Goal: Task Accomplishment & Management: Use online tool/utility

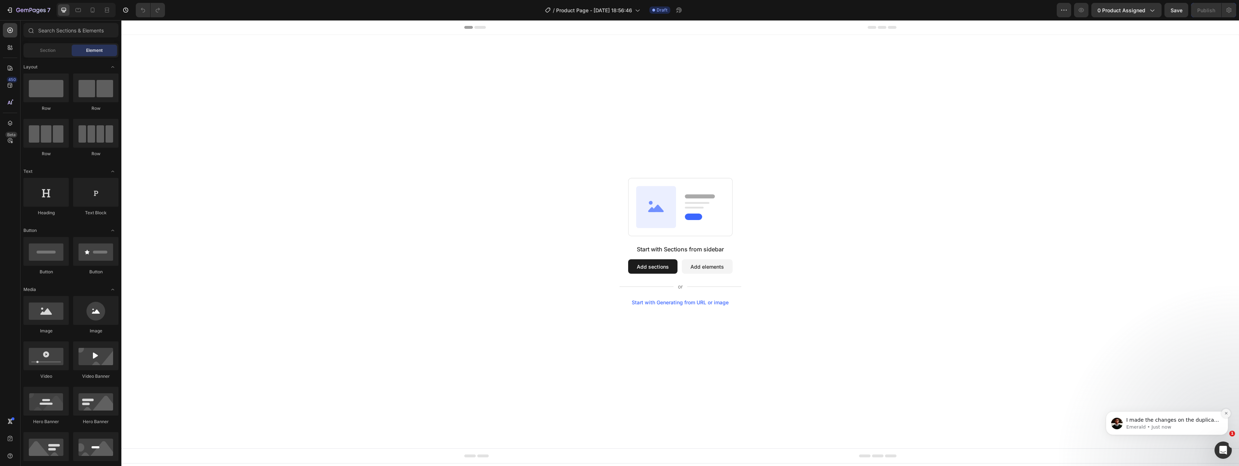
click at [1227, 411] on icon "Dismiss notification" at bounding box center [1226, 413] width 4 height 4
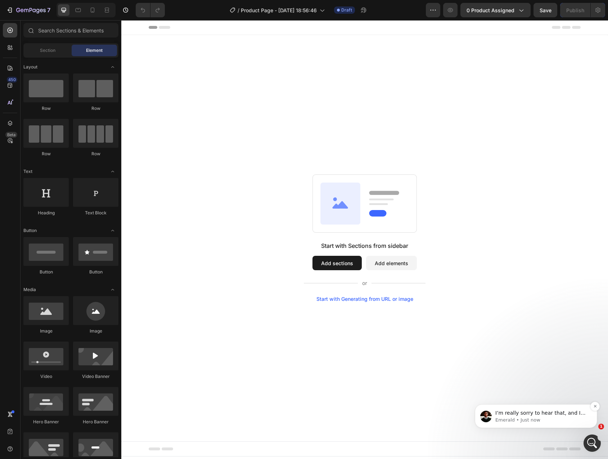
click at [555, 417] on p "Emerald • Just now" at bounding box center [542, 420] width 93 height 6
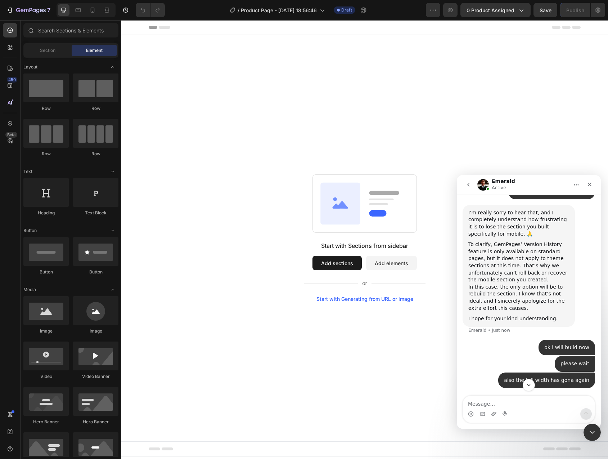
scroll to position [3214, 0]
click at [592, 183] on icon "Close" at bounding box center [590, 185] width 6 height 6
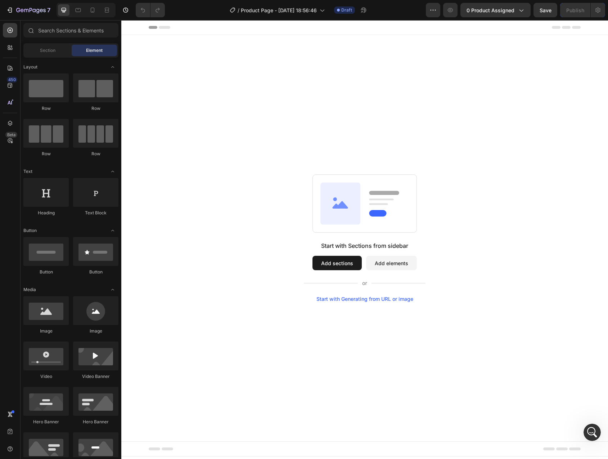
scroll to position [0, 0]
click at [552, 144] on div "Start with Sections from sidebar Add sections Add elements Start with Generatin…" at bounding box center [364, 238] width 487 height 406
click at [244, 132] on div "Start with Sections from sidebar Add sections Add elements Start with Generatin…" at bounding box center [364, 238] width 487 height 406
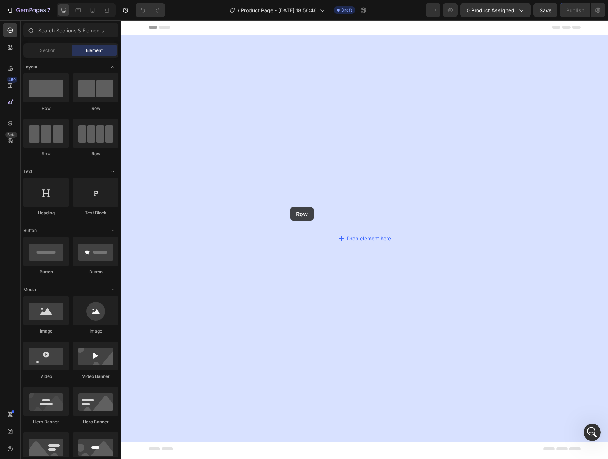
drag, startPoint x: 209, startPoint y: 106, endPoint x: 267, endPoint y: 201, distance: 111.7
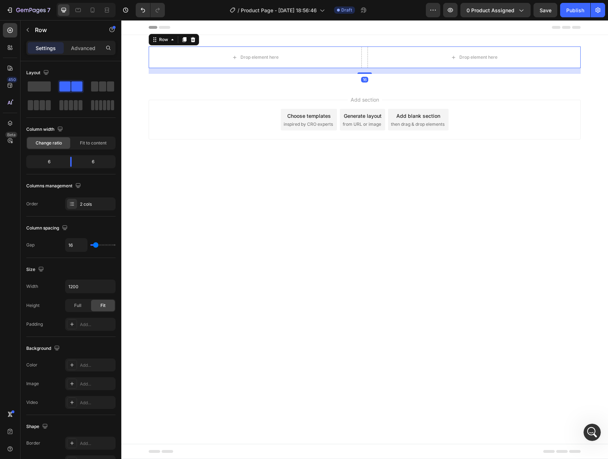
scroll to position [3230, 0]
click at [389, 59] on div "Drop element here" at bounding box center [474, 57] width 213 height 22
click at [364, 58] on div "Drop element here Drop element here Row 16" at bounding box center [365, 57] width 432 height 22
drag, startPoint x: 72, startPoint y: 161, endPoint x: 93, endPoint y: 161, distance: 21.6
click at [93, 0] on body "7 Version history / Product Page - Aug 27, 18:56:46 Draft Preview 0 product ass…" at bounding box center [304, 0] width 608 height 0
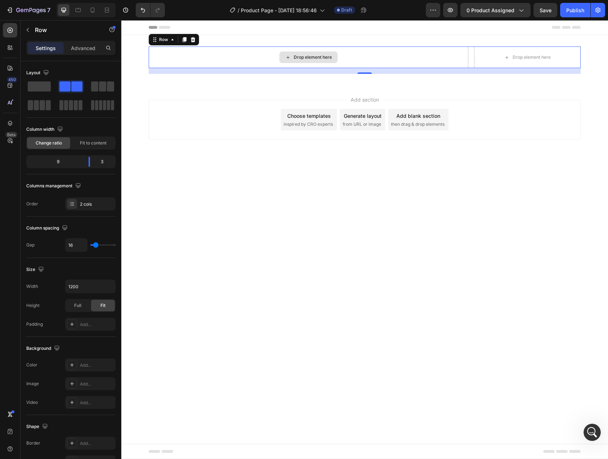
click at [210, 55] on div "Drop element here" at bounding box center [309, 57] width 320 height 22
click at [25, 29] on icon "button" at bounding box center [28, 30] width 6 height 6
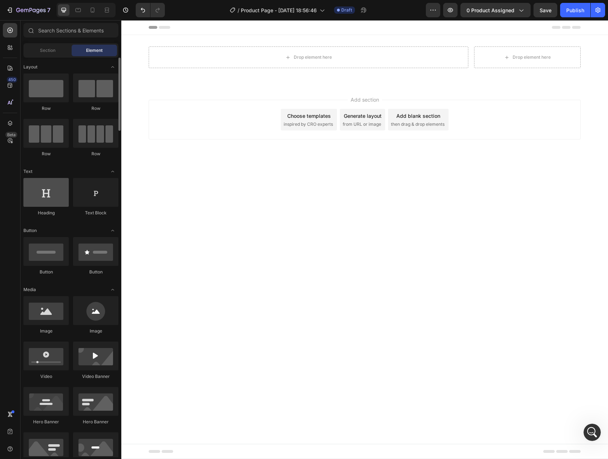
click at [43, 195] on div at bounding box center [45, 192] width 45 height 29
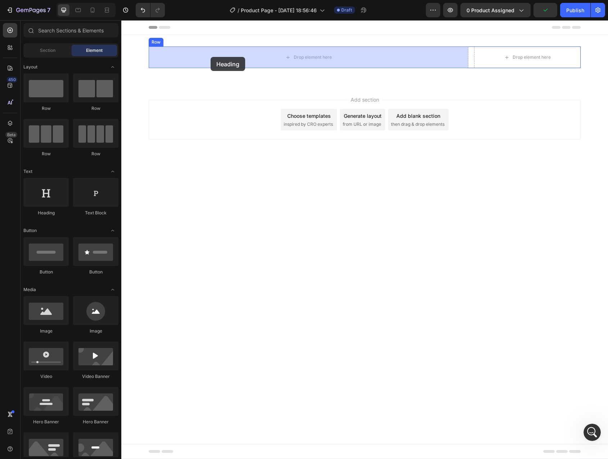
drag, startPoint x: 169, startPoint y: 218, endPoint x: 211, endPoint y: 57, distance: 166.7
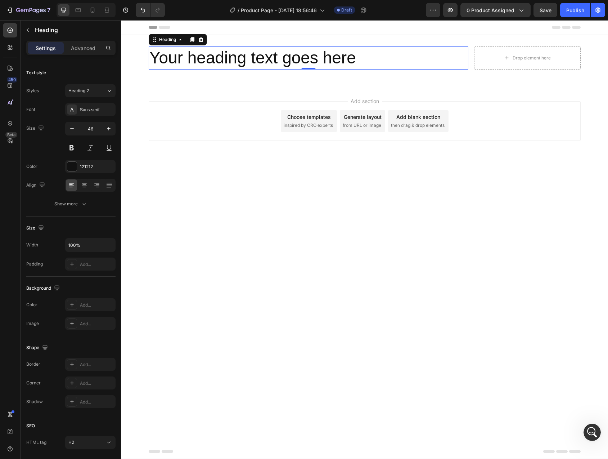
click at [234, 59] on h2 "Your heading text goes here" at bounding box center [309, 57] width 320 height 23
click at [234, 59] on p "Your heading text goes here" at bounding box center [308, 58] width 318 height 22
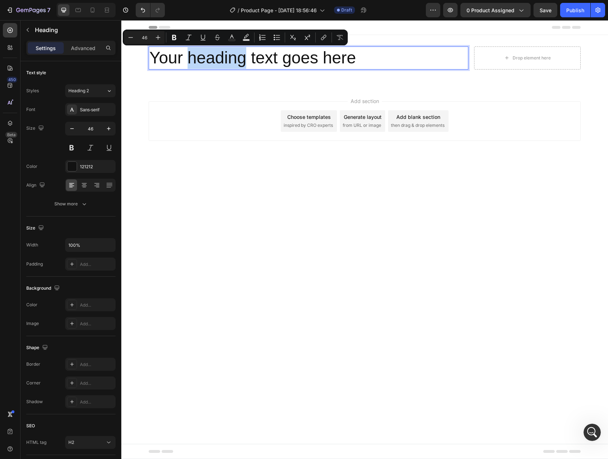
click at [178, 59] on p "Your heading text goes here" at bounding box center [308, 58] width 318 height 22
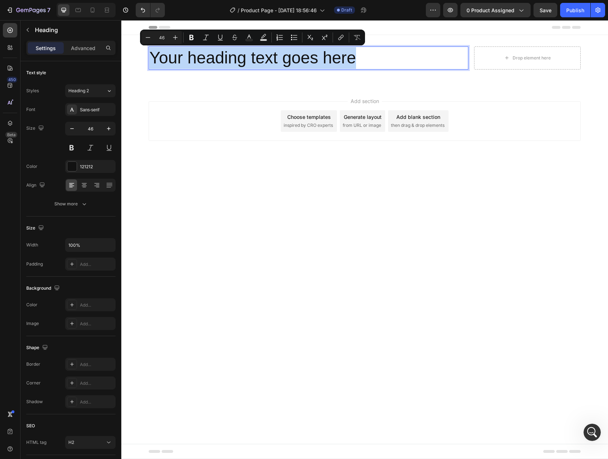
drag, startPoint x: 178, startPoint y: 59, endPoint x: 335, endPoint y: 58, distance: 156.7
click at [335, 58] on p "Your heading text goes here" at bounding box center [308, 58] width 318 height 22
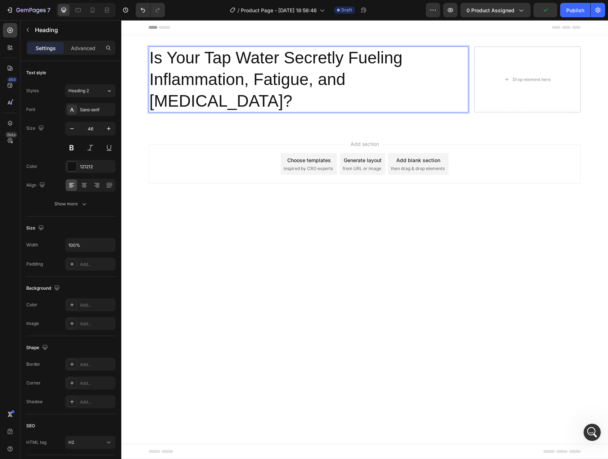
click at [225, 144] on div "Add section Choose templates inspired by CRO experts Generate layout from URL o…" at bounding box center [365, 164] width 432 height 40
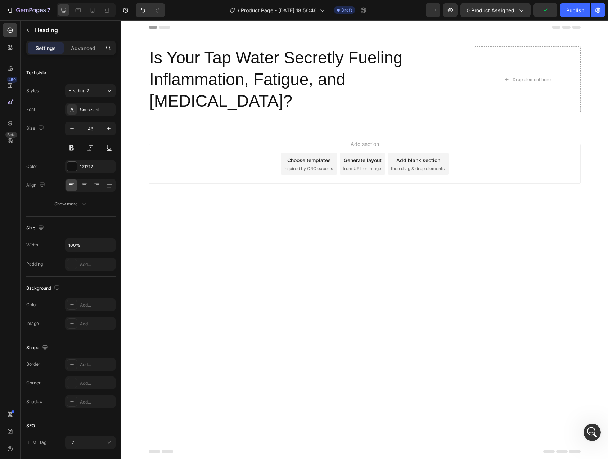
click at [232, 67] on p "Is Your Tap Water Secretly Fueling Inflammation, Fatigue, and Brain Fog?" at bounding box center [308, 79] width 318 height 64
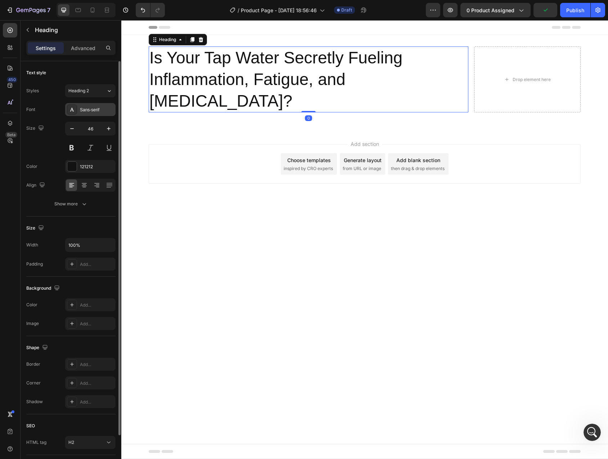
click at [85, 113] on div "Sans-serif" at bounding box center [90, 109] width 50 height 13
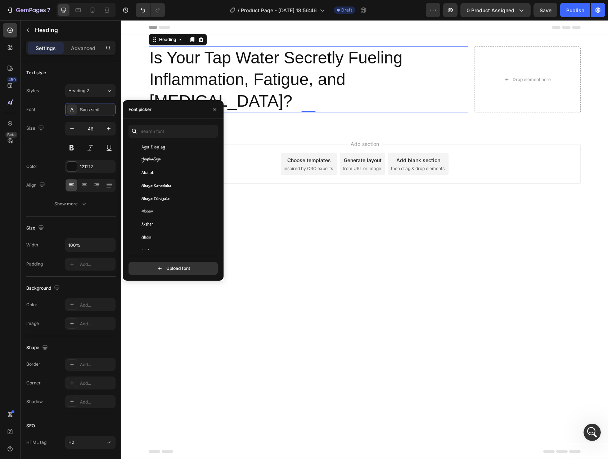
scroll to position [252, 0]
click at [156, 132] on input "text" at bounding box center [173, 131] width 89 height 13
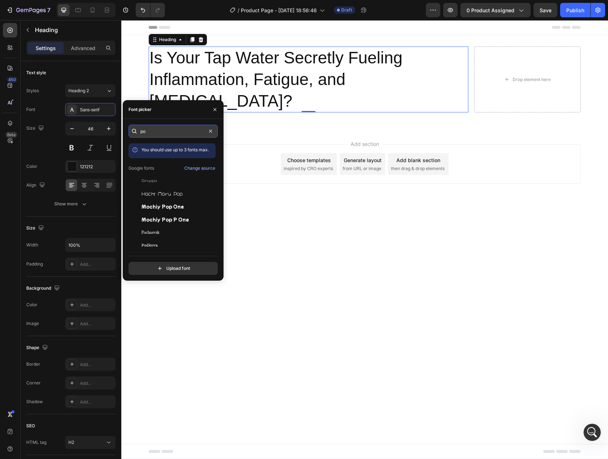
type input "p"
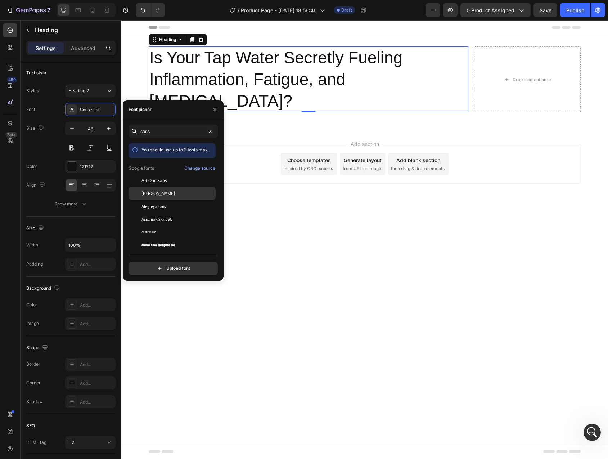
click at [156, 265] on div "[PERSON_NAME]" at bounding box center [172, 271] width 87 height 13
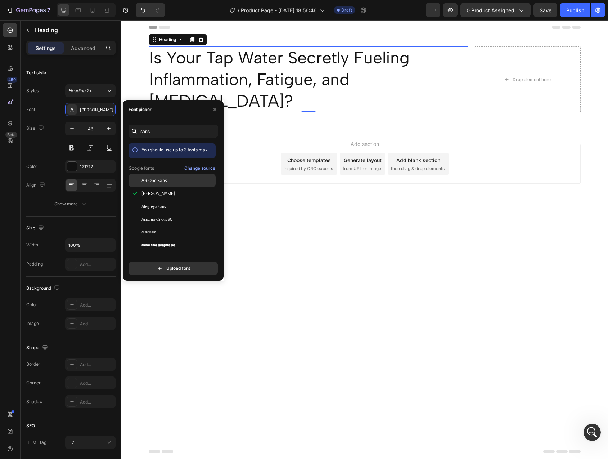
click at [156, 226] on div "AR One Sans" at bounding box center [172, 232] width 87 height 13
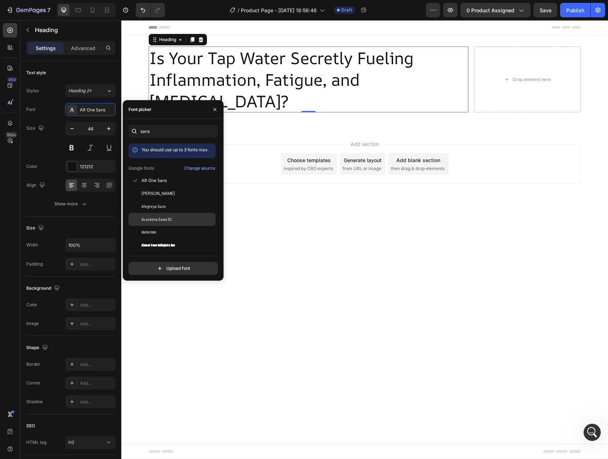
click at [157, 343] on div "Alegreya Sans SC" at bounding box center [172, 349] width 87 height 13
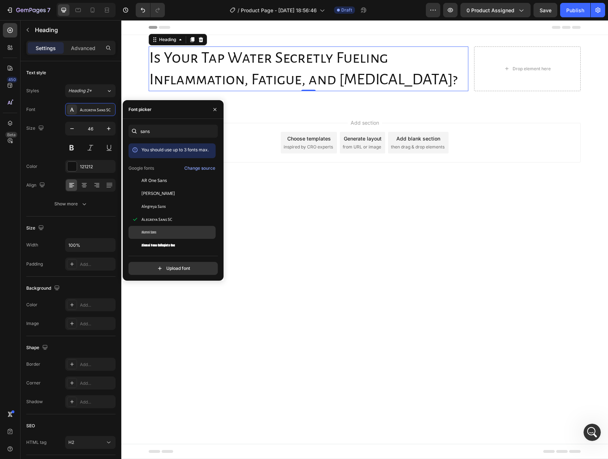
click at [156, 381] on div "Alumni Sans" at bounding box center [172, 387] width 87 height 13
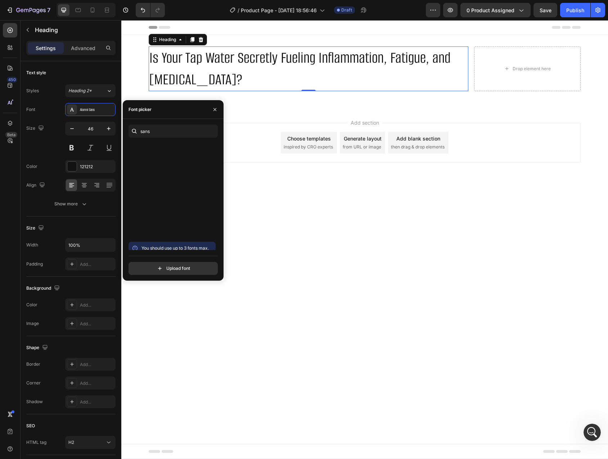
scroll to position [2282, 0]
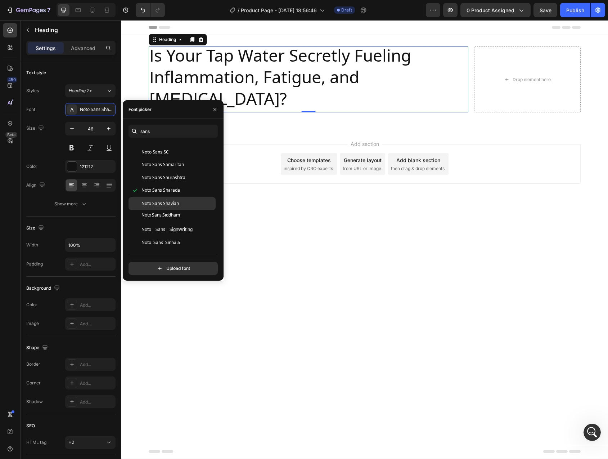
click at [164, 205] on span "Noto Sans Shavian" at bounding box center [160, 203] width 37 height 6
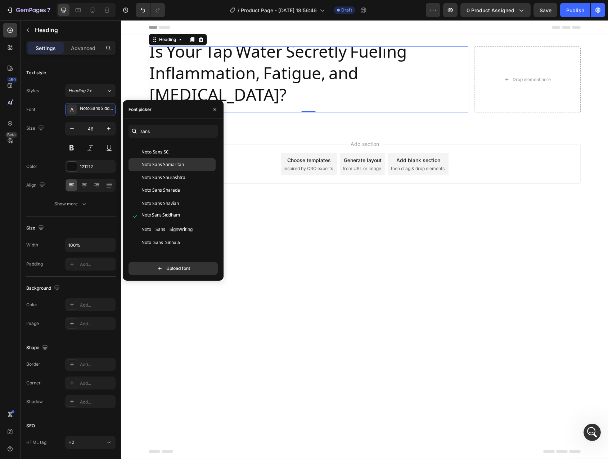
click at [165, 417] on div "Noto Sans Samaritan" at bounding box center [172, 423] width 87 height 13
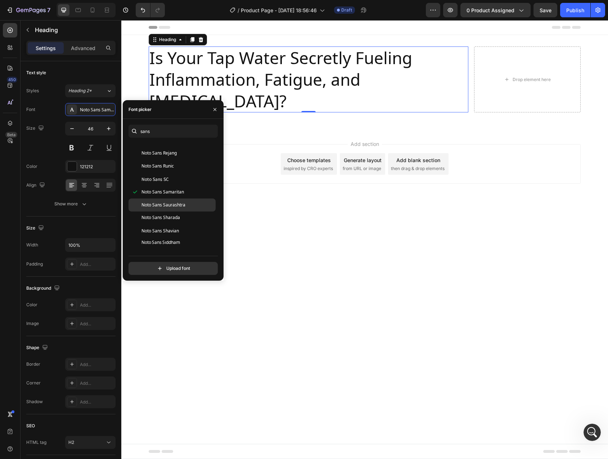
scroll to position [2090, 0]
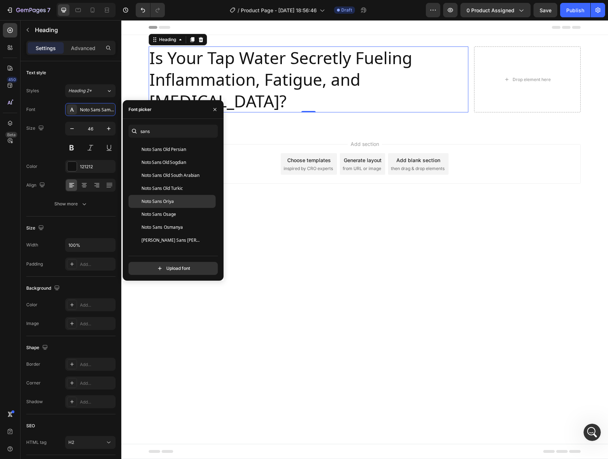
click at [162, 217] on span "Noto Sans Osage" at bounding box center [159, 214] width 35 height 6
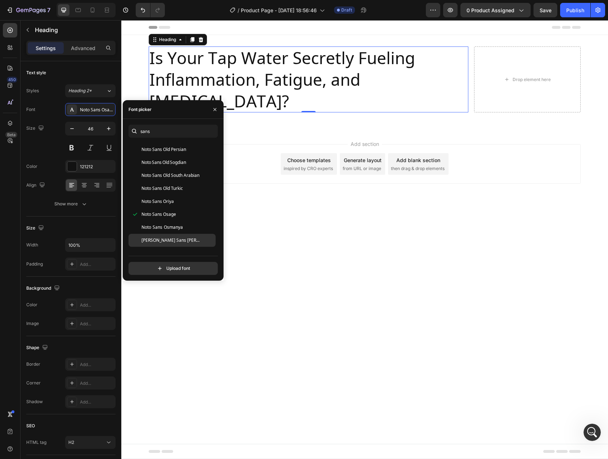
click at [161, 236] on div "Noto Sans Pahawh Hmong" at bounding box center [172, 240] width 87 height 13
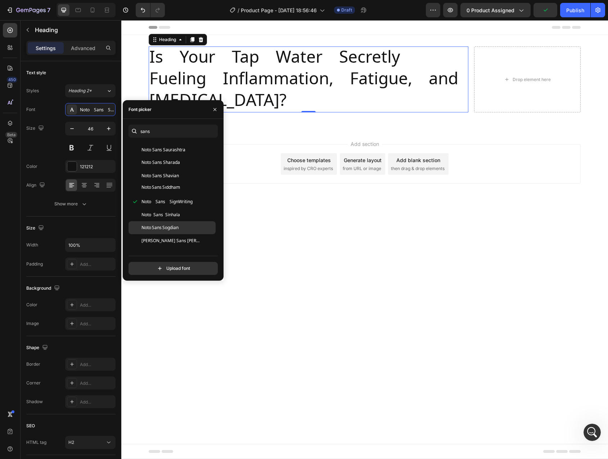
click at [172, 228] on span "Noto Sans Sogdian" at bounding box center [160, 227] width 37 height 6
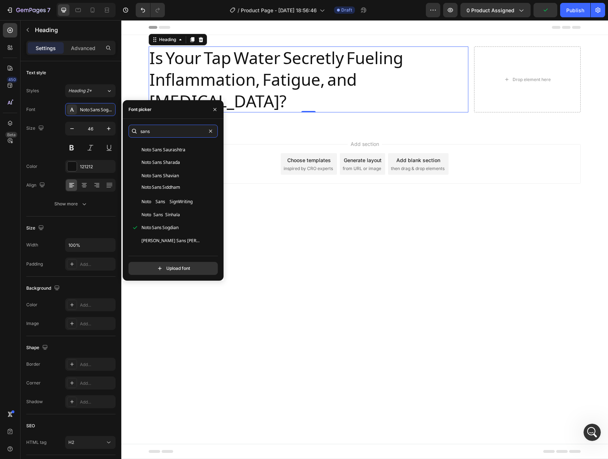
drag, startPoint x: 156, startPoint y: 133, endPoint x: 131, endPoint y: 132, distance: 24.9
click at [131, 132] on div "sans" at bounding box center [173, 131] width 89 height 13
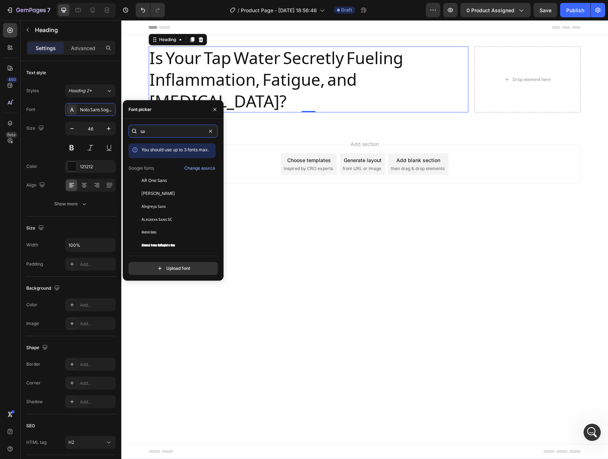
type input "s"
click at [156, 181] on span "ADLaM Display" at bounding box center [157, 180] width 31 height 6
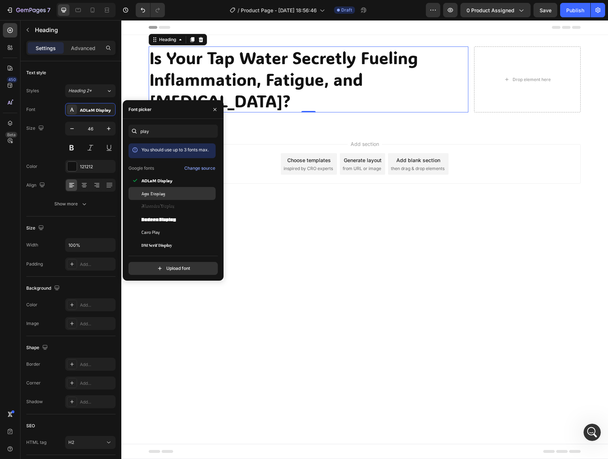
click at [165, 265] on div "Agu Display" at bounding box center [172, 271] width 87 height 13
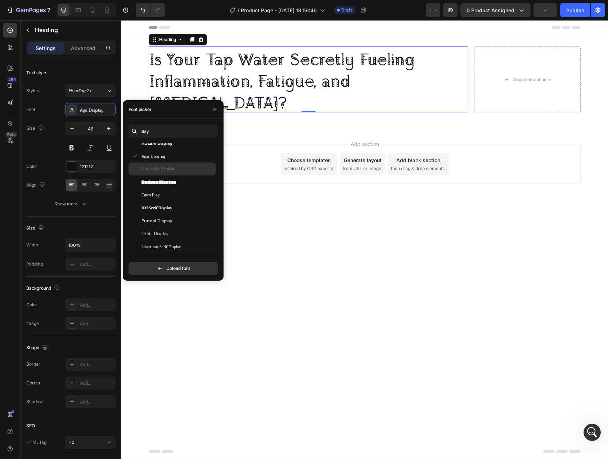
scroll to position [45, 0]
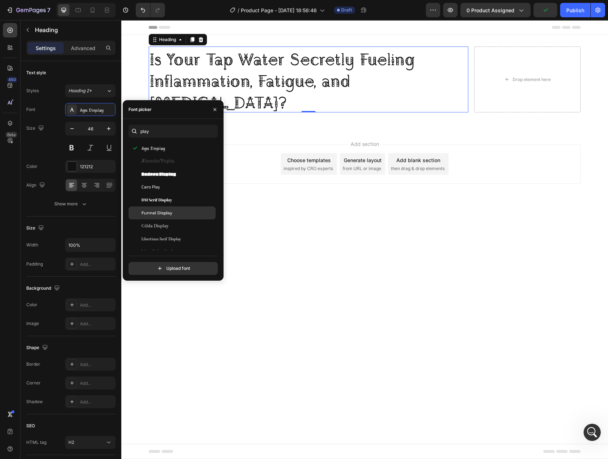
click at [172, 211] on div "Funnel Display" at bounding box center [178, 213] width 73 height 6
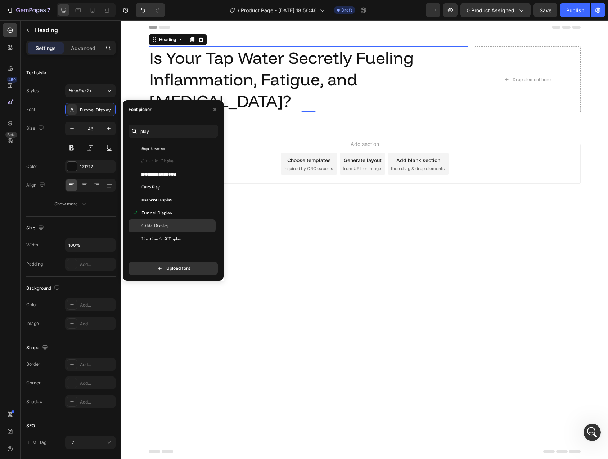
click at [169, 226] on div "Gilda Display" at bounding box center [178, 226] width 73 height 6
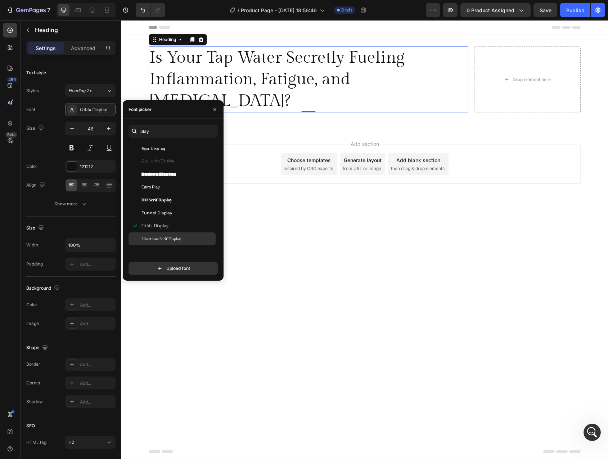
click at [170, 240] on span "Libertinus Serif Display" at bounding box center [162, 239] width 40 height 6
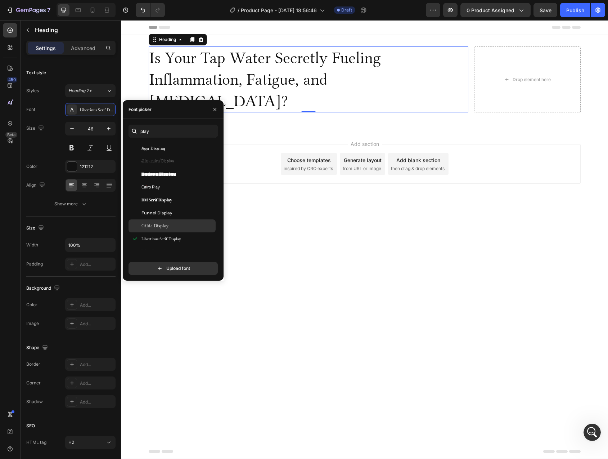
click at [171, 228] on div "Gilda Display" at bounding box center [178, 226] width 73 height 6
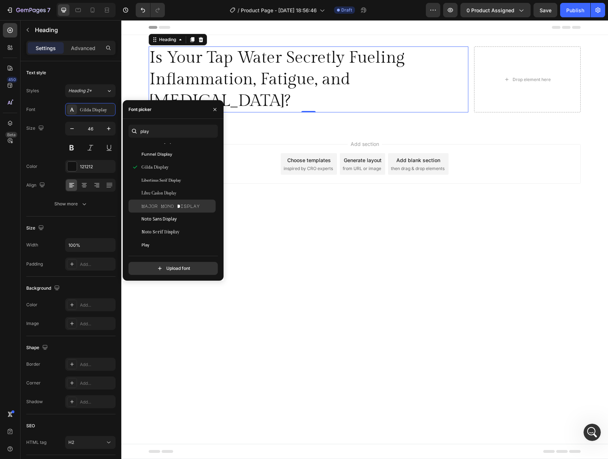
scroll to position [132, 0]
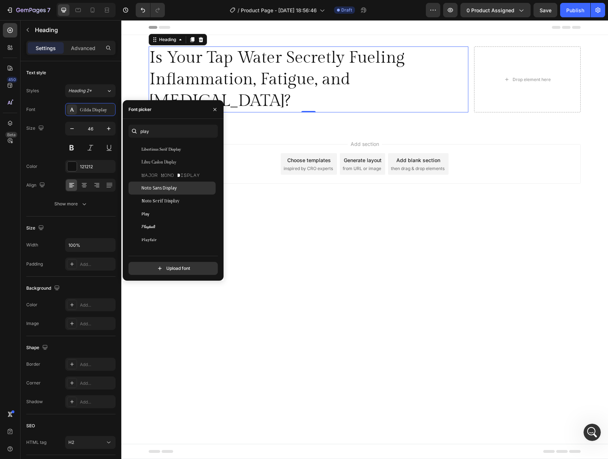
click at [170, 187] on span "Noto Sans Display" at bounding box center [159, 188] width 35 height 6
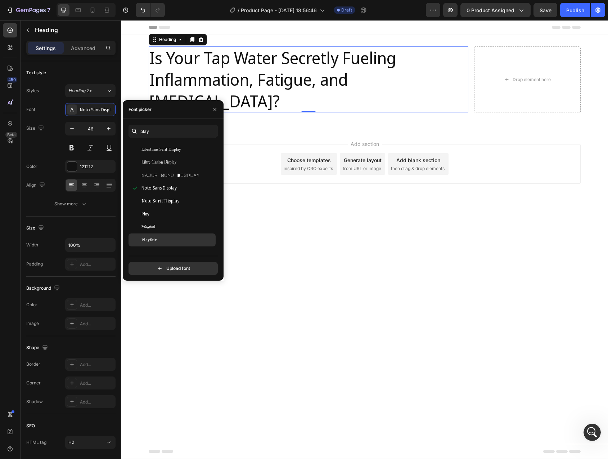
click at [166, 240] on div "Playfair" at bounding box center [178, 240] width 73 height 6
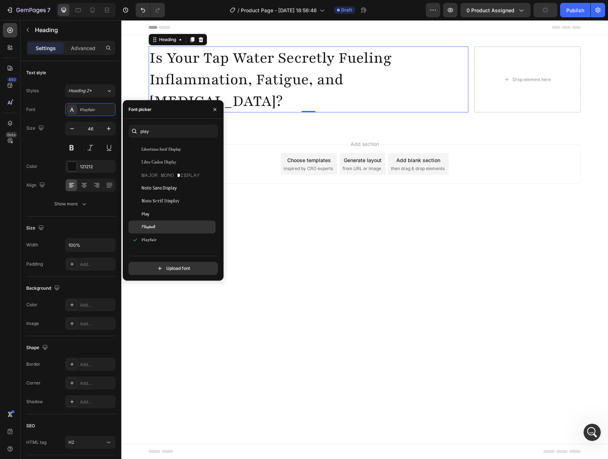
scroll to position [213, 0]
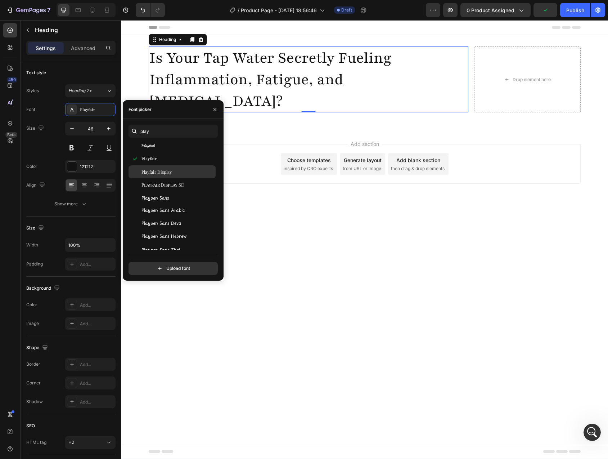
click at [172, 170] on div "Playfair Display" at bounding box center [178, 172] width 73 height 6
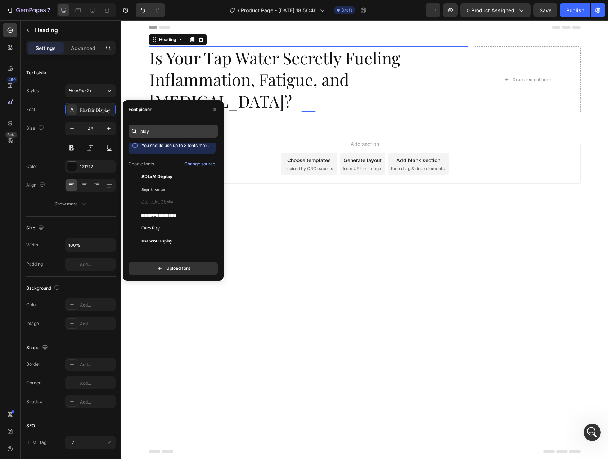
scroll to position [0, 0]
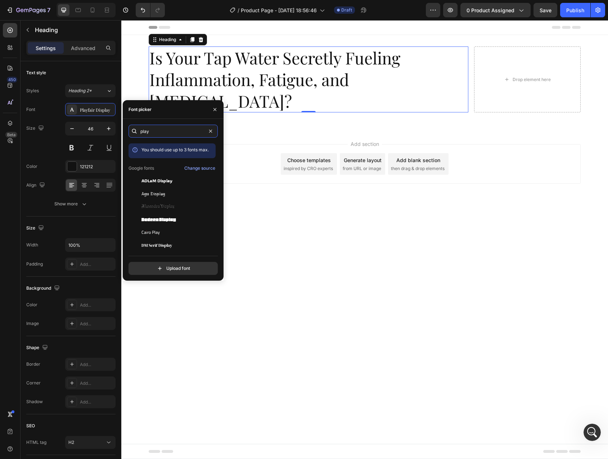
drag, startPoint x: 136, startPoint y: 133, endPoint x: 132, endPoint y: 132, distance: 4.0
click at [132, 132] on div "play" at bounding box center [173, 131] width 89 height 13
click at [147, 130] on input "play" at bounding box center [173, 131] width 89 height 13
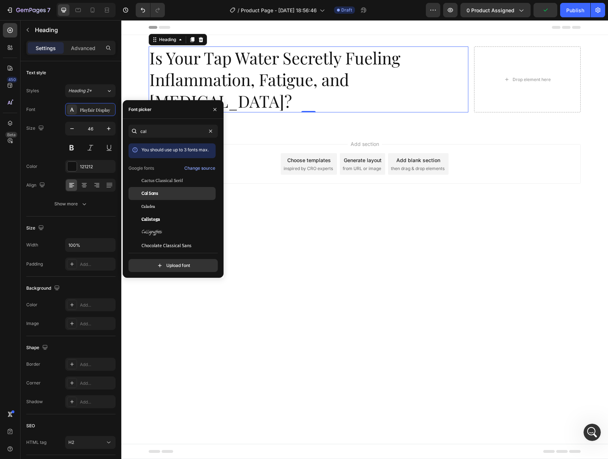
click at [158, 191] on div "Cal Sans" at bounding box center [178, 193] width 73 height 6
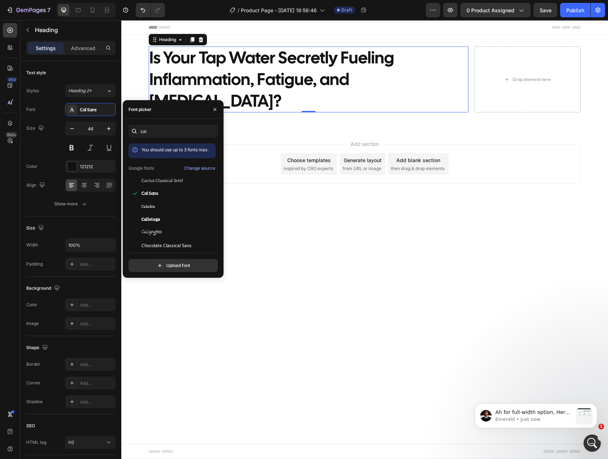
scroll to position [3351, 0]
click at [147, 131] on input "cal" at bounding box center [173, 131] width 89 height 13
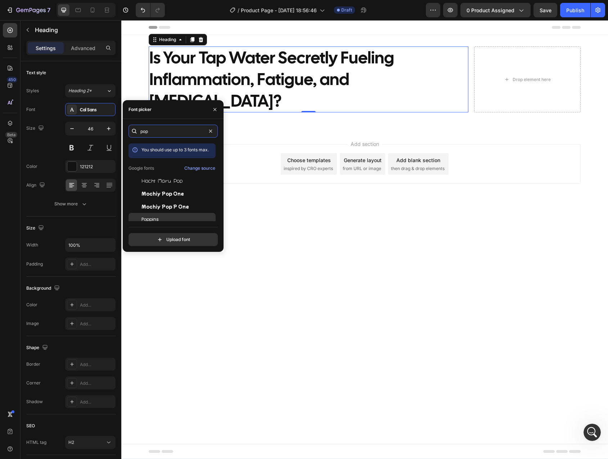
type input "pop"
click at [158, 218] on div "Poppins" at bounding box center [178, 219] width 73 height 6
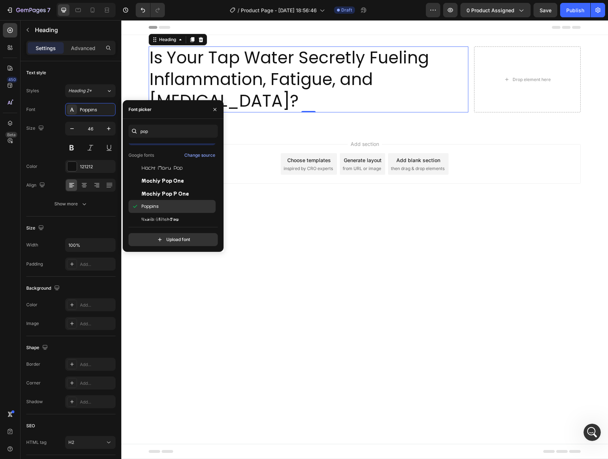
scroll to position [18, 0]
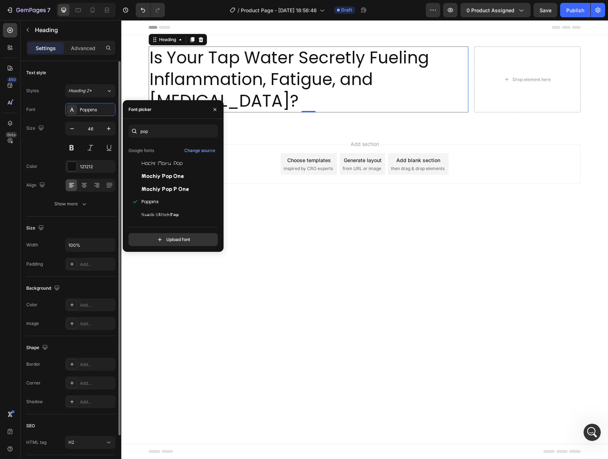
click at [40, 151] on div "Size 46" at bounding box center [70, 138] width 89 height 32
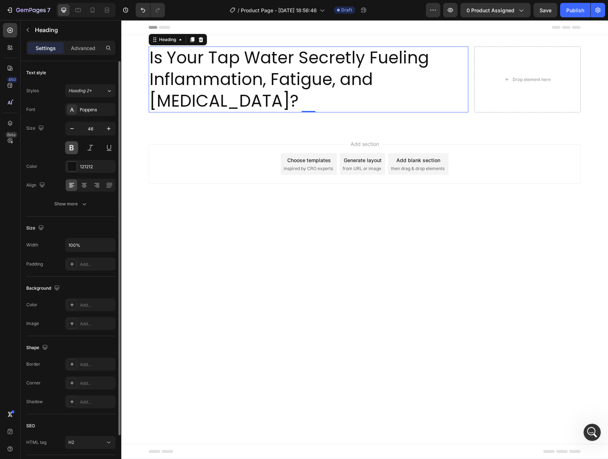
click at [71, 149] on button at bounding box center [71, 147] width 13 height 13
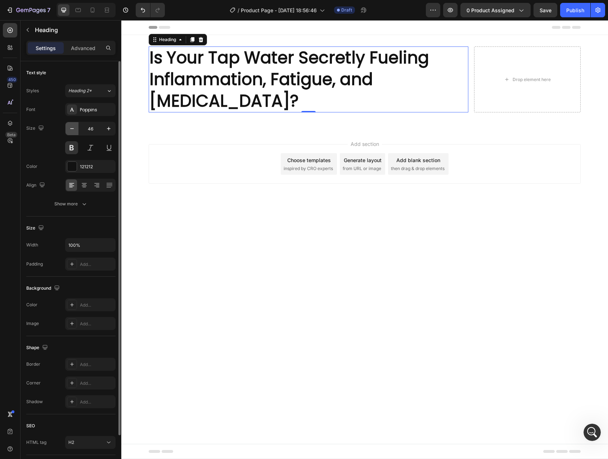
click at [72, 129] on icon "button" at bounding box center [71, 128] width 7 height 7
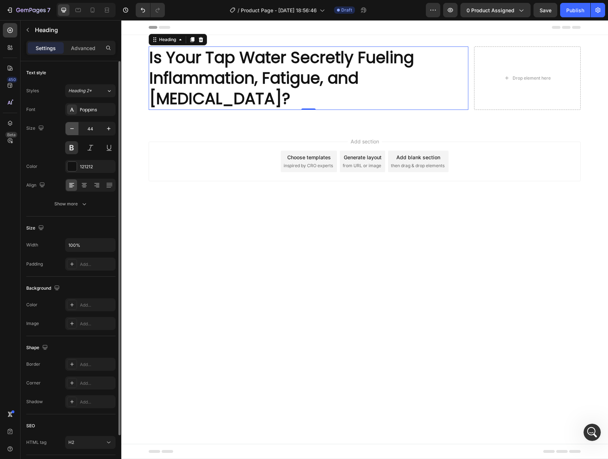
click at [72, 129] on icon "button" at bounding box center [71, 128] width 7 height 7
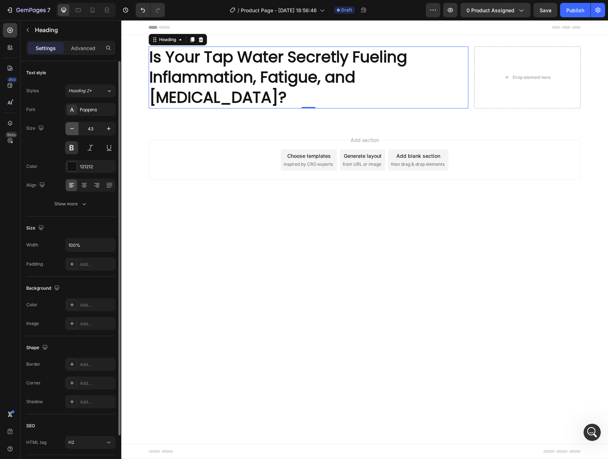
click at [72, 129] on icon "button" at bounding box center [71, 128] width 7 height 7
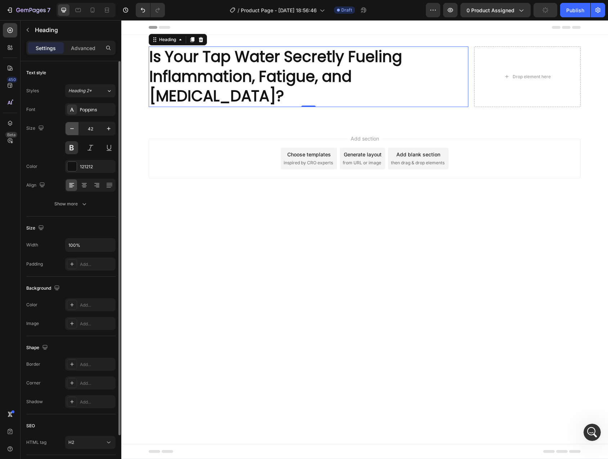
click at [72, 129] on icon "button" at bounding box center [71, 128] width 7 height 7
type input "41"
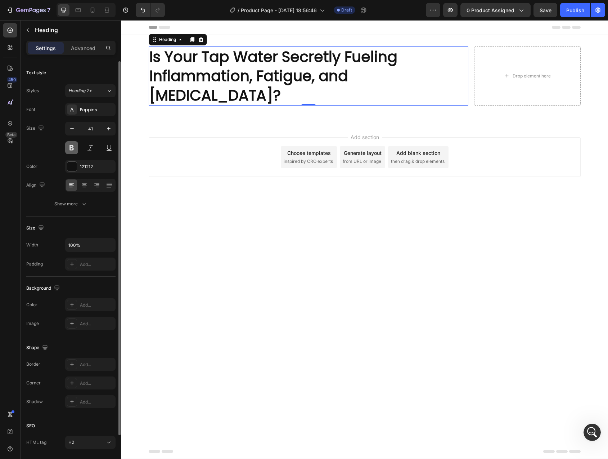
click at [69, 148] on button at bounding box center [71, 147] width 13 height 13
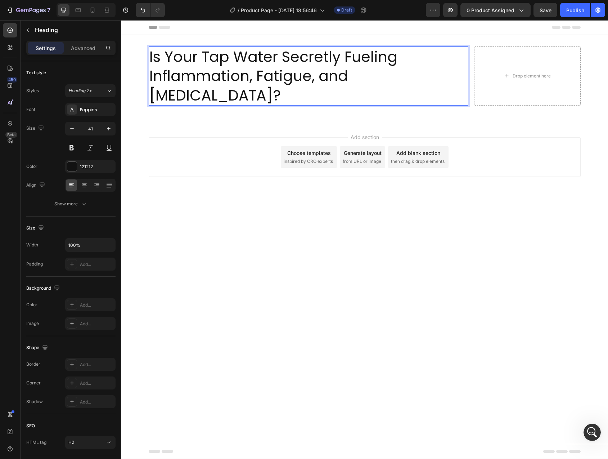
click at [186, 80] on p "Is Your Tap Water Secretly Fueling Inflammation, Fatigue, and Brain Fog?" at bounding box center [308, 76] width 318 height 58
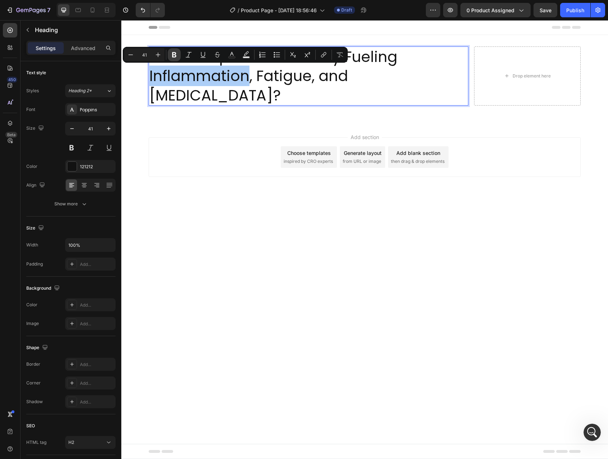
click at [175, 53] on icon "Editor contextual toolbar" at bounding box center [174, 54] width 4 height 5
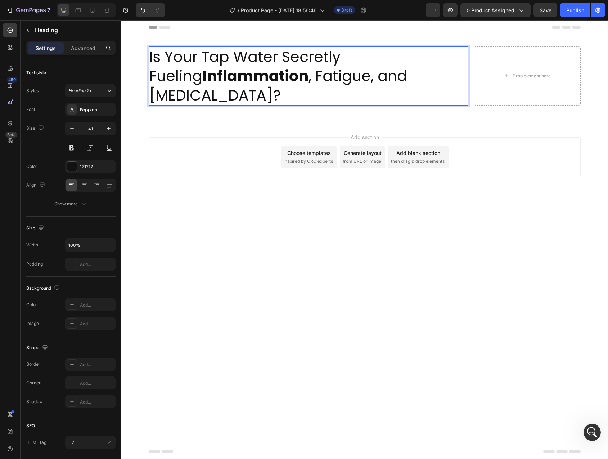
click at [280, 75] on p "Is Your Tap Water Secretly Fueling Inflammation , Fatigue, and Brain Fog?" at bounding box center [308, 76] width 318 height 58
click at [281, 72] on p "Is Your Tap Water Secretly Fueling Inflammation , Fatigue, and Brain Fog?" at bounding box center [308, 76] width 318 height 58
click at [337, 75] on p "Is Your Tap Water Secretly Fueling Inflammation , Fatigue, and Brain Fog?" at bounding box center [308, 76] width 318 height 58
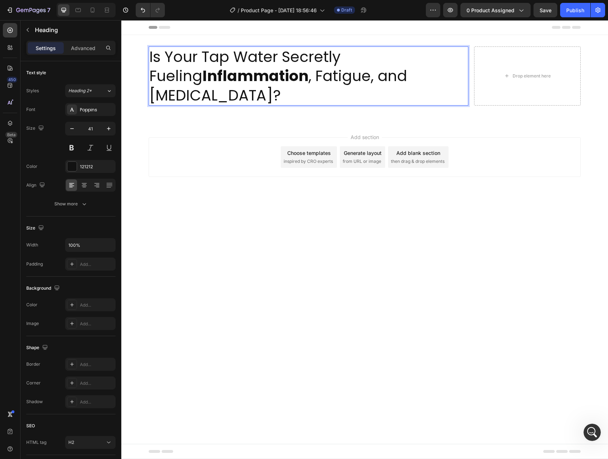
click at [298, 77] on p "Is Your Tap Water Secretly Fueling Inflammation , Fatigue, and Brain Fog?" at bounding box center [308, 76] width 318 height 58
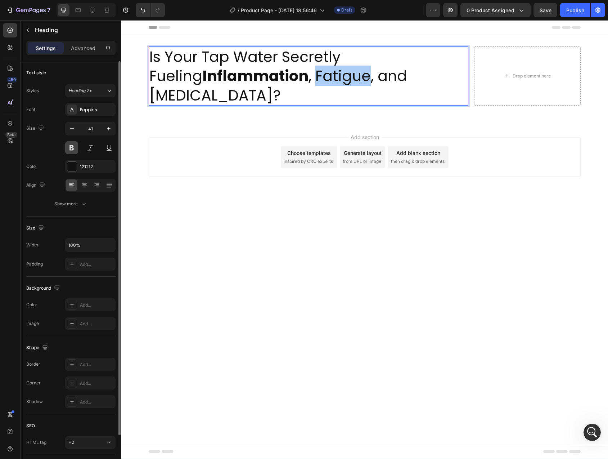
click at [72, 147] on button at bounding box center [71, 147] width 13 height 13
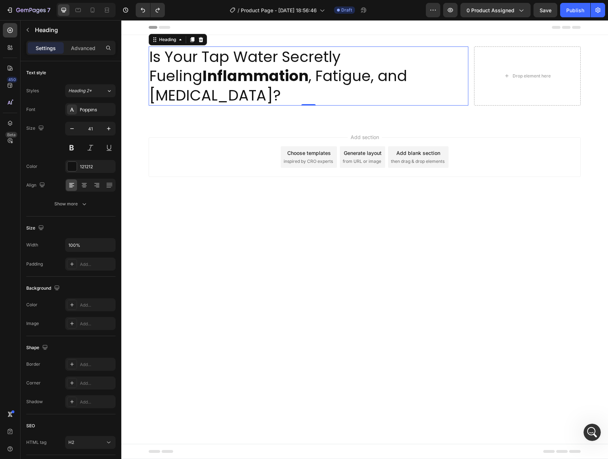
click at [282, 77] on p "Is Your Tap Water Secretly Fueling Inflammation , Fatigue, and Brain Fog?" at bounding box center [308, 76] width 318 height 58
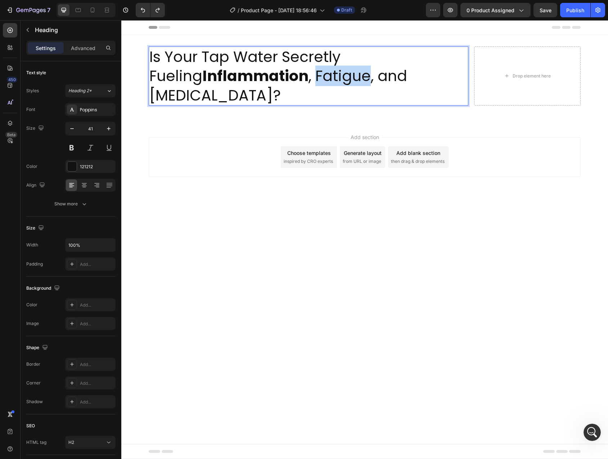
click at [282, 77] on p "Is Your Tap Water Secretly Fueling Inflammation , Fatigue, and Brain Fog?" at bounding box center [308, 76] width 318 height 58
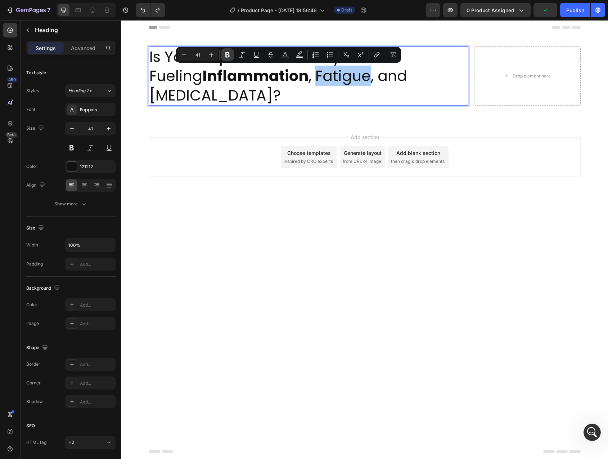
click at [231, 55] on icon "Editor contextual toolbar" at bounding box center [227, 54] width 7 height 7
click at [234, 137] on div "Add section Choose templates inspired by CRO experts Generate layout from URL o…" at bounding box center [365, 157] width 432 height 40
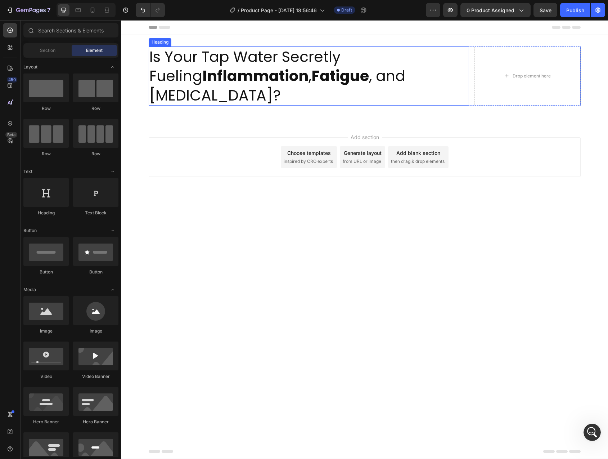
click at [312, 74] on strong "Fatigue" at bounding box center [341, 76] width 58 height 21
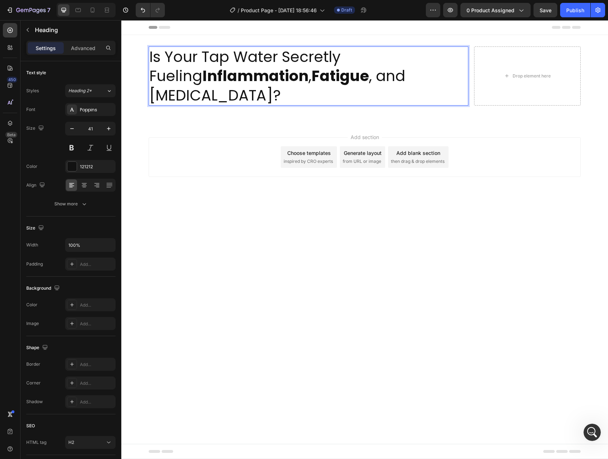
click at [356, 76] on p "Is Your Tap Water Secretly Fueling Inflammation , Fatigue , and Brain Fog?" at bounding box center [308, 76] width 318 height 58
click at [374, 75] on p "Is Your Tap Water Secretly Fueling Inflammation , Fatigue , and Brain Fog?" at bounding box center [308, 76] width 318 height 58
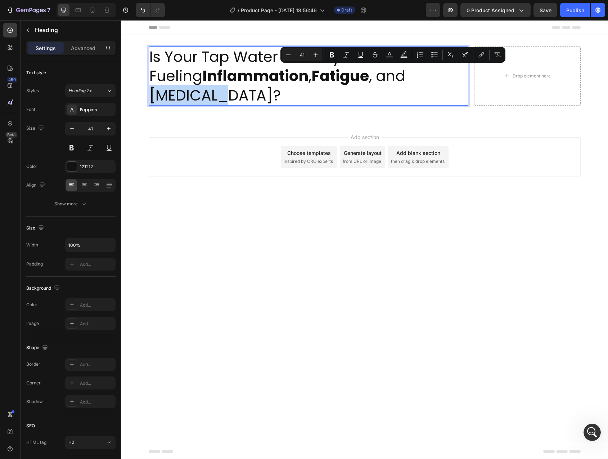
drag, startPoint x: 374, startPoint y: 75, endPoint x: 404, endPoint y: 75, distance: 30.6
click at [404, 75] on p "Is Your Tap Water Secretly Fueling Inflammation , Fatigue , and Brain Fog?" at bounding box center [308, 76] width 318 height 58
click at [332, 56] on icon "Editor contextual toolbar" at bounding box center [331, 54] width 7 height 7
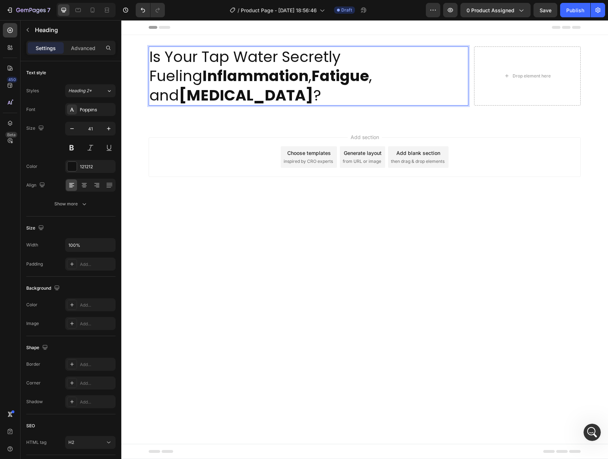
click at [251, 123] on div "Add section Choose templates inspired by CRO experts Generate layout from URL o…" at bounding box center [364, 167] width 487 height 89
click at [233, 73] on strong "Inflammation" at bounding box center [255, 76] width 106 height 21
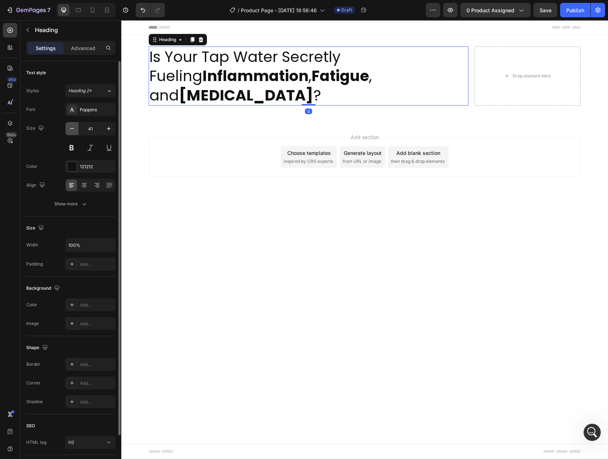
click at [67, 129] on button "button" at bounding box center [72, 128] width 13 height 13
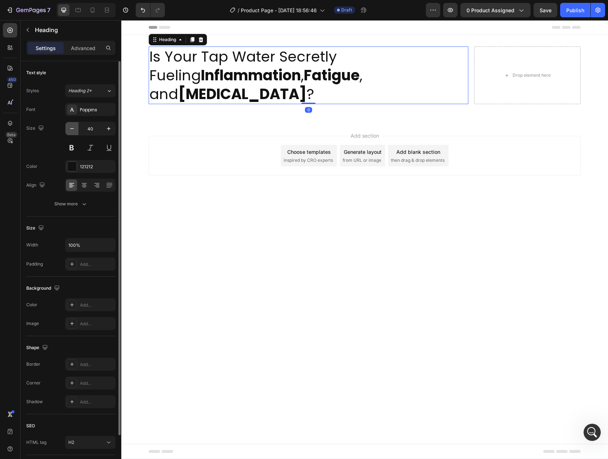
click at [67, 129] on button "button" at bounding box center [72, 128] width 13 height 13
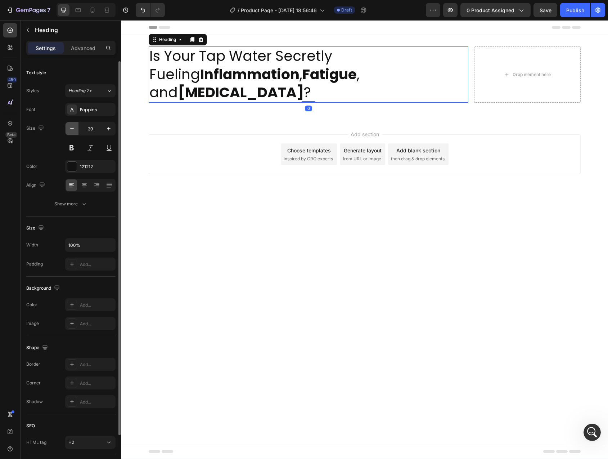
click at [70, 129] on icon "button" at bounding box center [71, 128] width 7 height 7
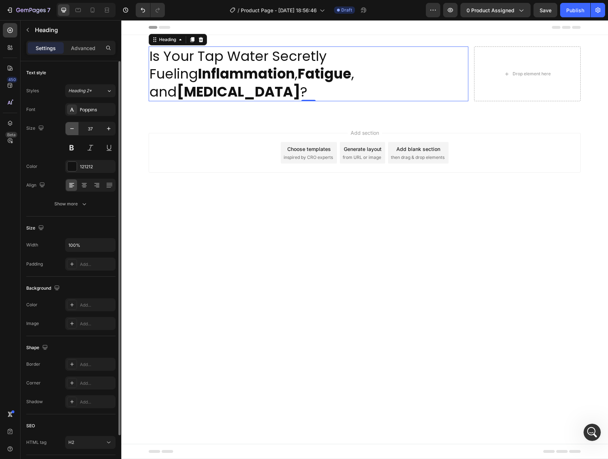
click at [70, 129] on icon "button" at bounding box center [71, 128] width 7 height 7
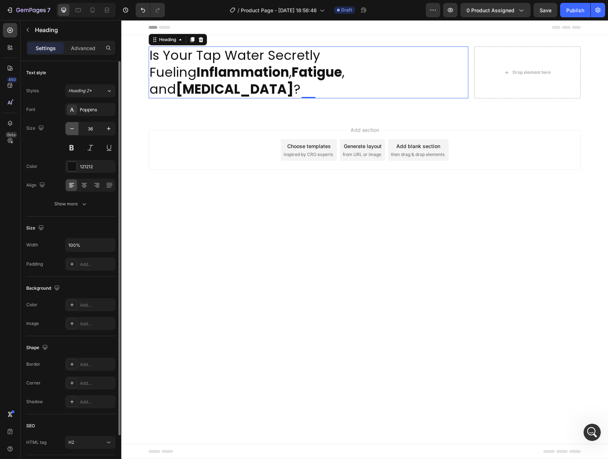
click at [70, 129] on icon "button" at bounding box center [71, 128] width 7 height 7
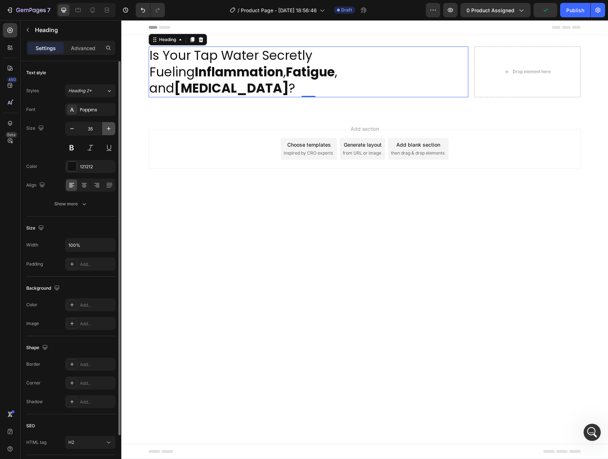
click at [109, 129] on icon "button" at bounding box center [109, 129] width 4 height 4
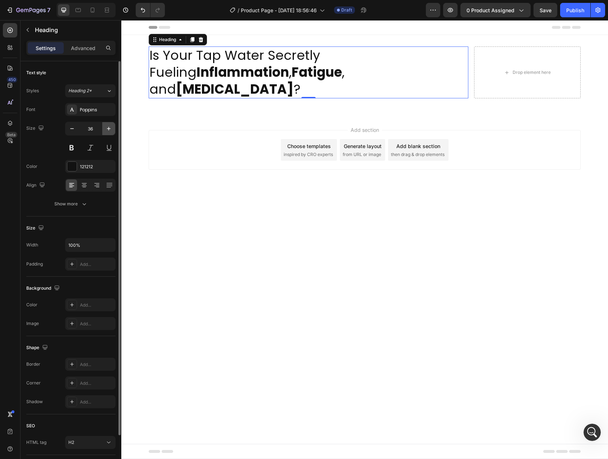
type input "37"
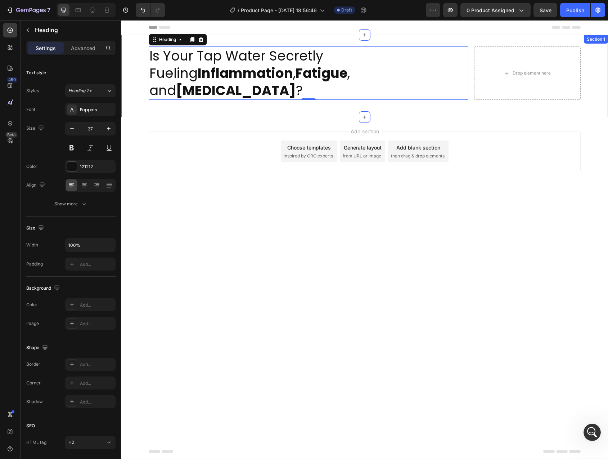
click at [144, 93] on div "Is Your Tap Water Secretly Fueling Inflammation , Fatigue , and Brain Fog ? Hea…" at bounding box center [364, 76] width 487 height 82
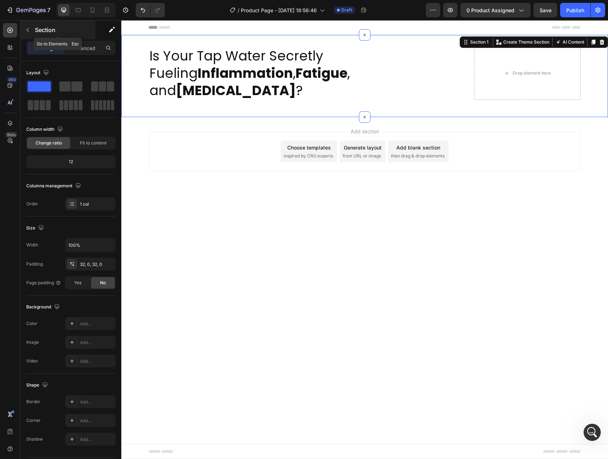
click at [33, 30] on button "button" at bounding box center [28, 30] width 12 height 12
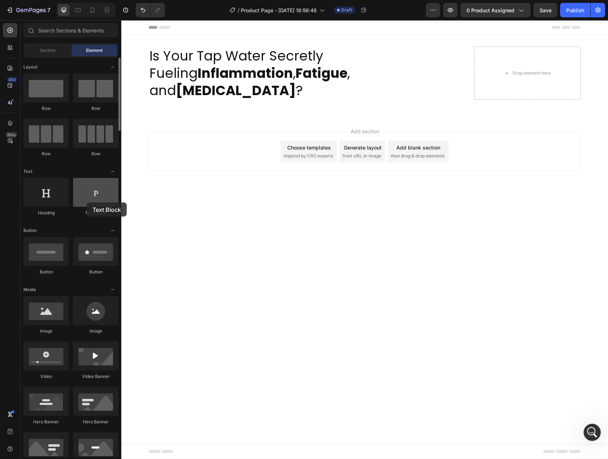
click at [87, 202] on div at bounding box center [95, 192] width 45 height 29
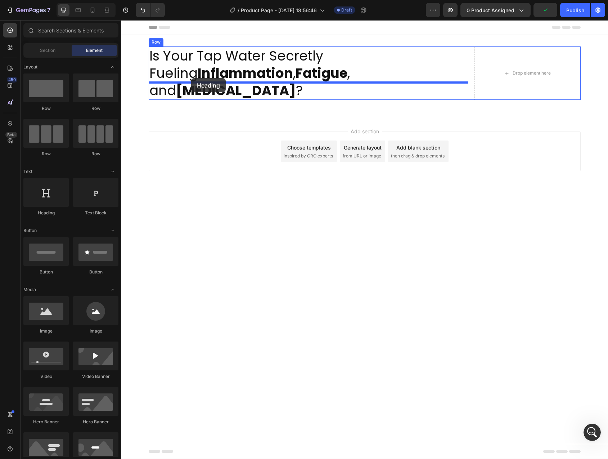
drag, startPoint x: 175, startPoint y: 215, endPoint x: 191, endPoint y: 78, distance: 137.4
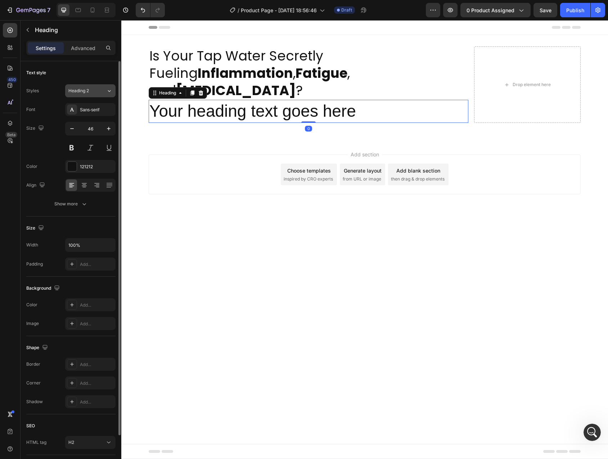
click at [90, 91] on div "Heading 2" at bounding box center [82, 91] width 29 height 6
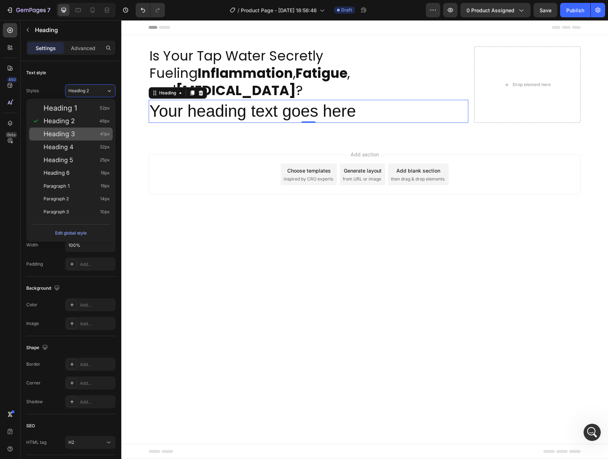
click at [72, 135] on span "Heading 3" at bounding box center [59, 133] width 31 height 7
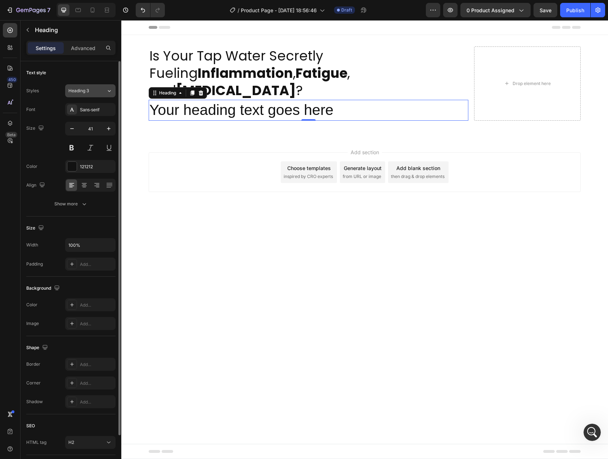
click at [85, 90] on span "Heading 3" at bounding box center [78, 91] width 21 height 6
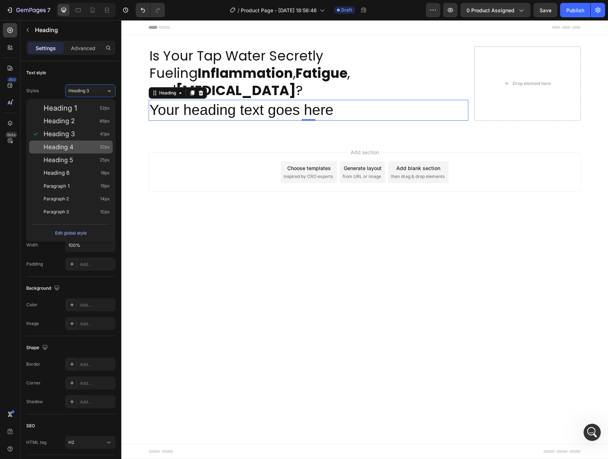
click at [77, 147] on div "Heading 4 32px" at bounding box center [77, 146] width 66 height 7
type input "32"
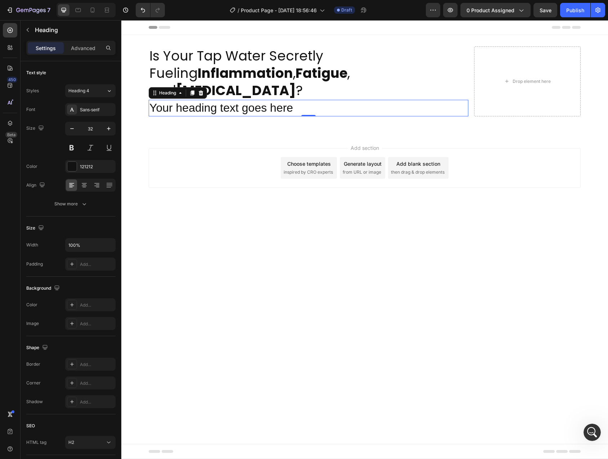
click at [211, 100] on h2 "Your heading text goes here" at bounding box center [309, 108] width 320 height 17
click at [211, 100] on p "Your heading text goes here" at bounding box center [308, 107] width 318 height 15
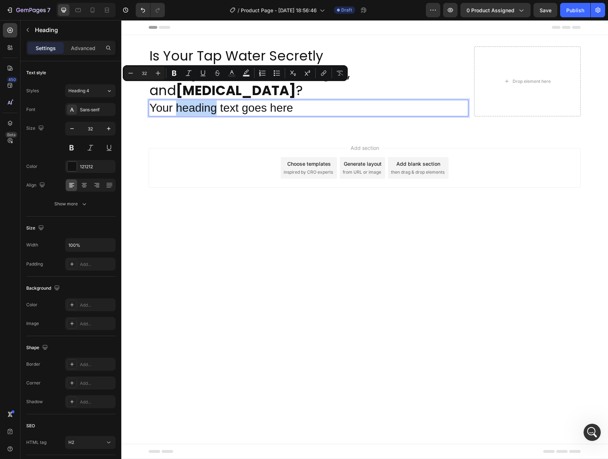
click at [160, 100] on p "Your heading text goes here" at bounding box center [308, 107] width 318 height 15
drag, startPoint x: 160, startPoint y: 91, endPoint x: 290, endPoint y: 92, distance: 130.0
click at [290, 100] on p "Your heading text goes here" at bounding box center [308, 107] width 318 height 15
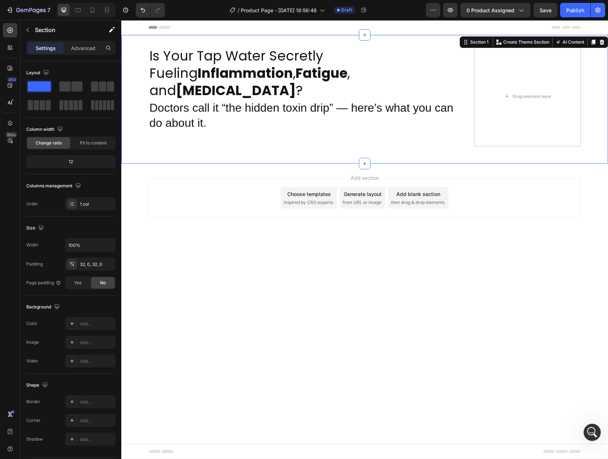
click at [249, 138] on div "Is Your Tap Water Secretly Fueling Inflammation , Fatigue , and Brain Fog ? Hea…" at bounding box center [364, 99] width 487 height 129
click at [328, 100] on p "Doctors call it “the hidden toxin drip” — here’s what you can do about it." at bounding box center [308, 122] width 318 height 45
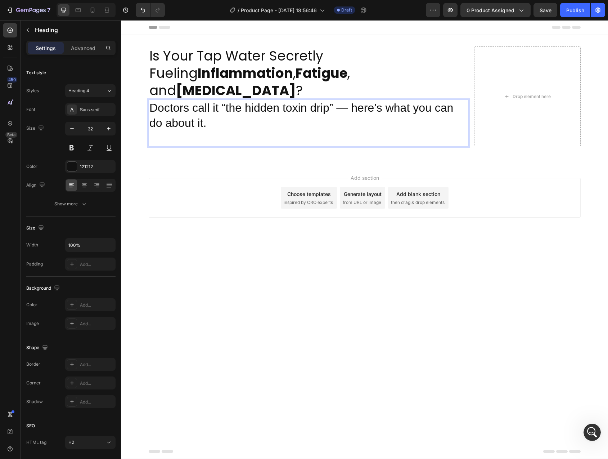
click at [343, 100] on p "Doctors call it “the hidden toxin drip” — here’s what you can do about it." at bounding box center [308, 122] width 318 height 45
click at [198, 103] on p "Doctors call it “the hidden toxin drip”... here’s what you can do about it." at bounding box center [308, 122] width 318 height 45
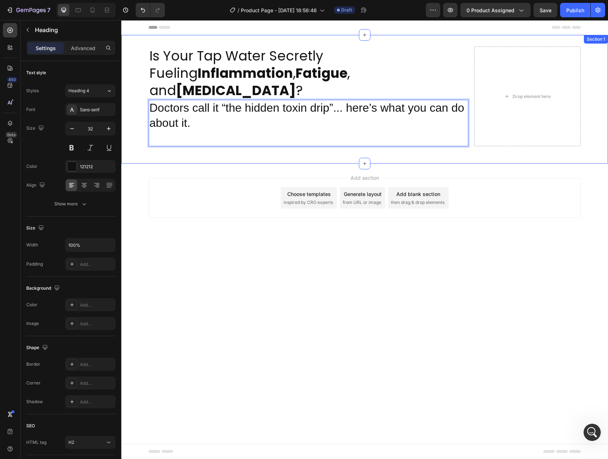
click at [136, 115] on div "Is Your Tap Water Secretly Fueling Inflammation , Fatigue , and Brain Fog ? Hea…" at bounding box center [364, 99] width 487 height 106
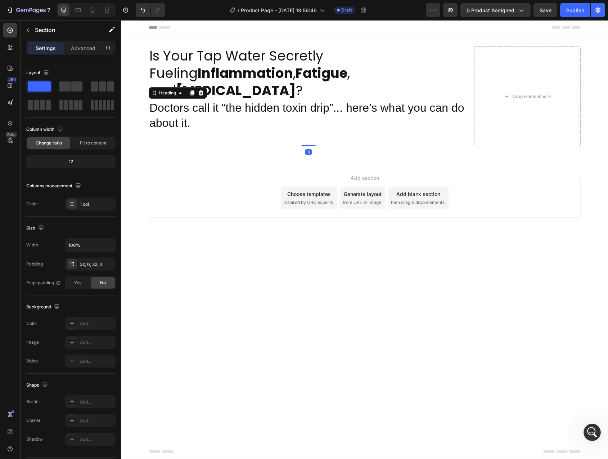
click at [171, 105] on p "Doctors call it “the hidden toxin drip”... here’s what you can do about it." at bounding box center [308, 122] width 318 height 45
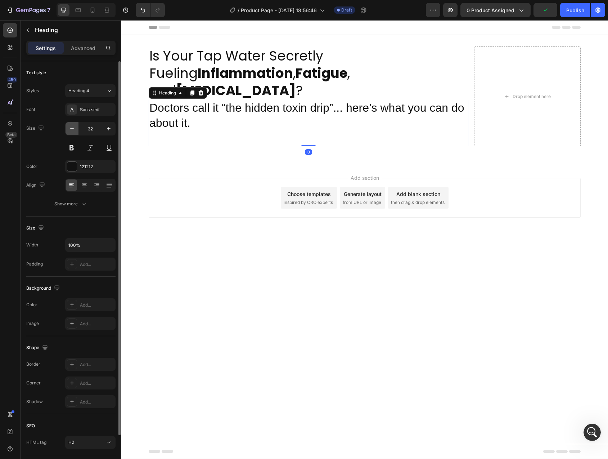
click at [69, 128] on icon "button" at bounding box center [71, 128] width 7 height 7
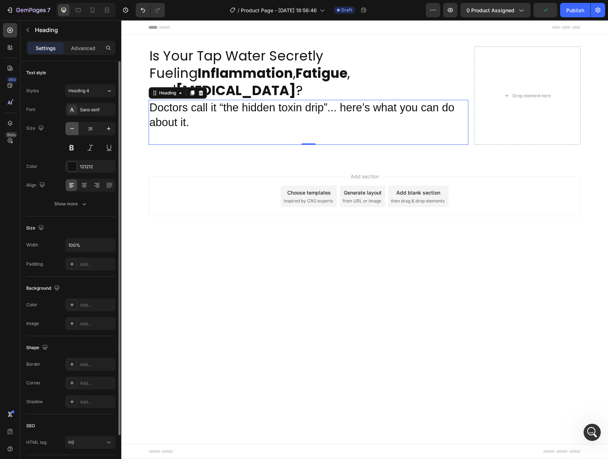
click at [69, 128] on icon "button" at bounding box center [71, 128] width 7 height 7
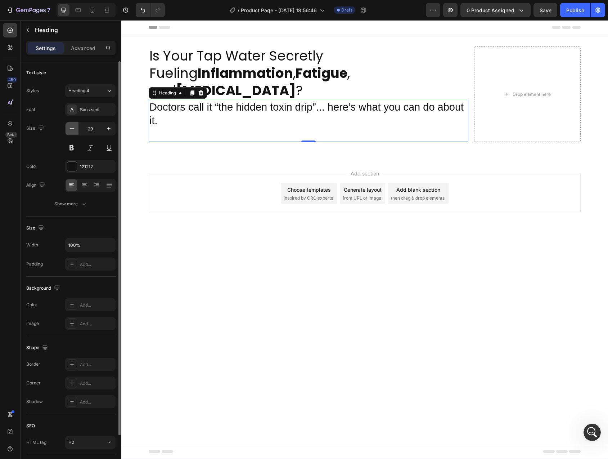
click at [69, 128] on icon "button" at bounding box center [71, 128] width 7 height 7
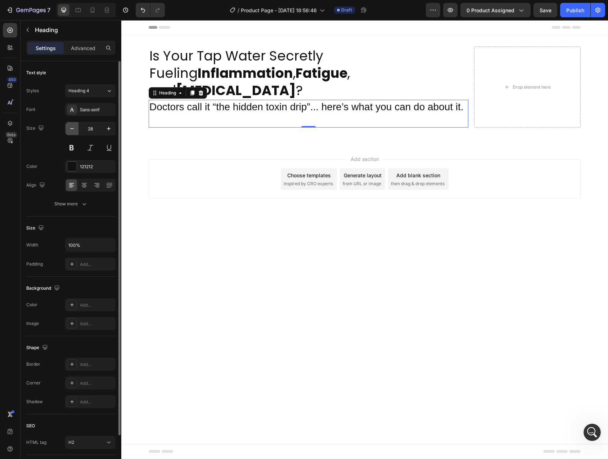
click at [69, 128] on icon "button" at bounding box center [71, 128] width 7 height 7
type input "24"
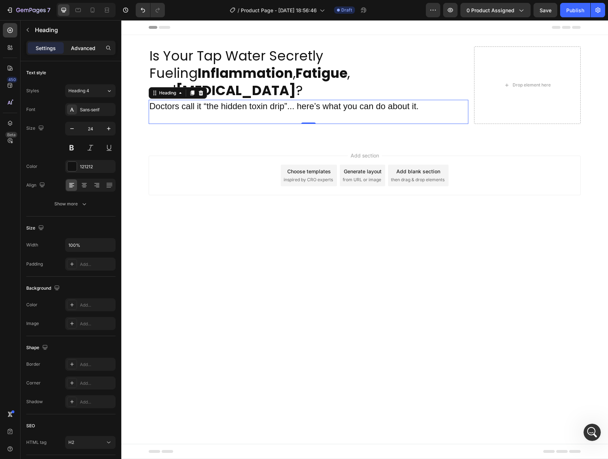
click at [88, 46] on p "Advanced" at bounding box center [83, 48] width 24 height 8
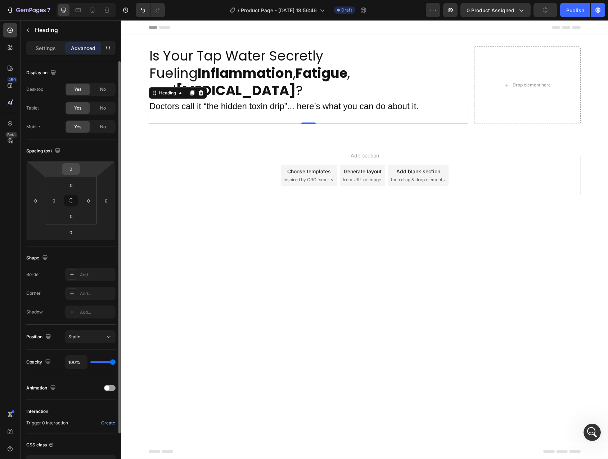
click at [72, 168] on input "0" at bounding box center [71, 169] width 14 height 11
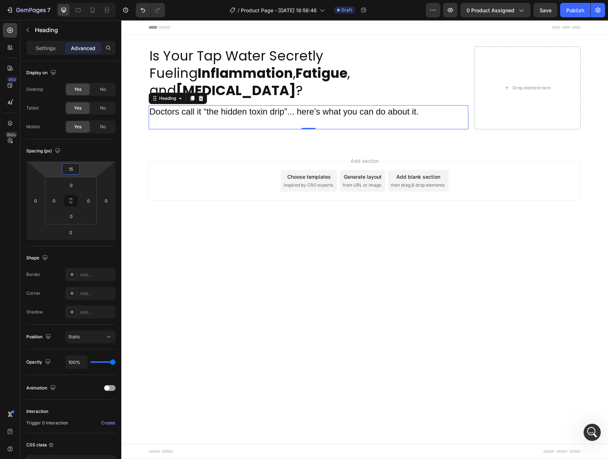
type input "15"
click at [30, 30] on icon "button" at bounding box center [28, 30] width 6 height 6
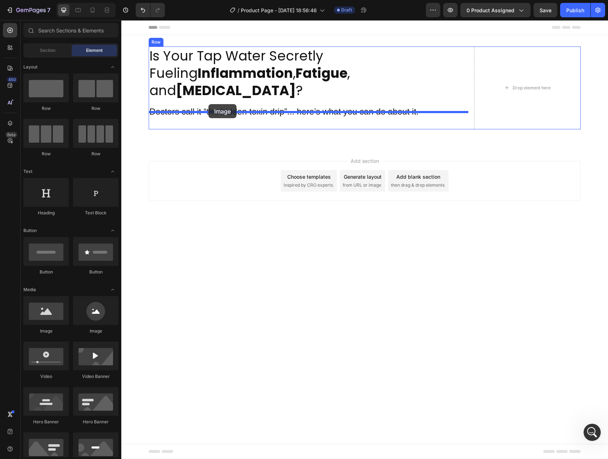
drag, startPoint x: 170, startPoint y: 331, endPoint x: 209, endPoint y: 104, distance: 230.9
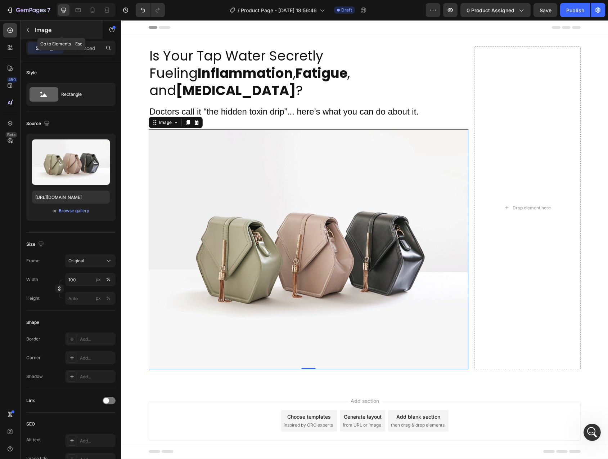
click at [28, 31] on icon "button" at bounding box center [28, 30] width 6 height 6
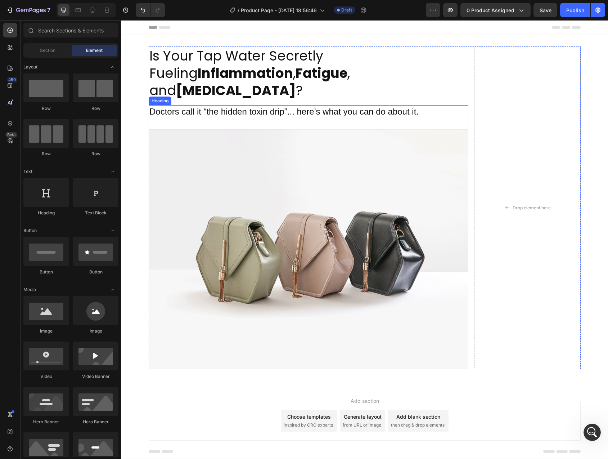
click at [245, 106] on p "Doctors call it “the hidden toxin drip”... here’s what you can do about it." at bounding box center [308, 117] width 318 height 22
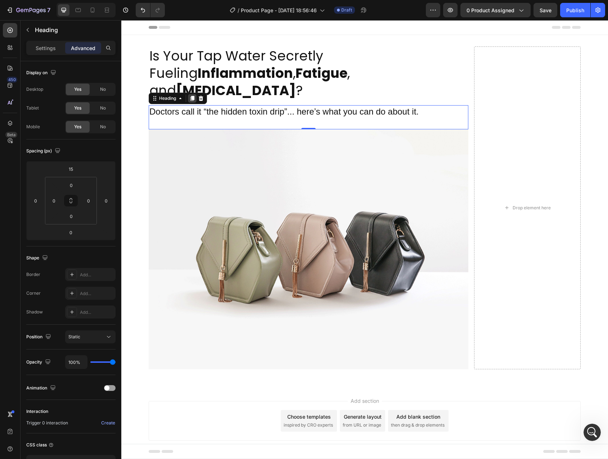
click at [193, 94] on div at bounding box center [192, 98] width 9 height 9
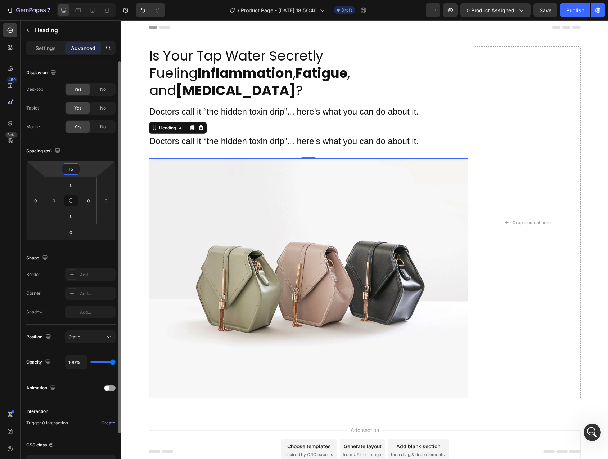
click at [70, 171] on input "15" at bounding box center [71, 169] width 14 height 11
type input "0"
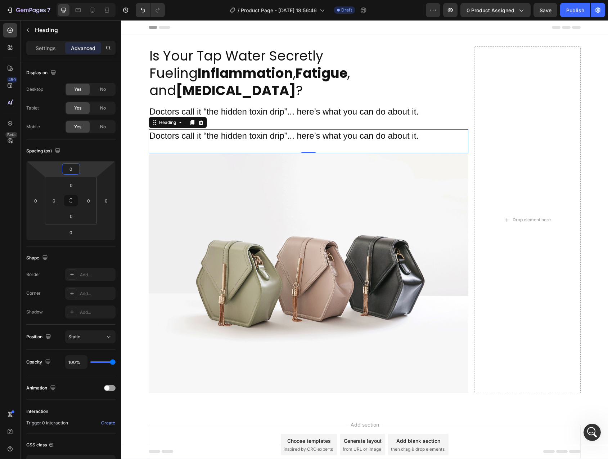
click at [232, 106] on p "Doctors call it “the hidden toxin drip”... here’s what you can do about it." at bounding box center [308, 117] width 318 height 22
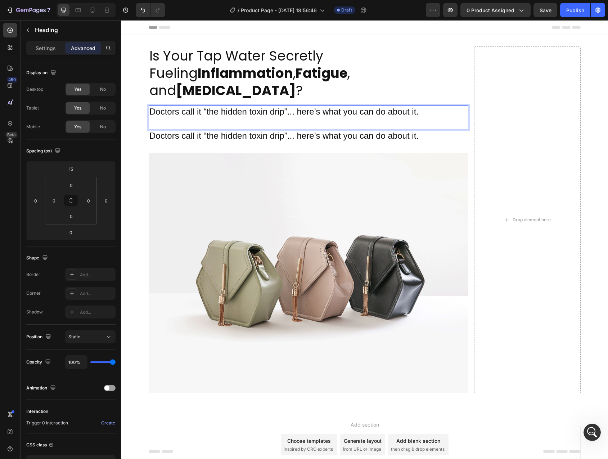
click at [222, 106] on p "Doctors call it “the hidden toxin drip”... here’s what you can do about it." at bounding box center [308, 117] width 318 height 22
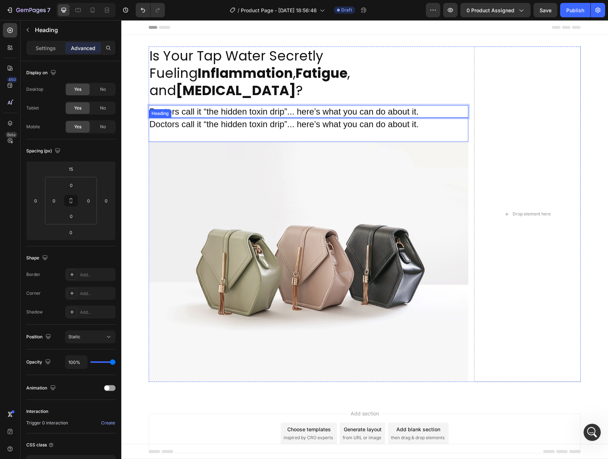
click at [206, 118] on h2 "Doctors call it “the hidden toxin drip”... here’s what you can do about it." at bounding box center [309, 130] width 320 height 24
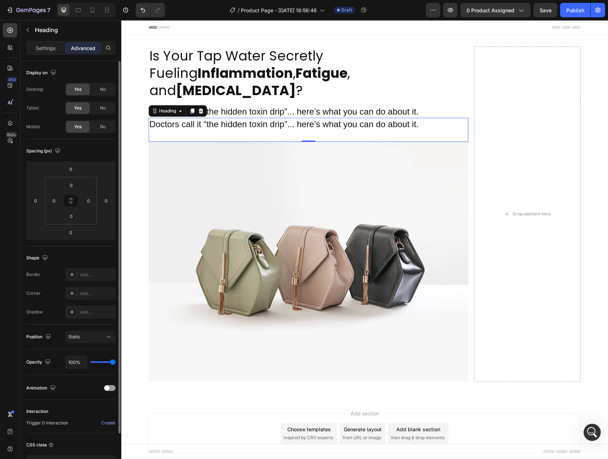
click at [79, 152] on div "Spacing (px)" at bounding box center [70, 151] width 89 height 12
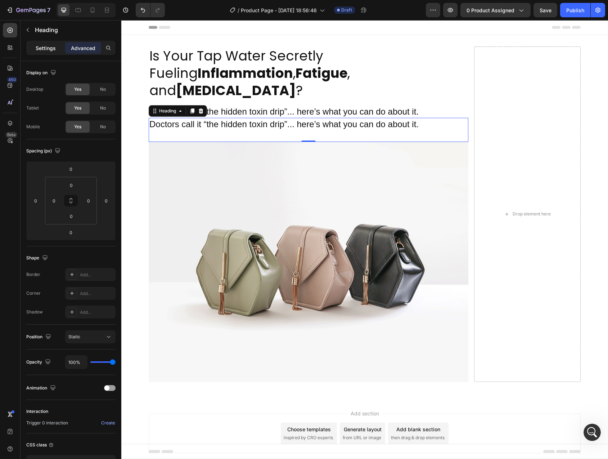
click at [44, 52] on div "Settings" at bounding box center [46, 48] width 36 height 12
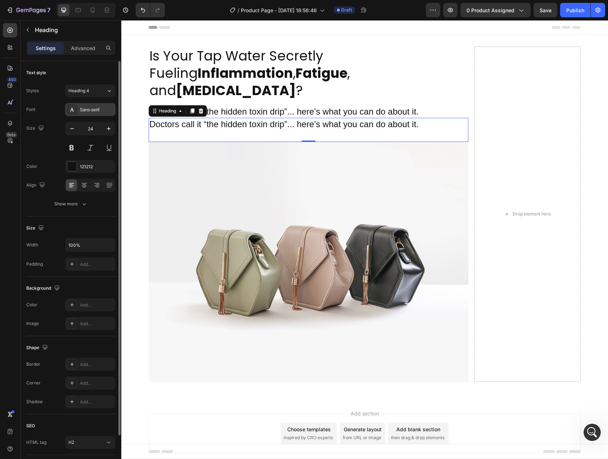
click at [90, 103] on div "Sans-serif" at bounding box center [90, 109] width 50 height 13
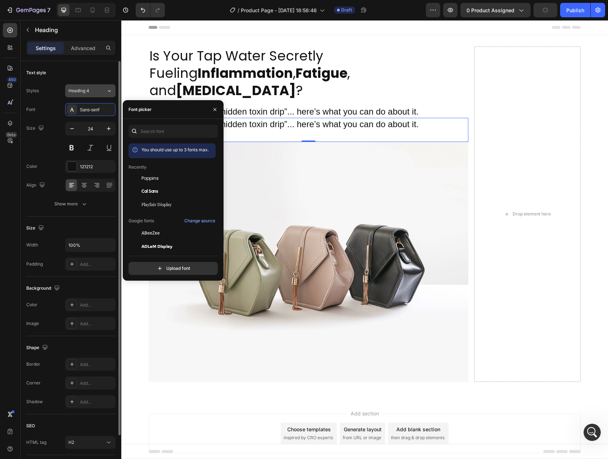
click at [91, 93] on div "Heading 4" at bounding box center [82, 91] width 29 height 6
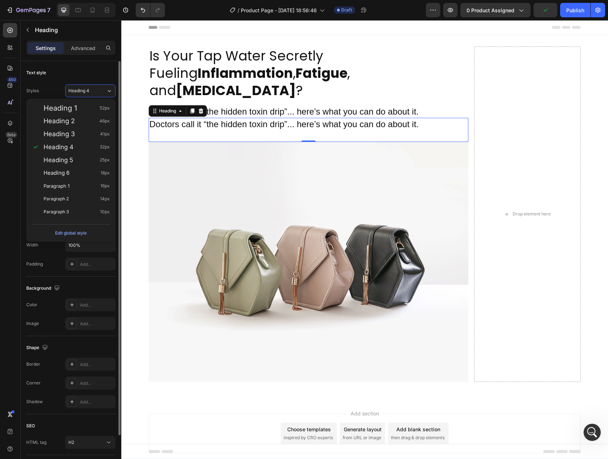
click at [96, 74] on div "Text style" at bounding box center [70, 73] width 89 height 12
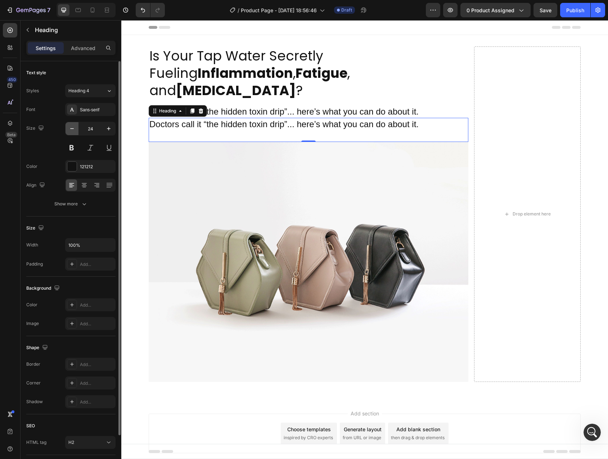
click at [73, 130] on icon "button" at bounding box center [71, 128] width 7 height 7
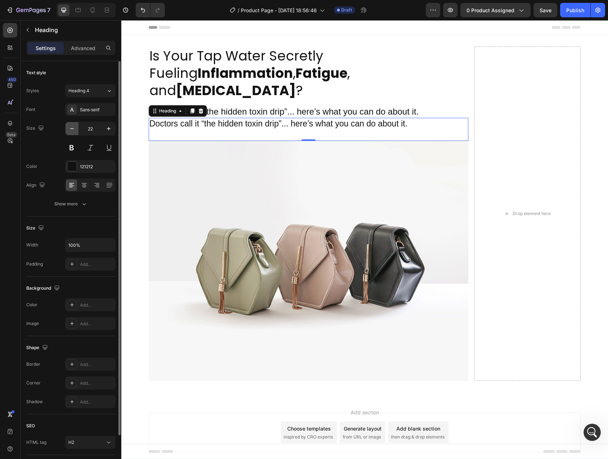
click at [73, 130] on icon "button" at bounding box center [71, 128] width 7 height 7
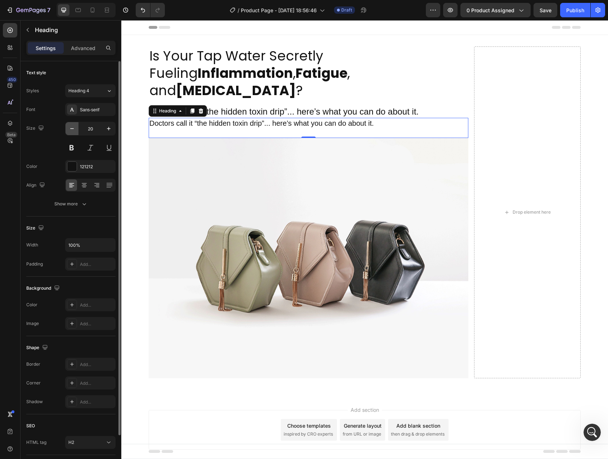
click at [73, 130] on icon "button" at bounding box center [71, 128] width 7 height 7
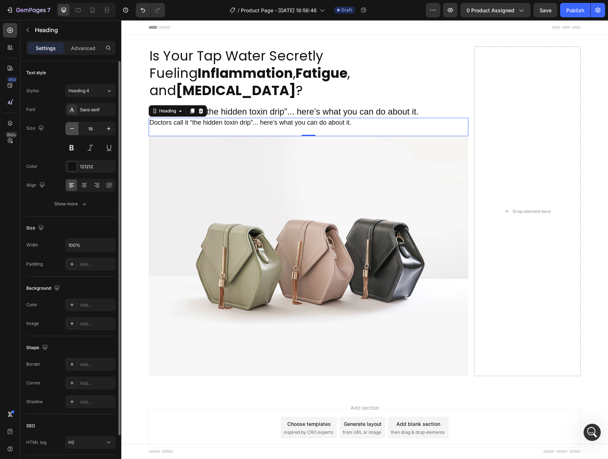
click at [73, 130] on icon "button" at bounding box center [71, 128] width 7 height 7
type input "17"
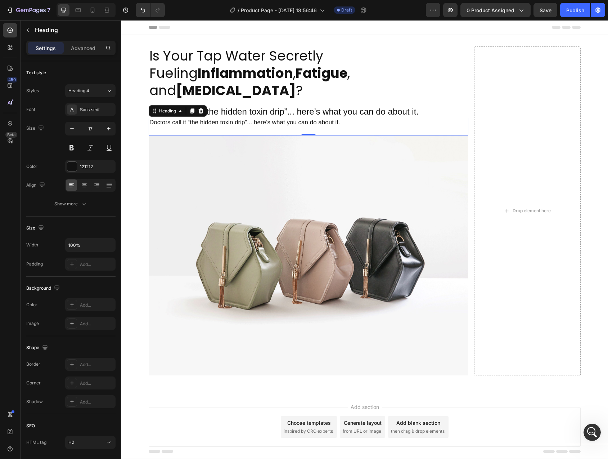
click at [158, 118] on h2 "Doctors call it “the hidden toxin drip”... here’s what you can do about it." at bounding box center [309, 126] width 320 height 17
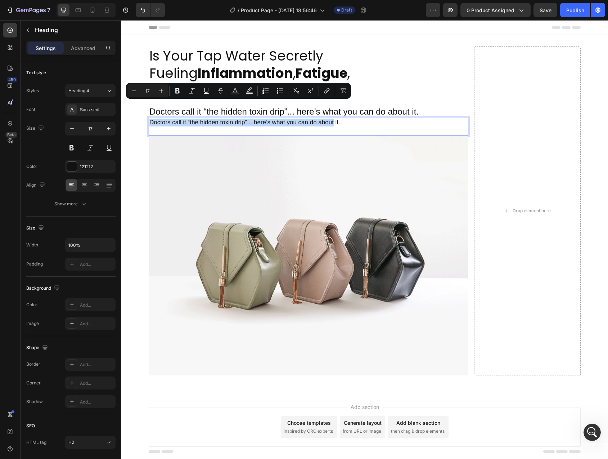
drag, startPoint x: 158, startPoint y: 106, endPoint x: 329, endPoint y: 107, distance: 170.7
click at [329, 119] on p "Doctors call it “the hidden toxin drip”... here’s what you can do about it." at bounding box center [308, 127] width 318 height 16
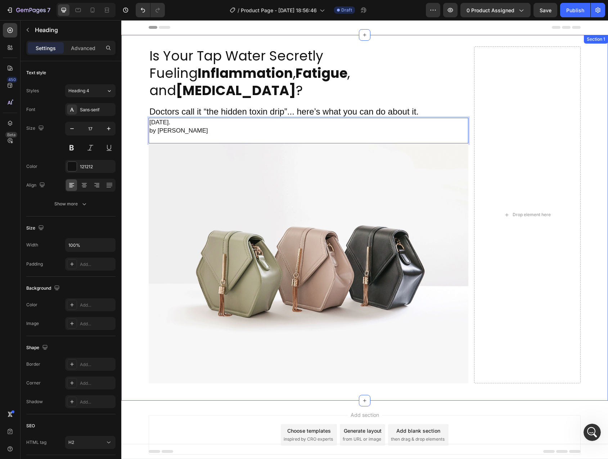
click at [131, 109] on div "Is Your Tap Water Secretly Fueling Inflammation , Fatigue , and Brain Fog ? Hea…" at bounding box center [364, 217] width 487 height 343
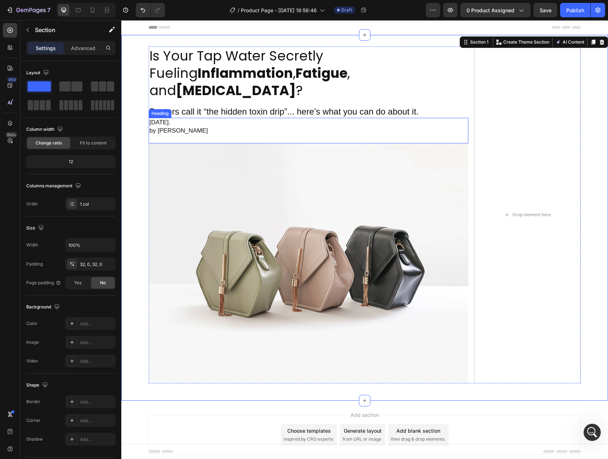
click at [182, 119] on p "Friday, July 26th. by George D." at bounding box center [308, 131] width 318 height 24
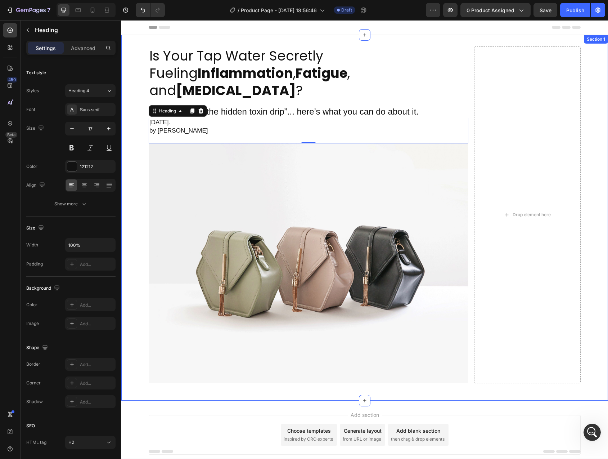
click at [141, 105] on div "Is Your Tap Water Secretly Fueling Inflammation , Fatigue , and Brain Fog ? Hea…" at bounding box center [364, 217] width 487 height 343
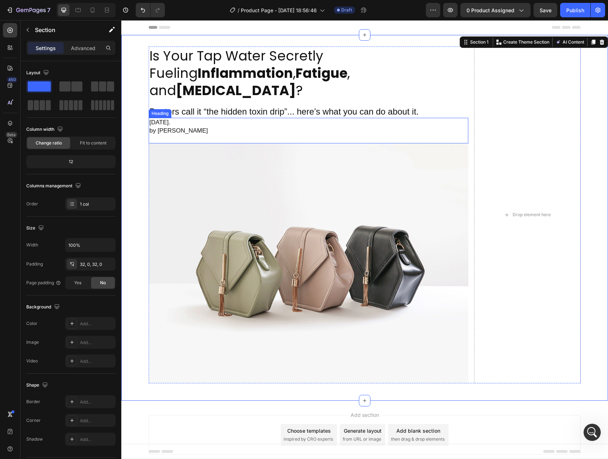
click at [161, 119] on p "Friday, July 26th. by George D." at bounding box center [308, 131] width 318 height 24
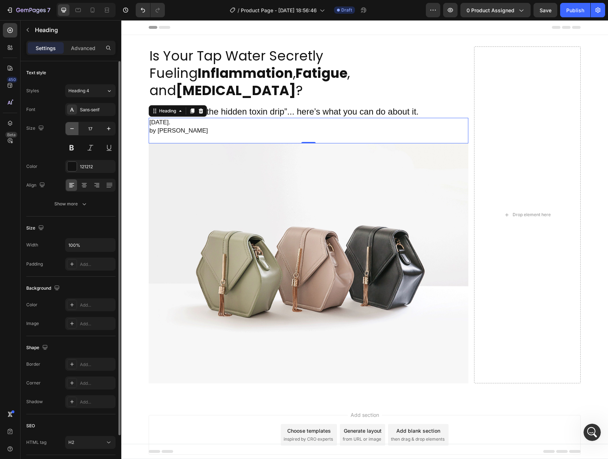
click at [72, 131] on icon "button" at bounding box center [71, 128] width 7 height 7
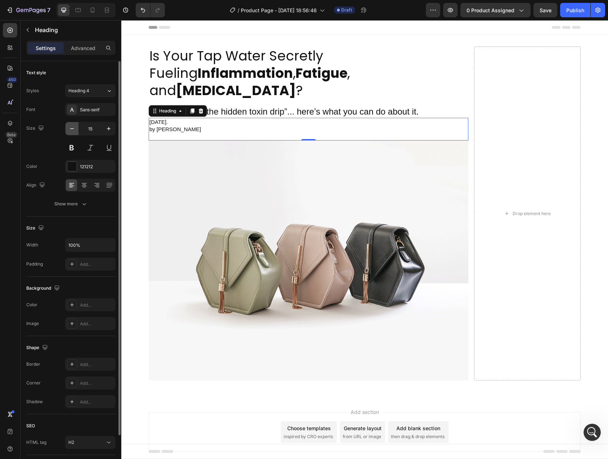
click at [72, 130] on icon "button" at bounding box center [71, 128] width 7 height 7
type input "14"
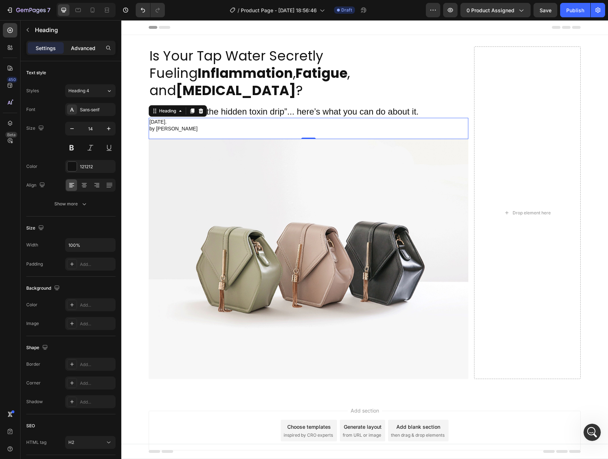
click at [81, 46] on p "Advanced" at bounding box center [83, 48] width 24 height 8
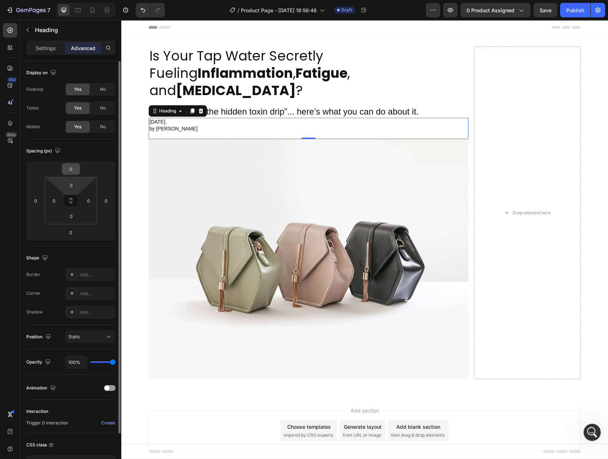
click at [74, 170] on input "0" at bounding box center [71, 169] width 14 height 11
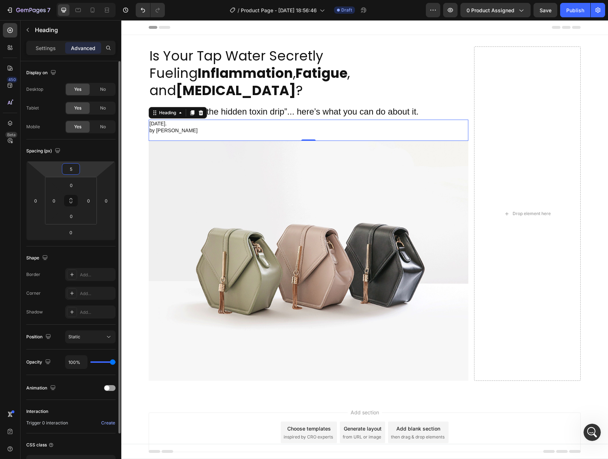
click at [73, 172] on input "5" at bounding box center [71, 169] width 14 height 11
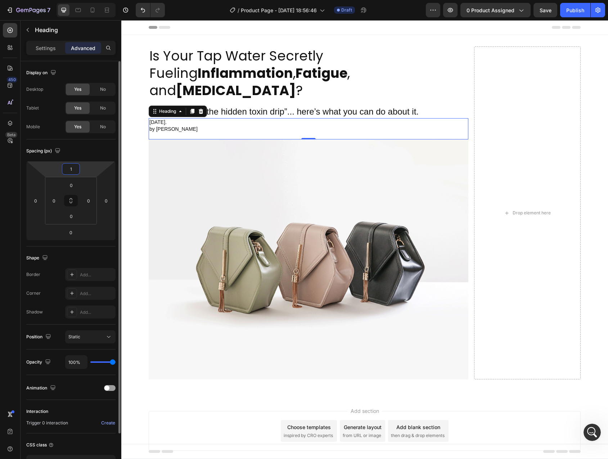
type input "10"
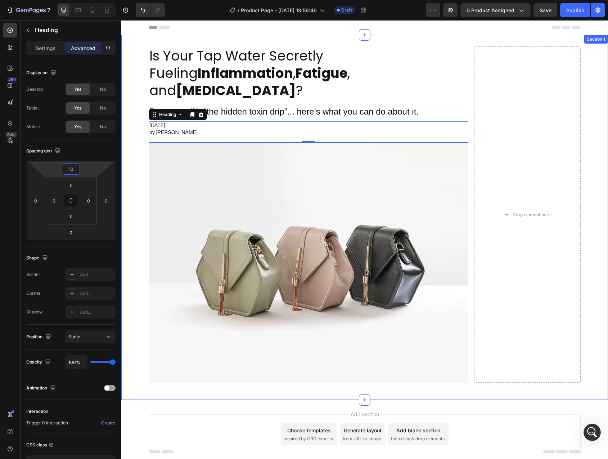
click at [137, 147] on div "Is Your Tap Water Secretly Fueling Inflammation , Fatigue , and Brain Fog ? Hea…" at bounding box center [364, 217] width 487 height 342
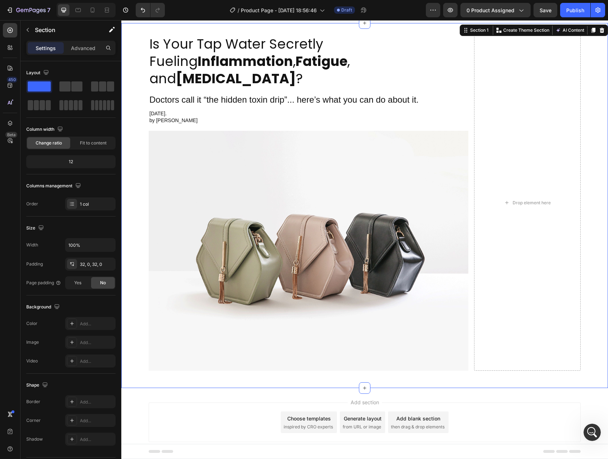
scroll to position [12, 0]
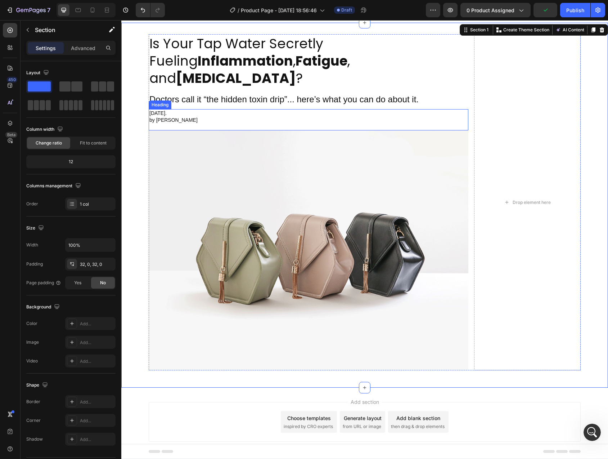
click at [161, 110] on p "Friday, July 26th. by George D." at bounding box center [308, 120] width 318 height 20
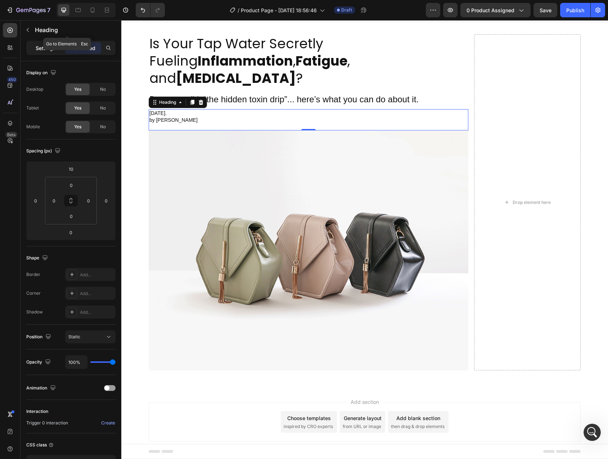
click at [58, 50] on div "Settings" at bounding box center [46, 48] width 36 height 12
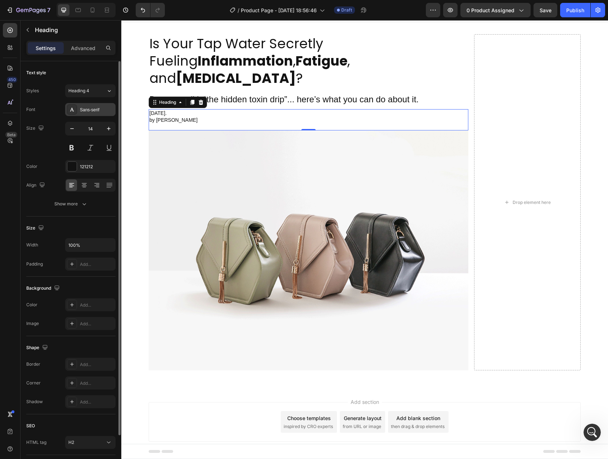
click at [91, 113] on div "Sans-serif" at bounding box center [90, 109] width 50 height 13
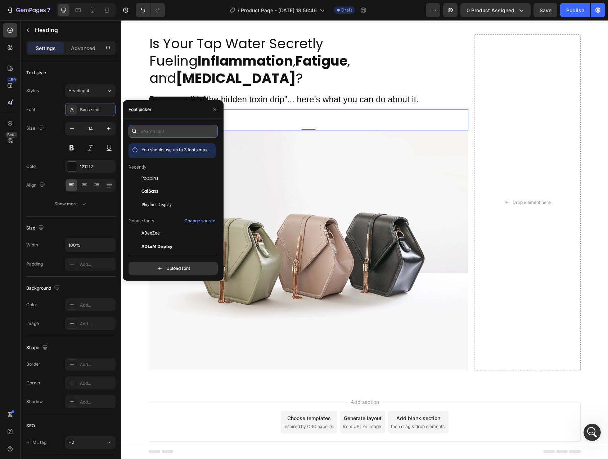
click at [160, 132] on input "text" at bounding box center [173, 131] width 89 height 13
click at [172, 179] on div "Poppins" at bounding box center [178, 178] width 73 height 6
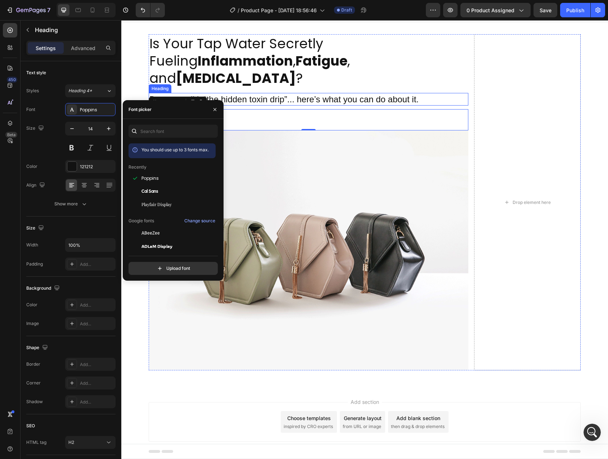
click at [223, 94] on p "Doctors call it “the hidden toxin drip”... here’s what you can do about it." at bounding box center [308, 99] width 318 height 11
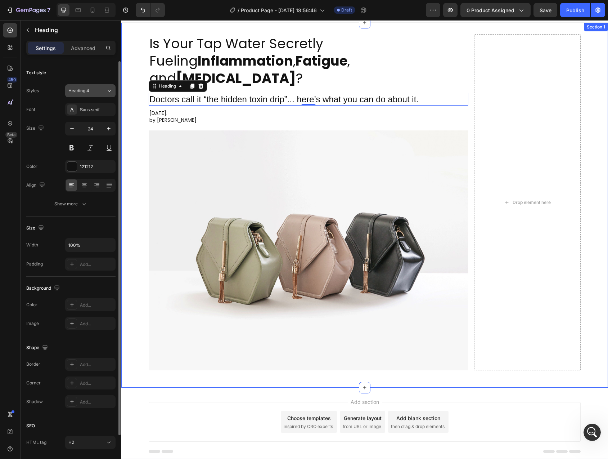
click at [98, 91] on div "Heading 4" at bounding box center [87, 91] width 38 height 6
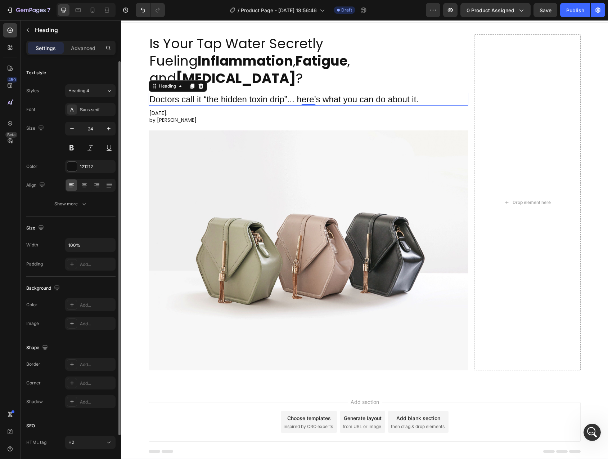
click at [90, 72] on div "Text style" at bounding box center [70, 73] width 89 height 12
click at [89, 111] on div "Sans-serif" at bounding box center [97, 110] width 34 height 6
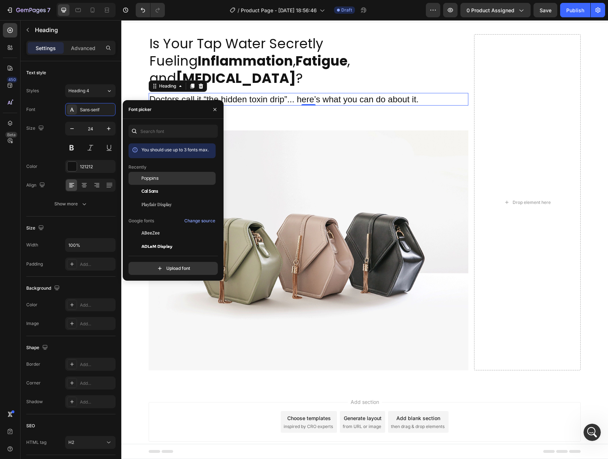
click at [162, 179] on div "Poppins" at bounding box center [178, 178] width 73 height 6
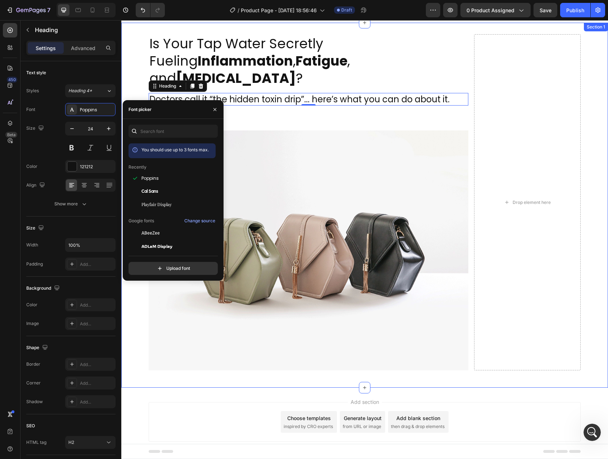
click at [132, 88] on div "Is Your Tap Water Secretly Fueling Inflammation , Fatigue , and Brain Fog ? Hea…" at bounding box center [364, 205] width 487 height 342
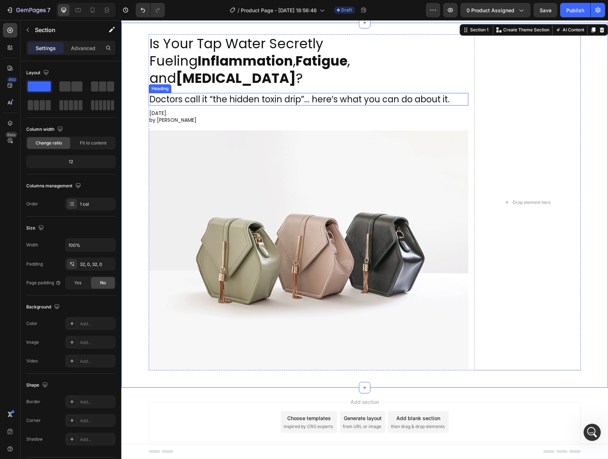
click at [212, 94] on p "Doctors call it “the hidden toxin drip”... here’s what you can do about it." at bounding box center [308, 99] width 318 height 11
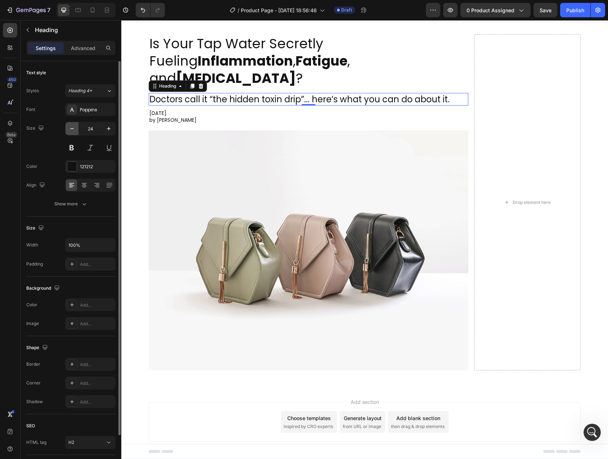
click at [72, 127] on icon "button" at bounding box center [71, 128] width 7 height 7
type input "22"
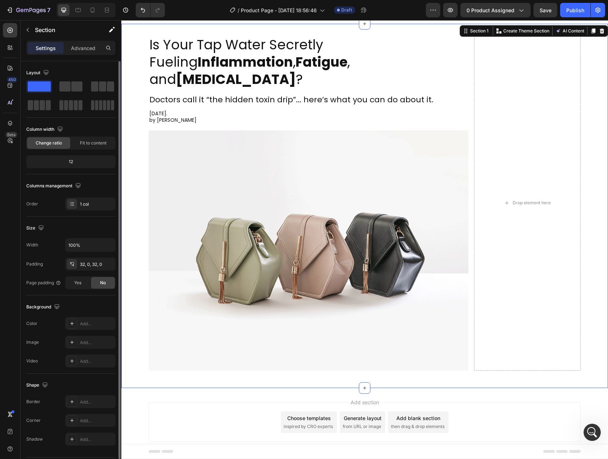
click at [133, 95] on div "Is Your Tap Water Secretly Fueling Inflammation , Fatigue , and Brain Fog ? Hea…" at bounding box center [364, 205] width 487 height 341
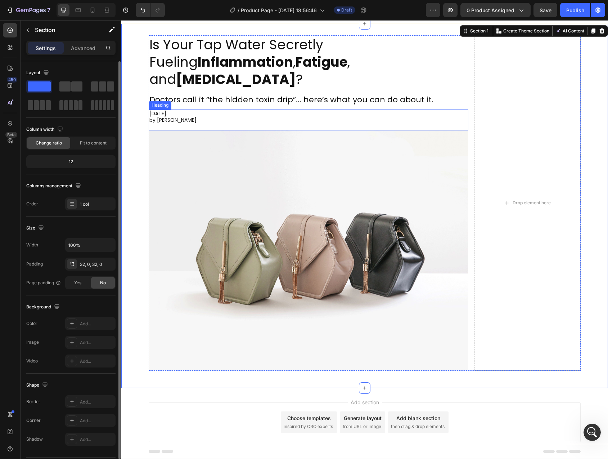
click at [197, 95] on p "Doctors call it “the hidden toxin drip”... here’s what you can do about it." at bounding box center [308, 100] width 318 height 10
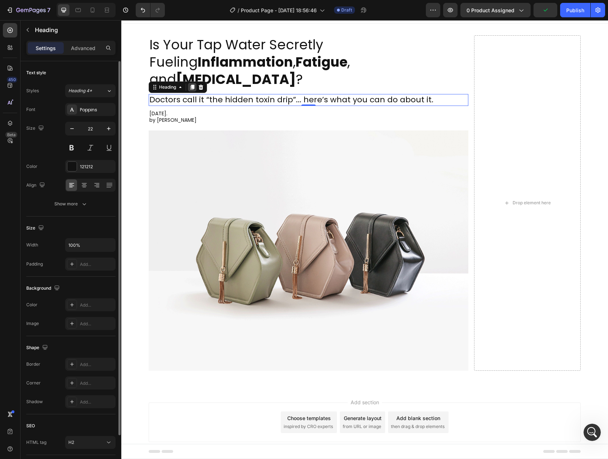
click at [191, 85] on icon at bounding box center [193, 87] width 4 height 5
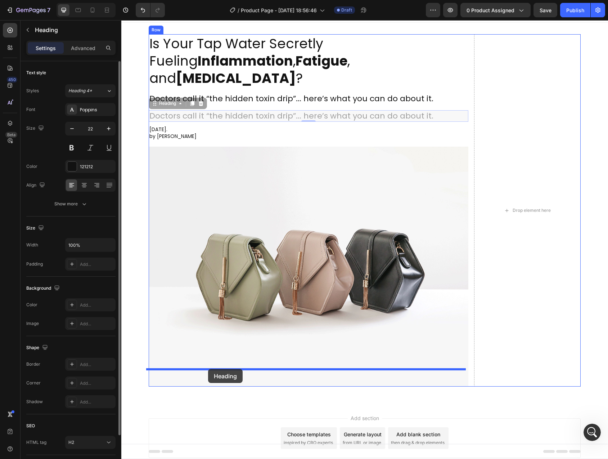
drag, startPoint x: 155, startPoint y: 87, endPoint x: 208, endPoint y: 369, distance: 287.1
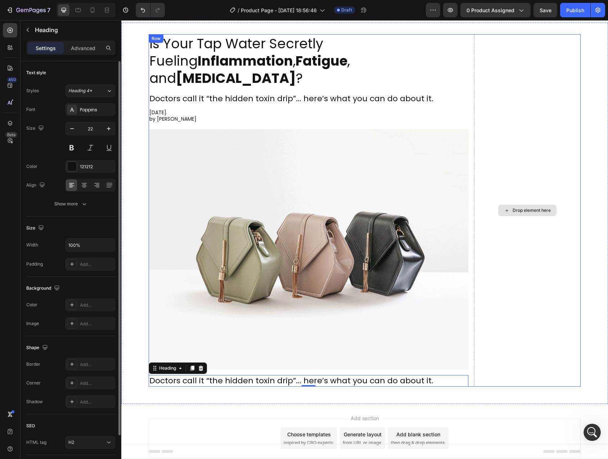
click at [506, 214] on div "Drop element here" at bounding box center [527, 210] width 107 height 352
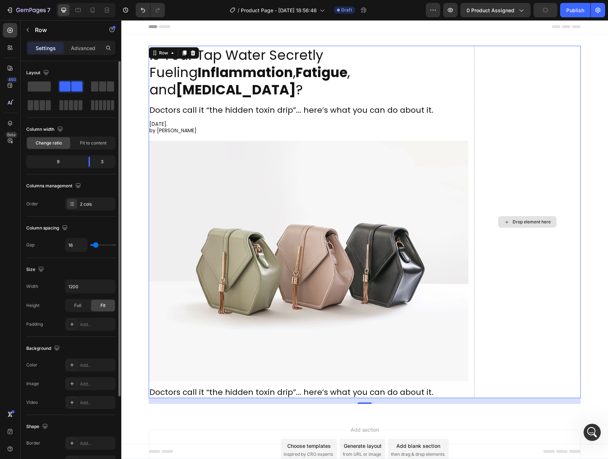
scroll to position [0, 0]
click at [511, 160] on div "Drop element here" at bounding box center [527, 222] width 107 height 352
drag, startPoint x: 158, startPoint y: 107, endPoint x: 514, endPoint y: 123, distance: 357.0
click at [515, 123] on div "Drop element here" at bounding box center [527, 222] width 107 height 352
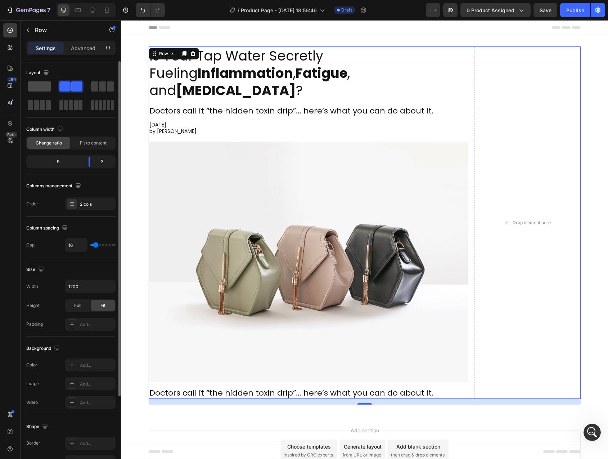
click at [33, 87] on span at bounding box center [39, 86] width 23 height 10
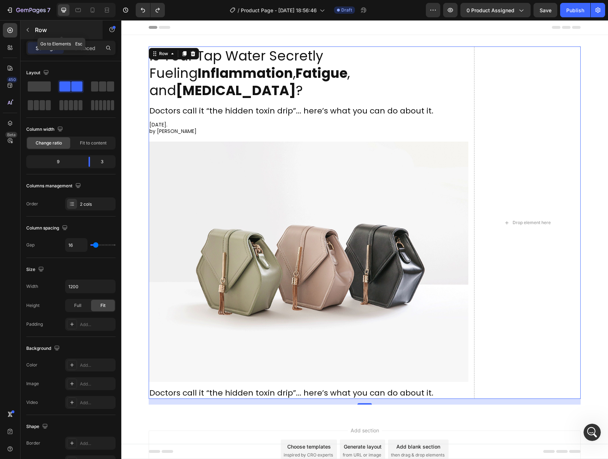
click at [26, 28] on icon "button" at bounding box center [28, 30] width 6 height 6
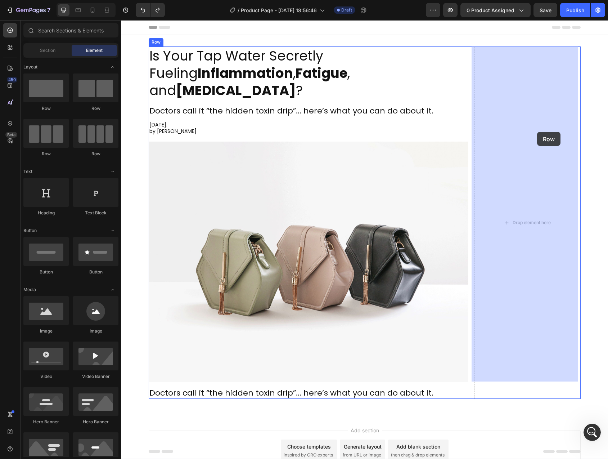
drag, startPoint x: 159, startPoint y: 101, endPoint x: 537, endPoint y: 132, distance: 379.8
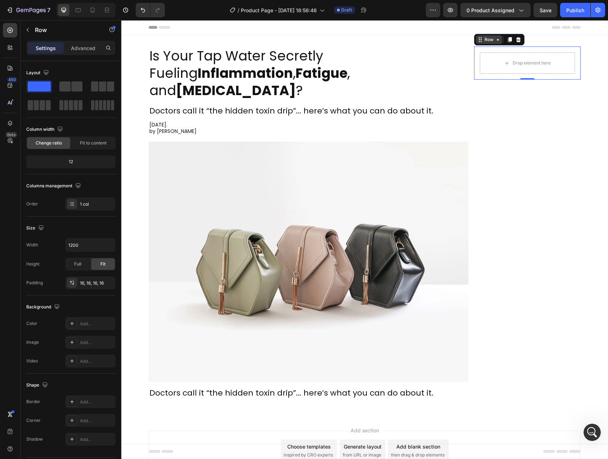
click at [484, 41] on div "Row" at bounding box center [489, 39] width 12 height 6
click at [84, 51] on p "Advanced" at bounding box center [83, 48] width 24 height 8
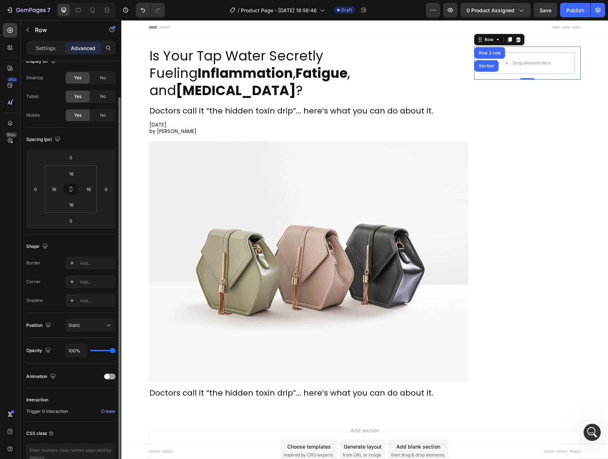
scroll to position [52, 0]
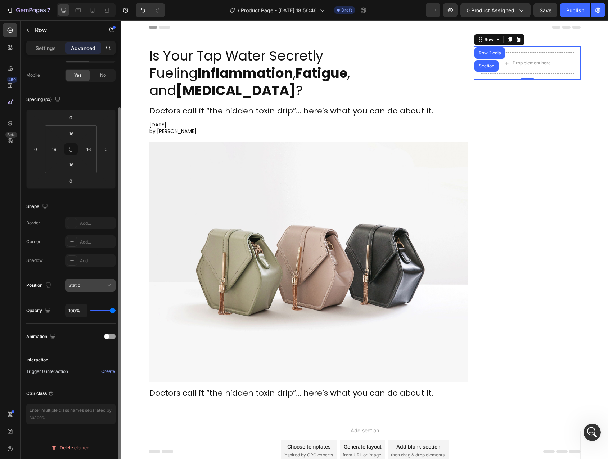
click at [91, 289] on button "Static" at bounding box center [90, 285] width 50 height 13
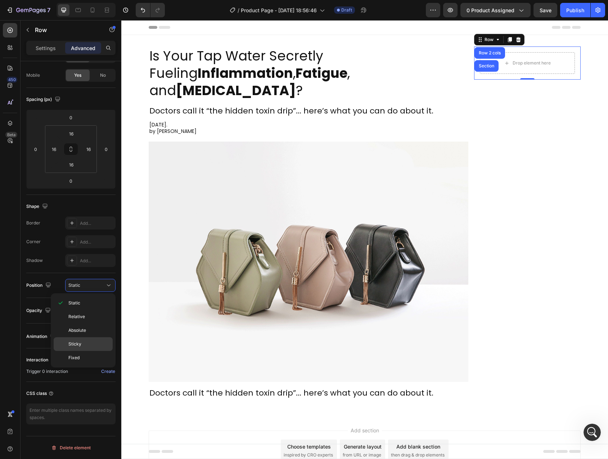
click at [79, 344] on span "Sticky" at bounding box center [74, 344] width 13 height 6
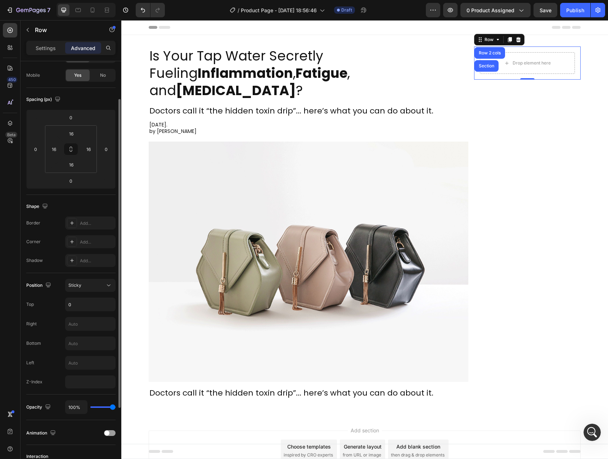
click at [35, 313] on div "Position Sticky Top 0 Right Bottom Left Z-Index" at bounding box center [70, 333] width 89 height 109
click at [88, 304] on input "0" at bounding box center [91, 304] width 50 height 13
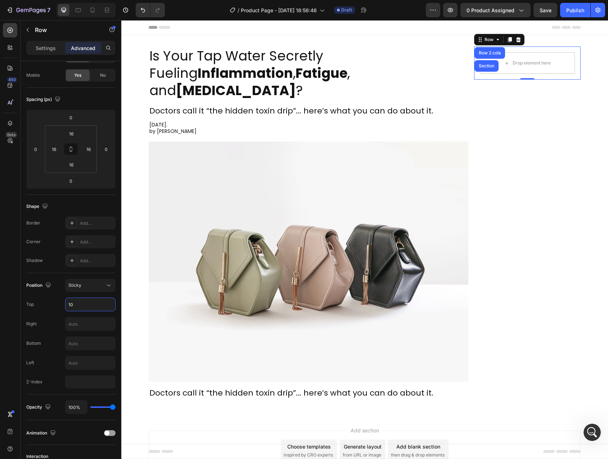
type input "10"
click at [18, 296] on div "450 Beta" at bounding box center [10, 239] width 21 height 439
click at [545, 8] on span "Save" at bounding box center [546, 10] width 12 height 6
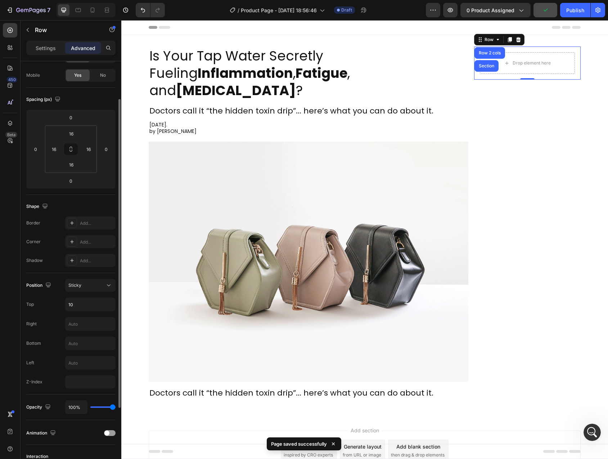
scroll to position [0, 0]
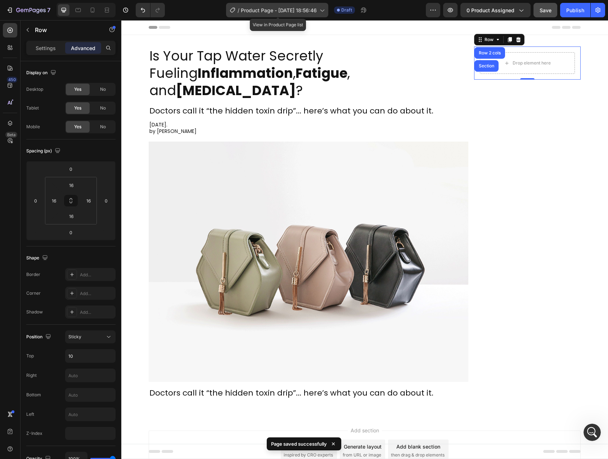
click at [282, 7] on span "Product Page - [DATE] 18:56:46" at bounding box center [279, 10] width 76 height 8
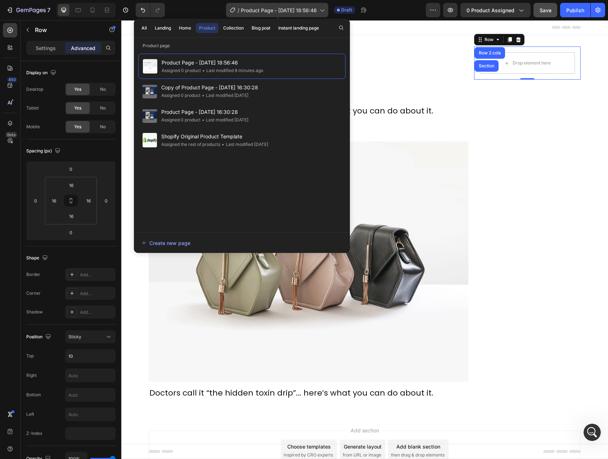
click at [282, 7] on span "Product Page - [DATE] 18:56:46" at bounding box center [279, 10] width 76 height 8
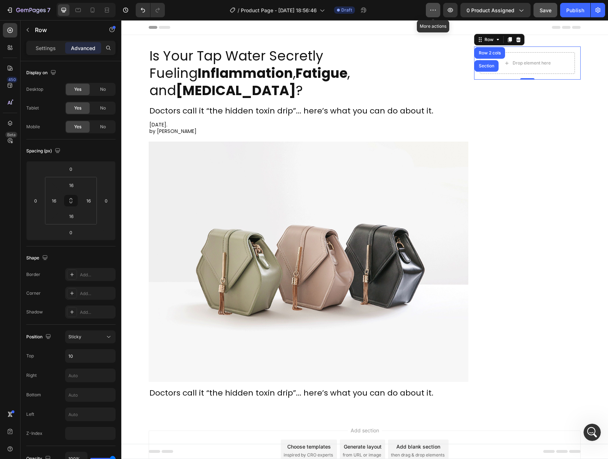
click at [435, 10] on icon "button" at bounding box center [433, 9] width 7 height 7
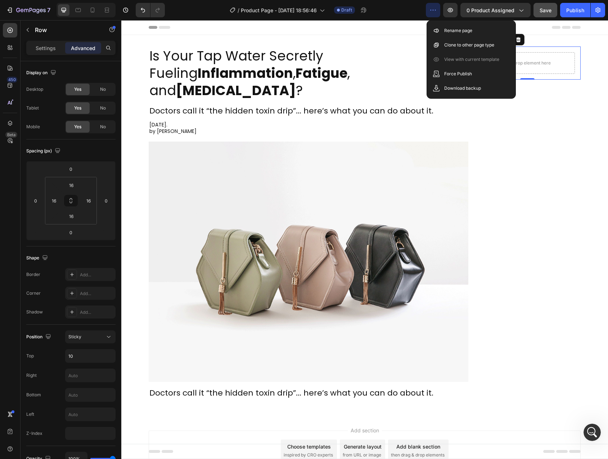
click at [435, 9] on icon "button" at bounding box center [433, 9] width 7 height 7
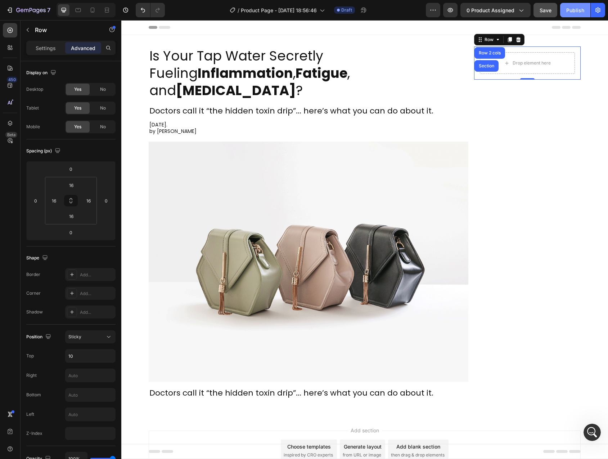
click at [573, 15] on button "Publish" at bounding box center [575, 10] width 30 height 14
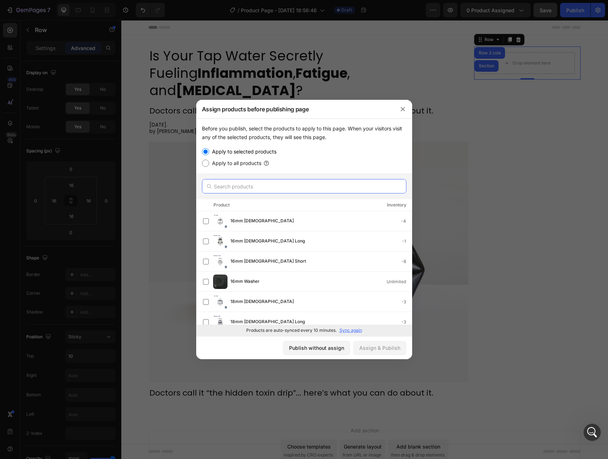
click at [246, 187] on input "text" at bounding box center [304, 186] width 205 height 14
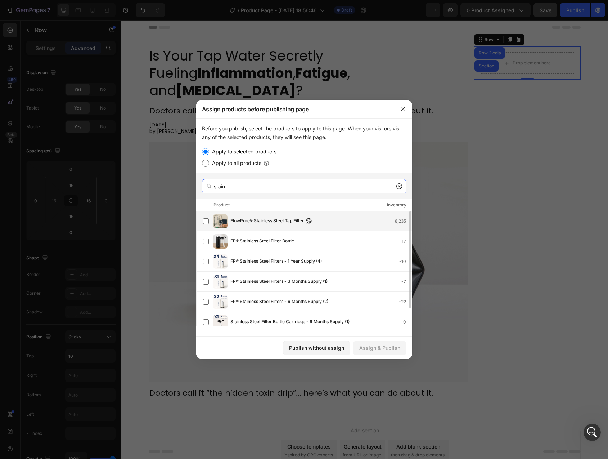
type input "stain"
click at [262, 224] on span "FlowPure® Stainless Steel Tap Filter" at bounding box center [267, 221] width 73 height 8
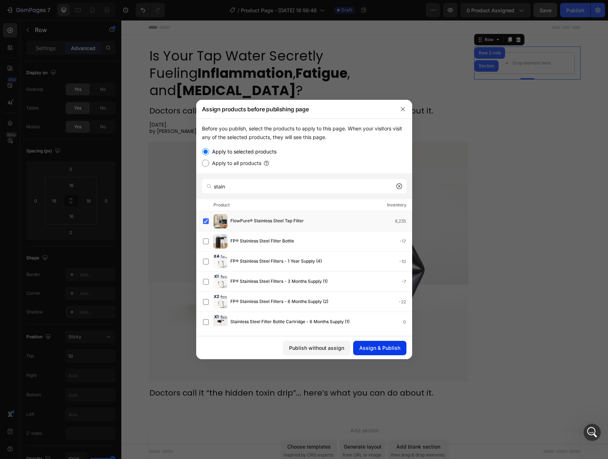
click at [379, 349] on div "Assign & Publish" at bounding box center [379, 348] width 41 height 8
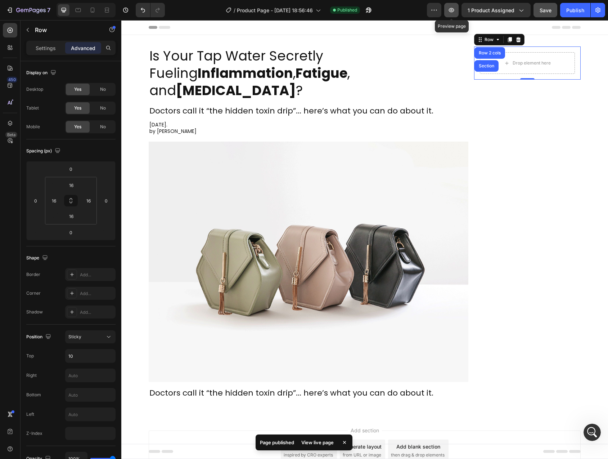
click at [457, 13] on button "button" at bounding box center [451, 10] width 14 height 14
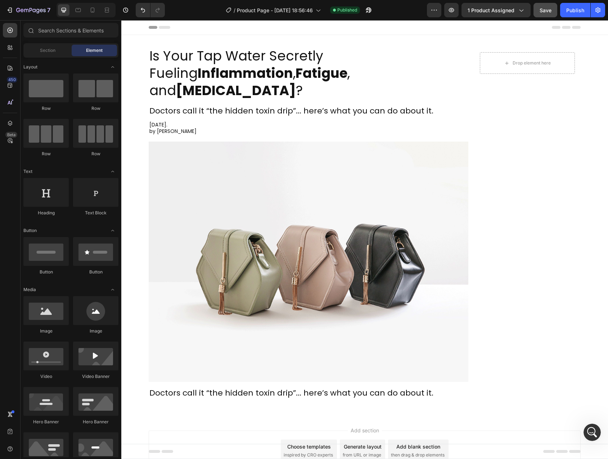
click at [203, 32] on div "Header" at bounding box center [365, 27] width 432 height 14
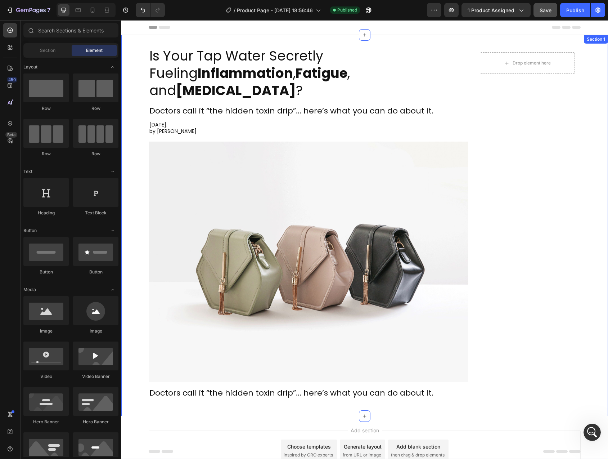
click at [196, 42] on div "Is Your Tap Water Secretly Fueling Inflammation , Fatigue , and Brain Fog ? Hea…" at bounding box center [364, 225] width 487 height 381
click at [530, 67] on div "Drop element here" at bounding box center [528, 63] width 58 height 12
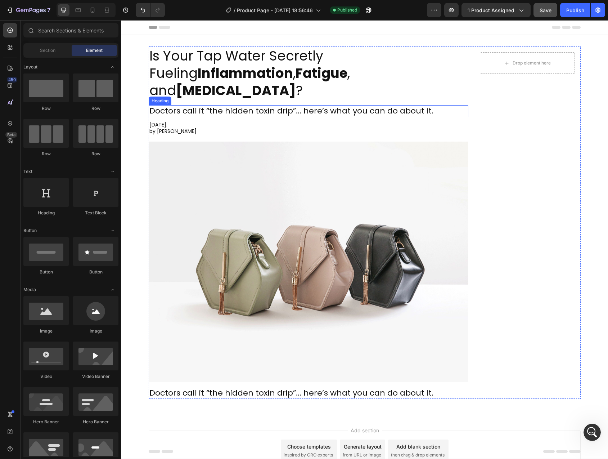
click at [219, 106] on p "Doctors call it “the hidden toxin drip”... here’s what you can do about it." at bounding box center [308, 111] width 318 height 10
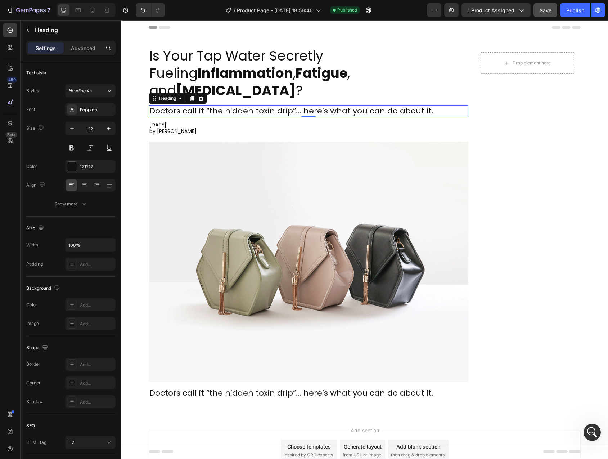
click at [192, 95] on icon at bounding box center [192, 98] width 6 height 6
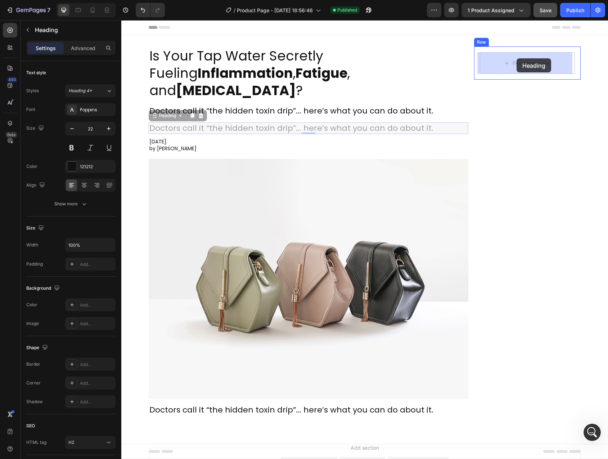
drag, startPoint x: 157, startPoint y: 99, endPoint x: 517, endPoint y: 58, distance: 362.2
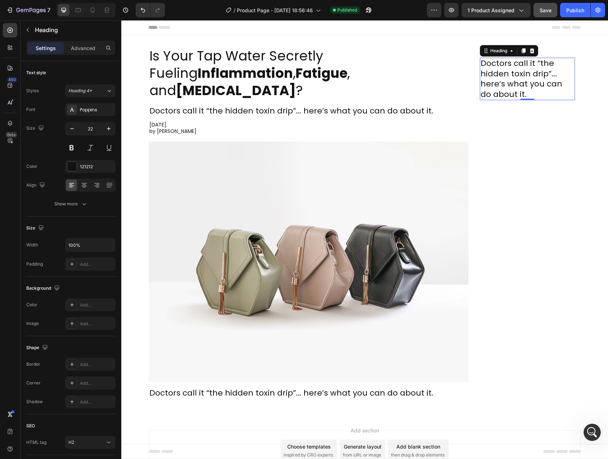
click at [513, 77] on h2 "Doctors call it “the hidden toxin drip”... here’s what you can do about it." at bounding box center [527, 79] width 95 height 43
click at [508, 96] on p "Doctors call it “the hidden toxin drip”... here’s what you can do about it." at bounding box center [528, 78] width 94 height 41
click at [519, 95] on p "Doctors call it “the hidden toxin drip”... here’s what you can do about it." at bounding box center [528, 78] width 94 height 41
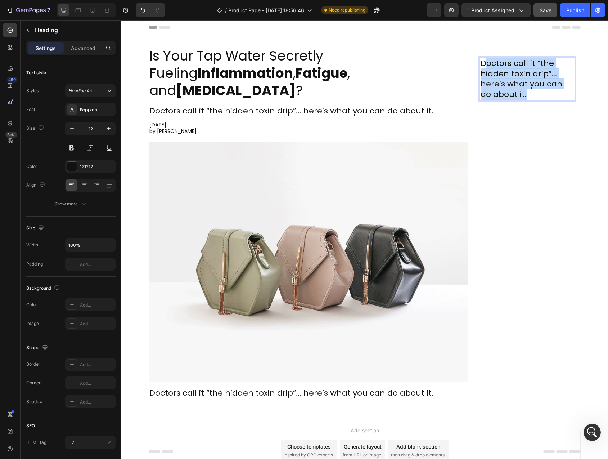
drag, startPoint x: 514, startPoint y: 95, endPoint x: 484, endPoint y: 67, distance: 41.0
click at [484, 67] on p "Doctors call it “the hidden toxin drip”... here’s what you can do about it." at bounding box center [528, 78] width 94 height 41
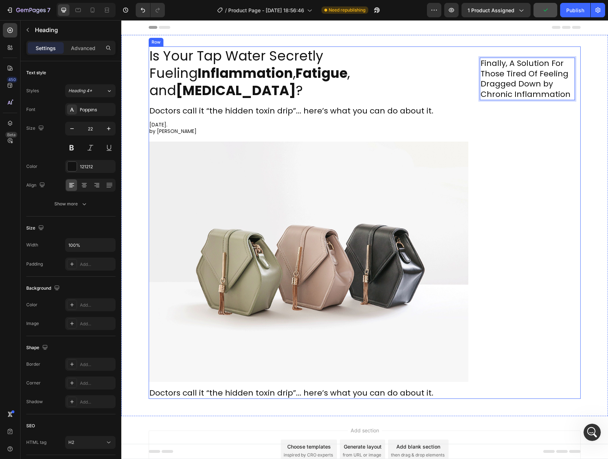
click at [500, 142] on div "Finally, A Solution For Those Tired Of Feeling Dragged Down by Chronic Inflamma…" at bounding box center [527, 222] width 107 height 352
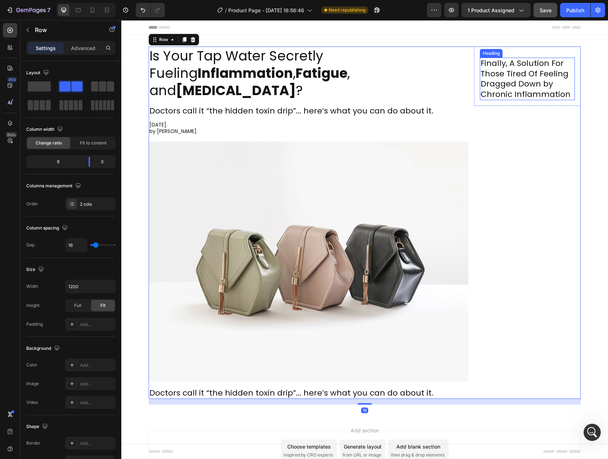
click at [509, 73] on p "Finally, A Solution For Those Tired Of Feeling Dragged Down by Chronic Inflamma…" at bounding box center [528, 78] width 94 height 41
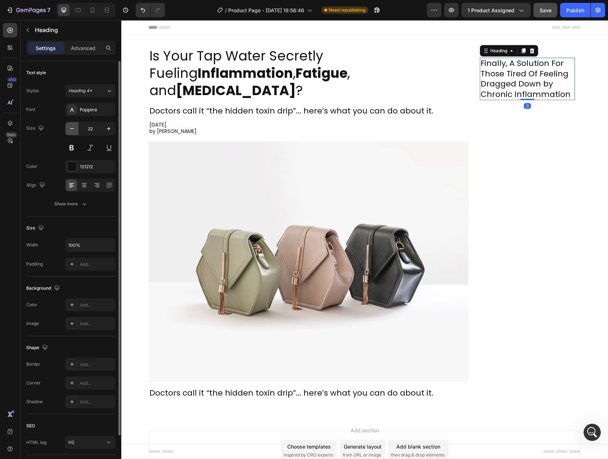
click at [71, 130] on icon "button" at bounding box center [71, 128] width 7 height 7
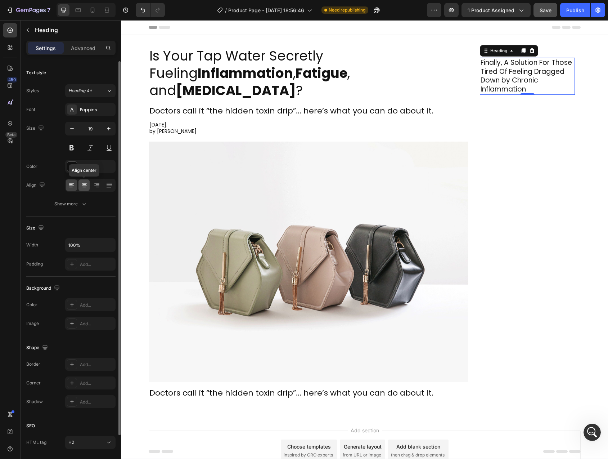
click at [86, 186] on icon at bounding box center [84, 185] width 5 height 1
click at [71, 128] on icon "button" at bounding box center [72, 128] width 4 height 1
type input "16"
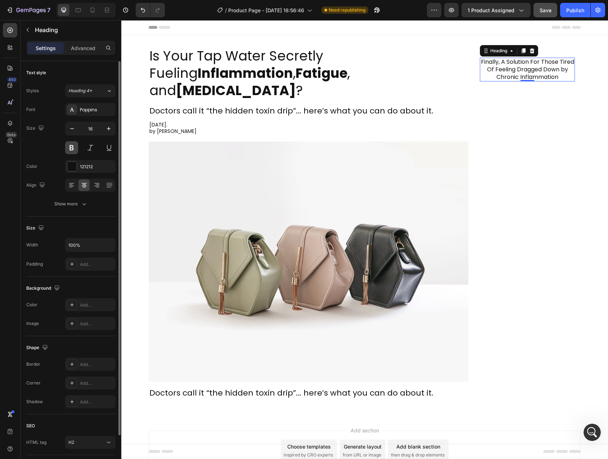
click at [74, 148] on button at bounding box center [71, 147] width 13 height 13
click at [64, 164] on div "Color 121212" at bounding box center [70, 166] width 89 height 13
click at [71, 166] on div at bounding box center [71, 166] width 9 height 9
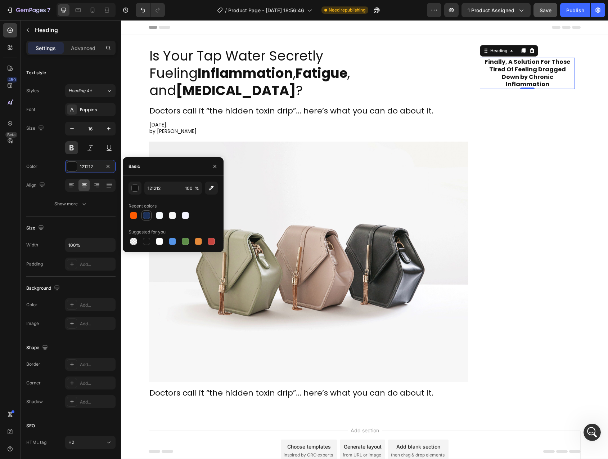
click at [146, 216] on div at bounding box center [146, 215] width 7 height 7
click at [173, 243] on div at bounding box center [172, 241] width 7 height 7
type input "5594E7"
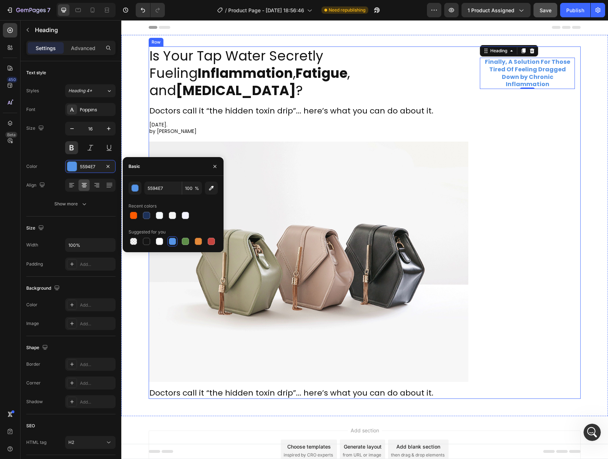
click at [514, 108] on div "Finally, A Solution For Those Tired Of Feeling Dragged Down by Chronic Inflamma…" at bounding box center [527, 222] width 107 height 352
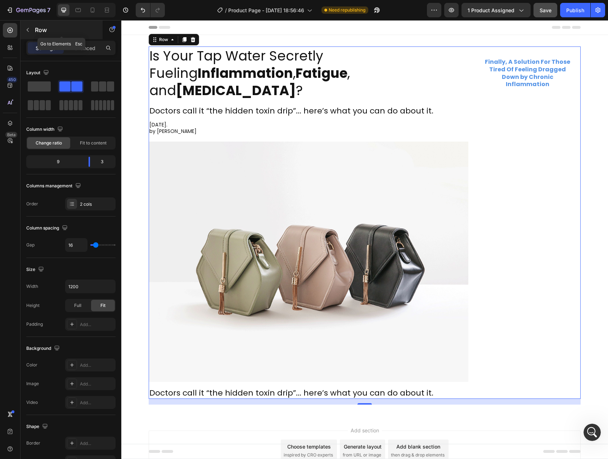
click at [28, 29] on icon "button" at bounding box center [28, 30] width 6 height 6
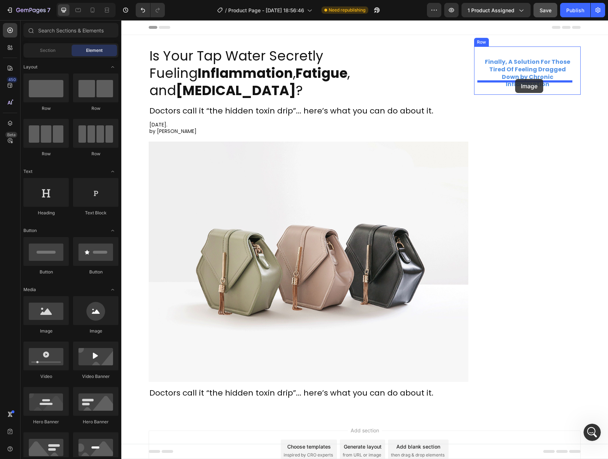
drag, startPoint x: 201, startPoint y: 314, endPoint x: 515, endPoint y: 79, distance: 392.7
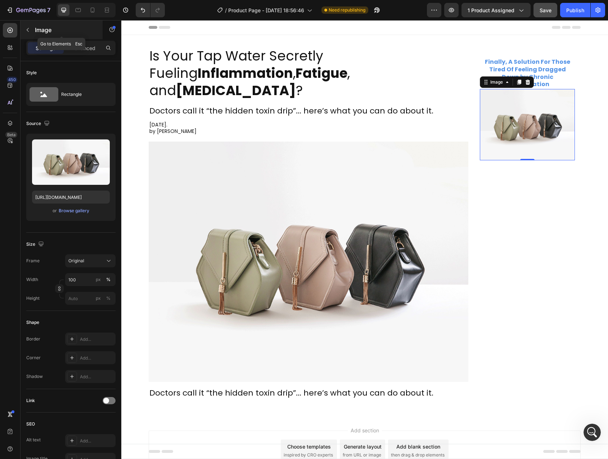
click at [26, 29] on icon "button" at bounding box center [28, 30] width 6 height 6
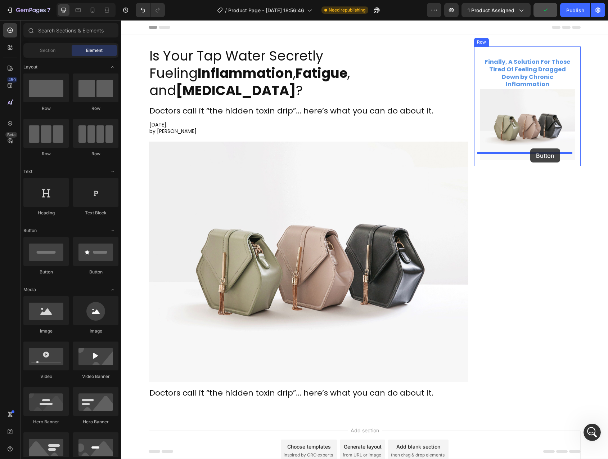
drag, startPoint x: 172, startPoint y: 272, endPoint x: 531, endPoint y: 148, distance: 379.2
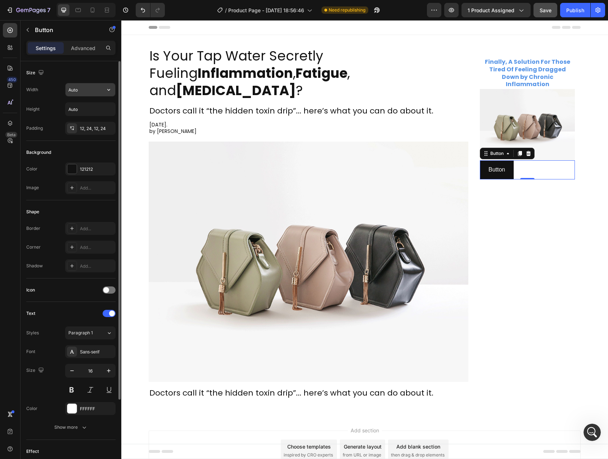
click at [85, 92] on input "Auto" at bounding box center [91, 89] width 50 height 13
click at [107, 90] on icon "button" at bounding box center [108, 89] width 7 height 7
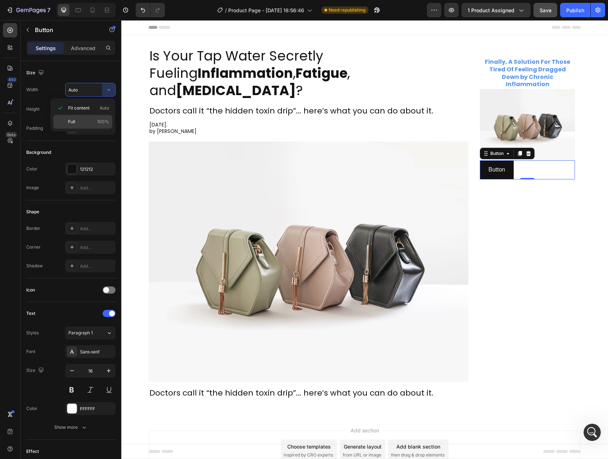
click at [83, 120] on p "Full 100%" at bounding box center [88, 122] width 41 height 6
type input "100%"
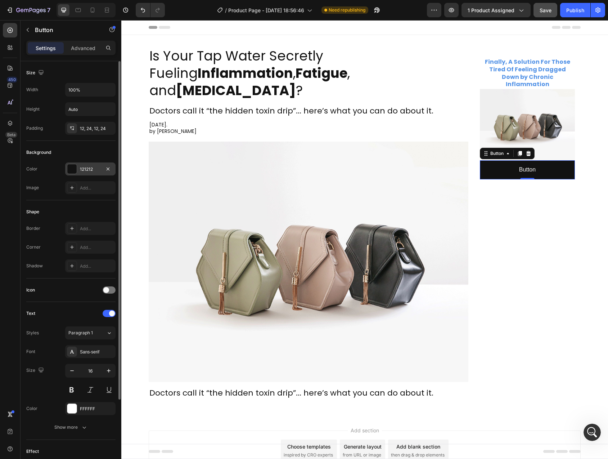
click at [73, 171] on div at bounding box center [71, 168] width 9 height 9
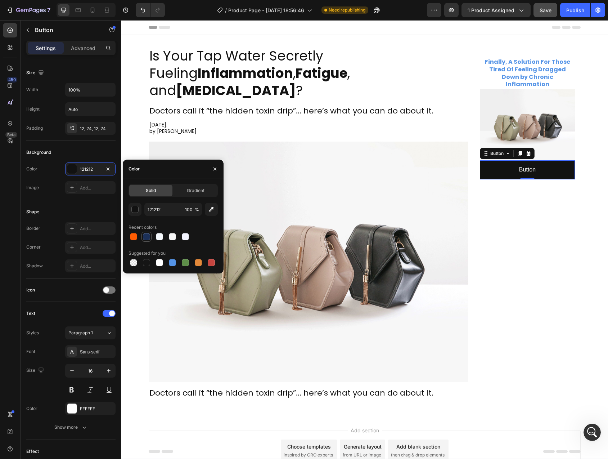
click at [148, 237] on div at bounding box center [146, 236] width 7 height 7
click at [171, 261] on div at bounding box center [172, 262] width 7 height 7
click at [146, 238] on div at bounding box center [146, 236] width 7 height 7
type input "1C3058"
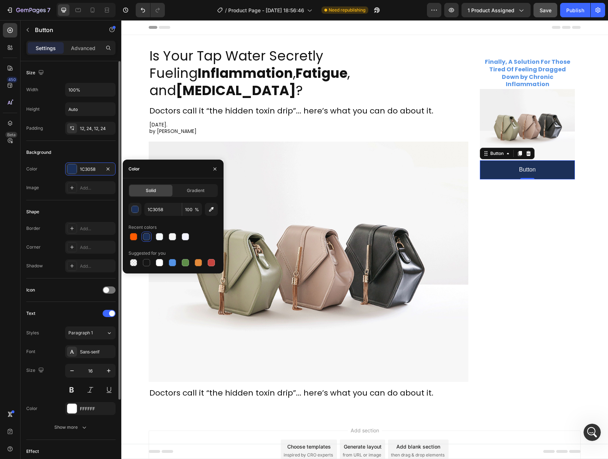
click at [44, 220] on div "Shape Border Add... Corner Add... Shadow Add..." at bounding box center [70, 239] width 89 height 78
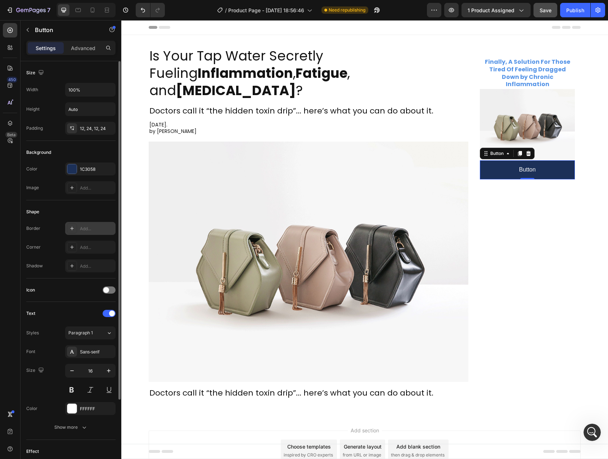
click at [80, 230] on div "Add..." at bounding box center [97, 228] width 34 height 6
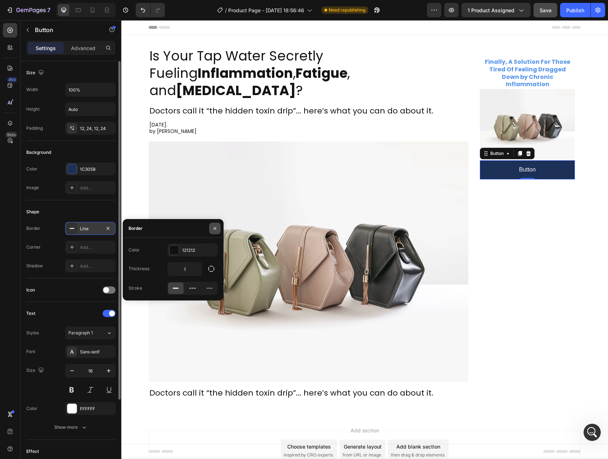
click at [215, 228] on icon "button" at bounding box center [215, 228] width 3 height 3
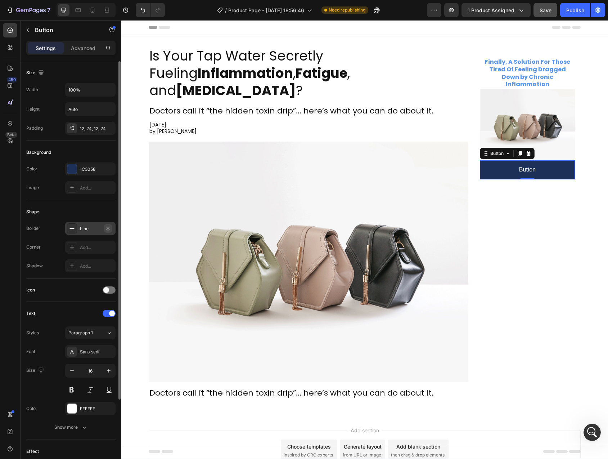
click at [111, 229] on button "button" at bounding box center [108, 228] width 9 height 9
click at [40, 230] on div "Border Add..." at bounding box center [70, 228] width 89 height 13
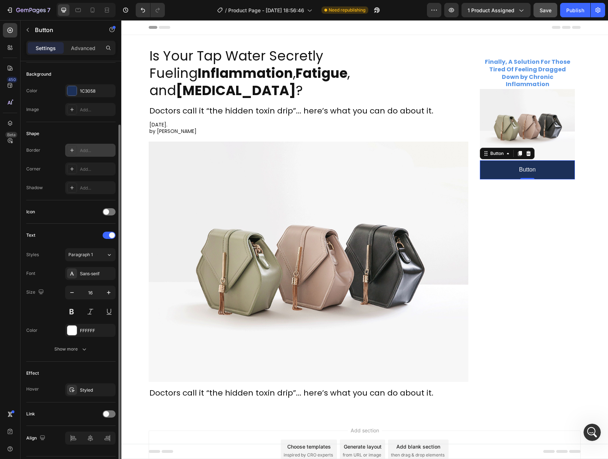
scroll to position [98, 0]
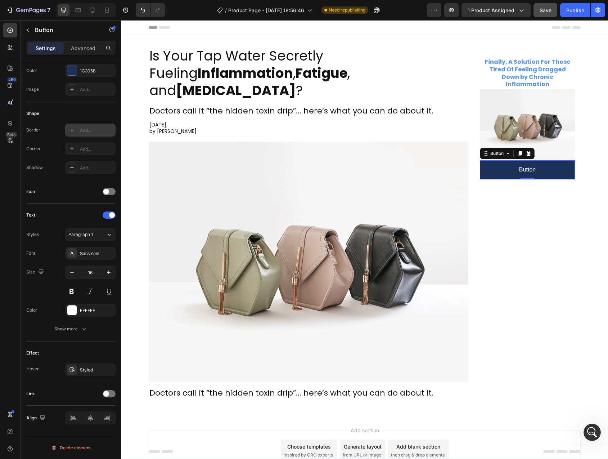
click at [101, 126] on div "Add..." at bounding box center [90, 130] width 50 height 13
type input "1"
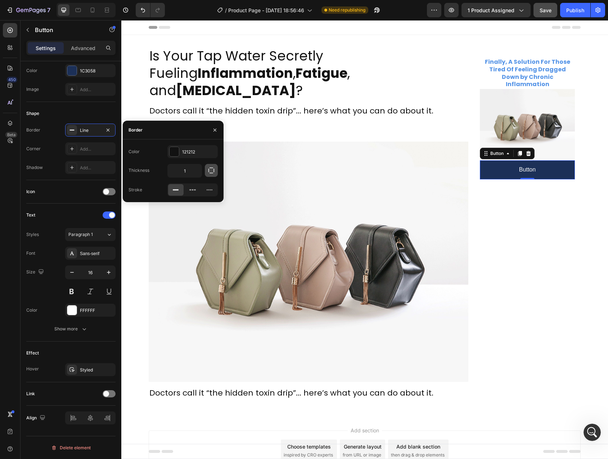
click at [213, 170] on icon "button" at bounding box center [211, 170] width 7 height 7
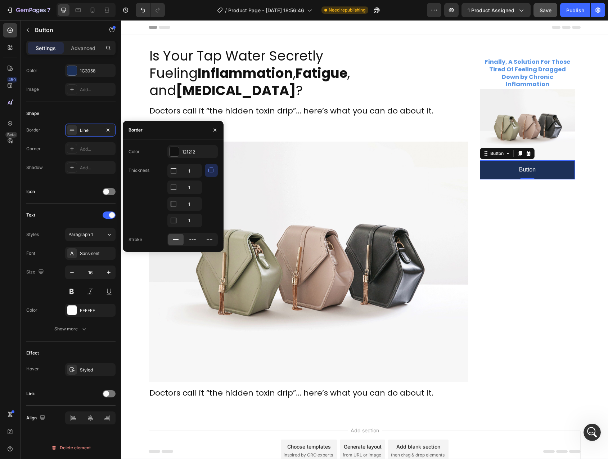
click at [211, 170] on icon "button" at bounding box center [211, 170] width 7 height 7
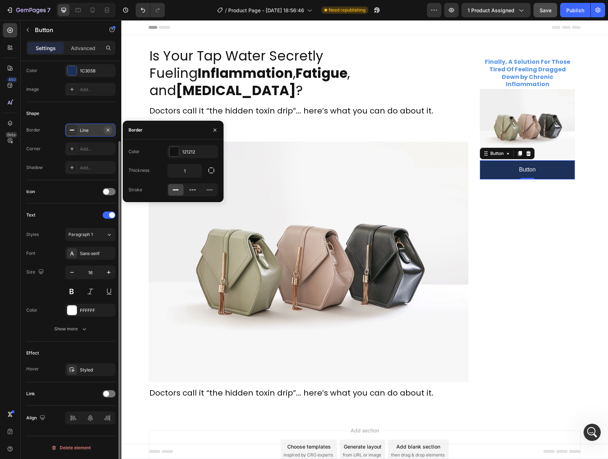
click at [108, 130] on icon "button" at bounding box center [108, 129] width 3 height 3
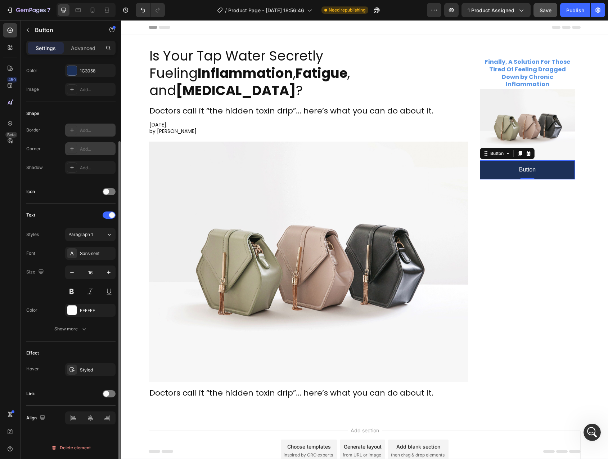
click at [79, 148] on div "Add..." at bounding box center [90, 148] width 50 height 13
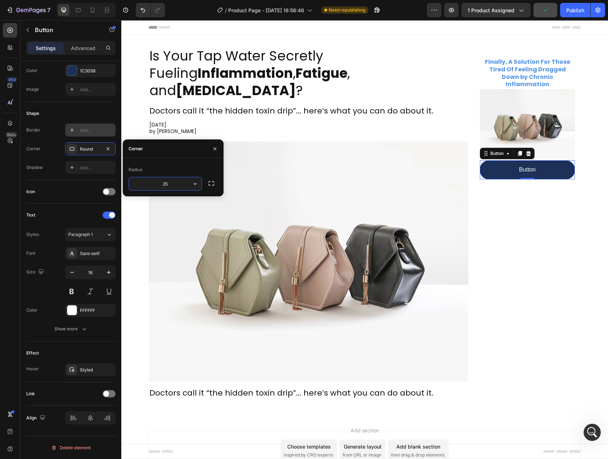
click at [164, 184] on input "25" at bounding box center [165, 183] width 73 height 13
click at [166, 184] on input "15" at bounding box center [165, 183] width 73 height 13
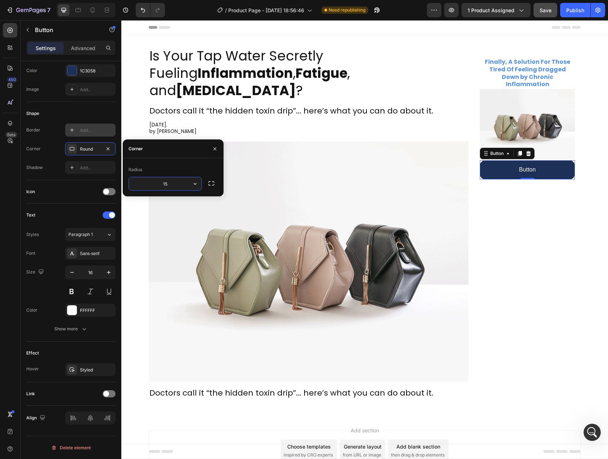
click at [166, 184] on input "15" at bounding box center [165, 183] width 73 height 13
type input "10"
click at [46, 187] on div "Icon" at bounding box center [70, 192] width 89 height 12
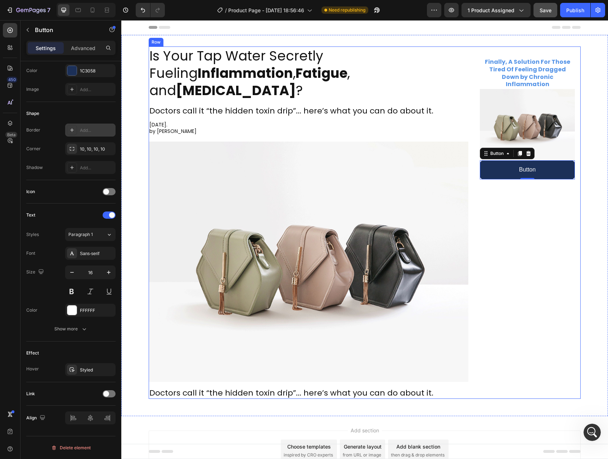
click at [510, 210] on div "Finally, A Solution For Those Tired Of Feeling Dragged Down by Chronic Inflamma…" at bounding box center [527, 222] width 107 height 352
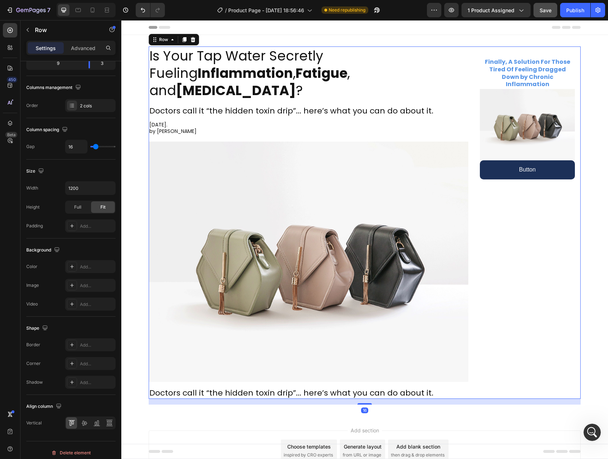
scroll to position [0, 0]
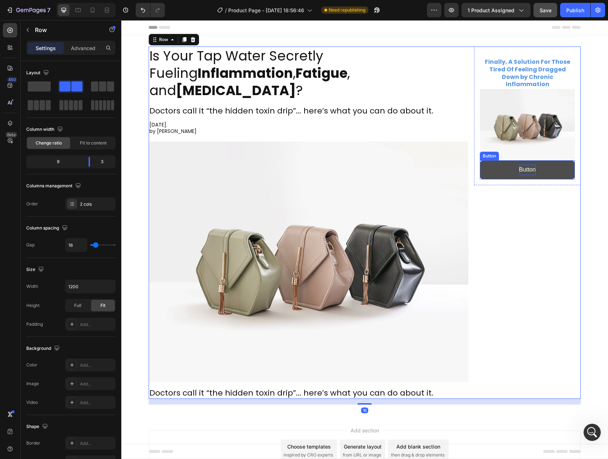
click at [526, 165] on p "Button" at bounding box center [527, 170] width 17 height 10
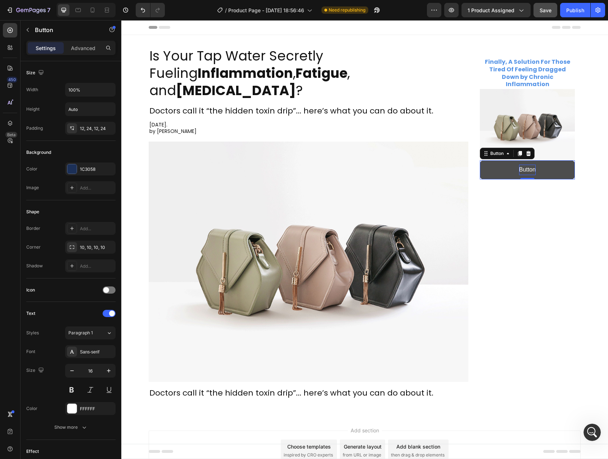
click at [526, 165] on p "Button" at bounding box center [527, 170] width 17 height 10
click at [480, 160] on button "Get" at bounding box center [527, 169] width 95 height 19
click at [480, 160] on button "Get 50%" at bounding box center [527, 169] width 95 height 19
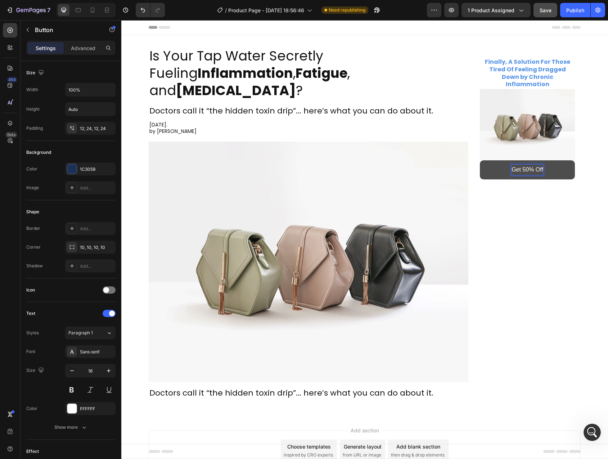
click at [480, 160] on button "Get 50% Off" at bounding box center [527, 169] width 95 height 19
click at [480, 160] on button "Get 50% Off FlowPure's" at bounding box center [527, 169] width 95 height 19
click at [480, 160] on button "Get 50% Off FlowPure" at bounding box center [527, 169] width 95 height 19
click at [480, 160] on button "Get 50% Off Flowpure" at bounding box center [527, 169] width 95 height 19
click at [480, 160] on button "Get 50% Off Flowpure Stainless" at bounding box center [527, 175] width 95 height 30
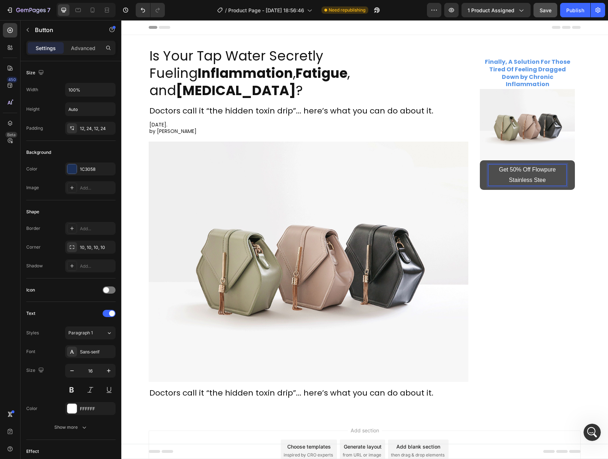
click at [480, 160] on button "Get 50% Off Flowpure Stainless Stee" at bounding box center [527, 175] width 95 height 30
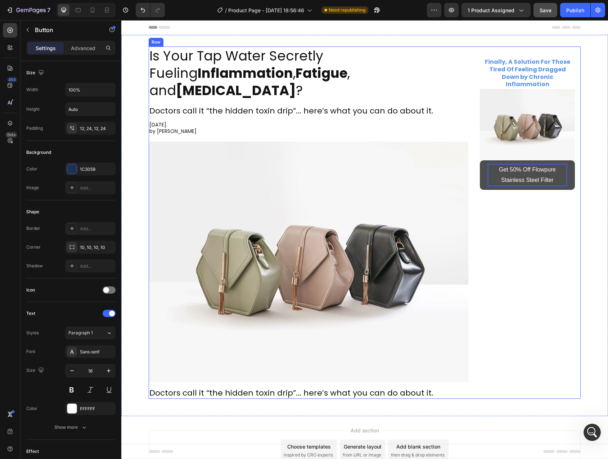
click at [538, 198] on div "Finally, A Solution For Those Tired Of Feeling Dragged Down by Chronic Inflamma…" at bounding box center [527, 222] width 107 height 352
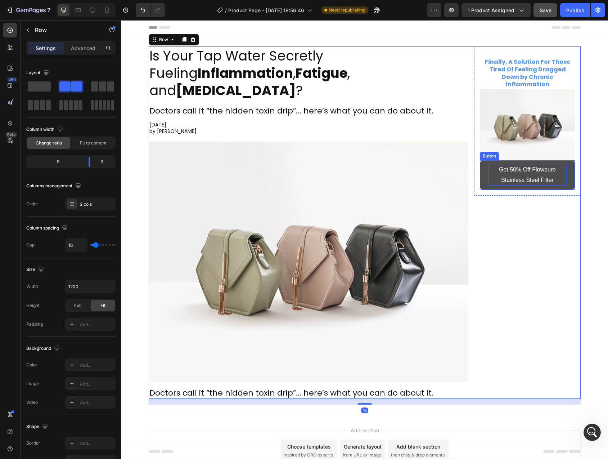
click at [536, 166] on p "Get 50% Off Flowpure Stainless Steel Filter" at bounding box center [528, 175] width 78 height 21
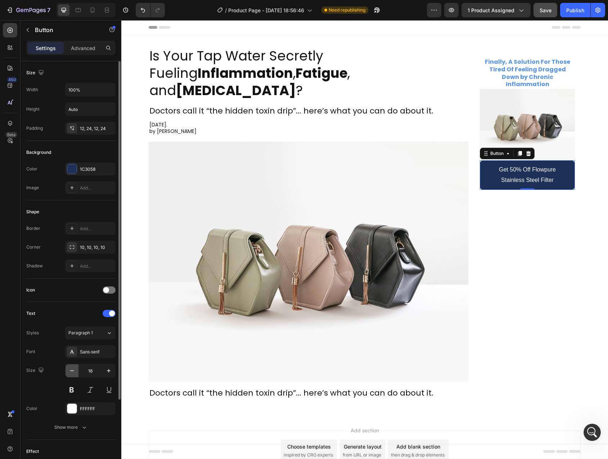
click at [72, 373] on icon "button" at bounding box center [71, 370] width 7 height 7
type input "14"
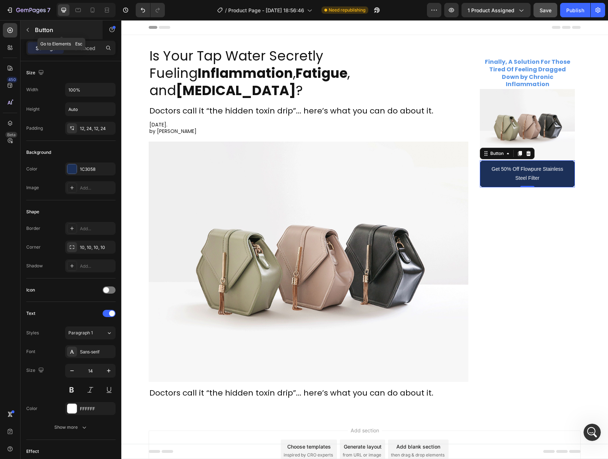
click at [28, 28] on icon "button" at bounding box center [28, 30] width 2 height 4
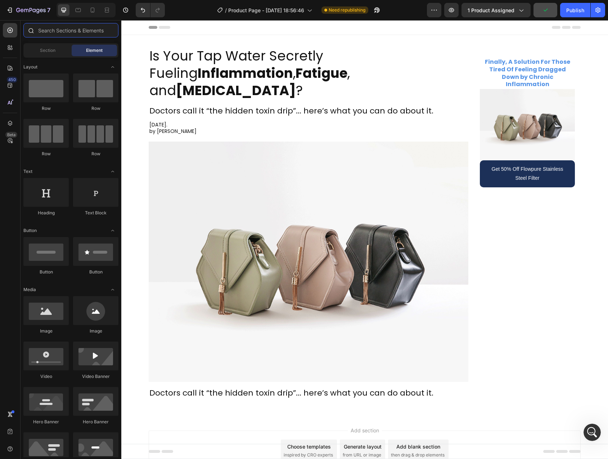
click at [58, 32] on input "text" at bounding box center [70, 30] width 95 height 14
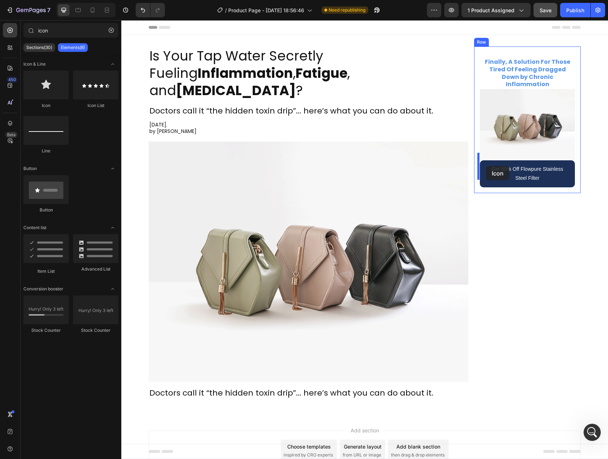
drag, startPoint x: 177, startPoint y: 110, endPoint x: 486, endPoint y: 166, distance: 314.0
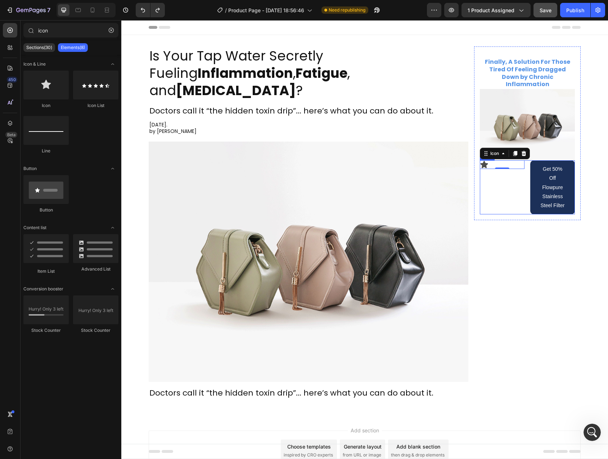
type input "ico"
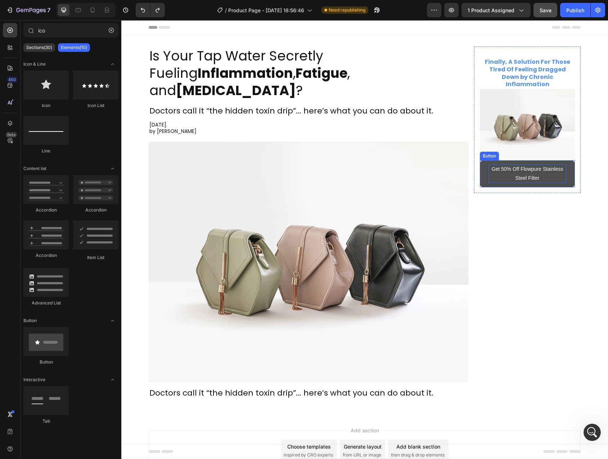
click at [505, 170] on p "Get 50% Off Flowpure Stainless Steel Filter" at bounding box center [528, 174] width 78 height 18
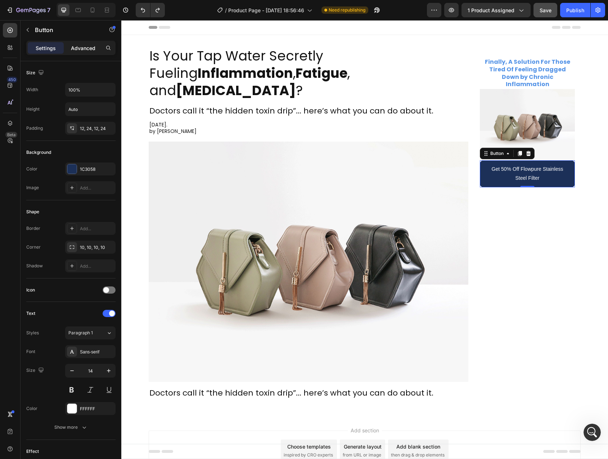
click at [83, 43] on div "Advanced" at bounding box center [83, 48] width 36 height 12
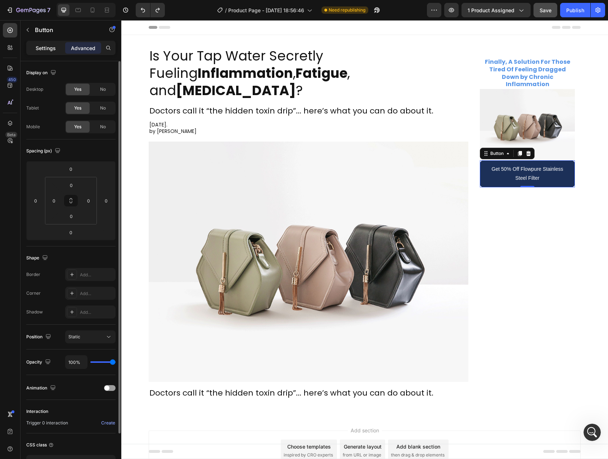
click at [44, 52] on div "Settings" at bounding box center [46, 48] width 36 height 12
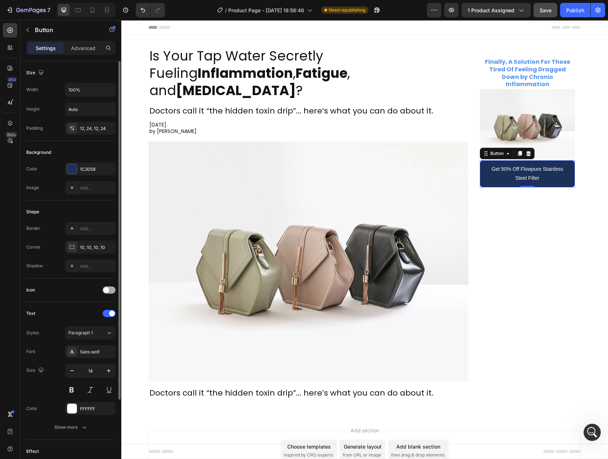
click at [106, 288] on span at bounding box center [106, 290] width 6 height 6
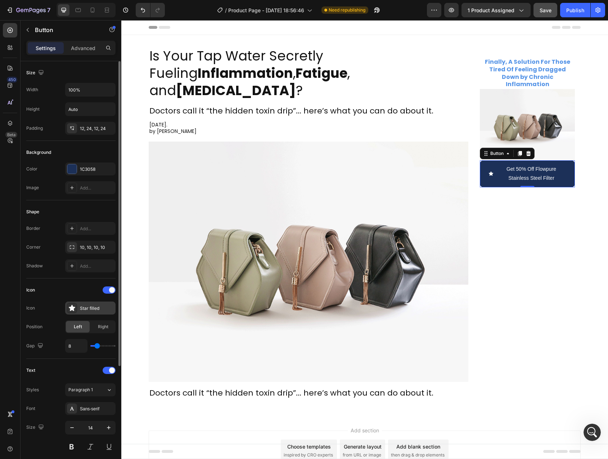
click at [83, 305] on div "Star filled" at bounding box center [97, 308] width 34 height 6
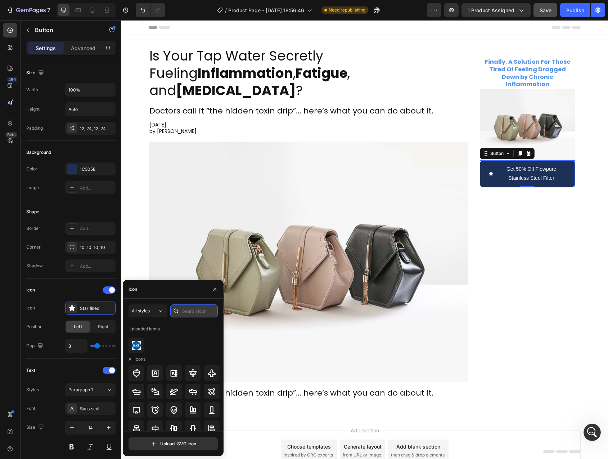
click at [195, 312] on input "text" at bounding box center [194, 310] width 48 height 13
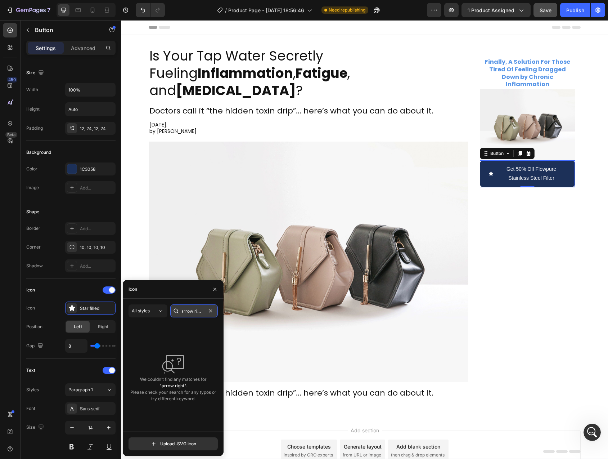
click at [202, 312] on input "arrow right" at bounding box center [194, 310] width 48 height 13
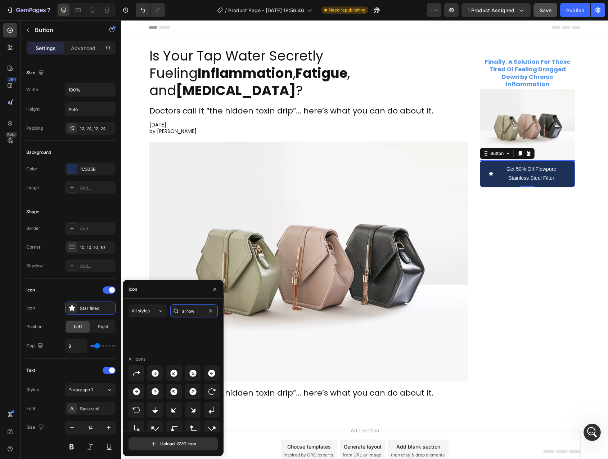
scroll to position [1473, 0]
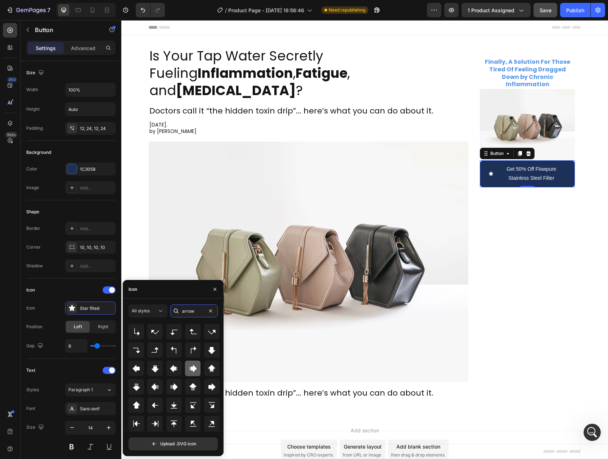
type input "arrow"
click at [195, 368] on icon at bounding box center [193, 368] width 7 height 7
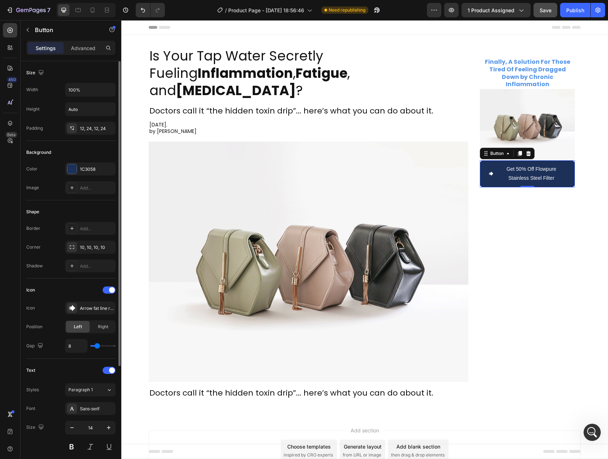
click at [81, 293] on div "Icon" at bounding box center [70, 290] width 89 height 12
type input "14"
type input "15"
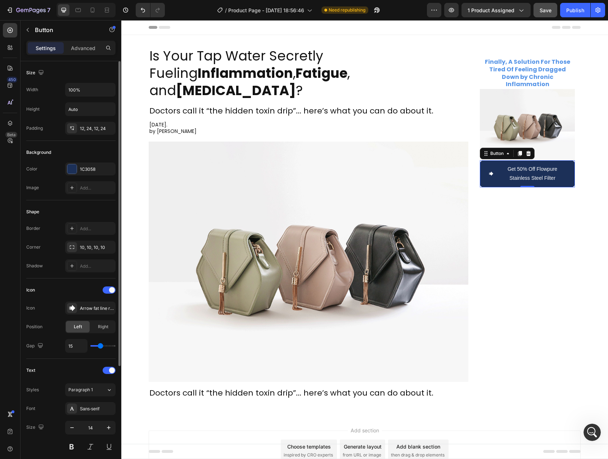
type input "16"
type input "17"
type input "18"
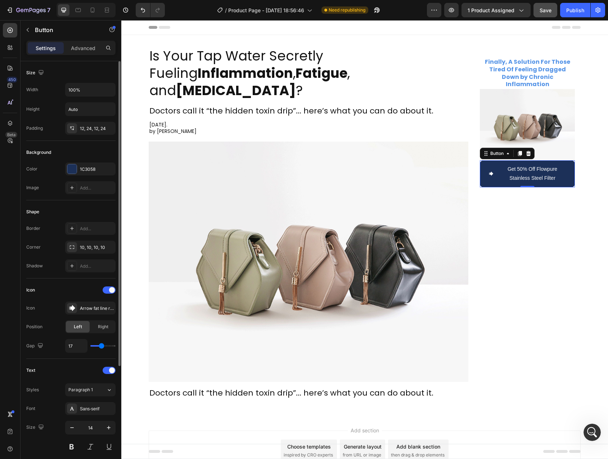
type input "18"
type input "19"
type input "20"
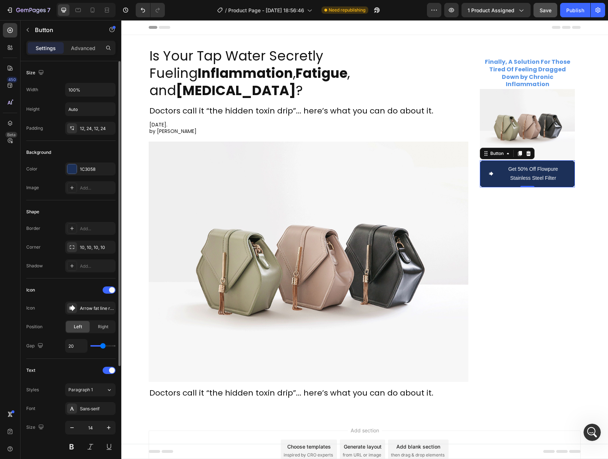
type input "21"
type input "22"
type input "23"
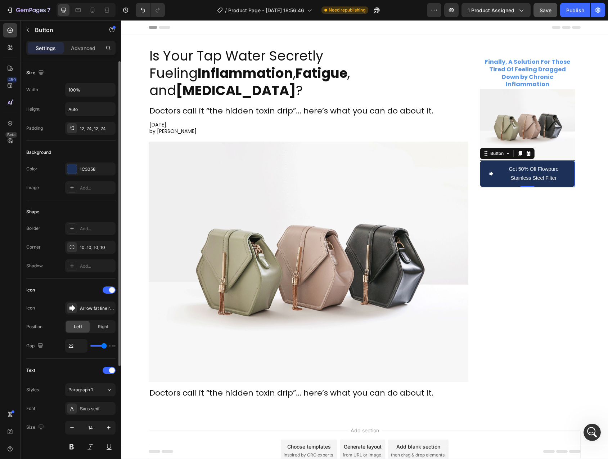
type input "23"
type input "24"
drag, startPoint x: 100, startPoint y: 346, endPoint x: 105, endPoint y: 346, distance: 4.7
type input "24"
click at [105, 346] on input "range" at bounding box center [102, 345] width 25 height 1
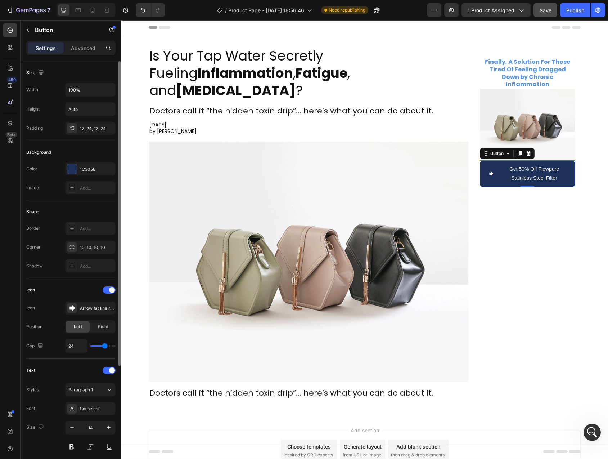
type input "23"
type input "22"
type input "21"
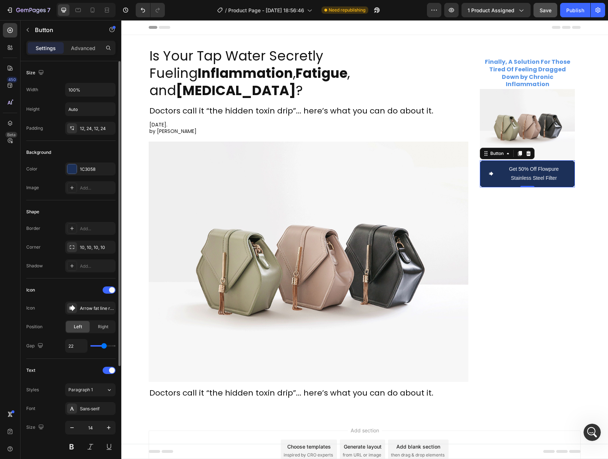
type input "21"
type input "18"
type input "16"
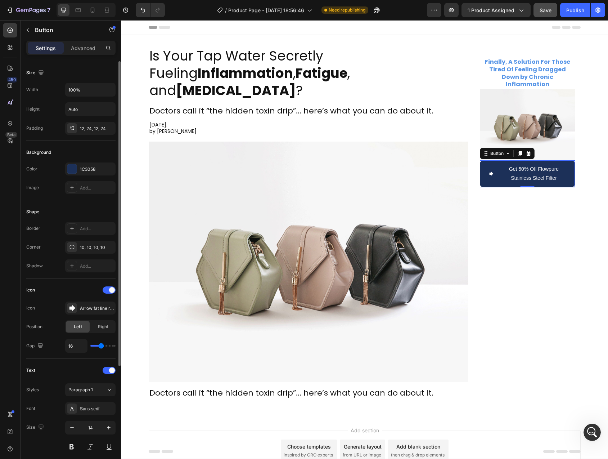
type input "15"
type input "14"
type input "13"
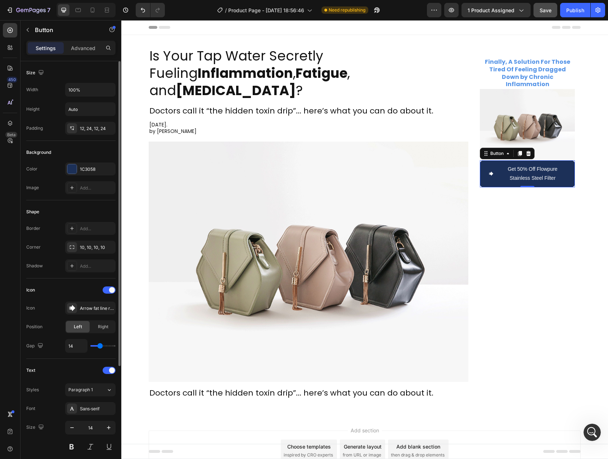
type input "13"
type input "12"
type input "11"
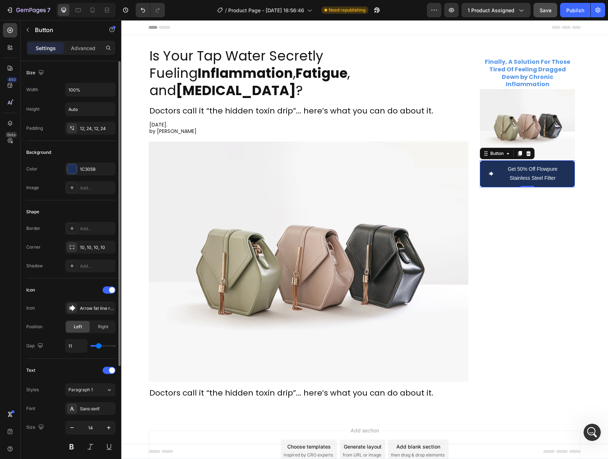
type input "10"
type input "9"
type input "8"
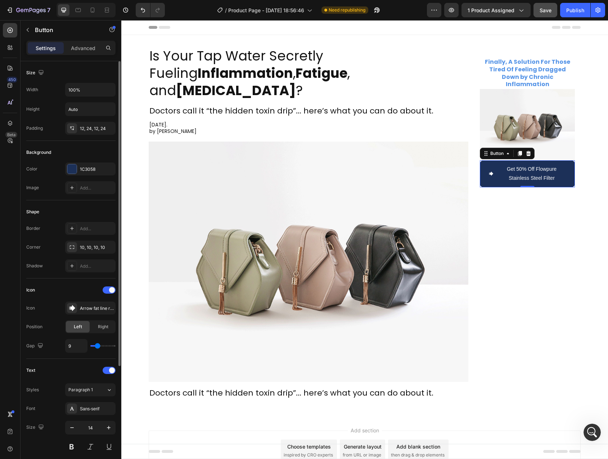
type input "8"
type input "7"
drag, startPoint x: 105, startPoint y: 346, endPoint x: 96, endPoint y: 346, distance: 8.6
type input "7"
click at [97, 346] on input "range" at bounding box center [102, 345] width 25 height 1
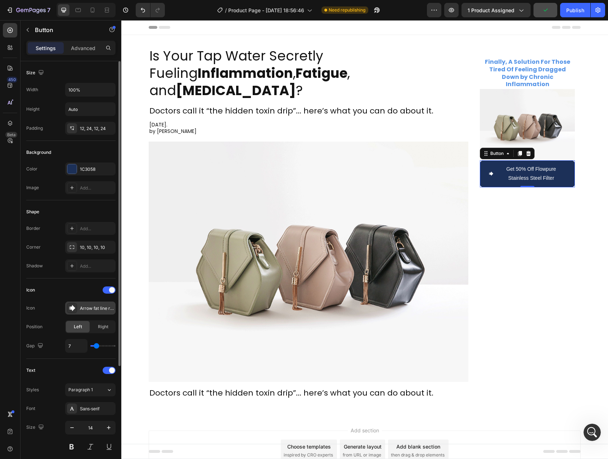
click at [95, 305] on div "Arrow fat line right filled" at bounding box center [97, 308] width 34 height 6
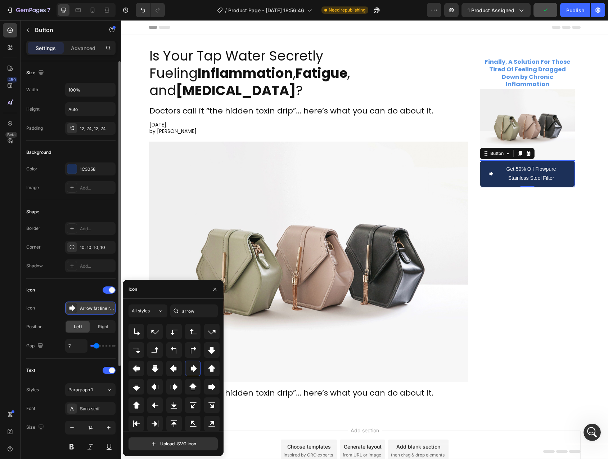
click at [95, 305] on div "Arrow fat line right filled" at bounding box center [97, 308] width 34 height 6
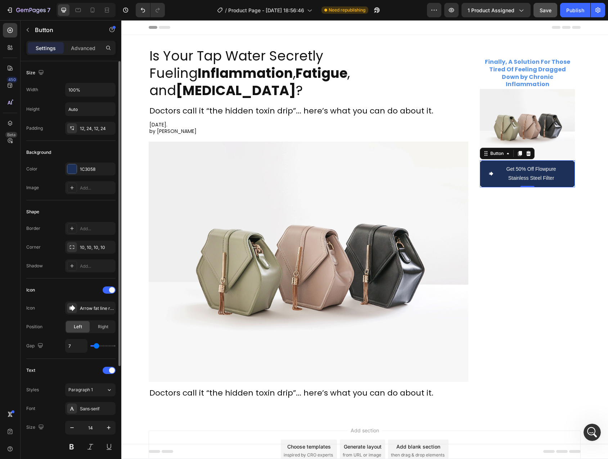
click at [58, 337] on div "Icon Icon Arrow fat line right filled Position Left Right Gap 7" at bounding box center [70, 318] width 89 height 68
type input "2"
type input "1"
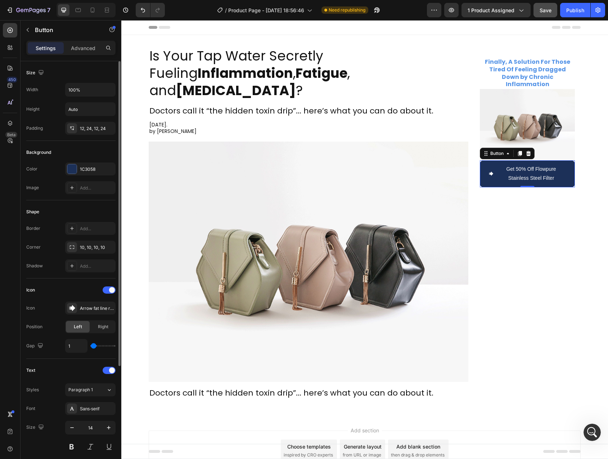
type input "0"
type input "1"
type input "2"
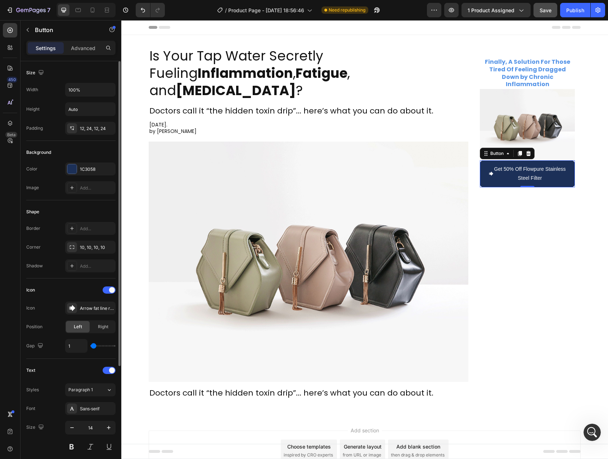
type input "2"
type input "3"
type input "4"
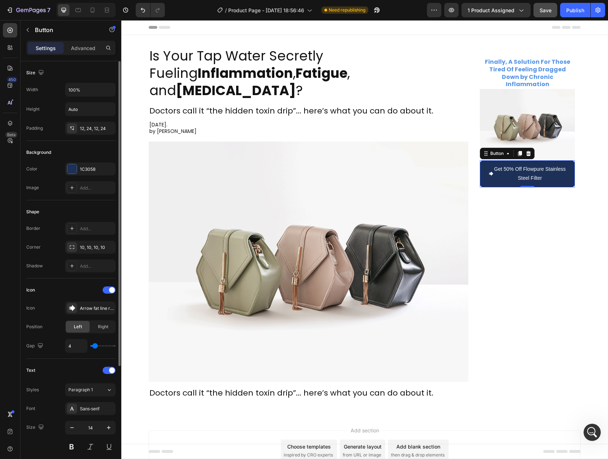
type input "5"
type input "6"
type input "7"
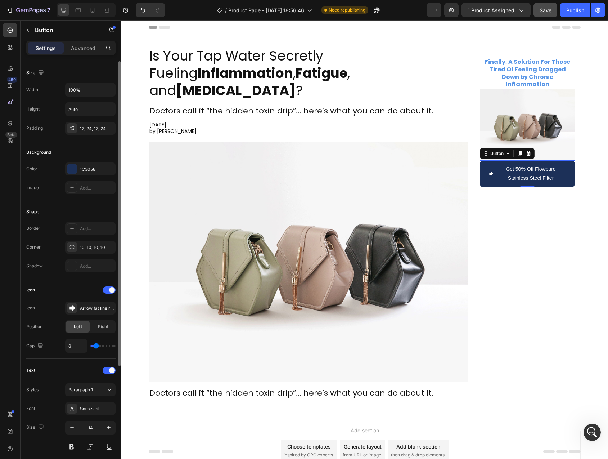
type input "7"
type input "8"
type input "9"
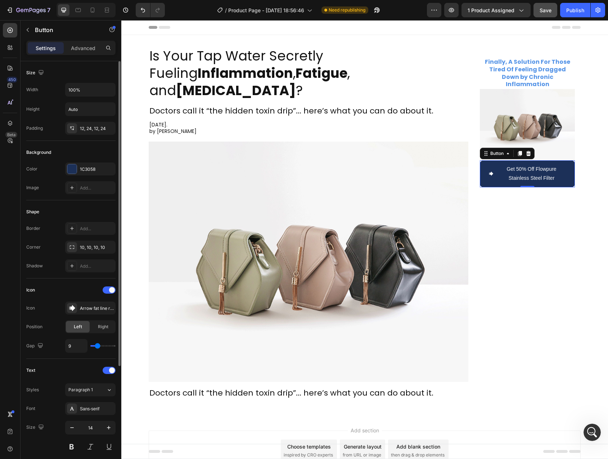
type input "10"
type input "11"
type input "10"
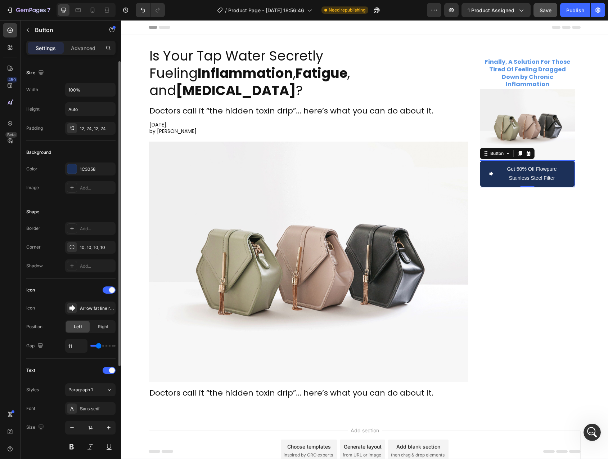
type input "10"
type input "9"
click at [98, 347] on input "range" at bounding box center [102, 345] width 25 height 1
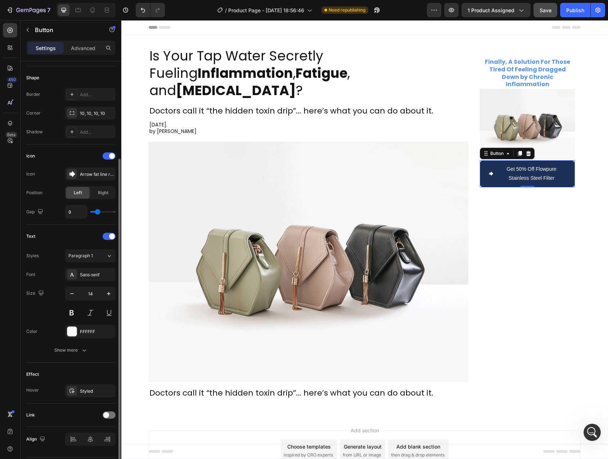
scroll to position [155, 0]
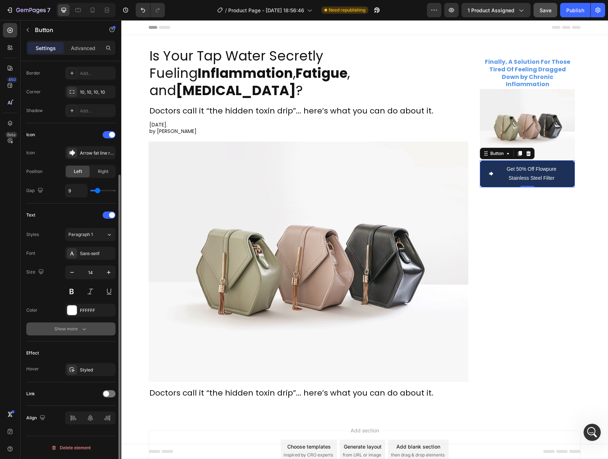
click at [79, 331] on div "Show more" at bounding box center [70, 328] width 33 height 7
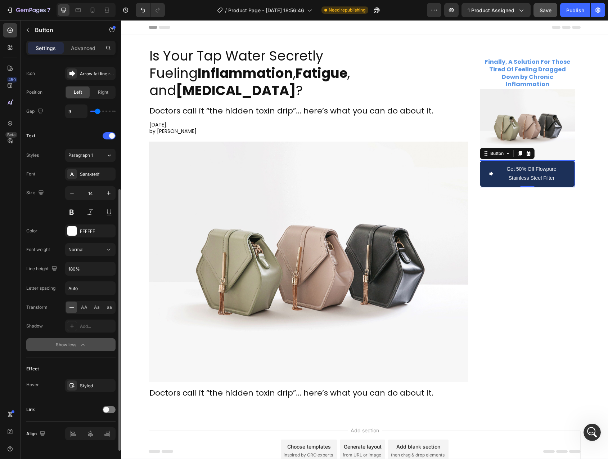
scroll to position [250, 0]
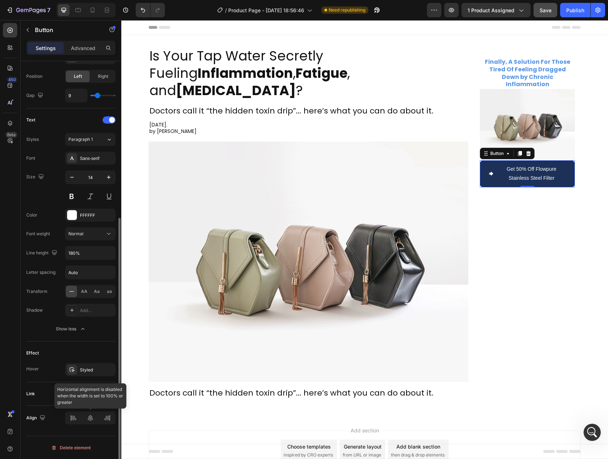
click at [75, 418] on div at bounding box center [90, 417] width 50 height 13
click at [73, 417] on div at bounding box center [90, 417] width 50 height 13
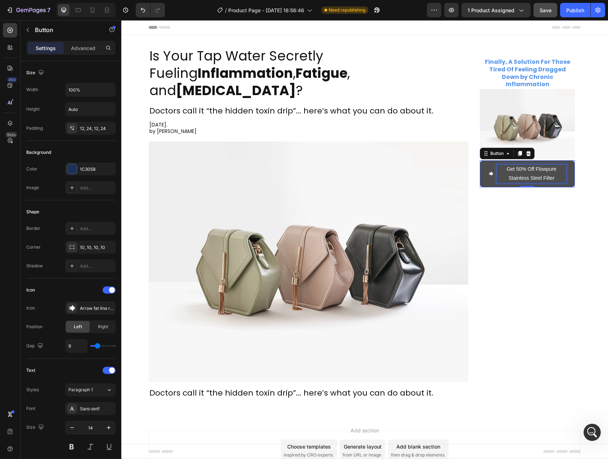
click at [536, 165] on p "Get 50% Off Flowpure Stainless Steel Filter" at bounding box center [532, 174] width 70 height 18
click at [523, 165] on p "Get 50% Off Flowpure Stainless Steel Filter" at bounding box center [532, 174] width 70 height 18
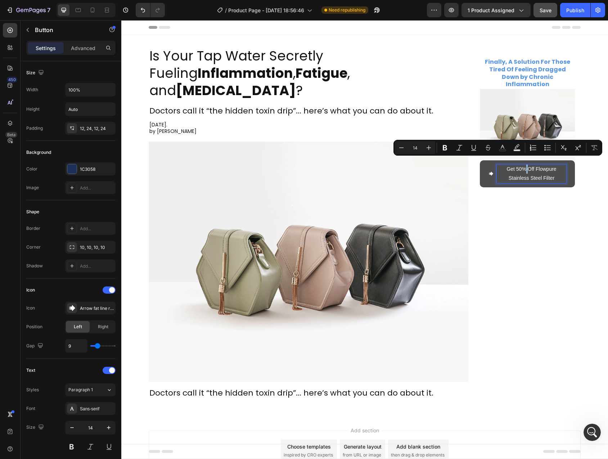
click at [507, 165] on p "Get 50% Off Flowpure Stainless Steel Filter" at bounding box center [532, 174] width 70 height 18
drag, startPoint x: 507, startPoint y: 161, endPoint x: 562, endPoint y: 173, distance: 55.5
click at [562, 173] on p "Get 50% Off Flowpure Stainless Steel Filter" at bounding box center [532, 174] width 70 height 18
click at [490, 172] on icon "<p>Get 50% Off Flowpure Stainless Steel Filter</p>" at bounding box center [492, 174] width 4 height 4
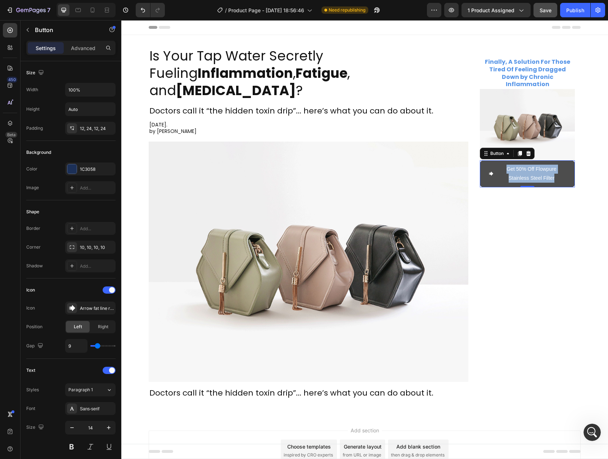
click at [490, 172] on icon "<p>Get 50% Off Flowpure Stainless Steel Filter</p>" at bounding box center [492, 174] width 4 height 4
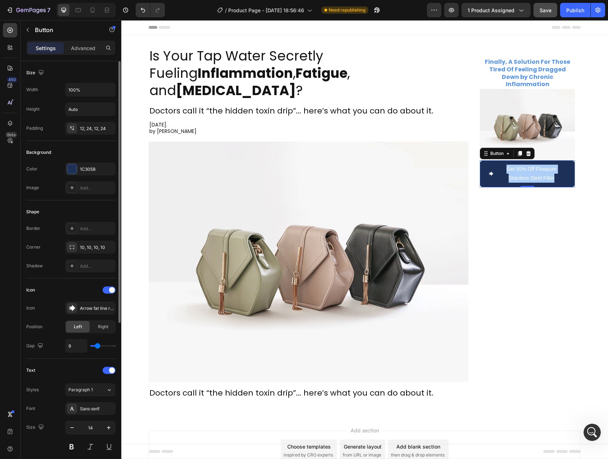
click at [45, 241] on div "Corner 10, 10, 10, 10" at bounding box center [70, 247] width 89 height 13
click at [94, 309] on div "Arrow fat line right filled" at bounding box center [97, 308] width 34 height 6
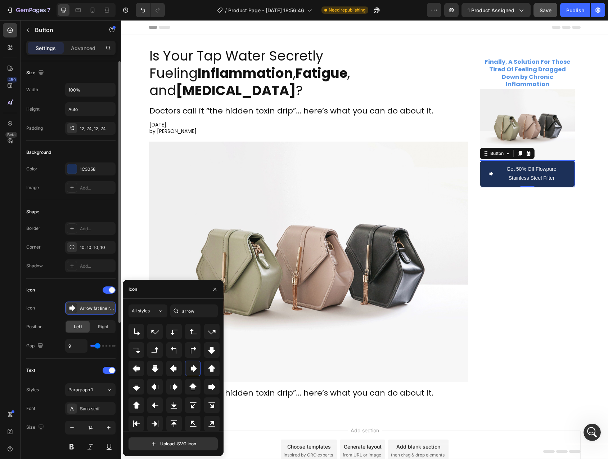
click at [94, 309] on div "Arrow fat line right filled" at bounding box center [97, 308] width 34 height 6
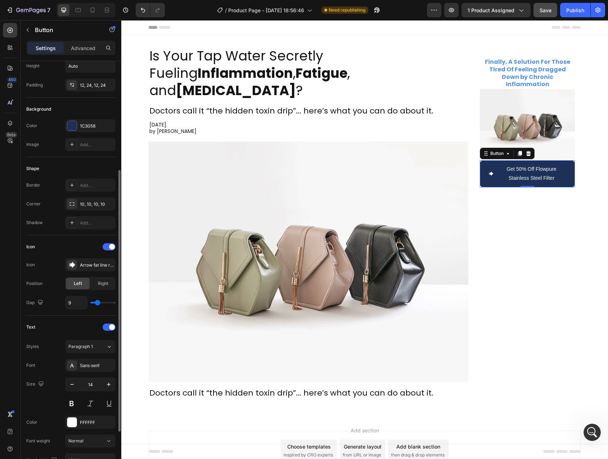
scroll to position [94, 0]
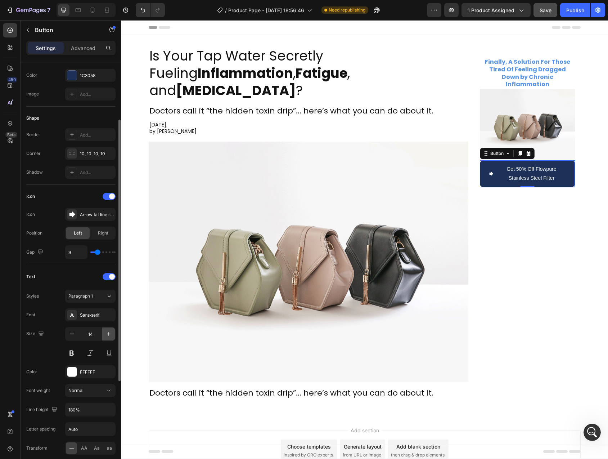
click at [108, 333] on icon "button" at bounding box center [108, 333] width 7 height 7
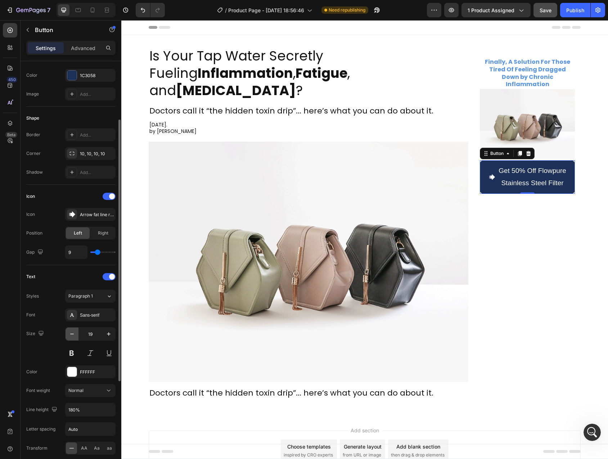
click at [72, 333] on icon "button" at bounding box center [71, 333] width 7 height 7
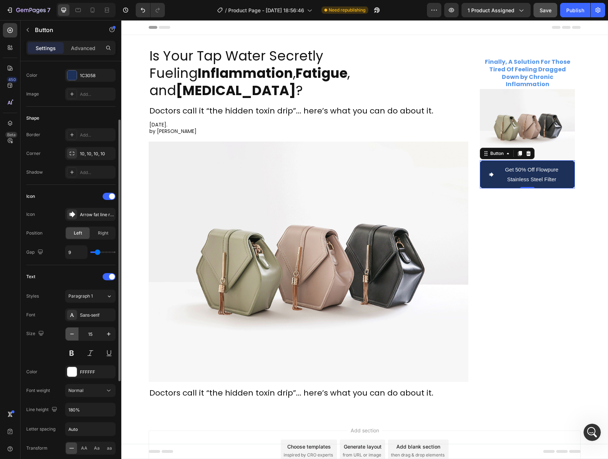
type input "14"
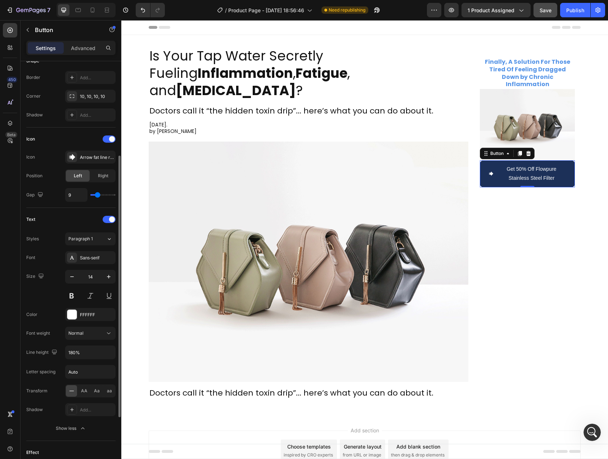
type input "8"
type input "7"
type input "6"
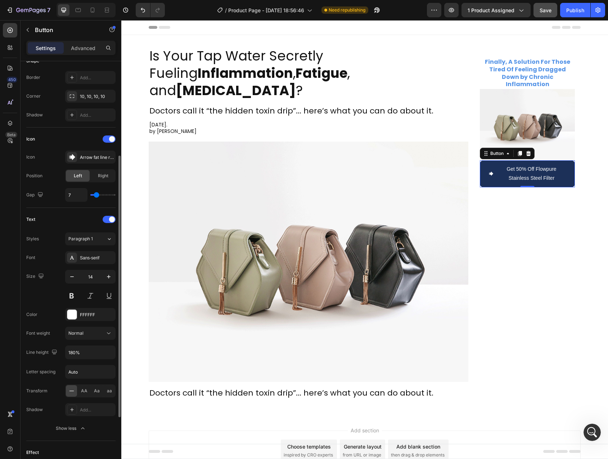
type input "6"
type input "4"
type input "2"
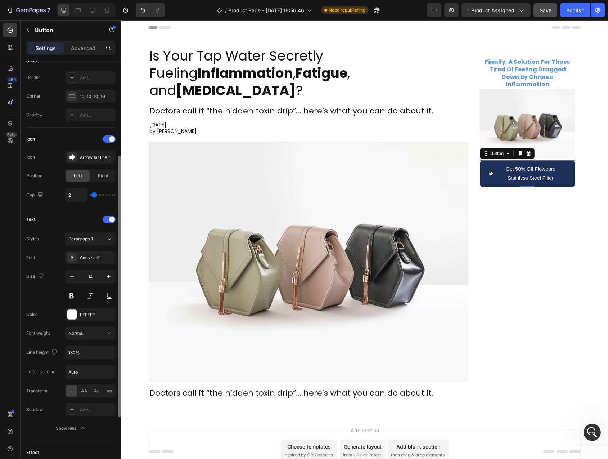
type input "0"
type input "1"
type input "4"
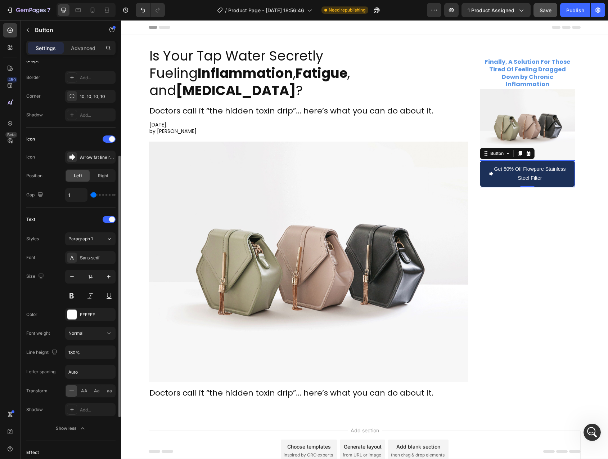
type input "4"
type input "9"
type input "15"
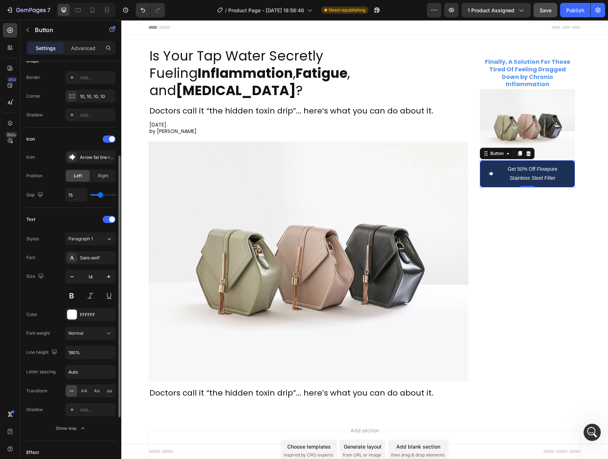
type input "14"
type input "13"
type input "12"
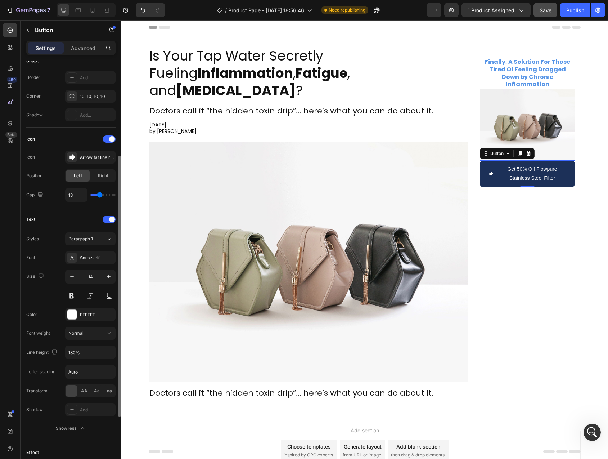
type input "12"
type input "11"
type input "10"
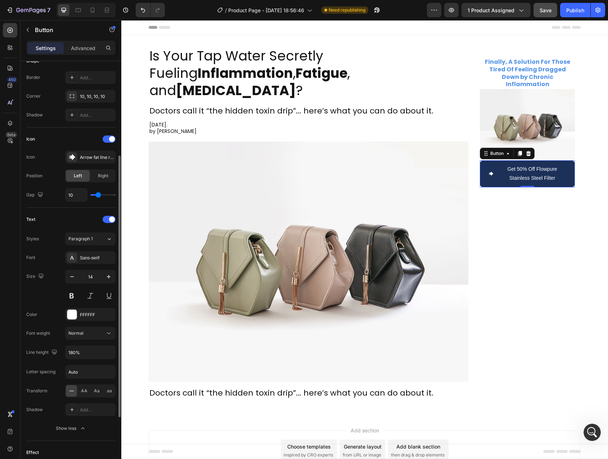
type input "9"
type input "10"
type input "11"
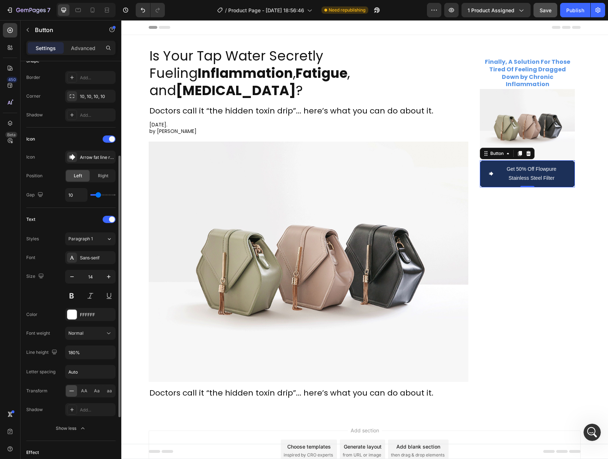
type input "11"
type input "12"
click at [99, 194] on input "range" at bounding box center [102, 194] width 25 height 1
click at [39, 212] on div "Text Styles Paragraph 1 Font Sans-serif Size 14 Color FFFFFF Font weight Normal…" at bounding box center [70, 324] width 89 height 233
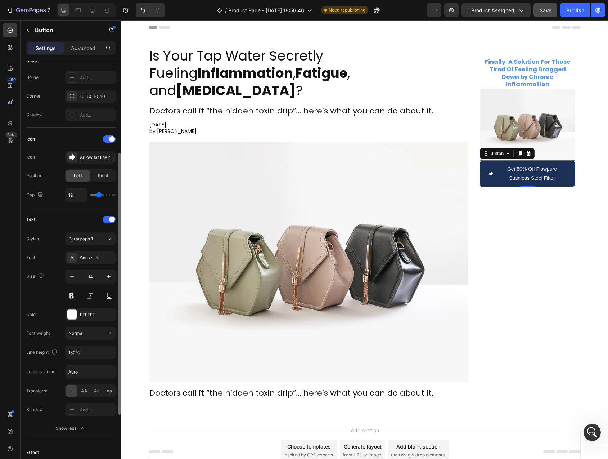
scroll to position [137, 0]
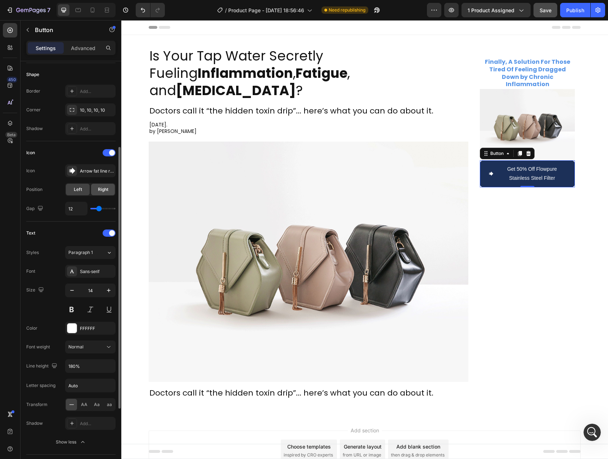
click at [103, 188] on span "Right" at bounding box center [103, 189] width 10 height 6
click at [80, 188] on span "Left" at bounding box center [78, 189] width 8 height 6
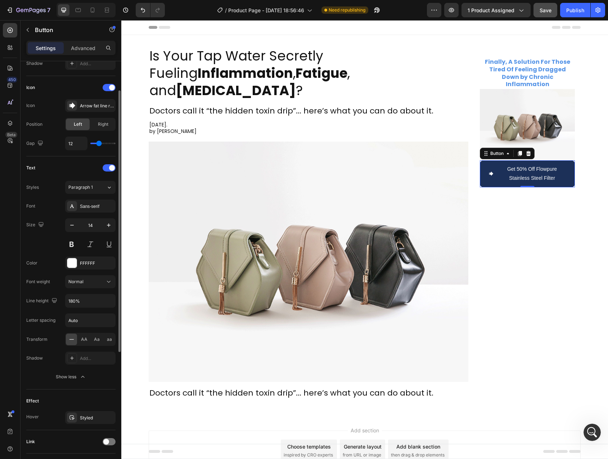
scroll to position [250, 0]
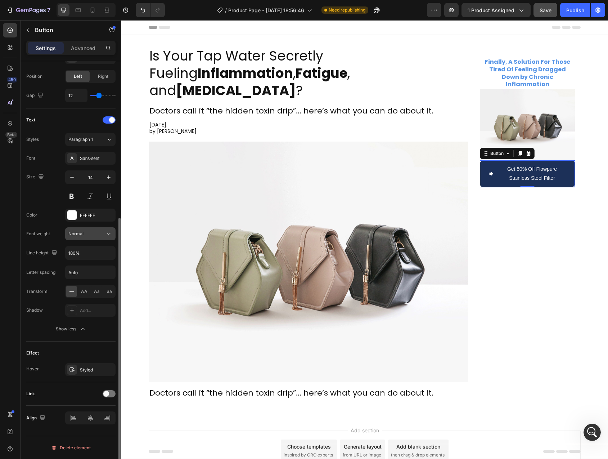
click at [79, 230] on div "Normal" at bounding box center [90, 233] width 44 height 7
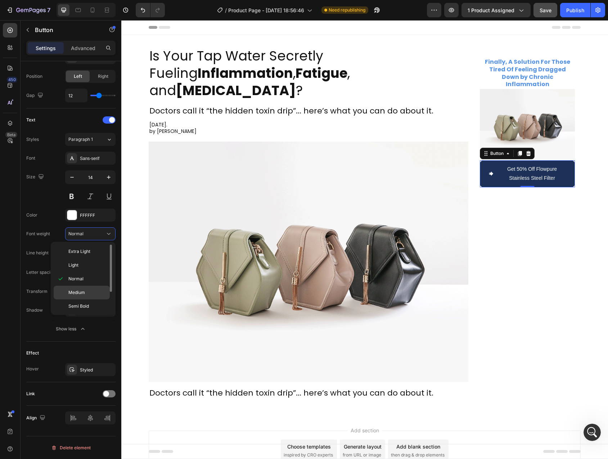
click at [82, 295] on span "Medium" at bounding box center [76, 292] width 17 height 6
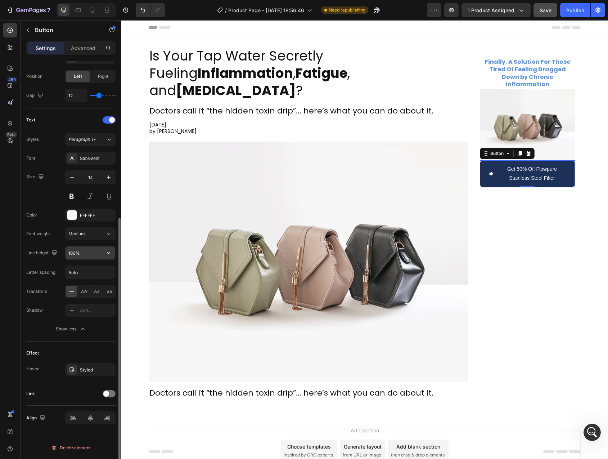
click at [85, 251] on input "180%" at bounding box center [91, 252] width 50 height 13
click at [108, 252] on icon "button" at bounding box center [108, 252] width 7 height 7
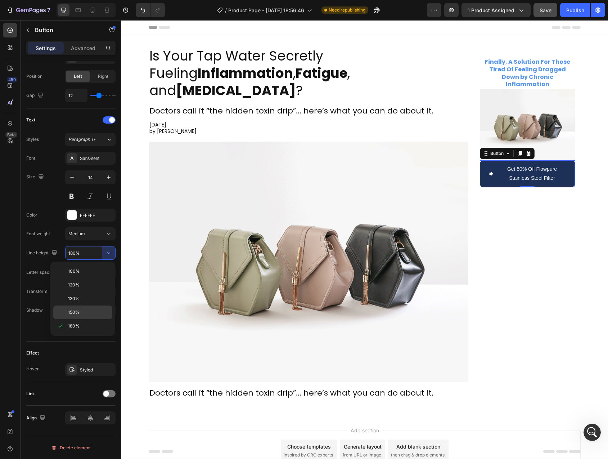
click at [80, 308] on div "150%" at bounding box center [82, 312] width 59 height 14
type input "150%"
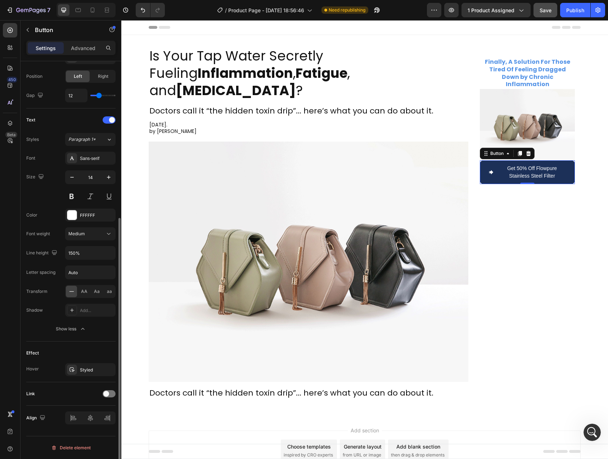
click at [45, 286] on div "Transform" at bounding box center [36, 292] width 21 height 12
click at [84, 295] on div "AA" at bounding box center [84, 292] width 11 height 12
click at [45, 292] on div "Transform" at bounding box center [36, 291] width 21 height 6
click at [74, 196] on button at bounding box center [71, 196] width 13 height 13
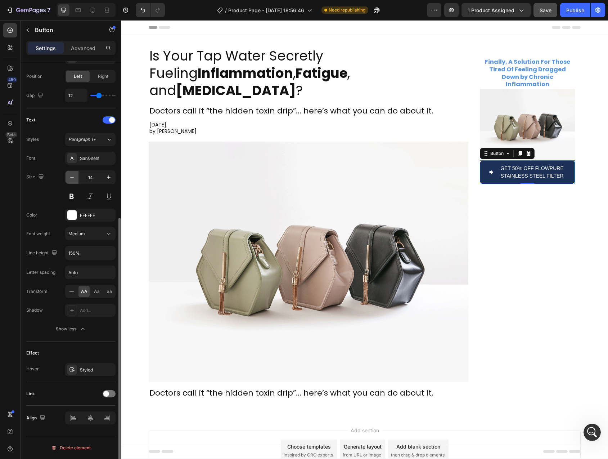
click at [71, 176] on icon "button" at bounding box center [71, 177] width 7 height 7
click at [104, 177] on button "button" at bounding box center [108, 177] width 13 height 13
click at [107, 177] on icon "button" at bounding box center [108, 177] width 7 height 7
click at [73, 197] on button at bounding box center [71, 196] width 13 height 13
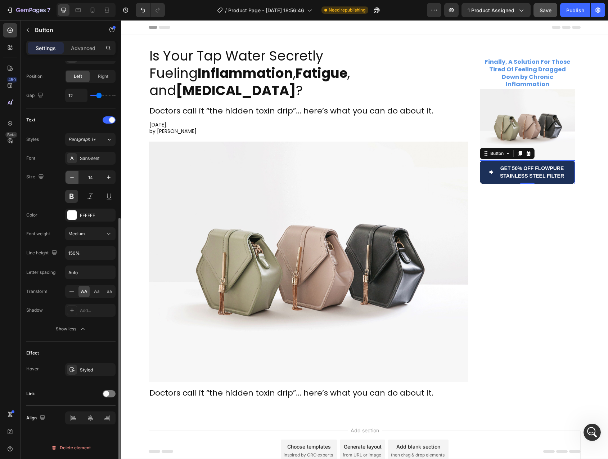
click at [75, 175] on icon "button" at bounding box center [71, 177] width 7 height 7
type input "13"
click at [72, 197] on button at bounding box center [71, 196] width 13 height 13
click at [41, 186] on div "Size 13" at bounding box center [70, 186] width 89 height 32
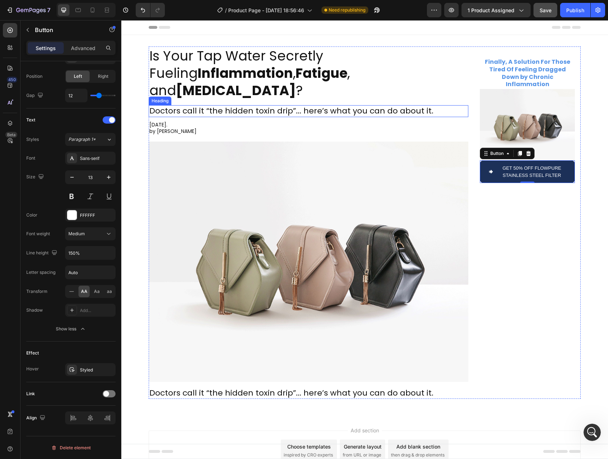
click at [193, 106] on p "Doctors call it “the hidden toxin drip”... here’s what you can do about it." at bounding box center [308, 111] width 318 height 10
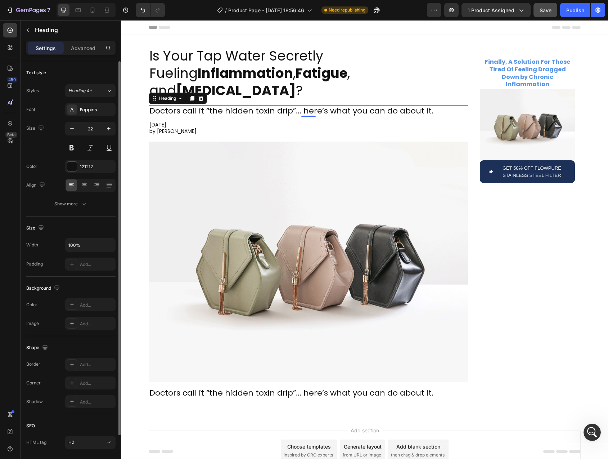
click at [191, 96] on icon at bounding box center [193, 98] width 4 height 5
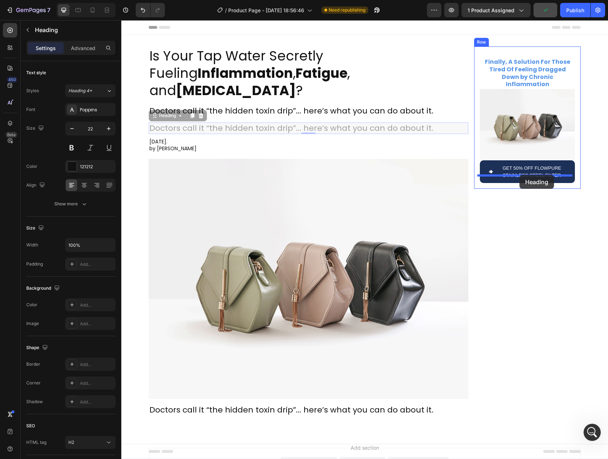
drag, startPoint x: 157, startPoint y: 99, endPoint x: 520, endPoint y: 175, distance: 370.2
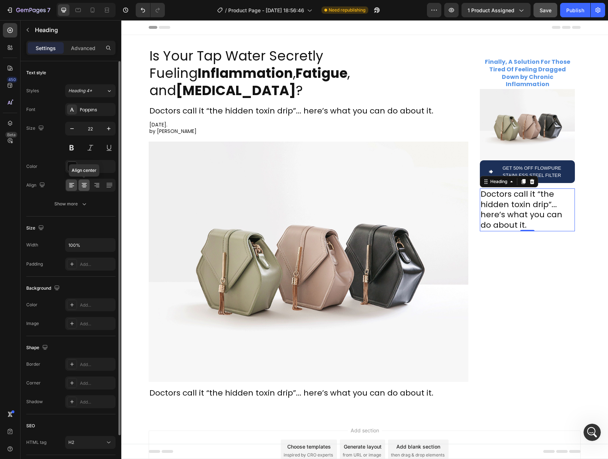
click at [82, 185] on icon at bounding box center [84, 185] width 5 height 1
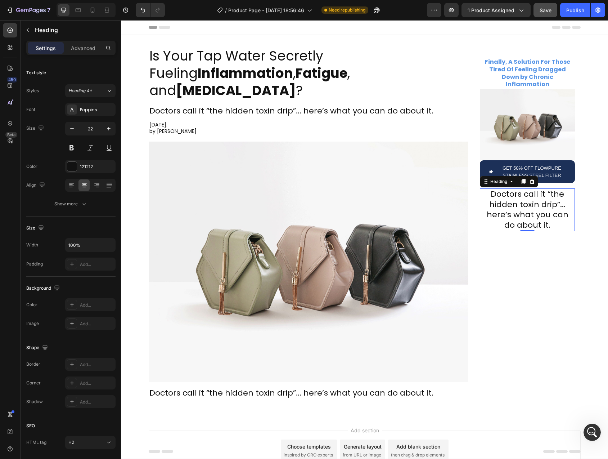
click at [502, 191] on h2 "Doctors call it “the hidden toxin drip”... here’s what you can do about it." at bounding box center [527, 209] width 95 height 43
click at [502, 191] on p "Doctors call it “the hidden toxin drip”... here’s what you can do about it." at bounding box center [528, 209] width 94 height 41
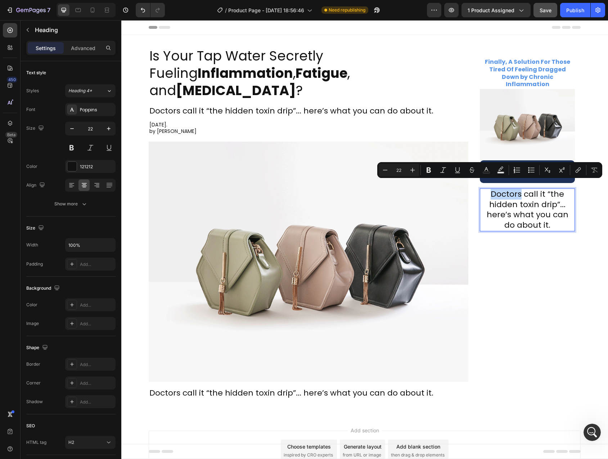
click at [505, 189] on p "Doctors call it “the hidden toxin drip”... here’s what you can do about it." at bounding box center [528, 209] width 94 height 41
drag, startPoint x: 505, startPoint y: 187, endPoint x: 549, endPoint y: 216, distance: 52.9
click at [549, 216] on p "Doctors call it “the hidden toxin drip”... here’s what you can do about it." at bounding box center [528, 209] width 94 height 41
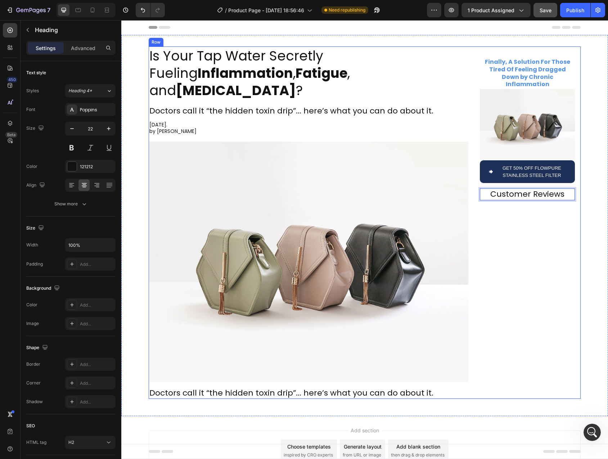
click at [546, 252] on div "Finally, A Solution For Those Tired Of Feeling Dragged Down by Chronic Inflamma…" at bounding box center [527, 222] width 107 height 352
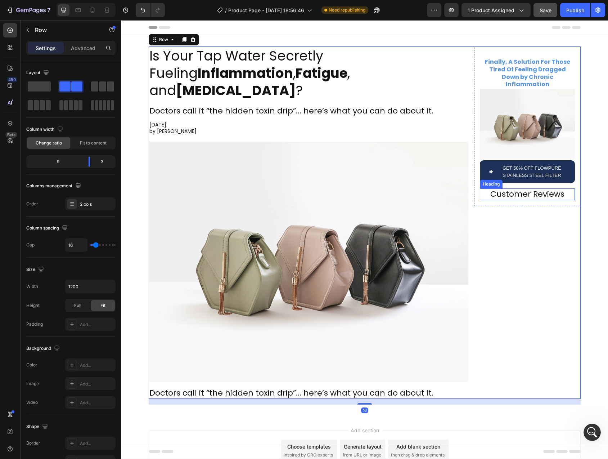
click at [526, 189] on p "Customer Reviews" at bounding box center [528, 194] width 94 height 10
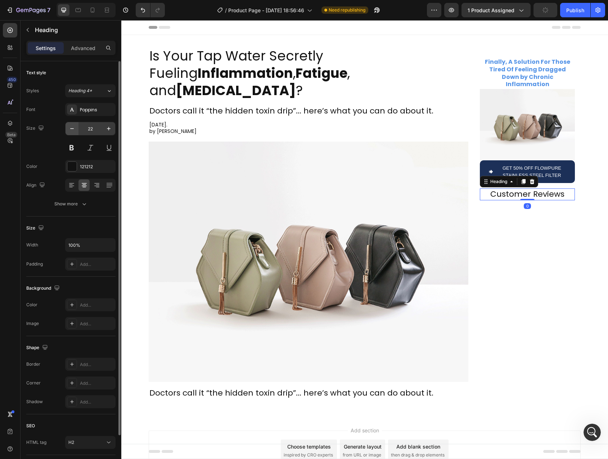
click at [72, 129] on icon "button" at bounding box center [71, 128] width 7 height 7
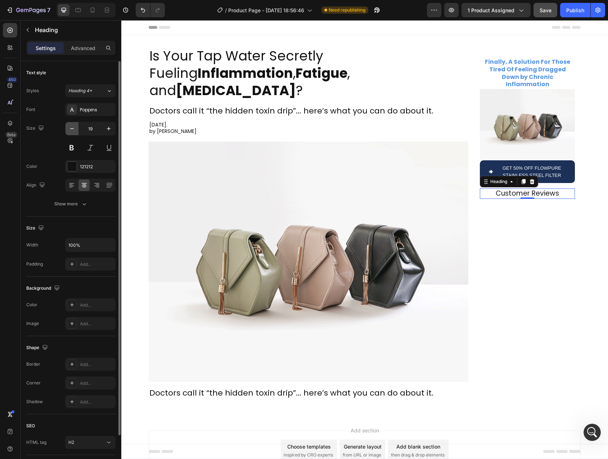
click at [72, 129] on icon "button" at bounding box center [71, 128] width 7 height 7
type input "16"
click at [72, 148] on button at bounding box center [71, 147] width 13 height 13
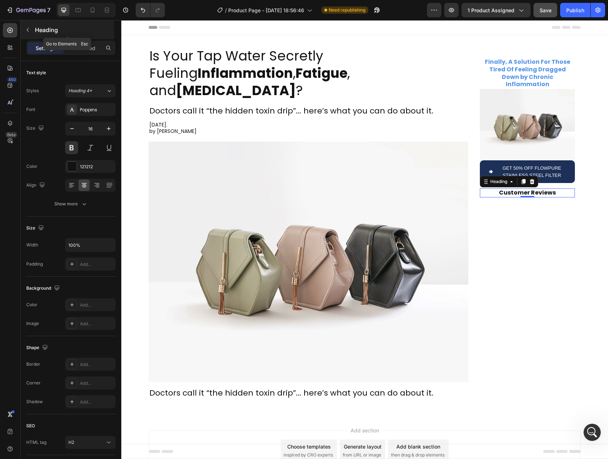
click at [31, 27] on button "button" at bounding box center [28, 30] width 12 height 12
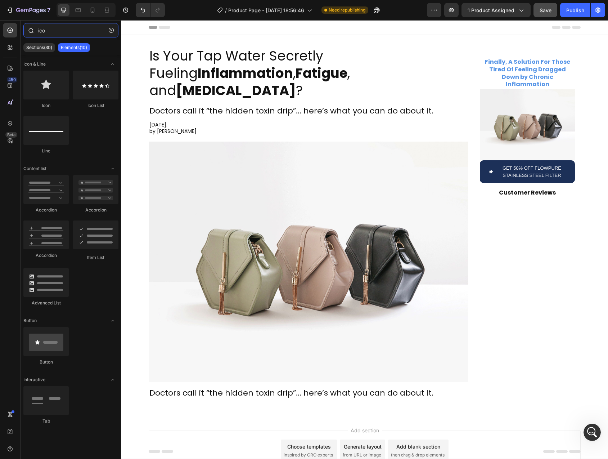
drag, startPoint x: 47, startPoint y: 33, endPoint x: 35, endPoint y: 31, distance: 12.7
click at [35, 31] on div "ico" at bounding box center [71, 31] width 101 height 17
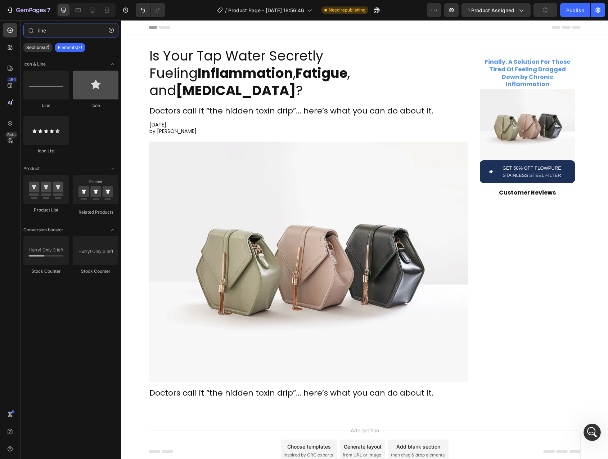
type input "line"
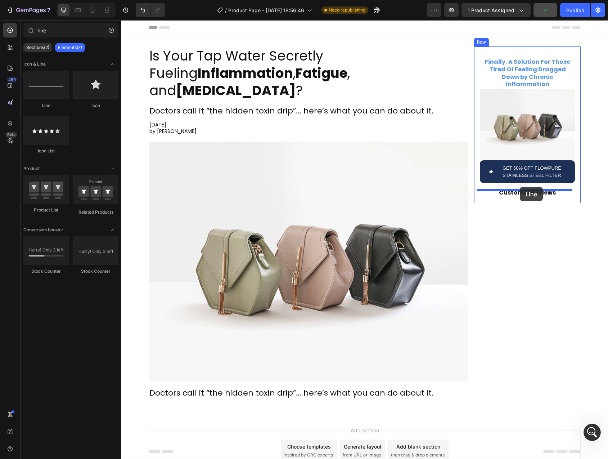
drag, startPoint x: 197, startPoint y: 119, endPoint x: 520, endPoint y: 187, distance: 330.2
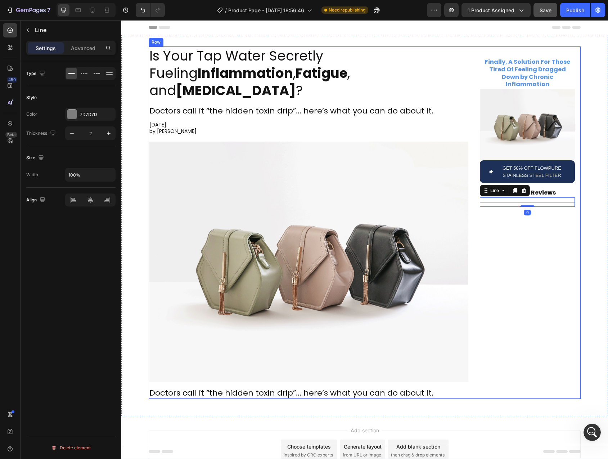
click at [536, 224] on div "Finally, A Solution For Those Tired Of Feeling Dragged Down by Chronic Inflamma…" at bounding box center [527, 222] width 107 height 352
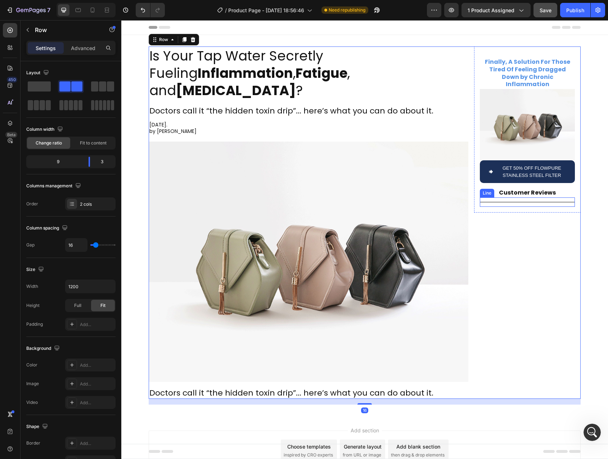
click at [529, 202] on div at bounding box center [527, 202] width 95 height 1
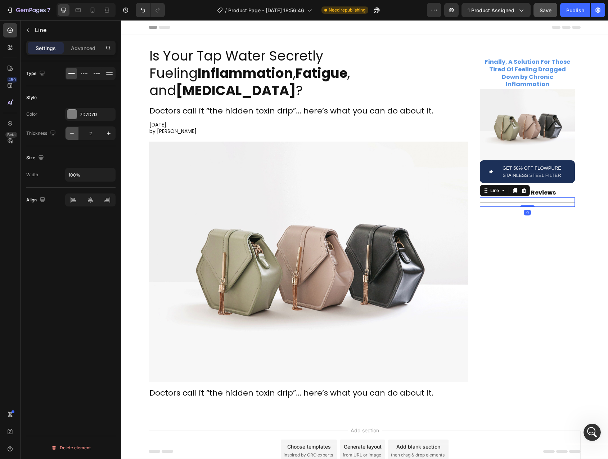
click at [71, 132] on icon "button" at bounding box center [71, 133] width 7 height 7
type input "1"
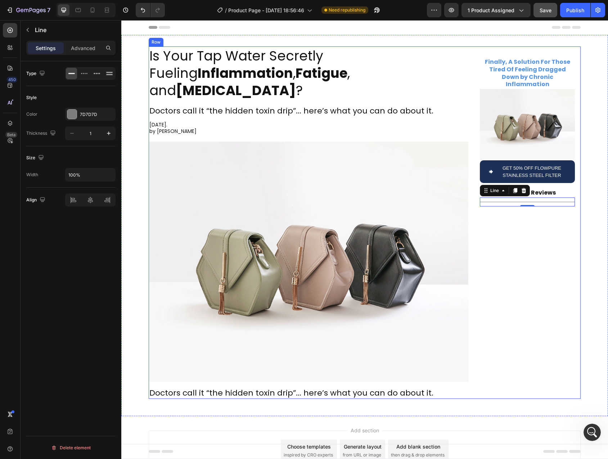
click at [507, 252] on div "Finally, A Solution For Those Tired Of Feeling Dragged Down by Chronic Inflamma…" at bounding box center [527, 222] width 107 height 352
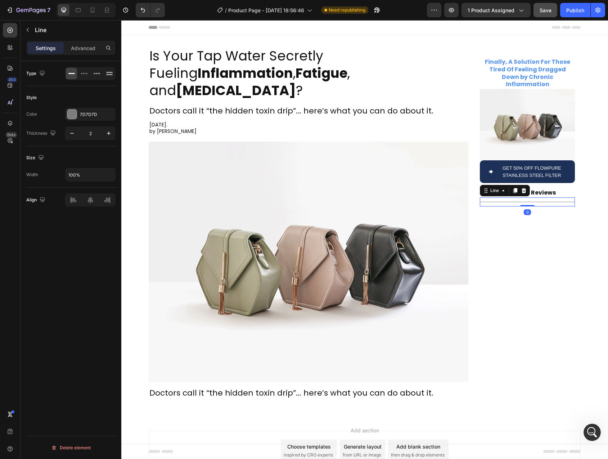
click at [529, 202] on div at bounding box center [527, 202] width 95 height 0
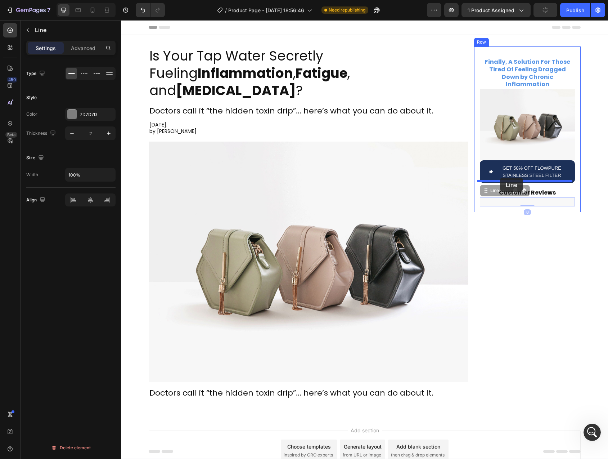
drag, startPoint x: 483, startPoint y: 183, endPoint x: 500, endPoint y: 178, distance: 17.9
click at [500, 178] on div "Header Is Your Tap Water Secretly Fueling Inflammation , Fatigue , and Brain Fo…" at bounding box center [364, 262] width 487 height 484
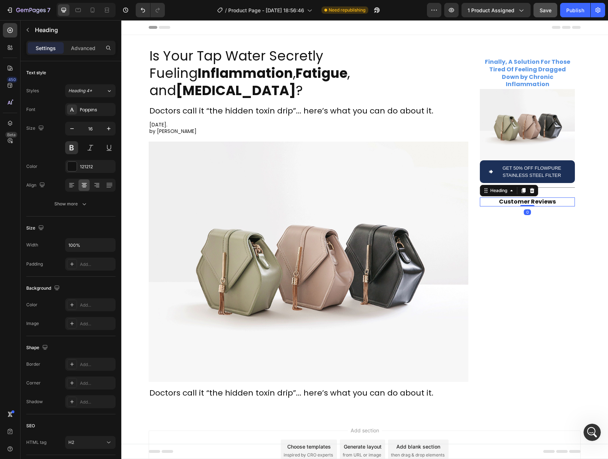
click at [518, 198] on p "Customer Reviews" at bounding box center [528, 202] width 94 height 8
click at [522, 188] on icon at bounding box center [524, 190] width 4 height 5
click at [511, 212] on h2 "Customer Reviews" at bounding box center [527, 216] width 95 height 9
click at [511, 213] on p "Customer Reviews" at bounding box center [528, 217] width 94 height 8
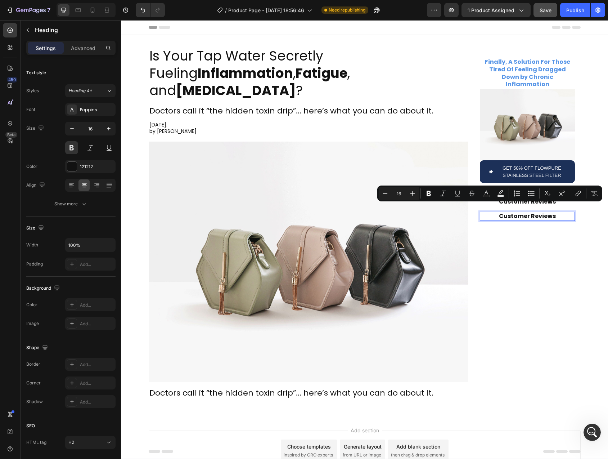
click at [535, 213] on p "Customer Reviews" at bounding box center [528, 217] width 94 height 8
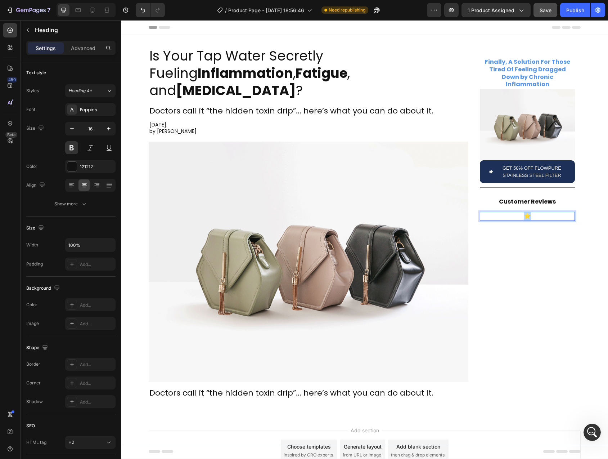
drag, startPoint x: 529, startPoint y: 209, endPoint x: 520, endPoint y: 208, distance: 9.1
click at [520, 213] on p "⭐️" at bounding box center [528, 217] width 94 height 8
copy p "⭐️"
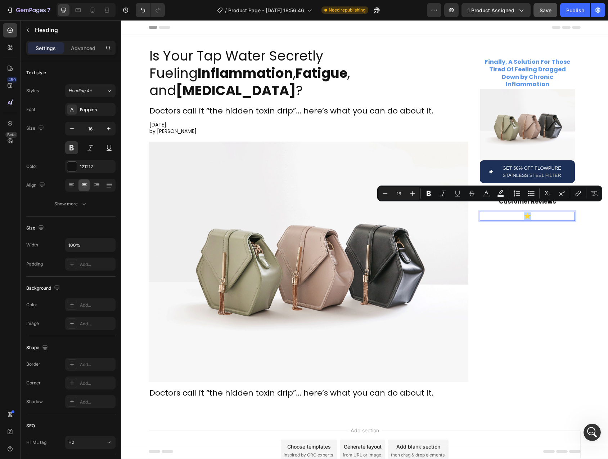
click at [532, 213] on p "⭐️" at bounding box center [528, 217] width 94 height 8
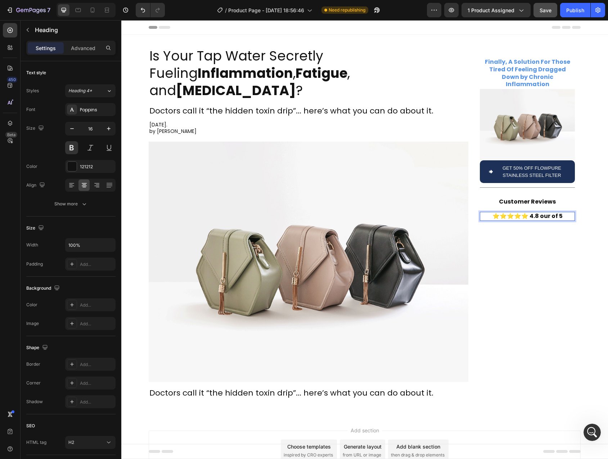
click at [547, 213] on p "⭐️⭐️⭐️⭐️⭐️ 4.8 our of 5" at bounding box center [528, 217] width 94 height 8
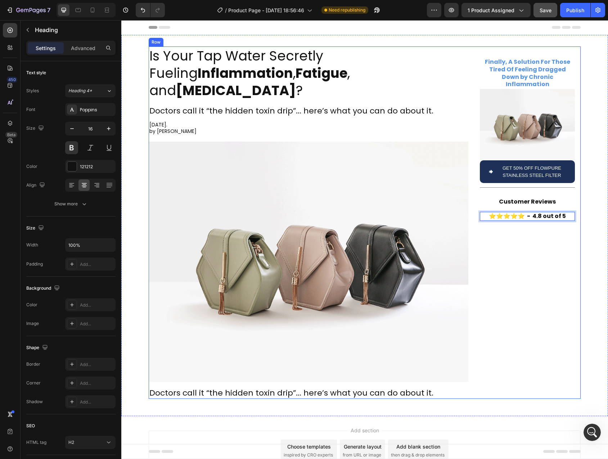
click at [553, 223] on div "Finally, A Solution For Those Tired Of Feeling Dragged Down by Chronic Inflamma…" at bounding box center [527, 222] width 107 height 352
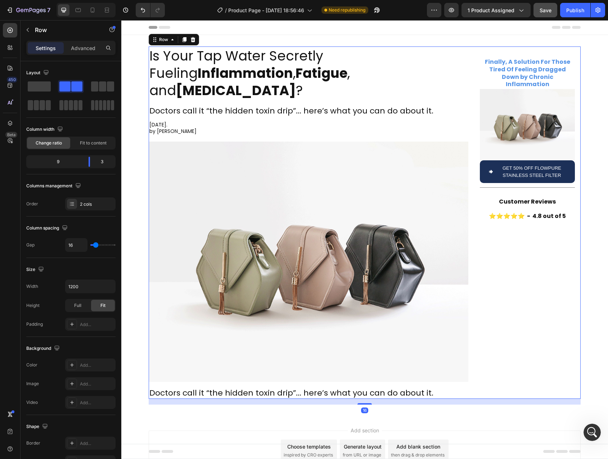
click at [541, 213] on p "⭐️⭐️⭐️⭐️⭐️ - 4.8 out of 5" at bounding box center [528, 217] width 94 height 8
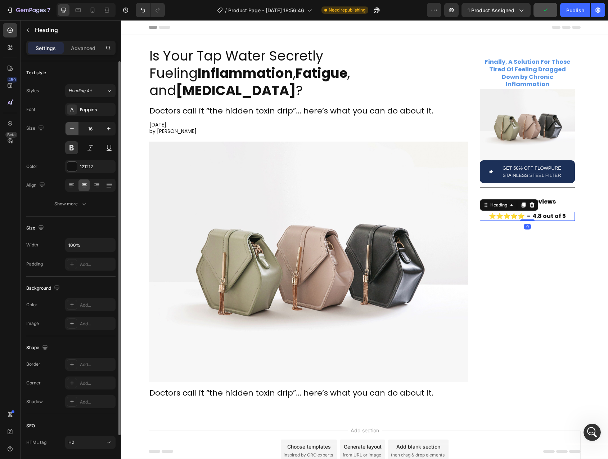
click at [73, 129] on icon "button" at bounding box center [71, 128] width 7 height 7
type input "14"
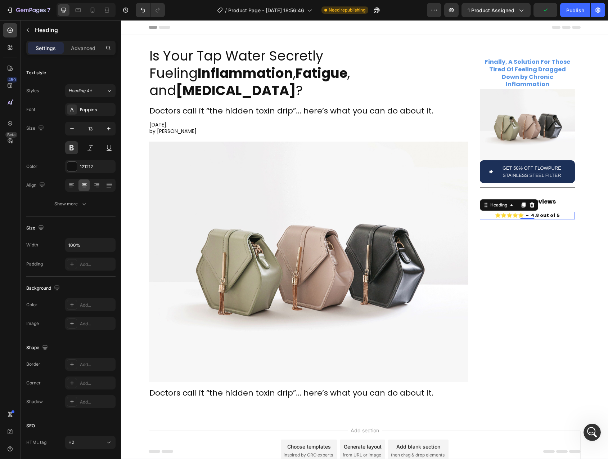
scroll to position [3495, 0]
click at [73, 129] on icon "button" at bounding box center [71, 128] width 7 height 7
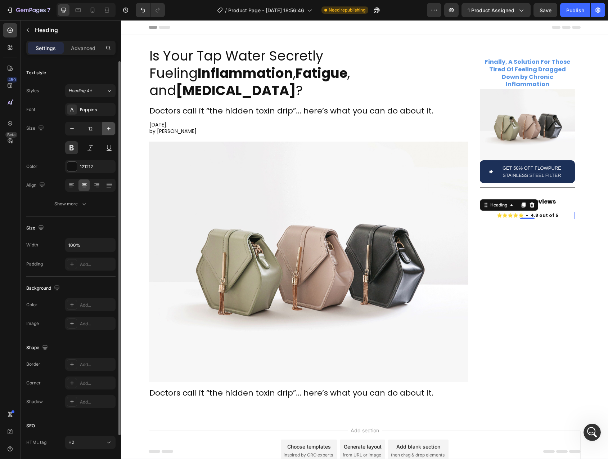
click at [111, 129] on icon "button" at bounding box center [108, 128] width 7 height 7
click at [75, 130] on icon "button" at bounding box center [71, 128] width 7 height 7
type input "12"
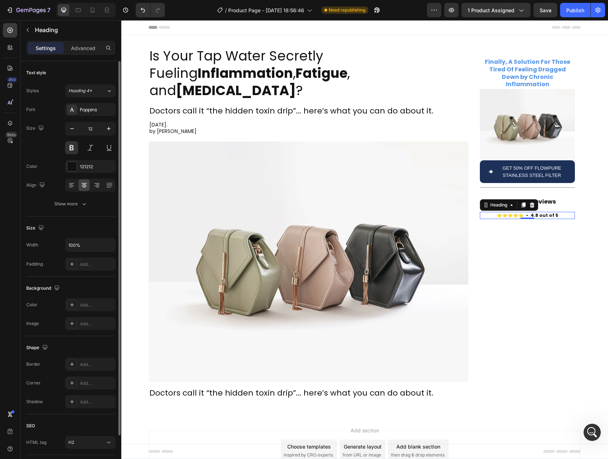
click at [42, 149] on div "Size 12" at bounding box center [70, 138] width 89 height 32
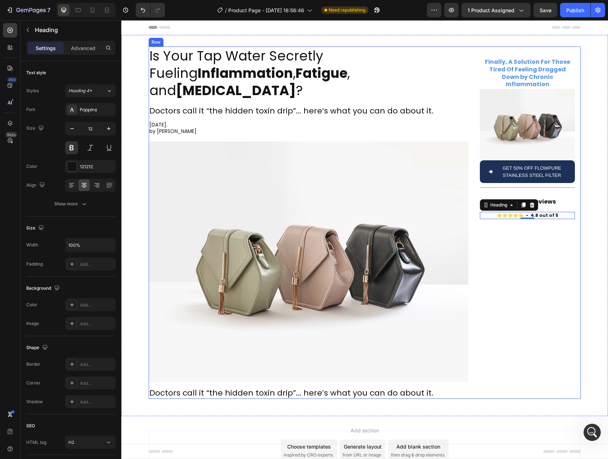
click at [554, 237] on div "Finally, A Solution For Those Tired Of Feeling Dragged Down by Chronic Inflamma…" at bounding box center [527, 222] width 107 height 352
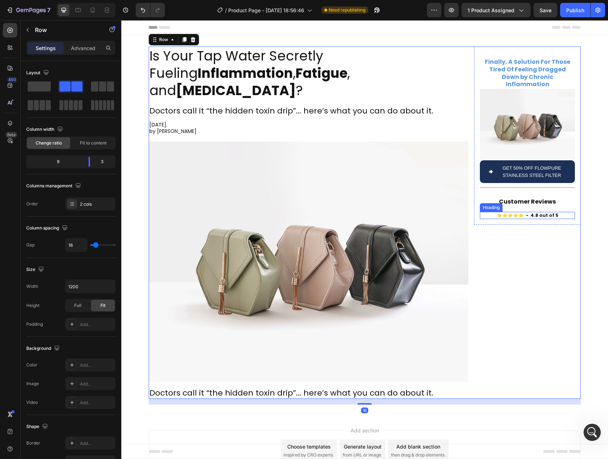
click at [528, 198] on p "Customer Reviews" at bounding box center [528, 202] width 94 height 8
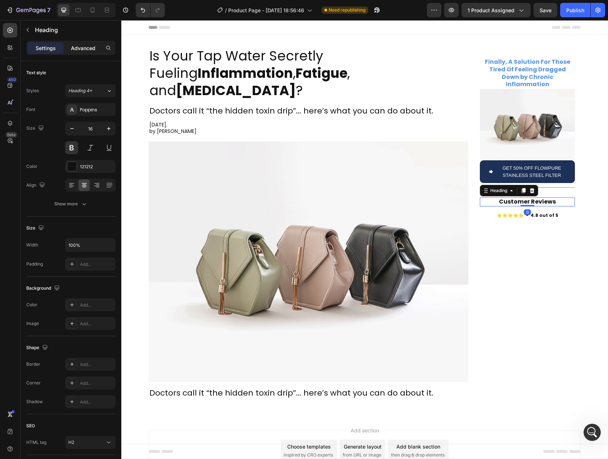
click at [87, 48] on p "Advanced" at bounding box center [83, 48] width 24 height 8
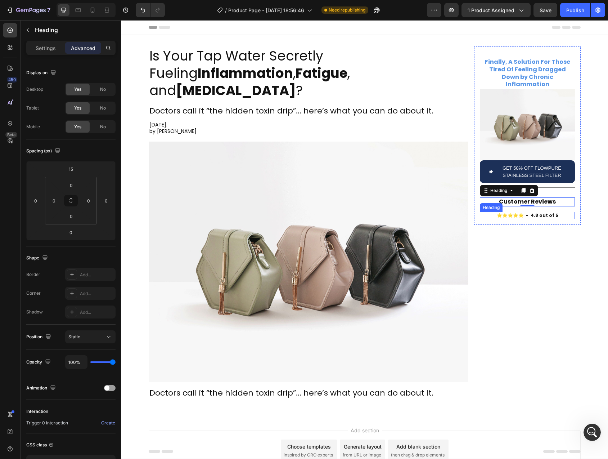
click at [541, 213] on p "⭐️⭐️⭐️⭐️⭐️ - 4.8 out of 5" at bounding box center [528, 216] width 94 height 6
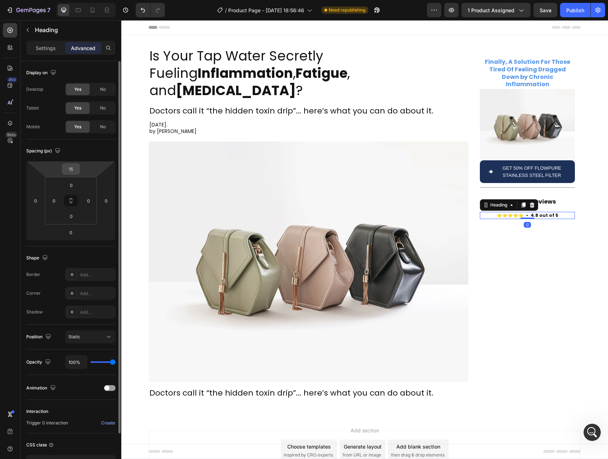
click at [71, 169] on input "15" at bounding box center [71, 169] width 14 height 11
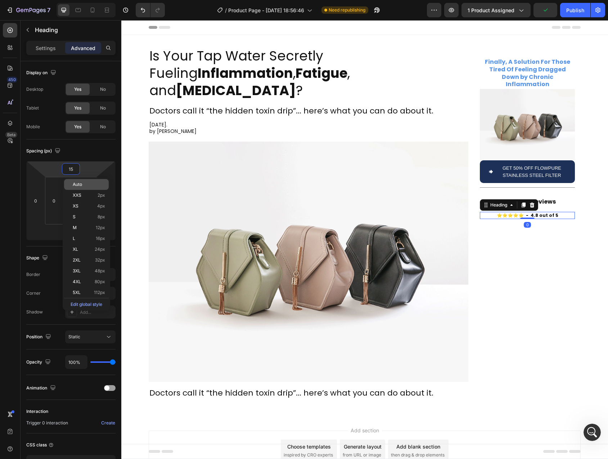
type input "5"
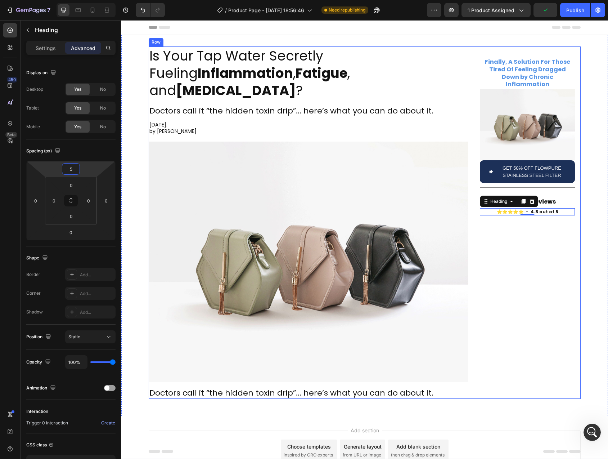
click at [538, 246] on div "Finally, A Solution For Those Tired Of Feeling Dragged Down by Chronic Inflamma…" at bounding box center [527, 222] width 107 height 352
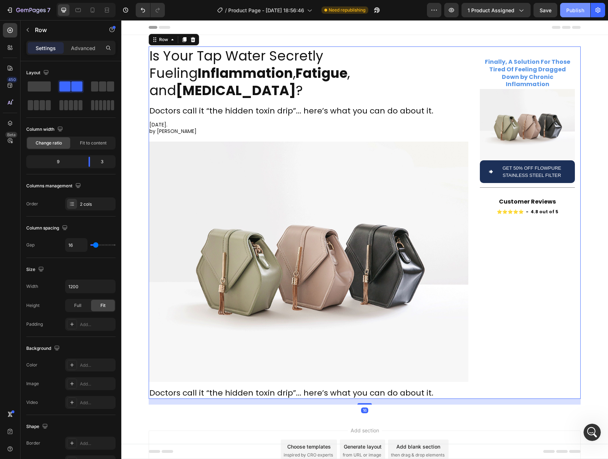
click at [575, 14] on button "Publish" at bounding box center [575, 10] width 30 height 14
click at [528, 94] on img at bounding box center [527, 124] width 95 height 71
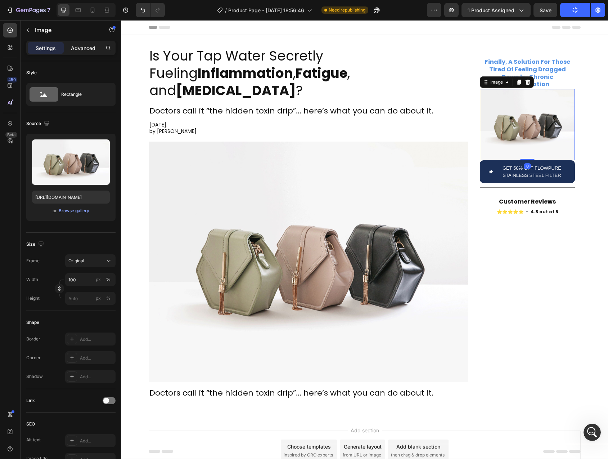
click at [81, 52] on div "Advanced" at bounding box center [83, 48] width 36 height 12
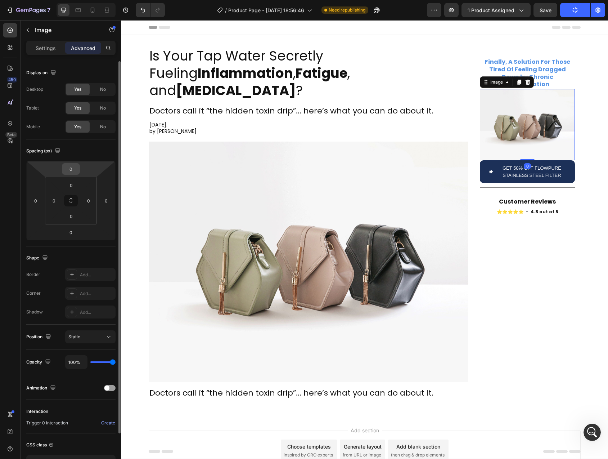
click at [72, 169] on input "0" at bounding box center [71, 169] width 14 height 11
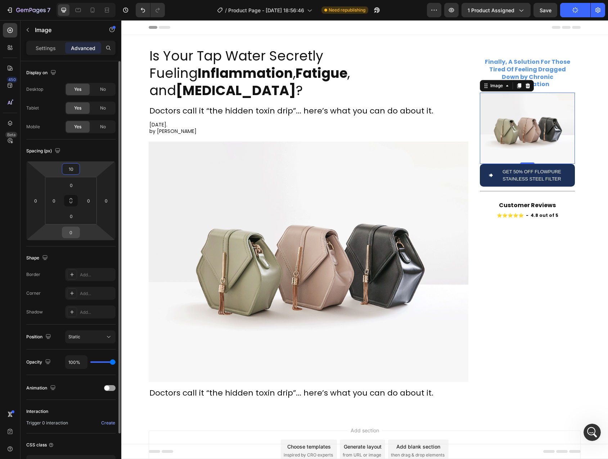
type input "10"
click at [72, 232] on input "0" at bounding box center [71, 232] width 14 height 11
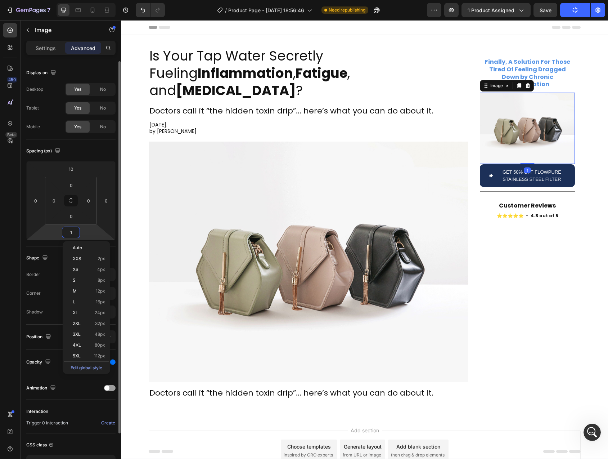
type input "15"
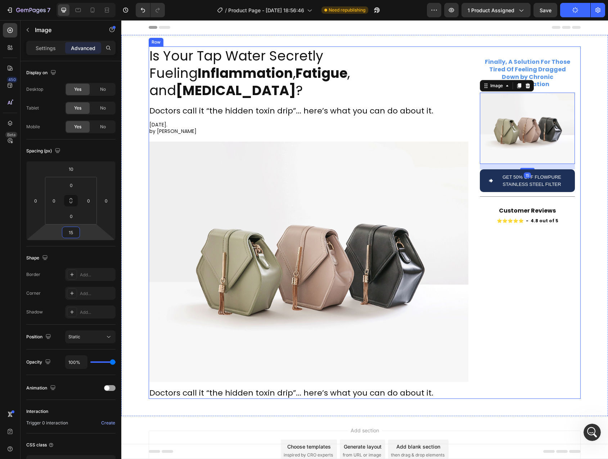
click at [553, 232] on div "Finally, A Solution For Those Tired Of Feeling Dragged Down by Chronic Inflamma…" at bounding box center [527, 222] width 107 height 352
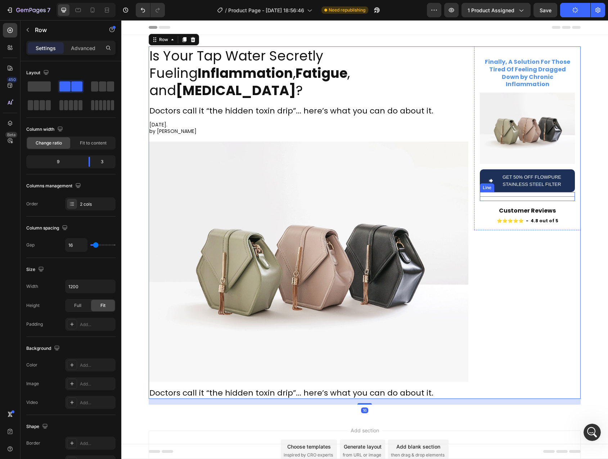
click at [537, 192] on div "Title Line" at bounding box center [527, 196] width 95 height 9
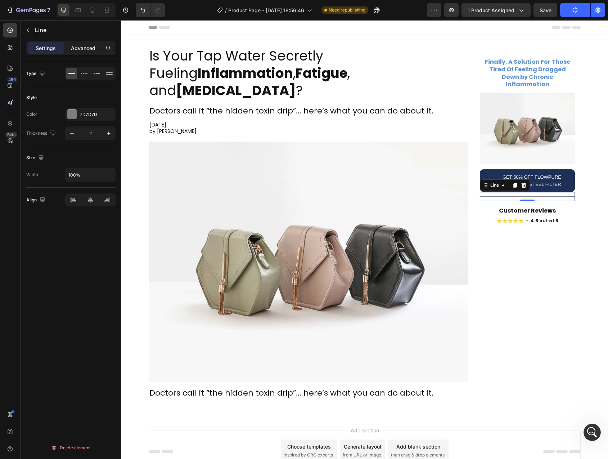
click at [88, 49] on p "Advanced" at bounding box center [83, 48] width 24 height 8
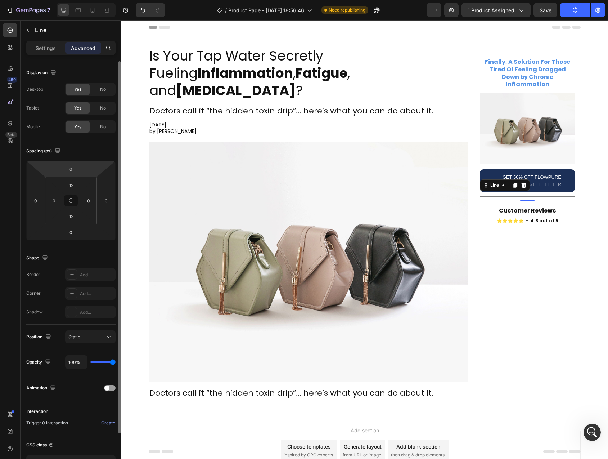
click at [75, 168] on input "0" at bounding box center [71, 169] width 14 height 11
type input "15"
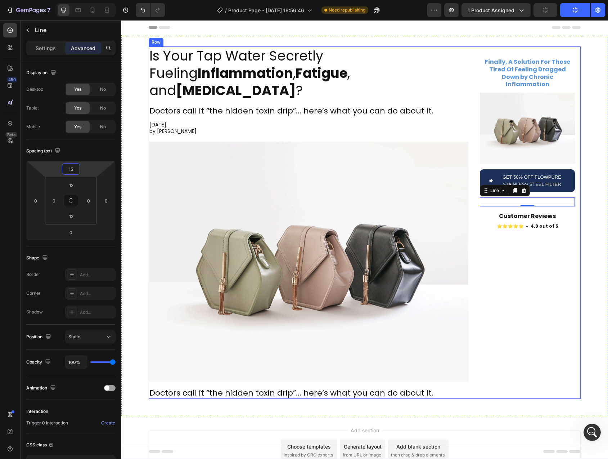
click at [492, 261] on div "Finally, A Solution For Those Tired Of Feeling Dragged Down by Chronic Inflamma…" at bounding box center [527, 222] width 107 height 352
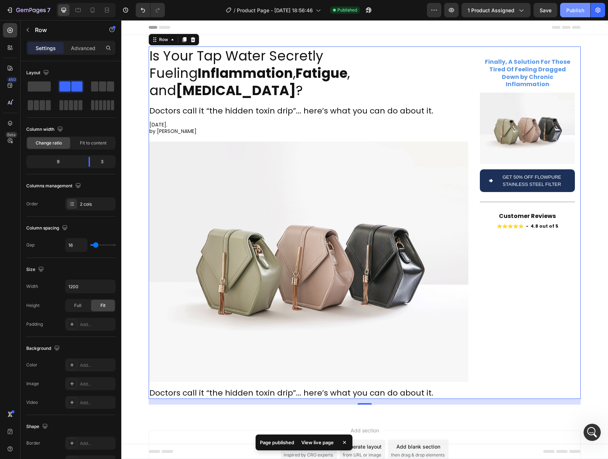
click at [573, 13] on div "Publish" at bounding box center [576, 10] width 18 height 8
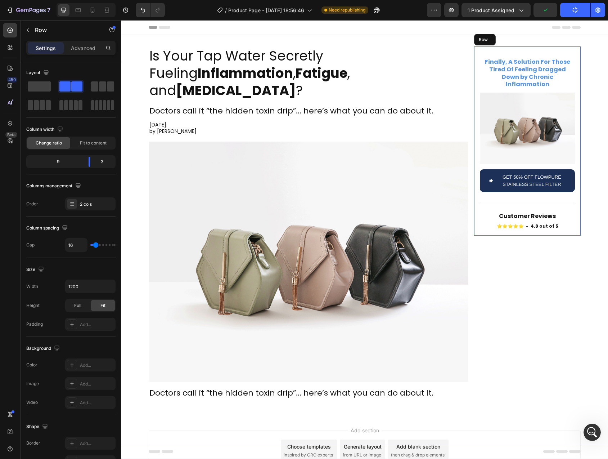
click at [475, 72] on div "Finally, A Solution For Those Tired Of Feeling Dragged Down by Chronic Inflamma…" at bounding box center [527, 140] width 107 height 189
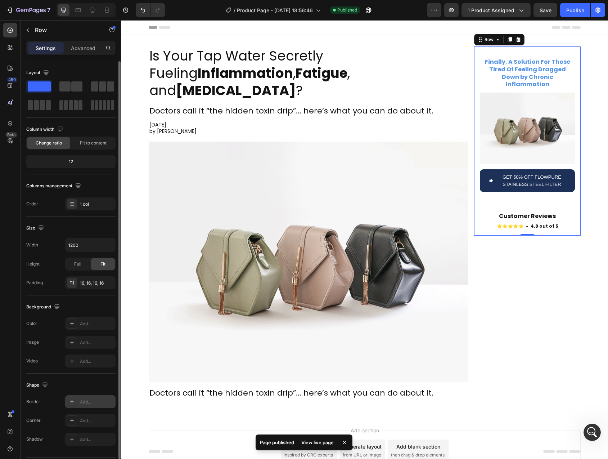
click at [78, 404] on div "Add..." at bounding box center [90, 401] width 50 height 13
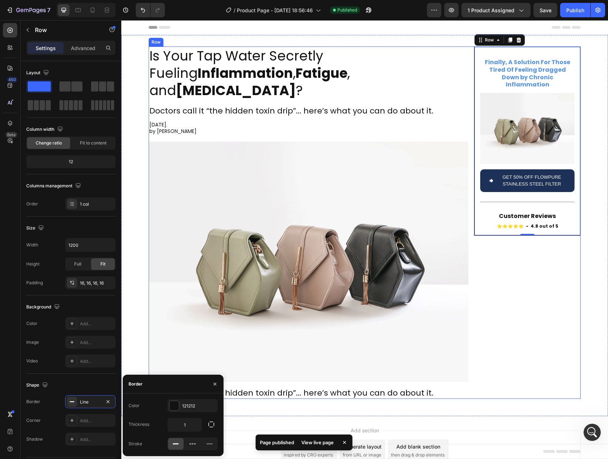
click at [520, 317] on div "Finally, A Solution For Those Tired Of Feeling Dragged Down by Chronic Inflamma…" at bounding box center [527, 222] width 107 height 352
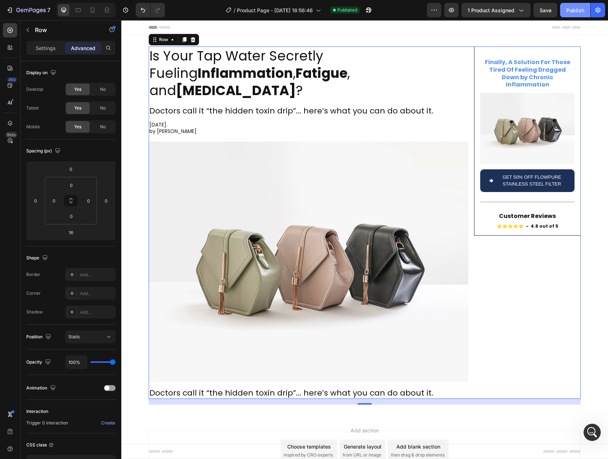
click at [571, 10] on div "Publish" at bounding box center [576, 10] width 18 height 8
click at [575, 10] on div "Publish" at bounding box center [576, 10] width 18 height 8
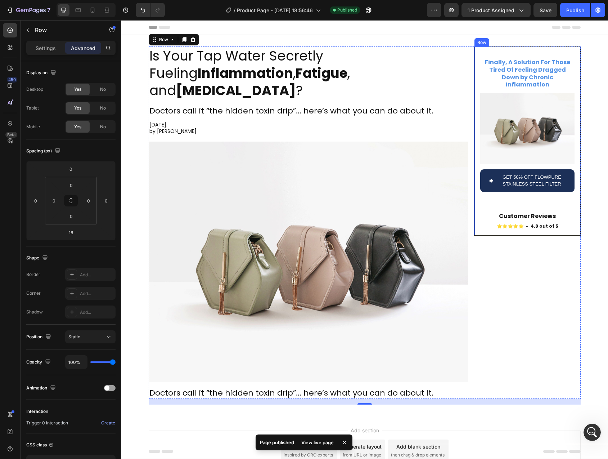
click at [475, 52] on div "Finally, A Solution For Those Tired Of Feeling Dragged Down by Chronic Inflamma…" at bounding box center [527, 140] width 107 height 189
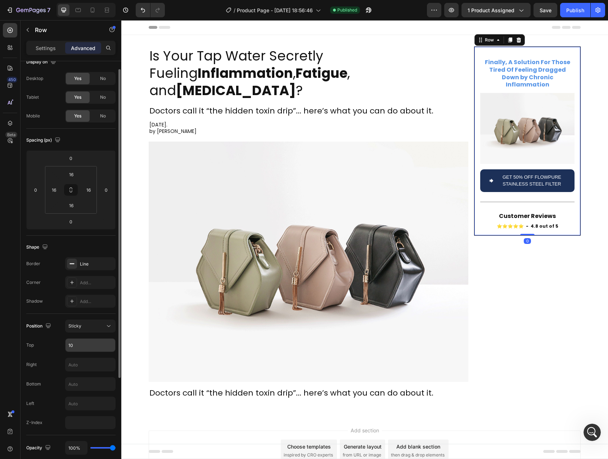
scroll to position [148, 0]
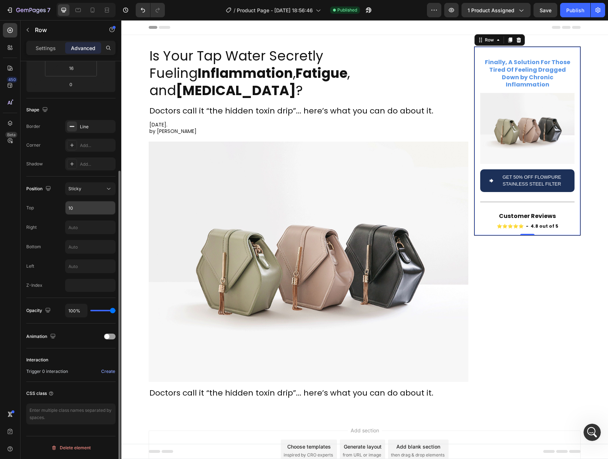
click at [80, 209] on input "10" at bounding box center [91, 207] width 50 height 13
type input "20"
click at [43, 208] on div "Top 20" at bounding box center [70, 208] width 89 height 14
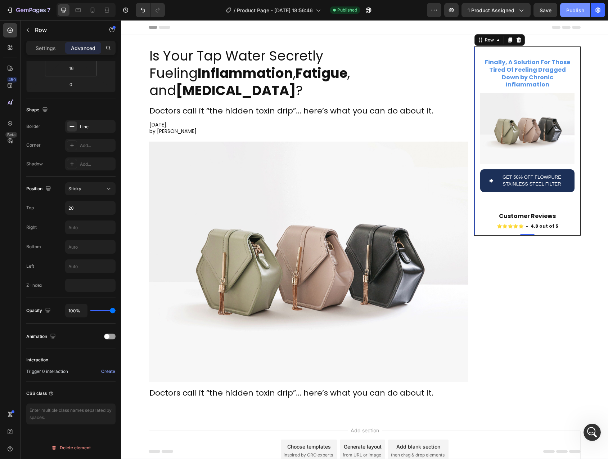
click at [577, 9] on div "Publish" at bounding box center [576, 10] width 18 height 8
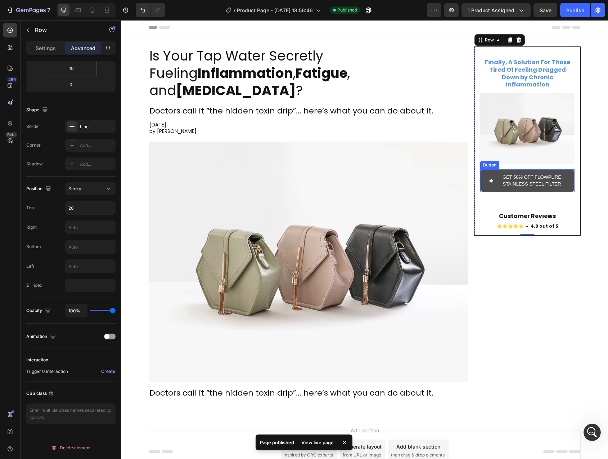
click at [493, 182] on button "Get 50% Off Flowpure Stainless Steel Filter" at bounding box center [527, 180] width 94 height 23
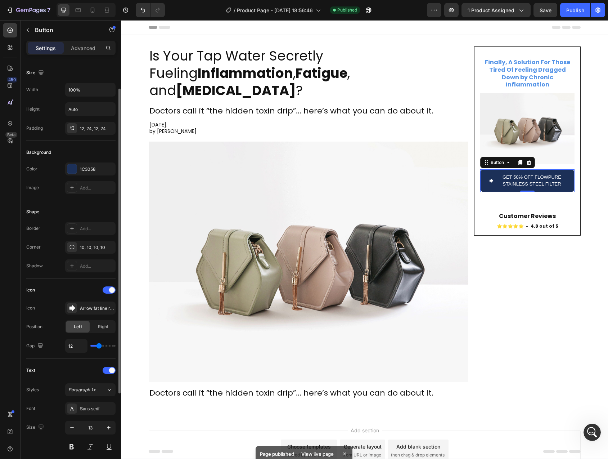
scroll to position [155, 0]
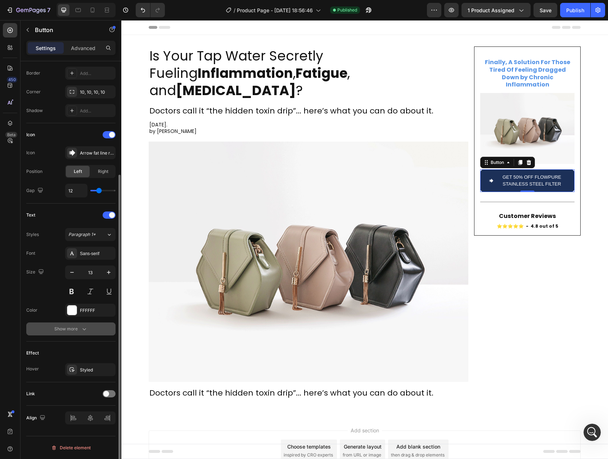
click at [75, 335] on button "Show more" at bounding box center [70, 328] width 89 height 13
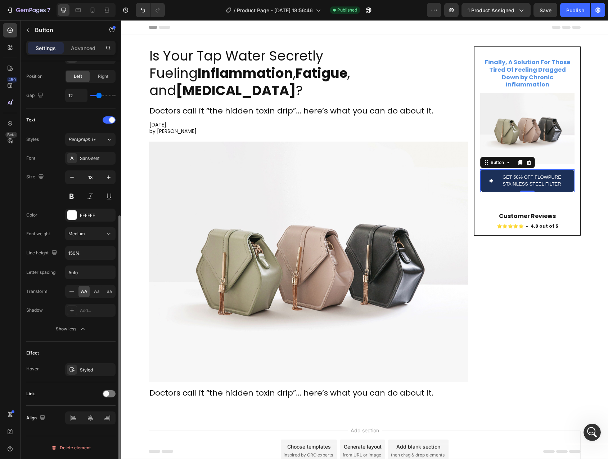
scroll to position [0, 0]
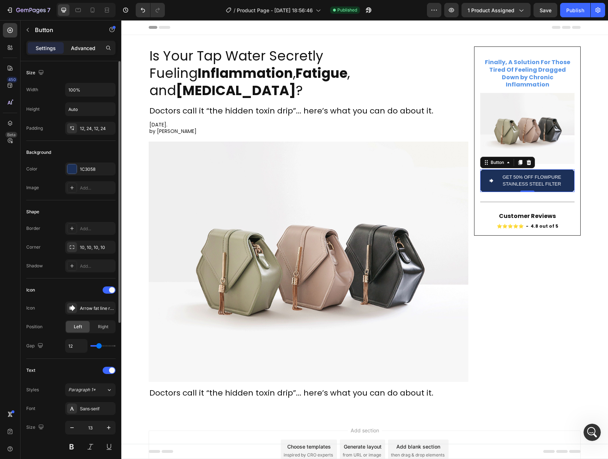
drag, startPoint x: 85, startPoint y: 44, endPoint x: 83, endPoint y: 49, distance: 5.5
click at [85, 44] on div "Advanced" at bounding box center [83, 48] width 36 height 12
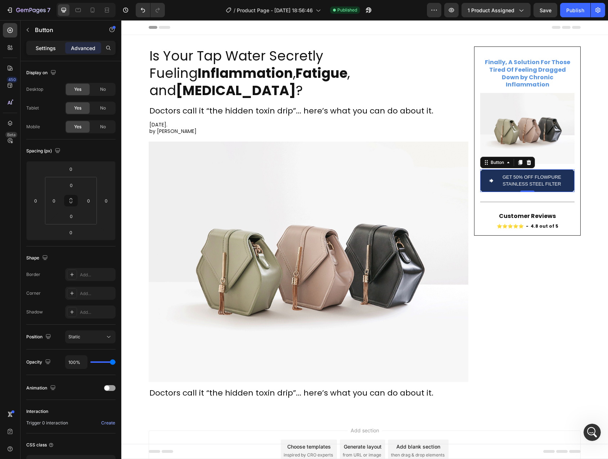
click at [54, 49] on p "Settings" at bounding box center [46, 48] width 20 height 8
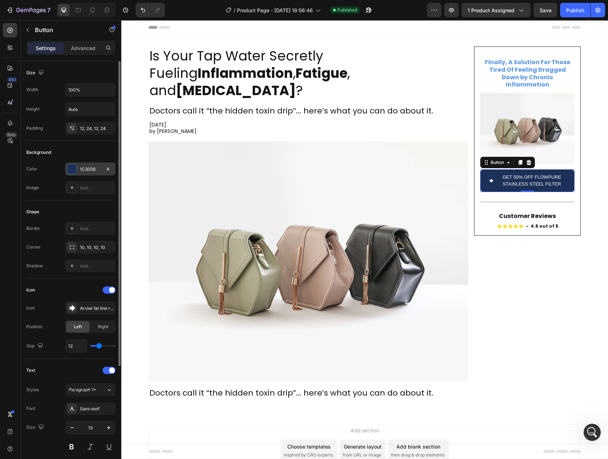
click at [85, 169] on div "1C3058" at bounding box center [90, 169] width 21 height 6
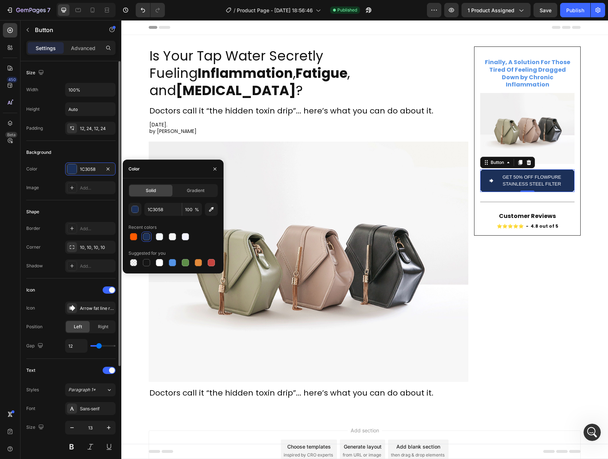
click at [52, 299] on div "Icon Icon Arrow fat line right filled Position Left Right Gap 12" at bounding box center [70, 318] width 89 height 68
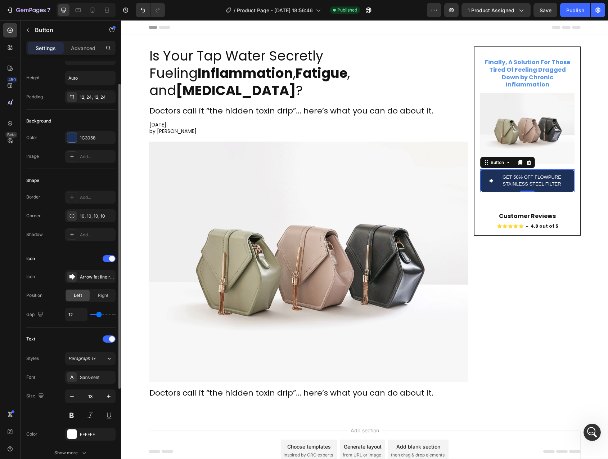
scroll to position [155, 0]
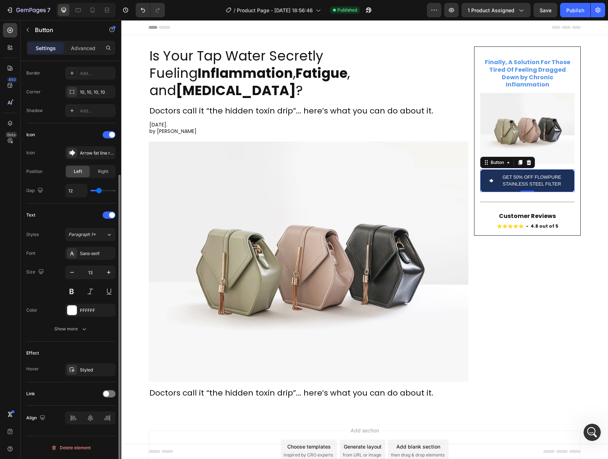
click at [68, 337] on div "Text Styles Paragraph 1* Font Sans-serif Size 13 Color FFFFFF Show more" at bounding box center [70, 273] width 89 height 138
click at [70, 331] on div "Show more" at bounding box center [70, 328] width 33 height 7
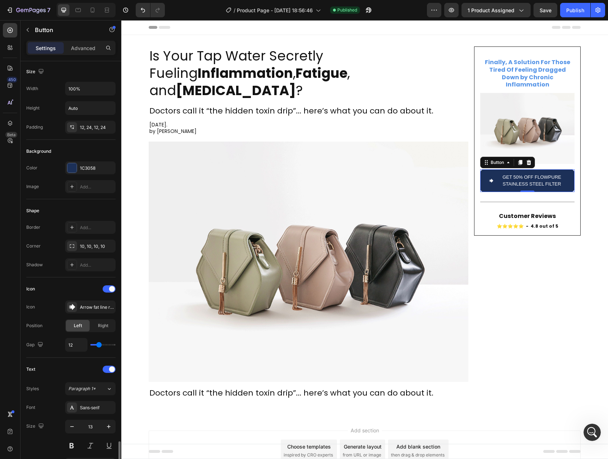
scroll to position [0, 0]
click at [77, 38] on div "Button" at bounding box center [62, 30] width 82 height 19
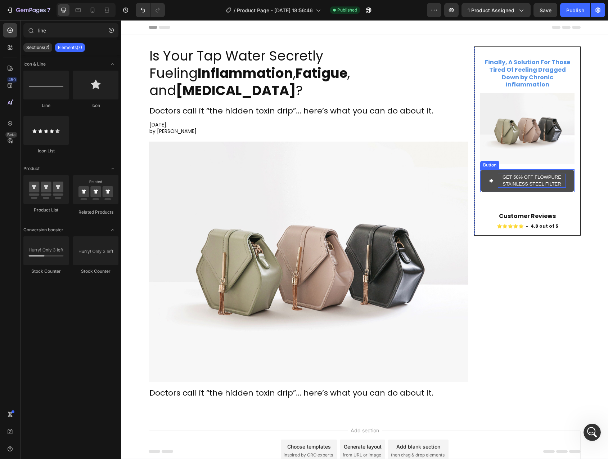
click at [504, 176] on p "Get 50% Off Flowpure Stainless Steel Filter" at bounding box center [532, 181] width 68 height 14
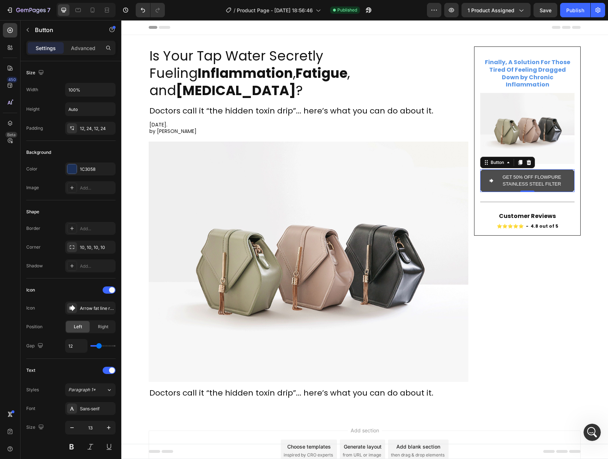
click at [486, 169] on button "Get 50% Off Flowpure Stainless Steel Filter" at bounding box center [527, 180] width 94 height 23
click at [85, 50] on p "Advanced" at bounding box center [83, 48] width 24 height 8
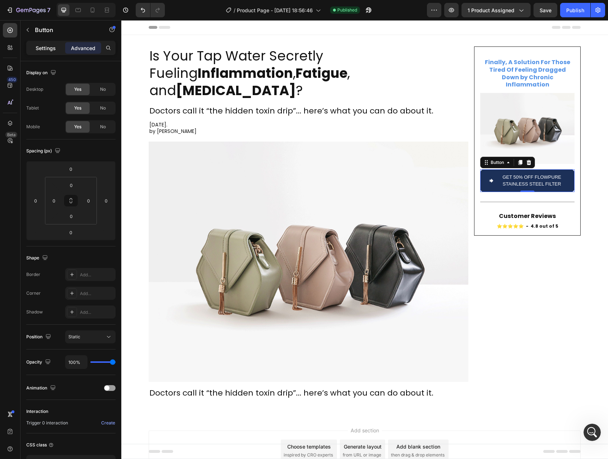
click at [44, 47] on p "Settings" at bounding box center [46, 48] width 20 height 8
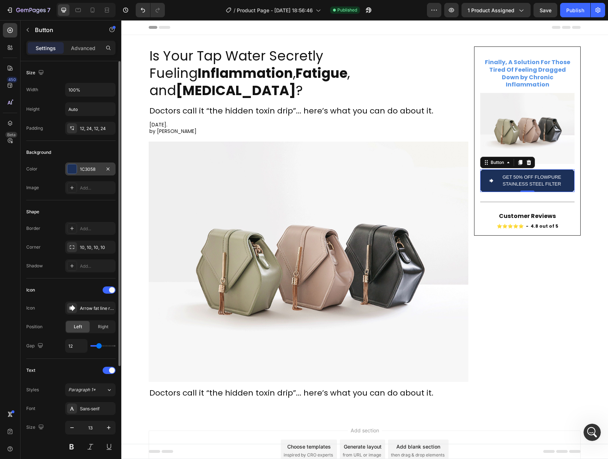
click at [77, 167] on div "1C3058" at bounding box center [90, 168] width 50 height 13
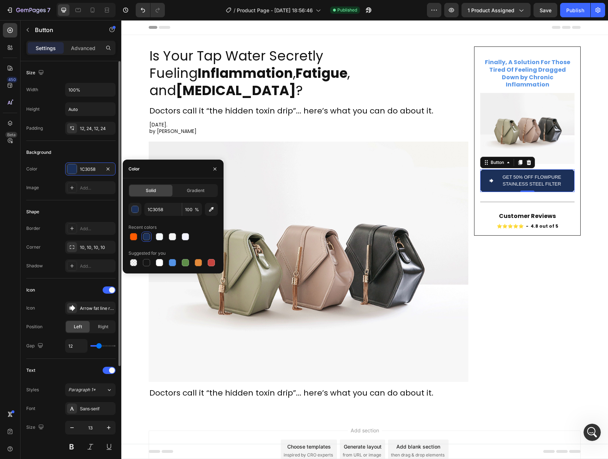
click at [46, 356] on div "Icon Icon Arrow fat line right filled Position Left Right Gap 12" at bounding box center [70, 318] width 89 height 80
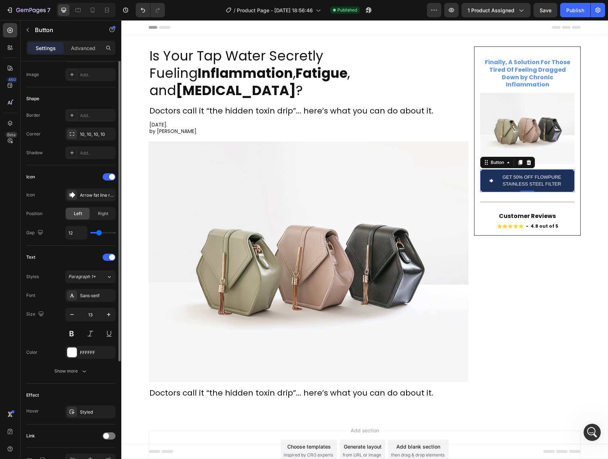
scroll to position [155, 0]
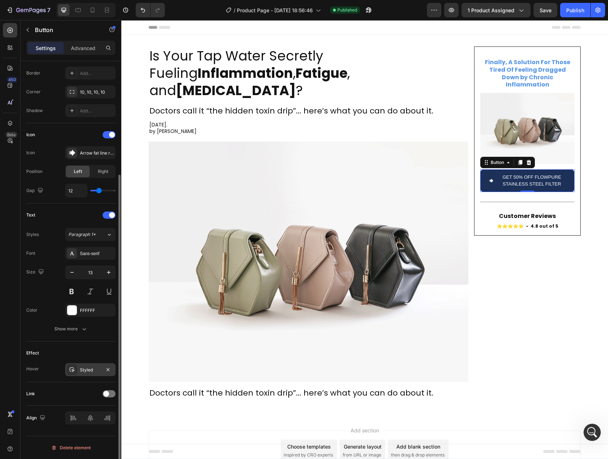
click at [91, 370] on div "Styled" at bounding box center [90, 370] width 21 height 6
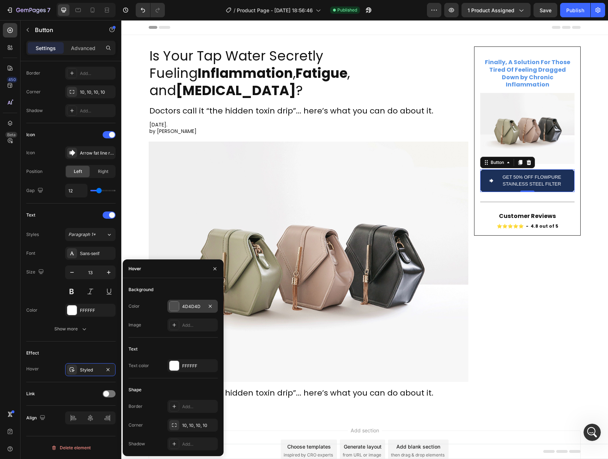
click at [174, 307] on div at bounding box center [174, 305] width 9 height 9
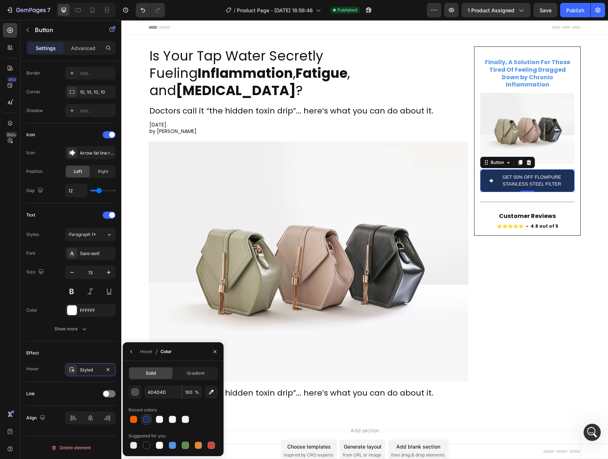
click at [149, 418] on div at bounding box center [146, 419] width 7 height 7
click at [137, 393] on div "button" at bounding box center [135, 392] width 7 height 7
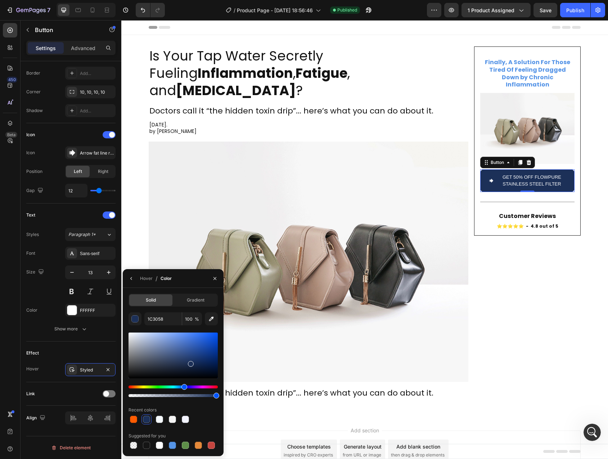
click at [186, 358] on div at bounding box center [173, 355] width 89 height 46
type input "284070"
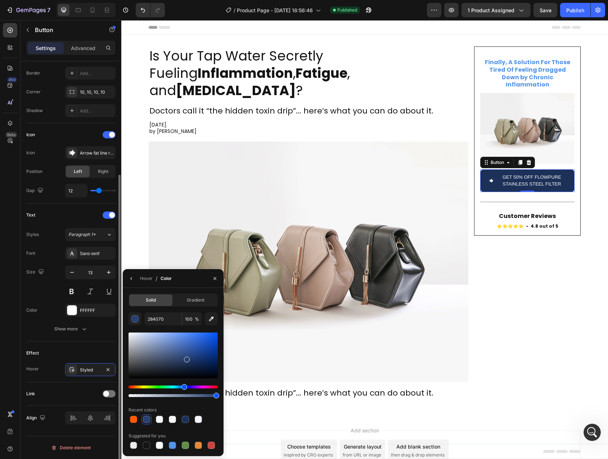
click at [93, 355] on div "Effect" at bounding box center [70, 353] width 89 height 12
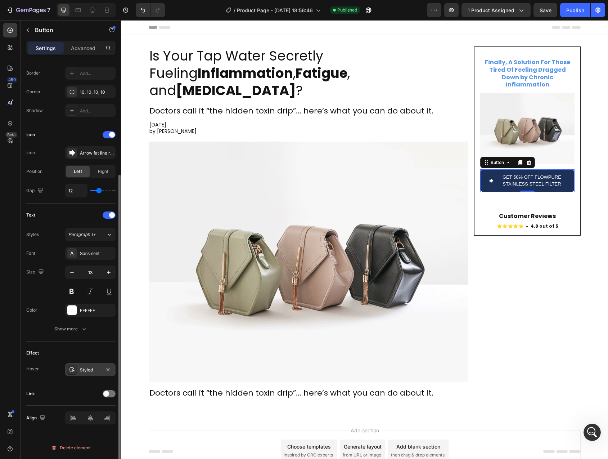
click at [77, 370] on div "Styled" at bounding box center [90, 369] width 50 height 13
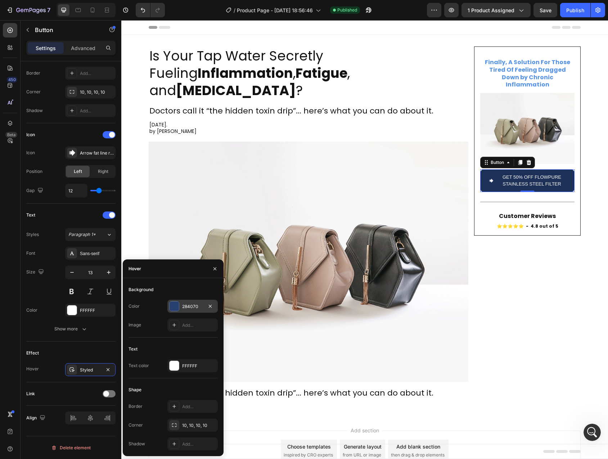
click at [174, 303] on div at bounding box center [174, 305] width 9 height 9
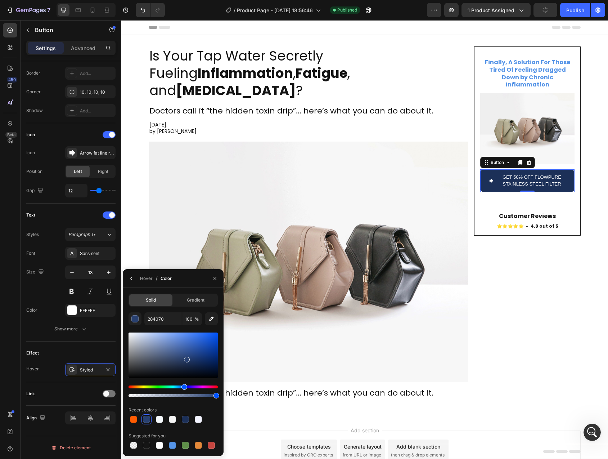
click at [184, 354] on div at bounding box center [173, 355] width 89 height 46
click at [106, 355] on div "Effect" at bounding box center [70, 353] width 89 height 12
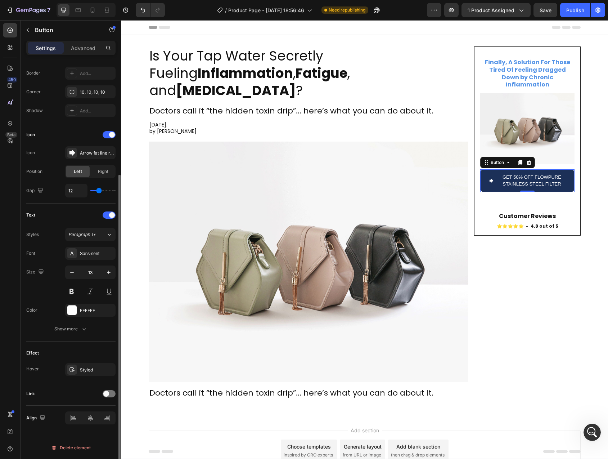
click at [55, 356] on div "Effect" at bounding box center [70, 353] width 89 height 12
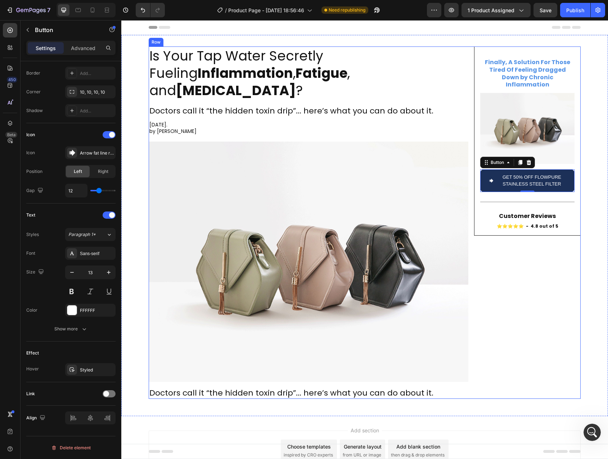
click at [533, 293] on div "Finally, A Solution For Those Tired Of Feeling Dragged Down by Chronic Inflamma…" at bounding box center [527, 222] width 107 height 352
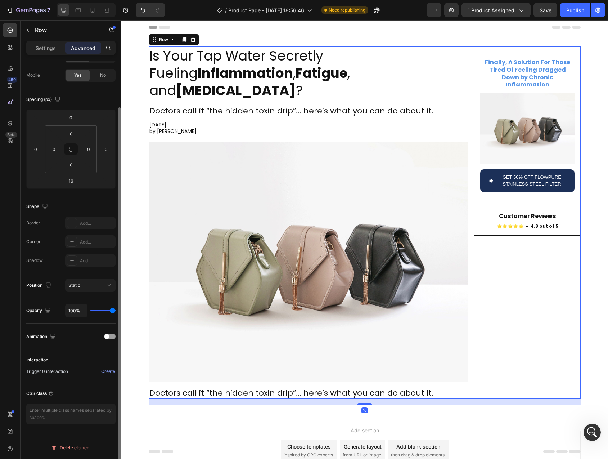
scroll to position [0, 0]
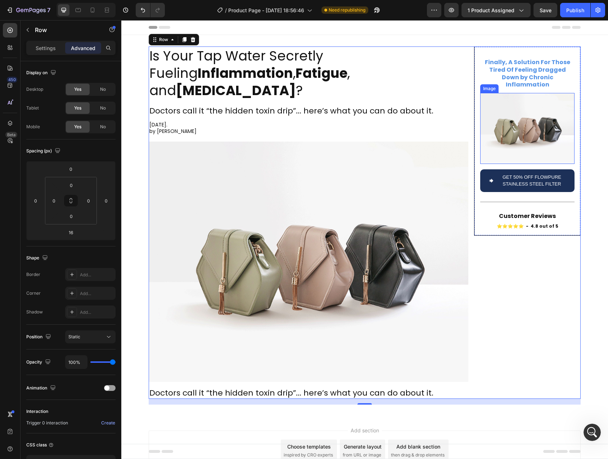
click at [546, 107] on img at bounding box center [527, 128] width 94 height 71
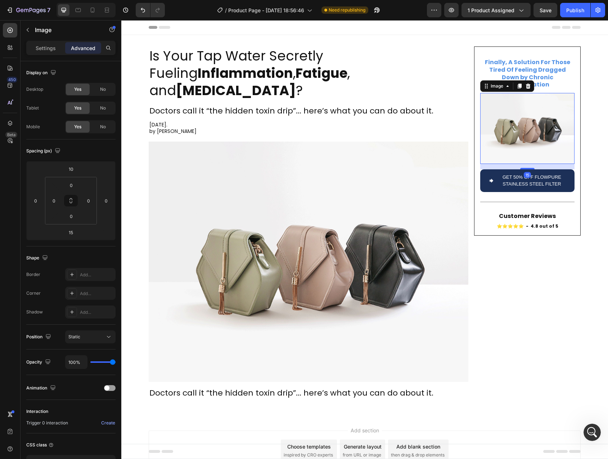
click at [518, 84] on icon at bounding box center [520, 86] width 4 height 5
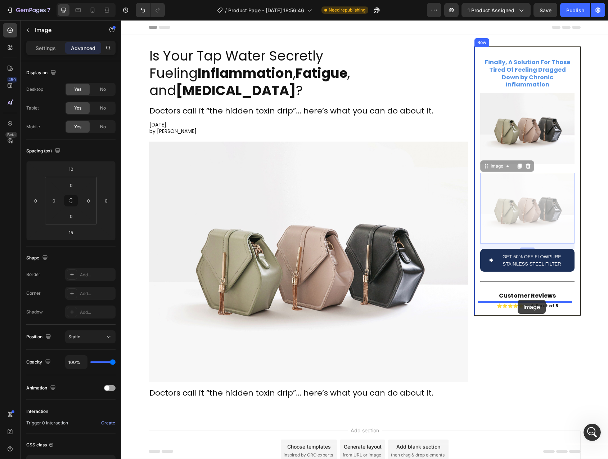
drag, startPoint x: 485, startPoint y: 159, endPoint x: 518, endPoint y: 299, distance: 144.0
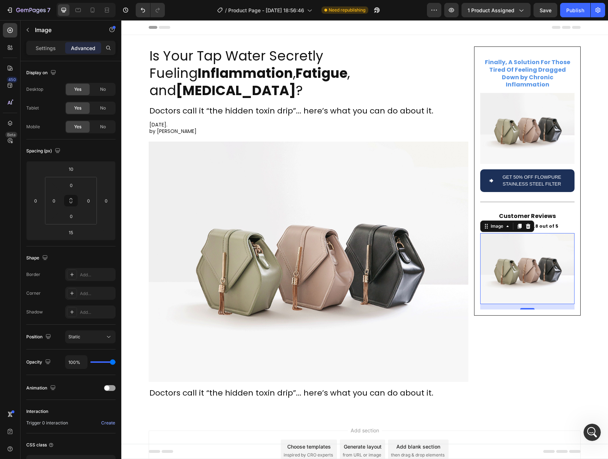
click at [506, 253] on img at bounding box center [527, 268] width 94 height 71
click at [37, 40] on div "Image" at bounding box center [62, 30] width 82 height 21
click at [37, 45] on p "Settings" at bounding box center [46, 48] width 20 height 8
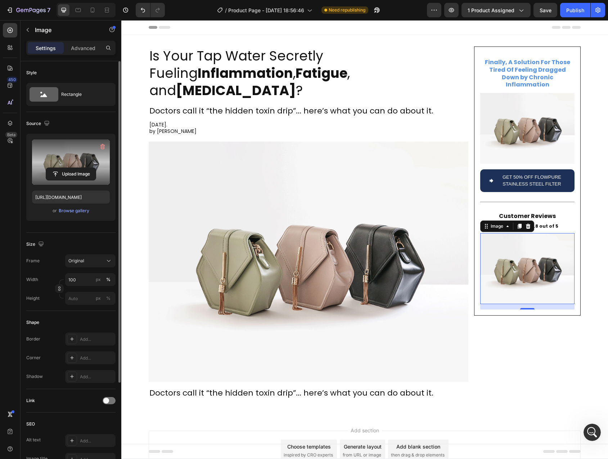
click at [70, 153] on label at bounding box center [71, 161] width 78 height 45
click at [70, 168] on input "file" at bounding box center [71, 174] width 50 height 12
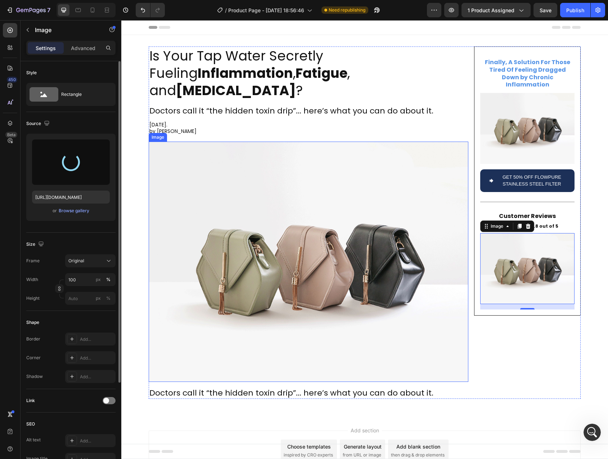
type input "[URL][DOMAIN_NAME]"
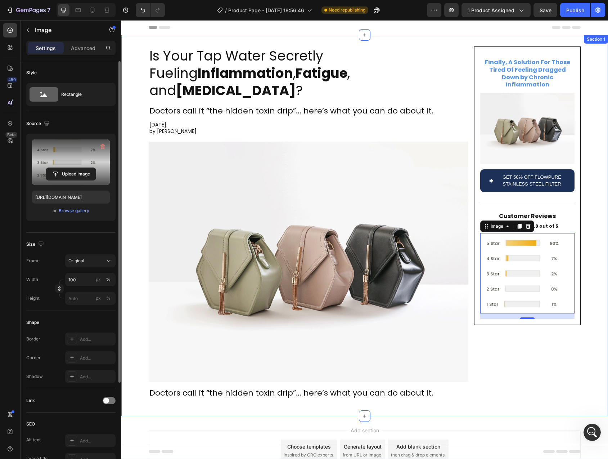
click at [599, 233] on div "Is Your Tap Water Secretly Fueling Inflammation , Fatigue , and [MEDICAL_DATA] …" at bounding box center [364, 225] width 487 height 358
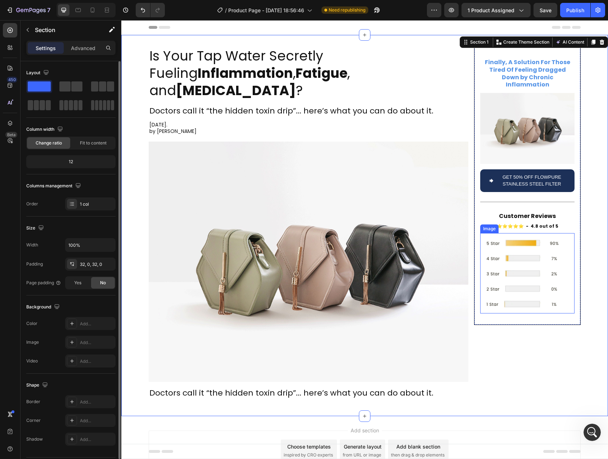
click at [510, 256] on img at bounding box center [527, 273] width 94 height 80
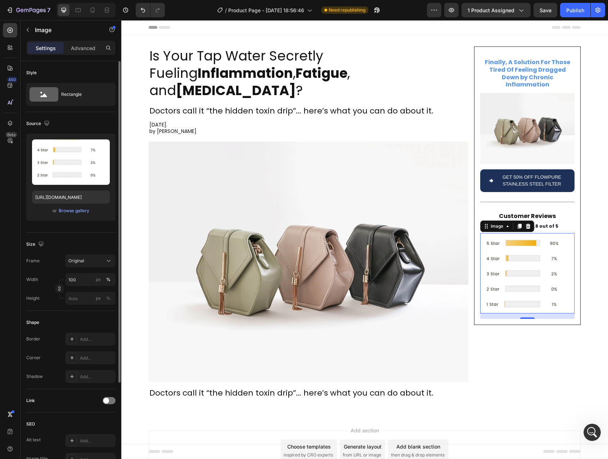
scroll to position [126, 0]
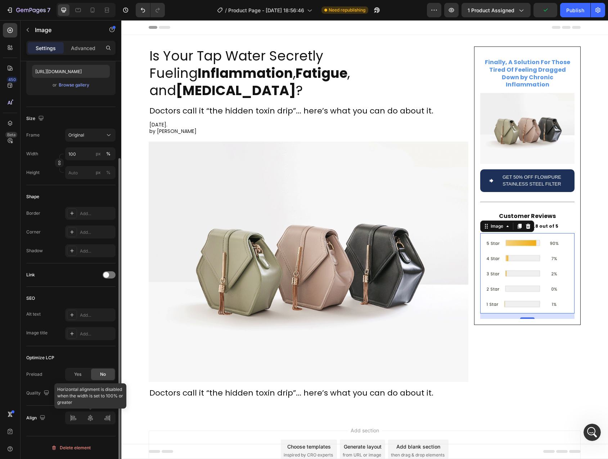
click at [92, 417] on div at bounding box center [90, 417] width 50 height 13
click at [91, 417] on div at bounding box center [90, 417] width 50 height 13
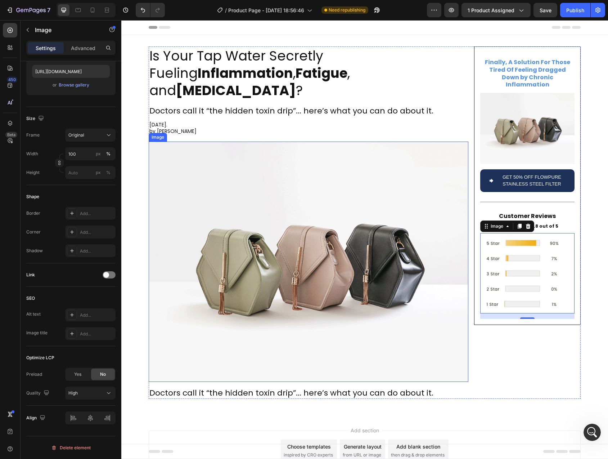
click at [506, 350] on div "Finally, A Solution For Those Tired Of Feeling Dragged Down by Chronic Inflamma…" at bounding box center [527, 222] width 107 height 352
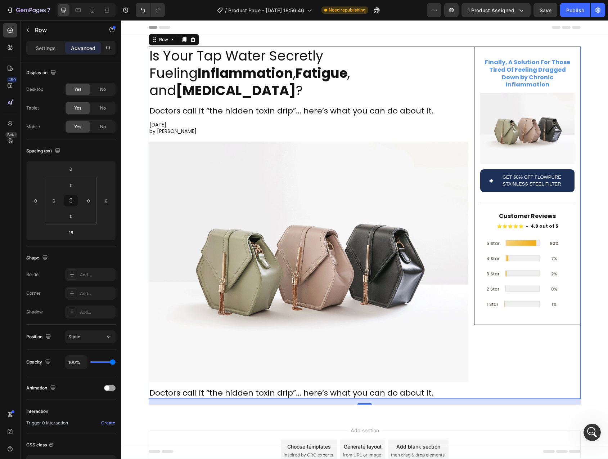
scroll to position [3620, 0]
click at [509, 256] on img at bounding box center [527, 273] width 94 height 80
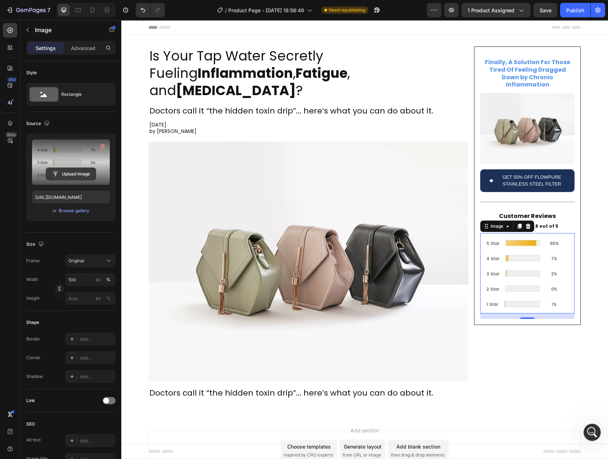
scroll to position [3641, 0]
click at [61, 173] on input "file" at bounding box center [71, 174] width 50 height 12
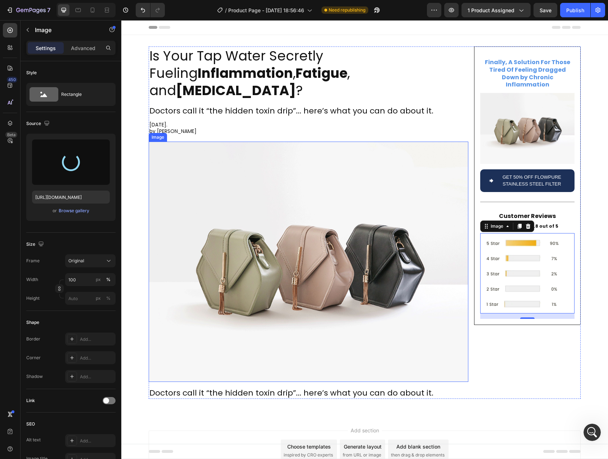
type input "[URL][DOMAIN_NAME]"
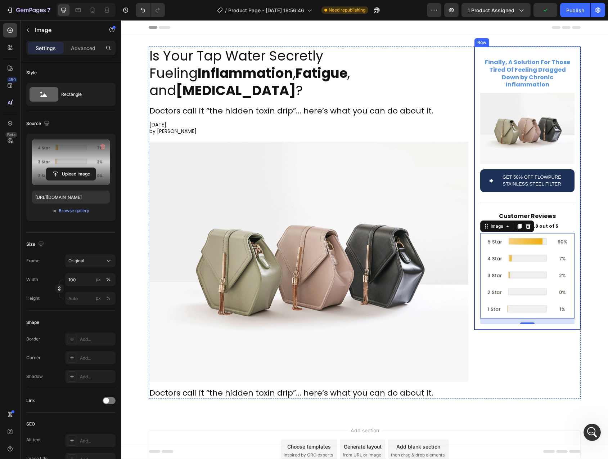
click at [541, 213] on p "Customer Reviews" at bounding box center [527, 217] width 93 height 8
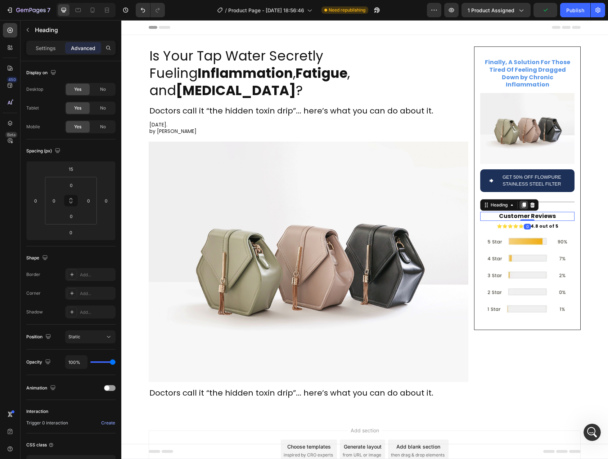
click at [522, 202] on icon at bounding box center [524, 204] width 4 height 5
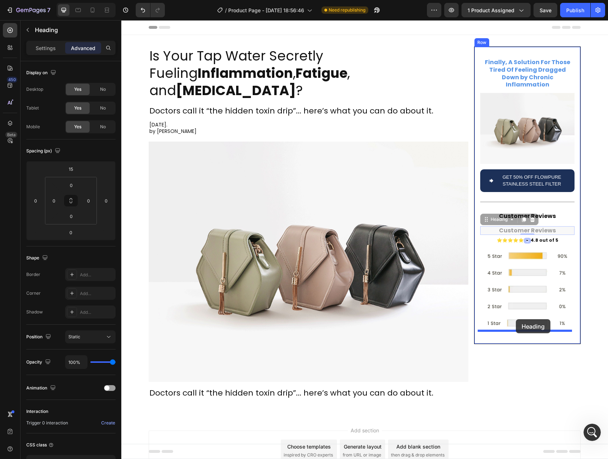
drag, startPoint x: 487, startPoint y: 214, endPoint x: 516, endPoint y: 319, distance: 108.9
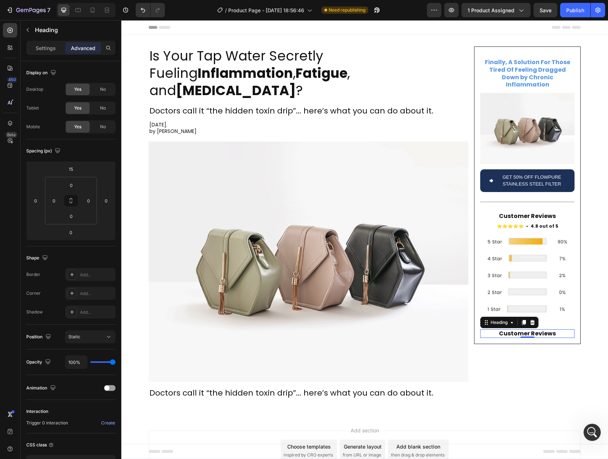
click at [514, 329] on h2 "Customer Reviews" at bounding box center [527, 333] width 94 height 9
click at [514, 330] on p "Customer Reviews" at bounding box center [527, 334] width 93 height 8
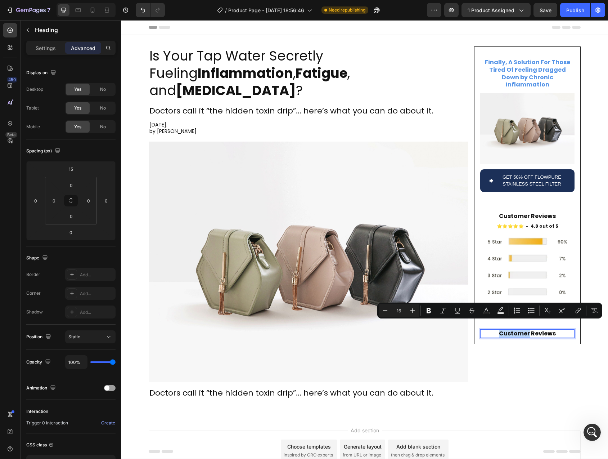
click at [545, 330] on p "Customer Reviews" at bounding box center [527, 334] width 93 height 8
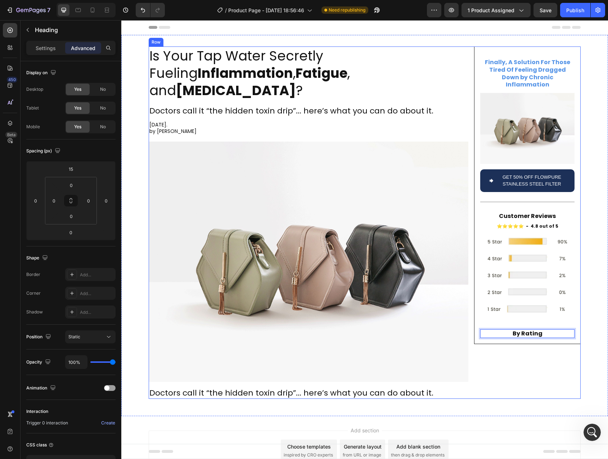
click at [540, 353] on div "Finally, A Solution For Those Tired Of Feeling Dragged Down by Chronic Inflamma…" at bounding box center [527, 222] width 107 height 352
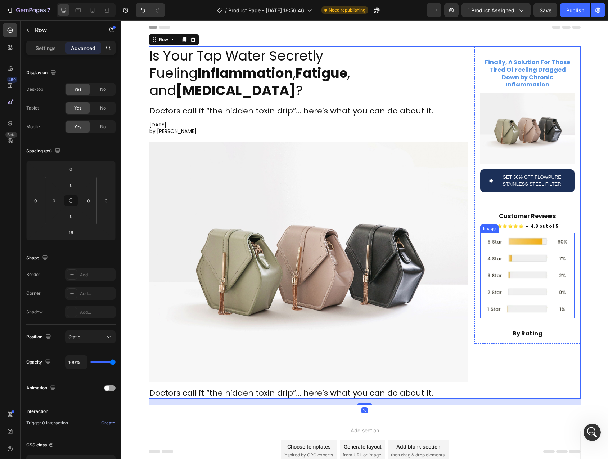
click at [522, 247] on img at bounding box center [527, 275] width 94 height 85
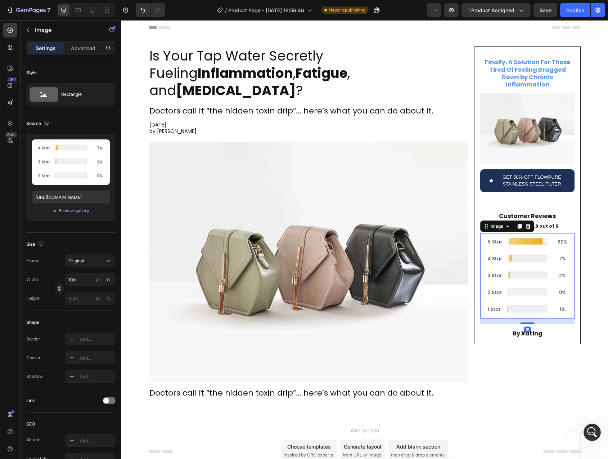
click at [519, 224] on icon at bounding box center [520, 226] width 4 height 5
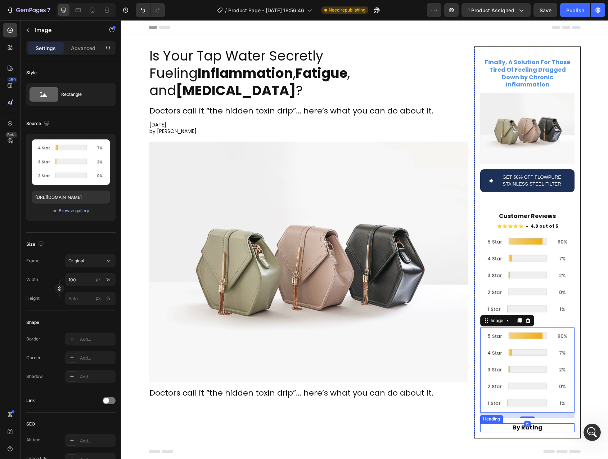
click at [518, 424] on p "By Rating" at bounding box center [527, 428] width 93 height 8
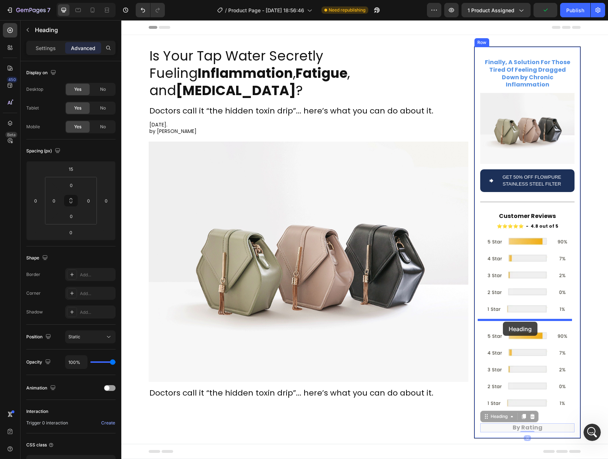
drag, startPoint x: 487, startPoint y: 393, endPoint x: 503, endPoint y: 322, distance: 73.2
click at [503, 322] on div "Header Is Your Tap Water Secretly Fueling Inflammation , Fatigue , and Brain Fo…" at bounding box center [364, 282] width 487 height 524
type input "15"
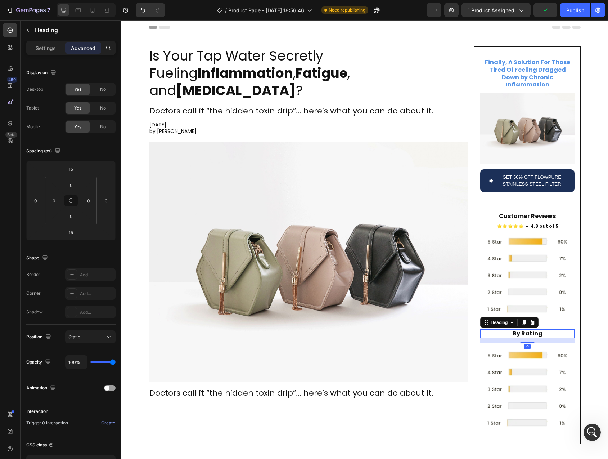
click at [529, 388] on img at bounding box center [527, 389] width 94 height 85
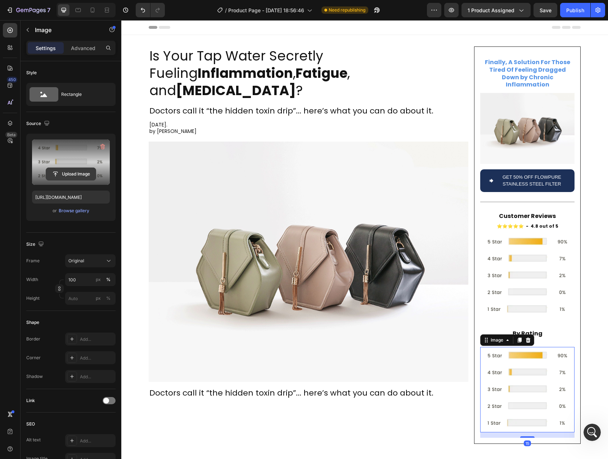
click at [65, 176] on input "file" at bounding box center [71, 174] width 50 height 12
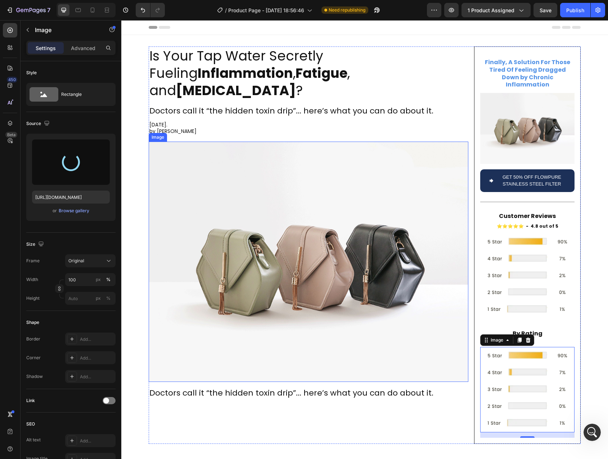
type input "https://cdn.shopify.com/s/files/1/0744/9876/9163/files/gempages_547265743364817…"
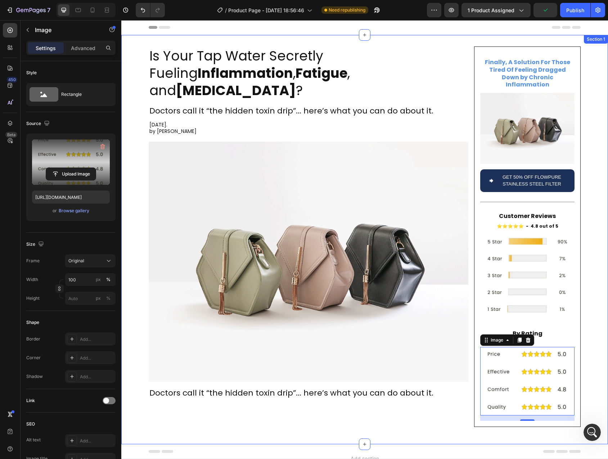
click at [588, 324] on div "Is Your Tap Water Secretly Fueling Inflammation , Fatigue , and Brain Fog ? Hea…" at bounding box center [364, 239] width 487 height 386
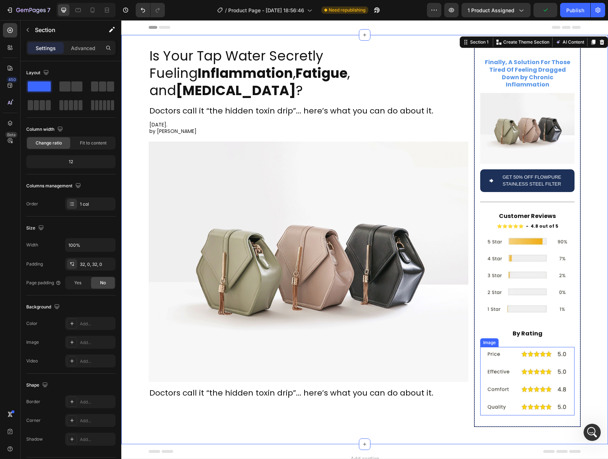
click at [551, 358] on img at bounding box center [527, 381] width 94 height 68
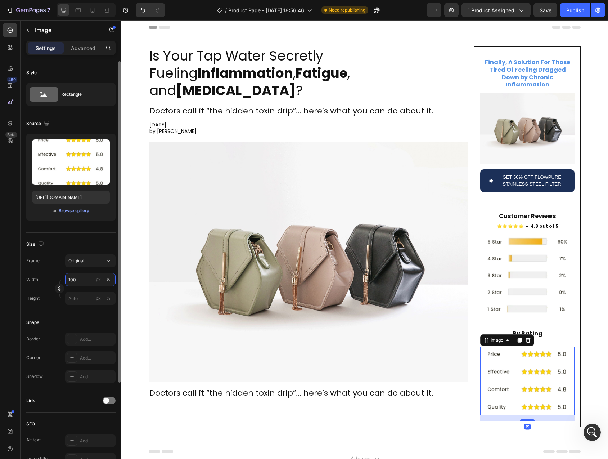
click at [76, 282] on input "100" at bounding box center [90, 279] width 50 height 13
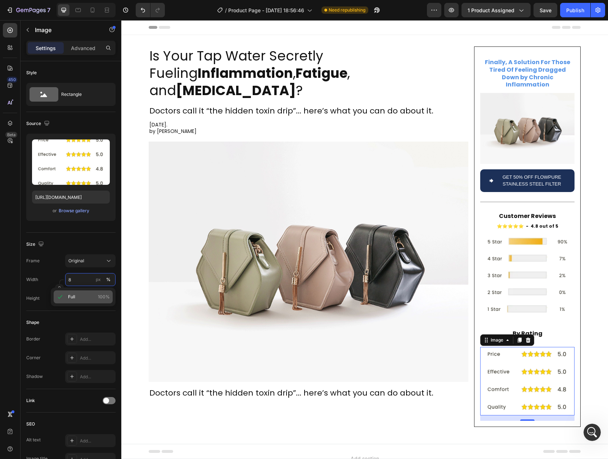
type input "80"
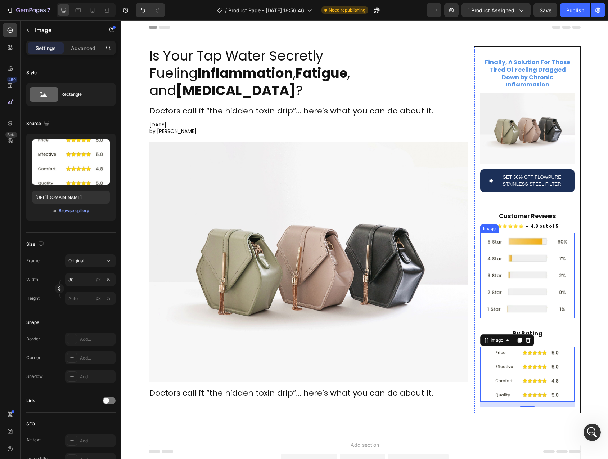
click at [504, 256] on img at bounding box center [527, 275] width 94 height 85
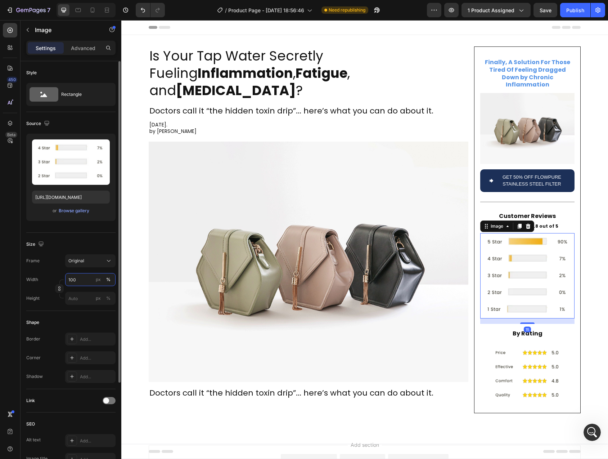
click at [77, 276] on input "100" at bounding box center [90, 279] width 50 height 13
click at [78, 280] on input "100" at bounding box center [90, 279] width 50 height 13
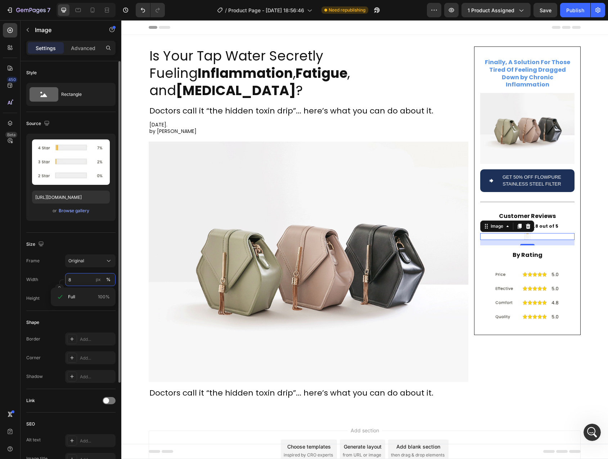
type input "80"
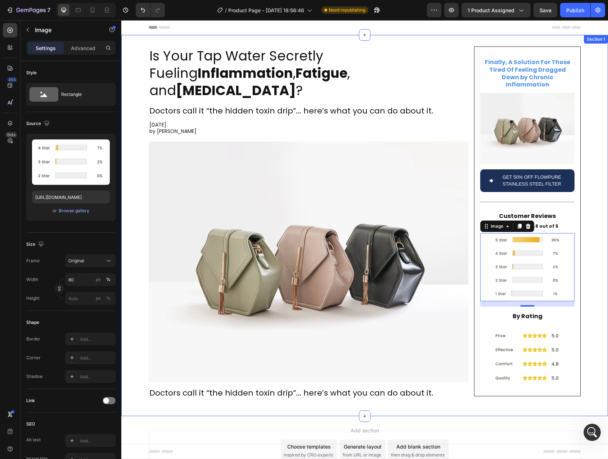
click at [595, 245] on div "Is Your Tap Water Secretly Fueling Inflammation , Fatigue , and Brain Fog ? Hea…" at bounding box center [364, 225] width 487 height 358
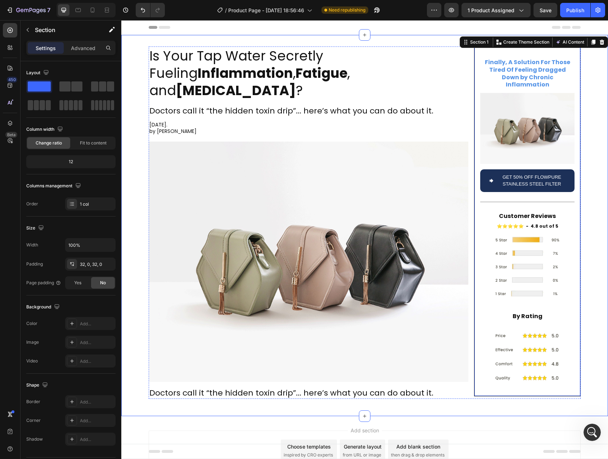
click at [522, 313] on h2 "By Rating" at bounding box center [527, 316] width 94 height 9
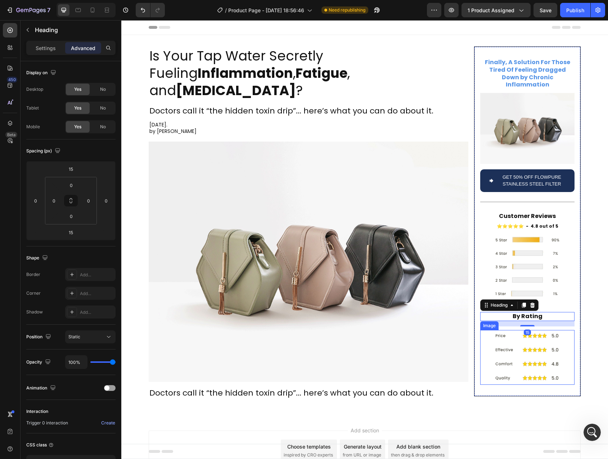
click at [536, 331] on img at bounding box center [528, 357] width 76 height 55
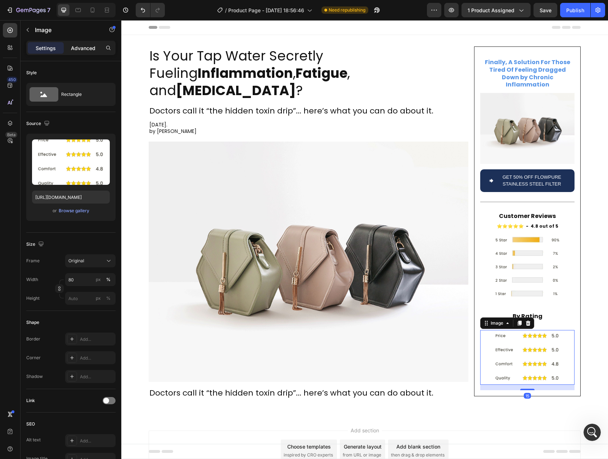
click at [88, 49] on p "Advanced" at bounding box center [83, 48] width 24 height 8
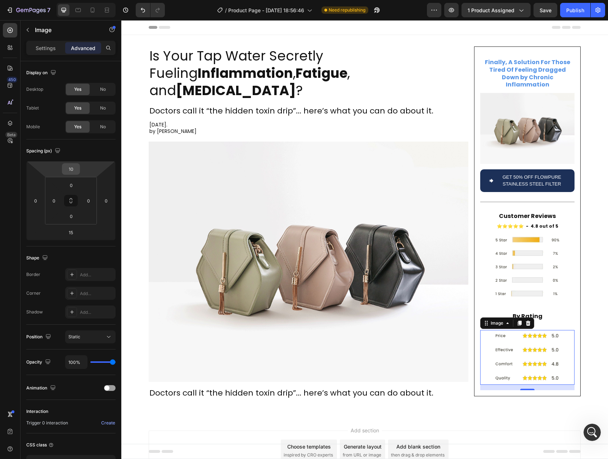
click at [72, 166] on input "10" at bounding box center [71, 169] width 14 height 11
type input "0"
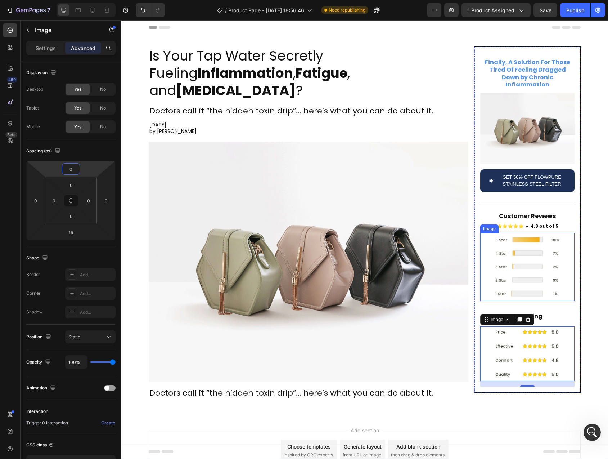
click at [508, 238] on img at bounding box center [528, 267] width 76 height 68
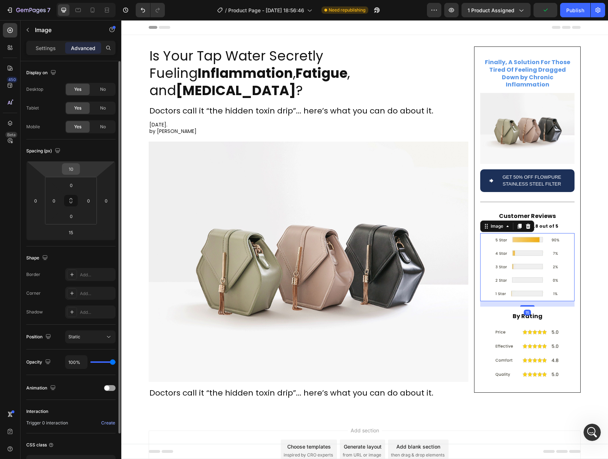
click at [71, 173] on input "10" at bounding box center [71, 169] width 14 height 11
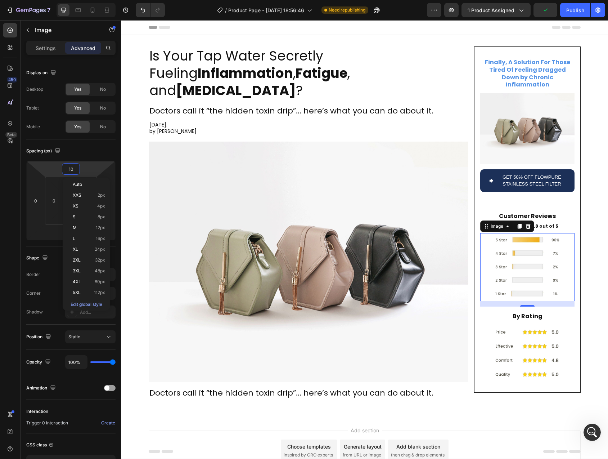
type input "0"
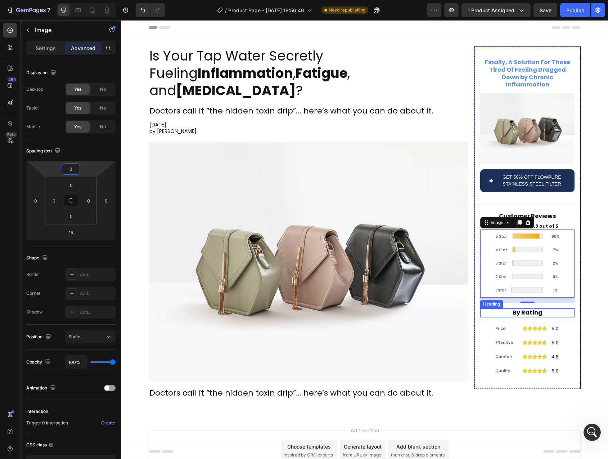
click at [546, 309] on p "By Rating" at bounding box center [527, 313] width 93 height 8
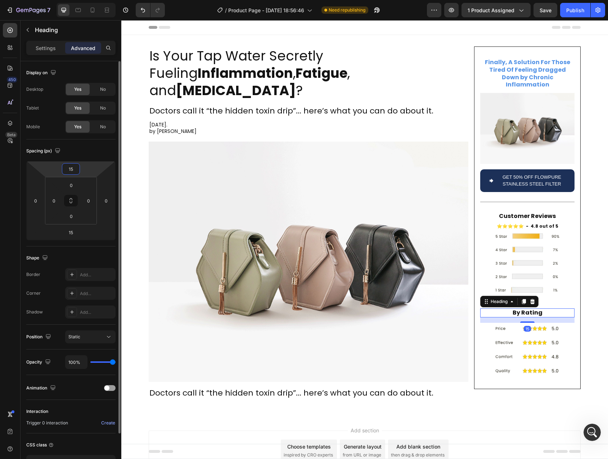
click at [74, 170] on input "15" at bounding box center [71, 169] width 14 height 11
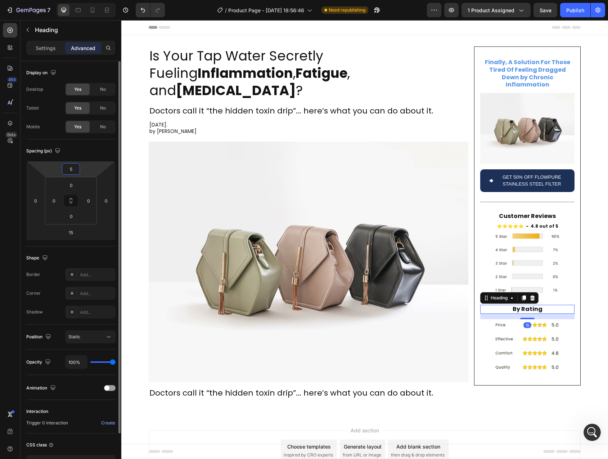
click at [75, 171] on input "5" at bounding box center [71, 169] width 14 height 11
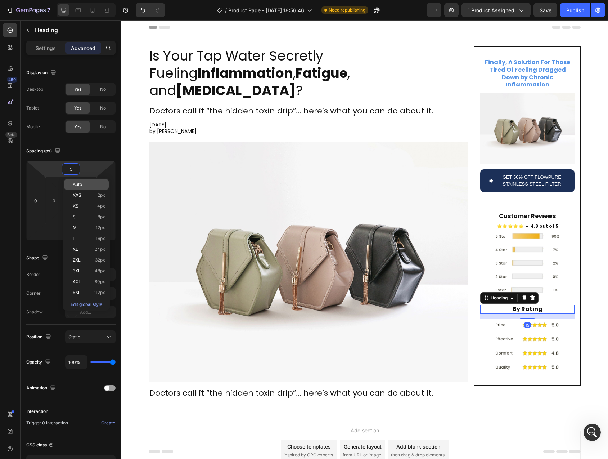
type input "0"
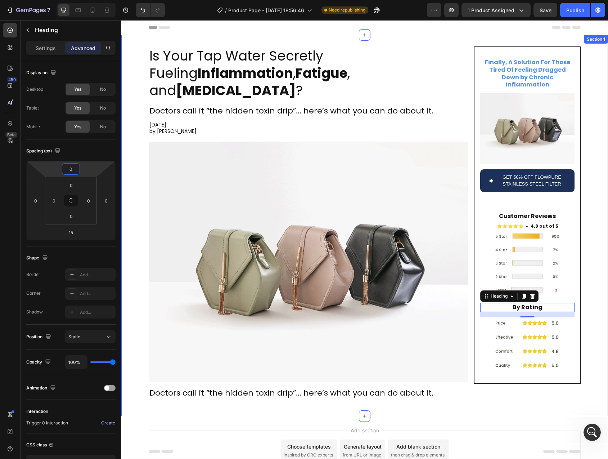
click at [592, 277] on div "Is Your Tap Water Secretly Fueling Inflammation , Fatigue , and Brain Fog ? Hea…" at bounding box center [364, 225] width 487 height 358
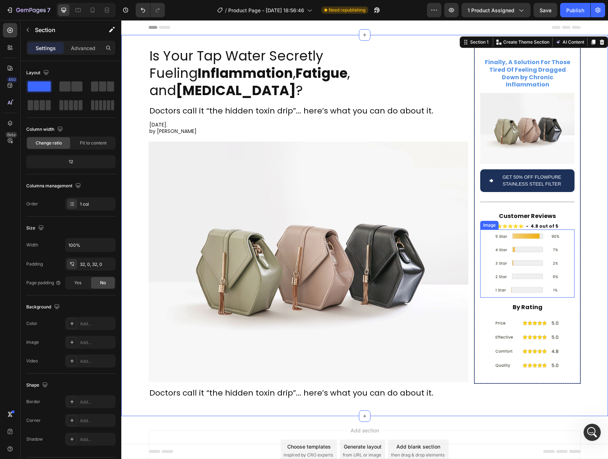
click at [544, 258] on img at bounding box center [528, 263] width 76 height 68
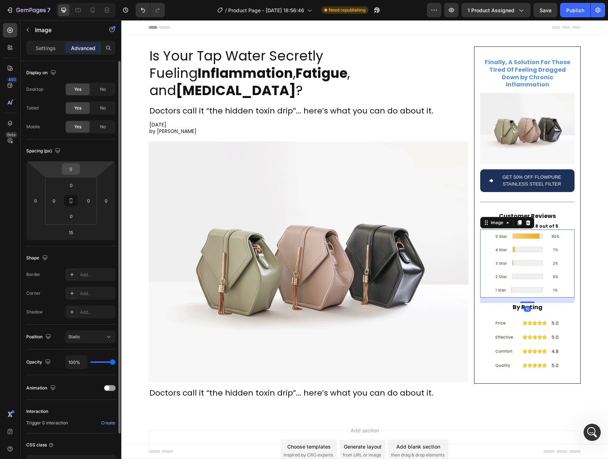
click at [71, 170] on input "0" at bounding box center [71, 169] width 14 height 11
click at [70, 168] on input "5" at bounding box center [71, 169] width 14 height 11
type input "10"
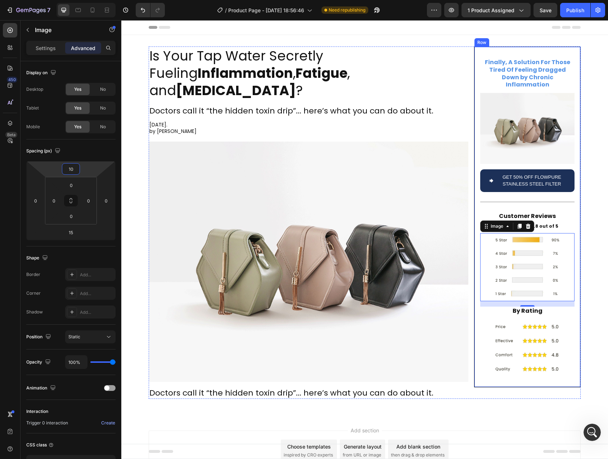
click at [582, 184] on div "Is Your Tap Water Secretly Fueling Inflammation , Fatigue , and Brain Fog ? Hea…" at bounding box center [364, 225] width 487 height 358
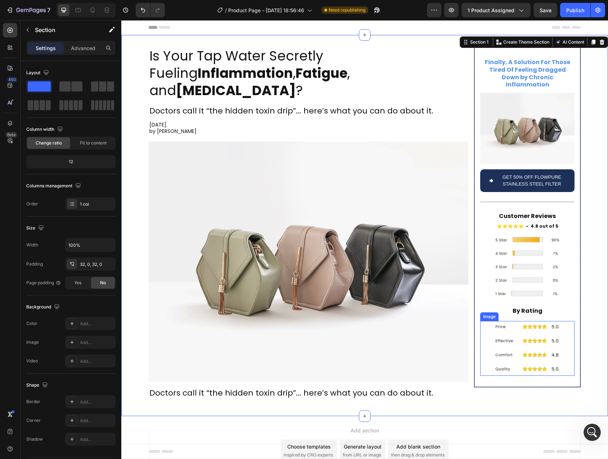
click at [537, 363] on img at bounding box center [528, 348] width 76 height 55
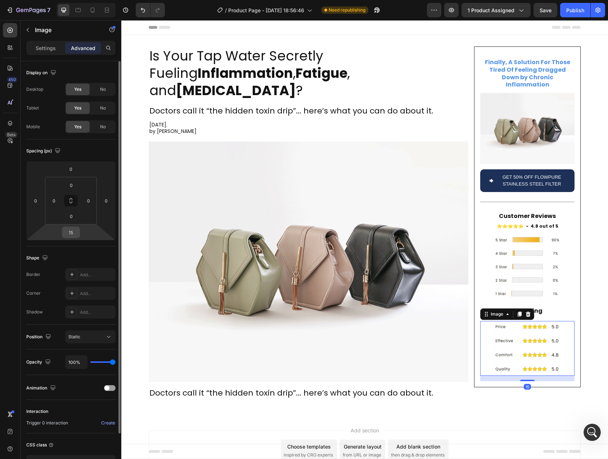
click at [70, 232] on input "15" at bounding box center [71, 232] width 14 height 11
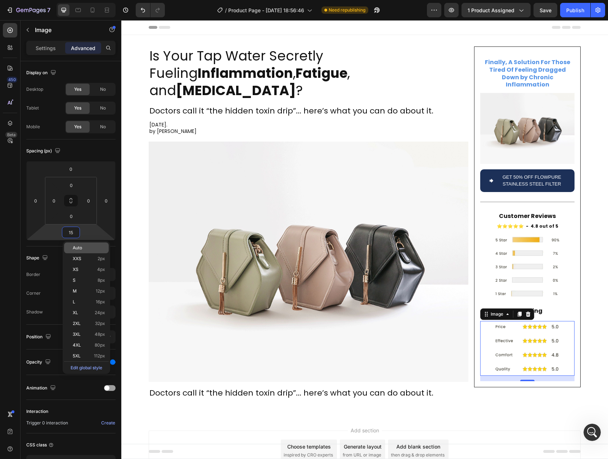
type input "5"
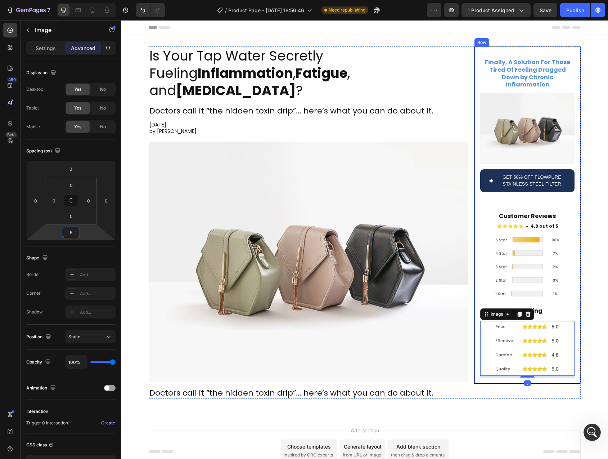
click at [595, 282] on div "Is Your Tap Water Secretly Fueling Inflammation , Fatigue , and Brain Fog ? Hea…" at bounding box center [364, 225] width 487 height 358
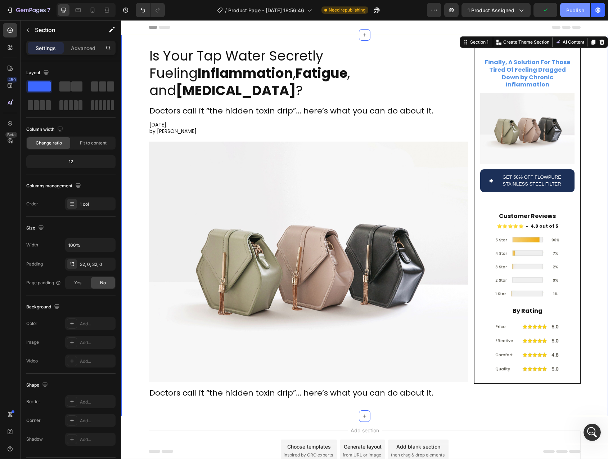
click at [570, 13] on div "Publish" at bounding box center [576, 10] width 18 height 8
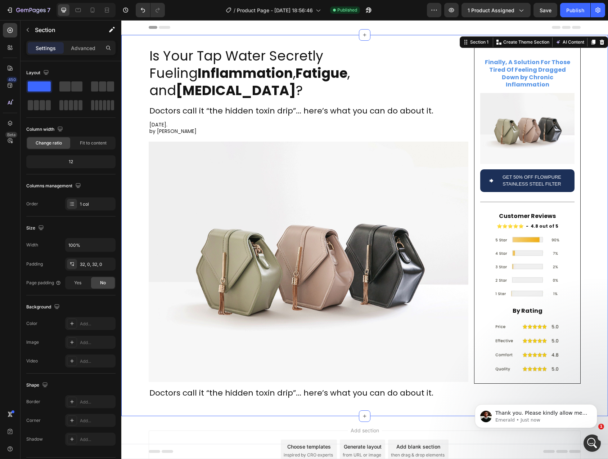
scroll to position [3686, 0]
click at [507, 124] on img at bounding box center [527, 128] width 94 height 71
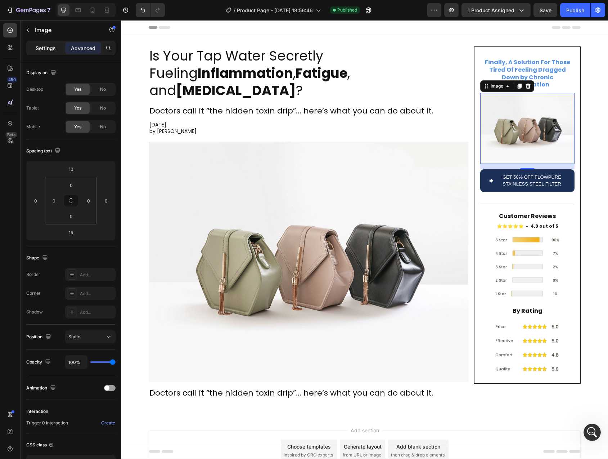
click at [48, 47] on p "Settings" at bounding box center [46, 48] width 20 height 8
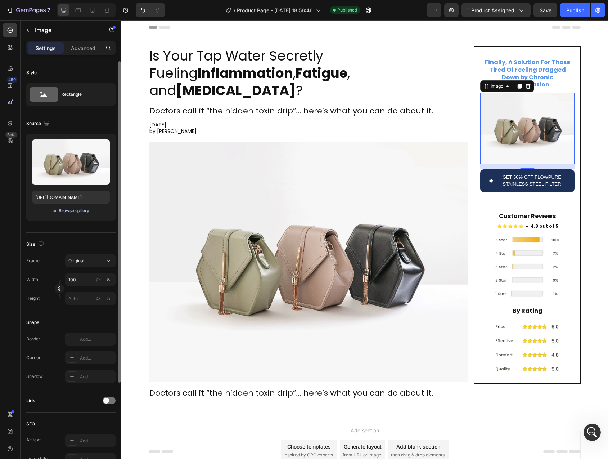
click at [76, 213] on div "Browse gallery" at bounding box center [74, 210] width 31 height 6
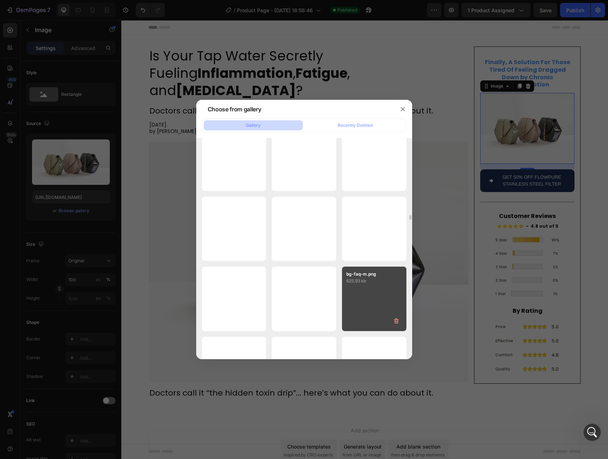
scroll to position [2970, 0]
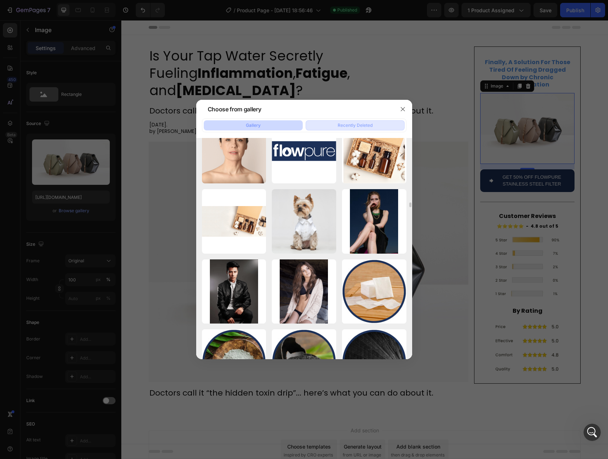
click at [344, 122] on div "Recently Deleted" at bounding box center [355, 125] width 35 height 6
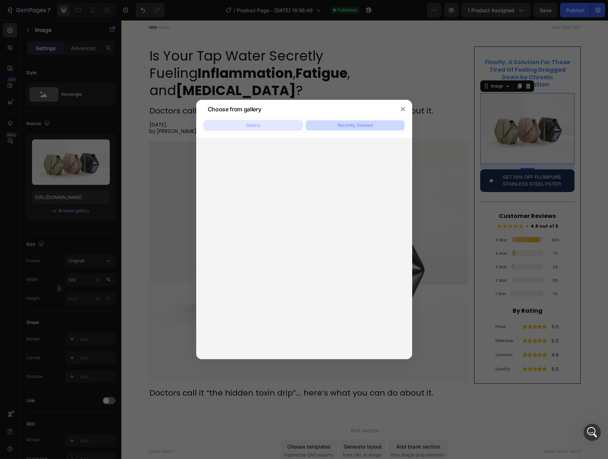
click at [264, 125] on button "Gallery" at bounding box center [253, 125] width 99 height 10
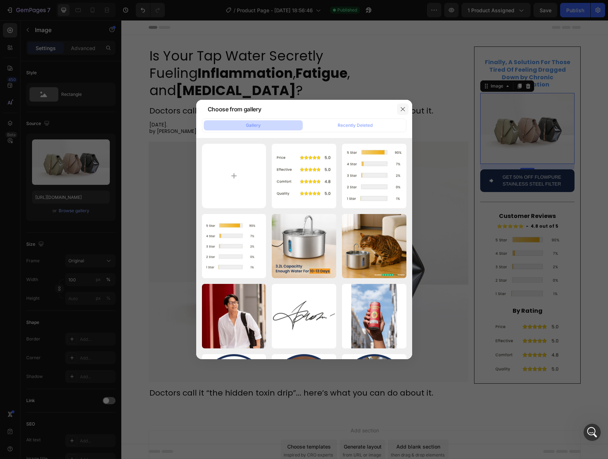
click at [405, 109] on icon "button" at bounding box center [403, 109] width 6 height 6
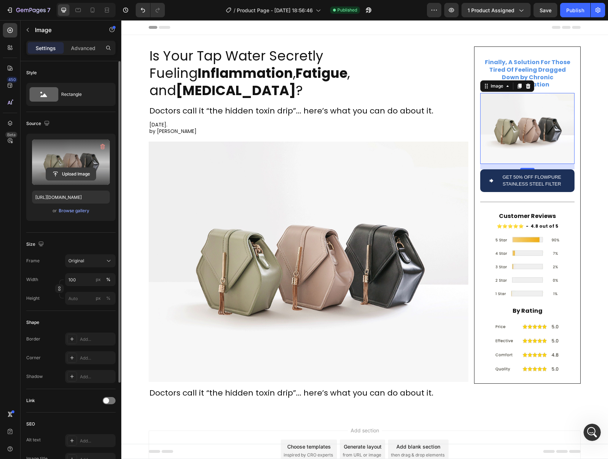
click at [73, 169] on input "file" at bounding box center [71, 174] width 50 height 12
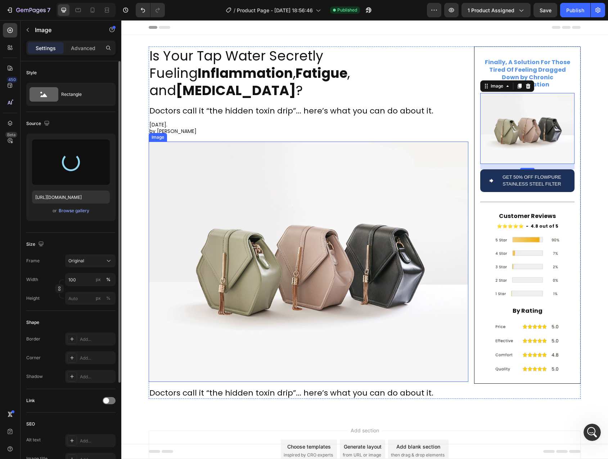
type input "https://cdn.shopify.com/s/files/1/0744/9876/9163/files/gempages_547265743364817…"
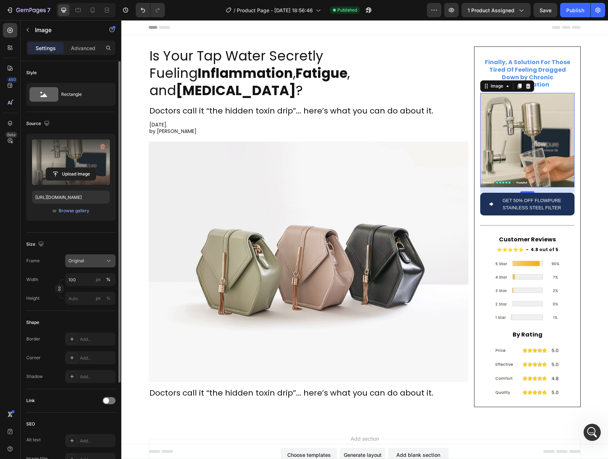
click at [82, 266] on button "Original" at bounding box center [90, 260] width 50 height 13
click at [49, 250] on div "Size Frame Original Width 100 px % Height px %" at bounding box center [70, 272] width 89 height 78
click at [86, 259] on div "Original" at bounding box center [85, 261] width 35 height 6
click at [82, 238] on div "Size" at bounding box center [70, 244] width 89 height 12
click at [89, 264] on button "Original" at bounding box center [90, 260] width 50 height 13
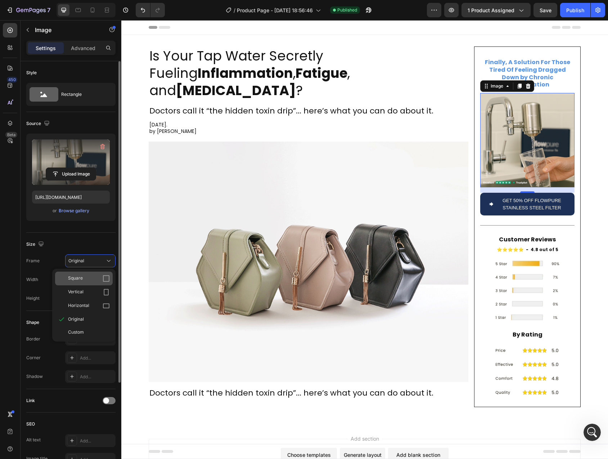
click at [87, 278] on div "Square" at bounding box center [89, 278] width 42 height 7
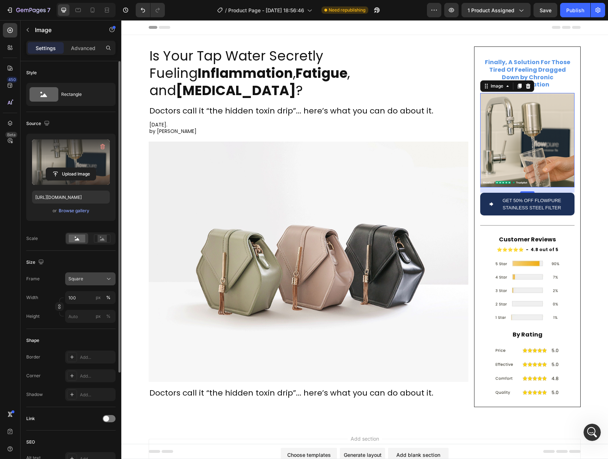
click at [79, 280] on span "Square" at bounding box center [75, 279] width 15 height 6
click at [88, 340] on div "Original" at bounding box center [84, 337] width 58 height 13
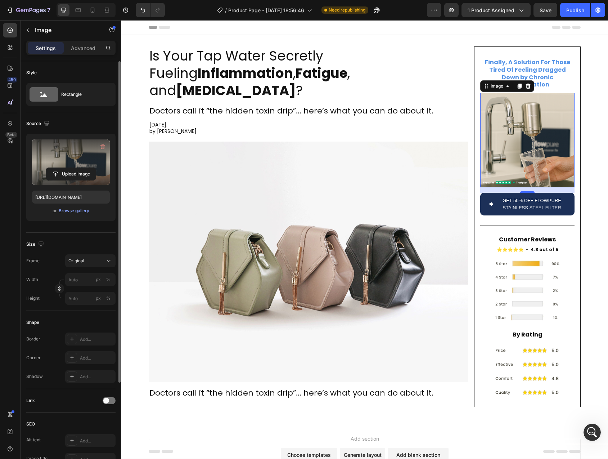
click at [52, 254] on div "Frame Original" at bounding box center [70, 260] width 89 height 13
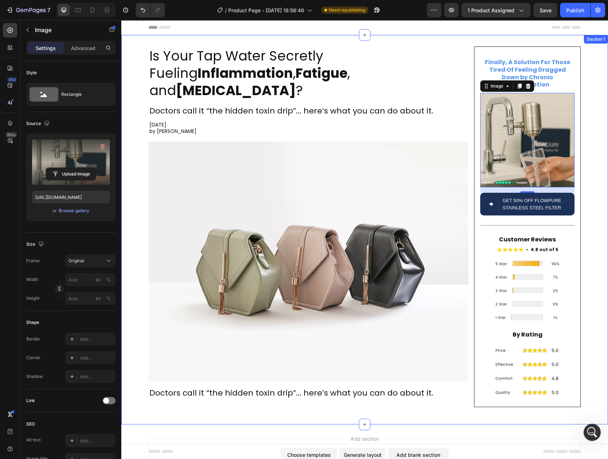
click at [589, 49] on div "Is Your Tap Water Secretly Fueling Inflammation , Fatigue , and Brain Fog ? Hea…" at bounding box center [364, 229] width 487 height 366
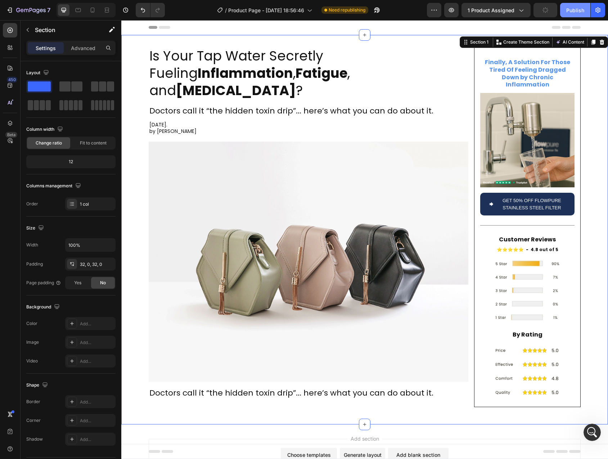
click at [577, 11] on div "Publish" at bounding box center [576, 10] width 18 height 8
click at [475, 55] on div "Finally, A Solution For Those Tired Of Feeling Dragged Down by Chronic Inflamma…" at bounding box center [527, 226] width 107 height 361
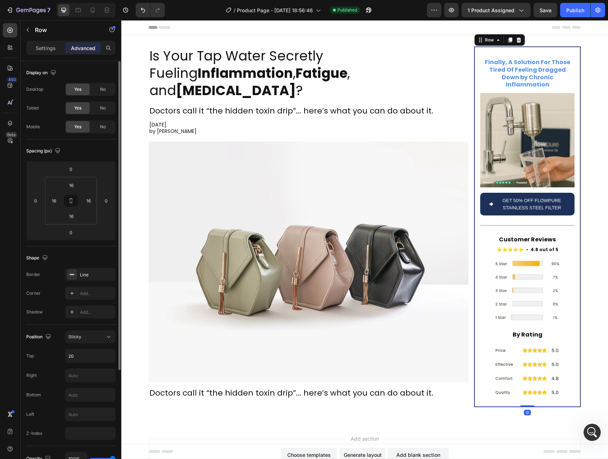
scroll to position [55, 0]
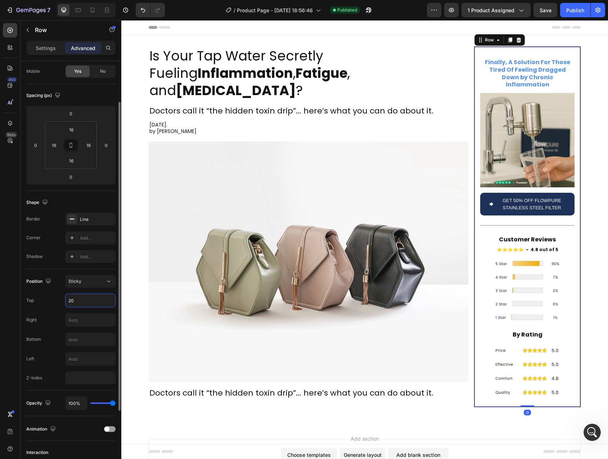
click at [76, 300] on input "20" at bounding box center [91, 300] width 50 height 13
type input "5"
click at [26, 283] on div "Position" at bounding box center [39, 282] width 26 height 10
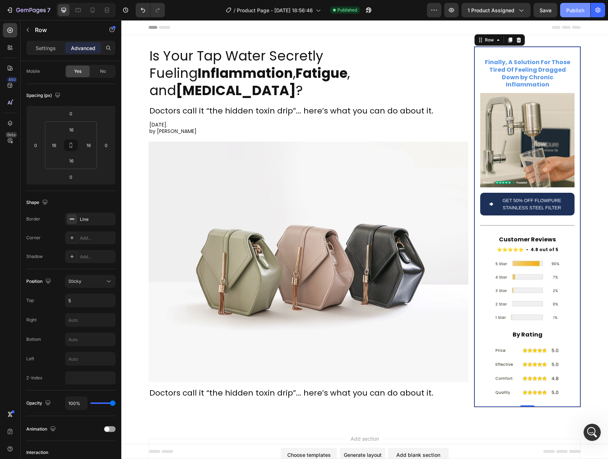
click at [578, 10] on div "Publish" at bounding box center [576, 10] width 18 height 8
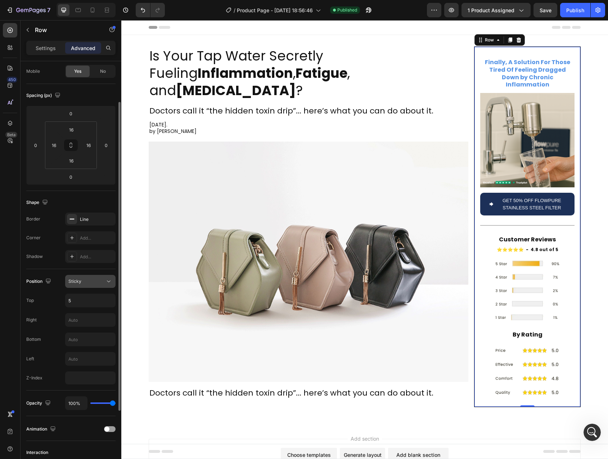
click at [80, 281] on span "Sticky" at bounding box center [74, 280] width 13 height 5
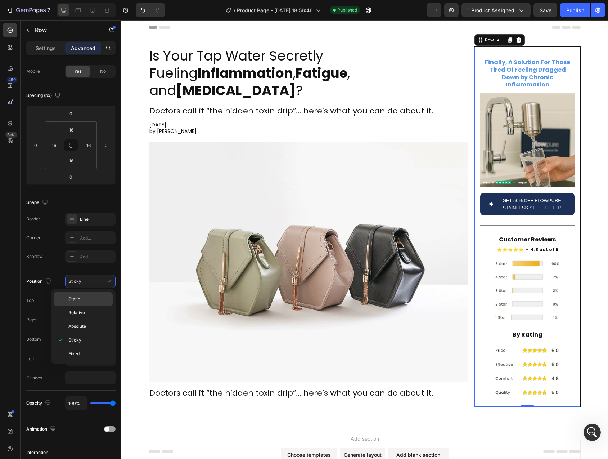
click at [83, 299] on p "Static" at bounding box center [88, 299] width 41 height 6
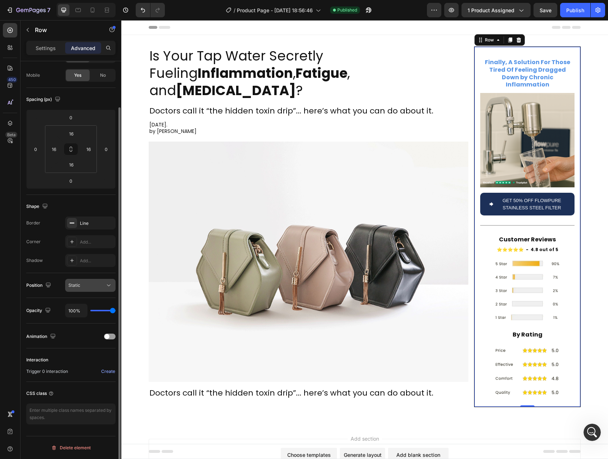
scroll to position [52, 0]
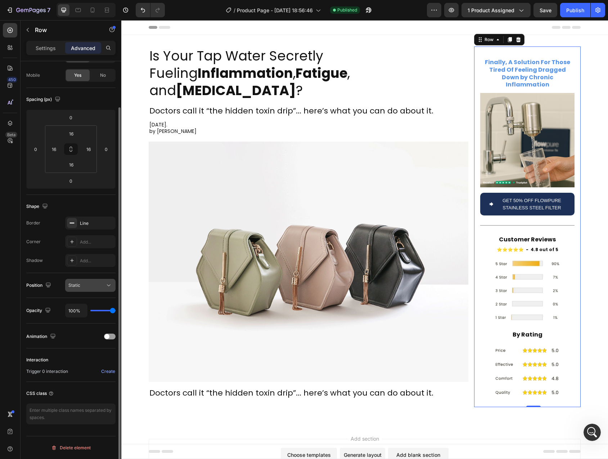
click at [84, 282] on div "Static" at bounding box center [86, 285] width 37 height 6
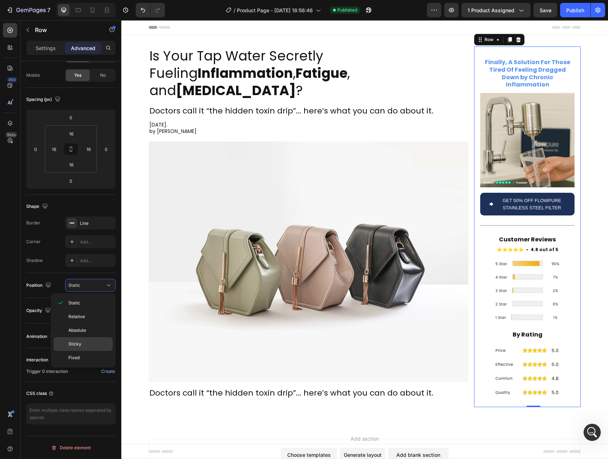
click at [86, 341] on p "Sticky" at bounding box center [88, 344] width 41 height 6
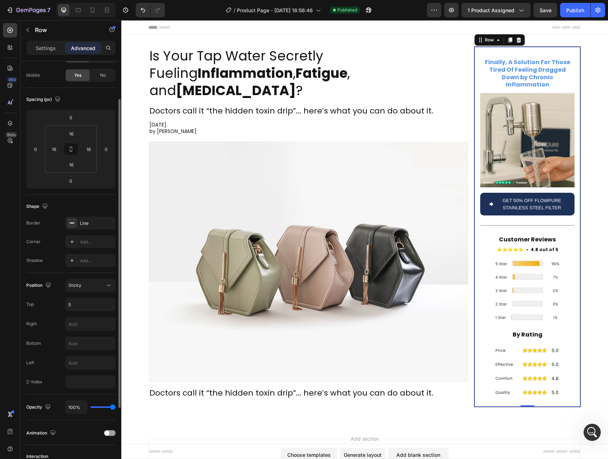
click at [82, 312] on div "Position Sticky Top 5 Right Bottom Left Z-Index" at bounding box center [70, 333] width 89 height 109
click at [79, 307] on input "5" at bounding box center [91, 304] width 50 height 13
type input "0"
type input "10"
click at [27, 322] on div "Right" at bounding box center [31, 324] width 10 height 6
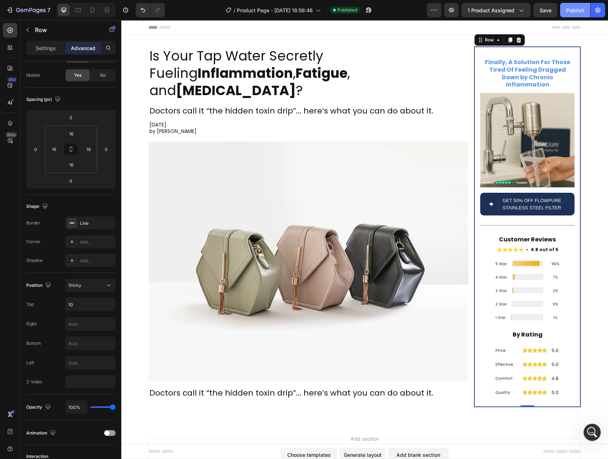
click at [571, 13] on div "Publish" at bounding box center [576, 10] width 18 height 8
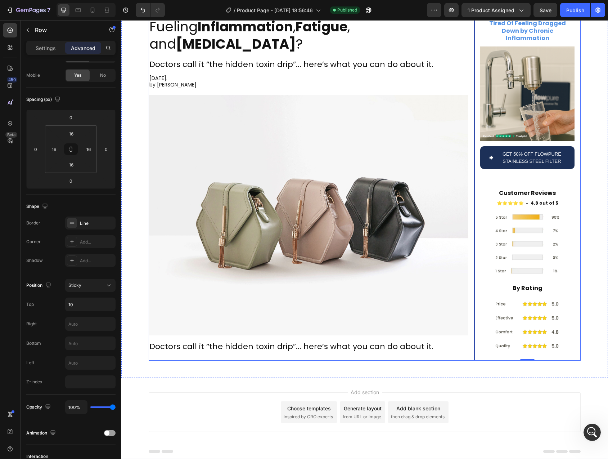
scroll to position [47, 0]
click at [264, 340] on h2 "Doctors call it “the hidden toxin drip”... here’s what you can do about it." at bounding box center [309, 346] width 320 height 12
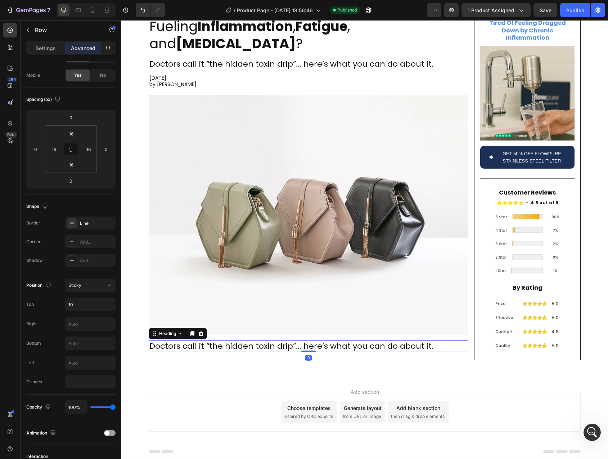
scroll to position [0, 0]
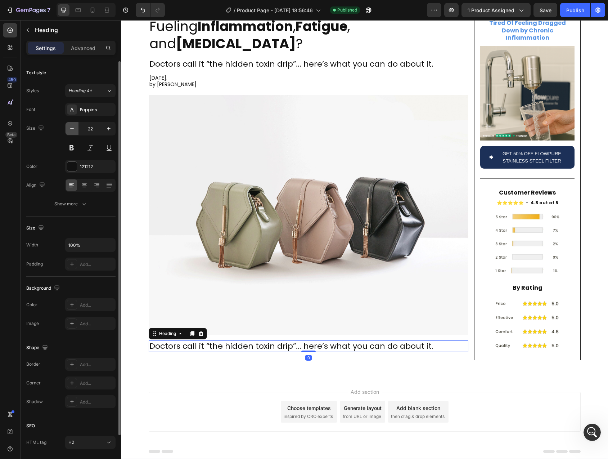
click at [73, 128] on icon "button" at bounding box center [71, 128] width 7 height 7
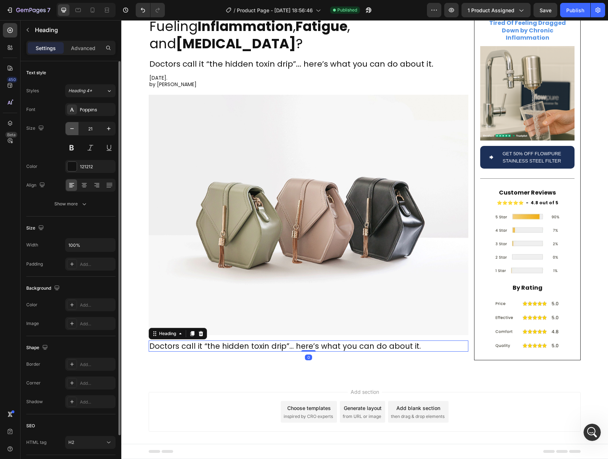
click at [73, 128] on icon "button" at bounding box center [71, 128] width 7 height 7
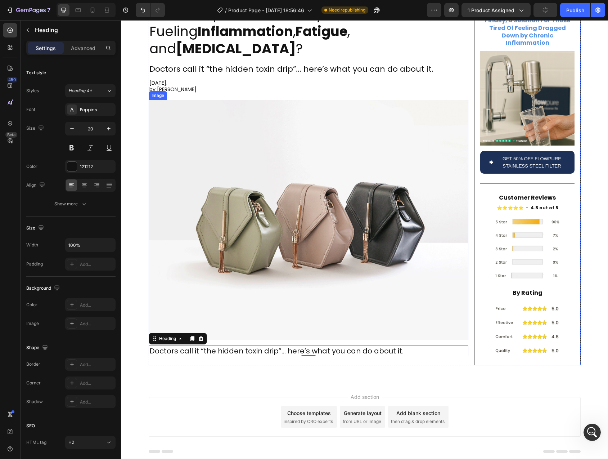
scroll to position [44, 0]
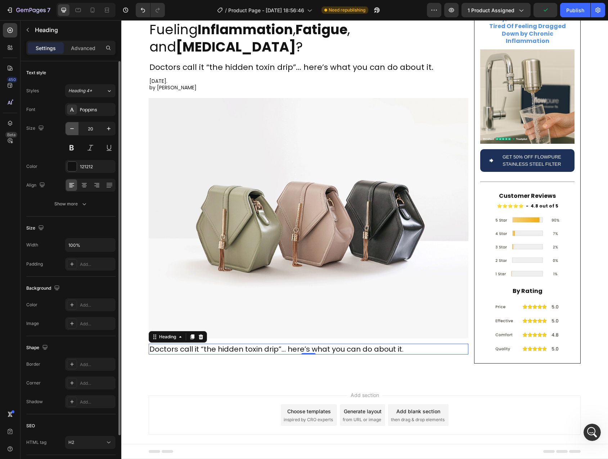
click at [74, 127] on icon "button" at bounding box center [71, 128] width 7 height 7
click at [73, 128] on icon "button" at bounding box center [71, 128] width 7 height 7
click at [109, 130] on icon "button" at bounding box center [108, 128] width 7 height 7
type input "18"
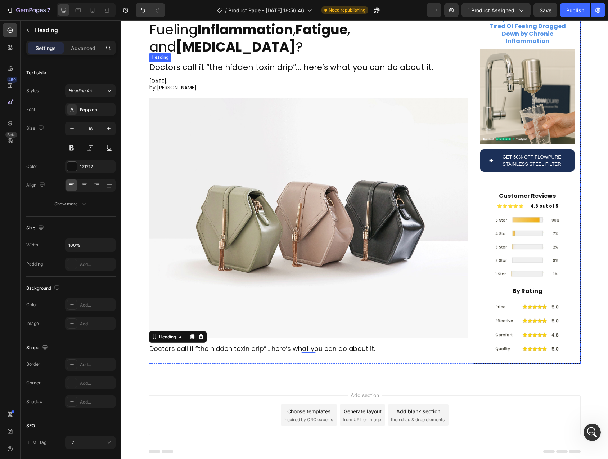
click at [180, 62] on p "Doctors call it “the hidden toxin drip”... here’s what you can do about it." at bounding box center [308, 67] width 318 height 10
click at [194, 344] on h2 "Doctors call it “the hidden toxin drip”... here’s what you can do about it." at bounding box center [309, 349] width 320 height 10
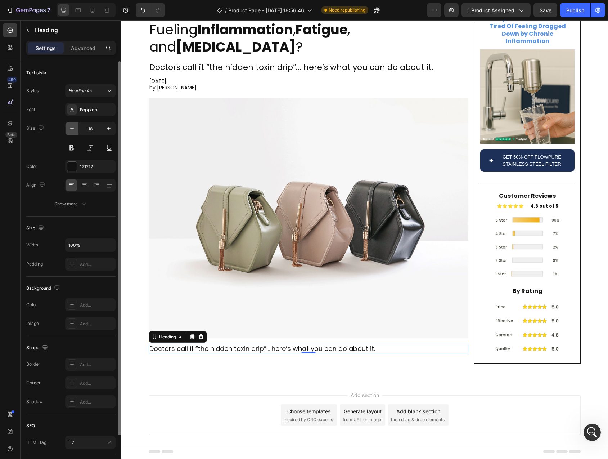
click at [76, 130] on button "button" at bounding box center [72, 128] width 13 height 13
click at [108, 129] on icon "button" at bounding box center [108, 128] width 7 height 7
type input "17"
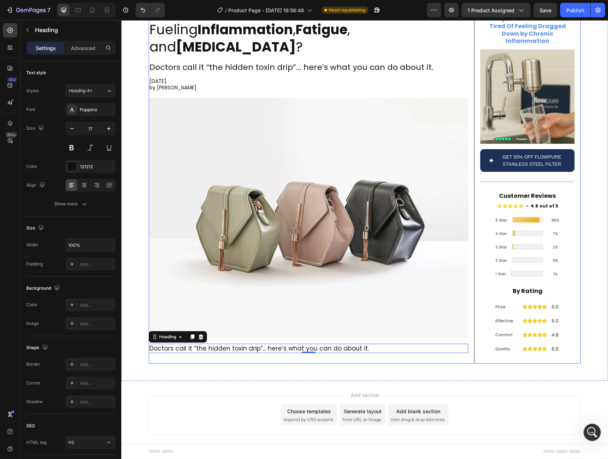
click at [197, 344] on div "Is Your Tap Water Secretly Fueling Inflammation , Fatigue , and Brain Fog ? Hea…" at bounding box center [309, 183] width 320 height 361
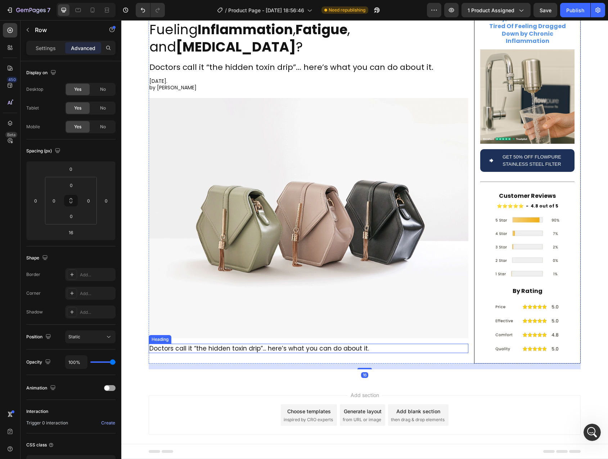
click at [197, 344] on h2 "Doctors call it “the hidden toxin drip”... here’s what you can do about it." at bounding box center [309, 348] width 320 height 9
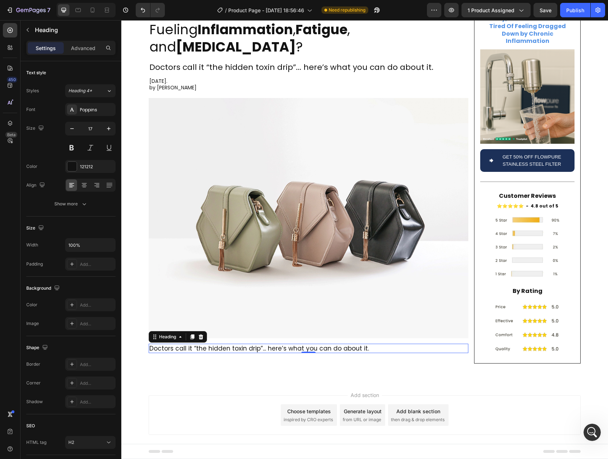
click at [158, 344] on h2 "Doctors call it “the hidden toxin drip”... here’s what you can do about it." at bounding box center [309, 348] width 320 height 9
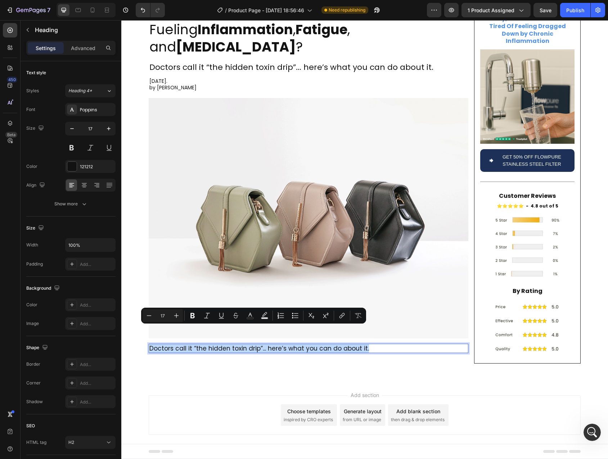
drag, startPoint x: 158, startPoint y: 332, endPoint x: 384, endPoint y: 332, distance: 225.8
click at [384, 344] on p "Doctors call it “the hidden toxin drip”... here’s what you can do about it." at bounding box center [308, 348] width 318 height 8
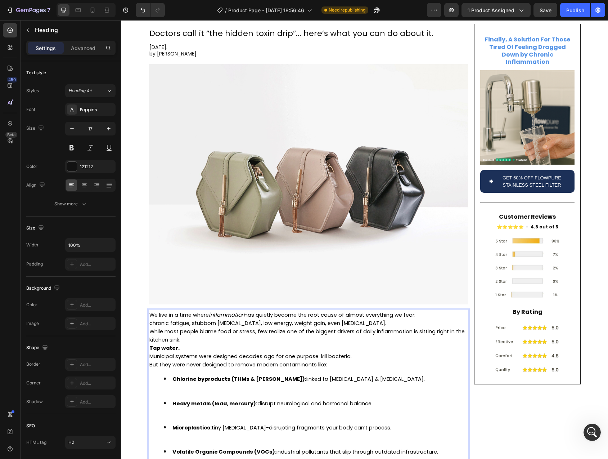
scroll to position [86, 0]
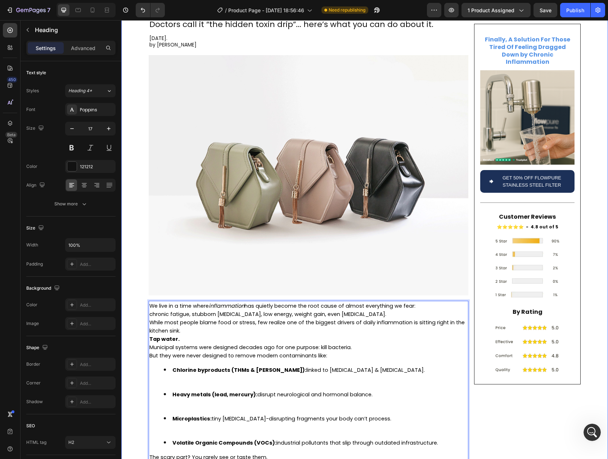
click at [135, 326] on div "Is Your Tap Water Secretly Fueling Inflammation , Fatigue , and Brain Fog ? Hea…" at bounding box center [364, 218] width 487 height 516
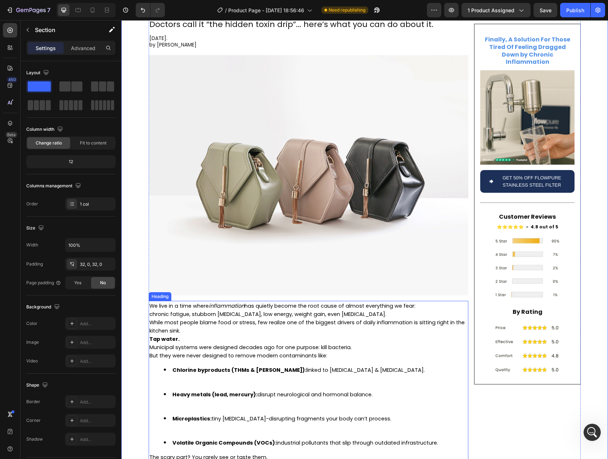
click at [170, 335] on strong "Tap water." at bounding box center [164, 338] width 30 height 7
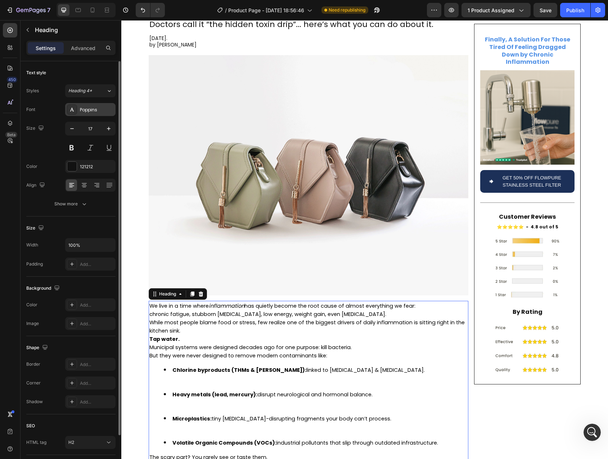
click at [89, 109] on div "Poppins" at bounding box center [97, 110] width 34 height 6
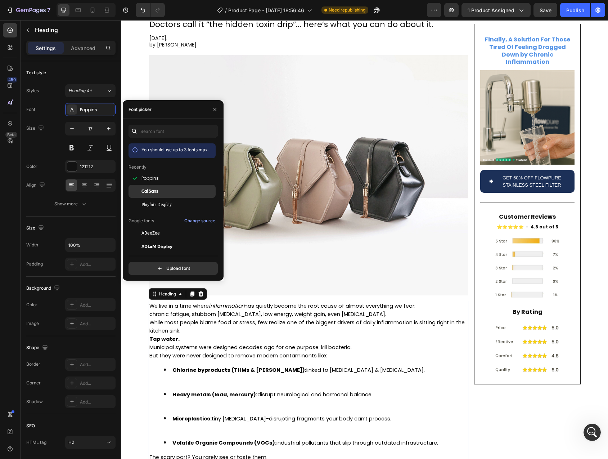
click at [155, 189] on span "Cal Sans" at bounding box center [150, 191] width 17 height 6
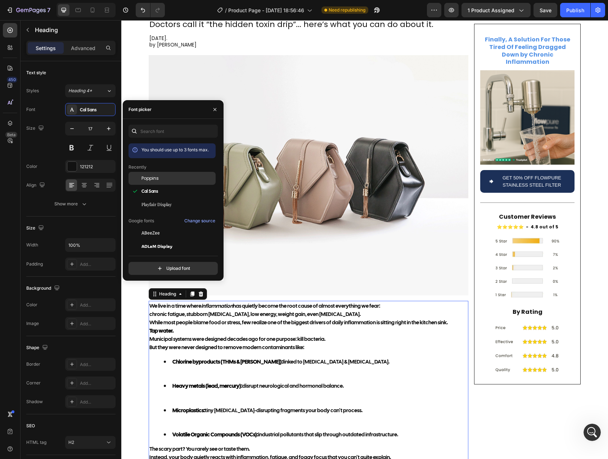
click at [155, 179] on span "Poppins" at bounding box center [150, 178] width 17 height 6
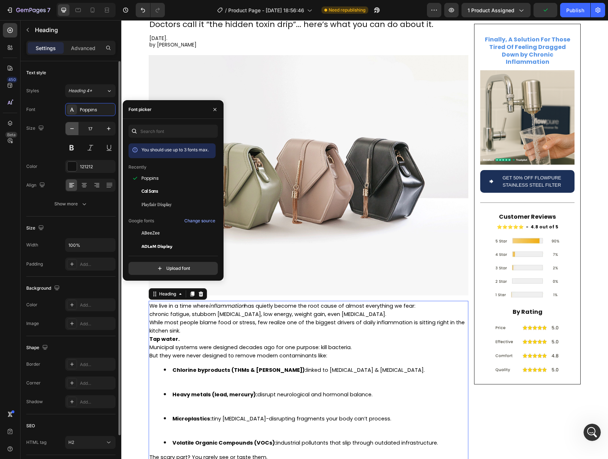
click at [70, 129] on icon "button" at bounding box center [71, 128] width 7 height 7
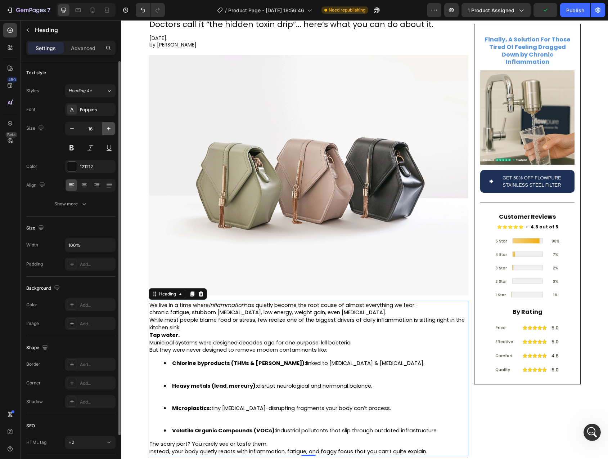
click at [102, 126] on button "button" at bounding box center [108, 128] width 13 height 13
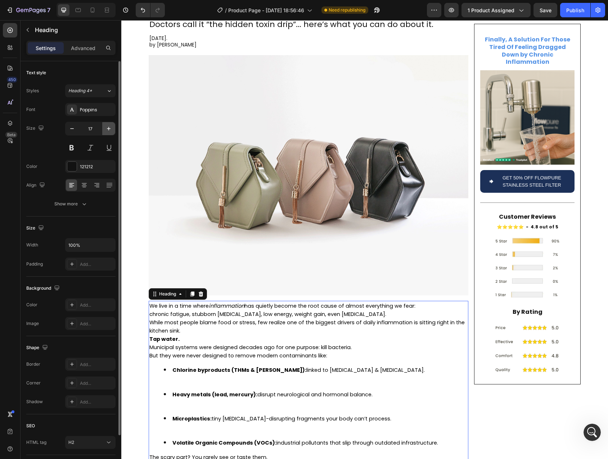
click at [111, 130] on icon "button" at bounding box center [108, 128] width 7 height 7
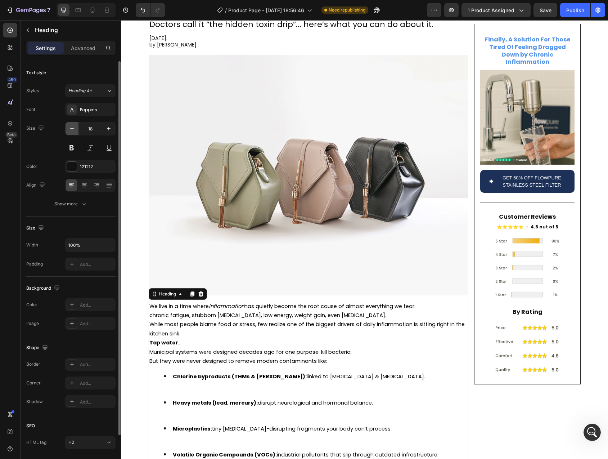
click at [73, 130] on icon "button" at bounding box center [71, 128] width 7 height 7
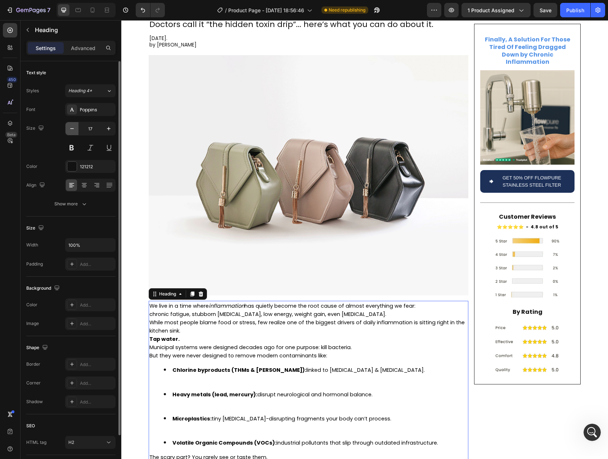
click at [73, 130] on icon "button" at bounding box center [71, 128] width 7 height 7
type input "16"
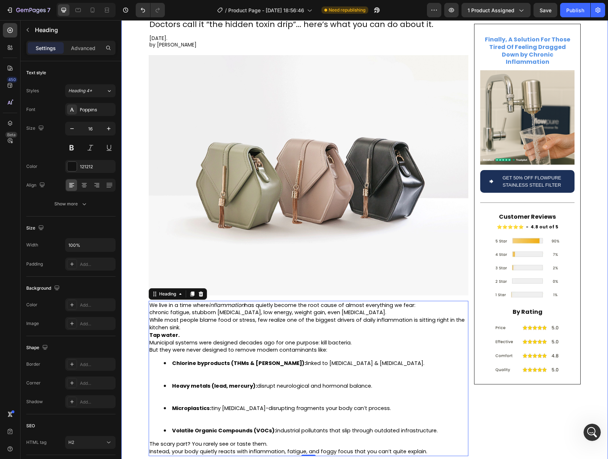
click at [129, 297] on div "Is Your Tap Water Secretly Fueling Inflammation , Fatigue , and Brain Fog ? Hea…" at bounding box center [364, 211] width 487 height 502
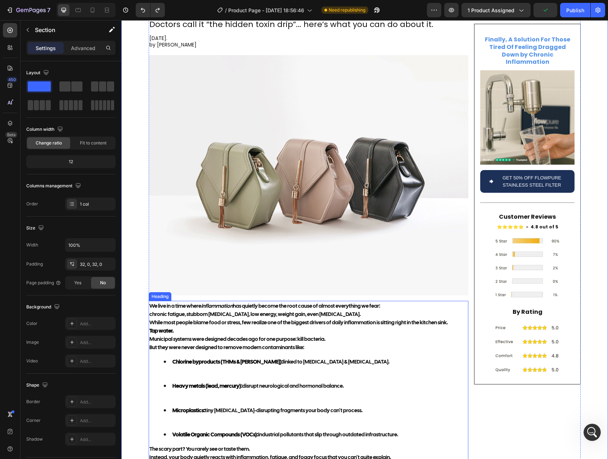
click at [197, 319] on span "While most people blame food or stress, few realize one of the biggest drivers …" at bounding box center [298, 322] width 299 height 7
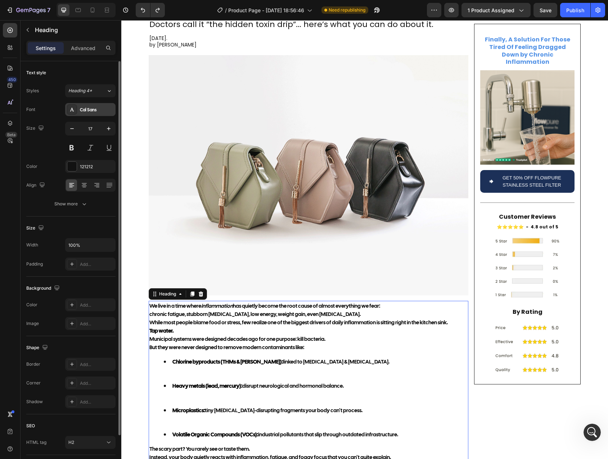
click at [95, 108] on div "Cal Sans" at bounding box center [97, 110] width 34 height 6
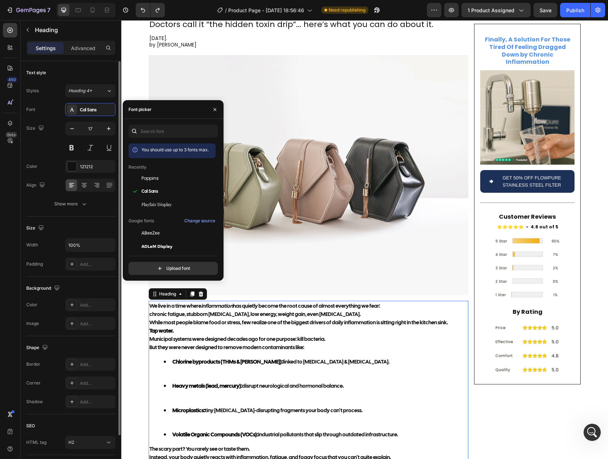
click at [47, 144] on div "Size 17" at bounding box center [70, 138] width 89 height 32
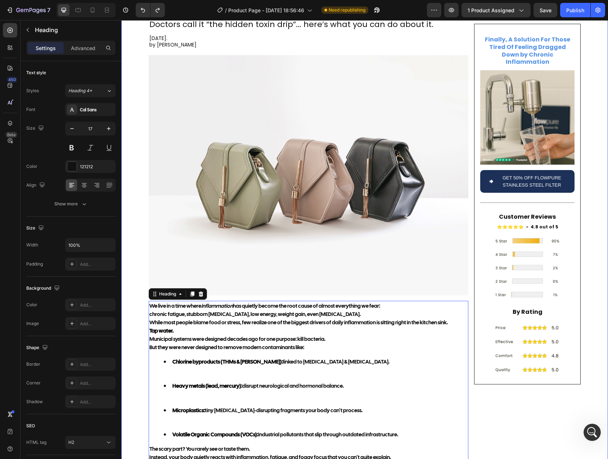
click at [133, 152] on div "Is Your Tap Water Secretly Fueling Inflammation , Fatigue , and Brain Fog ? Hea…" at bounding box center [364, 214] width 487 height 508
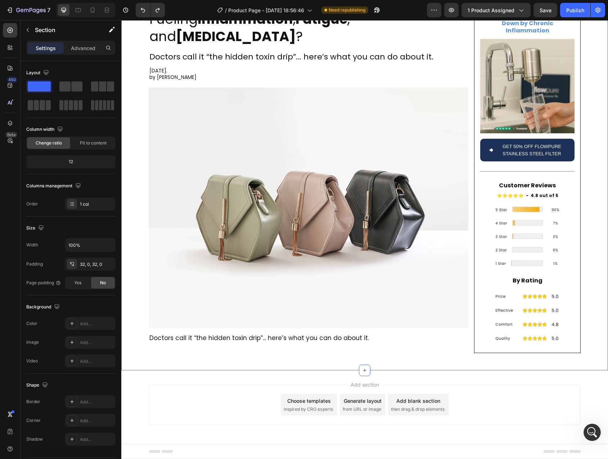
scroll to position [47, 0]
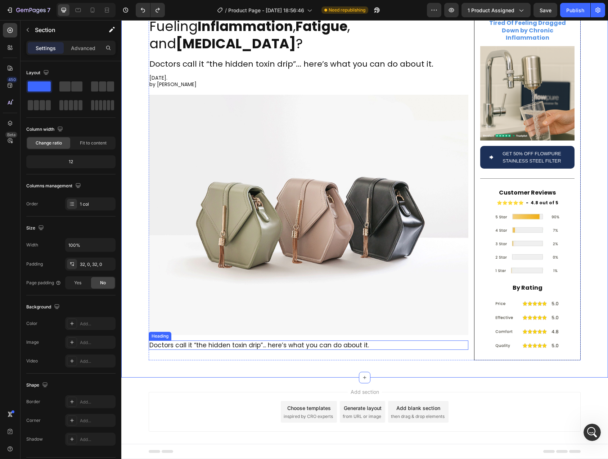
click at [166, 340] on h2 "Doctors call it “the hidden toxin drip”... here’s what you can do about it." at bounding box center [309, 344] width 320 height 9
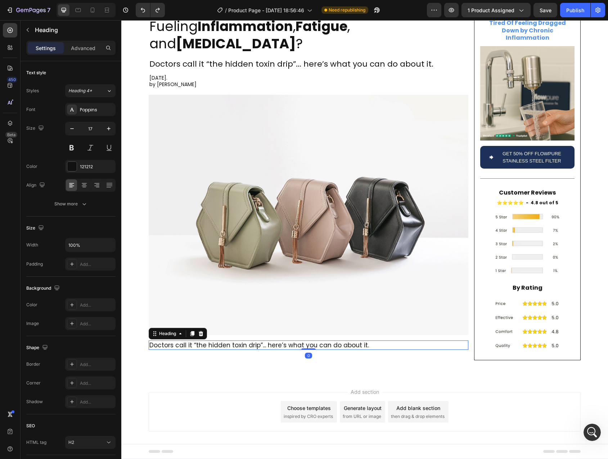
click at [161, 340] on h2 "Doctors call it “the hidden toxin drip”... here’s what you can do about it." at bounding box center [309, 344] width 320 height 9
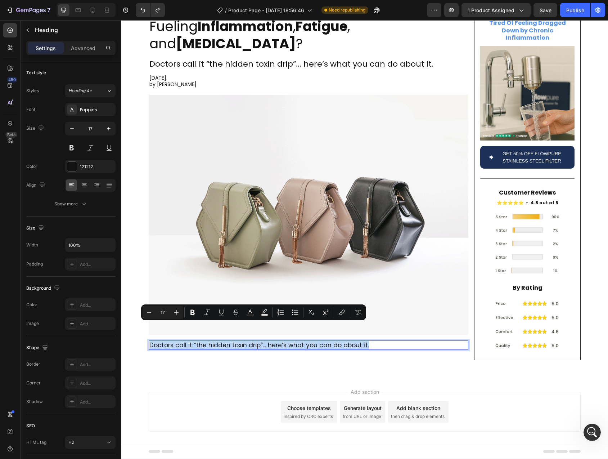
drag, startPoint x: 161, startPoint y: 329, endPoint x: 368, endPoint y: 330, distance: 207.8
click at [368, 341] on p "Doctors call it “the hidden toxin drip”... here’s what you can do about it." at bounding box center [308, 345] width 318 height 8
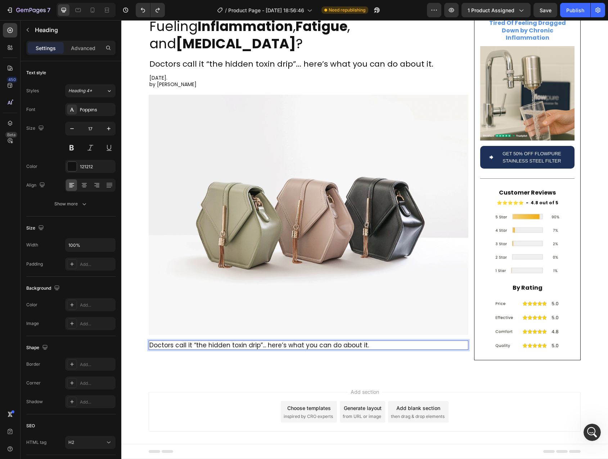
scroll to position [62, 0]
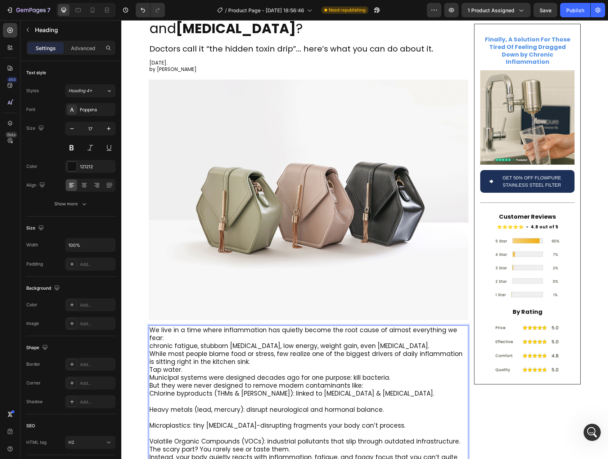
click at [266, 338] on p "We live in a time where inflammation has quietly become the root cause of almos…" at bounding box center [308, 362] width 318 height 72
click at [407, 326] on p "We live in a time where inflammation has quietly become the root cause of almos…" at bounding box center [308, 362] width 318 height 72
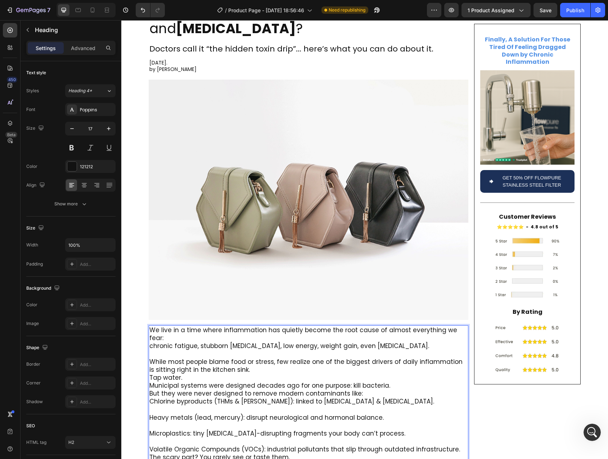
click at [461, 326] on p "We live in a time where inflammation has quietly become the root cause of almos…" at bounding box center [308, 366] width 318 height 80
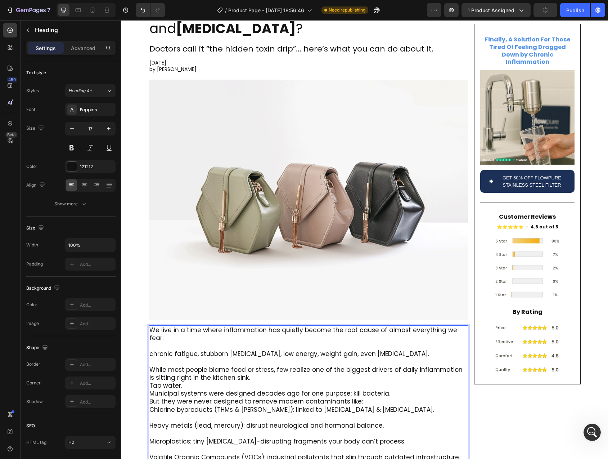
click at [149, 329] on p "We live in a time where inflammation has quietly become the root cause of almos…" at bounding box center [308, 370] width 318 height 88
click at [187, 348] on p "We live in a time where inflammation has quietly become the root cause of almos…" at bounding box center [308, 370] width 318 height 88
click at [246, 353] on p "We live in a time where inflammation has quietly become the root cause of almos…" at bounding box center [308, 370] width 318 height 88
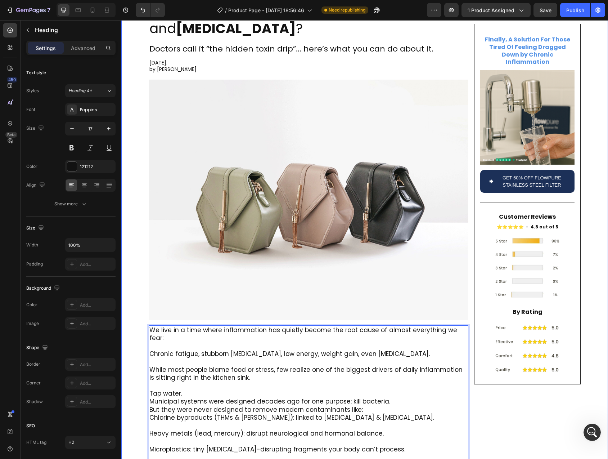
click at [133, 335] on div "Is Your Tap Water Secretly Fueling Inflammation , Fatigue , and Brain Fog ? Hea…" at bounding box center [364, 246] width 487 height 523
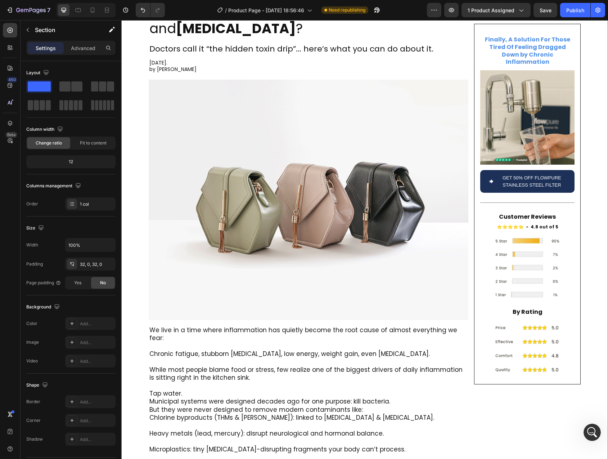
click at [158, 340] on p "We live in a time where inflammation has quietly become the root cause of almos…" at bounding box center [308, 413] width 318 height 175
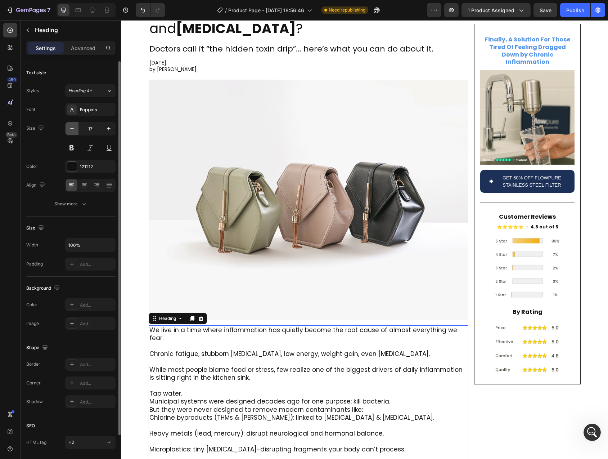
click at [71, 128] on icon "button" at bounding box center [72, 128] width 4 height 1
type input "16"
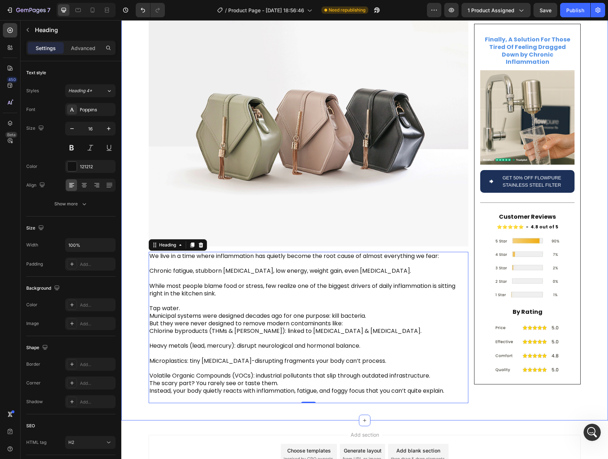
scroll to position [126, 0]
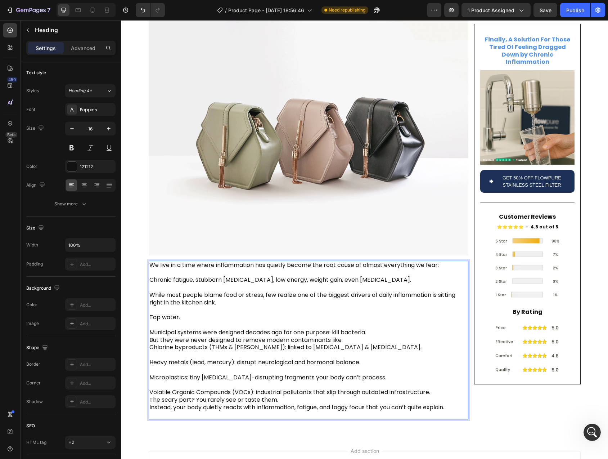
click at [372, 316] on p "We live in a time where inflammation has quietly become the root cause of almos…" at bounding box center [308, 339] width 318 height 157
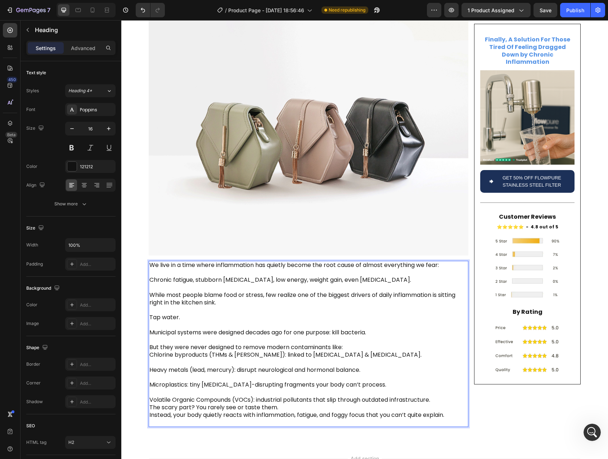
click at [351, 329] on p "We live in a time where inflammation has quietly become the root cause of almos…" at bounding box center [308, 343] width 318 height 165
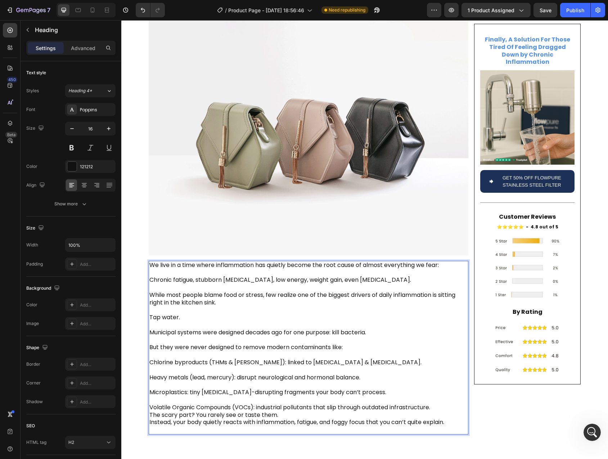
click at [152, 353] on p "We live in a time where inflammation has quietly become the root cause of almos…" at bounding box center [308, 347] width 318 height 172
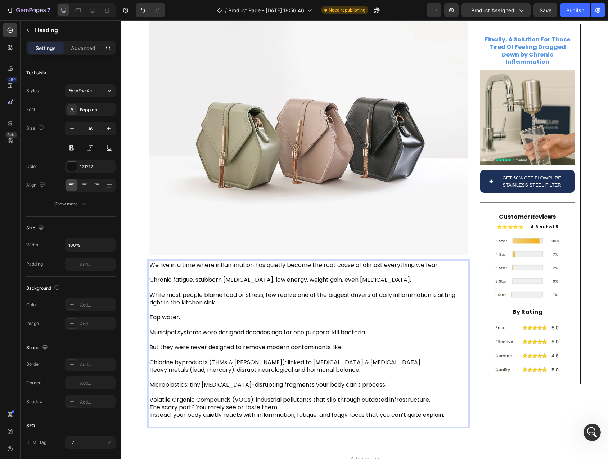
click at [153, 358] on p "We live in a time where inflammation has quietly become the root cause of almos…" at bounding box center [308, 343] width 318 height 165
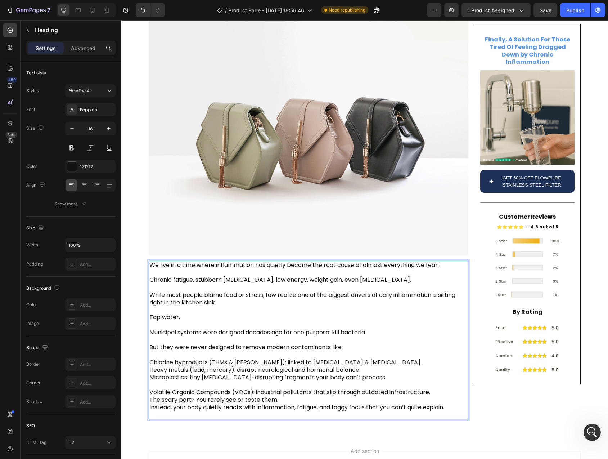
click at [149, 346] on p "We live in a time where inflammation has quietly become the root cause of almos…" at bounding box center [308, 339] width 318 height 157
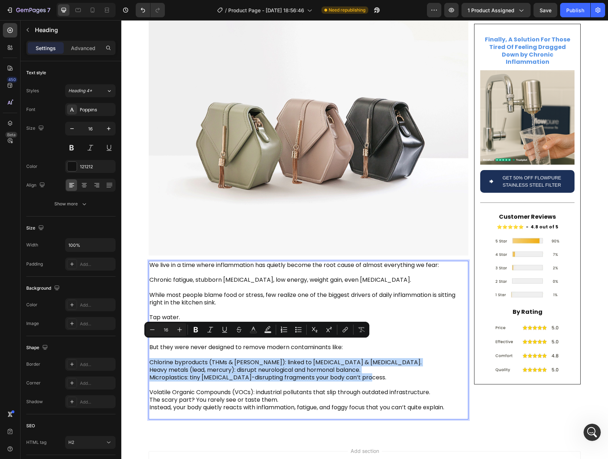
drag, startPoint x: 148, startPoint y: 344, endPoint x: 385, endPoint y: 361, distance: 237.6
click at [385, 361] on p "We live in a time where inflammation has quietly become the root cause of almos…" at bounding box center [308, 339] width 318 height 157
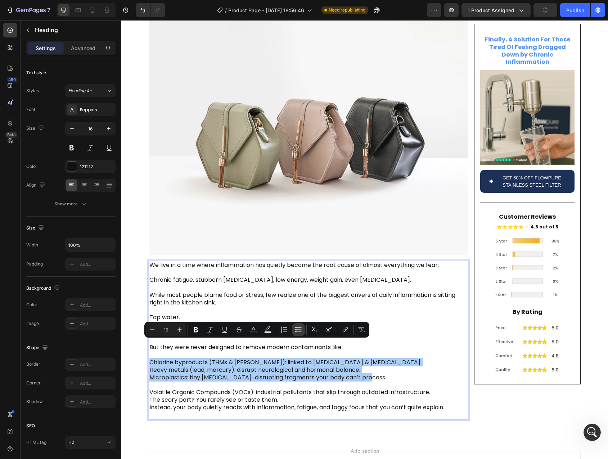
click at [297, 331] on icon "Editor contextual toolbar" at bounding box center [298, 329] width 7 height 7
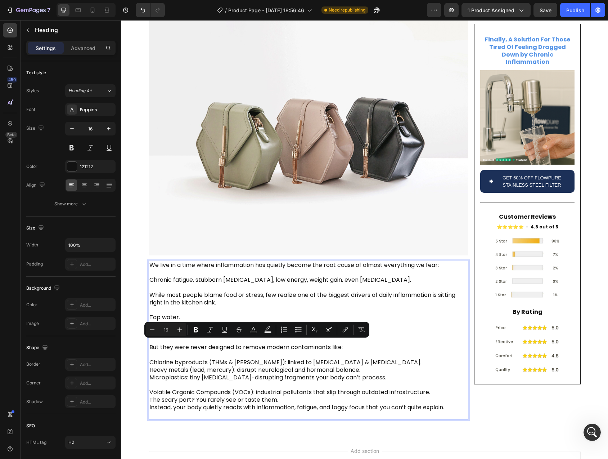
click at [294, 353] on p "We live in a time where inflammation has quietly become the root cause of almos…" at bounding box center [308, 339] width 318 height 157
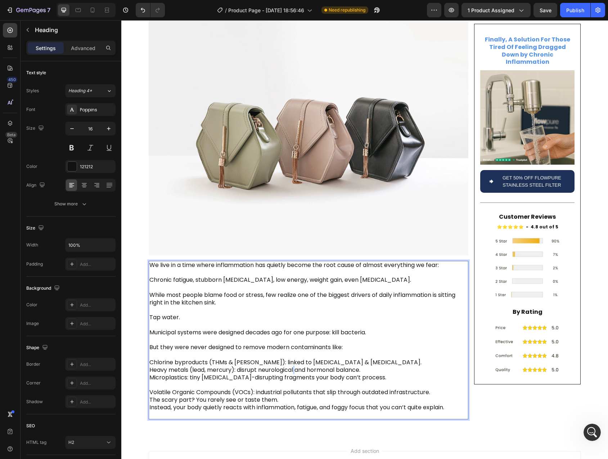
click at [294, 353] on p "We live in a time where inflammation has quietly become the root cause of almos…" at bounding box center [308, 339] width 318 height 157
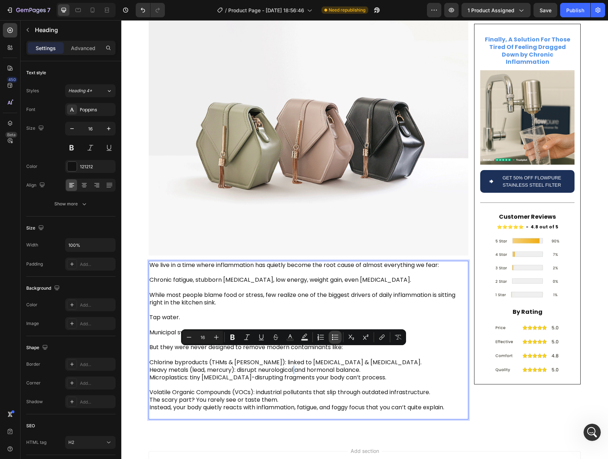
click at [332, 338] on icon "Editor contextual toolbar" at bounding box center [335, 337] width 7 height 7
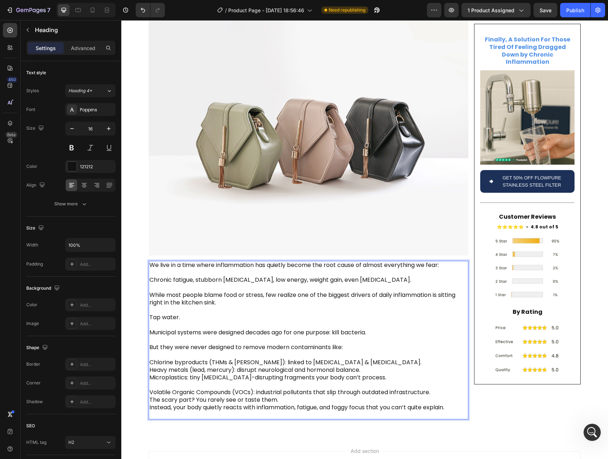
click at [205, 363] on p "We live in a time where inflammation has quietly become the root cause of almos…" at bounding box center [308, 339] width 318 height 157
click at [149, 346] on p "We live in a time where inflammation has quietly become the root cause of almos…" at bounding box center [308, 339] width 318 height 157
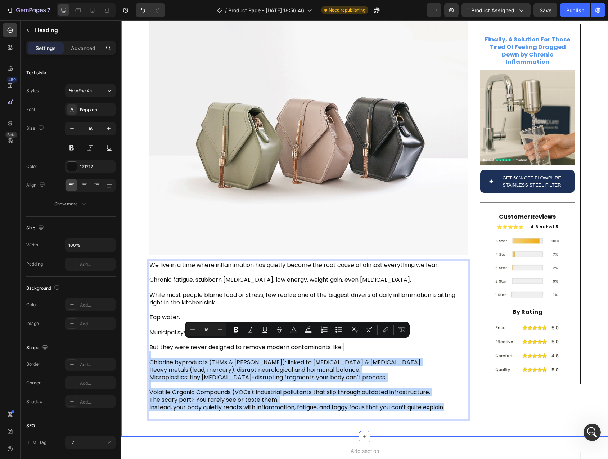
drag, startPoint x: 451, startPoint y: 390, endPoint x: 139, endPoint y: 340, distance: 315.9
click at [139, 340] on div "Is Your Tap Water Secretly Fueling Inflammation , Fatigue , and Brain Fog ? Hea…" at bounding box center [364, 172] width 487 height 505
copy p "Chlorine byproducts (THMs & HAAs): linked to oxidative stress & cell damage. He…"
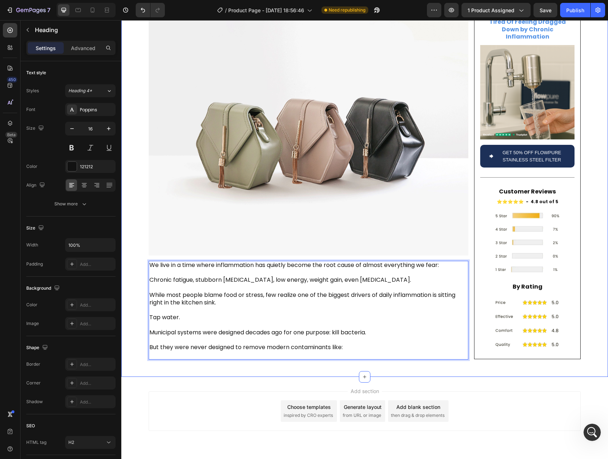
scroll to position [123, 0]
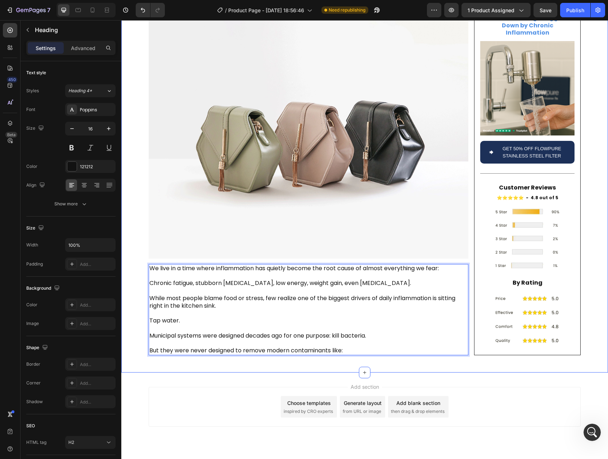
click at [137, 314] on div "Is Your Tap Water Secretly Fueling Inflammation , Fatigue , and Brain Fog ? Hea…" at bounding box center [364, 142] width 487 height 438
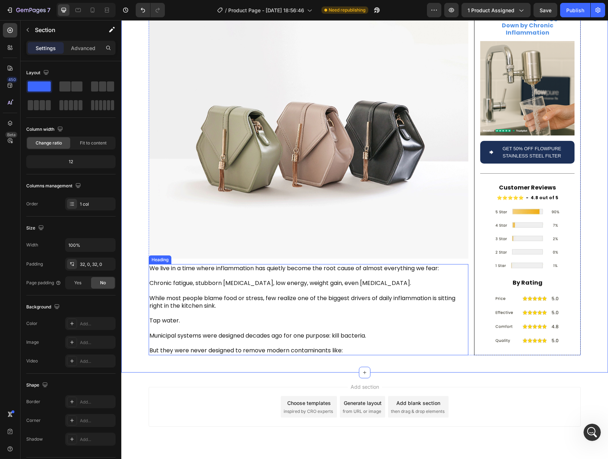
click at [207, 303] on p "We live in a time where inflammation has quietly become the root cause of almos…" at bounding box center [308, 310] width 318 height 90
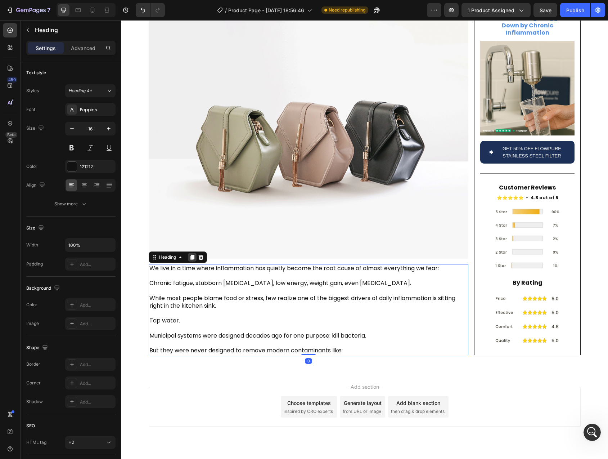
click at [189, 254] on icon at bounding box center [192, 257] width 6 height 6
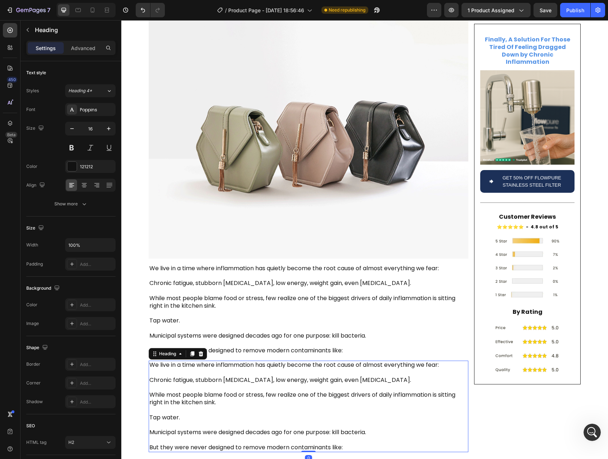
click at [189, 361] on h2 "We live in a time where inflammation has quietly become the root cause of almos…" at bounding box center [309, 406] width 320 height 91
click at [189, 361] on p "We live in a time where inflammation has quietly become the root cause of almos…" at bounding box center [308, 406] width 318 height 90
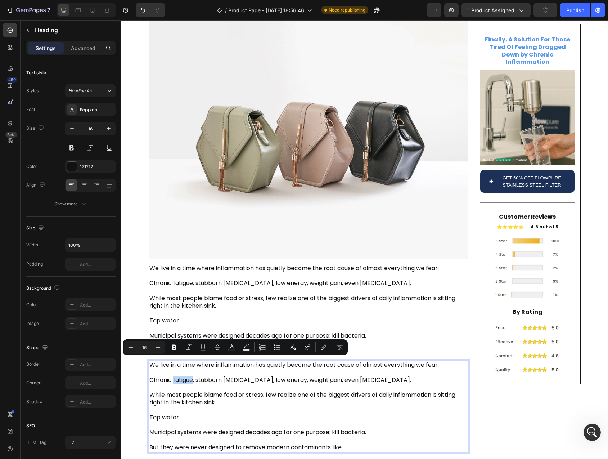
click at [173, 379] on p "We live in a time where inflammation has quietly become the root cause of almos…" at bounding box center [308, 406] width 318 height 90
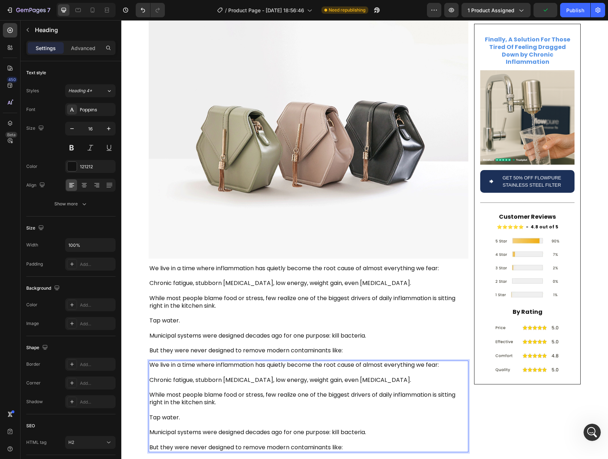
click at [153, 361] on p "We live in a time where inflammation has quietly become the root cause of almos…" at bounding box center [308, 406] width 318 height 90
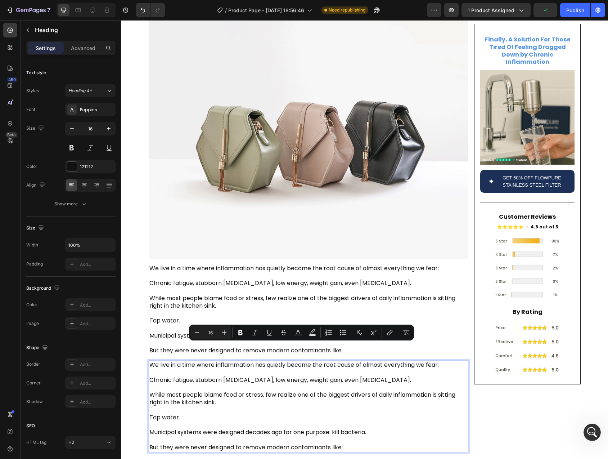
drag, startPoint x: 153, startPoint y: 347, endPoint x: 367, endPoint y: 428, distance: 229.3
click at [367, 428] on p "We live in a time where inflammation has quietly become the root cause of almos…" at bounding box center [308, 406] width 318 height 90
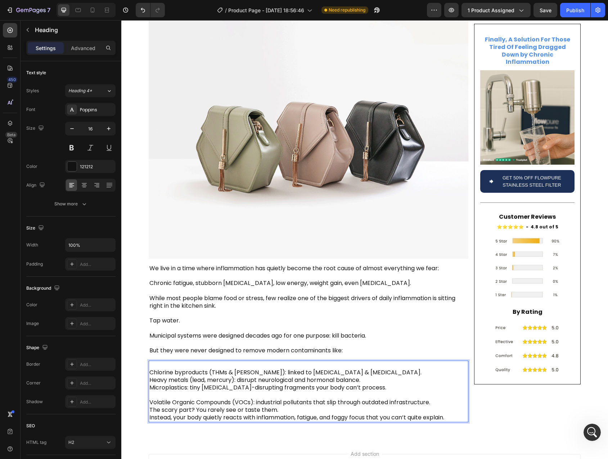
click at [158, 376] on p "Chlorine byproducts (THMs & HAAs): linked to oxidative stress & cell damage. He…" at bounding box center [308, 391] width 318 height 60
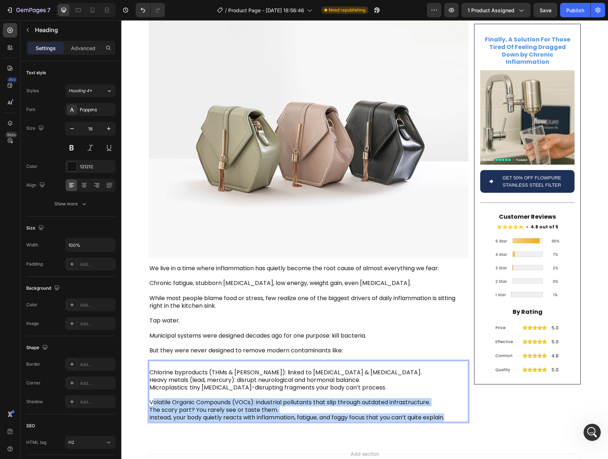
drag, startPoint x: 456, startPoint y: 399, endPoint x: 148, endPoint y: 382, distance: 308.1
click at [149, 382] on p "Chlorine byproducts (THMs & HAAs): linked to oxidative stress & cell damage. He…" at bounding box center [308, 391] width 318 height 60
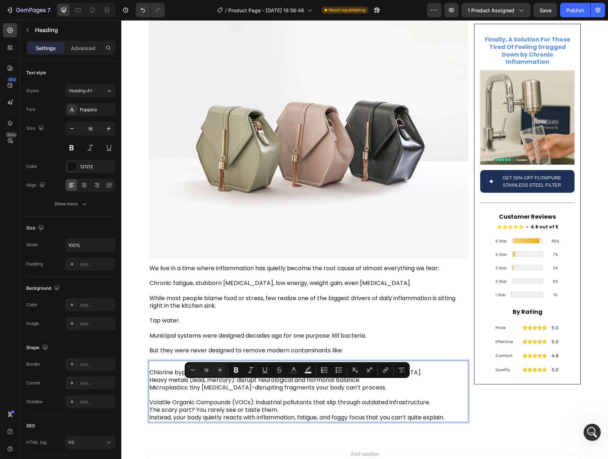
click at [192, 361] on p "Chlorine byproducts (THMs & HAAs): linked to oxidative stress & cell damage. He…" at bounding box center [308, 391] width 318 height 60
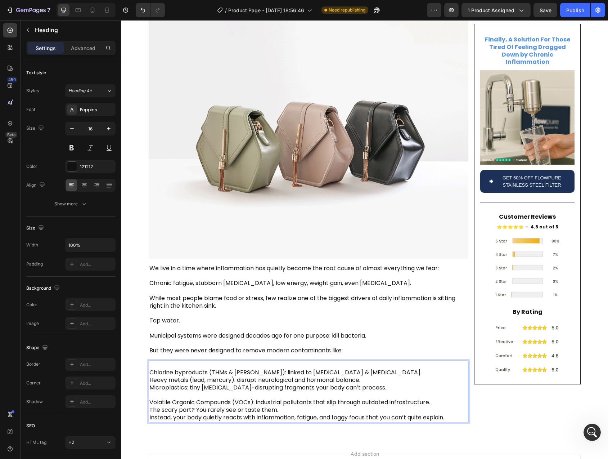
click at [226, 361] on p "Chlorine byproducts (THMs & HAAs): linked to oxidative stress & cell damage. He…" at bounding box center [308, 391] width 318 height 60
click at [132, 352] on div "Is Your Tap Water Secretly Fueling Inflammation , Fatigue , and Brain Fog ? Hea…" at bounding box center [364, 175] width 487 height 505
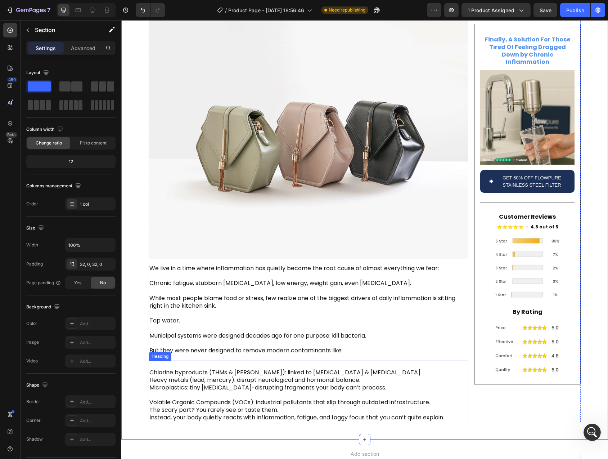
click at [207, 361] on p "⁠⁠⁠⁠⁠⁠⁠ Chlorine byproducts (THMs & HAAs): linked to oxidative stress & cell da…" at bounding box center [308, 391] width 318 height 60
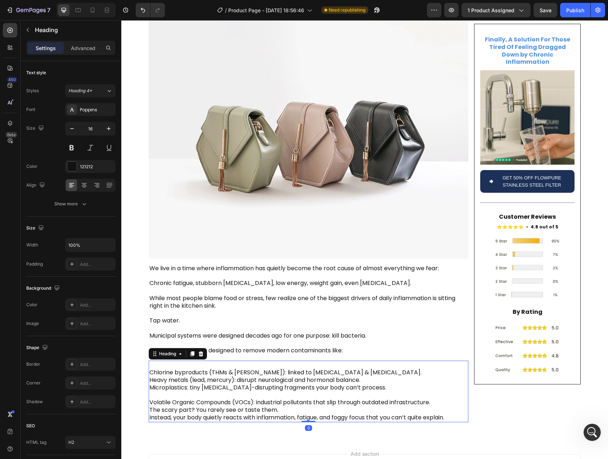
click at [190, 349] on div at bounding box center [192, 353] width 9 height 9
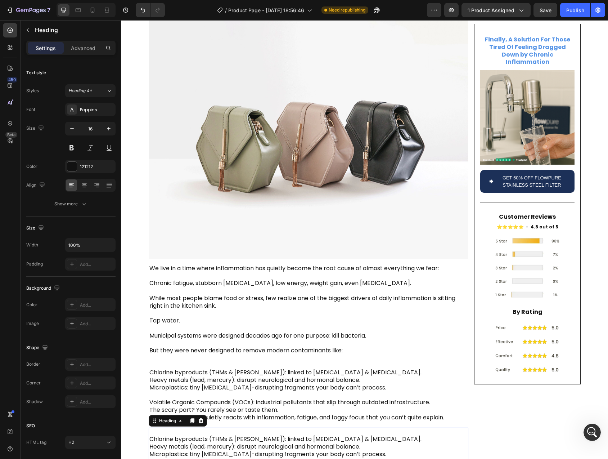
click at [201, 428] on h2 "Chlorine byproducts (THMs & HAAs): linked to oxidative stress & cell damage. He…" at bounding box center [309, 458] width 320 height 61
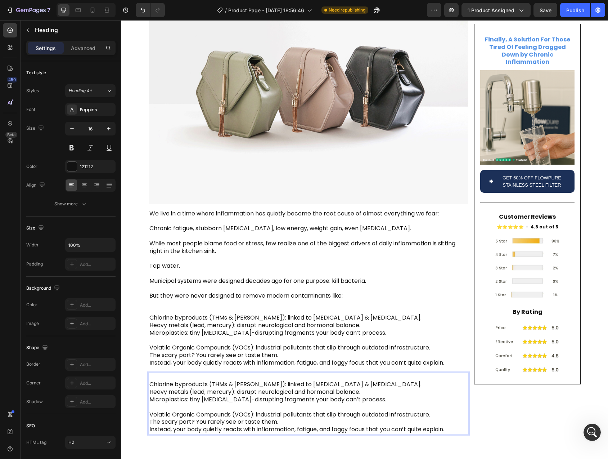
scroll to position [179, 0]
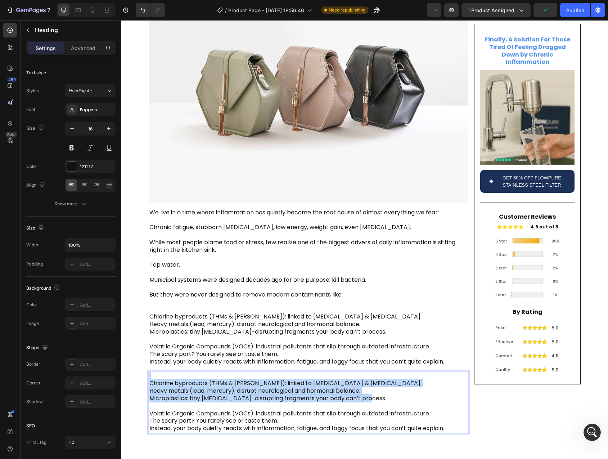
drag, startPoint x: 350, startPoint y: 377, endPoint x: 146, endPoint y: 359, distance: 205.4
click at [146, 359] on div "Is Your Tap Water Secretly Fueling Inflammation , Fatigue , and Brain Fog ? Hea…" at bounding box center [364, 152] width 487 height 571
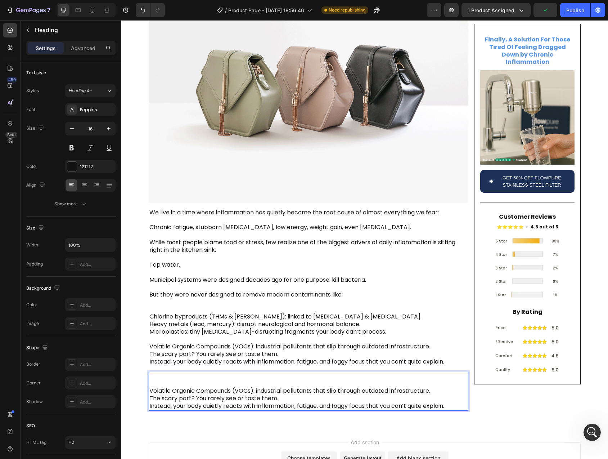
click at [149, 375] on p "⁠⁠⁠⁠⁠⁠⁠ Volatile Organic Compounds (VOCs): industrial pollutants that slip thro…" at bounding box center [308, 390] width 318 height 37
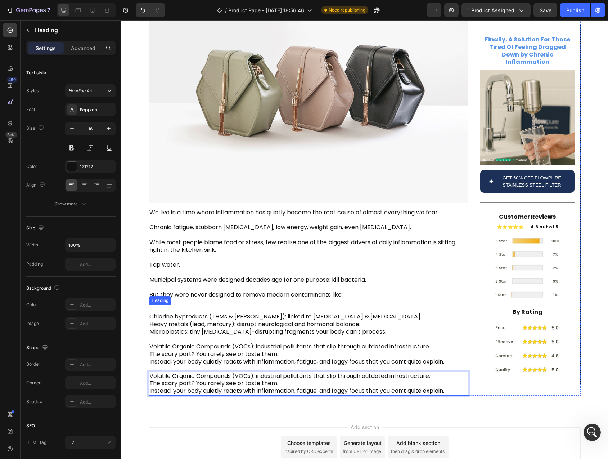
click at [162, 329] on p "⁠⁠⁠⁠⁠⁠⁠ Chlorine byproducts (THMs & HAAs): linked to oxidative stress & cell da…" at bounding box center [308, 335] width 318 height 60
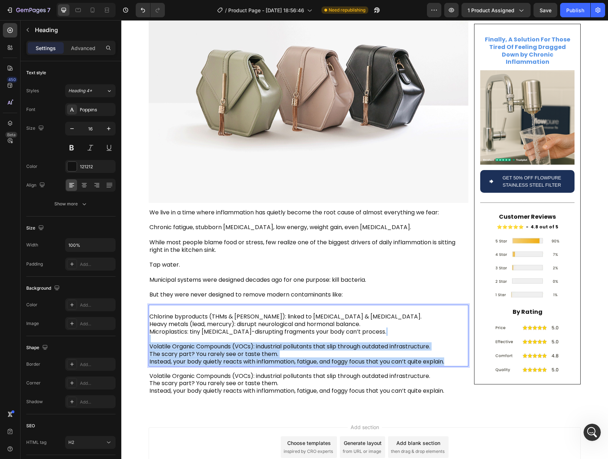
drag, startPoint x: 150, startPoint y: 320, endPoint x: 459, endPoint y: 344, distance: 309.6
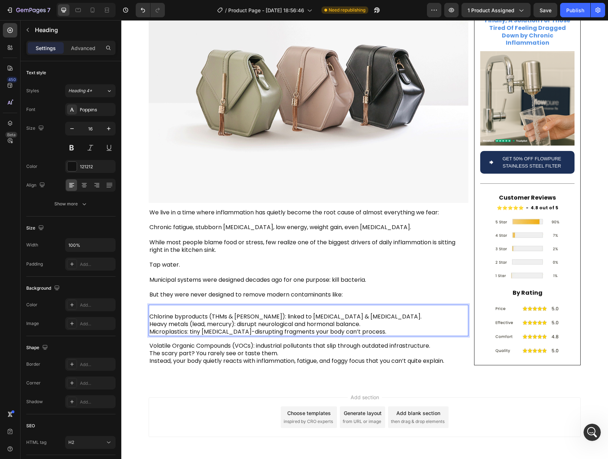
click at [220, 305] on p "Chlorine byproducts (THMs & HAAs): linked to oxidative stress & cell damage. He…" at bounding box center [308, 320] width 318 height 30
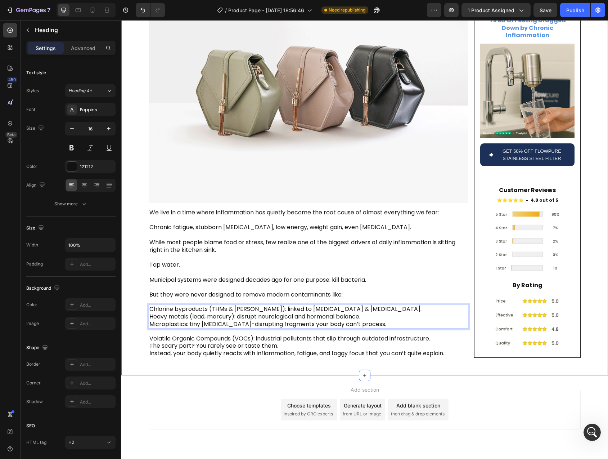
click at [134, 294] on div "Is Your Tap Water Secretly Fueling Inflammation , Fatigue , and Brain Fog ? Hea…" at bounding box center [364, 115] width 487 height 496
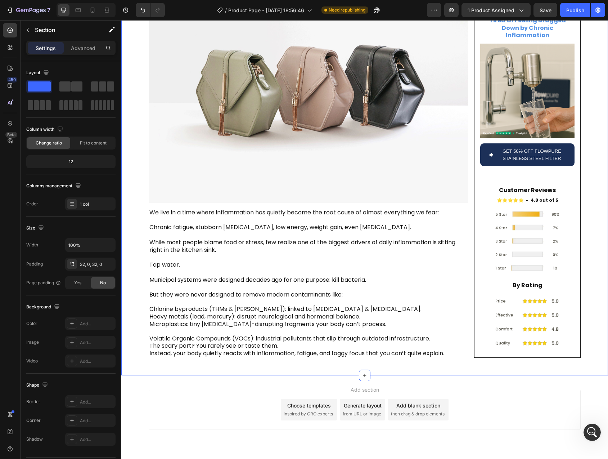
click at [169, 305] on p "Chlorine byproducts (THMs & HAAs): linked to oxidative stress & cell damage. He…" at bounding box center [308, 316] width 318 height 22
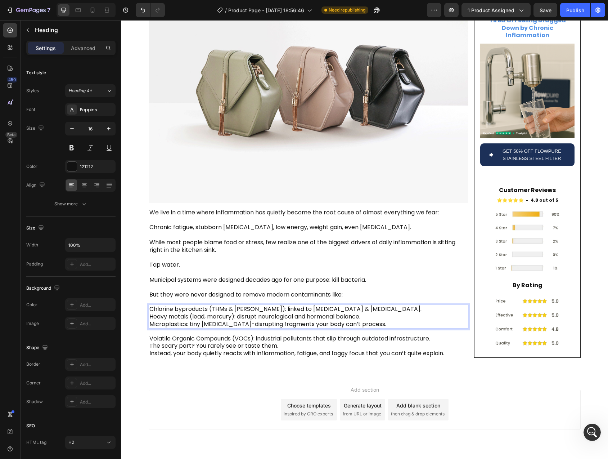
click at [193, 305] on p "Chlorine byproducts (THMs & HAAs): linked to oxidative stress & cell damage. He…" at bounding box center [308, 316] width 318 height 22
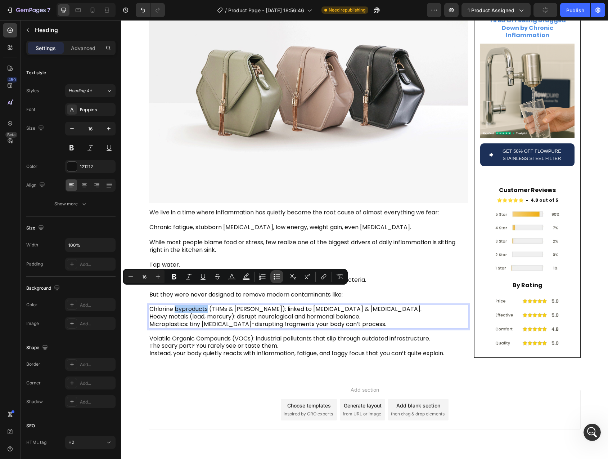
click at [280, 277] on icon "Editor contextual toolbar" at bounding box center [276, 276] width 7 height 7
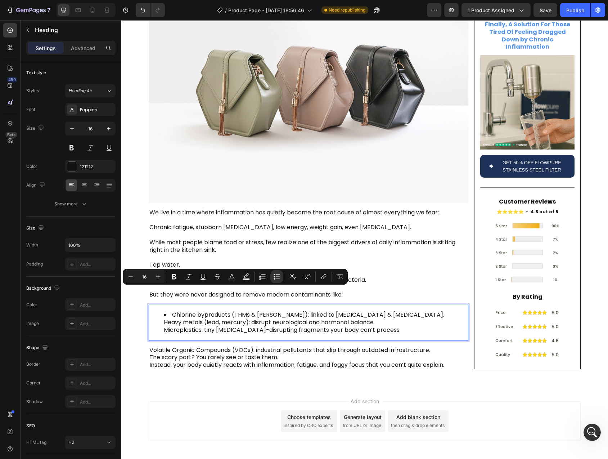
click at [166, 311] on li "Chlorine byproducts (THMs & HAAs): linked to oxidative stress & cell damage. He…" at bounding box center [316, 322] width 304 height 22
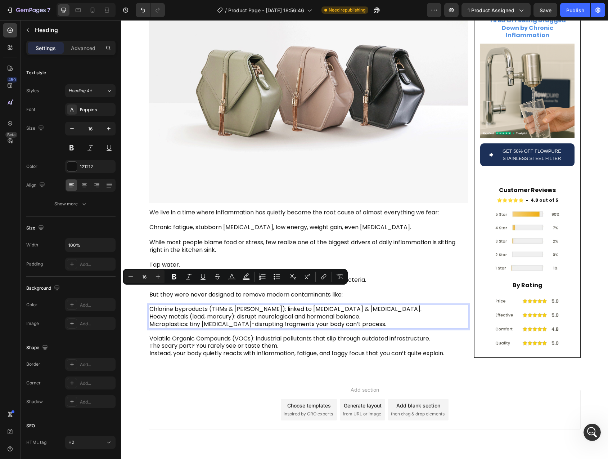
click at [149, 305] on p "Chlorine byproducts (THMs & HAAs): linked to oxidative stress & cell damage. He…" at bounding box center [308, 316] width 318 height 22
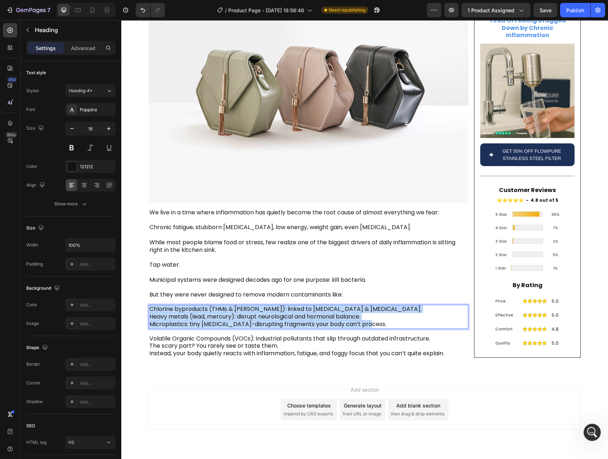
drag, startPoint x: 148, startPoint y: 292, endPoint x: 401, endPoint y: 308, distance: 253.0
click at [401, 308] on p "Chlorine byproducts (THMs & HAAs): linked to oxidative stress & cell damage. He…" at bounding box center [308, 316] width 318 height 22
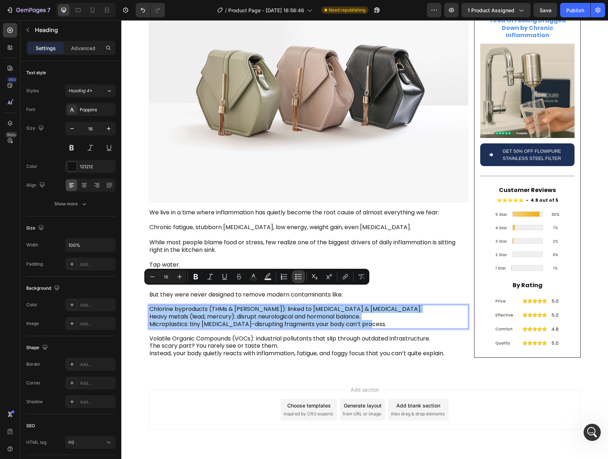
click at [300, 278] on icon "Editor contextual toolbar" at bounding box center [300, 278] width 4 height 0
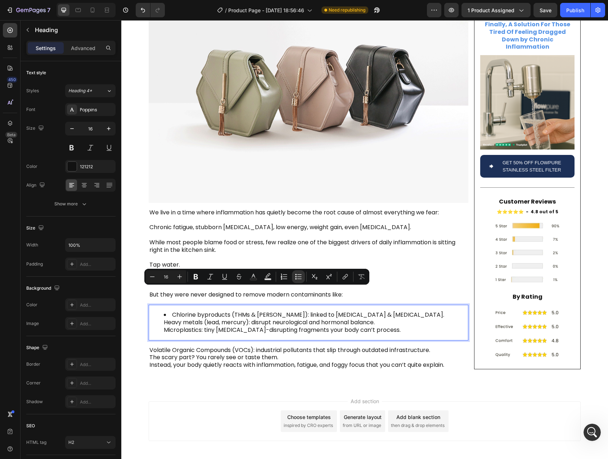
click at [164, 311] on li "Chlorine byproducts (THMs & HAAs): linked to oxidative stress & cell damage. He…" at bounding box center [316, 322] width 304 height 22
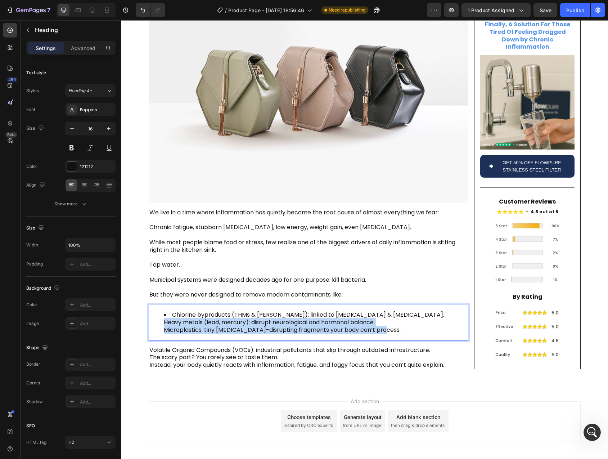
drag, startPoint x: 160, startPoint y: 305, endPoint x: 396, endPoint y: 315, distance: 236.1
click at [396, 315] on ul "Chlorine byproducts (THMs & HAAs): linked to oxidative stress & cell damage. He…" at bounding box center [308, 322] width 318 height 22
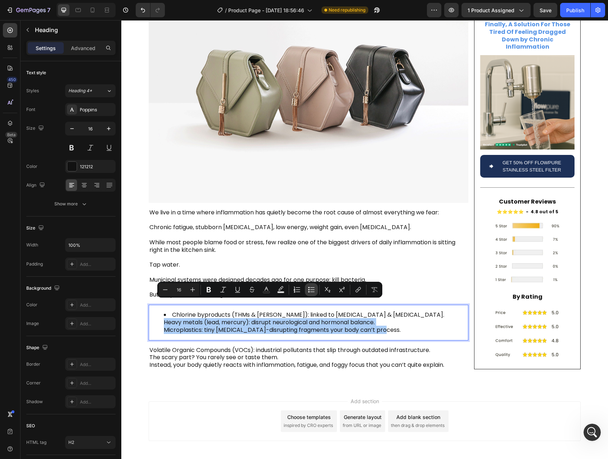
click at [313, 290] on icon "Editor contextual toolbar" at bounding box center [311, 289] width 7 height 7
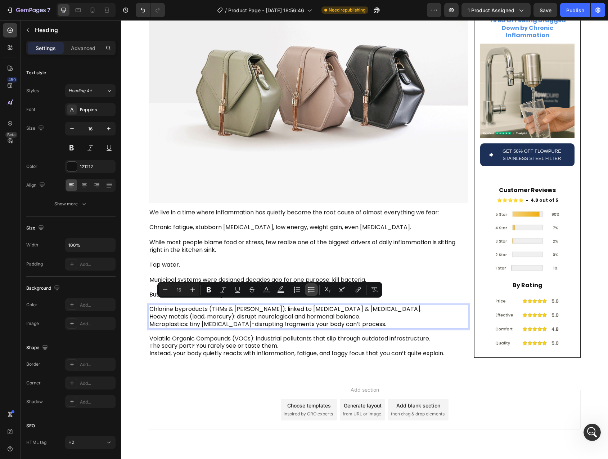
click at [313, 290] on icon "Editor contextual toolbar" at bounding box center [311, 289] width 7 height 7
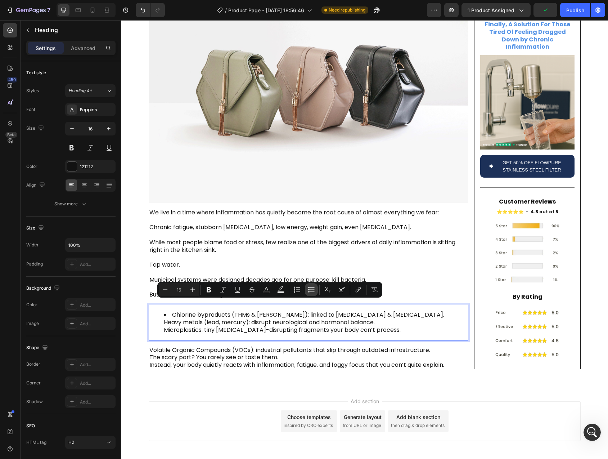
click at [313, 290] on icon "Editor contextual toolbar" at bounding box center [311, 289] width 7 height 7
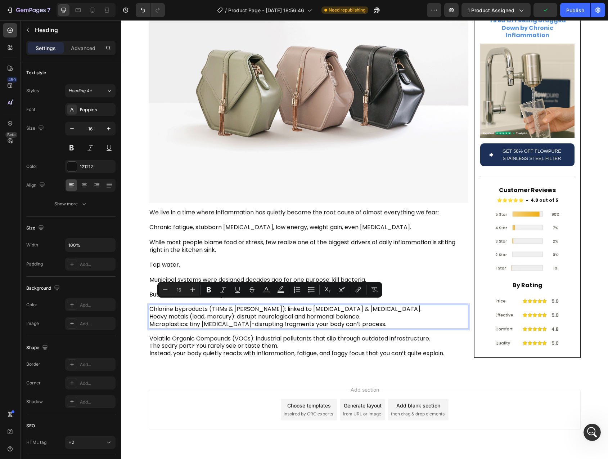
click at [125, 301] on div "Is Your Tap Water Secretly Fueling Inflammation , Fatigue , and Brain Fog ? Hea…" at bounding box center [364, 115] width 487 height 496
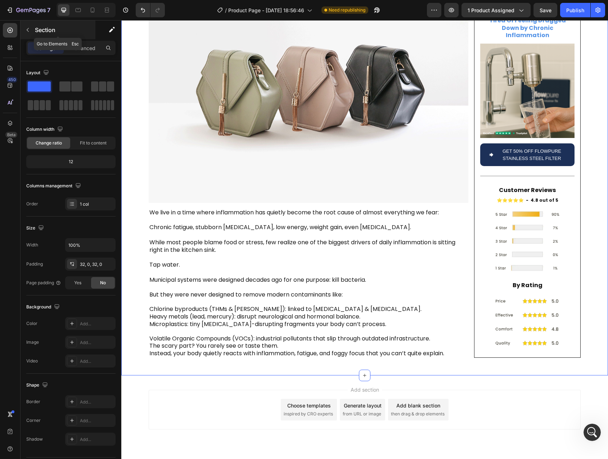
click at [22, 30] on button "button" at bounding box center [28, 30] width 12 height 12
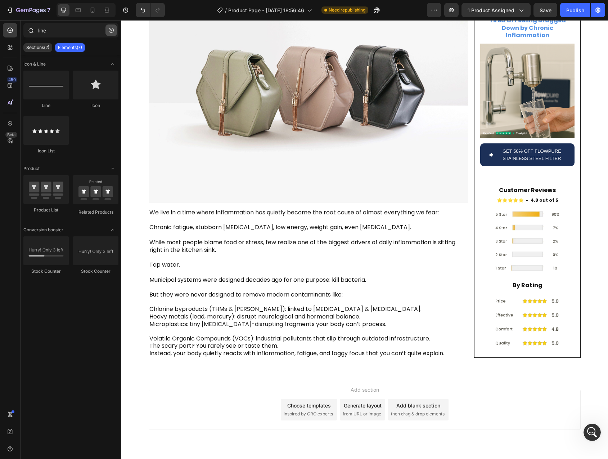
click at [114, 30] on button "button" at bounding box center [112, 30] width 12 height 12
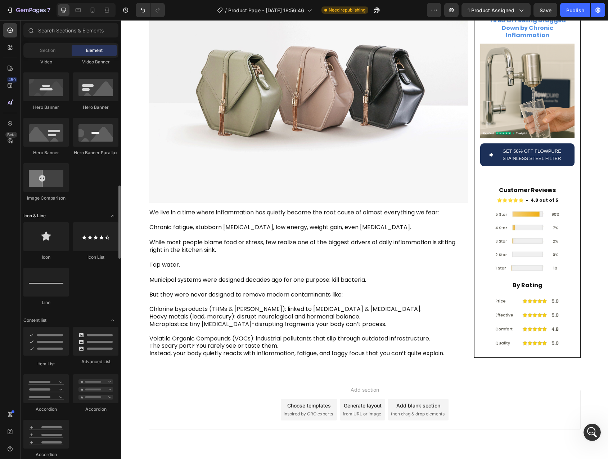
scroll to position [374, 0]
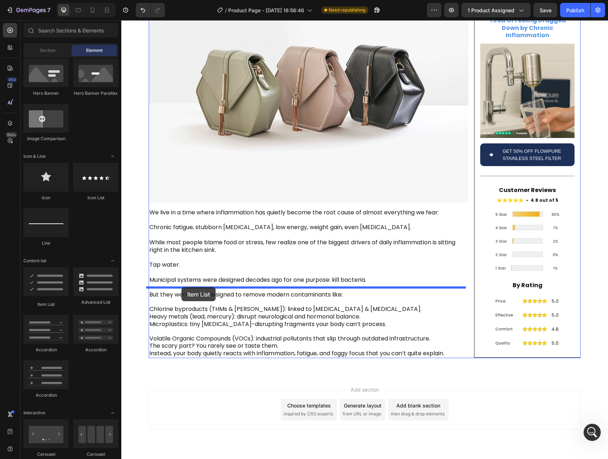
drag, startPoint x: 165, startPoint y: 304, endPoint x: 182, endPoint y: 287, distance: 23.7
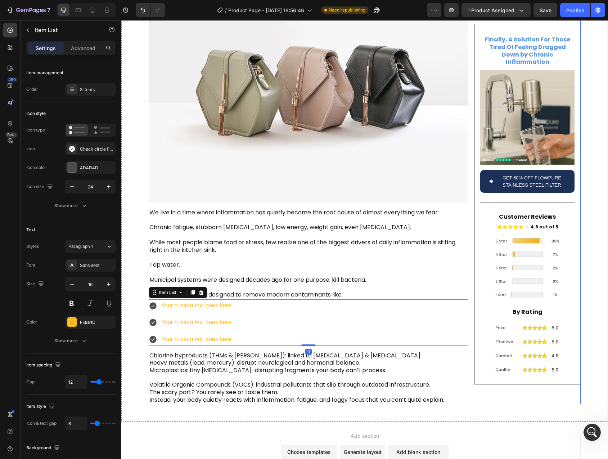
click at [177, 352] on p "Chlorine byproducts (THMs & HAAs): linked to oxidative stress & cell damage. He…" at bounding box center [308, 363] width 318 height 22
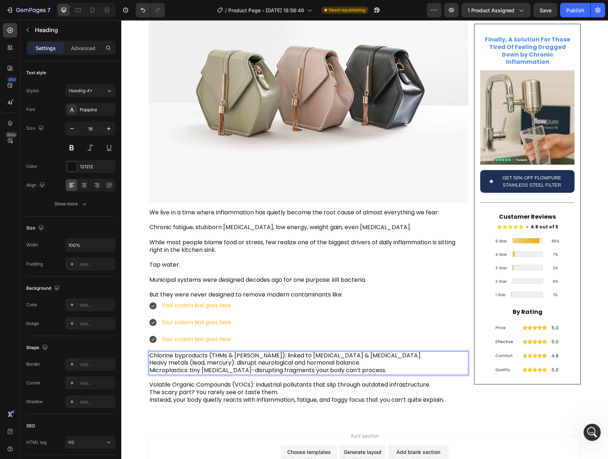
click at [156, 352] on p "Chlorine byproducts (THMs & HAAs): linked to oxidative stress & cell damage. He…" at bounding box center [308, 363] width 318 height 22
drag, startPoint x: 156, startPoint y: 337, endPoint x: 381, endPoint y: 339, distance: 225.5
click at [382, 352] on p "Chlorine byproducts (THMs & HAAs): linked to oxidative stress & cell damage. He…" at bounding box center [308, 363] width 318 height 22
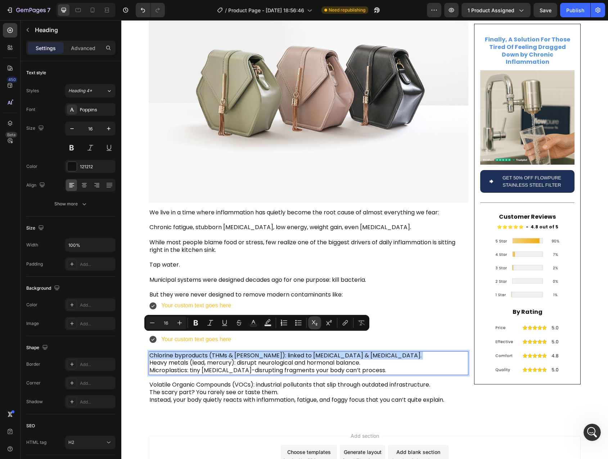
copy p "Chlorine byproducts (THMs & HAAs): linked to oxidative stress & cell damage."
click at [172, 299] on div "Your custom text goes here" at bounding box center [196, 305] width 72 height 13
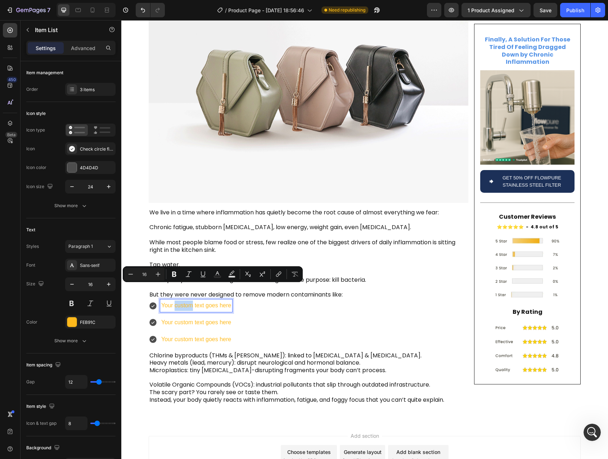
click at [167, 300] on p "Your custom text goes here" at bounding box center [196, 305] width 70 height 10
drag, startPoint x: 167, startPoint y: 288, endPoint x: 222, endPoint y: 289, distance: 55.1
click at [222, 300] on p "Your custom text goes here" at bounding box center [196, 305] width 70 height 10
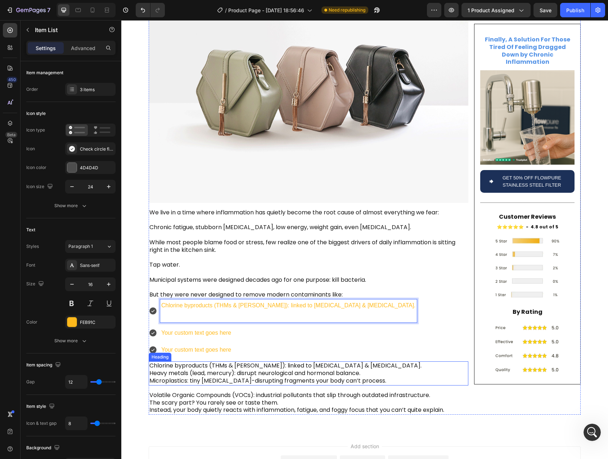
click at [168, 362] on p "Chlorine byproducts (THMs & HAAs): linked to oxidative stress & cell damage. He…" at bounding box center [308, 373] width 318 height 22
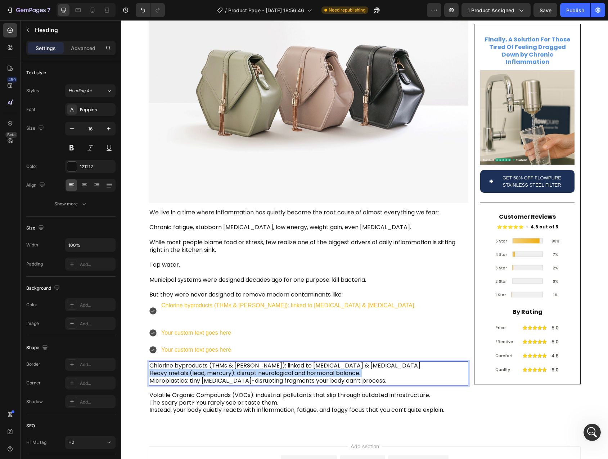
drag, startPoint x: 156, startPoint y: 355, endPoint x: 366, endPoint y: 357, distance: 210.7
click at [366, 362] on p "Chlorine byproducts (THMs & HAAs): linked to oxidative stress & cell damage. He…" at bounding box center [308, 373] width 318 height 22
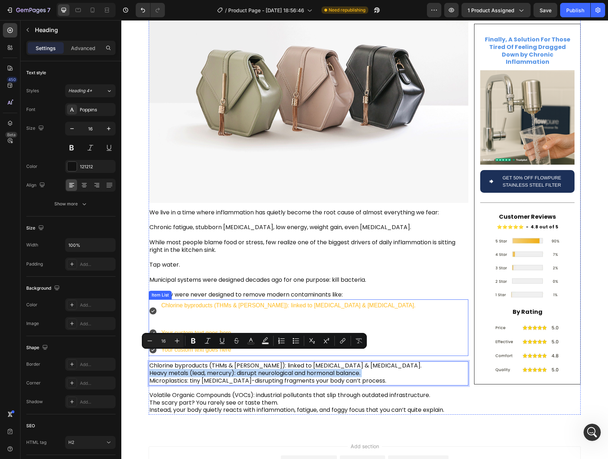
click at [246, 300] on p "Chlorine byproducts (THMs & HAAs): linked to oxidative stress & cell damage." at bounding box center [288, 310] width 255 height 21
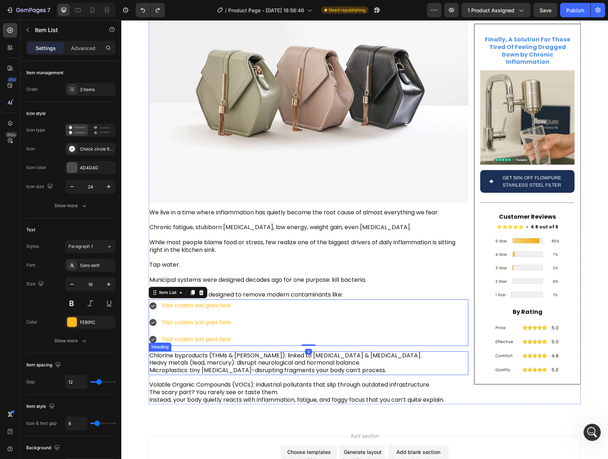
click at [157, 352] on p "Chlorine byproducts (THMs & HAAs): linked to oxidative stress & cell damage. He…" at bounding box center [308, 363] width 318 height 22
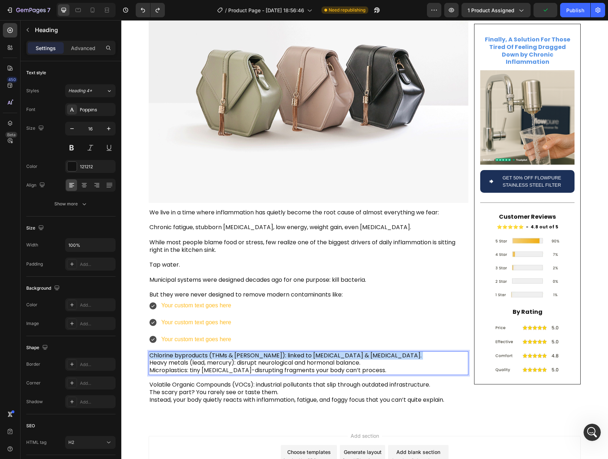
drag, startPoint x: 153, startPoint y: 338, endPoint x: 377, endPoint y: 341, distance: 224.4
click at [377, 352] on p "Chlorine byproducts (THMs & HAAs): linked to oxidative stress & cell damage. He…" at bounding box center [308, 363] width 318 height 22
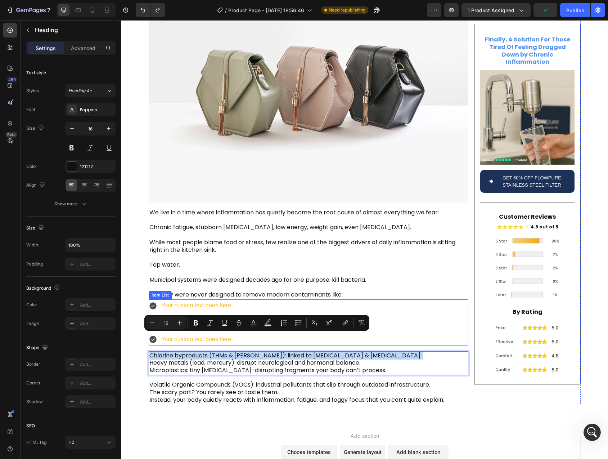
click at [176, 299] on div "Your custom text goes here" at bounding box center [196, 305] width 72 height 13
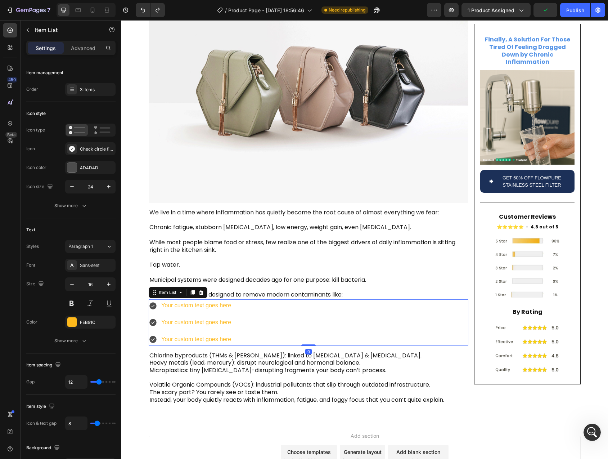
click at [167, 299] on div "Your custom text goes here" at bounding box center [196, 305] width 72 height 13
drag, startPoint x: 167, startPoint y: 289, endPoint x: 232, endPoint y: 288, distance: 65.2
click at [232, 299] on div "Your custom text goes here Your custom text goes here Your custom text goes here" at bounding box center [309, 322] width 320 height 46
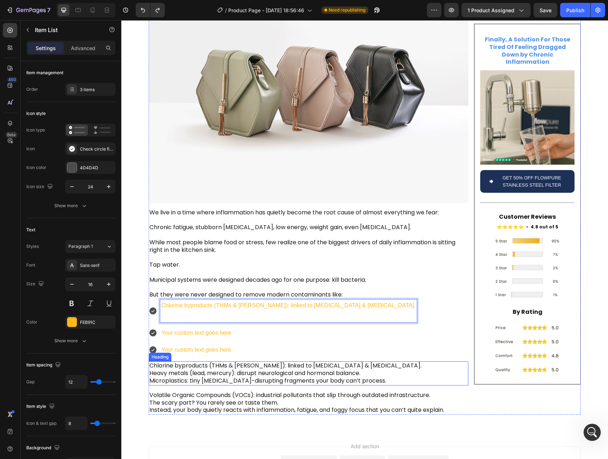
click at [173, 362] on p "Chlorine byproducts (THMs & HAAs): linked to oxidative stress & cell damage. He…" at bounding box center [308, 373] width 318 height 22
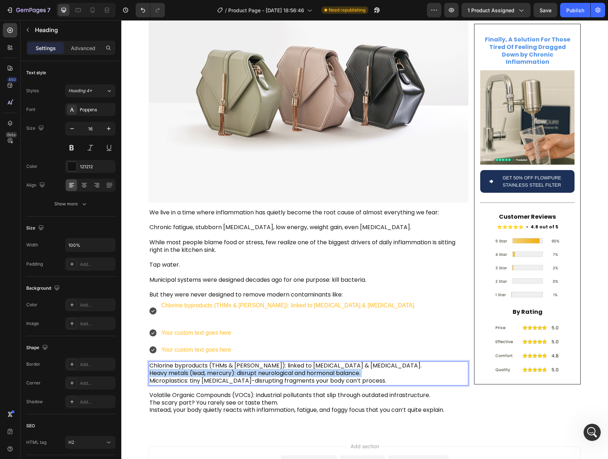
drag, startPoint x: 151, startPoint y: 354, endPoint x: 366, endPoint y: 356, distance: 215.4
click at [366, 362] on p "Chlorine byproducts (THMs & HAAs): linked to oxidative stress & cell damage. He…" at bounding box center [308, 373] width 318 height 22
copy p "Heavy metals (lead, mercury): disrupt neurological and hormonal balance."
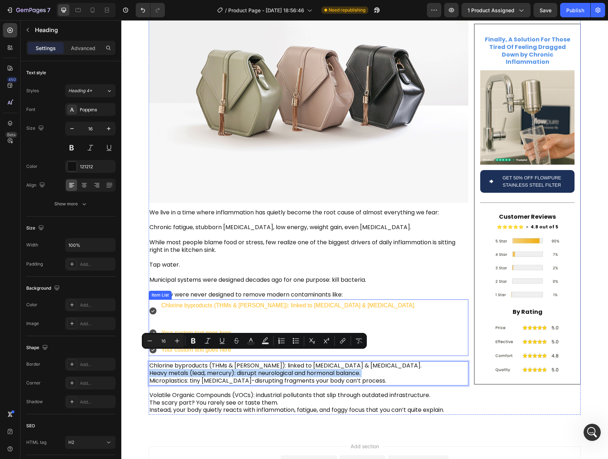
click at [187, 327] on div "Your custom text goes here" at bounding box center [288, 333] width 257 height 13
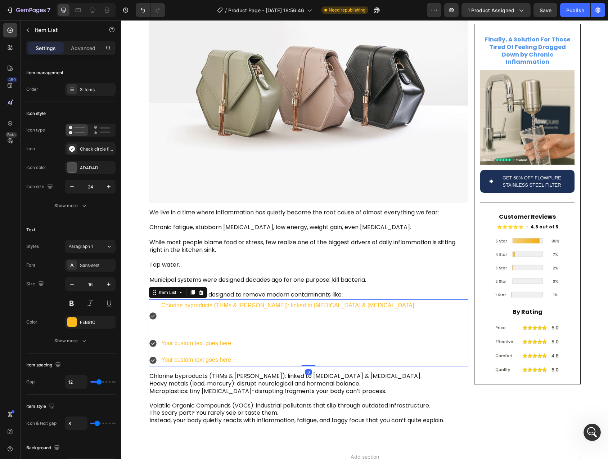
click at [180, 315] on div "Chlorine byproducts (THMs & HAAs): linked to oxidative stress & cell damage. Yo…" at bounding box center [283, 332] width 268 height 67
click at [162, 338] on p "Your custom text goes here" at bounding box center [288, 343] width 255 height 10
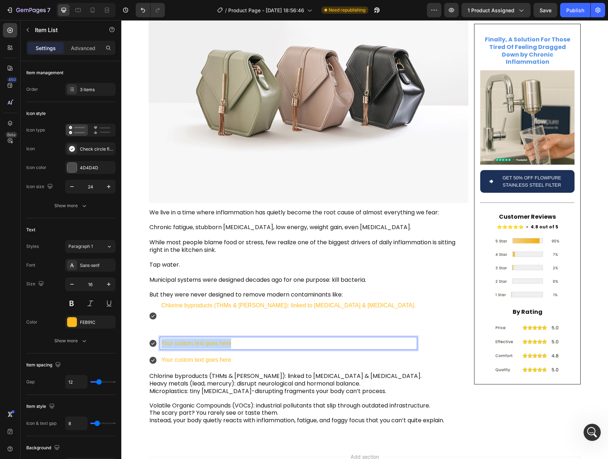
click at [162, 338] on p "Your custom text goes here" at bounding box center [288, 343] width 255 height 10
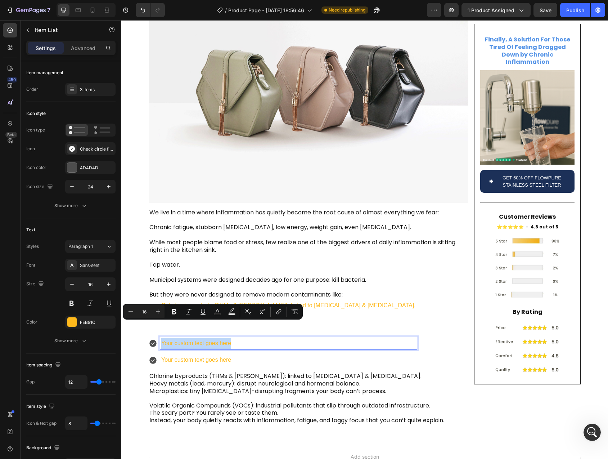
drag, startPoint x: 162, startPoint y: 326, endPoint x: 255, endPoint y: 327, distance: 93.3
click at [255, 338] on p "Your custom text goes here" at bounding box center [288, 343] width 255 height 10
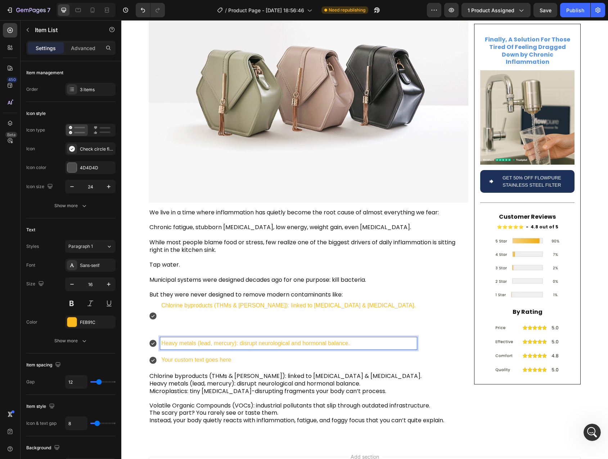
click at [176, 300] on p "Chlorine byproducts (THMs & HAAs): linked to oxidative stress & cell damage." at bounding box center [288, 315] width 255 height 31
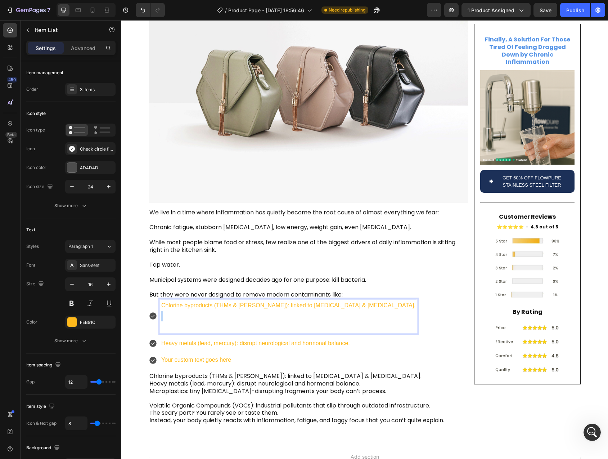
click at [176, 300] on p "Chlorine byproducts (THMs & HAAs): linked to oxidative stress & cell damage. ⁠⁠…" at bounding box center [288, 315] width 255 height 31
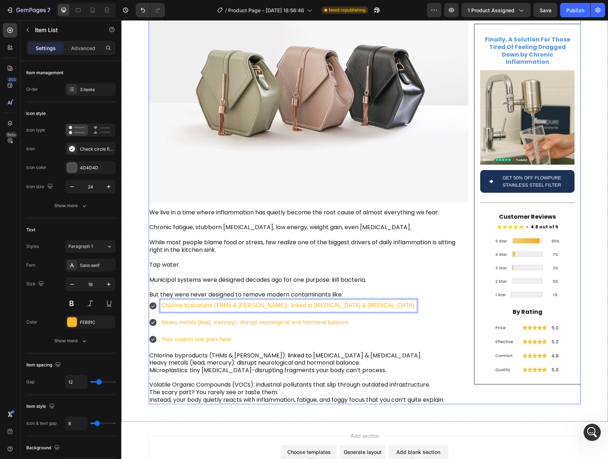
click at [179, 352] on p "Chlorine byproducts (THMs & HAAs): linked to oxidative stress & cell damage. He…" at bounding box center [308, 363] width 318 height 22
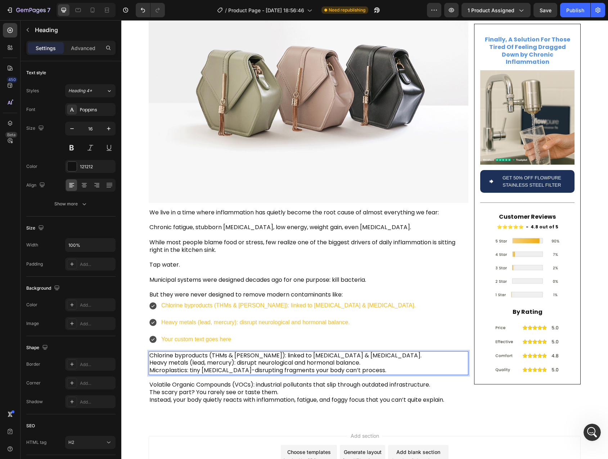
click at [161, 353] on p "Chlorine byproducts (THMs & HAAs): linked to oxidative stress & cell damage. He…" at bounding box center [308, 363] width 318 height 22
drag, startPoint x: 161, startPoint y: 353, endPoint x: 372, endPoint y: 354, distance: 211.1
click at [372, 354] on p "Chlorine byproducts (THMs & HAAs): linked to oxidative stress & cell damage. He…" at bounding box center [308, 363] width 318 height 22
copy p "Microplastics: tiny endocrine-disrupting fragments your body can’t process."
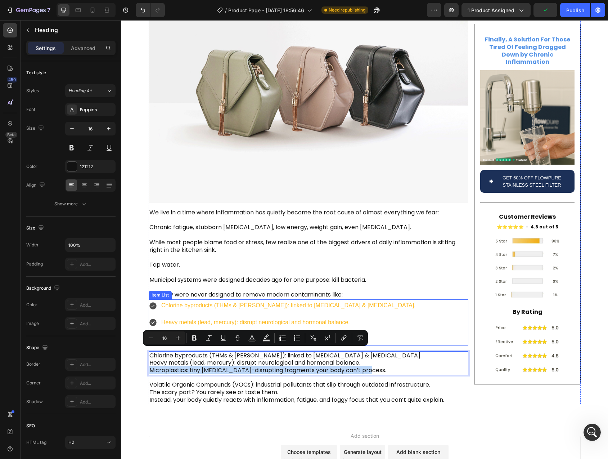
click at [164, 334] on p "Your custom text goes here" at bounding box center [288, 339] width 255 height 10
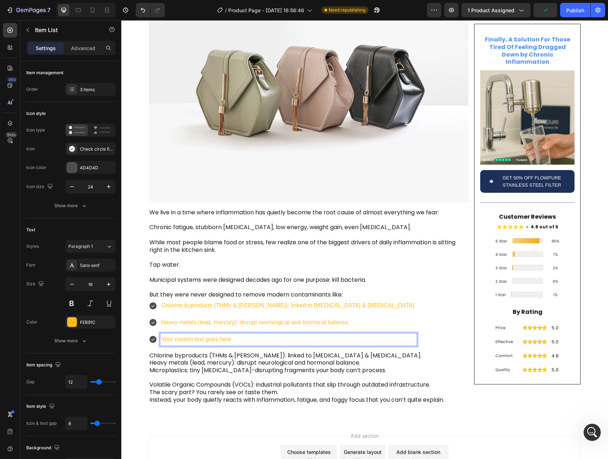
click at [166, 334] on p "Your custom text goes here" at bounding box center [288, 339] width 255 height 10
drag, startPoint x: 166, startPoint y: 322, endPoint x: 240, endPoint y: 323, distance: 74.6
click at [240, 334] on p "Your custom text goes here" at bounding box center [288, 339] width 255 height 10
click at [177, 352] on p "Chlorine byproducts (THMs & HAAs): linked to oxidative stress & cell damage. He…" at bounding box center [308, 363] width 318 height 22
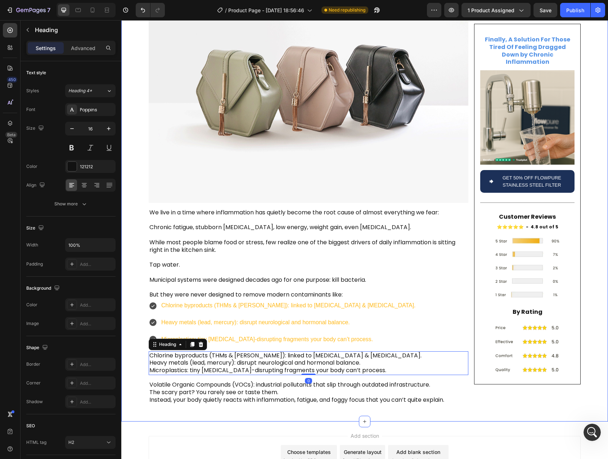
click at [143, 298] on div "Is Your Tap Water Secretly Fueling Inflammation , Fatigue , and Brain Fog ? Hea…" at bounding box center [364, 138] width 487 height 542
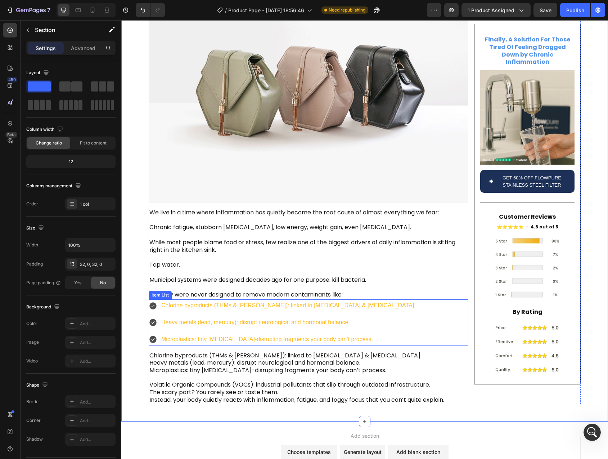
click at [374, 299] on div "Chlorine byproducts (THMs & HAAs): linked to oxidative stress & cell damage. He…" at bounding box center [309, 322] width 320 height 46
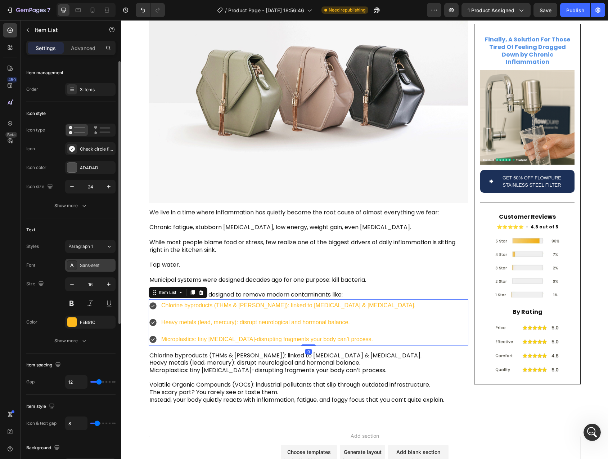
click at [94, 269] on div "Sans-serif" at bounding box center [90, 265] width 50 height 13
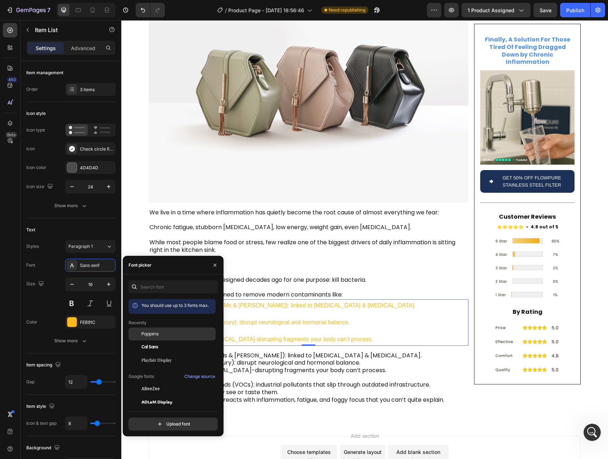
click at [163, 332] on div "Poppins" at bounding box center [178, 334] width 73 height 6
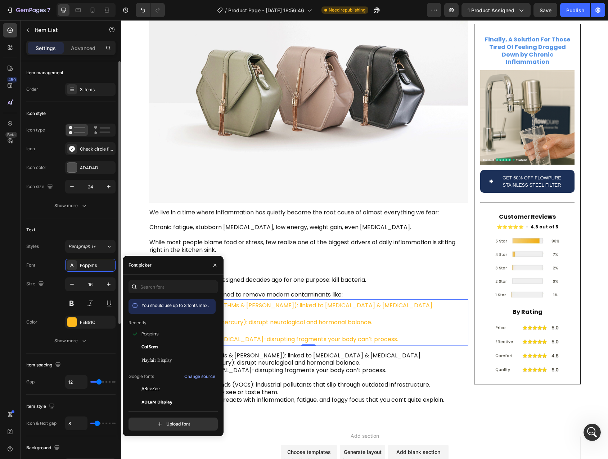
click at [57, 233] on div "Text" at bounding box center [70, 230] width 89 height 12
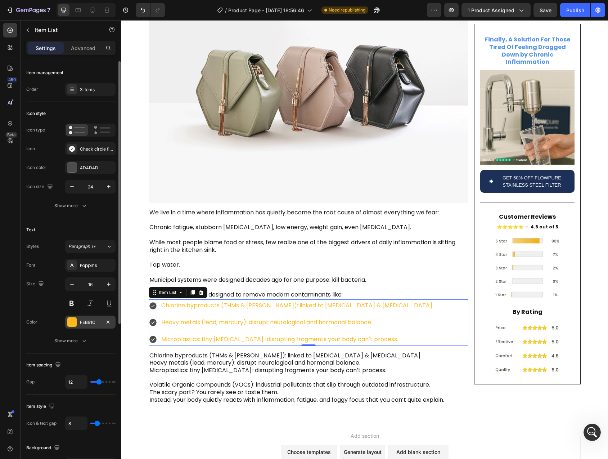
click at [76, 319] on div at bounding box center [71, 321] width 9 height 9
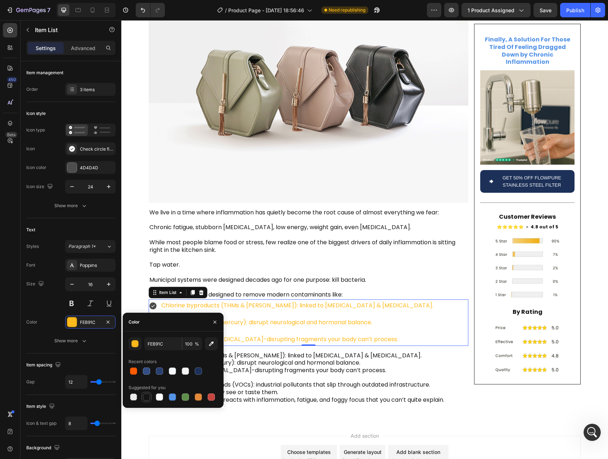
click at [145, 398] on div at bounding box center [146, 396] width 7 height 7
type input "151515"
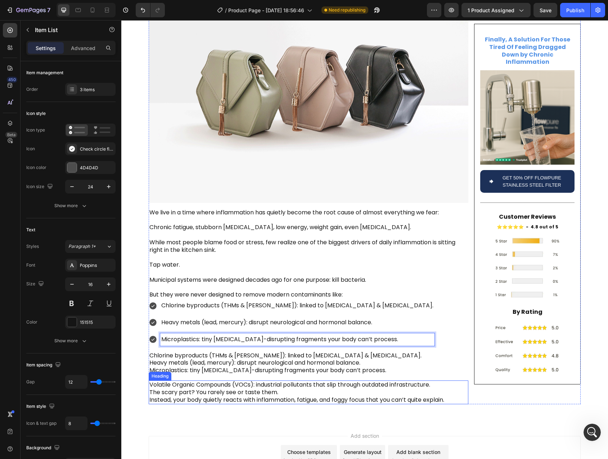
click at [249, 381] on p "Volatile Organic Compounds (VOCs): industrial pollutants that slip through outd…" at bounding box center [308, 392] width 318 height 22
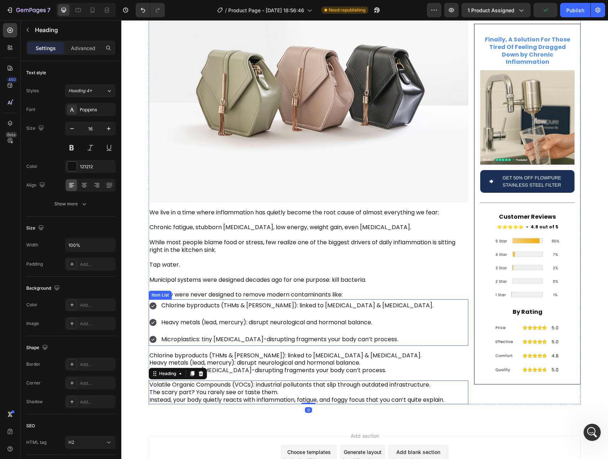
click at [151, 302] on icon at bounding box center [152, 305] width 7 height 7
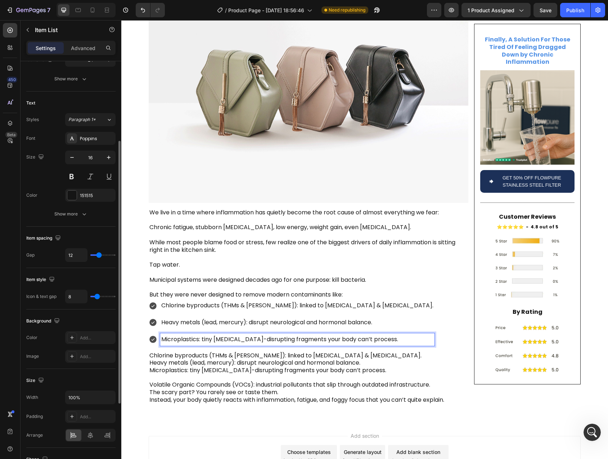
scroll to position [247, 0]
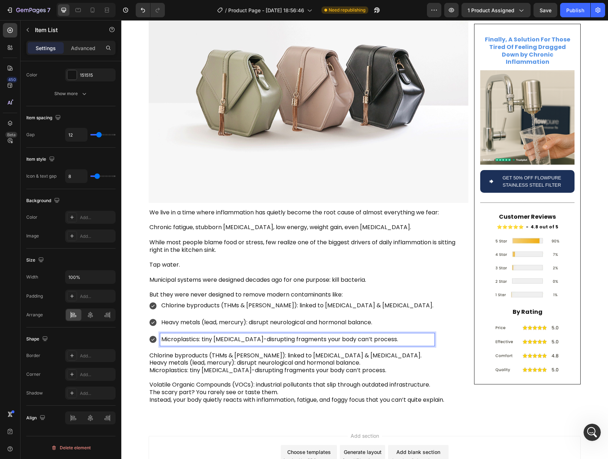
click at [179, 334] on p "Microplastics: tiny endocrine-disrupting fragments your body can’t process." at bounding box center [297, 339] width 272 height 10
click at [149, 313] on div "Chlorine byproducts (THMs & HAAs): linked to oxidative stress & cell damage. He…" at bounding box center [292, 322] width 286 height 46
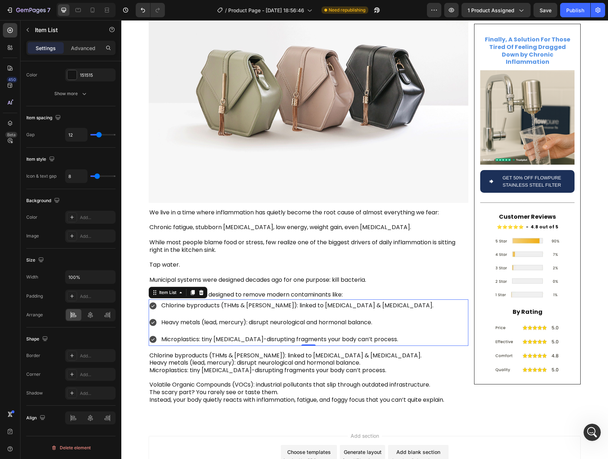
click at [358, 317] on p "Heavy metals (lead, mercury): disrupt neurological and hormonal balance." at bounding box center [297, 322] width 272 height 10
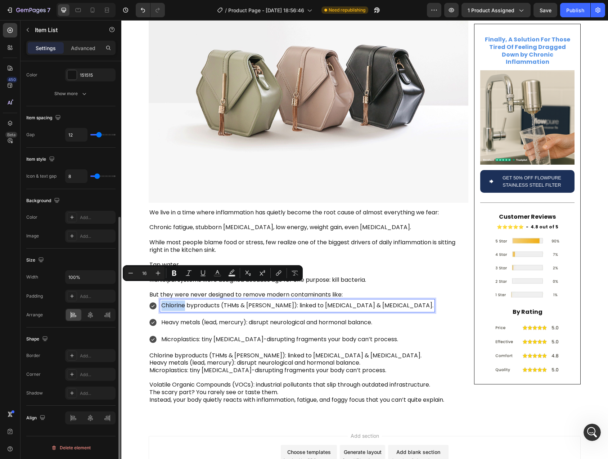
scroll to position [0, 0]
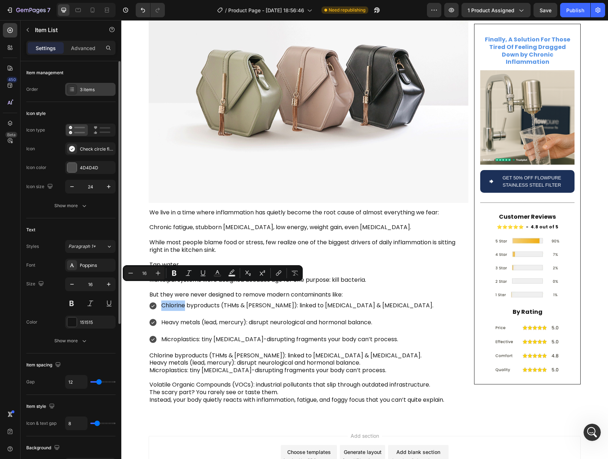
click at [88, 94] on div "3 items" at bounding box center [90, 89] width 50 height 13
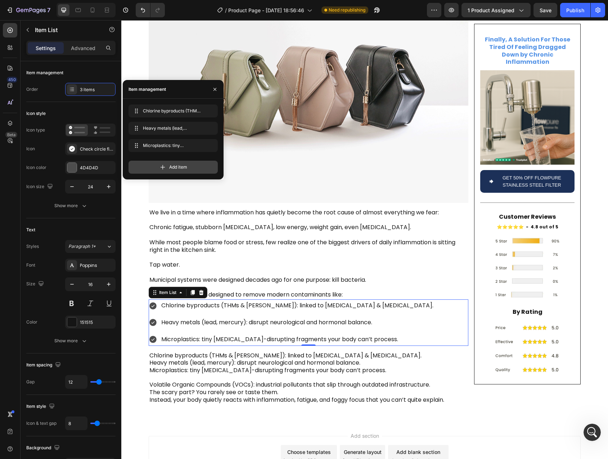
click at [168, 165] on div "Add item" at bounding box center [173, 167] width 89 height 13
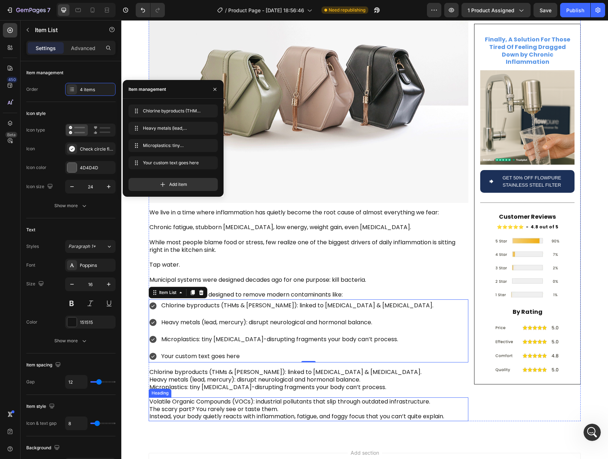
click at [171, 398] on p "Volatile Organic Compounds (VOCs): industrial pollutants that slip through outd…" at bounding box center [308, 409] width 318 height 22
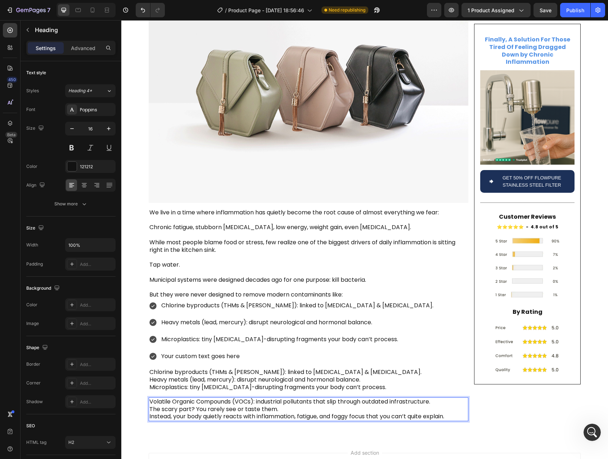
click at [156, 398] on p "Volatile Organic Compounds (VOCs): industrial pollutants that slip through outd…" at bounding box center [308, 409] width 318 height 22
drag, startPoint x: 156, startPoint y: 384, endPoint x: 432, endPoint y: 387, distance: 275.6
click at [432, 398] on p "Volatile Organic Compounds (VOCs): industrial pollutants that slip through outd…" at bounding box center [308, 409] width 318 height 22
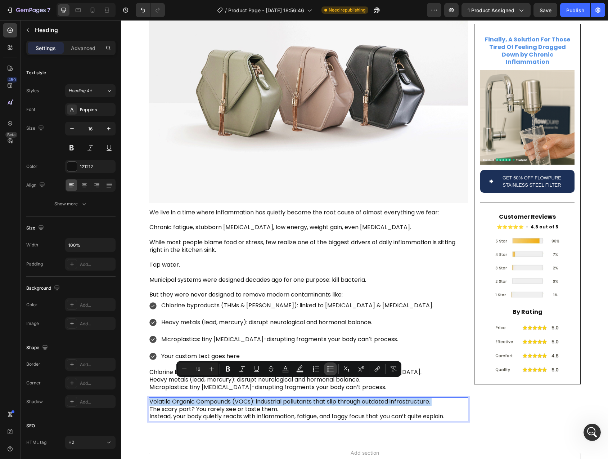
copy p "Volatile Organic Compounds (VOCs): industrial pollutants that slip through outd…"
click at [175, 350] on div "Your custom text goes here" at bounding box center [297, 356] width 274 height 13
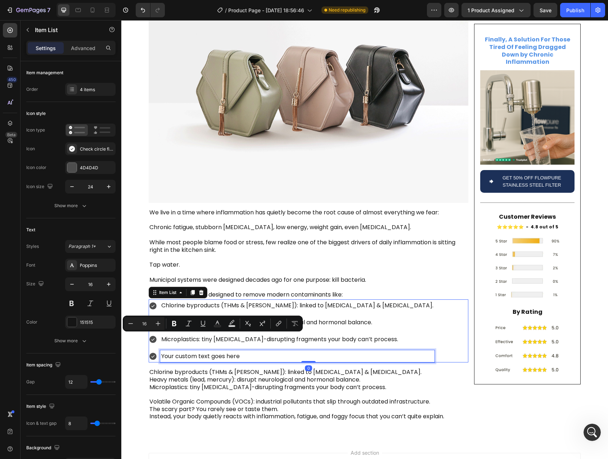
click at [162, 351] on p "Your custom text goes here" at bounding box center [297, 356] width 272 height 10
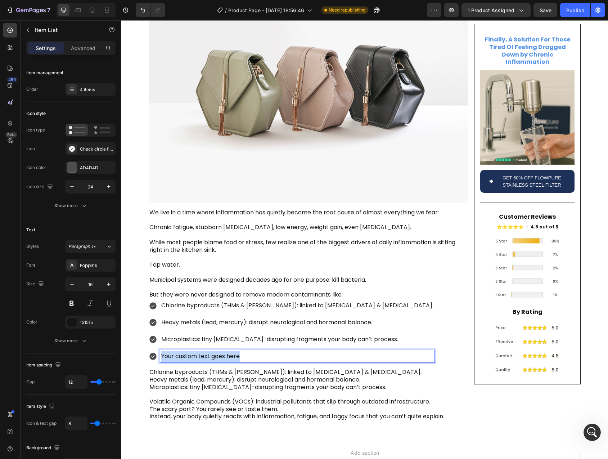
drag, startPoint x: 175, startPoint y: 341, endPoint x: 252, endPoint y: 339, distance: 77.5
click at [252, 351] on p "Your custom text goes here" at bounding box center [297, 356] width 272 height 10
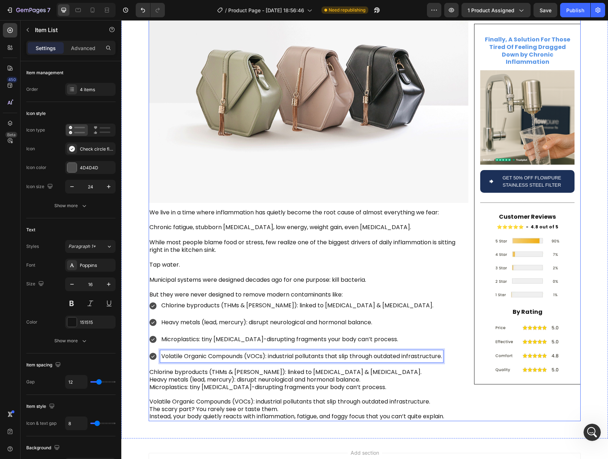
click at [183, 368] on p "Chlorine byproducts (THMs & HAAs): linked to oxidative stress & cell damage. He…" at bounding box center [308, 379] width 318 height 22
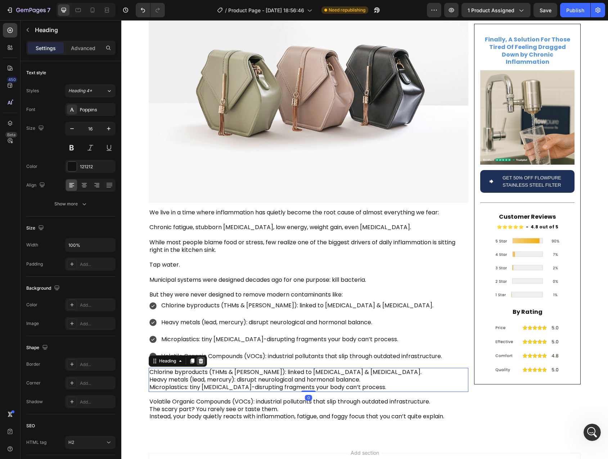
click at [199, 358] on icon at bounding box center [201, 360] width 5 height 5
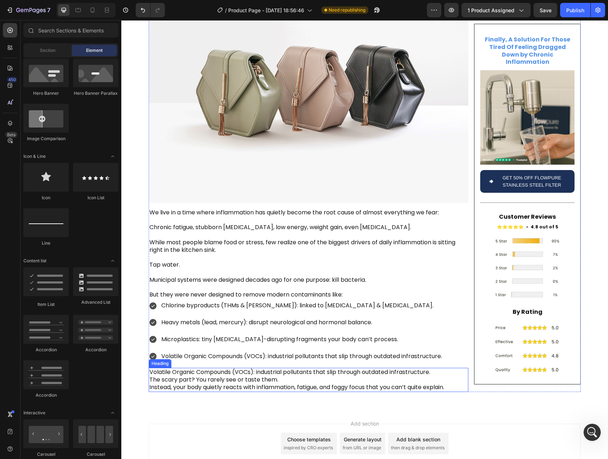
click at [185, 368] on p "Volatile Organic Compounds (VOCs): industrial pollutants that slip through outd…" at bounding box center [308, 379] width 318 height 22
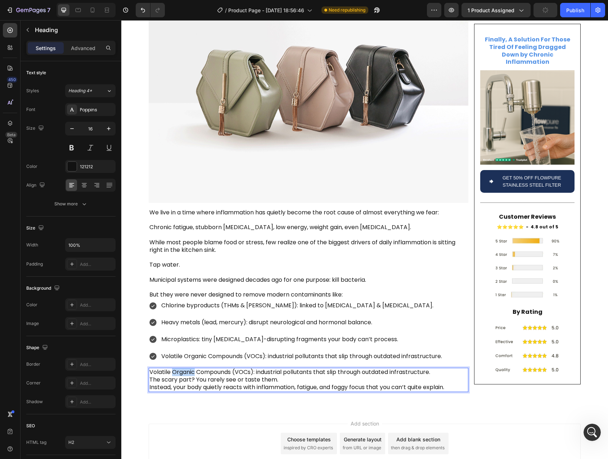
click at [171, 368] on p "Volatile Organic Compounds (VOCs): industrial pollutants that slip through outd…" at bounding box center [308, 379] width 318 height 22
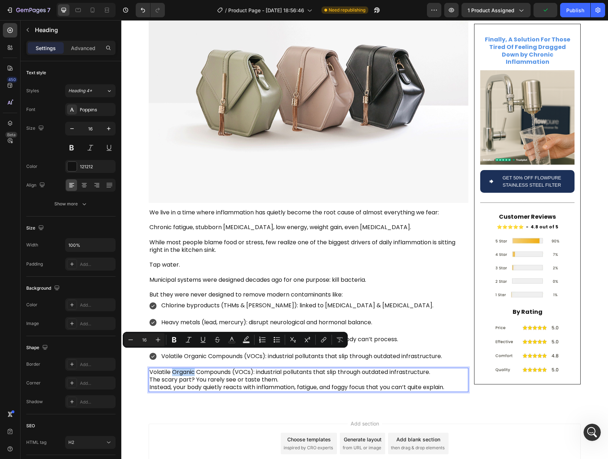
click at [161, 368] on p "Volatile Organic Compounds (VOCs): industrial pollutants that slip through outd…" at bounding box center [308, 379] width 318 height 22
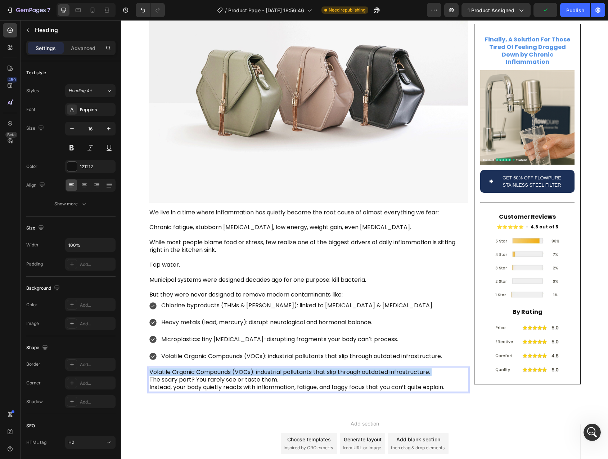
drag, startPoint x: 161, startPoint y: 354, endPoint x: 453, endPoint y: 357, distance: 292.1
click at [454, 368] on p "Volatile Organic Compounds (VOCs): industrial pollutants that slip through outd…" at bounding box center [308, 379] width 318 height 22
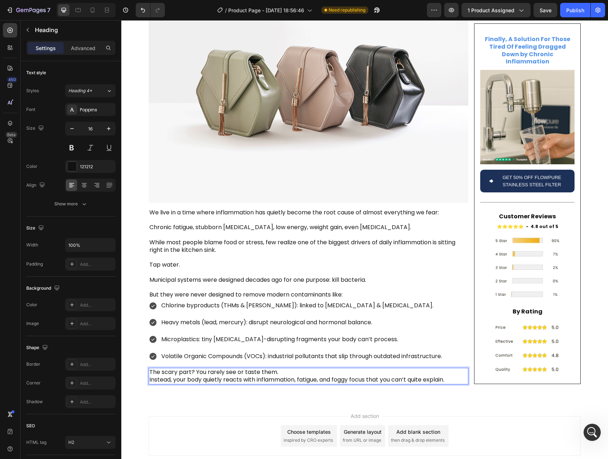
click at [278, 368] on p "The scary part? You rarely see or taste them. Instead, your body quietly reacts…" at bounding box center [308, 375] width 318 height 15
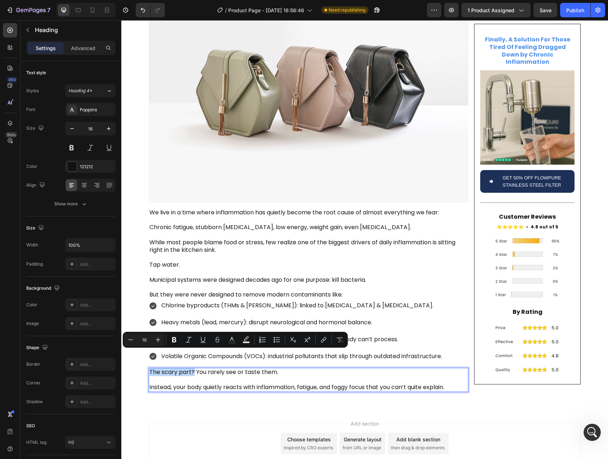
drag, startPoint x: 190, startPoint y: 356, endPoint x: 147, endPoint y: 356, distance: 42.9
click at [149, 368] on p "The scary part? You rarely see or taste them. ⁠⁠⁠⁠⁠⁠⁠ Instead, your body quietl…" at bounding box center [308, 379] width 318 height 22
click at [223, 368] on p "The scary part? You rarely see or taste them. Instead, your body quietly reacts…" at bounding box center [308, 379] width 318 height 22
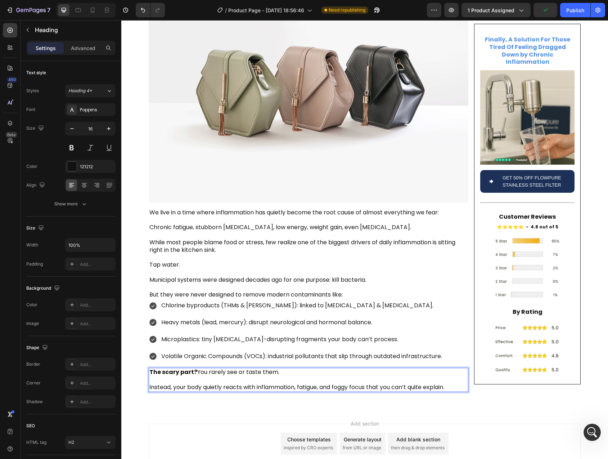
click at [212, 371] on p "The scary part? You rarely see or taste them. ⁠⁠⁠⁠⁠⁠⁠ Instead, your body quietl…" at bounding box center [308, 379] width 318 height 22
click at [326, 368] on p "The scary part? You rarely see or taste them. Instead, your body quietly reacts…" at bounding box center [308, 379] width 318 height 22
click at [215, 371] on p "The scary part? You rarely see or taste them. Instead, your body quietly reacts…" at bounding box center [308, 379] width 318 height 22
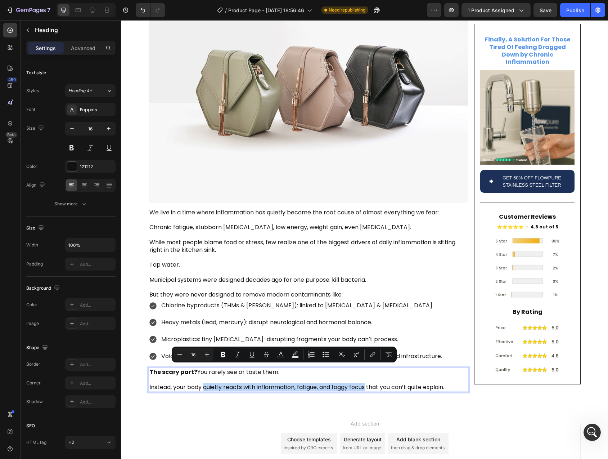
drag, startPoint x: 215, startPoint y: 371, endPoint x: 365, endPoint y: 370, distance: 149.8
click at [365, 370] on p "The scary part? You rarely see or taste them. Instead, your body quietly reacts…" at bounding box center [308, 379] width 318 height 22
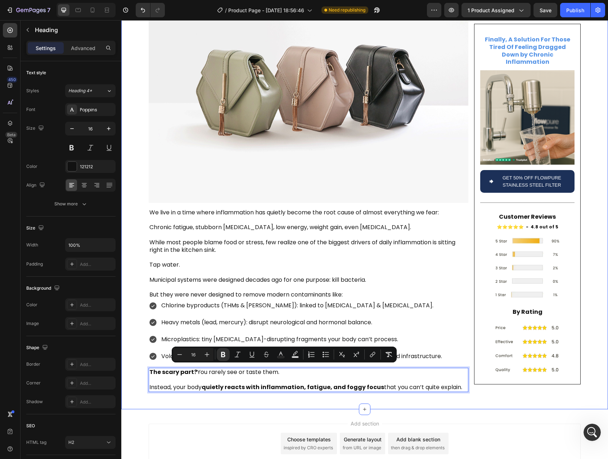
click at [261, 388] on div "Is Your Tap Water Secretly Fueling Inflammation , Fatigue , and Brain Fog ? Hea…" at bounding box center [364, 132] width 487 height 553
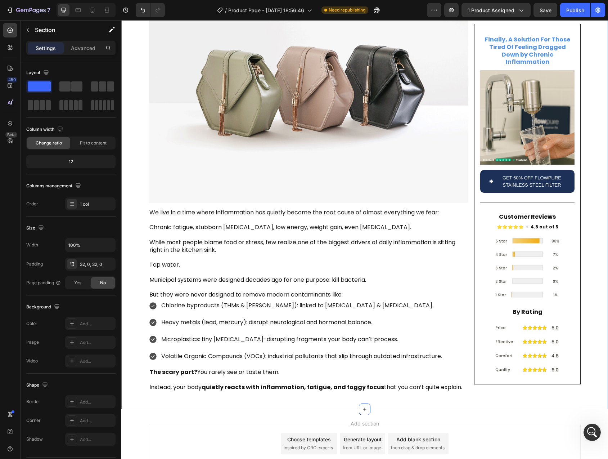
scroll to position [3724, 0]
click at [182, 351] on p "Volatile Organic Compounds (VOCs): industrial pollutants that slip through outd…" at bounding box center [301, 356] width 281 height 10
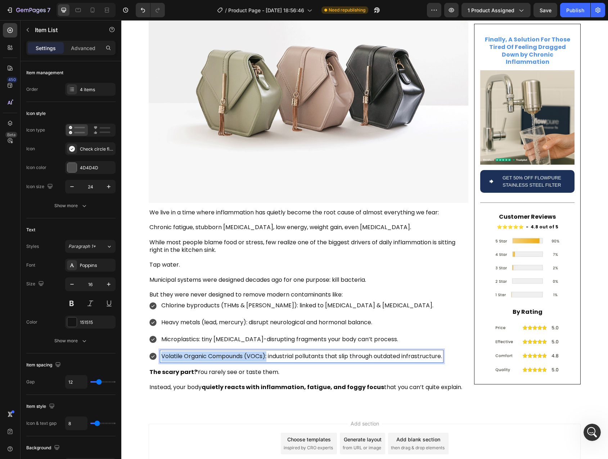
drag, startPoint x: 266, startPoint y: 338, endPoint x: 159, endPoint y: 338, distance: 107.0
click at [161, 351] on p "Volatile Organic Compounds (VOCs): industrial pollutants that slip through outd…" at bounding box center [301, 356] width 281 height 10
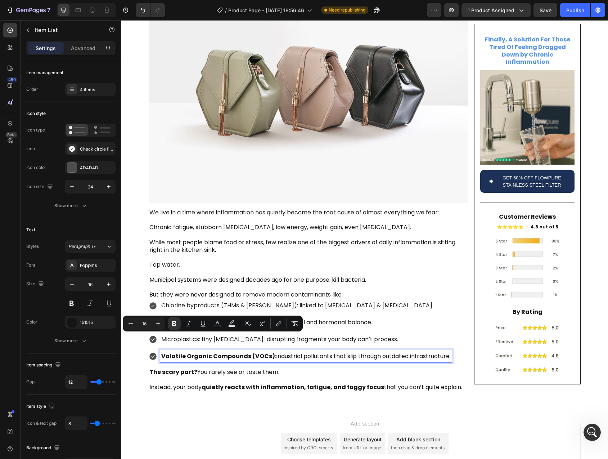
click at [192, 300] on p "Chlorine byproducts (THMs & HAAs): linked to oxidative stress & cell damage." at bounding box center [306, 305] width 290 height 10
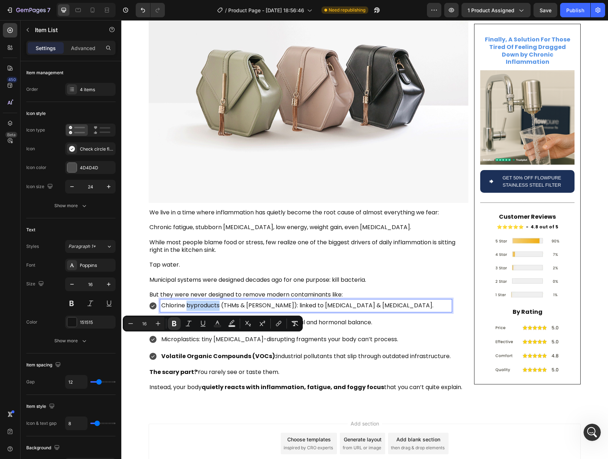
click at [192, 300] on p "Chlorine byproducts (THMs & HAAs): linked to oxidative stress & cell damage." at bounding box center [306, 305] width 290 height 10
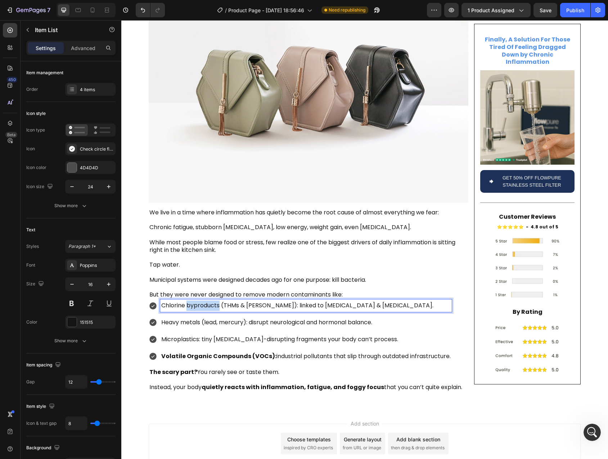
click at [192, 300] on p "Chlorine byproducts (THMs & HAAs): linked to oxidative stress & cell damage." at bounding box center [306, 305] width 290 height 10
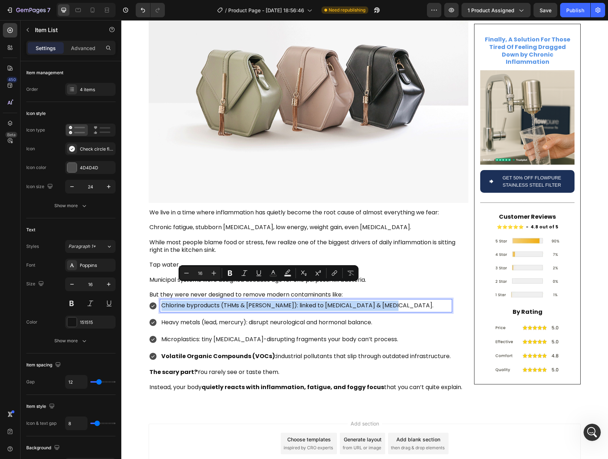
click at [242, 300] on p "Chlorine byproducts (THMs & HAAs): linked to oxidative stress & cell damage." at bounding box center [306, 305] width 290 height 10
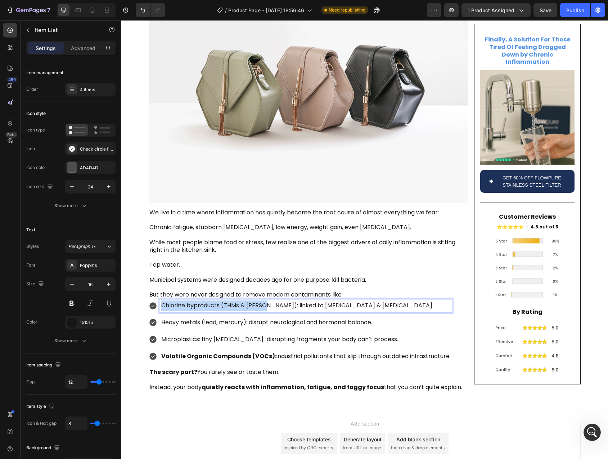
drag, startPoint x: 263, startPoint y: 287, endPoint x: 159, endPoint y: 289, distance: 103.8
click at [161, 300] on p "Chlorine byproducts (THMs & HAAs): linked to oxidative stress & cell damage." at bounding box center [306, 305] width 290 height 10
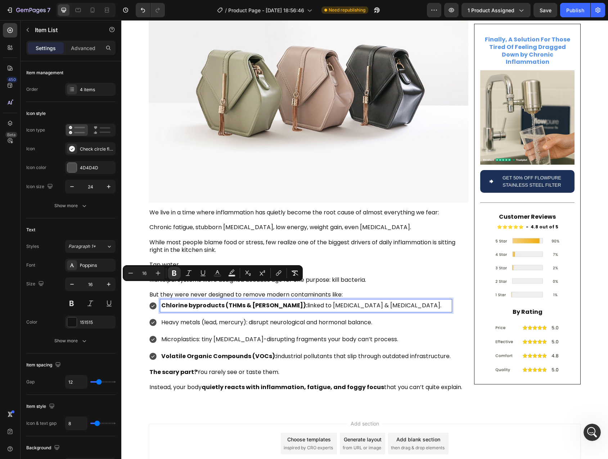
click at [222, 317] on p "Heavy metals (lead, mercury): disrupt neurological and hormonal balance." at bounding box center [306, 322] width 290 height 10
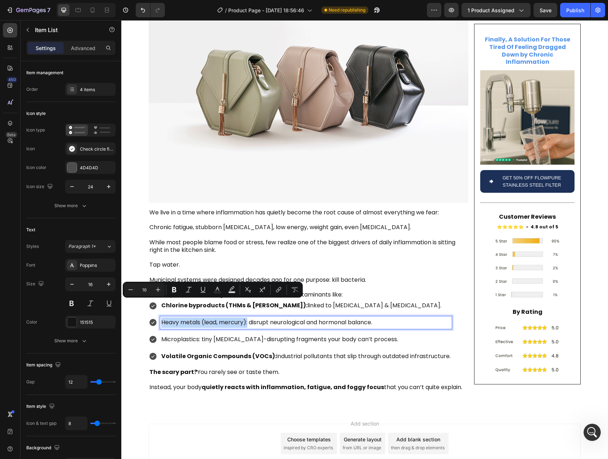
drag, startPoint x: 246, startPoint y: 305, endPoint x: 159, endPoint y: 304, distance: 87.2
click at [161, 317] on p "Heavy metals (lead, mercury): disrupt neurological and hormonal balance." at bounding box center [306, 322] width 290 height 10
click at [218, 334] on p "Microplastics: tiny endocrine-disrupting fragments your body can’t process." at bounding box center [306, 339] width 290 height 10
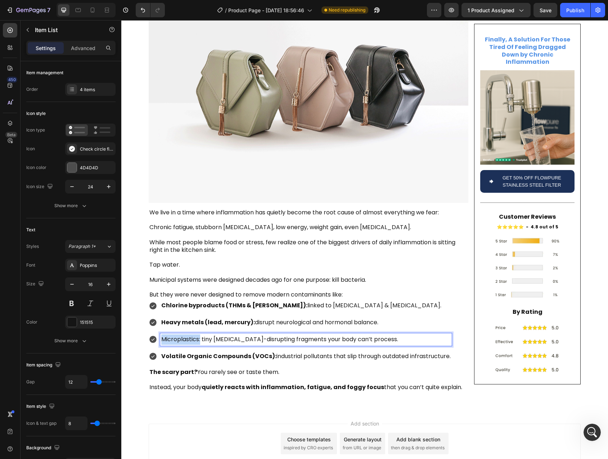
drag, startPoint x: 198, startPoint y: 323, endPoint x: 157, endPoint y: 323, distance: 41.1
click at [160, 333] on div "Microplastics: tiny endocrine-disrupting fragments your body can’t process." at bounding box center [306, 339] width 292 height 13
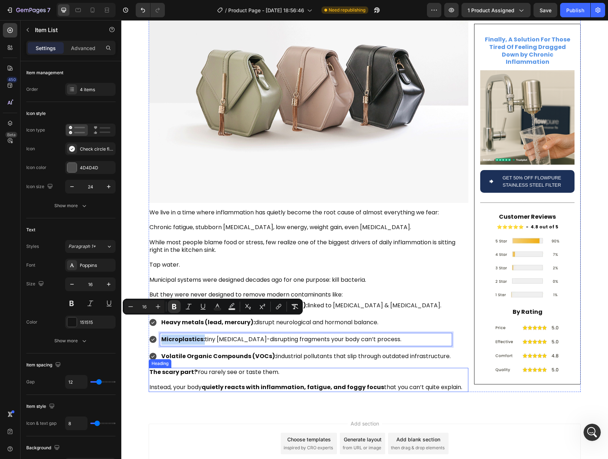
click at [215, 368] on p "⁠⁠⁠⁠⁠⁠⁠ The scary part? You rarely see or taste them. Instead, your body quietl…" at bounding box center [308, 379] width 318 height 22
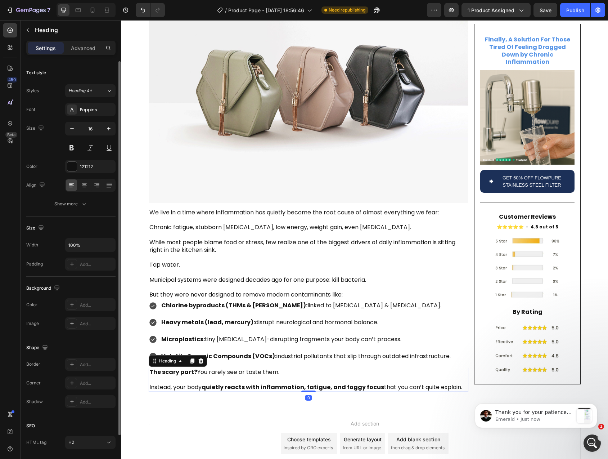
scroll to position [0, 0]
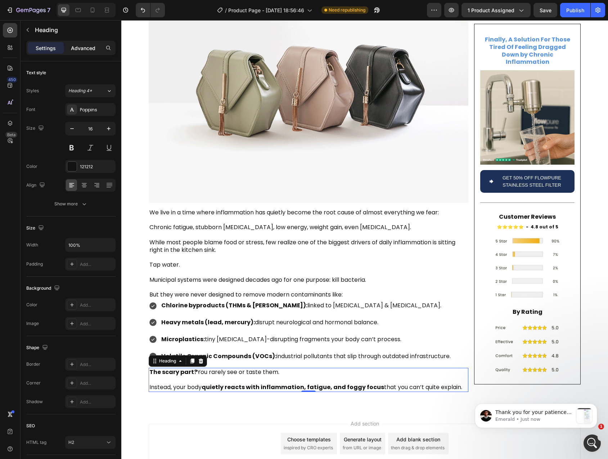
click at [85, 52] on p "Advanced" at bounding box center [83, 48] width 24 height 8
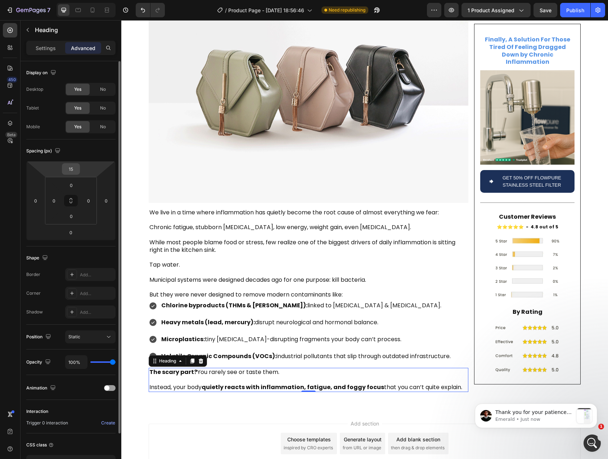
click at [73, 173] on input "15" at bounding box center [71, 169] width 14 height 11
type input "25"
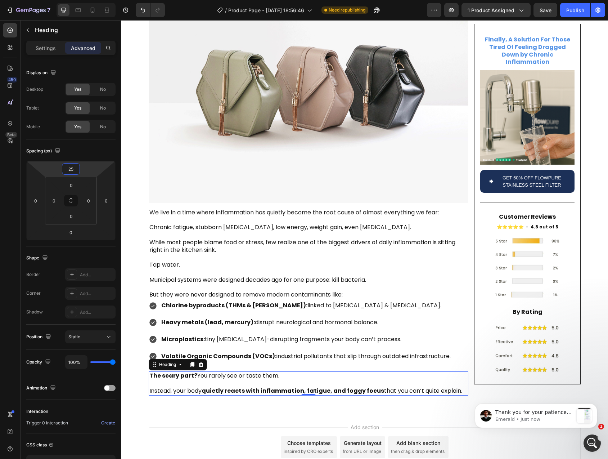
click at [177, 413] on div "Add section Choose templates inspired by CRO experts Generate layout from URL o…" at bounding box center [364, 457] width 487 height 89
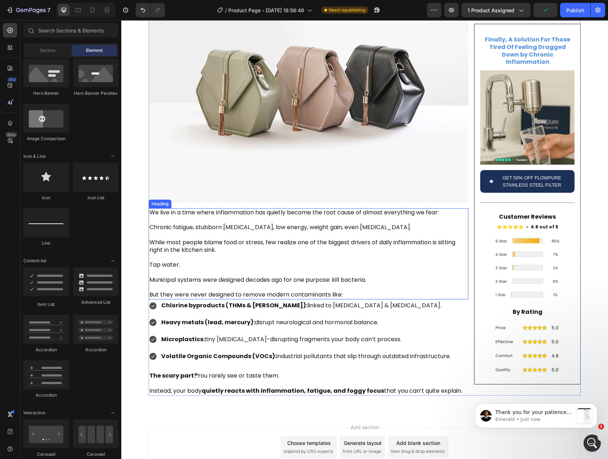
click at [301, 277] on p "We live in a time where inflammation has quietly become the root cause of almos…" at bounding box center [308, 254] width 318 height 90
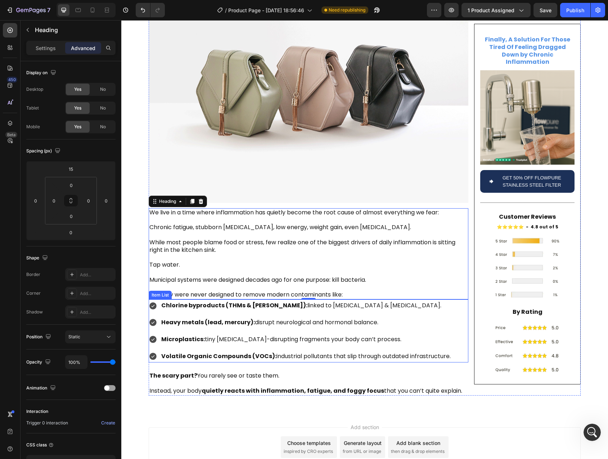
click at [453, 299] on div "Chlorine byproducts (THMs & HAAs): linked to oxidative stress & cell damage. He…" at bounding box center [309, 330] width 320 height 63
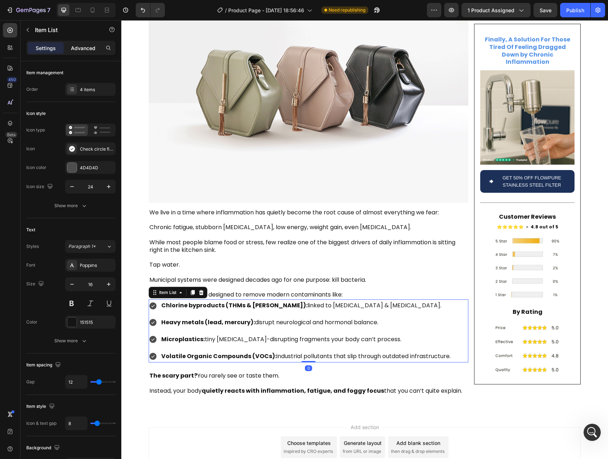
click at [74, 46] on p "Advanced" at bounding box center [83, 48] width 24 height 8
type input "100%"
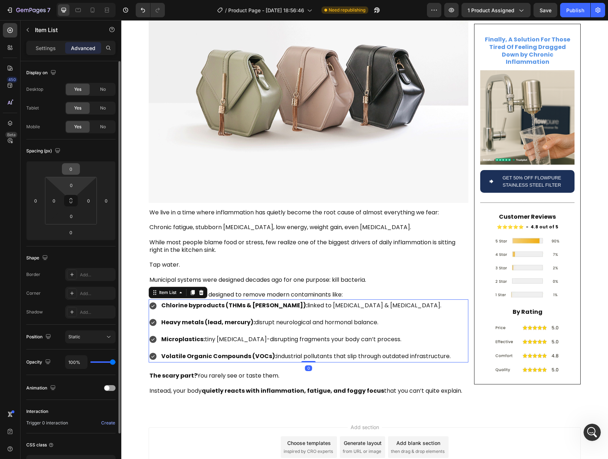
click at [73, 173] on input "0" at bounding box center [71, 169] width 14 height 11
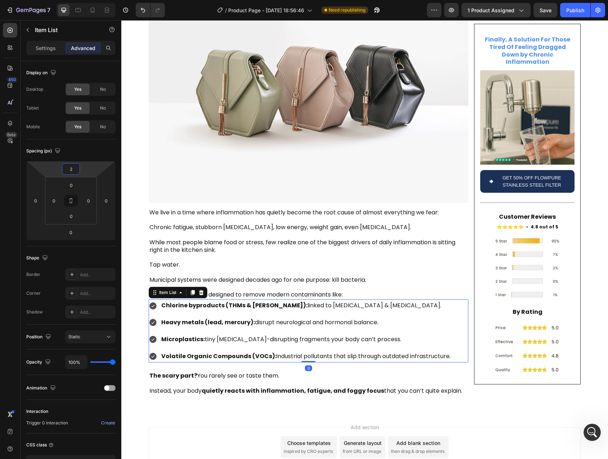
type input "25"
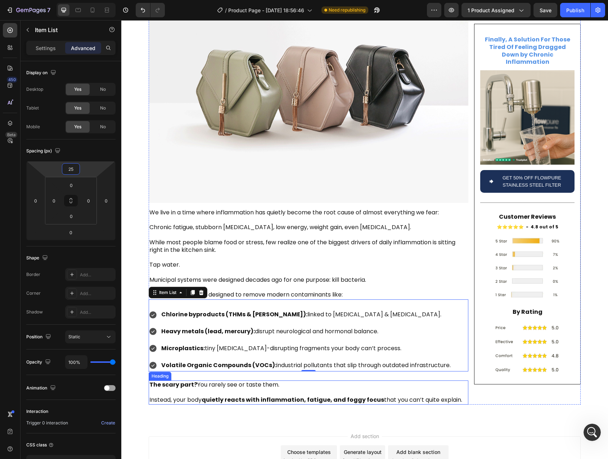
click at [460, 381] on p "⁠⁠⁠⁠⁠⁠⁠ The scary part? You rarely see or taste them. Instead, your body quietl…" at bounding box center [308, 392] width 318 height 22
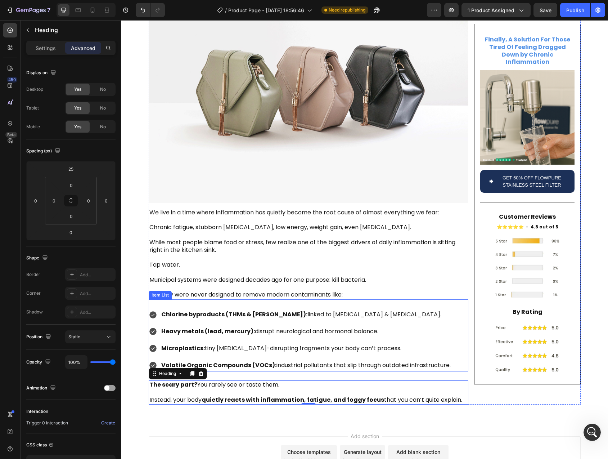
click at [464, 322] on div "Chlorine byproducts (THMs & HAAs): linked to oxidative stress & cell damage. He…" at bounding box center [309, 339] width 320 height 63
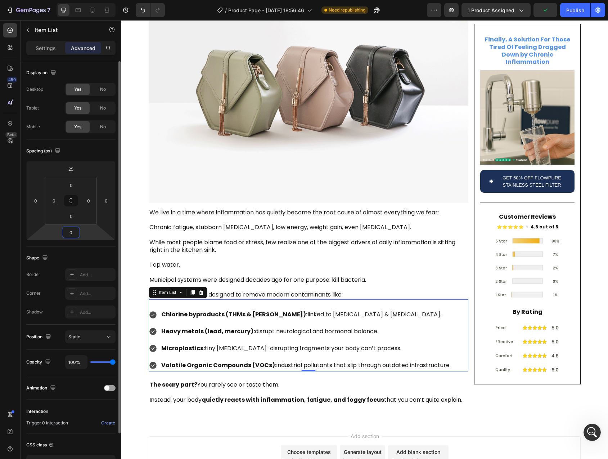
click at [72, 232] on input "0" at bounding box center [71, 232] width 14 height 11
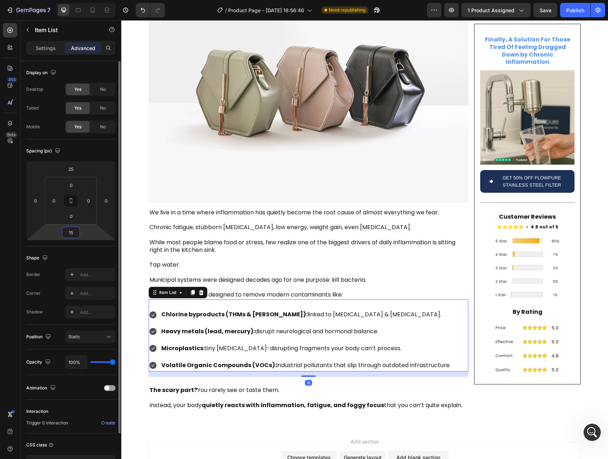
click at [71, 232] on input "15" at bounding box center [71, 232] width 14 height 11
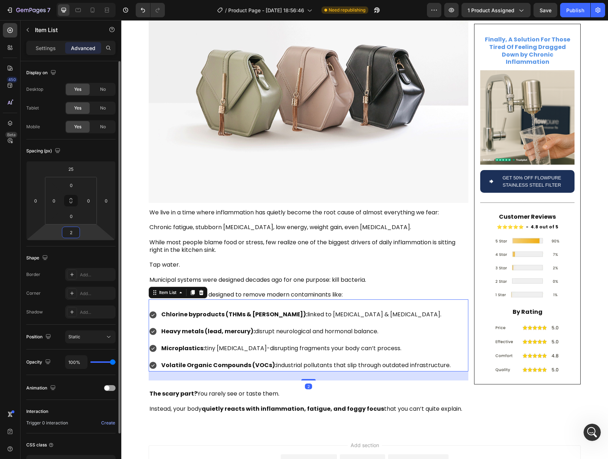
type input "25"
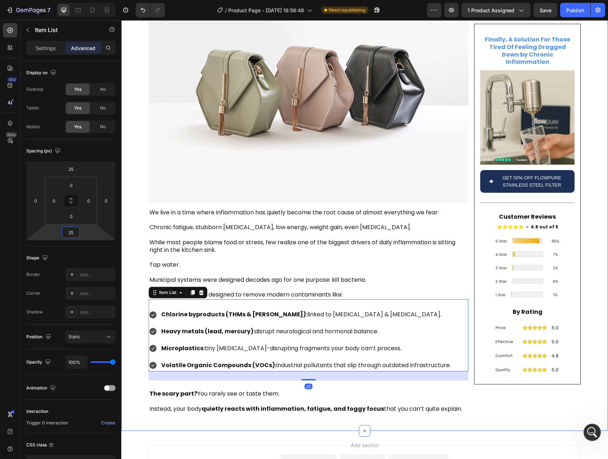
click at [134, 319] on div "Is Your Tap Water Secretly Fueling Inflammation , Fatigue , and Brain Fog ? Hea…" at bounding box center [364, 143] width 487 height 552
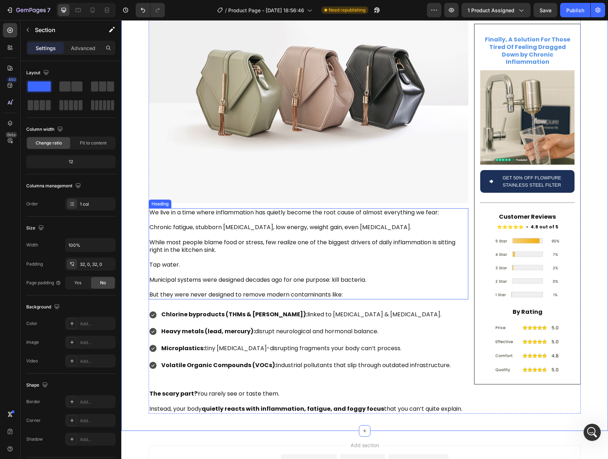
click at [154, 246] on p "We live in a time where inflammation has quietly become the root cause of almos…" at bounding box center [308, 254] width 318 height 90
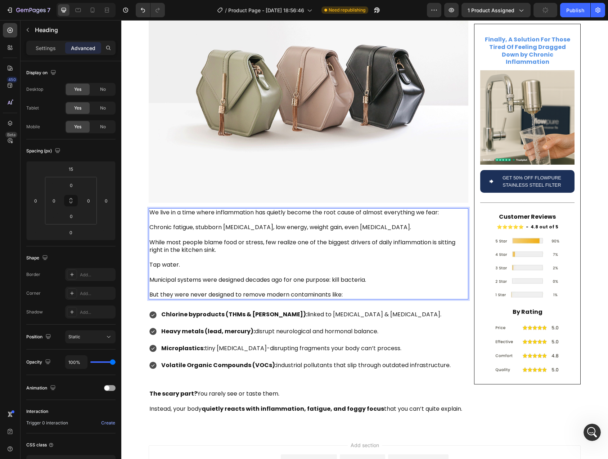
click at [451, 261] on p "We live in a time where inflammation has quietly become the root cause of almos…" at bounding box center [308, 254] width 318 height 90
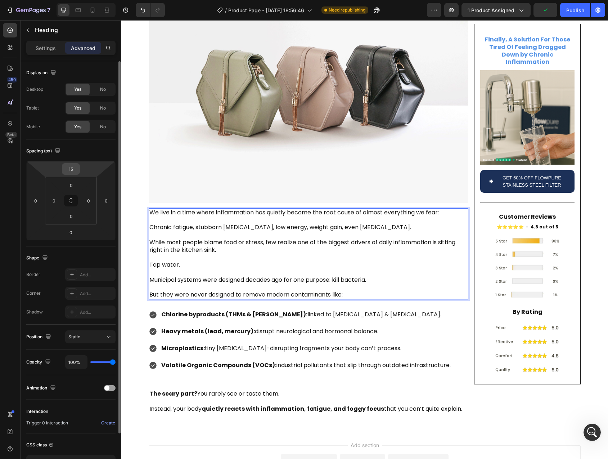
click at [69, 169] on input "15" at bounding box center [71, 169] width 14 height 11
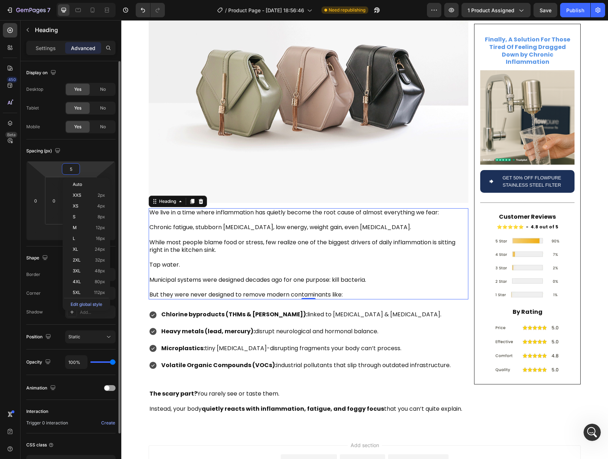
type input "50"
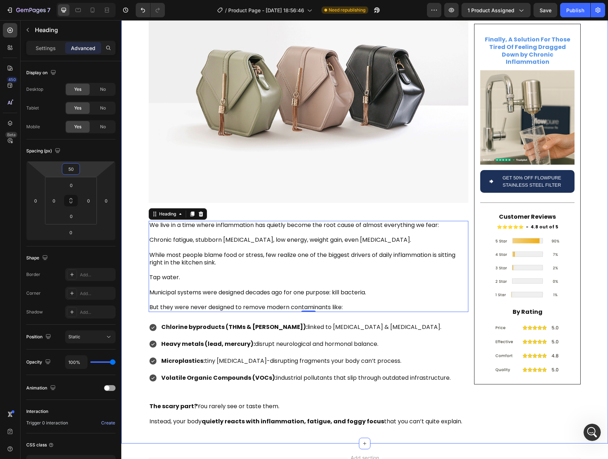
click at [133, 225] on div "Is Your Tap Water Secretly Fueling Inflammation , Fatigue , and Brain Fog ? Hea…" at bounding box center [364, 149] width 487 height 564
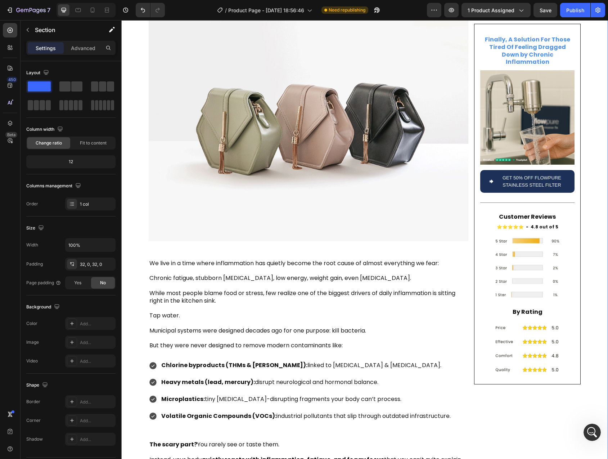
scroll to position [44, 0]
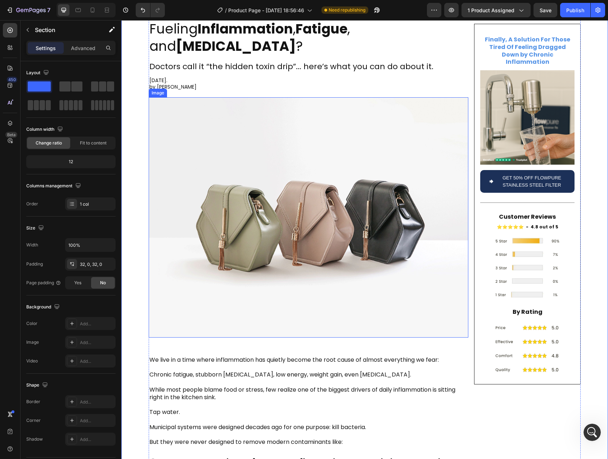
click at [230, 219] on img at bounding box center [309, 217] width 320 height 240
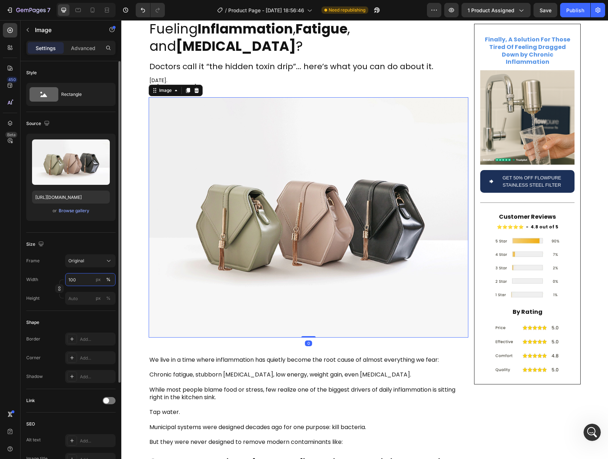
click at [78, 281] on input "100" at bounding box center [90, 279] width 50 height 13
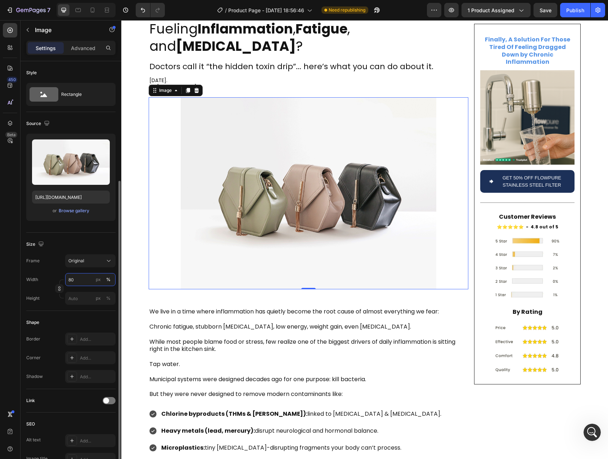
scroll to position [126, 0]
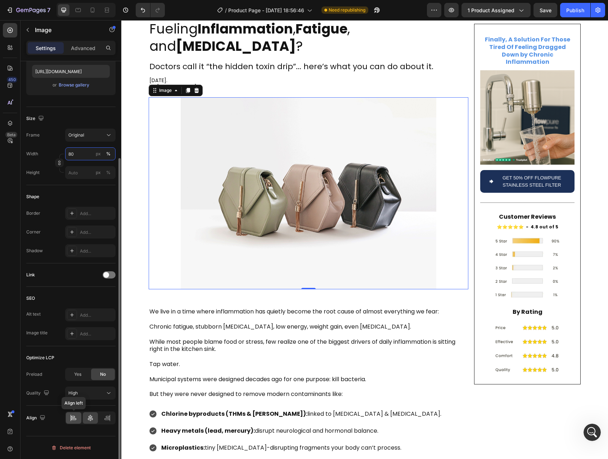
type input "80"
click at [75, 423] on div at bounding box center [73, 418] width 15 height 12
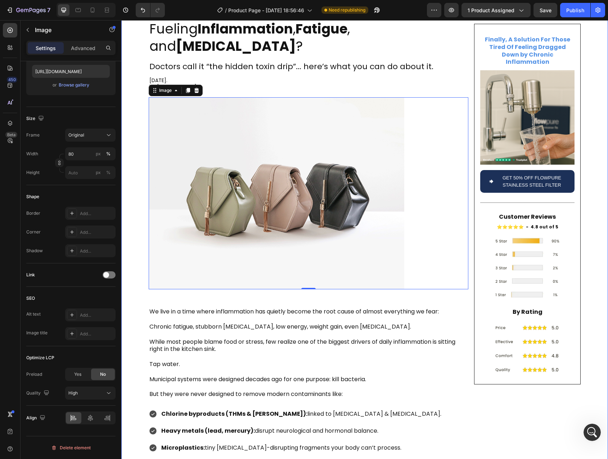
click at [138, 304] on div "Is Your Tap Water Secretly Fueling Inflammation , Fatigue , and Brain Fog ? Hea…" at bounding box center [364, 260] width 487 height 516
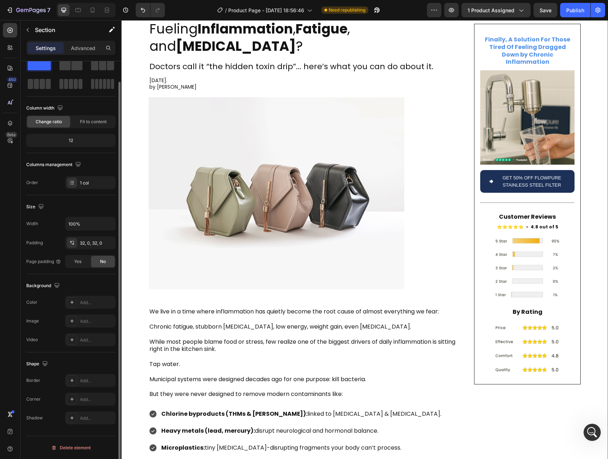
scroll to position [0, 0]
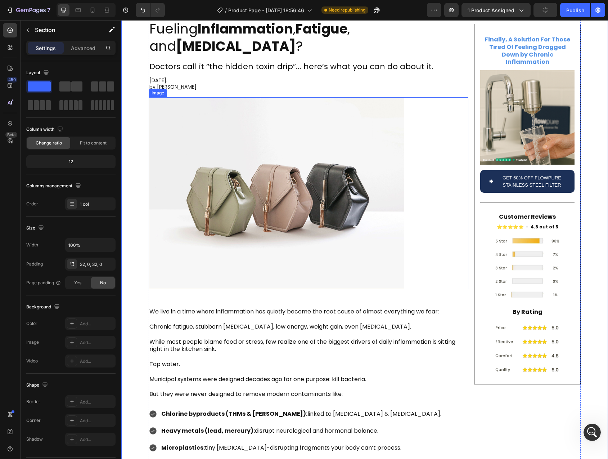
click at [459, 269] on div at bounding box center [309, 193] width 320 height 192
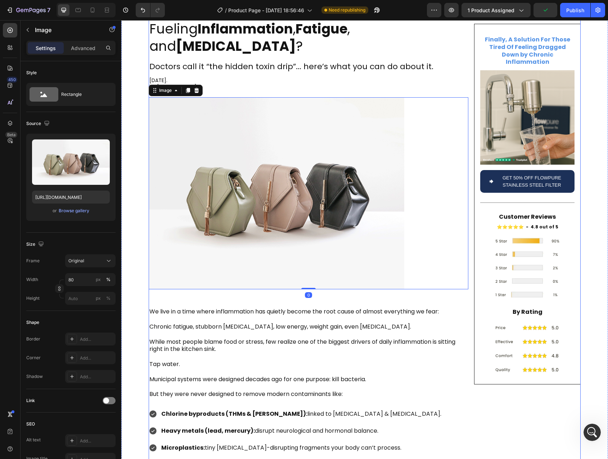
click at [441, 280] on div "Is Your Tap Water Secretly Fueling Inflammation , Fatigue , and Brain Fog ? Hea…" at bounding box center [309, 257] width 320 height 510
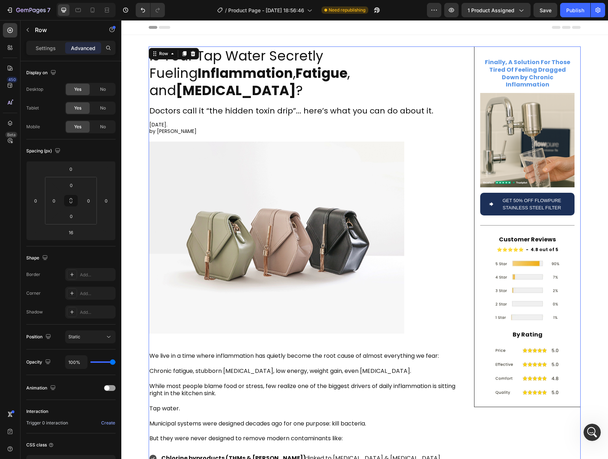
click at [466, 89] on div "Is Your Tap Water Secretly Fueling Inflammation , Fatigue , and Brain Fog ? Hea…" at bounding box center [365, 301] width 432 height 510
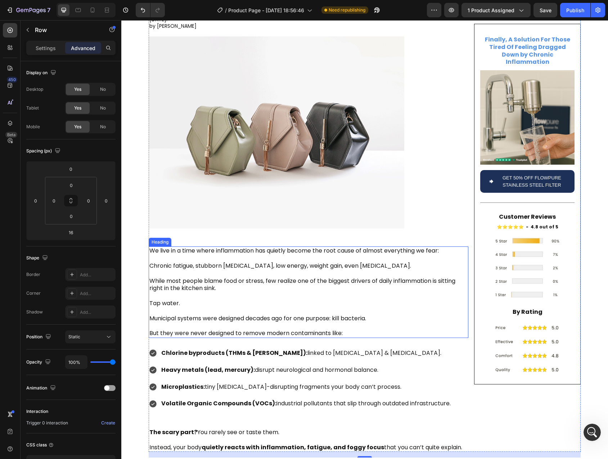
scroll to position [109, 0]
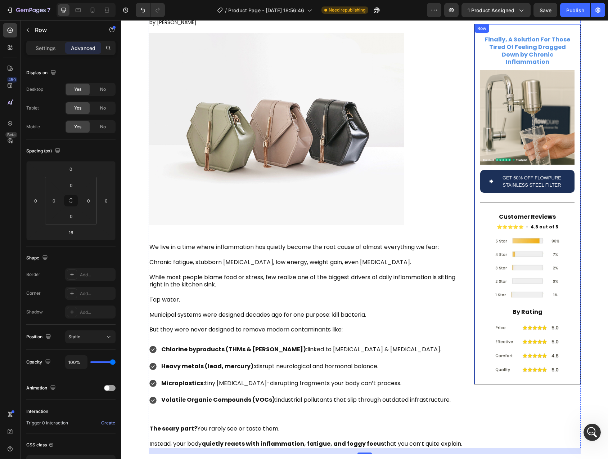
drag, startPoint x: 477, startPoint y: 288, endPoint x: 151, endPoint y: 133, distance: 360.1
click at [477, 288] on div "Finally, A Solution For Those Tired Of Feeling Dragged Down by Chronic Inflamma…" at bounding box center [527, 204] width 107 height 361
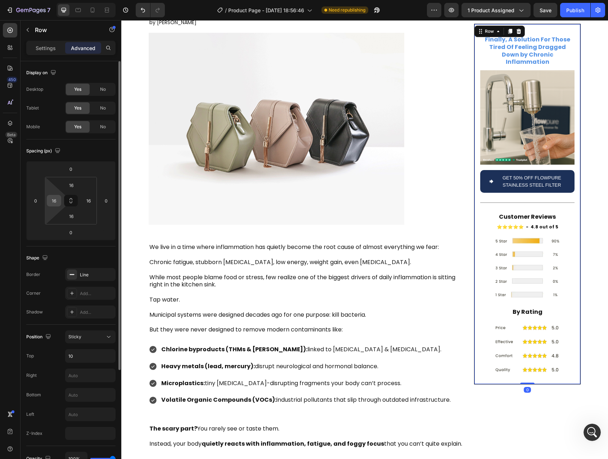
click at [55, 201] on input "16" at bounding box center [54, 200] width 11 height 11
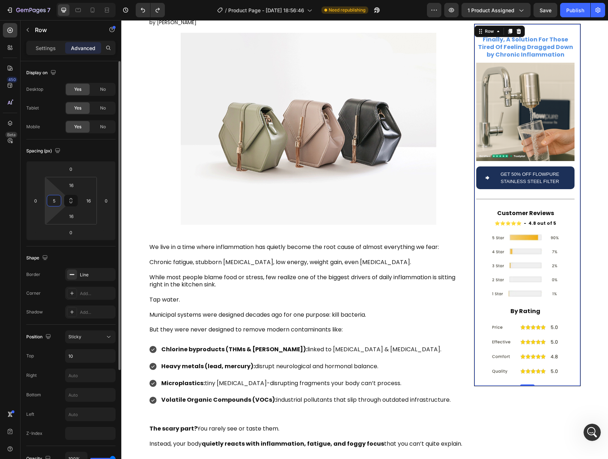
type input "16"
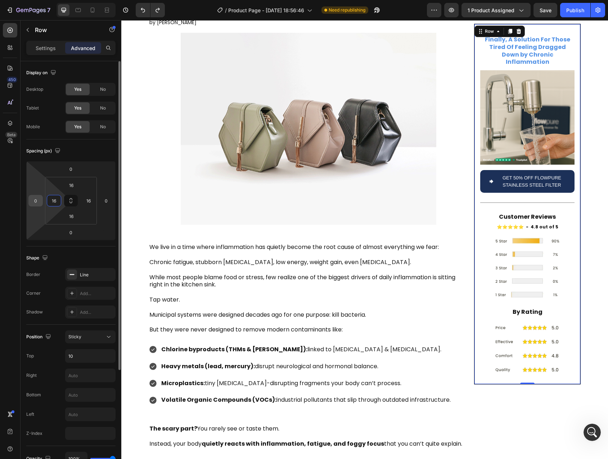
click at [39, 200] on input "0" at bounding box center [35, 200] width 11 height 11
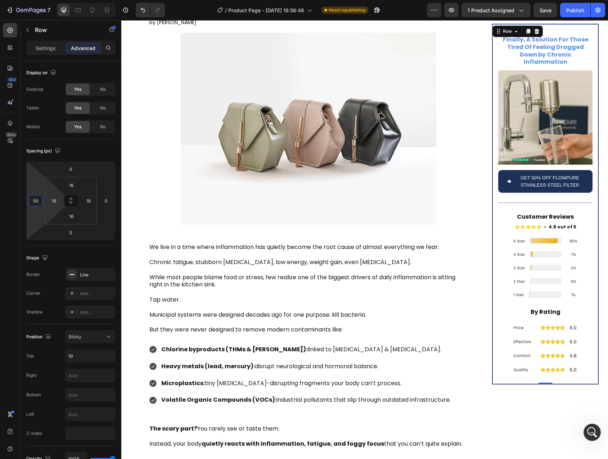
type input "5"
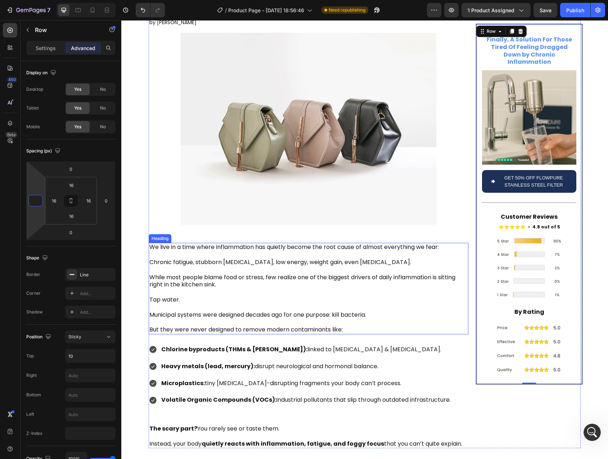
click at [369, 278] on p "We live in a time where inflammation has quietly become the root cause of almos…" at bounding box center [308, 288] width 318 height 90
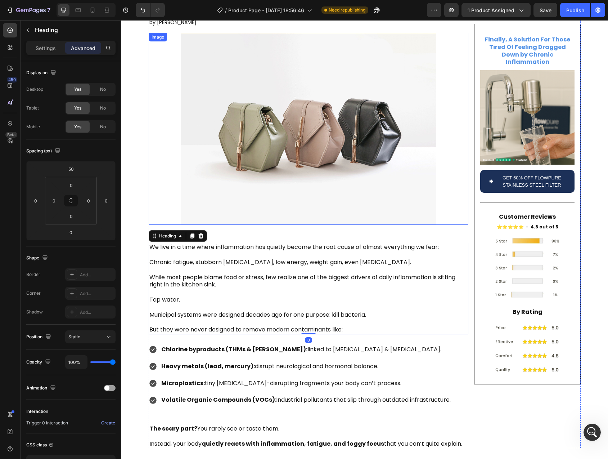
click at [154, 188] on div at bounding box center [309, 129] width 320 height 192
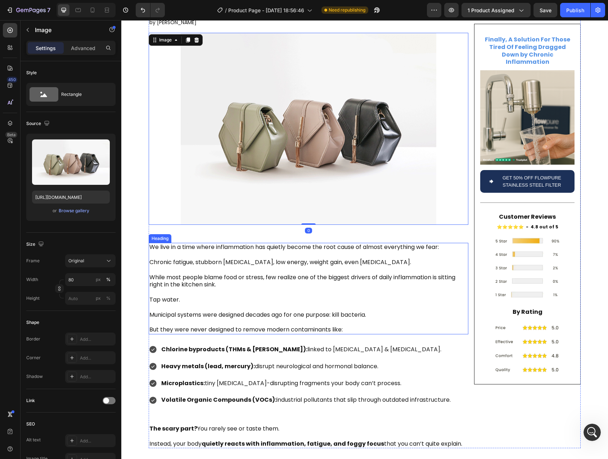
click at [300, 286] on p "We live in a time where inflammation has quietly become the root cause of almos…" at bounding box center [308, 288] width 318 height 90
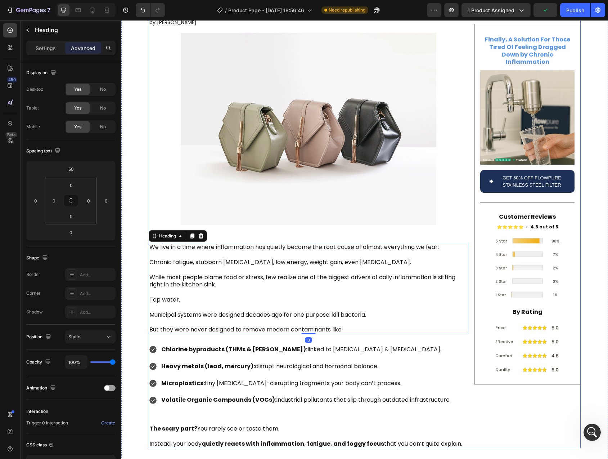
click at [501, 413] on div "Finally, A Solution For Those Tired Of Feeling Dragged Down by Chronic Inflamma…" at bounding box center [527, 193] width 107 height 510
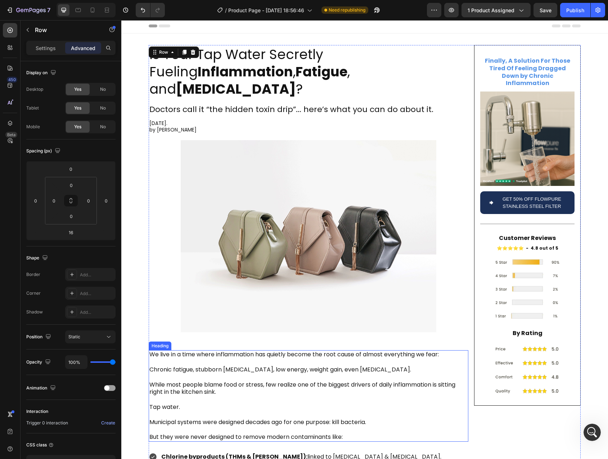
scroll to position [0, 0]
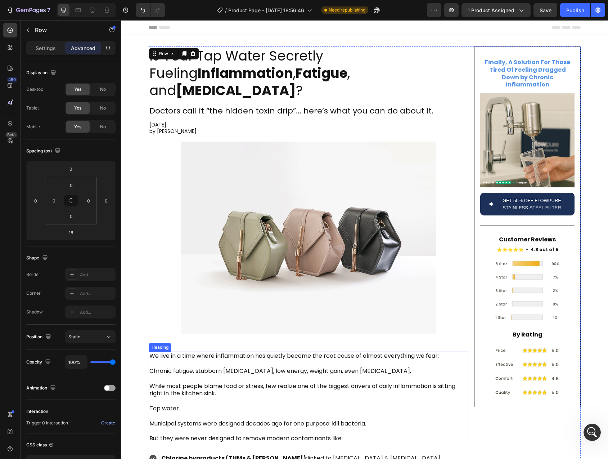
click at [340, 255] on img at bounding box center [309, 238] width 256 height 192
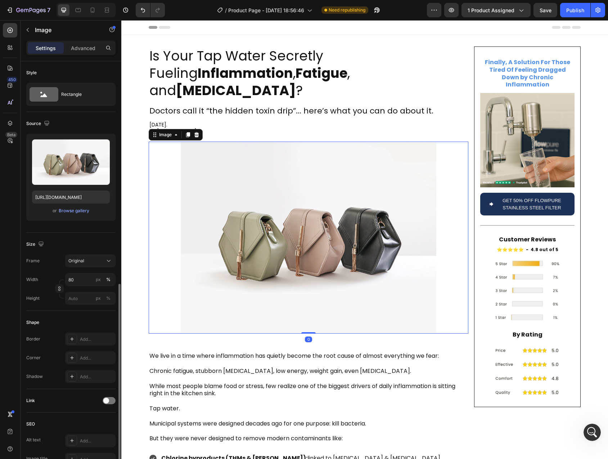
scroll to position [126, 0]
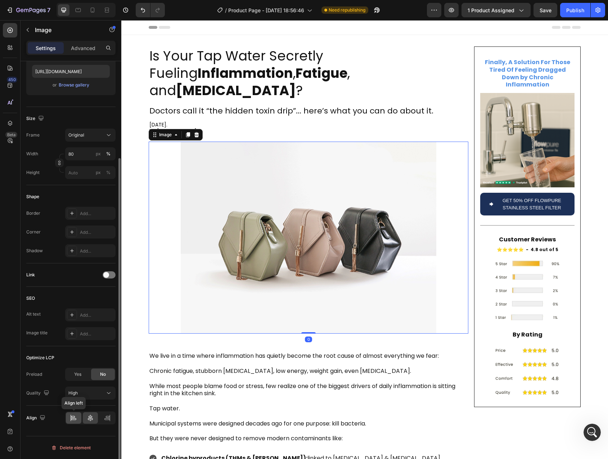
click at [73, 420] on icon at bounding box center [73, 417] width 7 height 7
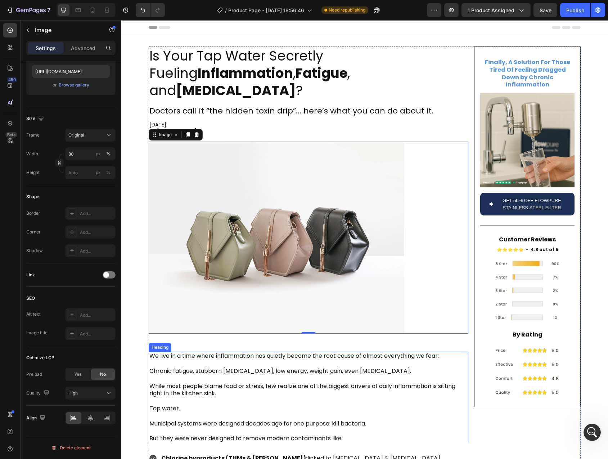
click at [305, 385] on p "We live in a time where inflammation has quietly become the root cause of almos…" at bounding box center [308, 397] width 318 height 90
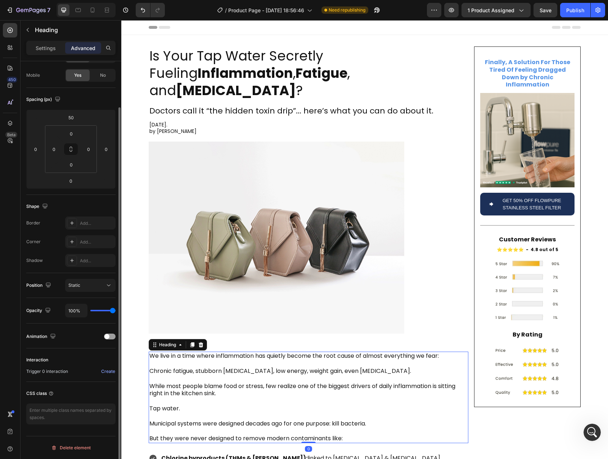
scroll to position [0, 0]
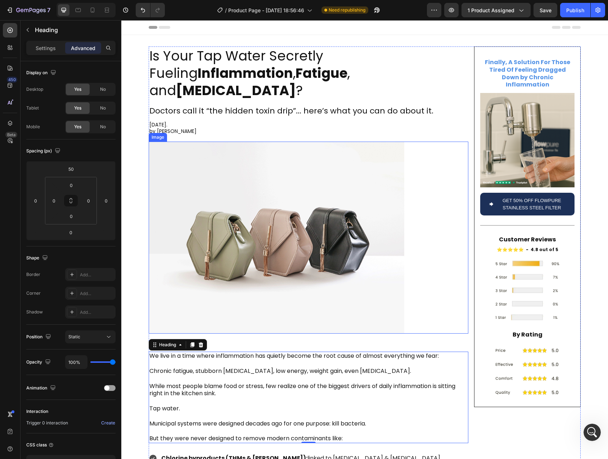
click at [210, 198] on img at bounding box center [277, 238] width 256 height 192
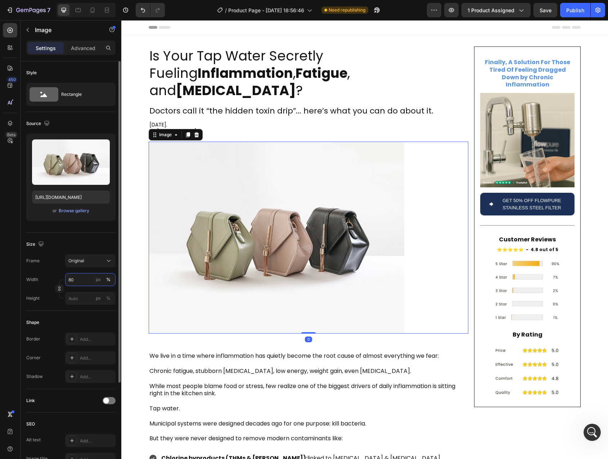
click at [76, 279] on input "80" at bounding box center [90, 279] width 50 height 13
type input "90"
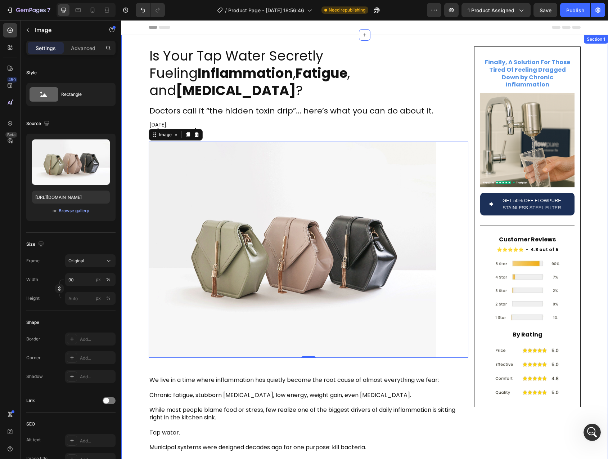
click at [132, 247] on div "Is Your Tap Water Secretly Fueling Inflammation , Fatigue , and Brain Fog ? Hea…" at bounding box center [364, 316] width 487 height 540
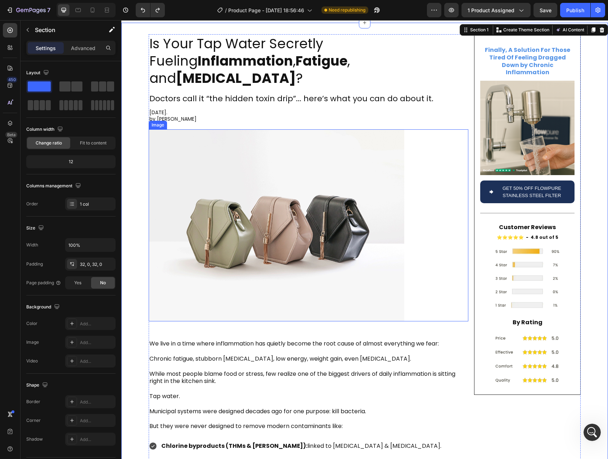
scroll to position [114, 0]
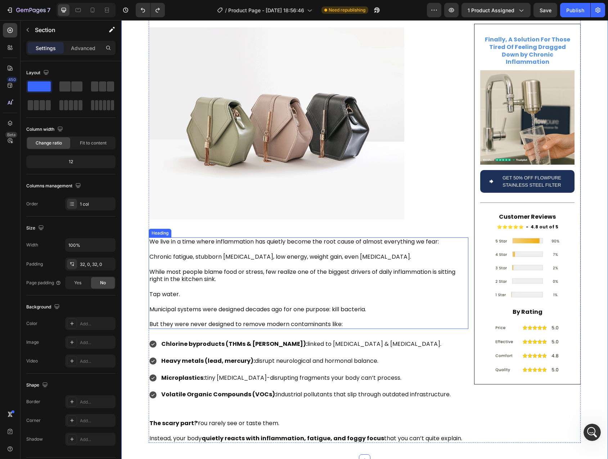
click at [188, 266] on p "We live in a time where inflammation has quietly become the root cause of almos…" at bounding box center [308, 283] width 318 height 90
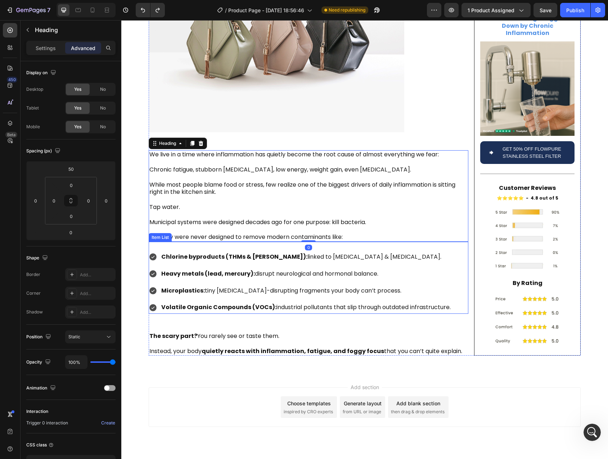
scroll to position [202, 0]
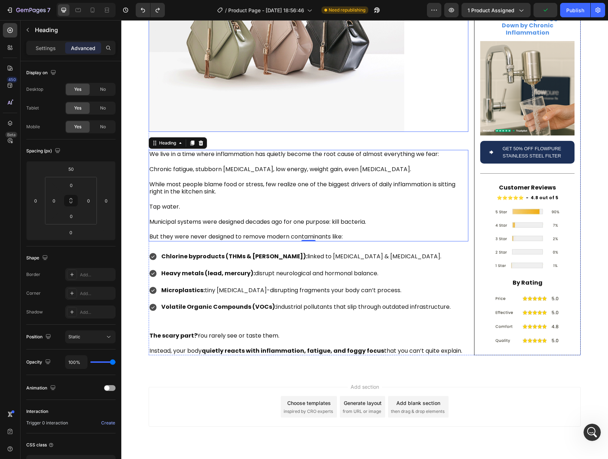
click at [227, 77] on img at bounding box center [277, 36] width 256 height 192
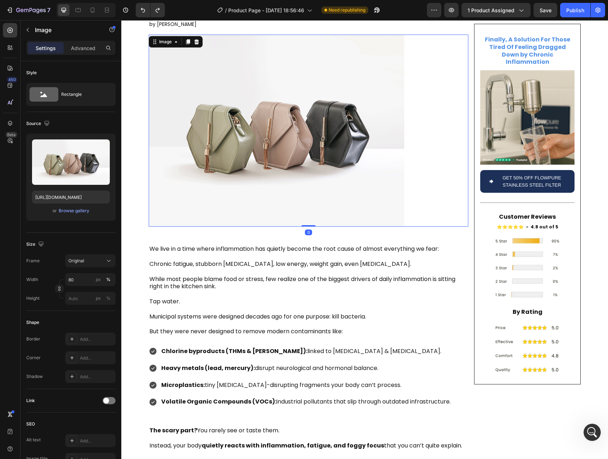
scroll to position [75, 0]
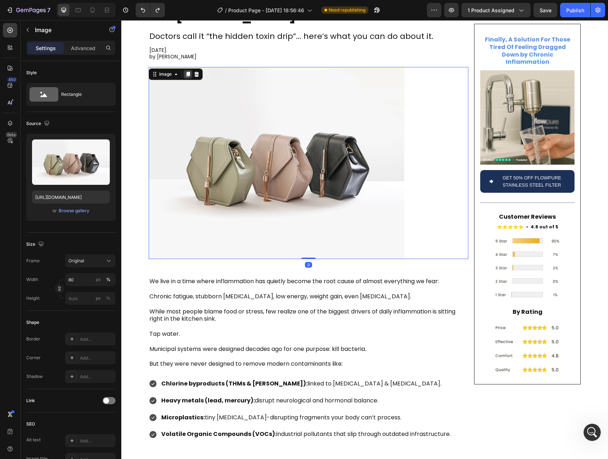
click at [187, 72] on icon at bounding box center [188, 74] width 4 height 5
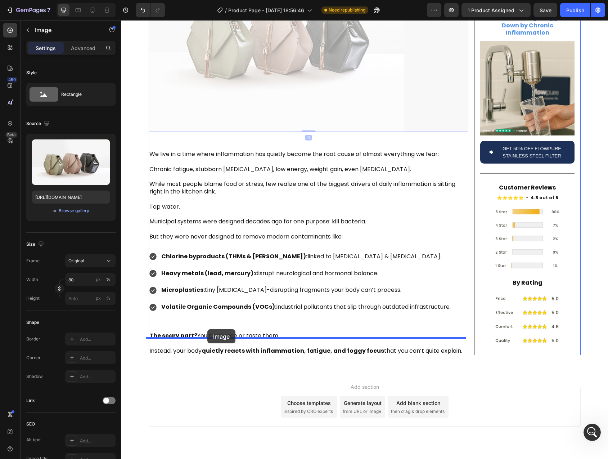
drag, startPoint x: 156, startPoint y: 237, endPoint x: 207, endPoint y: 329, distance: 105.8
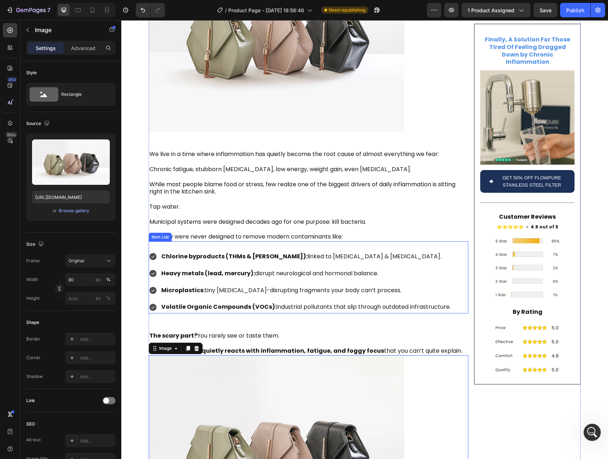
scroll to position [0, 0]
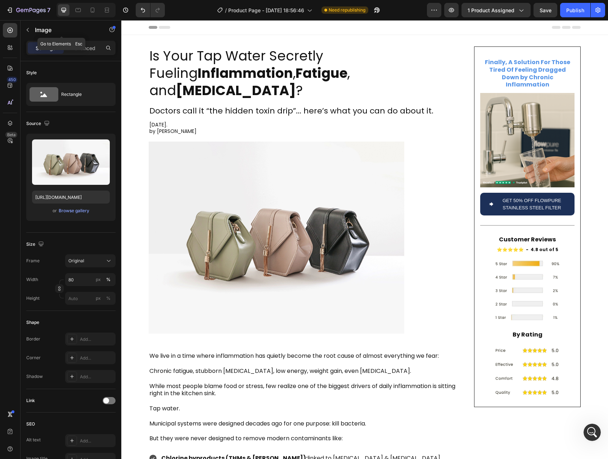
click at [32, 27] on button "button" at bounding box center [28, 30] width 12 height 12
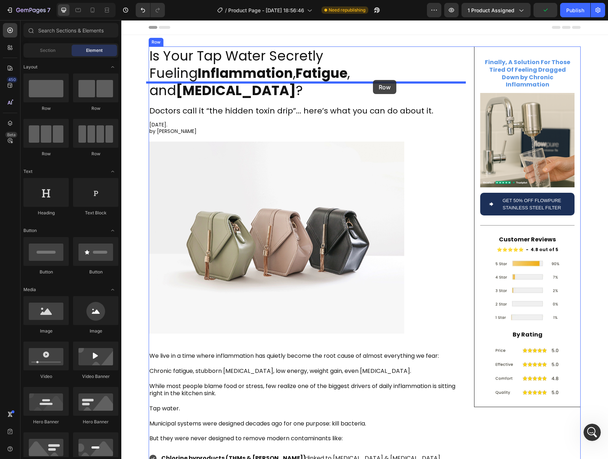
drag, startPoint x: 172, startPoint y: 110, endPoint x: 373, endPoint y: 80, distance: 203.2
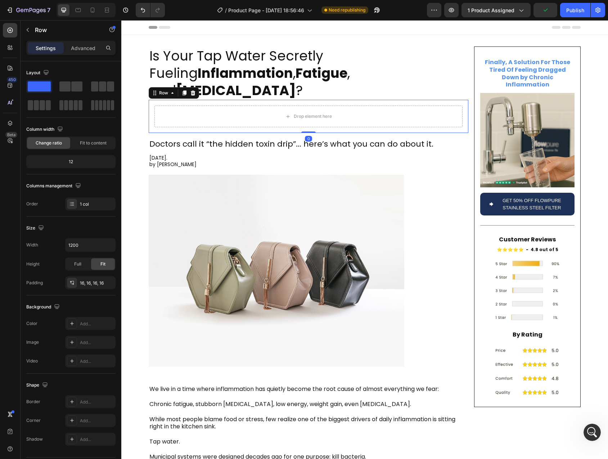
click at [179, 58] on p "Is Your Tap Water Secretly Fueling Inflammation , Fatigue , and Brain Fog ?" at bounding box center [308, 73] width 318 height 52
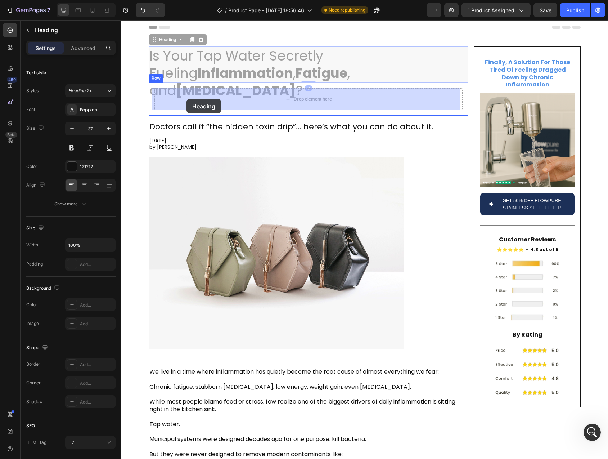
drag, startPoint x: 153, startPoint y: 40, endPoint x: 187, endPoint y: 99, distance: 67.4
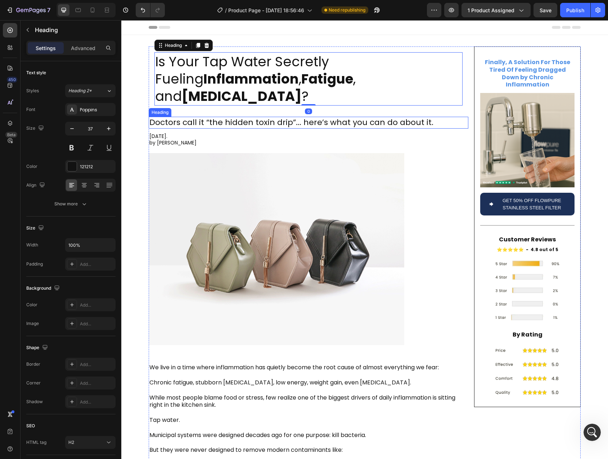
click at [186, 117] on p "Doctors call it “the hidden toxin drip”... here’s what you can do about it." at bounding box center [308, 122] width 318 height 10
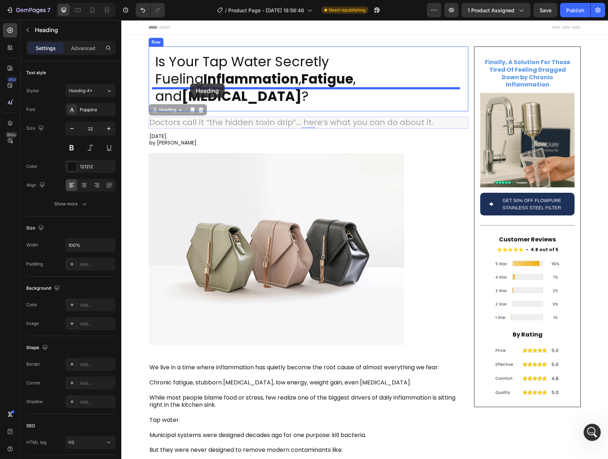
drag, startPoint x: 152, startPoint y: 94, endPoint x: 190, endPoint y: 83, distance: 39.7
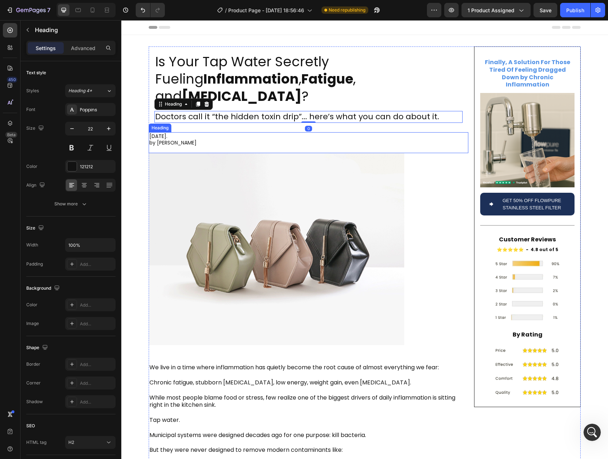
click at [172, 133] on p "Friday, July 26th. by George D." at bounding box center [308, 143] width 318 height 20
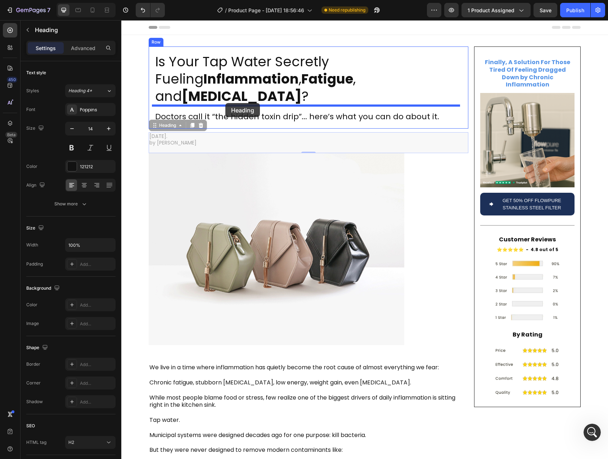
drag, startPoint x: 152, startPoint y: 108, endPoint x: 225, endPoint y: 103, distance: 73.3
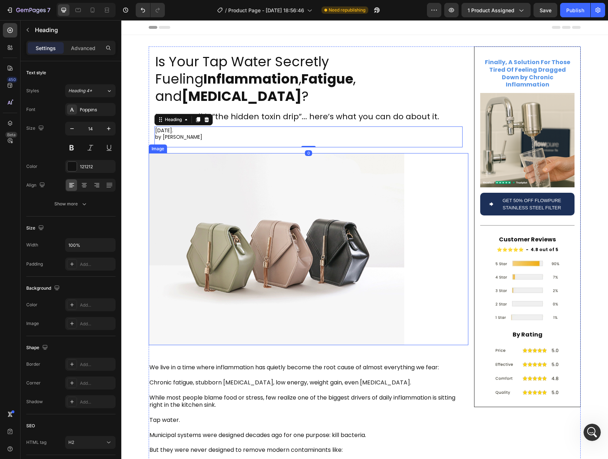
click at [183, 153] on img at bounding box center [277, 249] width 256 height 192
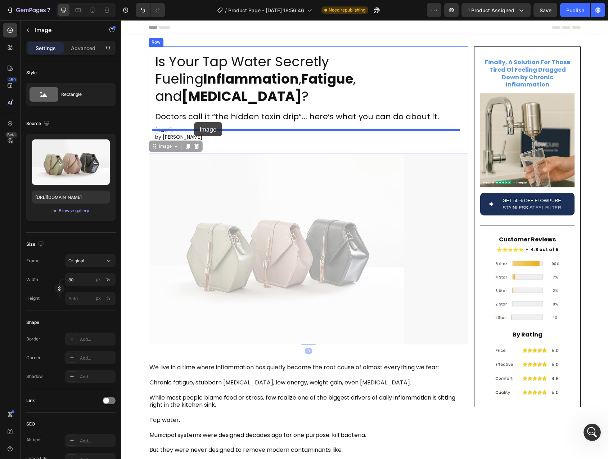
drag, startPoint x: 161, startPoint y: 128, endPoint x: 194, endPoint y: 122, distance: 33.9
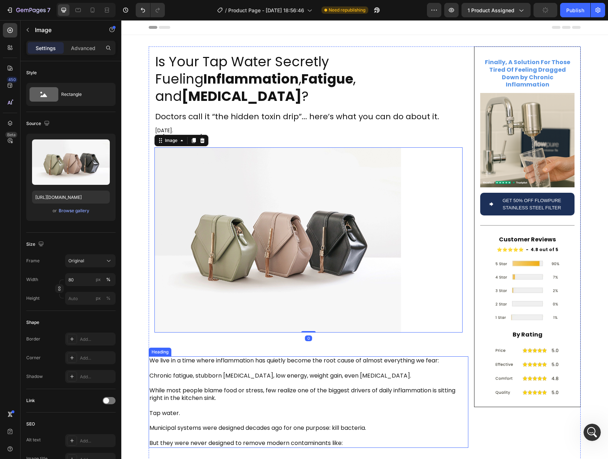
click at [200, 357] on p "We live in a time where inflammation has quietly become the root cause of almos…" at bounding box center [308, 402] width 318 height 90
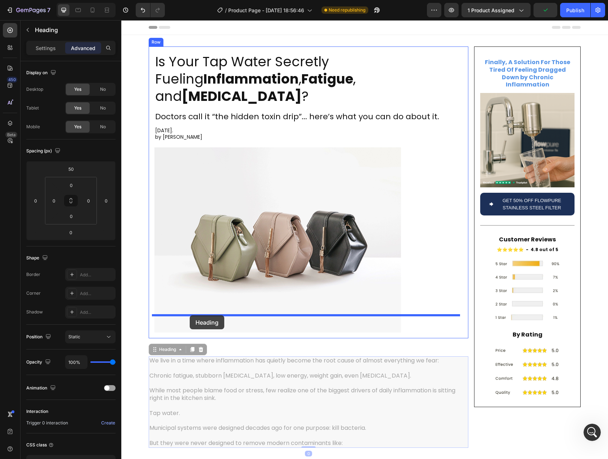
drag, startPoint x: 171, startPoint y: 324, endPoint x: 190, endPoint y: 315, distance: 21.1
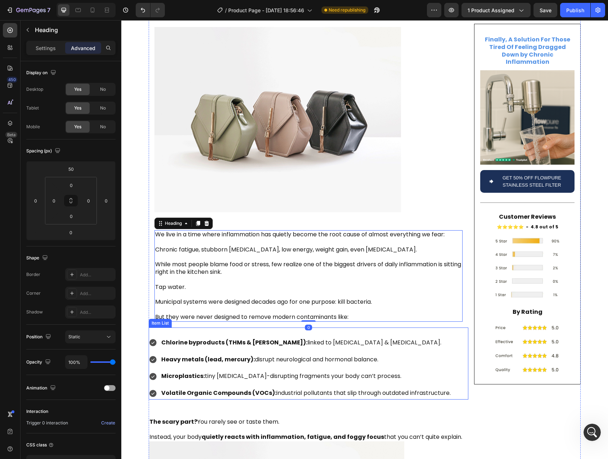
scroll to position [142, 0]
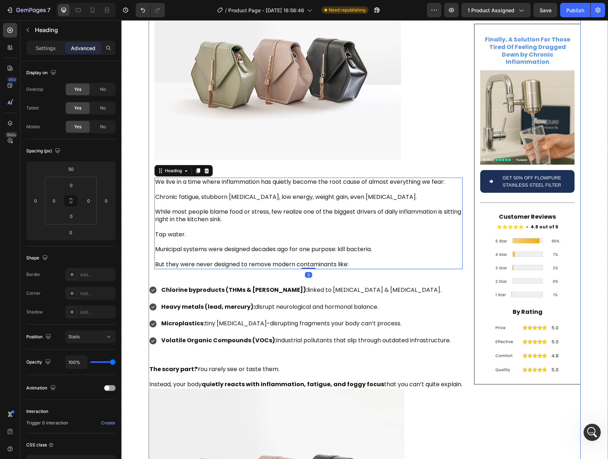
scroll to position [3924, 0]
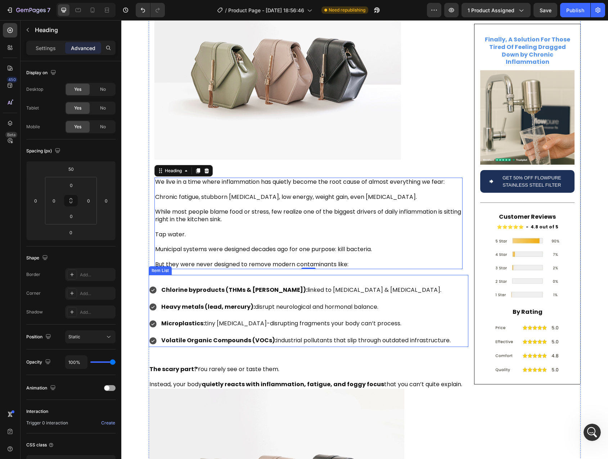
click at [452, 284] on div "Chlorine byproducts (THMs & [PERSON_NAME]): linked to [MEDICAL_DATA] & [MEDICAL…" at bounding box center [309, 315] width 320 height 63
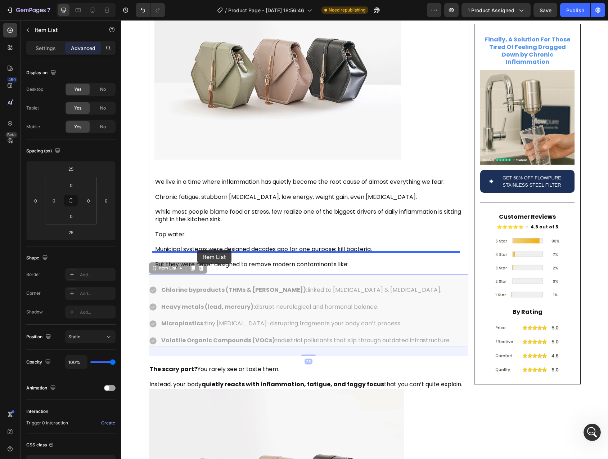
drag, startPoint x: 155, startPoint y: 249, endPoint x: 197, endPoint y: 250, distance: 42.5
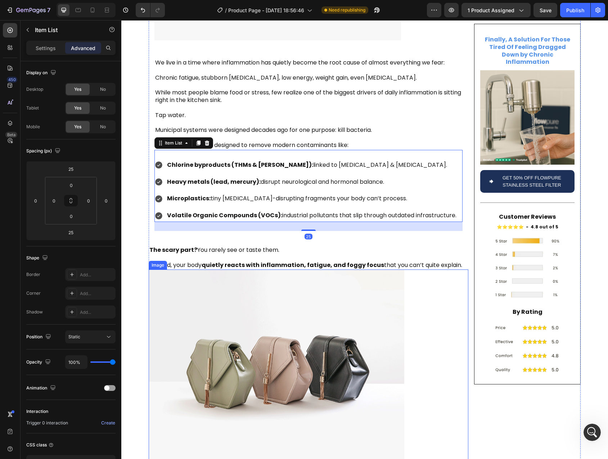
scroll to position [293, 0]
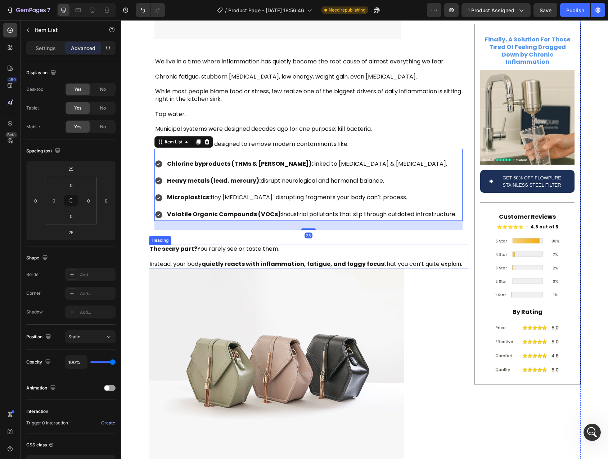
click at [454, 245] on p "⁠⁠⁠⁠⁠⁠⁠ The scary part? You rarely see or taste them. Instead, your body quietl…" at bounding box center [308, 256] width 318 height 22
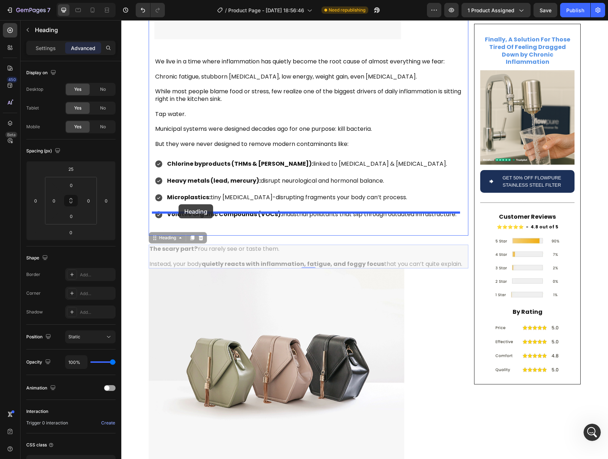
drag, startPoint x: 157, startPoint y: 219, endPoint x: 179, endPoint y: 204, distance: 26.4
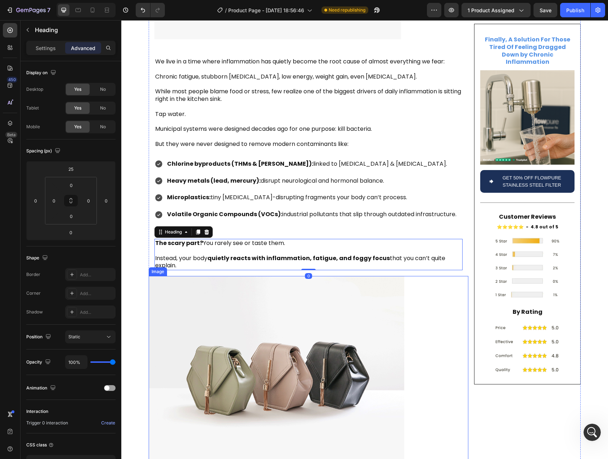
click at [265, 300] on img at bounding box center [277, 372] width 256 height 192
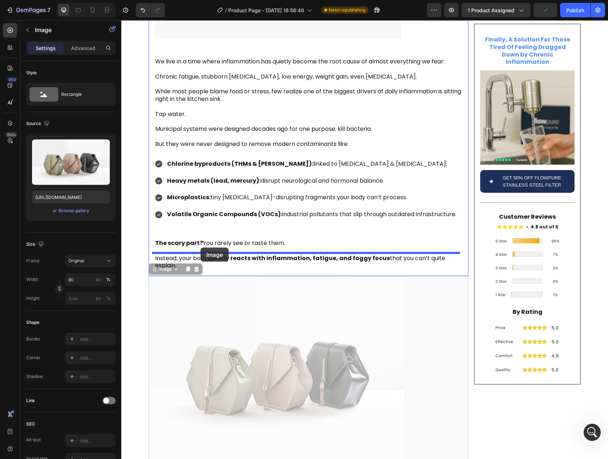
drag, startPoint x: 158, startPoint y: 252, endPoint x: 201, endPoint y: 247, distance: 43.1
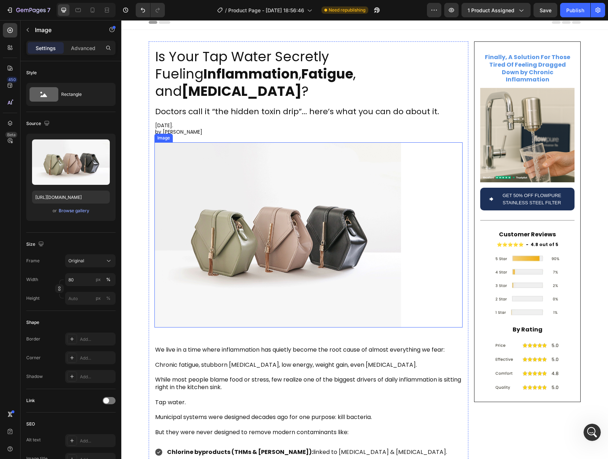
scroll to position [0, 0]
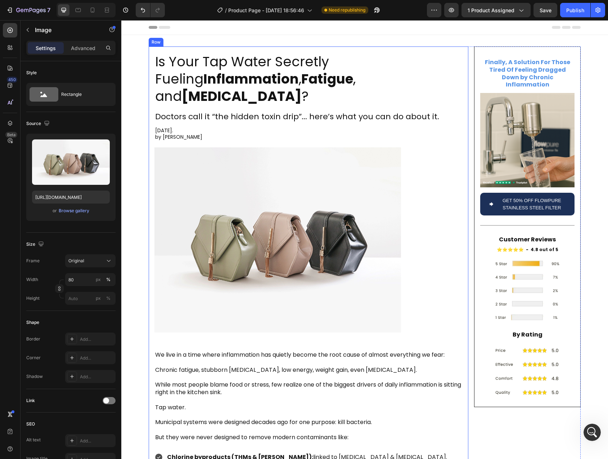
click at [149, 134] on div "Is Your Tap Water Secretly Fueling Inflammation , Fatigue , and Brain Fog ? Hea…" at bounding box center [309, 400] width 320 height 708
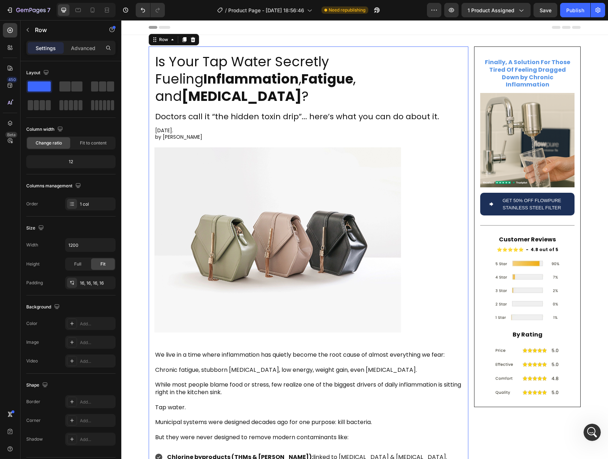
click at [462, 120] on div "Is Your Tap Water Secretly Fueling Inflammation , Fatigue , and Brain Fog ? Hea…" at bounding box center [309, 400] width 320 height 708
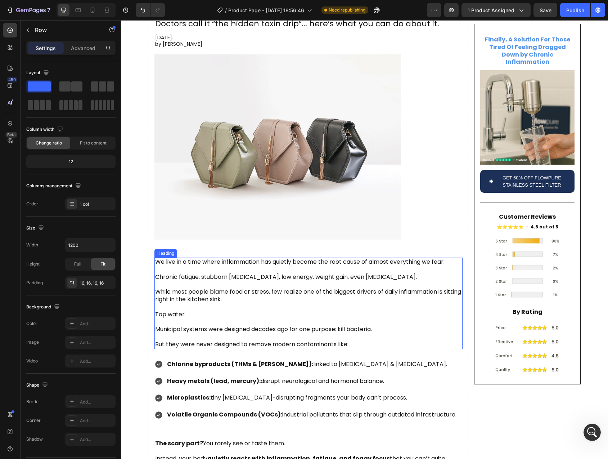
scroll to position [105, 0]
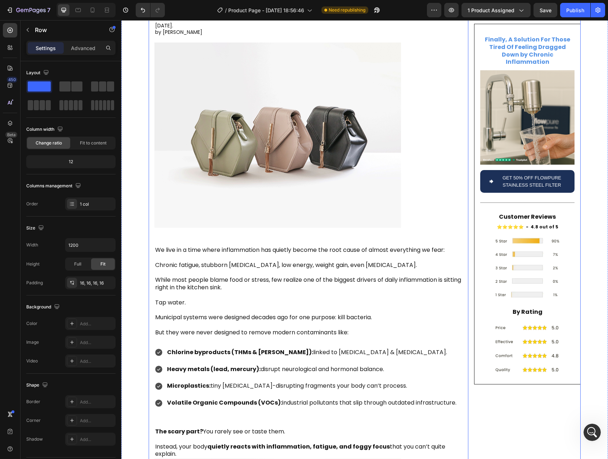
click at [513, 412] on div "Finally, A Solution For Those Tired Of Feeling Dragged Down by Chronic Inflamma…" at bounding box center [527, 296] width 107 height 708
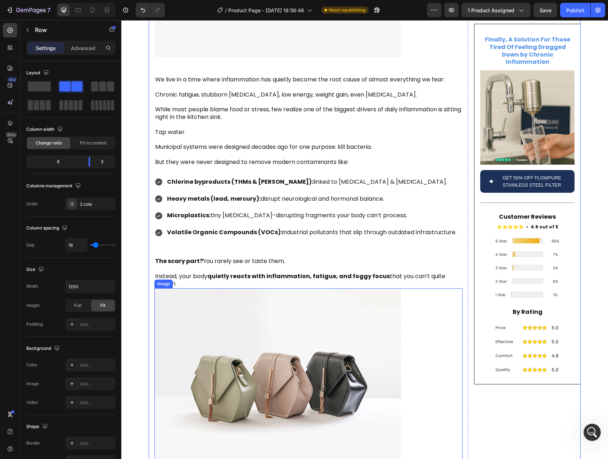
scroll to position [399, 0]
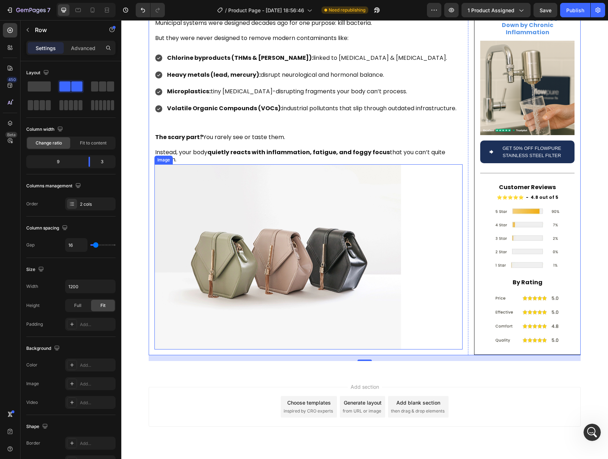
click at [243, 259] on img at bounding box center [278, 256] width 247 height 185
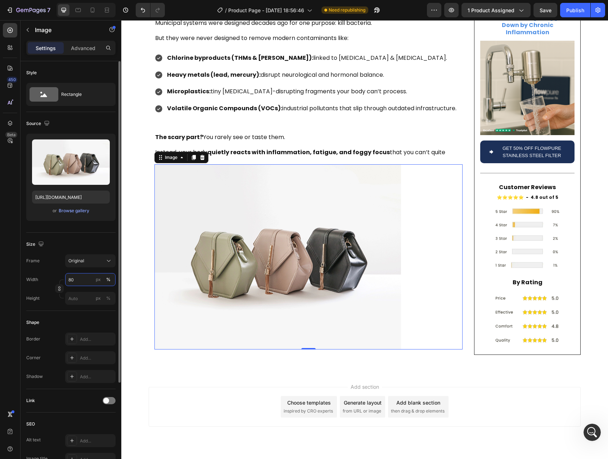
click at [75, 281] on input "80" at bounding box center [90, 279] width 50 height 13
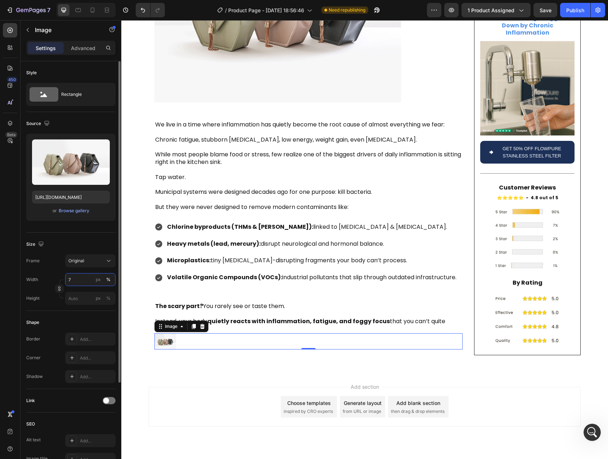
type input "70"
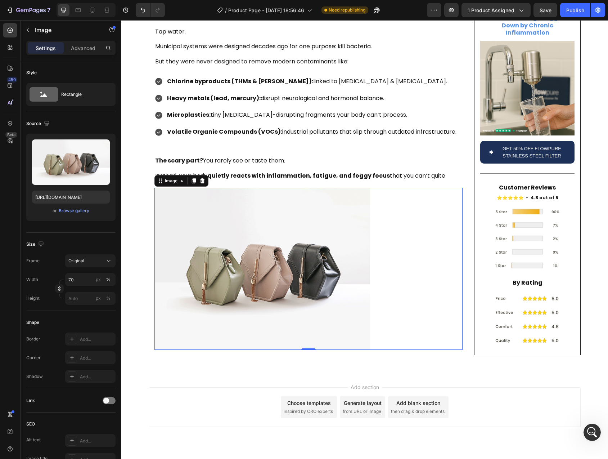
click at [491, 373] on div "Add section Choose templates inspired by CRO experts Generate layout from URL o…" at bounding box center [364, 417] width 487 height 89
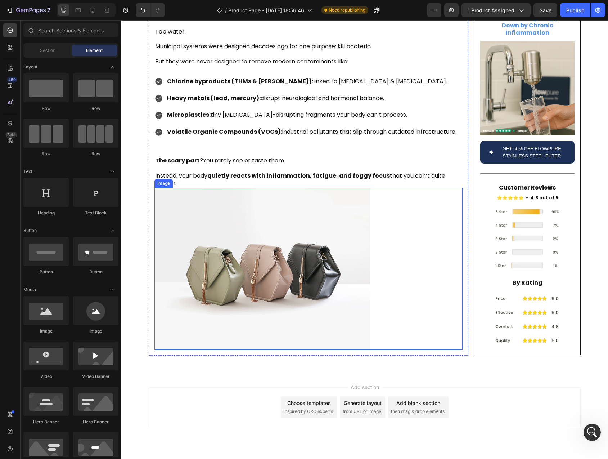
click at [261, 215] on img at bounding box center [263, 269] width 216 height 162
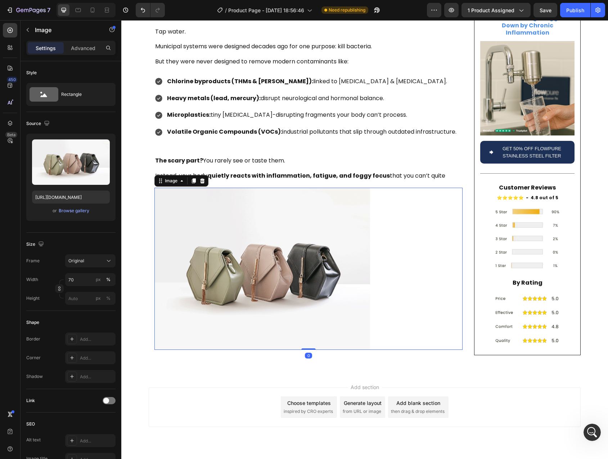
click at [82, 55] on div "Settings Advanced" at bounding box center [71, 51] width 101 height 21
click at [83, 52] on div "Advanced" at bounding box center [83, 48] width 36 height 12
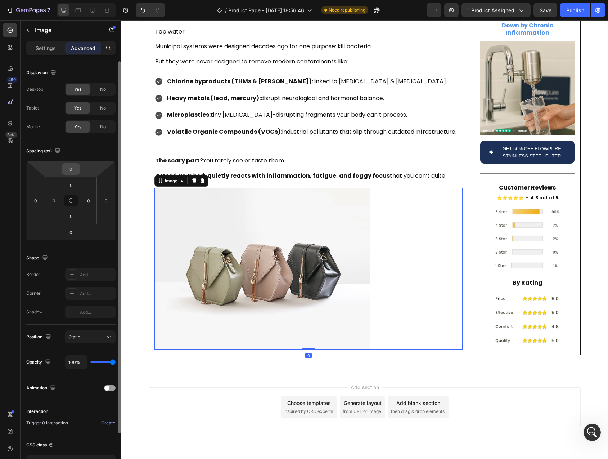
click at [75, 170] on input "0" at bounding box center [71, 169] width 14 height 11
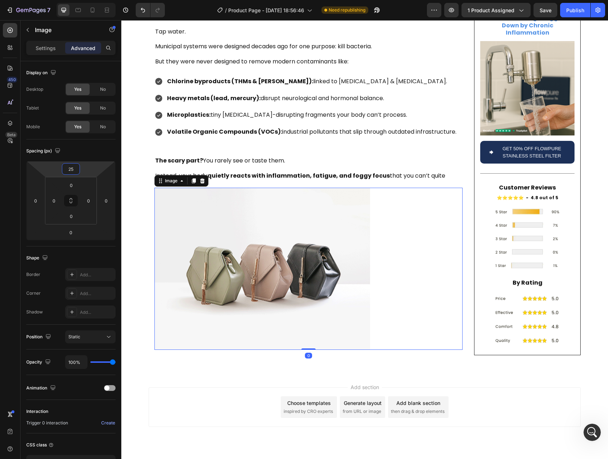
scroll to position [385, 0]
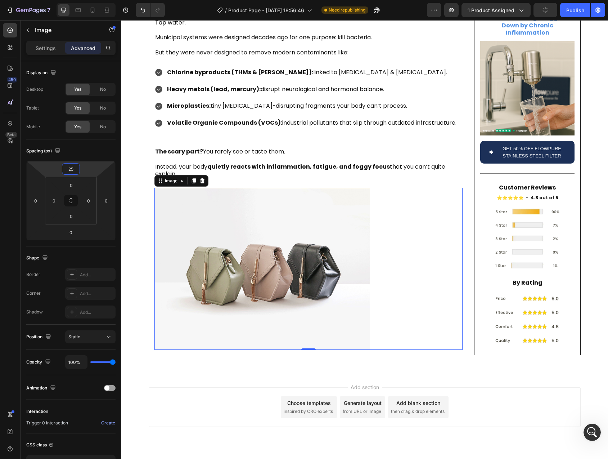
type input "25"
click at [223, 147] on h2 "The scary part? You rarely see or taste them. Instead, your body quietly reacts…" at bounding box center [309, 162] width 308 height 31
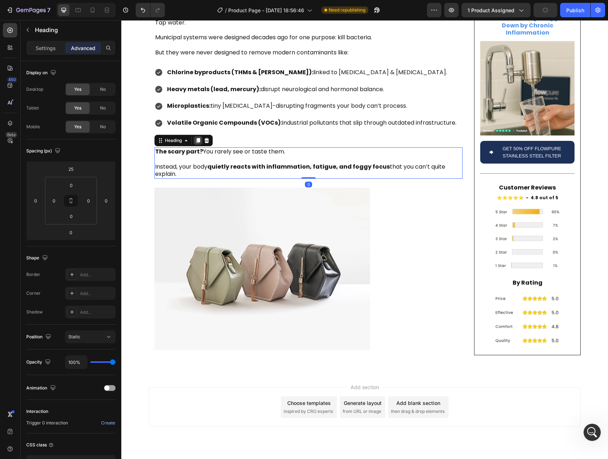
click at [199, 136] on div at bounding box center [198, 140] width 9 height 9
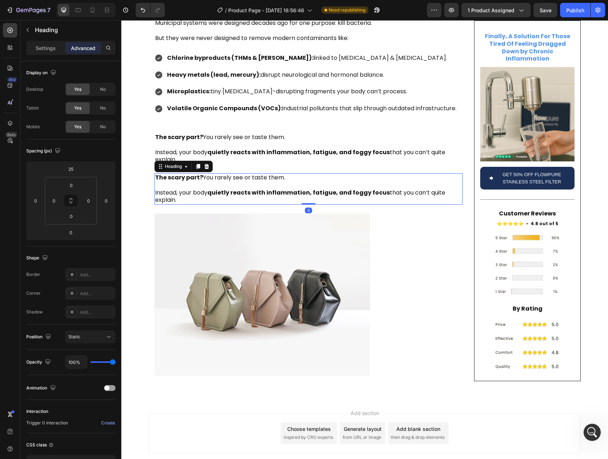
scroll to position [4058, 0]
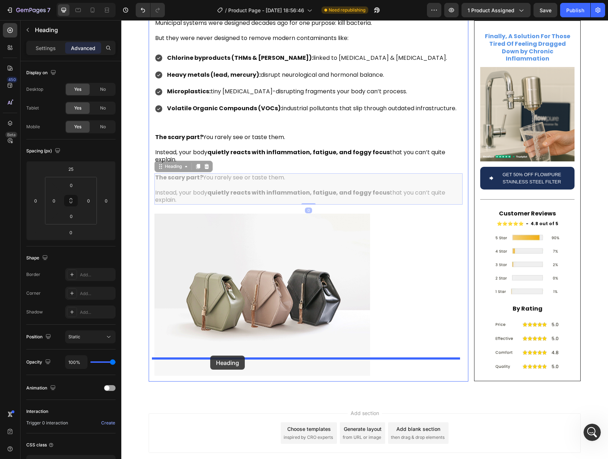
drag, startPoint x: 162, startPoint y: 154, endPoint x: 210, endPoint y: 356, distance: 207.5
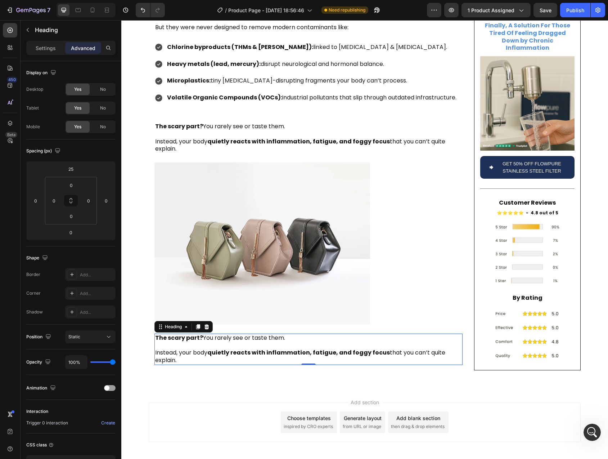
scroll to position [425, 0]
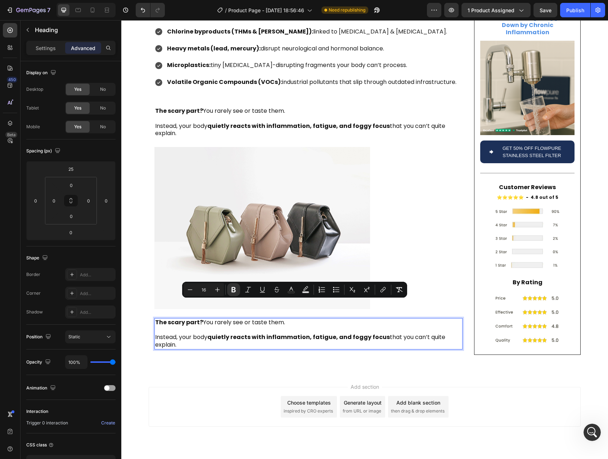
drag, startPoint x: 159, startPoint y: 304, endPoint x: 185, endPoint y: 328, distance: 35.4
click at [185, 328] on p "The scary part? You rarely see or taste them. Instead, your body quietly reacts…" at bounding box center [308, 334] width 307 height 30
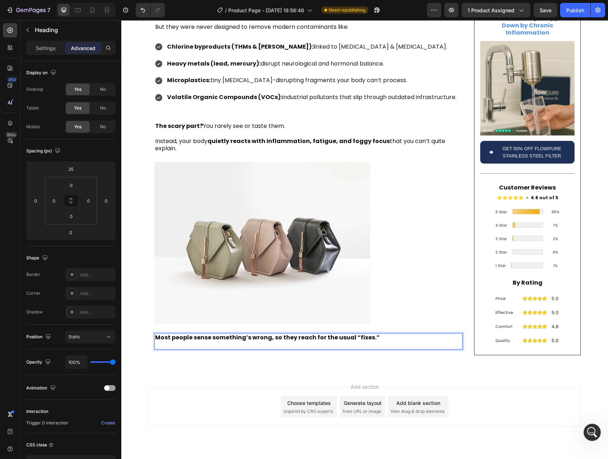
scroll to position [403, 0]
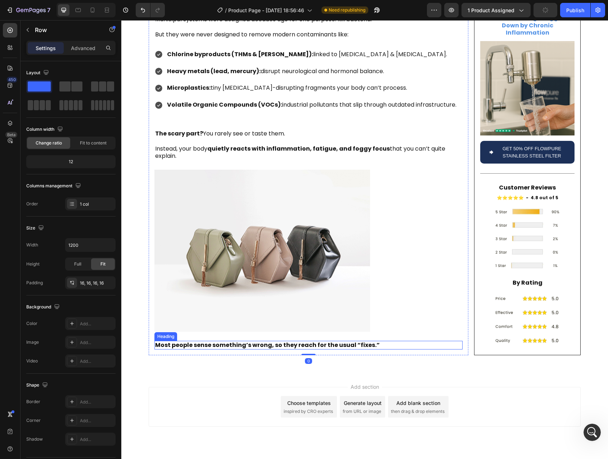
click at [173, 341] on strong "Most people sense something’s wrong, so they reach for the usual “fixes.”" at bounding box center [267, 345] width 225 height 8
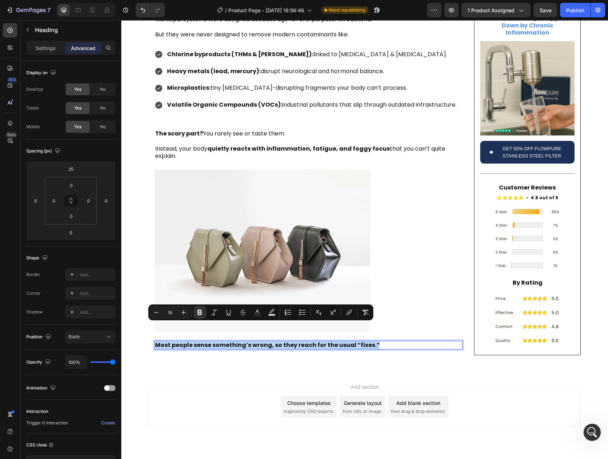
drag, startPoint x: 164, startPoint y: 328, endPoint x: 390, endPoint y: 328, distance: 225.5
click at [390, 341] on p "Most people sense something’s wrong, so they reach for the usual “fixes.”" at bounding box center [308, 345] width 307 height 8
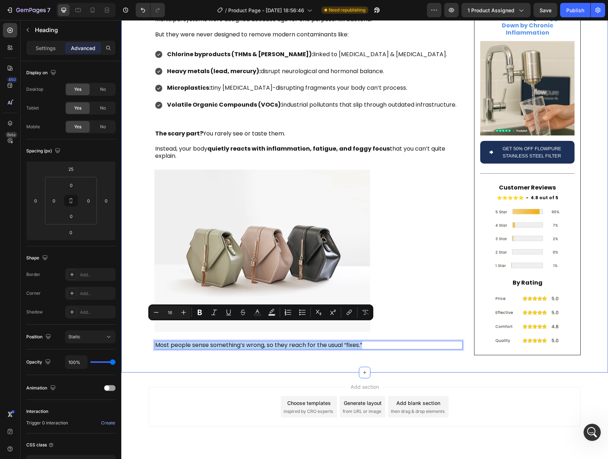
click at [296, 348] on div "Is Your Tap Water Secretly Fueling Inflammation , Fatigue , and Brain Fog ? Hea…" at bounding box center [364, 2] width 487 height 740
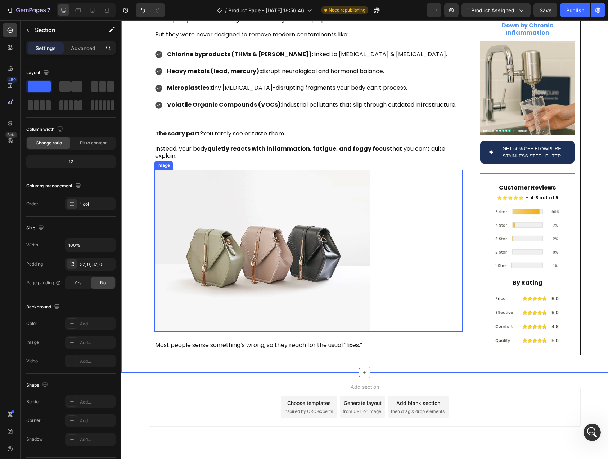
click at [242, 264] on img at bounding box center [263, 251] width 216 height 162
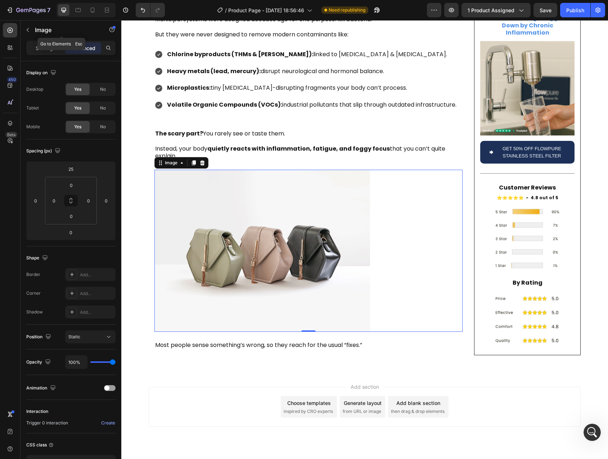
click at [31, 31] on button "button" at bounding box center [28, 30] width 12 height 12
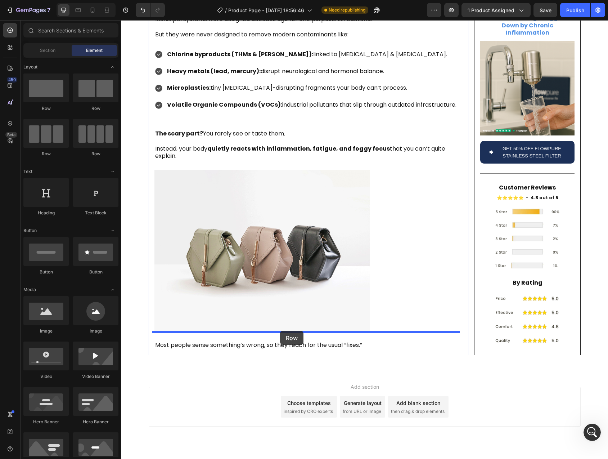
drag, startPoint x: 221, startPoint y: 118, endPoint x: 280, endPoint y: 331, distance: 220.9
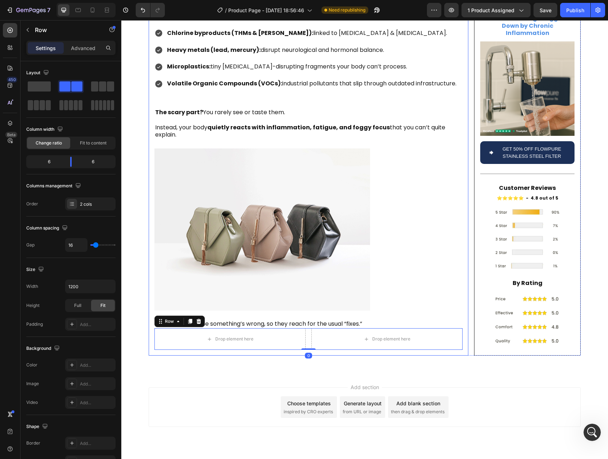
scroll to position [424, 0]
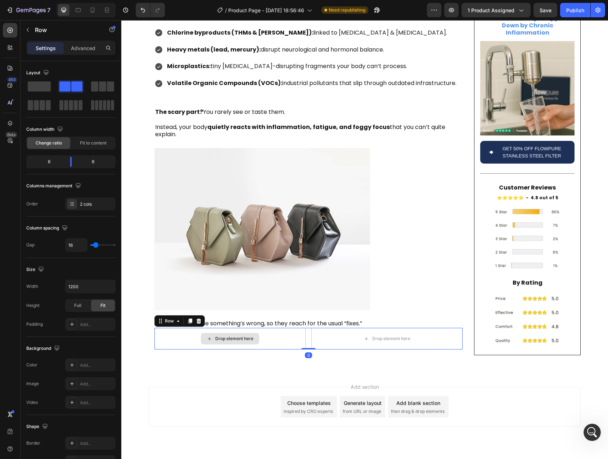
click at [273, 328] on div "Drop element here" at bounding box center [230, 339] width 151 height 22
click at [273, 320] on p "Most people sense something’s wrong, so they reach for the usual “fixes.”" at bounding box center [308, 324] width 307 height 8
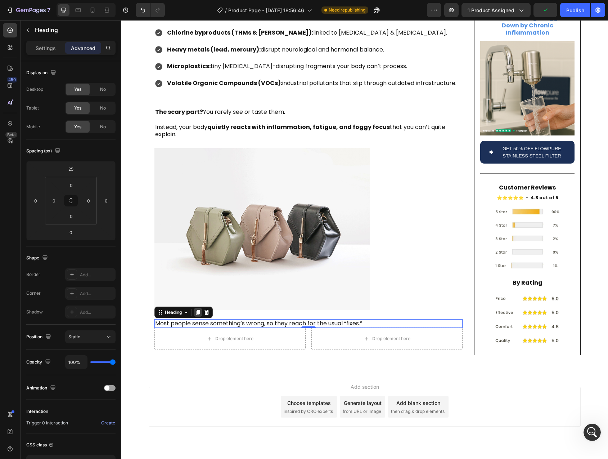
click at [197, 310] on icon at bounding box center [198, 312] width 4 height 5
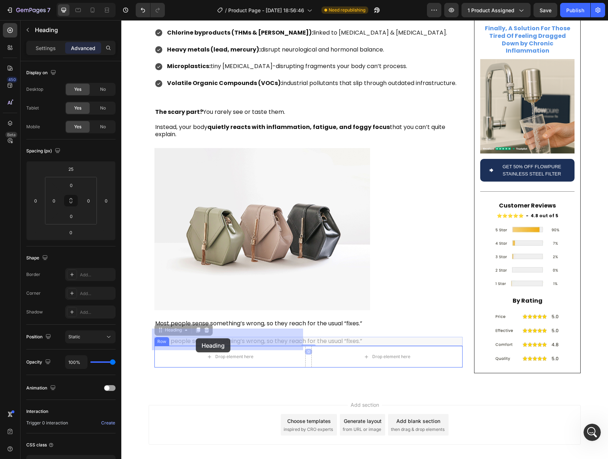
drag, startPoint x: 162, startPoint y: 313, endPoint x: 196, endPoint y: 338, distance: 41.7
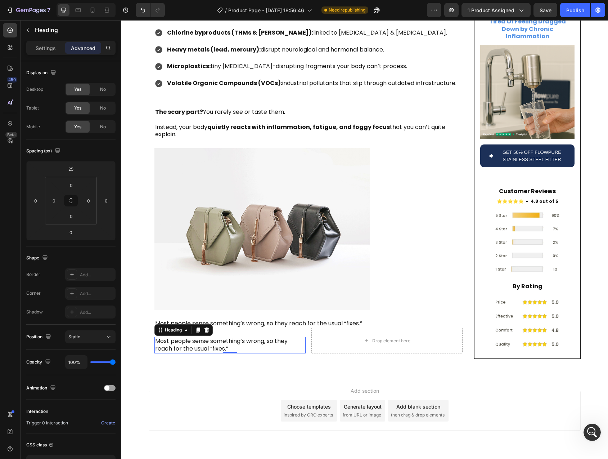
click at [182, 337] on h2 "Most people sense something’s wrong, so they reach for the usual “fixes.”" at bounding box center [230, 345] width 151 height 17
click at [160, 338] on p "Most people sense something’s wrong, so they reach for the usual “fixes.”" at bounding box center [230, 345] width 150 height 15
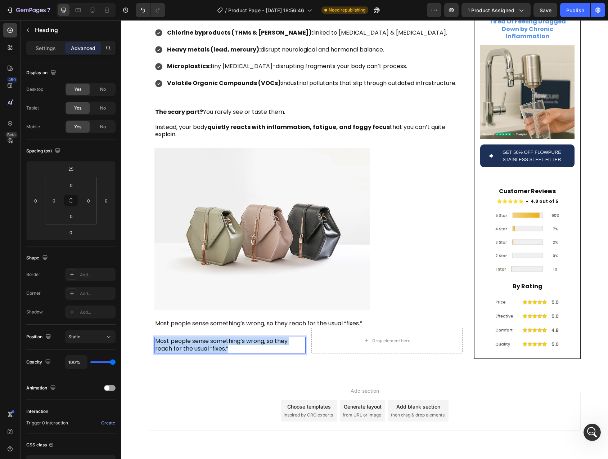
drag, startPoint x: 160, startPoint y: 323, endPoint x: 236, endPoint y: 330, distance: 76.7
click at [236, 338] on p "Most people sense something’s wrong, so they reach for the usual “fixes.”" at bounding box center [230, 345] width 150 height 15
click at [175, 338] on p "Plastic pitcher filters (Brita, PUR):" at bounding box center [230, 345] width 150 height 15
click at [236, 338] on p "Plastic pitcher filters (Brita, PUR):" at bounding box center [230, 345] width 150 height 15
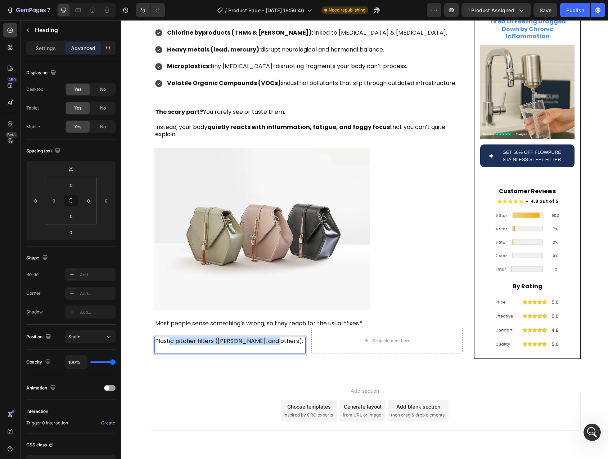
drag, startPoint x: 269, startPoint y: 323, endPoint x: 165, endPoint y: 323, distance: 104.8
click at [165, 338] on p "Plastic pitcher filters (Brita, and others):" at bounding box center [230, 345] width 150 height 15
click at [162, 338] on p "Plastic pitcher filters (Brita, and others):" at bounding box center [230, 345] width 150 height 15
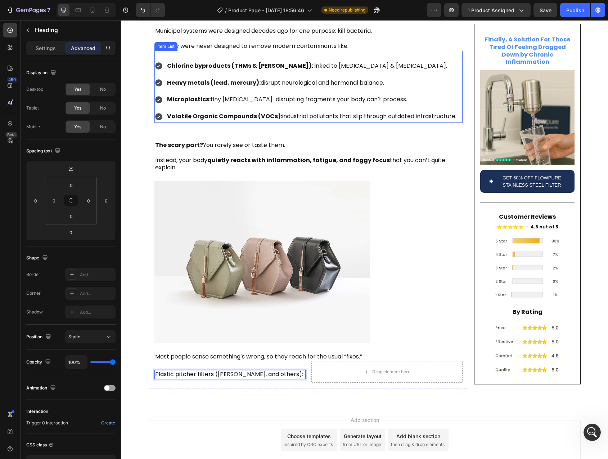
scroll to position [358, 0]
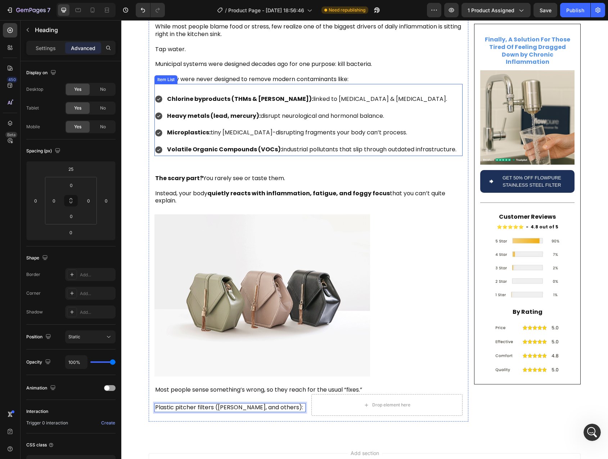
click at [449, 84] on div "Chlorine byproducts (THMs & HAAs): linked to oxidative stress & cell damage. He…" at bounding box center [309, 120] width 308 height 72
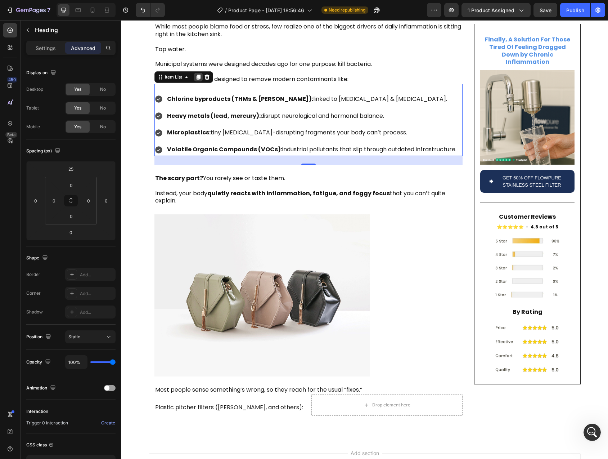
click at [194, 73] on div at bounding box center [198, 77] width 9 height 9
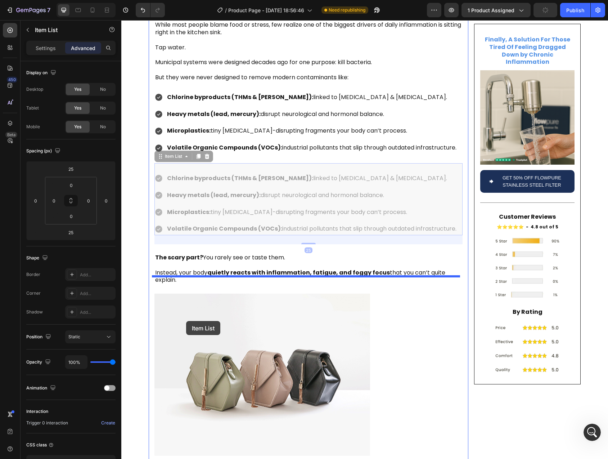
scroll to position [483, 0]
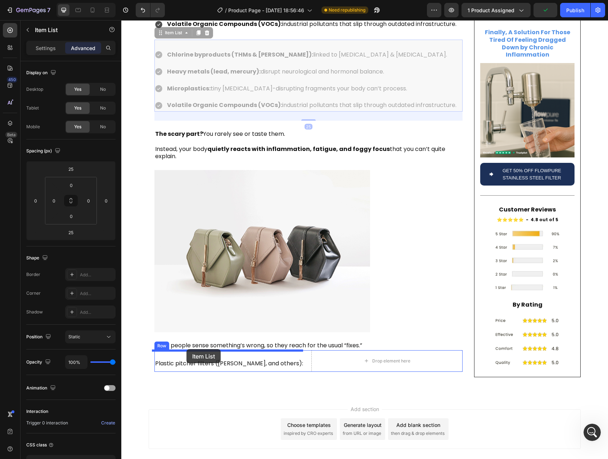
drag, startPoint x: 164, startPoint y: 141, endPoint x: 187, endPoint y: 349, distance: 209.1
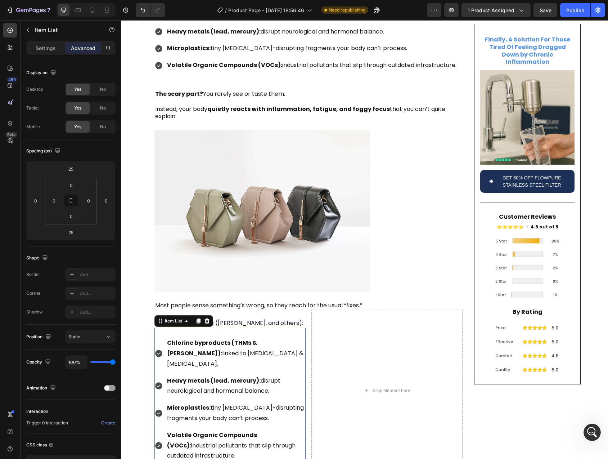
scroll to position [448, 0]
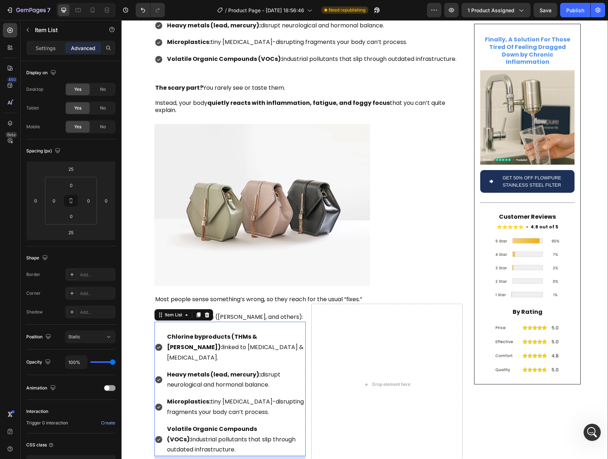
click at [128, 339] on div "Is Your Tap Water Secretly Fueling Inflammation , Fatigue , and Brain Fog ? Hea…" at bounding box center [364, 37] width 487 height 879
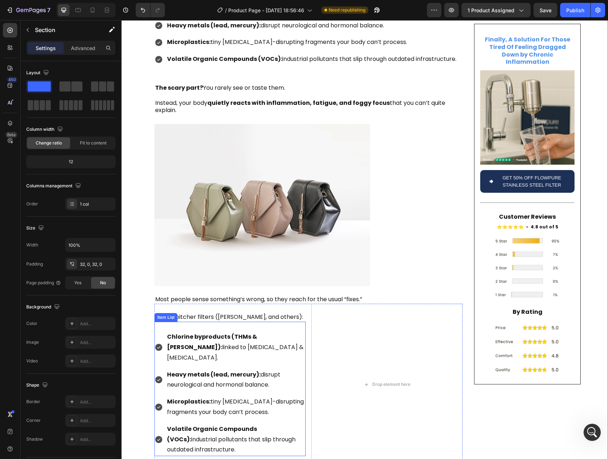
click at [191, 322] on div "Chlorine byproducts (THMs & HAAs): linked to oxidative stress & cell damage. He…" at bounding box center [230, 389] width 151 height 134
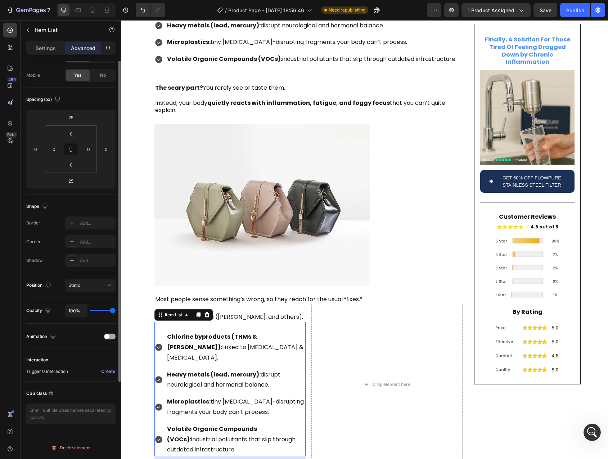
scroll to position [0, 0]
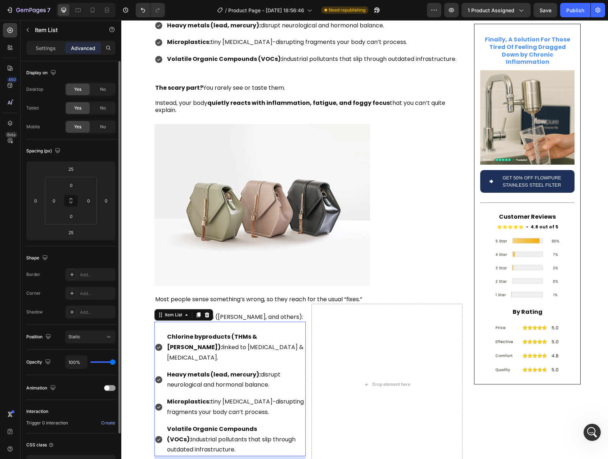
click at [197, 332] on p "Chlorine byproducts (THMs & HAAs): linked to oxidative stress & cell damage." at bounding box center [236, 347] width 138 height 31
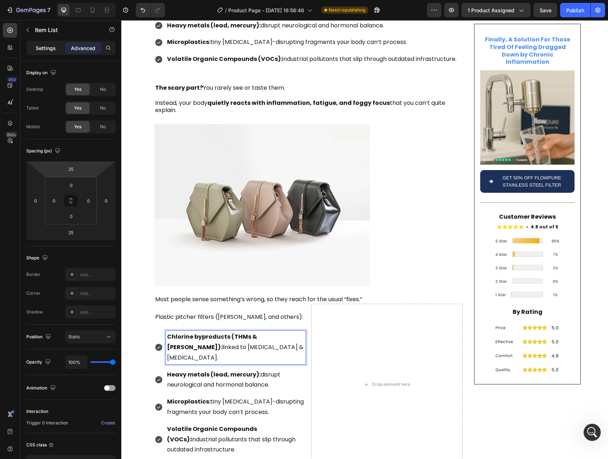
click at [46, 42] on div "Settings" at bounding box center [46, 48] width 36 height 12
type input "8"
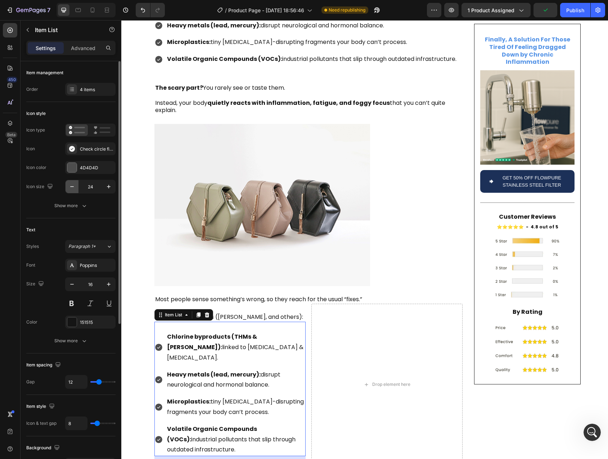
click at [70, 186] on icon "button" at bounding box center [71, 186] width 7 height 7
click at [111, 188] on icon "button" at bounding box center [108, 186] width 7 height 7
type input "24"
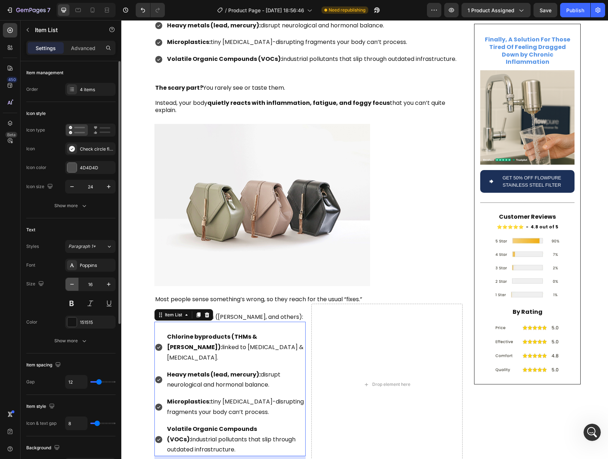
click at [75, 286] on icon "button" at bounding box center [71, 284] width 7 height 7
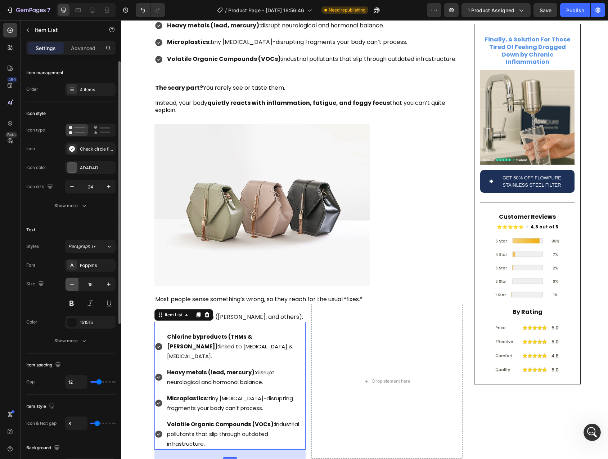
click at [75, 286] on icon "button" at bounding box center [71, 284] width 7 height 7
type input "14"
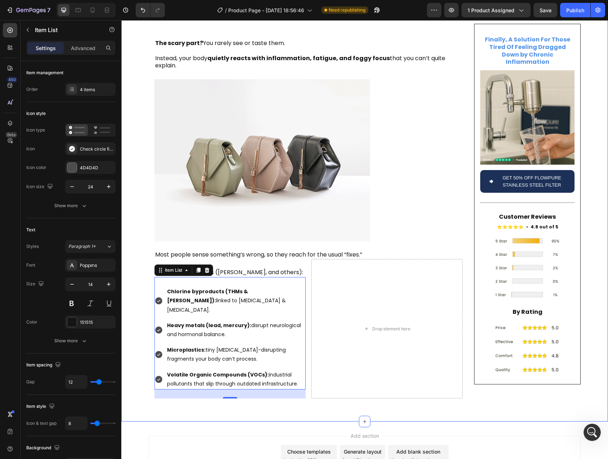
scroll to position [493, 0]
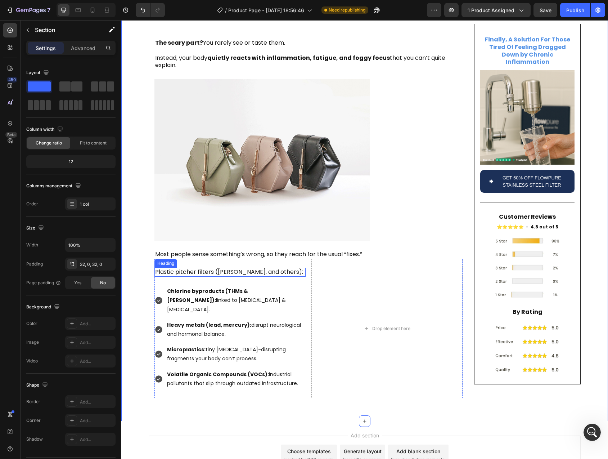
click at [183, 268] on p "Plastic pitcher filters (Brita, and others):" at bounding box center [230, 272] width 150 height 8
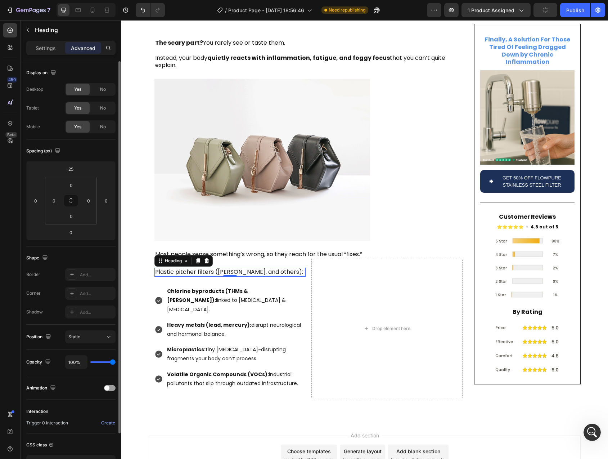
scroll to position [1, 0]
click at [45, 49] on p "Settings" at bounding box center [46, 48] width 20 height 8
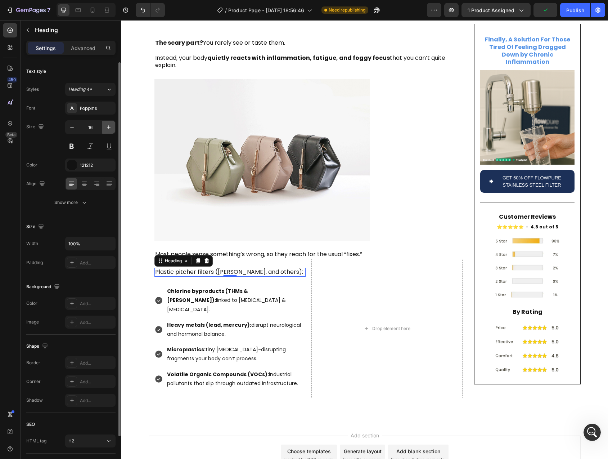
click at [110, 129] on icon "button" at bounding box center [108, 127] width 7 height 7
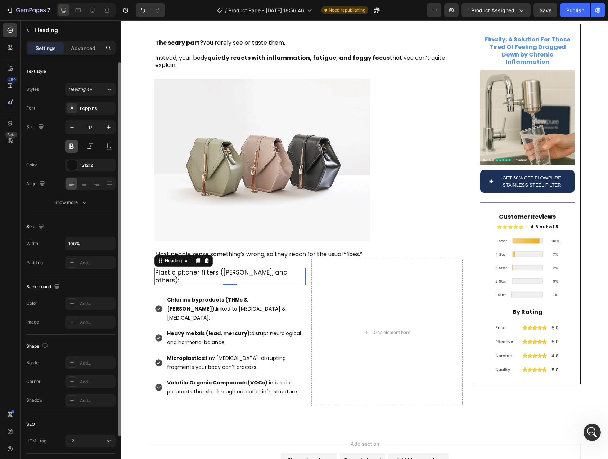
click at [74, 144] on button at bounding box center [71, 146] width 13 height 13
click at [112, 130] on icon "button" at bounding box center [108, 127] width 7 height 7
type input "18"
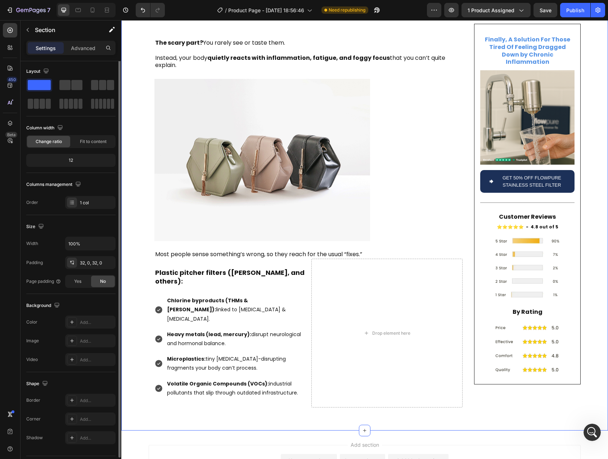
scroll to position [0, 0]
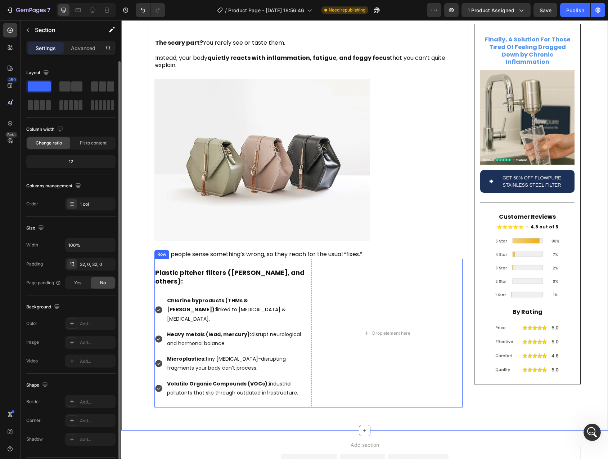
click at [292, 259] on div "Plastic pitcher filters (Brita, and others): Heading Chlorine byproducts (THMs …" at bounding box center [230, 333] width 151 height 149
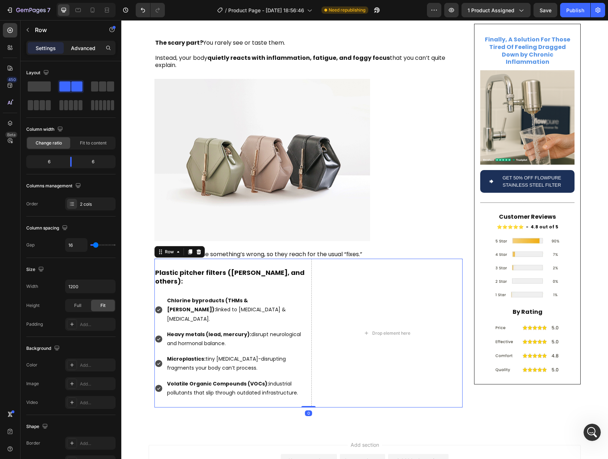
click at [81, 51] on p "Advanced" at bounding box center [83, 48] width 24 height 8
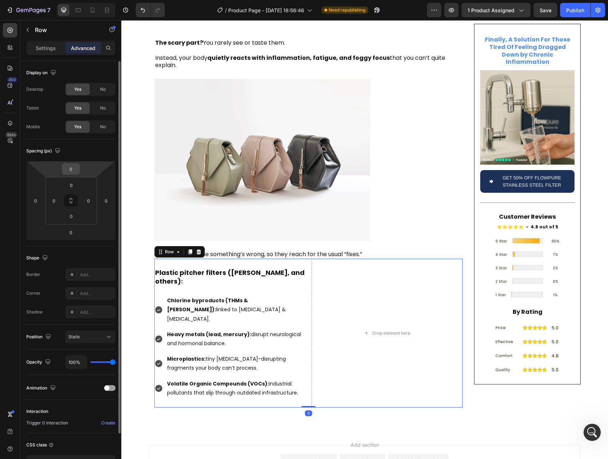
click at [74, 170] on input "0" at bounding box center [71, 169] width 14 height 11
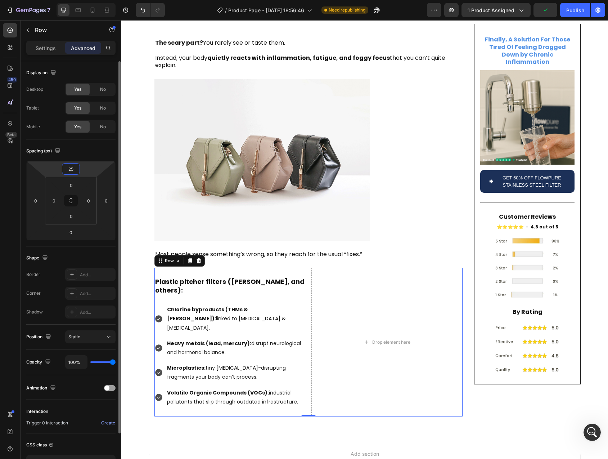
click at [71, 168] on input "25" at bounding box center [71, 169] width 14 height 11
type input "30"
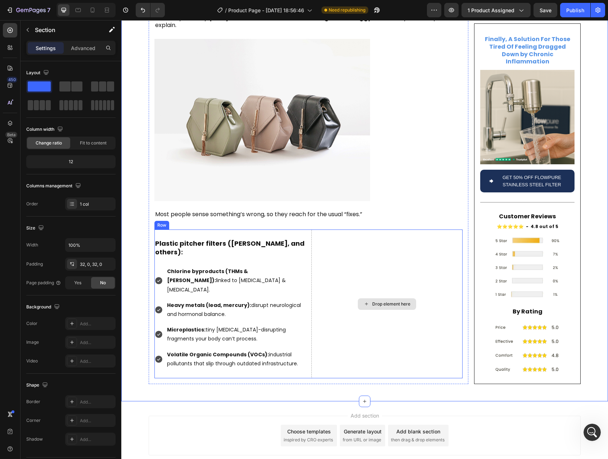
scroll to position [542, 0]
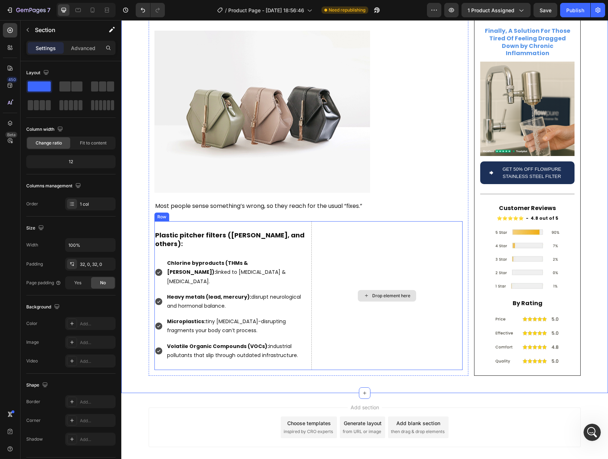
click at [338, 276] on div "Drop element here" at bounding box center [387, 295] width 151 height 149
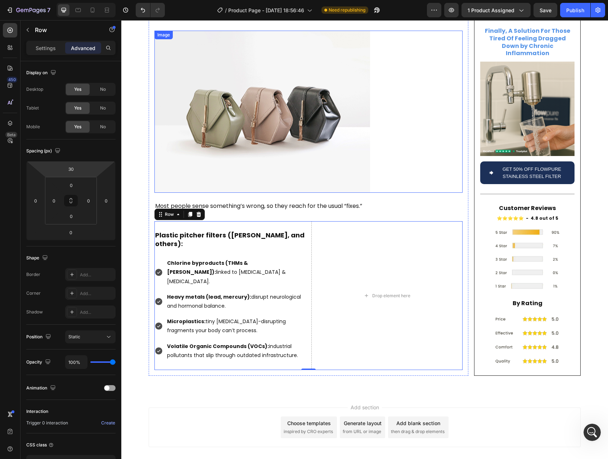
click at [220, 99] on img at bounding box center [263, 112] width 216 height 162
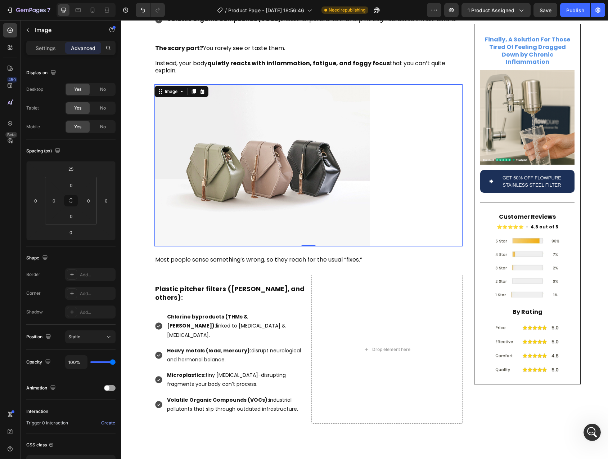
scroll to position [479, 0]
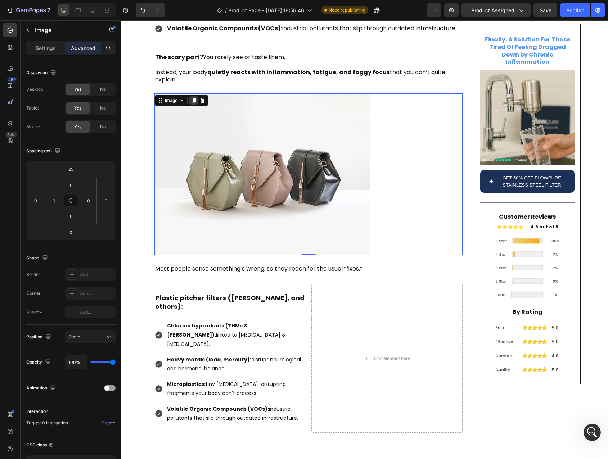
click at [192, 98] on icon at bounding box center [194, 100] width 4 height 5
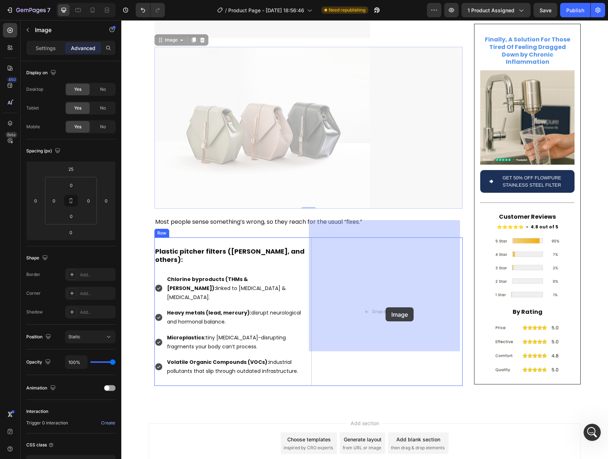
drag, startPoint x: 164, startPoint y: 241, endPoint x: 386, endPoint y: 307, distance: 231.2
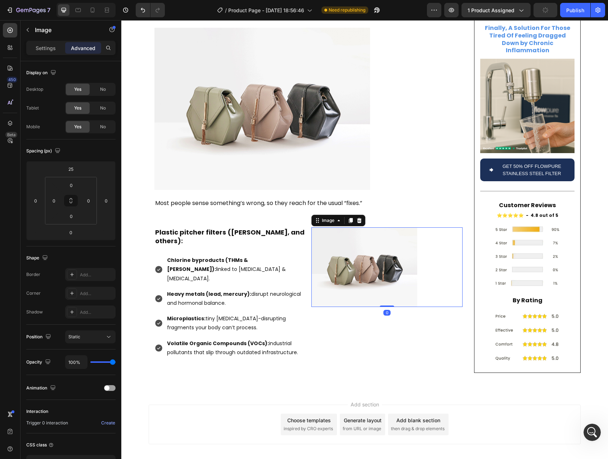
click at [376, 272] on img at bounding box center [365, 267] width 106 height 80
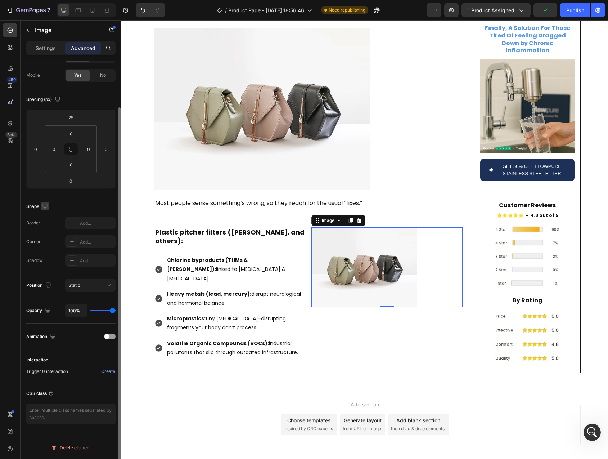
scroll to position [0, 0]
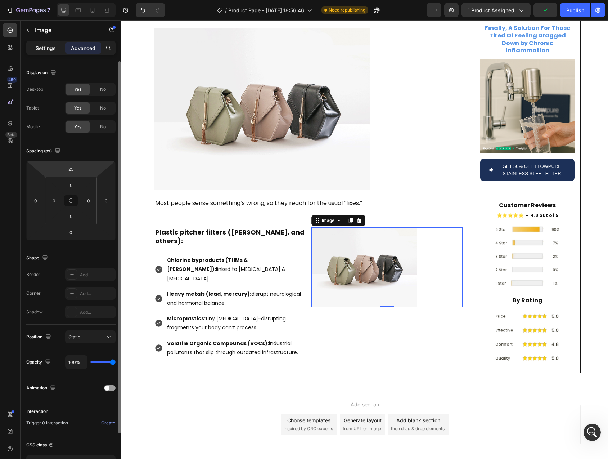
click at [46, 45] on p "Settings" at bounding box center [46, 48] width 20 height 8
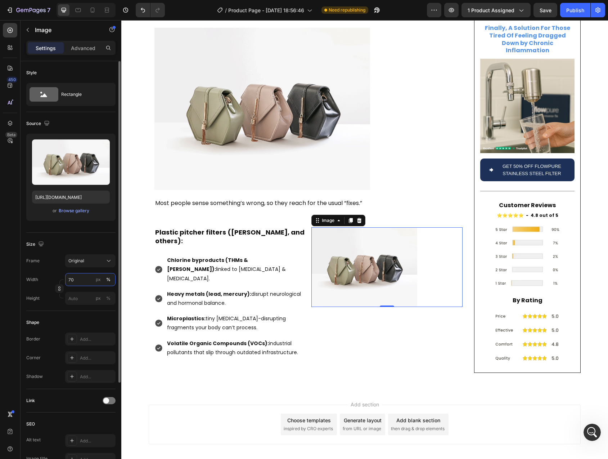
click at [82, 276] on input "70" at bounding box center [90, 279] width 50 height 13
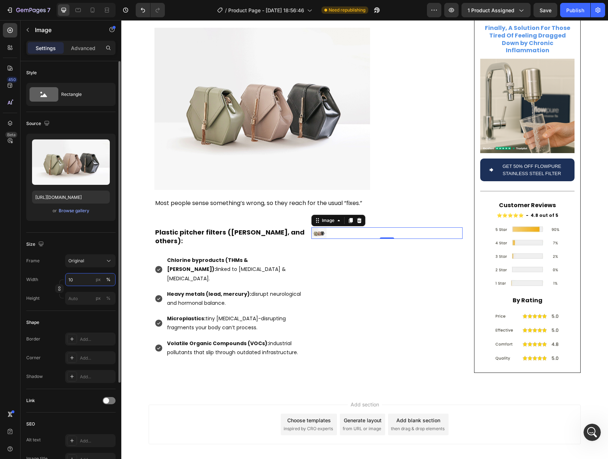
type input "100"
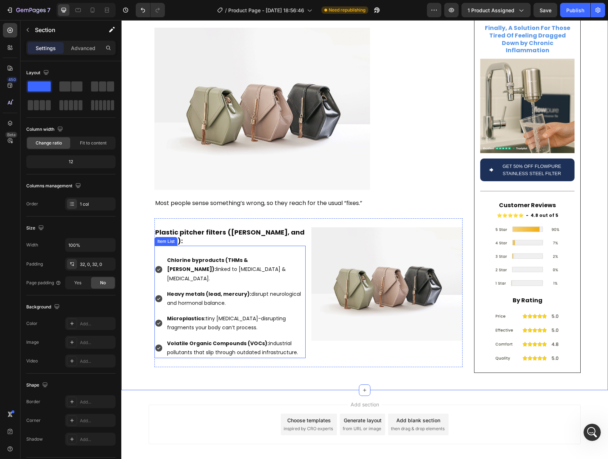
click at [160, 246] on div "Chlorine byproducts (THMs & HAAs): linked to oxidative stress & cell damage. He…" at bounding box center [230, 302] width 151 height 112
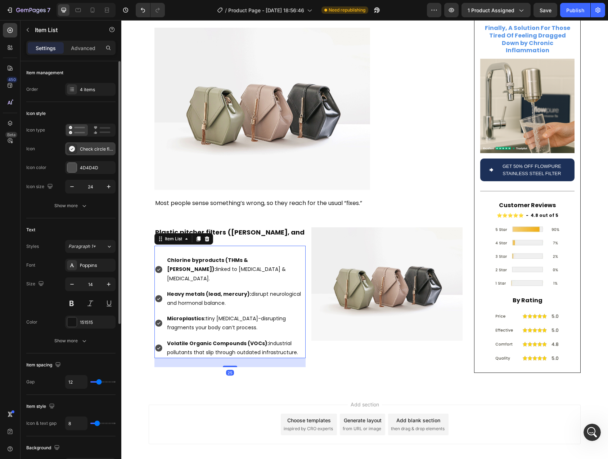
click at [72, 150] on icon at bounding box center [72, 149] width 6 height 6
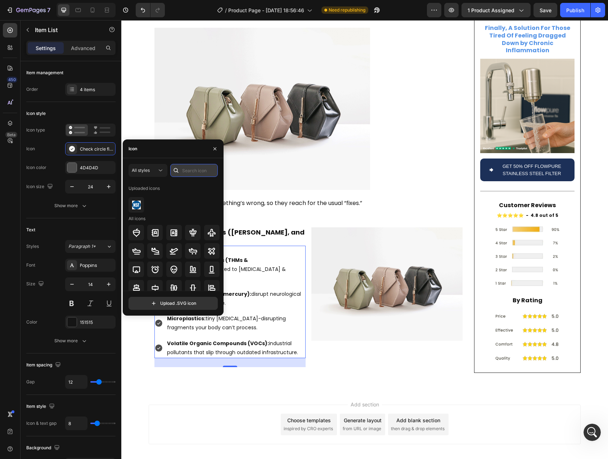
click at [198, 172] on input "text" at bounding box center [194, 170] width 48 height 13
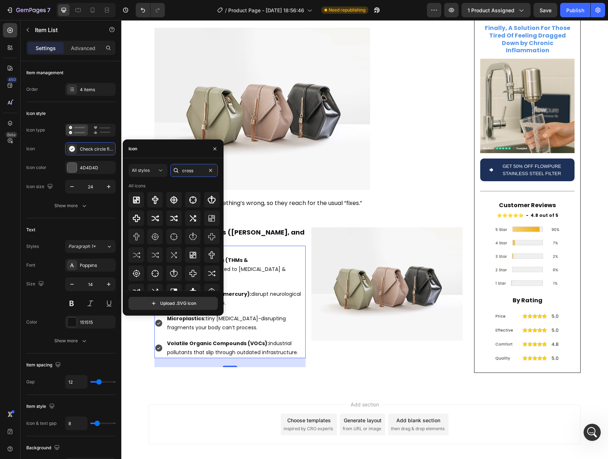
drag, startPoint x: 195, startPoint y: 173, endPoint x: 175, endPoint y: 171, distance: 20.0
click at [175, 171] on div "cross" at bounding box center [194, 170] width 48 height 13
type input "x"
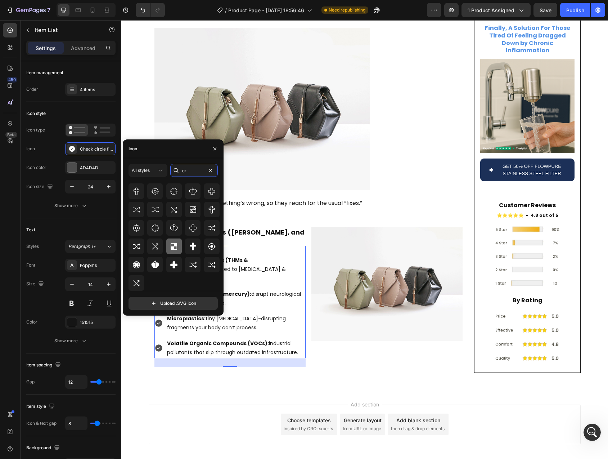
type input "c"
type input "x"
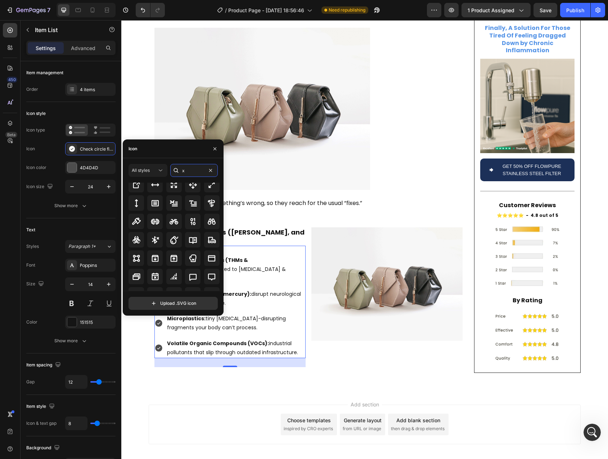
scroll to position [0, 0]
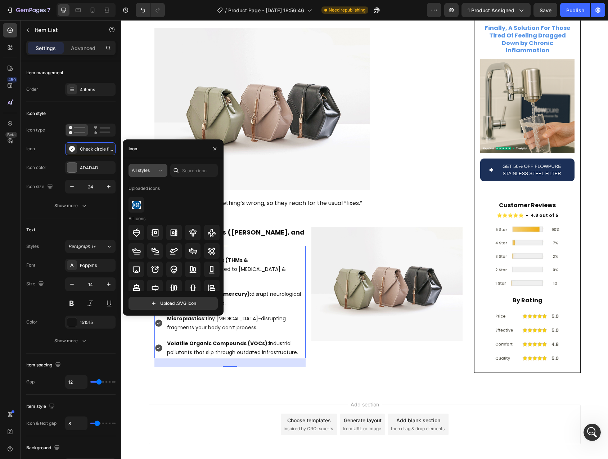
click at [162, 168] on icon at bounding box center [160, 170] width 7 height 7
click at [178, 225] on div at bounding box center [174, 232] width 91 height 15
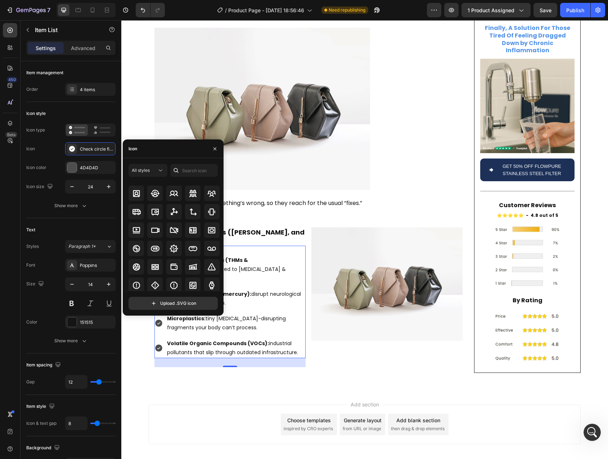
scroll to position [4544, 0]
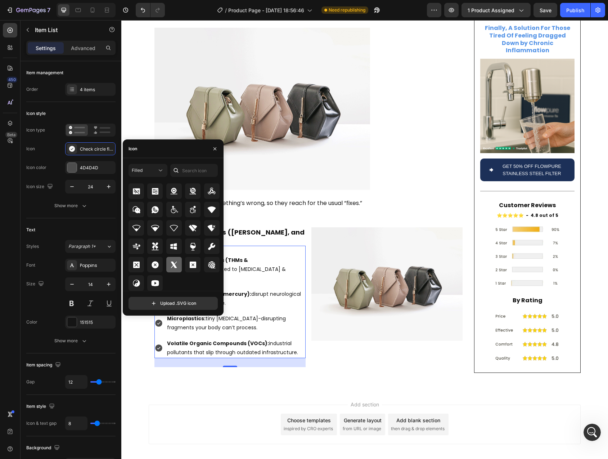
scroll to position [4091, 0]
click at [155, 264] on icon at bounding box center [155, 264] width 9 height 9
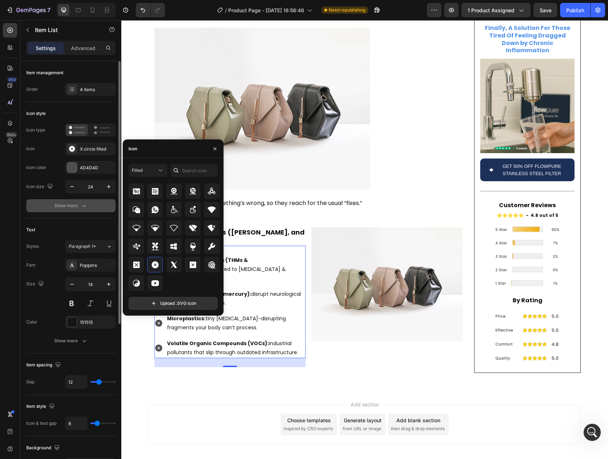
click at [33, 207] on button "Show more" at bounding box center [70, 205] width 89 height 13
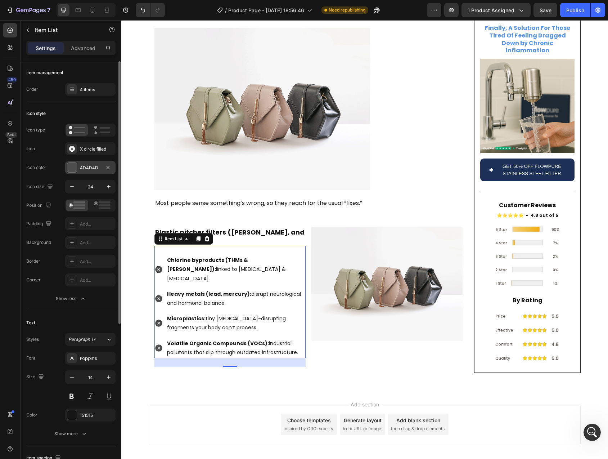
click at [73, 171] on div at bounding box center [71, 167] width 9 height 9
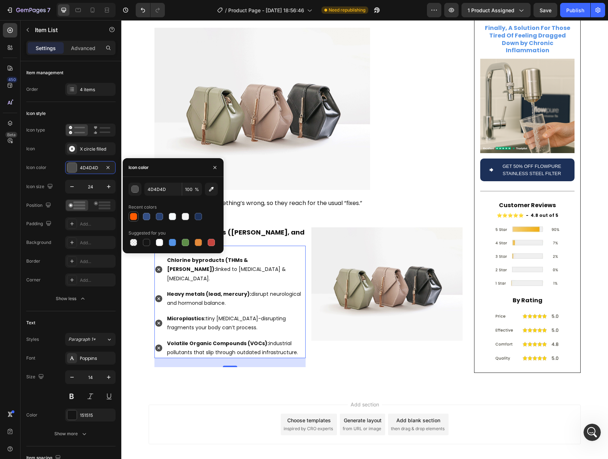
click at [134, 217] on div at bounding box center [133, 216] width 7 height 7
click at [214, 243] on div at bounding box center [211, 242] width 7 height 7
click at [135, 216] on div at bounding box center [133, 216] width 7 height 7
type input "FF5C02"
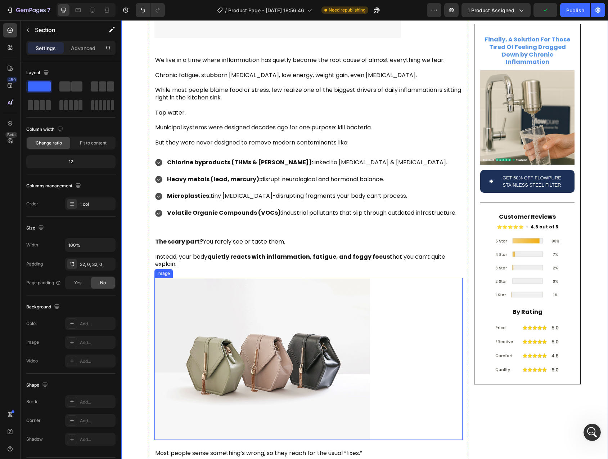
scroll to position [290, 0]
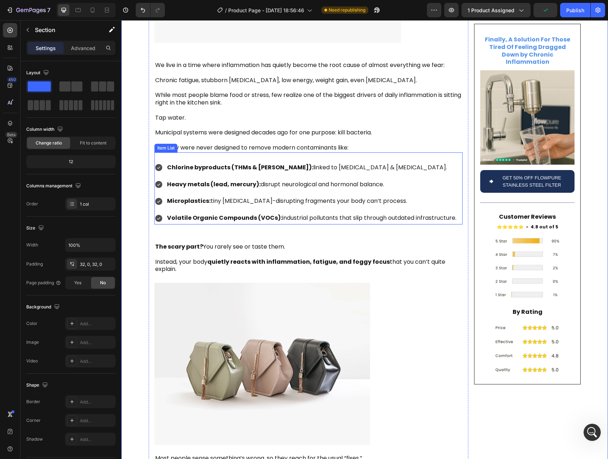
click at [421, 152] on div "Chlorine byproducts (THMs & HAAs): linked to oxidative stress & cell damage. He…" at bounding box center [309, 188] width 308 height 72
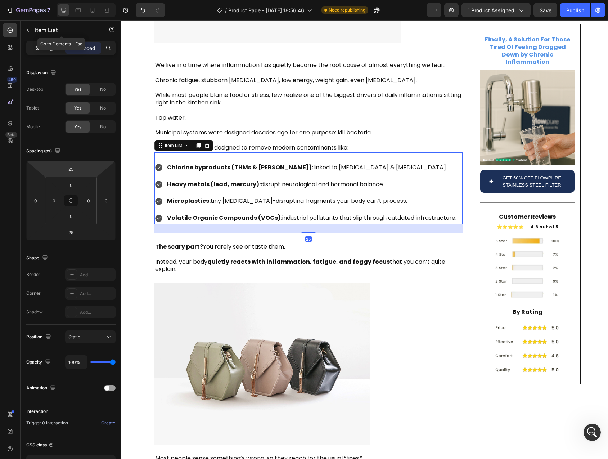
click at [53, 43] on div "Settings" at bounding box center [46, 48] width 36 height 12
type input "8"
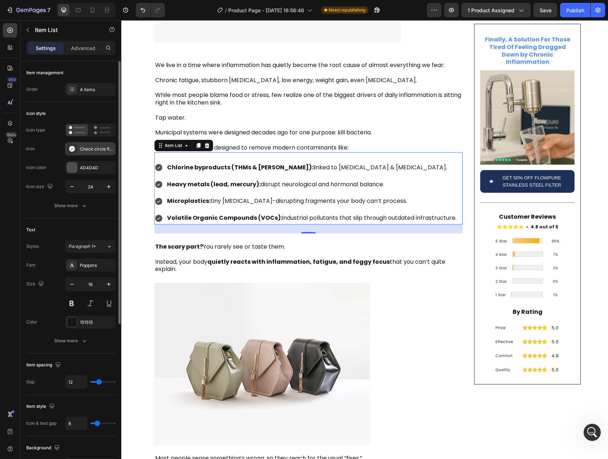
click at [70, 149] on icon at bounding box center [72, 149] width 6 height 6
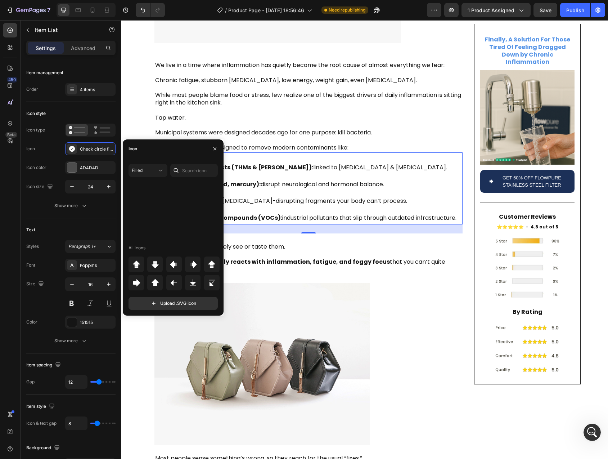
scroll to position [4, 0]
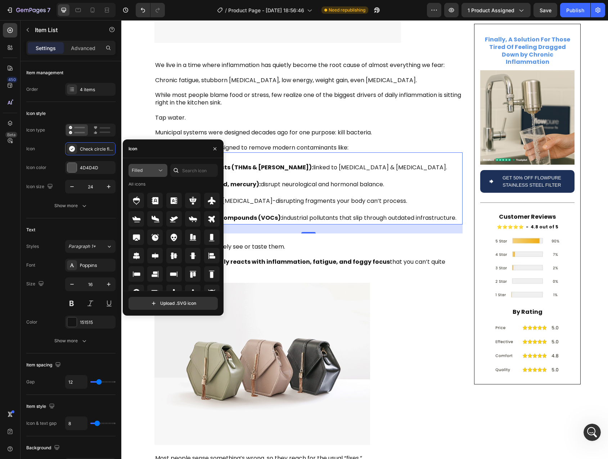
click at [151, 172] on div "Filled" at bounding box center [144, 170] width 25 height 6
click at [139, 243] on p "Filled" at bounding box center [140, 242] width 41 height 7
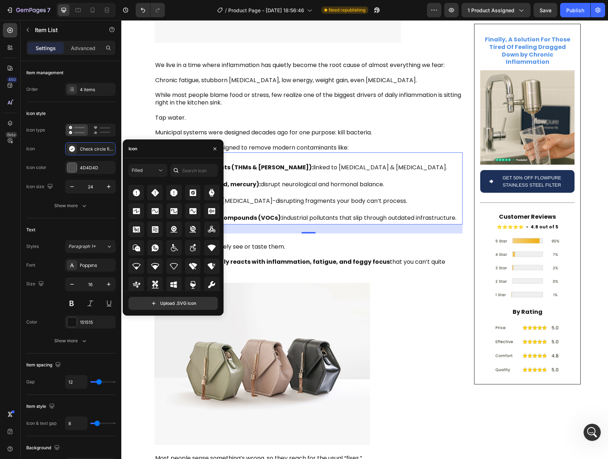
scroll to position [4617, 0]
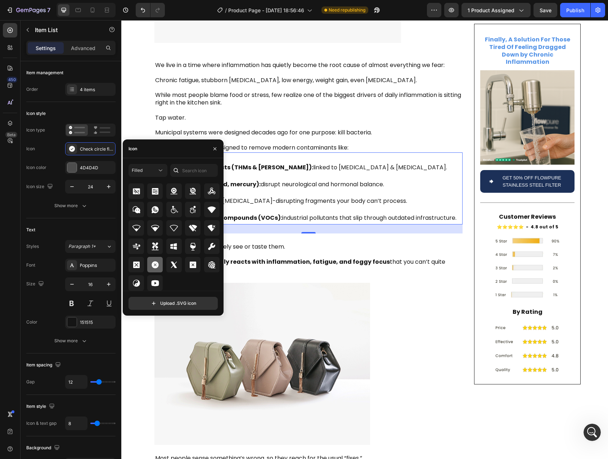
click at [156, 268] on icon at bounding box center [155, 264] width 9 height 9
click at [73, 167] on div at bounding box center [71, 167] width 9 height 9
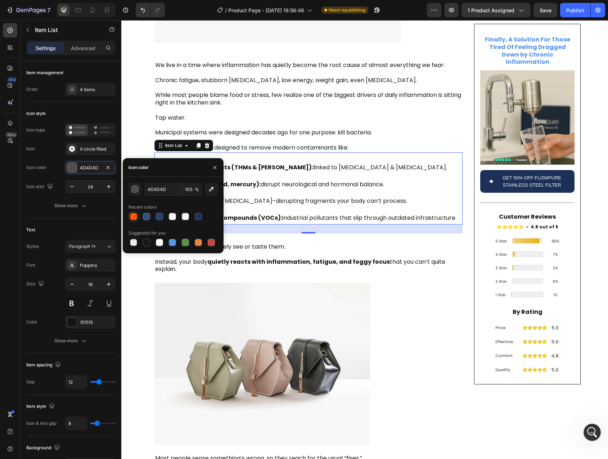
click at [135, 219] on div at bounding box center [133, 216] width 7 height 7
type input "FF5C02"
click at [135, 260] on div "Is Your Tap Water Secretly Fueling Inflammation , Fatigue , and Brain Fog ? Hea…" at bounding box center [364, 195] width 487 height 877
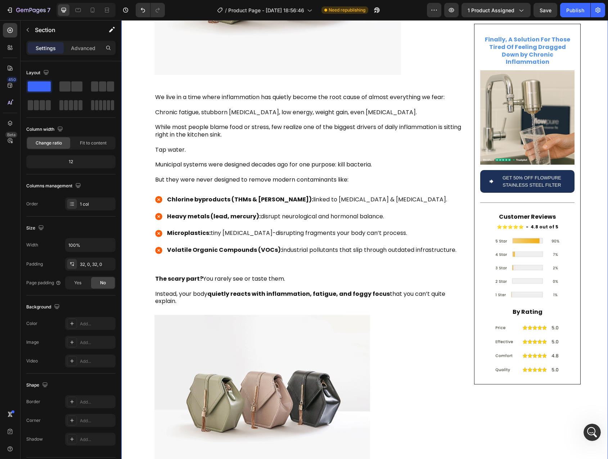
scroll to position [148, 0]
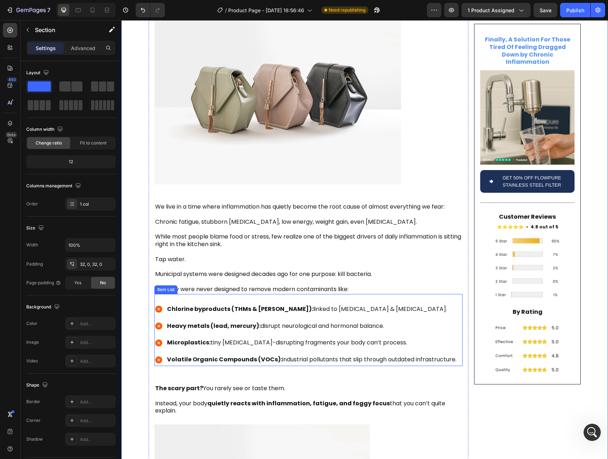
click at [432, 294] on div "Chlorine byproducts (THMs & HAAs): linked to oxidative stress & cell damage. He…" at bounding box center [309, 330] width 308 height 72
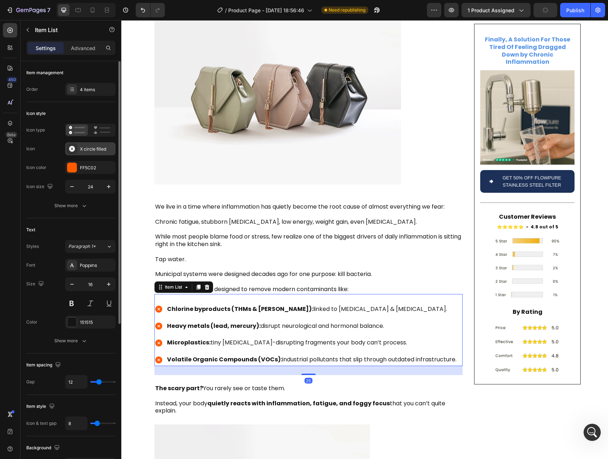
click at [74, 153] on div at bounding box center [72, 149] width 10 height 10
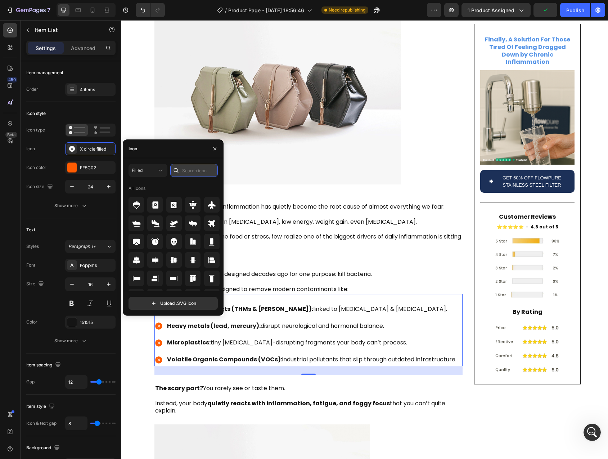
click at [192, 170] on input "text" at bounding box center [194, 170] width 48 height 13
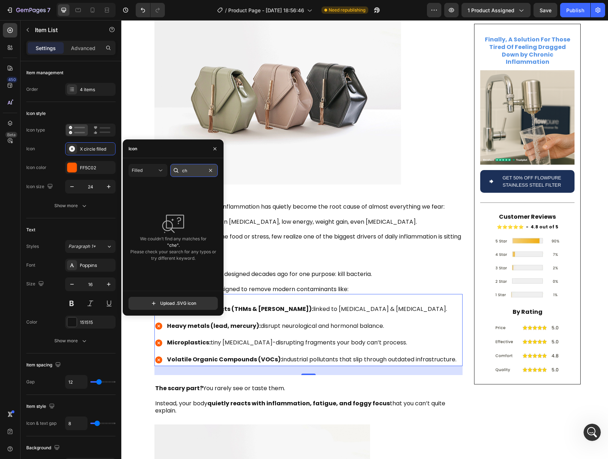
type input "c"
type input "l"
type input "chem"
click at [134, 199] on icon at bounding box center [136, 200] width 9 height 9
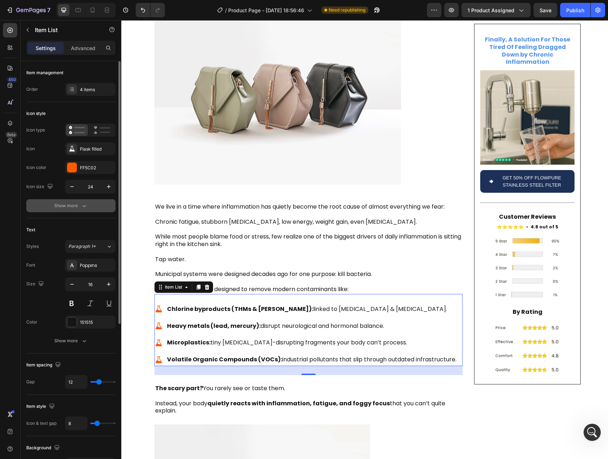
click at [37, 201] on button "Show more" at bounding box center [70, 205] width 89 height 13
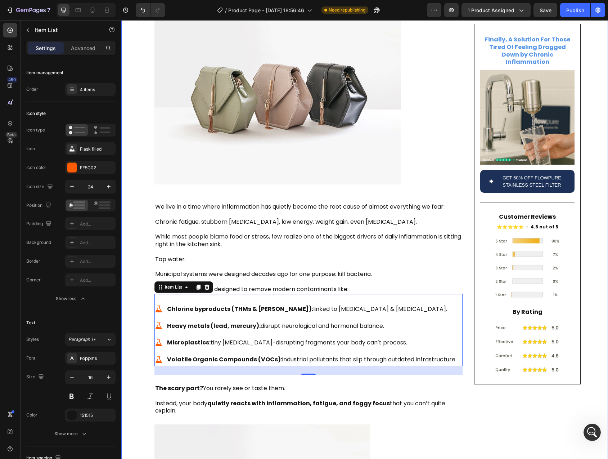
click at [135, 267] on div "Is Your Tap Water Secretly Fueling Inflammation , Fatigue , and Brain Fog ? Hea…" at bounding box center [364, 336] width 487 height 877
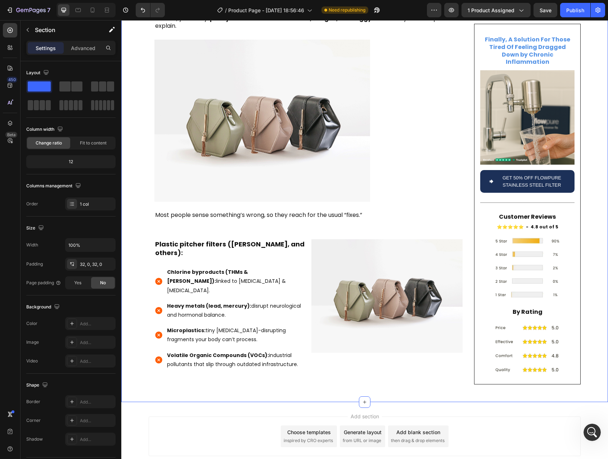
scroll to position [545, 0]
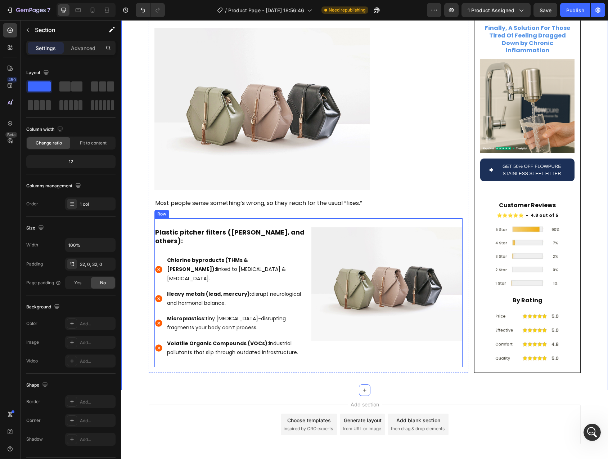
click at [209, 218] on div "Plastic pitcher filters (Brita, and others): Heading Chlorine byproducts (THMs …" at bounding box center [230, 292] width 151 height 149
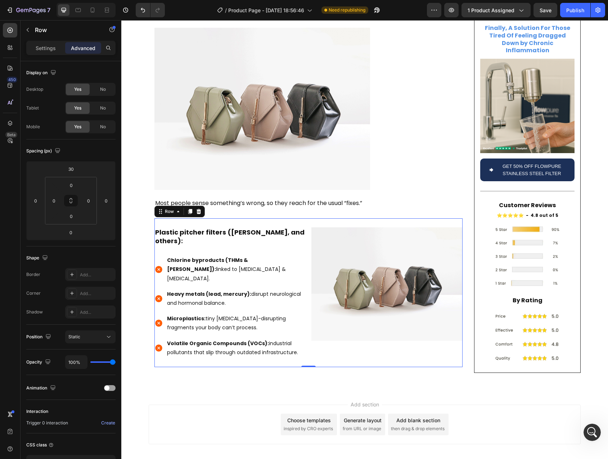
click at [188, 209] on icon at bounding box center [190, 211] width 4 height 5
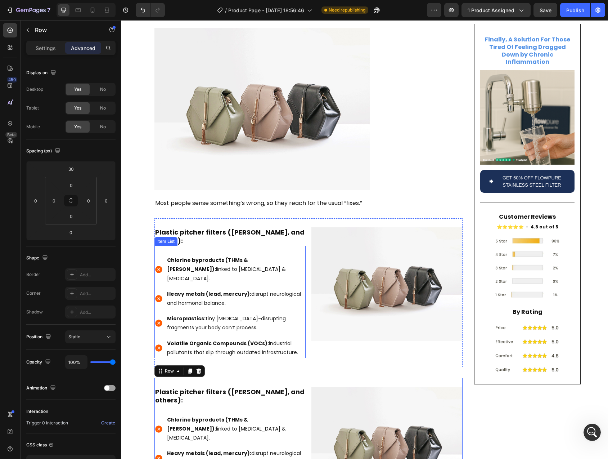
click at [171, 256] on strong "Chlorine byproducts (THMs & [PERSON_NAME]):" at bounding box center [207, 264] width 81 height 16
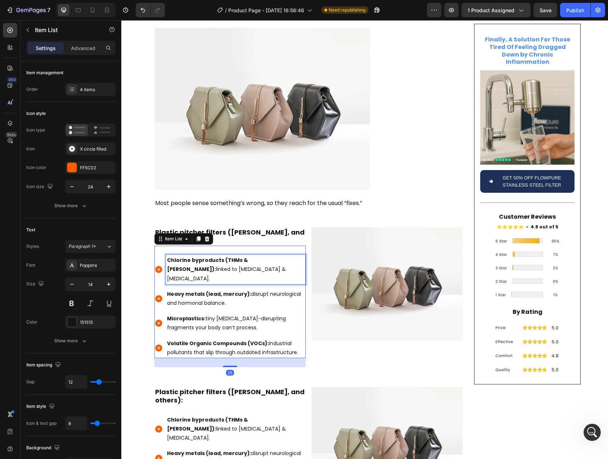
drag, startPoint x: 171, startPoint y: 235, endPoint x: 240, endPoint y: 242, distance: 68.8
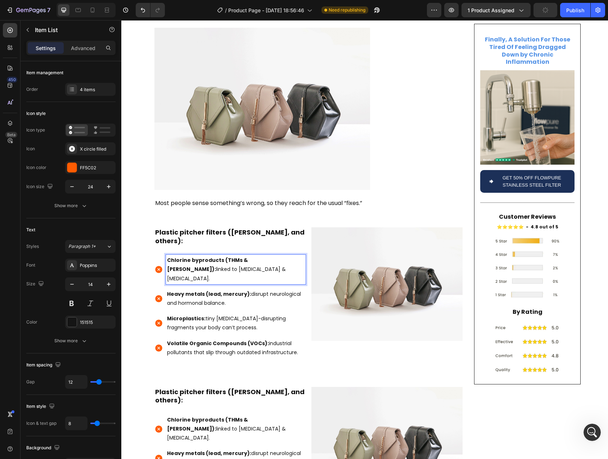
click at [170, 256] on strong "Chlorine byproducts (THMs & [PERSON_NAME]):" at bounding box center [207, 264] width 81 height 16
drag, startPoint x: 170, startPoint y: 233, endPoint x: 245, endPoint y: 243, distance: 75.1
click at [245, 256] on p "Chlorine byproducts (THMs & HAAs): linked to oxidative stress & cell damage." at bounding box center [236, 269] width 138 height 27
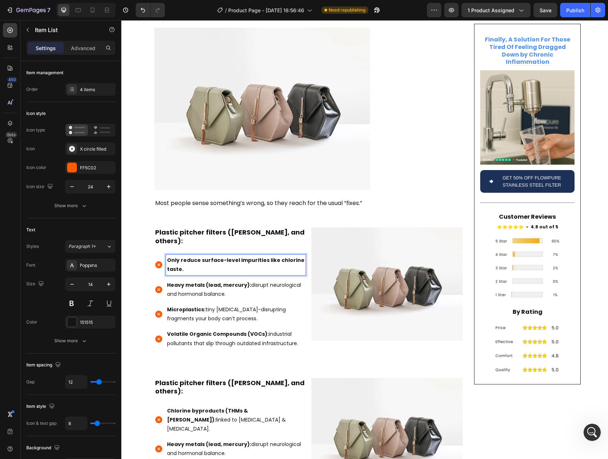
click at [196, 281] on strong "Heavy metals (lead, mercury):" at bounding box center [209, 284] width 84 height 7
click at [184, 256] on strong "Only reduce surface-level impurities like chlorine taste." at bounding box center [236, 264] width 138 height 16
click at [168, 256] on strong "Only reduce surface-level impurities like chlorine taste." at bounding box center [236, 264] width 138 height 16
drag, startPoint x: 168, startPoint y: 236, endPoint x: 187, endPoint y: 244, distance: 21.1
click at [187, 256] on p "Only reduce surface-level impurities like chlorine taste." at bounding box center [236, 265] width 138 height 18
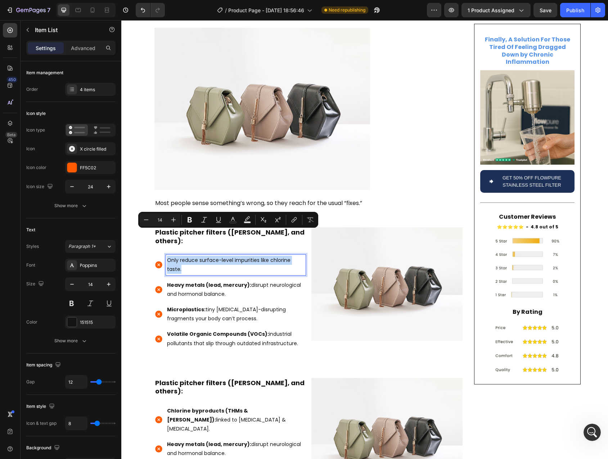
click at [192, 281] on p "Heavy metals (lead, mercury): disrupt neurological and hormonal balance." at bounding box center [236, 290] width 138 height 18
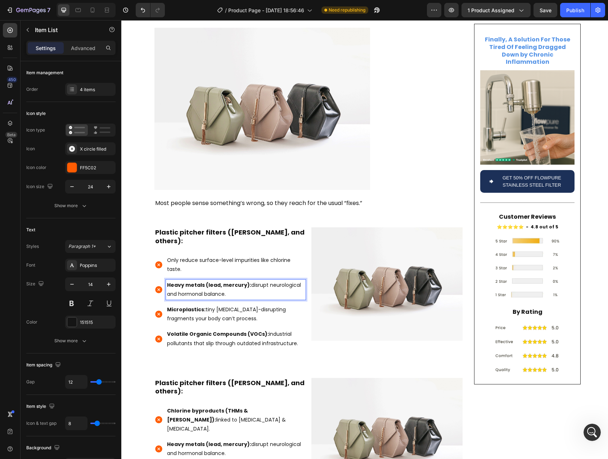
click at [182, 256] on p "Only reduce surface-level impurities like chlorine taste." at bounding box center [236, 265] width 138 height 18
click at [175, 256] on p "Only reduce surface-level impurities like chlorine taste." at bounding box center [236, 265] width 138 height 18
click at [228, 256] on p "Only reduce surface-level impurities like chlorine taste." at bounding box center [236, 265] width 138 height 18
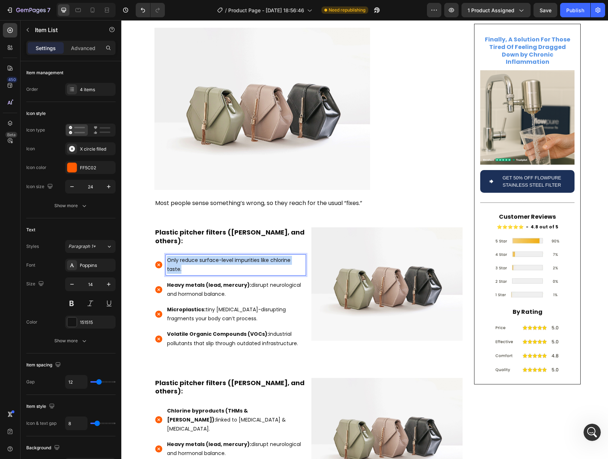
click at [228, 256] on p "Only reduce surface-level impurities like chlorine taste." at bounding box center [236, 265] width 138 height 18
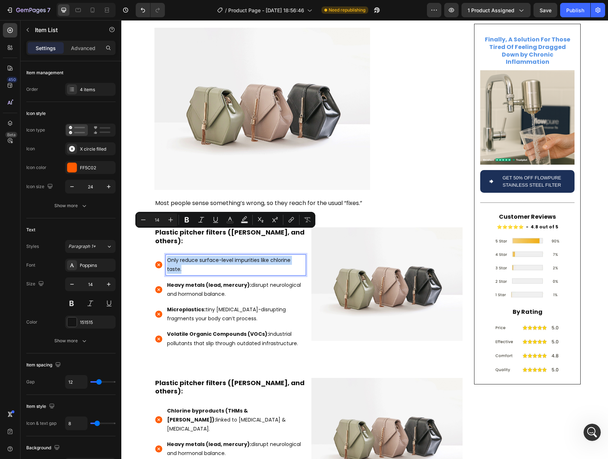
click at [249, 256] on p "Only reduce surface-level impurities like chlorine taste." at bounding box center [236, 265] width 138 height 18
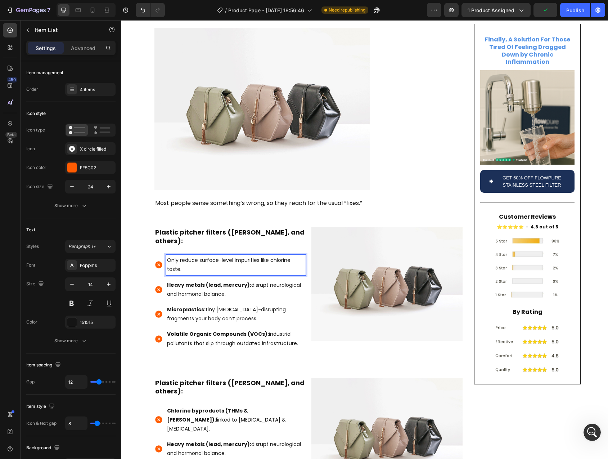
click at [246, 256] on p "Only reduce surface-level impurities like chlorine taste." at bounding box center [236, 265] width 138 height 18
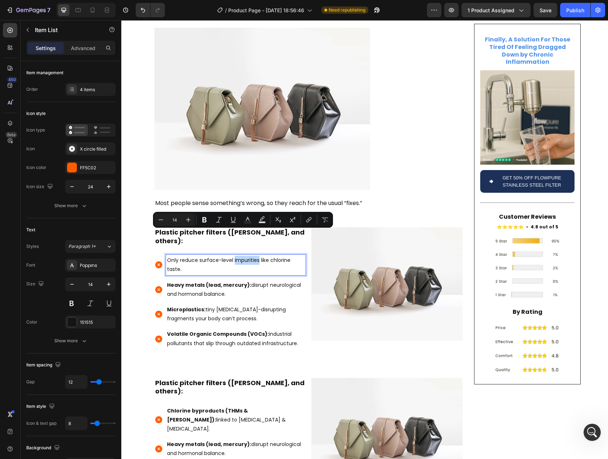
click at [265, 256] on p "Only reduce surface-level impurities like chlorine taste." at bounding box center [236, 265] width 138 height 18
drag, startPoint x: 265, startPoint y: 237, endPoint x: 273, endPoint y: 236, distance: 8.0
click at [273, 256] on p "Only reduce surface-level impurities like chlorine taste." at bounding box center [236, 265] width 138 height 18
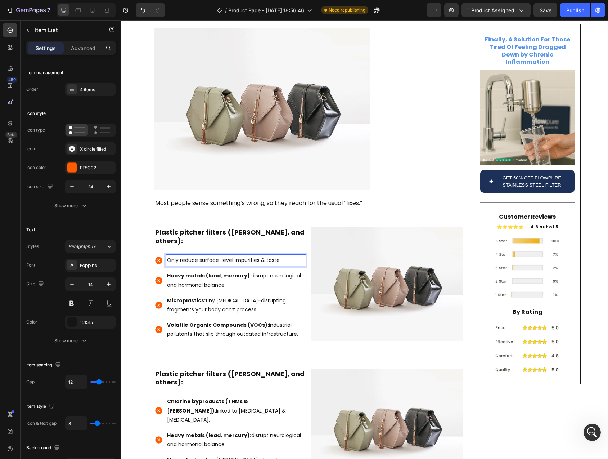
click at [186, 256] on p "Only reduce surface-level impurities & taste." at bounding box center [236, 260] width 138 height 9
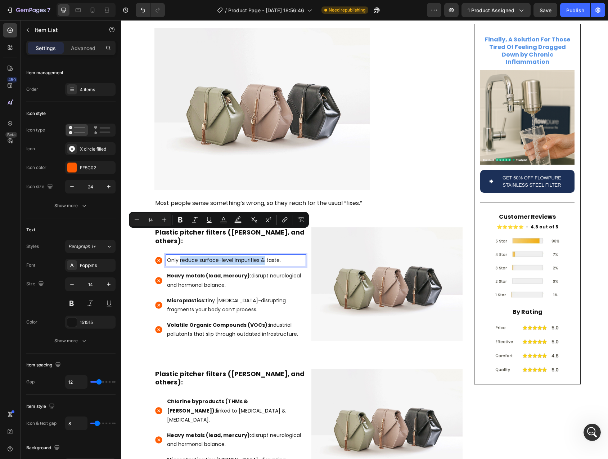
drag, startPoint x: 188, startPoint y: 236, endPoint x: 257, endPoint y: 235, distance: 68.8
click at [257, 256] on p "Only reduce surface-level impurities & taste." at bounding box center [236, 260] width 138 height 9
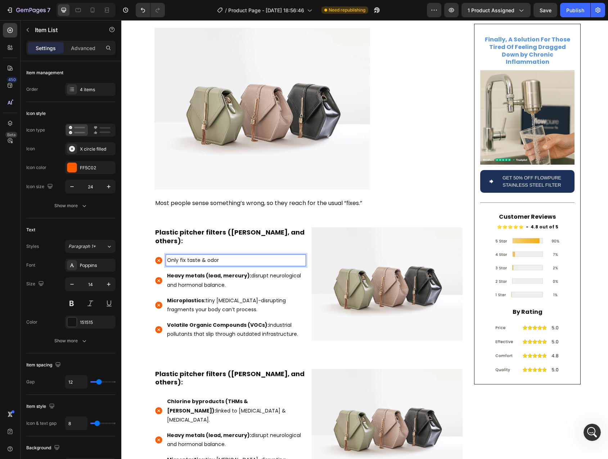
click at [207, 256] on p "Only fix taste & odor" at bounding box center [236, 260] width 138 height 9
click at [205, 272] on strong "Heavy metals (lead, mercury):" at bounding box center [209, 275] width 84 height 7
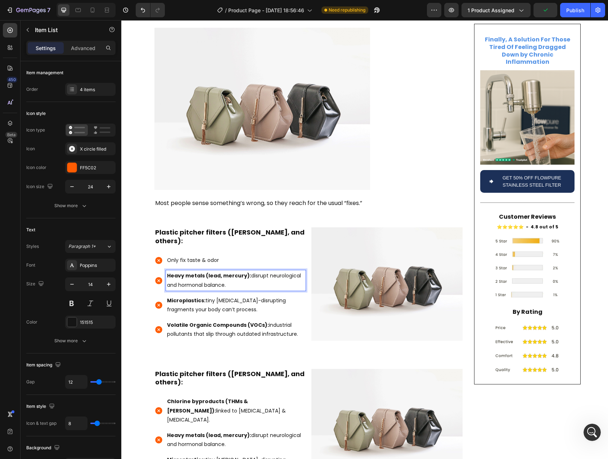
click at [174, 272] on strong "Heavy metals (lead, mercury):" at bounding box center [209, 275] width 84 height 7
drag, startPoint x: 174, startPoint y: 251, endPoint x: 241, endPoint y: 260, distance: 67.2
click at [241, 271] on p "Heavy metals (lead, mercury): disrupt neurological and hormonal balance." at bounding box center [236, 280] width 138 height 18
drag, startPoint x: 200, startPoint y: 259, endPoint x: 162, endPoint y: 250, distance: 38.8
click at [162, 270] on div "Do almost nothing for microplastics, heavy metals, or VOCs" at bounding box center [230, 280] width 151 height 20
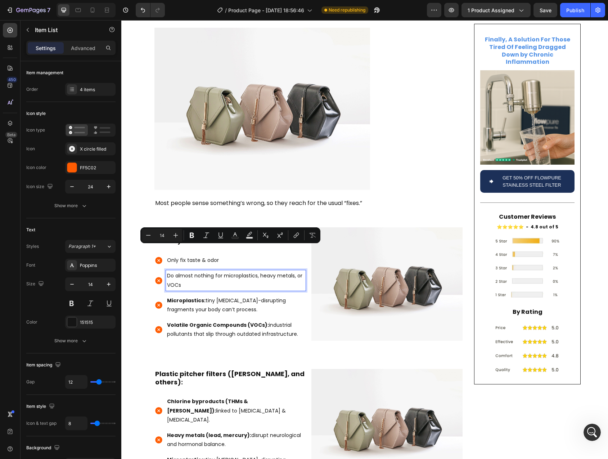
click at [185, 271] on p "Do almost nothing for microplastics, heavy metals, or VOCs" at bounding box center [236, 280] width 138 height 18
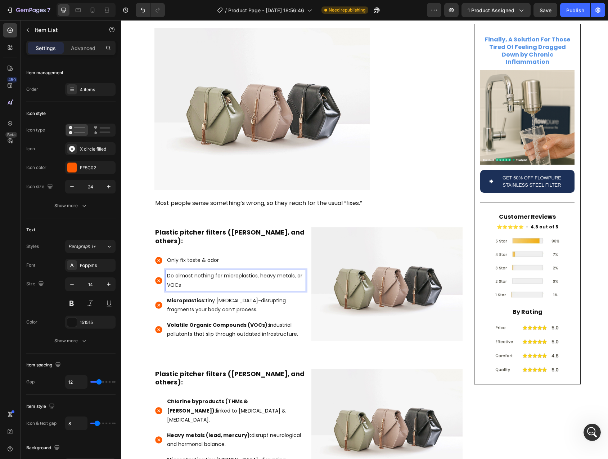
click at [249, 271] on p "Do almost nothing for microplastics, heavy metals, or VOCs" at bounding box center [236, 280] width 138 height 18
drag, startPoint x: 271, startPoint y: 252, endPoint x: 260, endPoint y: 251, distance: 10.8
click at [260, 271] on p "Do almost nothing for microplastics, heavy metals, or VOCs" at bounding box center [236, 280] width 138 height 18
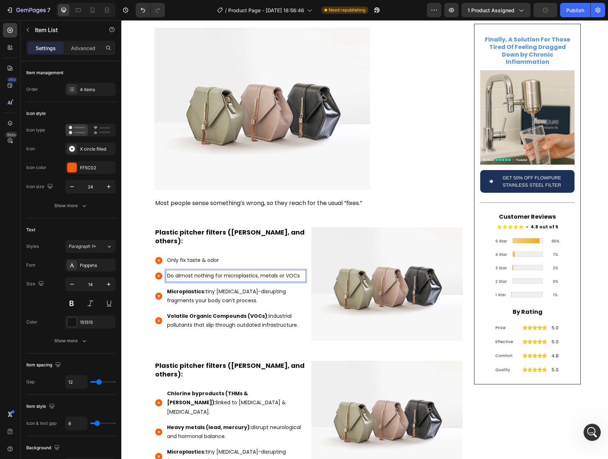
click at [224, 287] on p "Microplastics: tiny endocrine-disrupting fragments your body can’t process." at bounding box center [236, 296] width 138 height 18
click at [170, 312] on strong "Volatile Organic Compounds (VOCs):" at bounding box center [218, 315] width 102 height 7
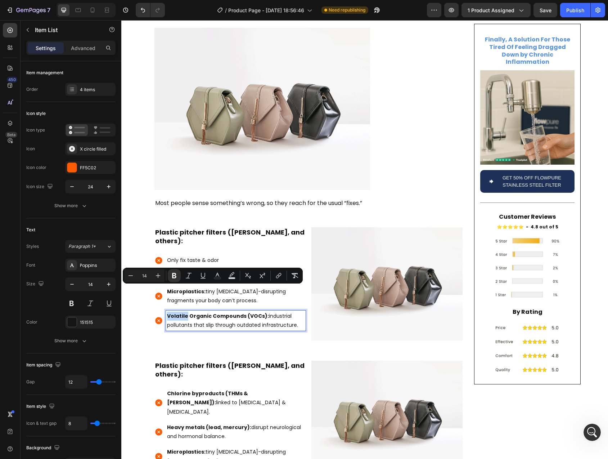
drag, startPoint x: 170, startPoint y: 291, endPoint x: 176, endPoint y: 291, distance: 5.8
click at [176, 312] on strong "Volatile Organic Compounds (VOCs):" at bounding box center [218, 315] width 102 height 7
click at [176, 288] on strong "Microplastics:" at bounding box center [186, 291] width 39 height 7
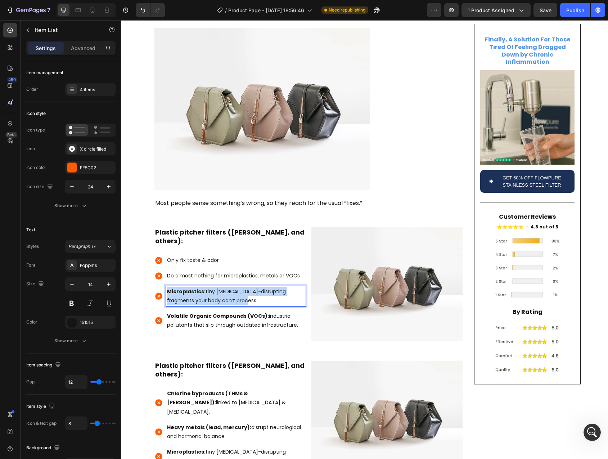
drag, startPoint x: 176, startPoint y: 265, endPoint x: 254, endPoint y: 274, distance: 78.3
click at [254, 287] on p "Microplastics: tiny endocrine-disrupting fragments your body can’t process." at bounding box center [236, 296] width 138 height 18
click at [204, 288] on strong "Prone to mold inside the plastic housing, seeding bacteria back into your water." at bounding box center [234, 296] width 135 height 16
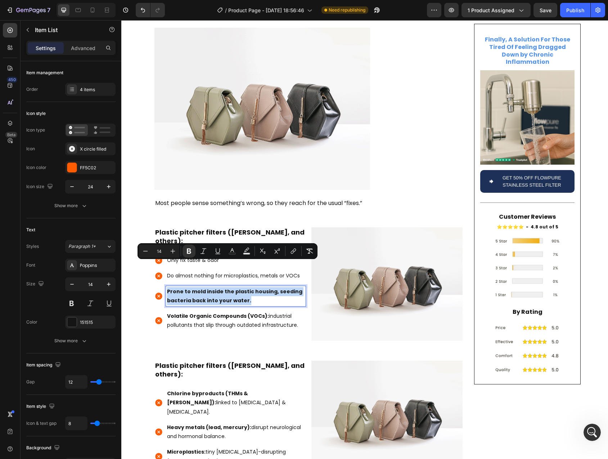
drag, startPoint x: 259, startPoint y: 273, endPoint x: 160, endPoint y: 267, distance: 98.9
click at [160, 286] on div "Prone to mold inside the plastic housing, seeding bacteria back into your water." at bounding box center [230, 296] width 151 height 20
click at [195, 312] on p "Volatile Organic Compounds (VOCs): industrial pollutants that slip through outd…" at bounding box center [236, 321] width 138 height 18
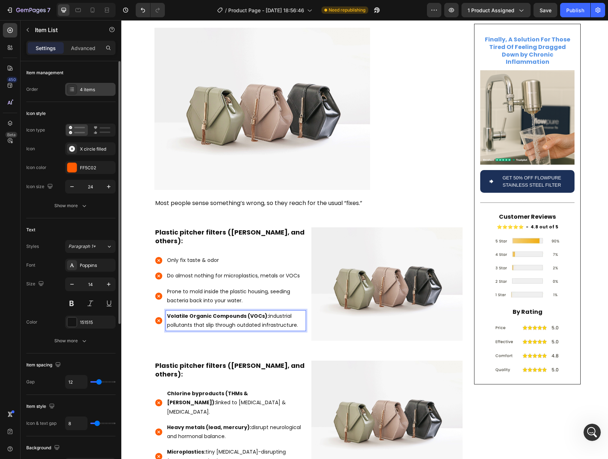
click at [85, 93] on div "4 items" at bounding box center [90, 89] width 50 height 13
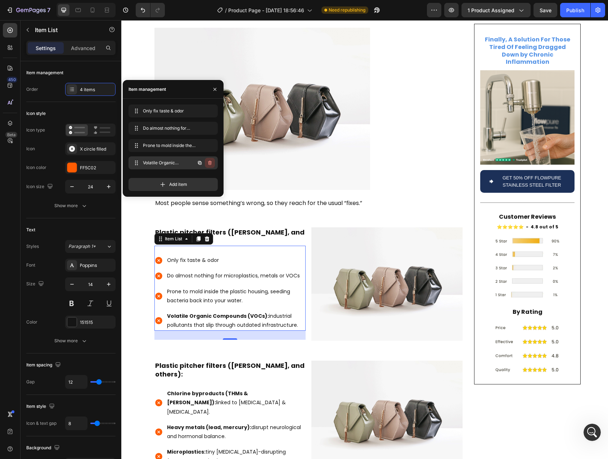
click at [210, 163] on icon "button" at bounding box center [210, 163] width 6 height 6
click at [210, 163] on div "Delete" at bounding box center [204, 163] width 13 height 6
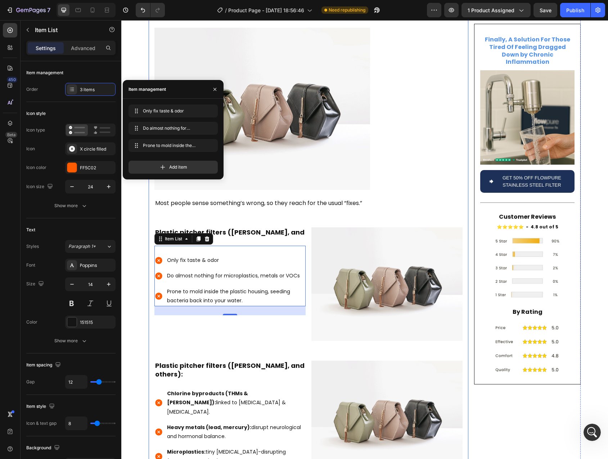
click at [210, 321] on div "Plastic pitcher filters (Brita, and others): Heading Only fix taste & odor Do a…" at bounding box center [230, 279] width 151 height 122
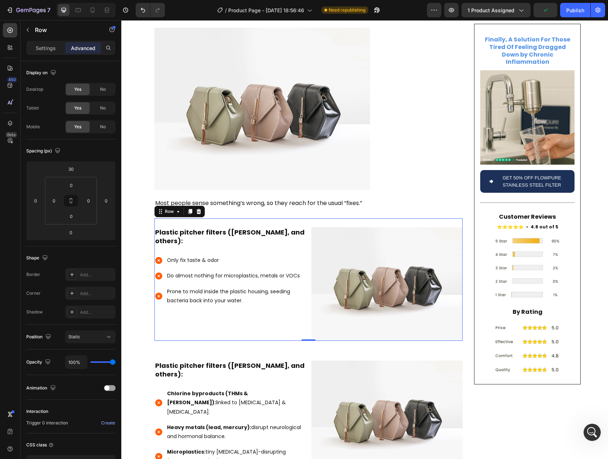
click at [361, 280] on img at bounding box center [387, 283] width 151 height 113
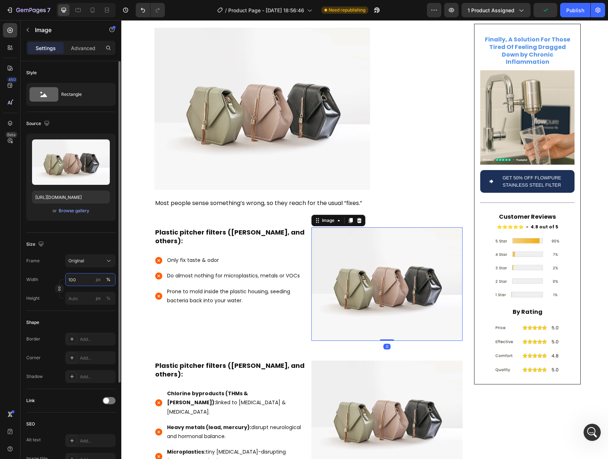
click at [75, 282] on input "100" at bounding box center [90, 279] width 50 height 13
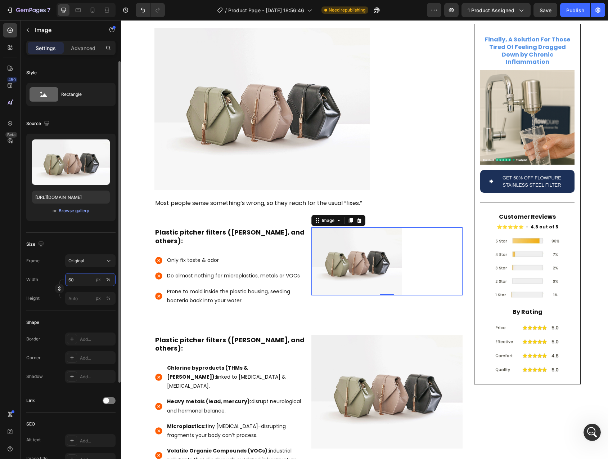
click at [71, 280] on input "60" at bounding box center [90, 279] width 50 height 13
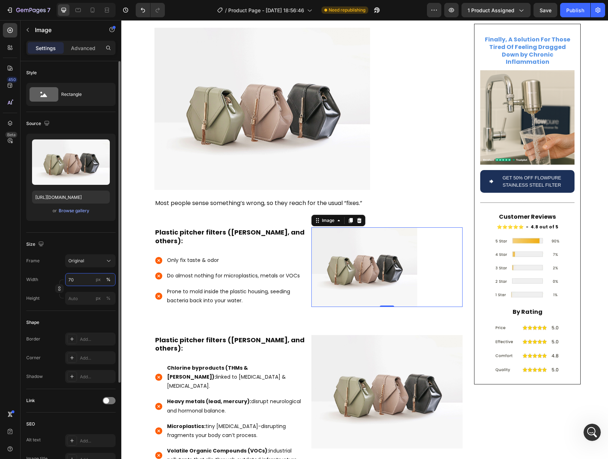
click at [71, 280] on input "70" at bounding box center [90, 279] width 50 height 13
type input "80"
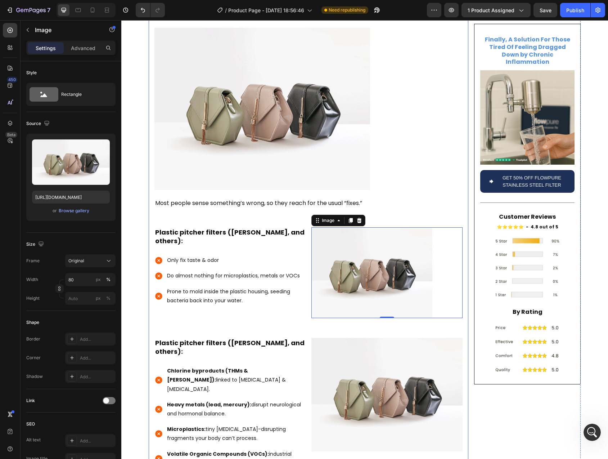
click at [251, 296] on div "Plastic pitcher filters (Brita, and others): Heading Only fix taste & odor Do a…" at bounding box center [230, 268] width 151 height 100
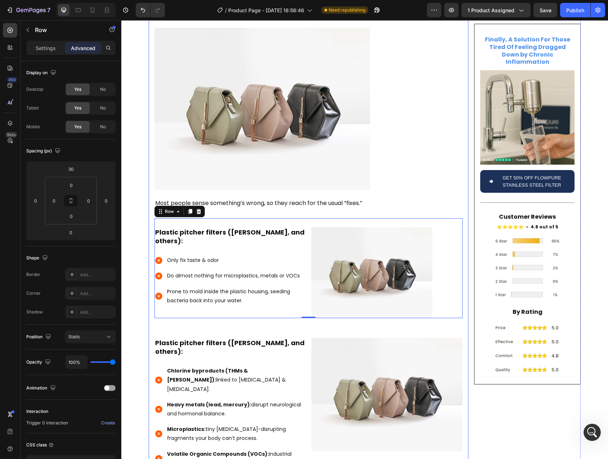
click at [312, 329] on div "Image" at bounding box center [387, 403] width 151 height 149
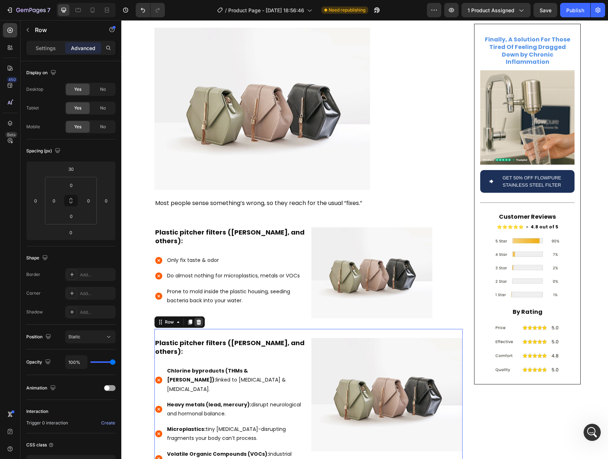
click at [196, 319] on icon at bounding box center [199, 322] width 6 height 6
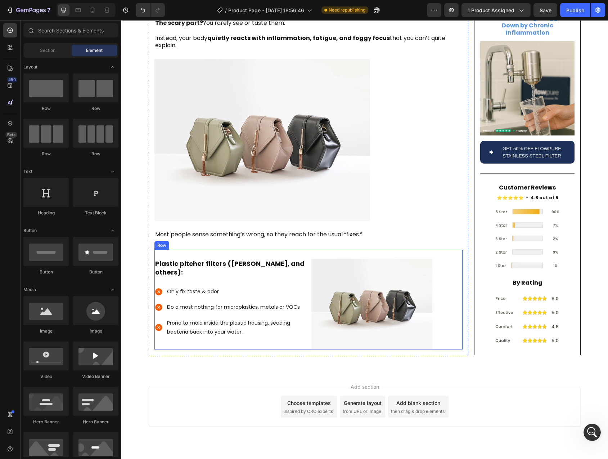
click at [212, 250] on div "Plastic pitcher filters (Brita, and others): Heading Only fix taste & odor Do a…" at bounding box center [230, 300] width 151 height 100
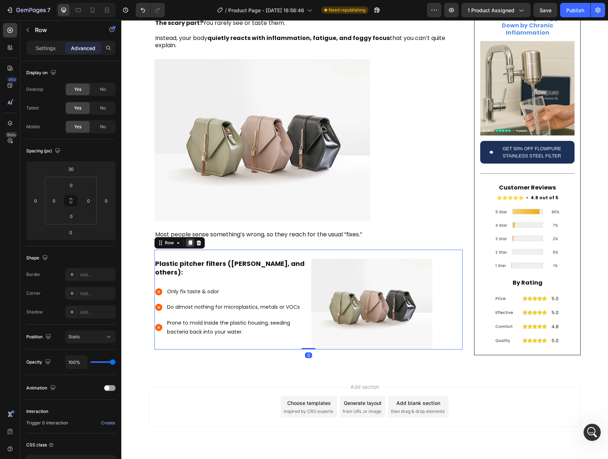
click at [188, 241] on icon at bounding box center [190, 243] width 4 height 5
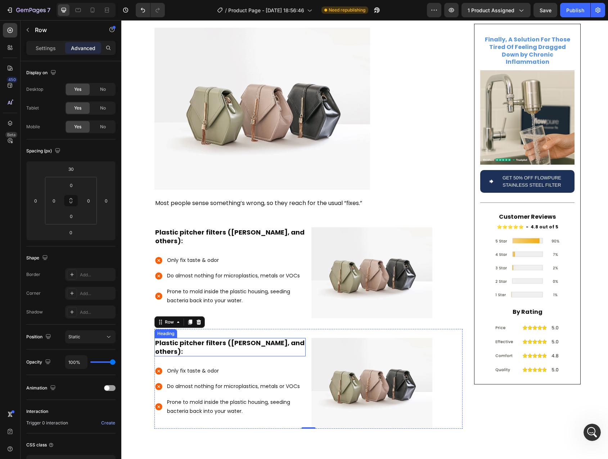
click at [161, 338] on h2 "Plastic pitcher filters (Brita, and others):" at bounding box center [230, 347] width 151 height 18
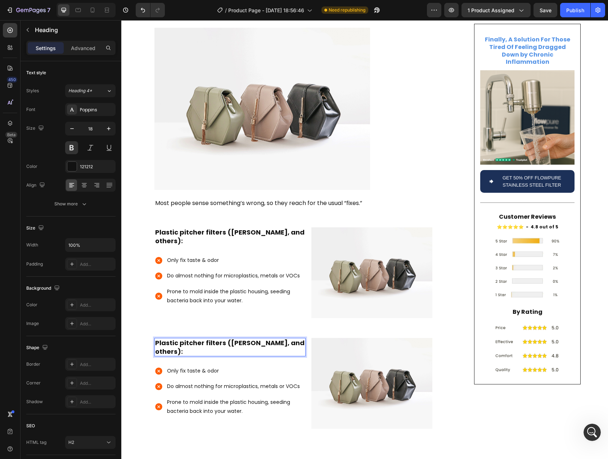
click at [187, 339] on p "Plastic pitcher filters ([PERSON_NAME], and others):" at bounding box center [230, 347] width 150 height 17
click at [165, 339] on p "Plastic pitcher filters ([PERSON_NAME], and others):" at bounding box center [230, 347] width 150 height 17
drag, startPoint x: 165, startPoint y: 325, endPoint x: 300, endPoint y: 325, distance: 135.1
click at [300, 339] on p "Plastic pitcher filters ([PERSON_NAME], and others):" at bounding box center [230, 347] width 150 height 17
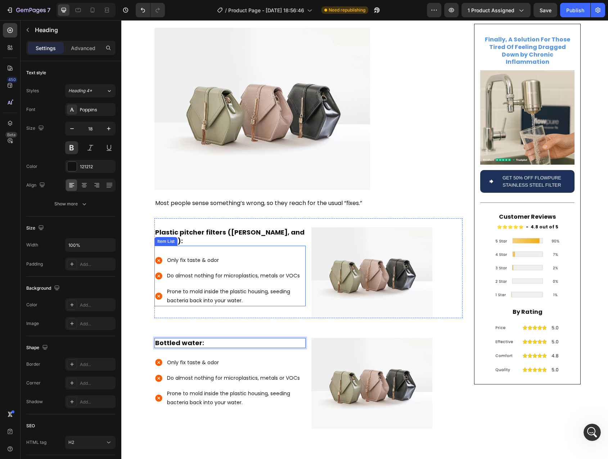
click at [247, 287] on p "Prone to mold inside the plastic housing, seeding bacteria back into your water." at bounding box center [236, 296] width 138 height 18
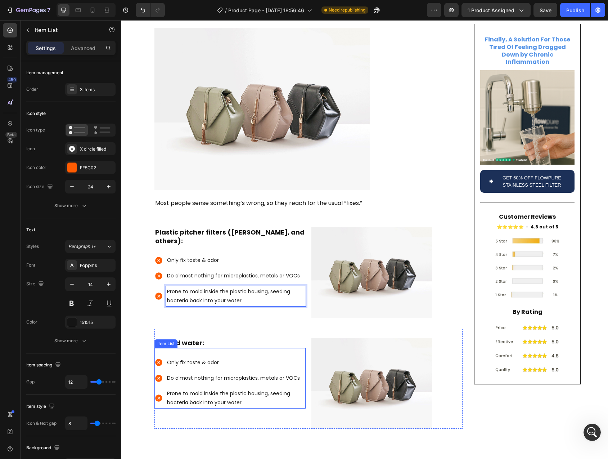
click at [174, 358] on p "Only fix taste & odor" at bounding box center [236, 362] width 138 height 9
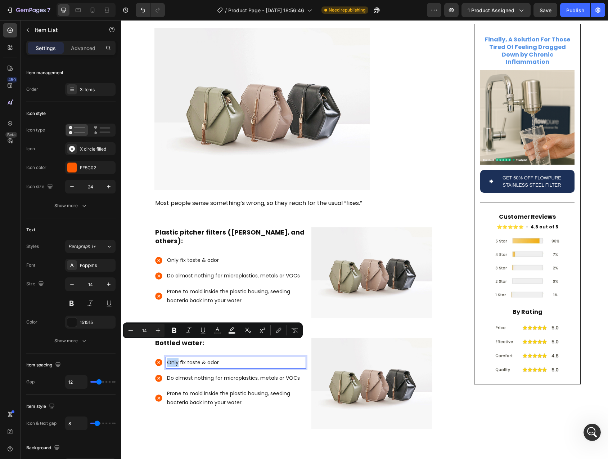
click at [173, 358] on p "Only fix taste & odor" at bounding box center [236, 362] width 138 height 9
drag, startPoint x: 173, startPoint y: 345, endPoint x: 219, endPoint y: 344, distance: 46.1
click at [219, 358] on p "Only fix taste & odor" at bounding box center [236, 362] width 138 height 9
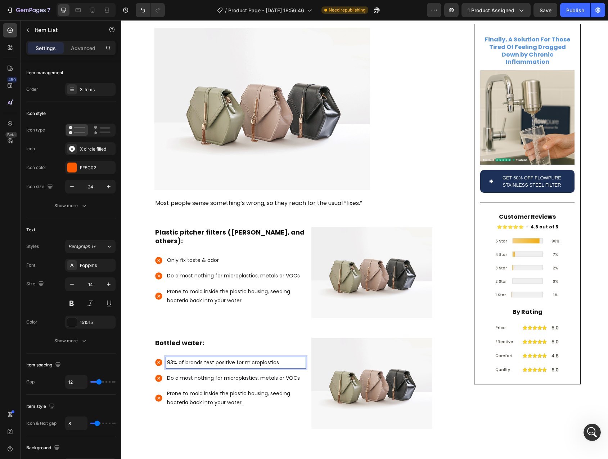
click at [168, 374] on p "Do almost nothing for microplastics, metals or VOCs" at bounding box center [236, 378] width 138 height 9
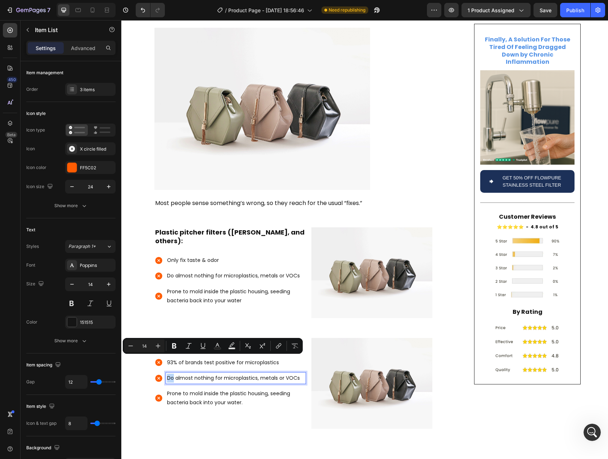
click at [167, 374] on p "Do almost nothing for microplastics, metals or VOCs" at bounding box center [236, 378] width 138 height 9
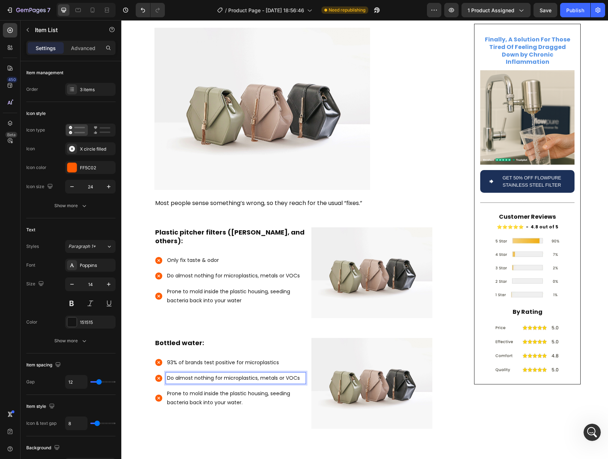
click at [168, 374] on p "Do almost nothing for microplastics, metals or VOCs" at bounding box center [236, 378] width 138 height 9
drag, startPoint x: 168, startPoint y: 359, endPoint x: 288, endPoint y: 362, distance: 119.6
click at [288, 374] on p "Do almost nothing for microplastics, metals or VOCs" at bounding box center [236, 378] width 138 height 9
click at [221, 374] on p "Heavily inconsistent — often just filtered tap water in disguise" at bounding box center [236, 383] width 138 height 18
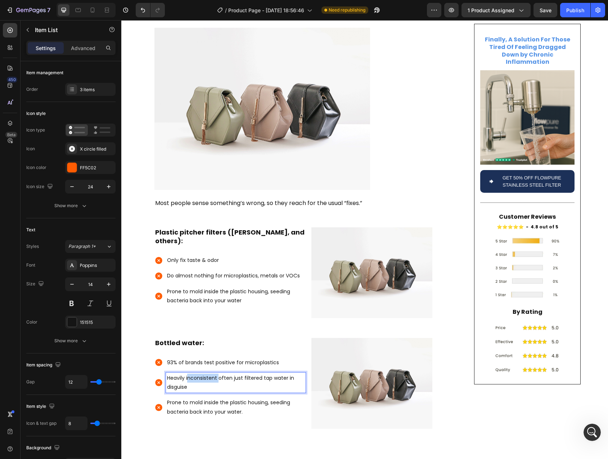
drag, startPoint x: 209, startPoint y: 362, endPoint x: 185, endPoint y: 363, distance: 23.8
click at [185, 374] on p "Heavily inconsistent often just filtered tap water in disguise" at bounding box center [236, 383] width 138 height 18
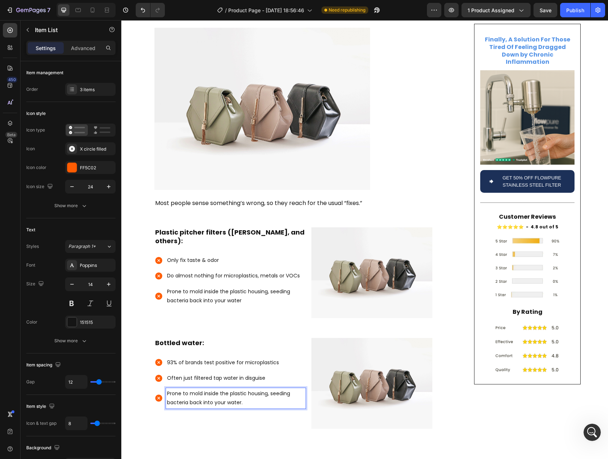
click at [202, 389] on p "Prone to mold inside the plastic housing, seeding bacteria back into your water." at bounding box center [236, 398] width 138 height 18
click at [171, 389] on p "Prone to mold inside the plastic housing, seeding bacteria back into your water." at bounding box center [236, 398] width 138 height 18
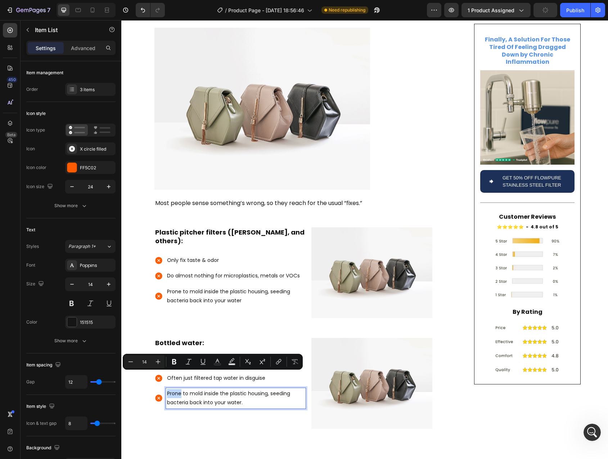
click at [172, 389] on p "Prone to mold inside the plastic housing, seeding bacteria back into your water." at bounding box center [236, 398] width 138 height 18
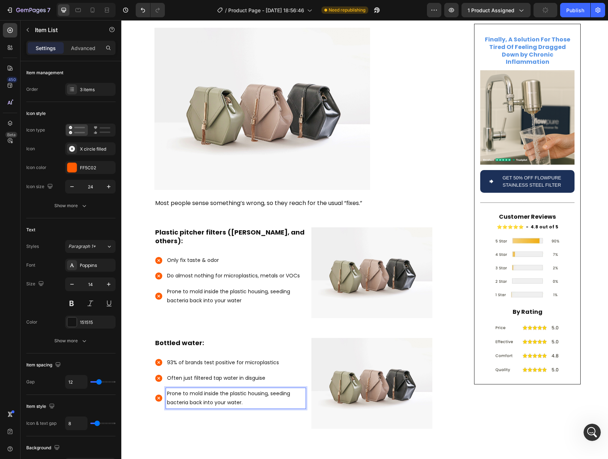
click at [170, 389] on p "Prone to mold inside the plastic housing, seeding bacteria back into your water." at bounding box center [236, 398] width 138 height 18
drag, startPoint x: 170, startPoint y: 377, endPoint x: 251, endPoint y: 384, distance: 81.4
click at [251, 389] on p "Prone to mold inside the plastic housing, seeding bacteria back into your water." at bounding box center [236, 398] width 138 height 18
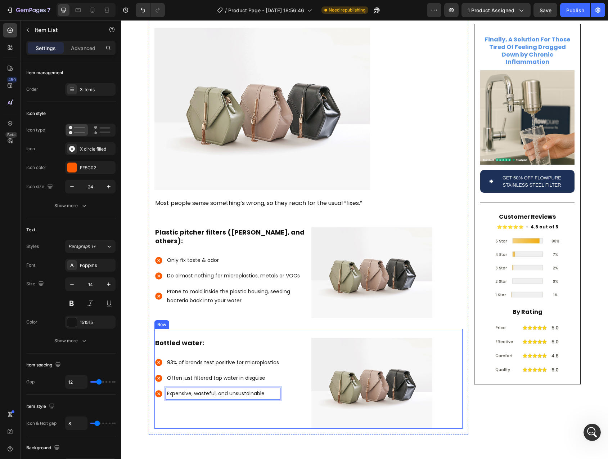
click at [235, 396] on div "Bottled water: Heading 93% of brands test positive for microplastics Often just…" at bounding box center [230, 379] width 151 height 100
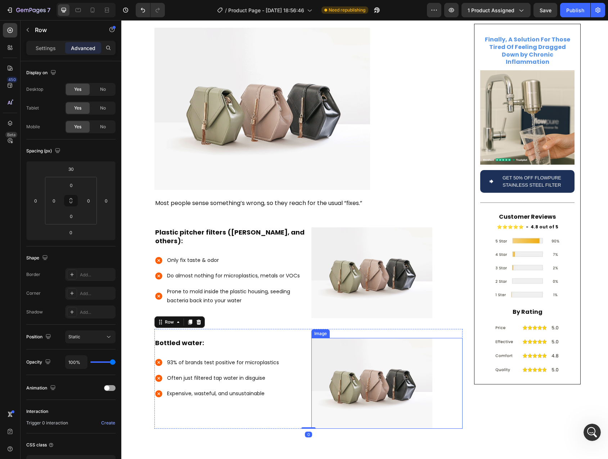
click at [357, 374] on img at bounding box center [372, 383] width 121 height 91
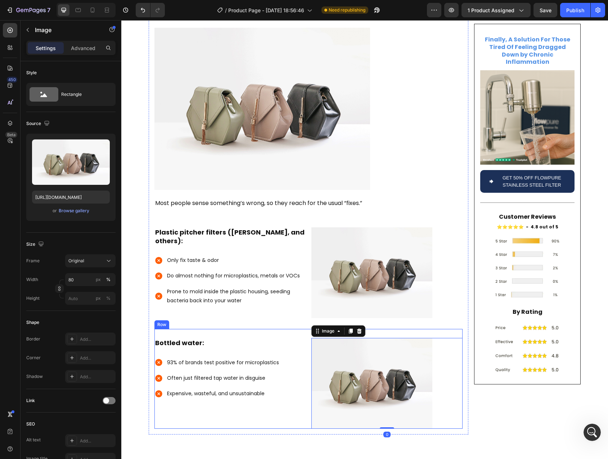
click at [209, 399] on div "Bottled water: Heading 93% of brands test positive for microplastics Often just…" at bounding box center [230, 379] width 151 height 100
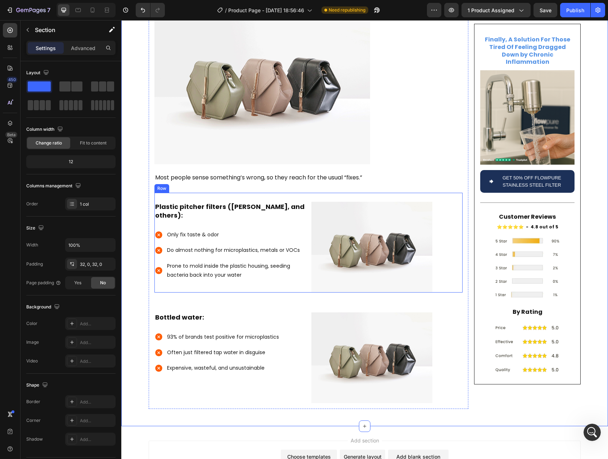
scroll to position [569, 0]
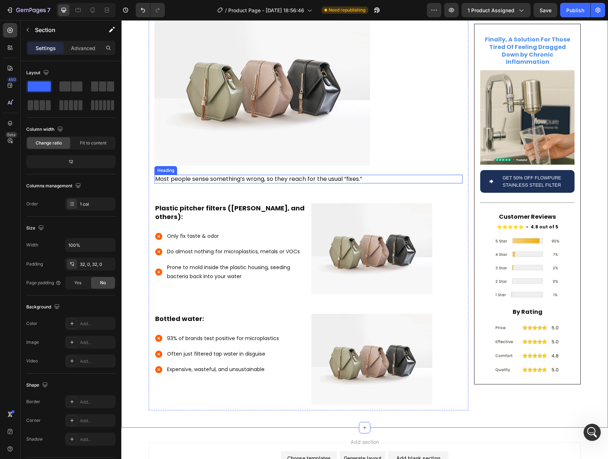
click at [184, 175] on p "Most people sense something’s wrong, so they reach for the usual “fixes.”" at bounding box center [308, 179] width 307 height 8
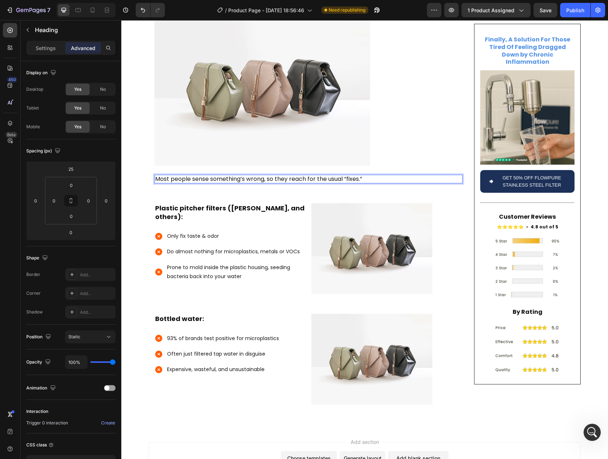
click at [216, 175] on p "Most people sense something’s wrong, so they reach for the usual “fixes.”" at bounding box center [308, 179] width 307 height 8
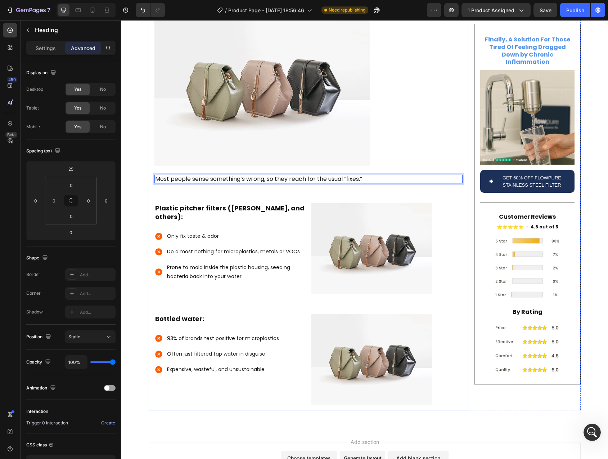
click at [203, 194] on div "Plastic pitcher filters (Brita, and others): Heading Only fix taste & odor Do a…" at bounding box center [230, 244] width 151 height 100
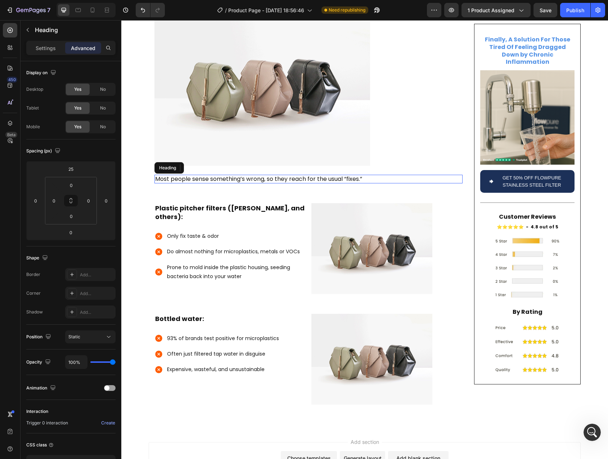
click at [195, 175] on p "Most people sense something’s wrong, so they reach for the usual “fixes.”" at bounding box center [308, 179] width 307 height 8
click at [195, 165] on icon at bounding box center [198, 168] width 6 height 6
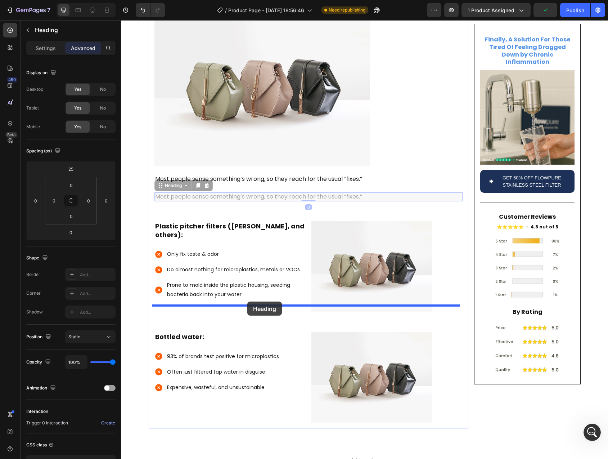
drag, startPoint x: 160, startPoint y: 169, endPoint x: 247, endPoint y: 301, distance: 158.8
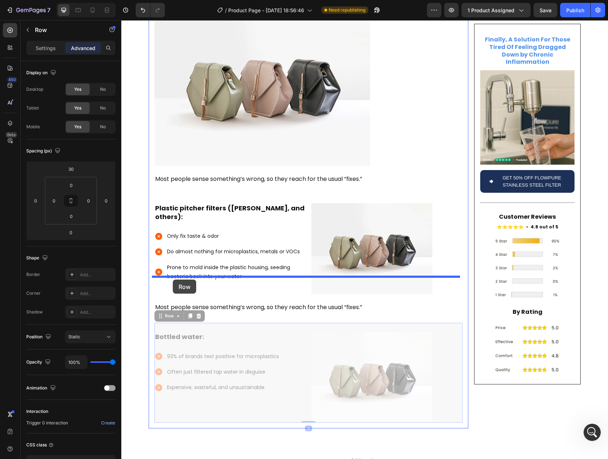
drag, startPoint x: 155, startPoint y: 301, endPoint x: 173, endPoint y: 280, distance: 27.6
click at [173, 280] on div "Header Is Your Tap Water Secretly Fueling Inflammation , Fatigue , and Brain Fo…" at bounding box center [364, 0] width 487 height 1098
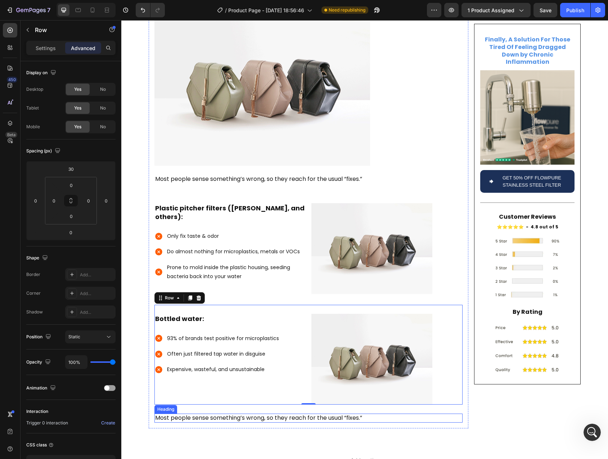
click at [249, 414] on h2 "Most people sense something’s wrong, so they reach for the usual “fixes.”" at bounding box center [309, 418] width 308 height 9
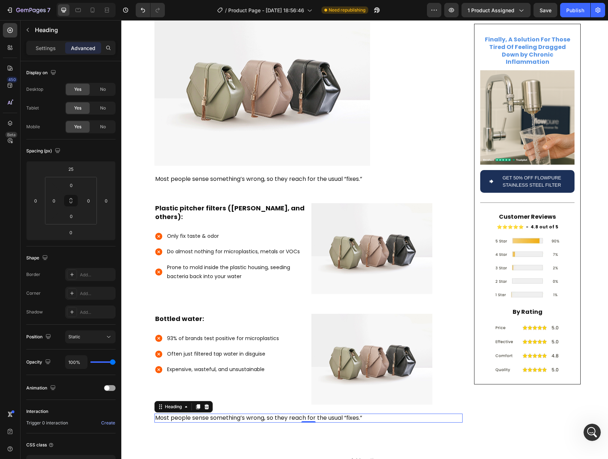
click at [155, 414] on h2 "Most people sense something’s wrong, so they reach for the usual “fixes.”" at bounding box center [309, 418] width 308 height 9
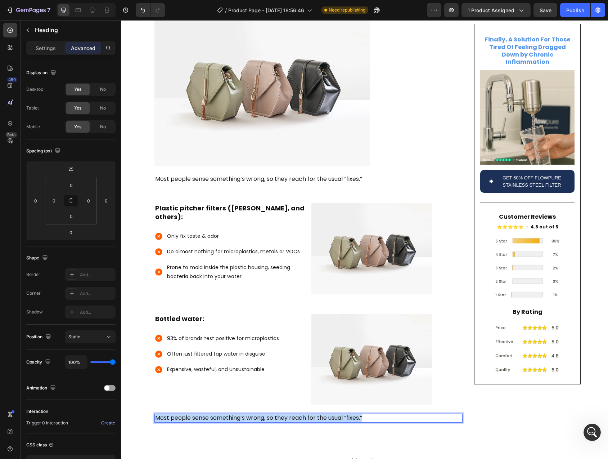
drag, startPoint x: 154, startPoint y: 400, endPoint x: 398, endPoint y: 399, distance: 244.2
click at [398, 414] on p "Most people sense something’s wrong, so they reach for the usual “fixes.”" at bounding box center [308, 418] width 307 height 8
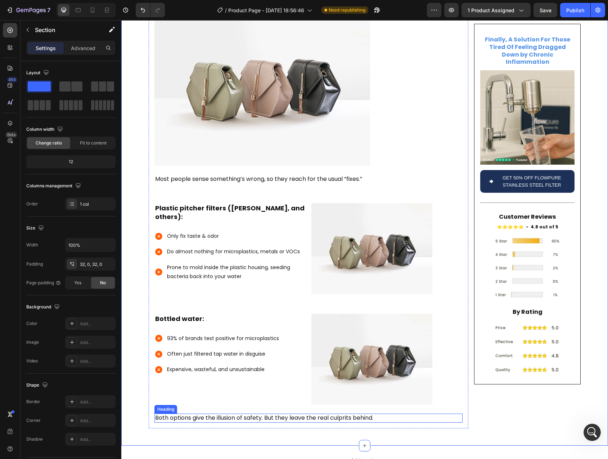
click at [294, 414] on p "Both options give the illusion of safety. But they leave the real culprits behi…" at bounding box center [308, 418] width 307 height 8
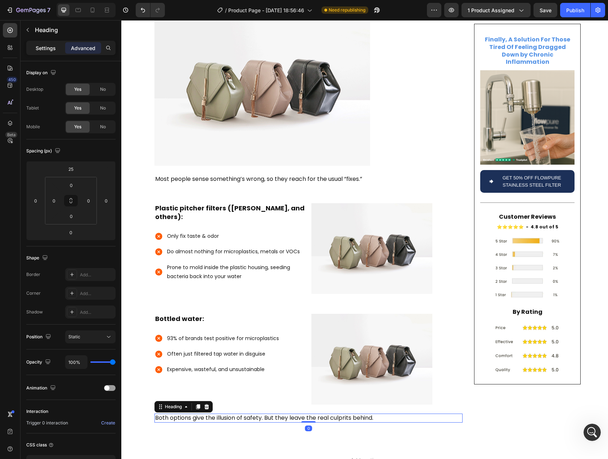
click at [38, 53] on div "Settings" at bounding box center [46, 48] width 36 height 12
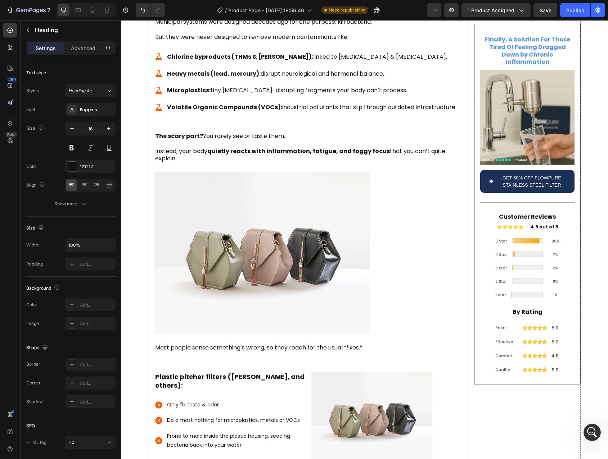
scroll to position [642, 0]
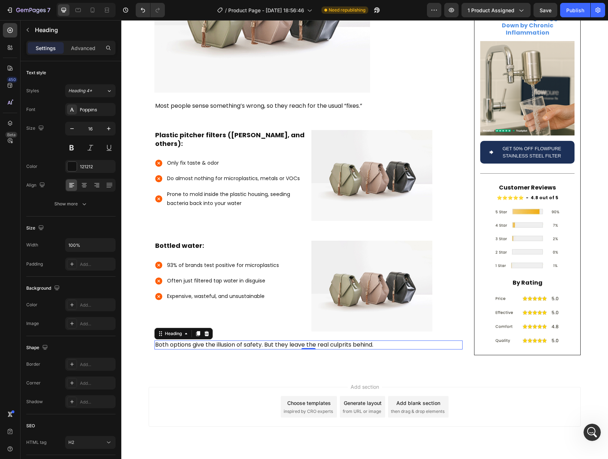
click at [196, 331] on icon at bounding box center [198, 333] width 4 height 5
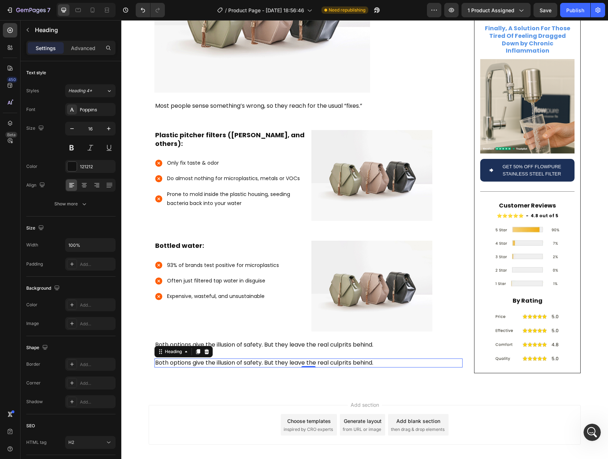
click at [160, 358] on h2 "Both options give the illusion of safety. But they leave the real culprits behi…" at bounding box center [309, 362] width 308 height 9
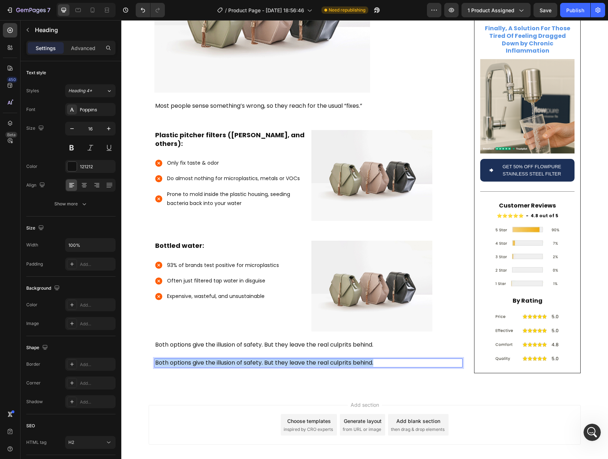
drag, startPoint x: 160, startPoint y: 347, endPoint x: 374, endPoint y: 347, distance: 213.6
click at [374, 359] on p "Both options give the illusion of safety. But they leave the real culprits behi…" at bounding box center [308, 363] width 307 height 8
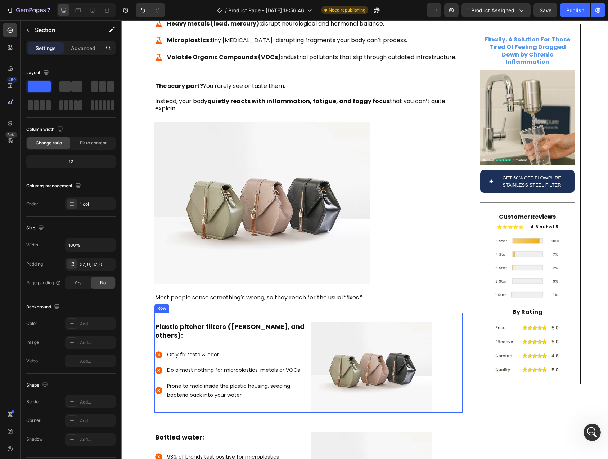
scroll to position [450, 0]
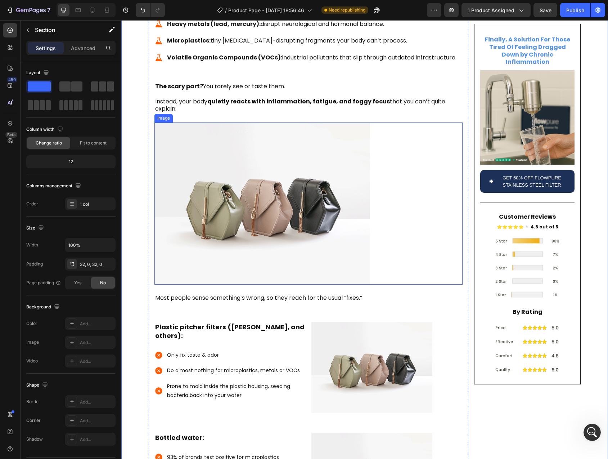
click at [216, 190] on img at bounding box center [263, 203] width 216 height 162
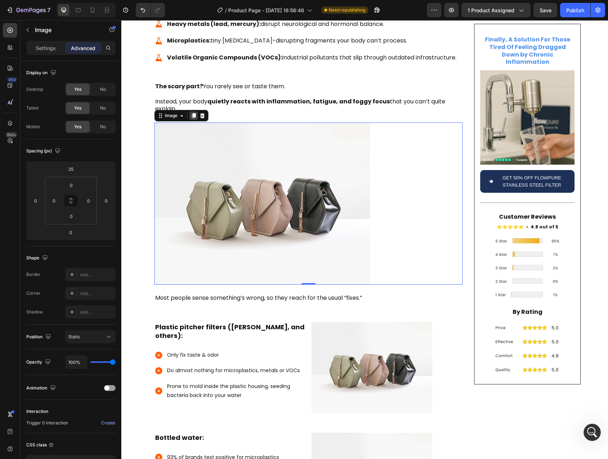
click at [192, 113] on icon at bounding box center [194, 115] width 4 height 5
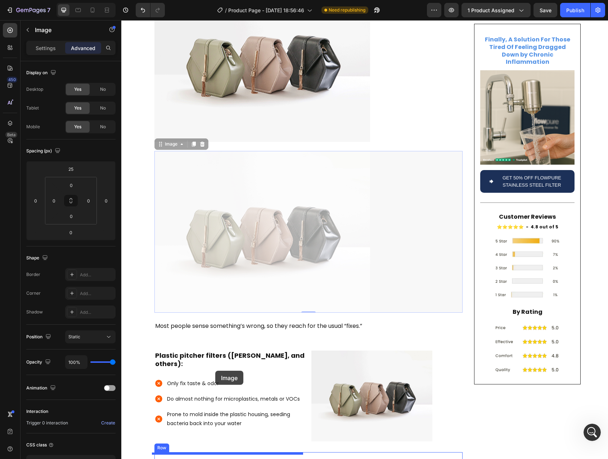
scroll to position [767, 0]
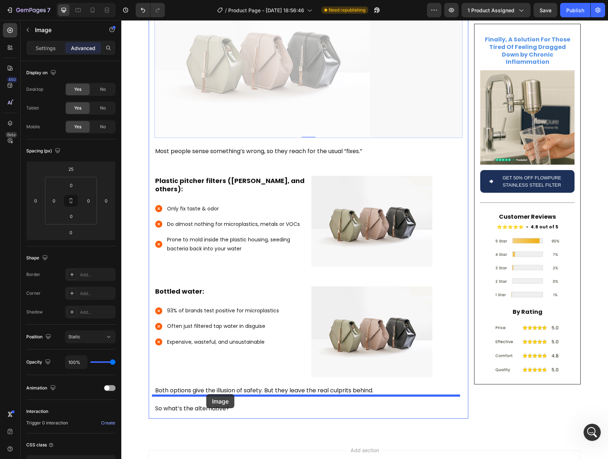
drag, startPoint x: 165, startPoint y: 270, endPoint x: 206, endPoint y: 394, distance: 130.6
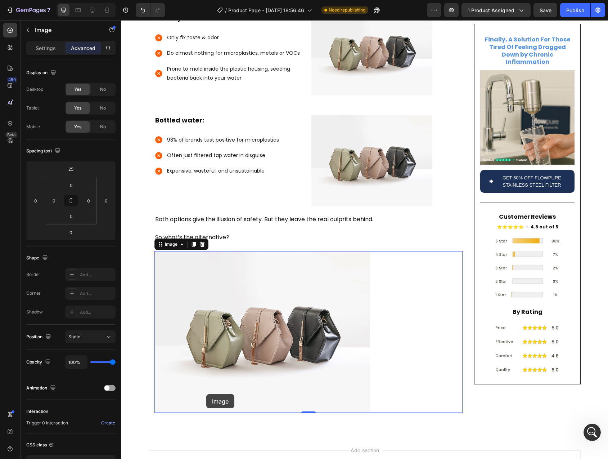
scroll to position [596, 0]
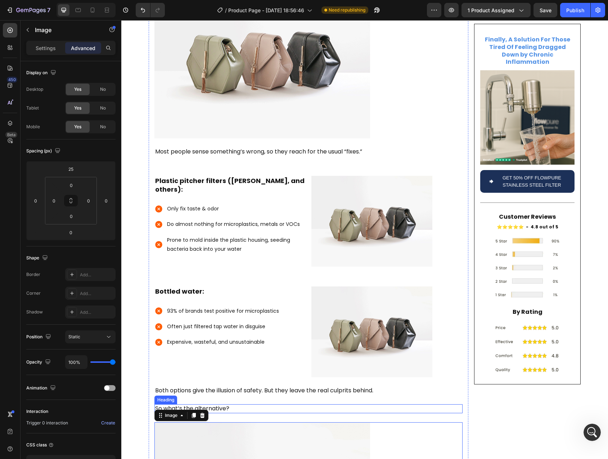
click at [247, 405] on p "So what’s the alternative?" at bounding box center [308, 409] width 307 height 8
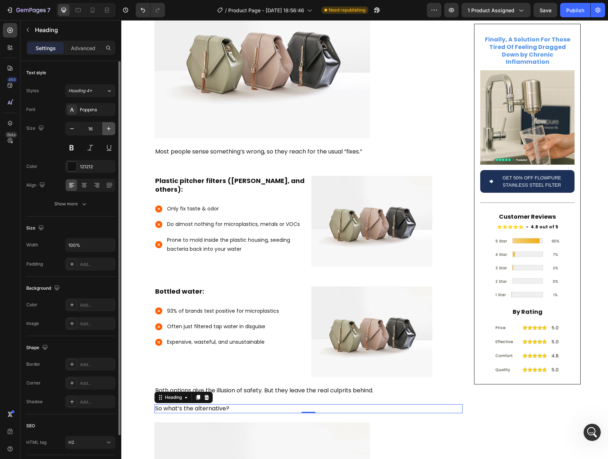
click at [113, 130] on button "button" at bounding box center [108, 128] width 13 height 13
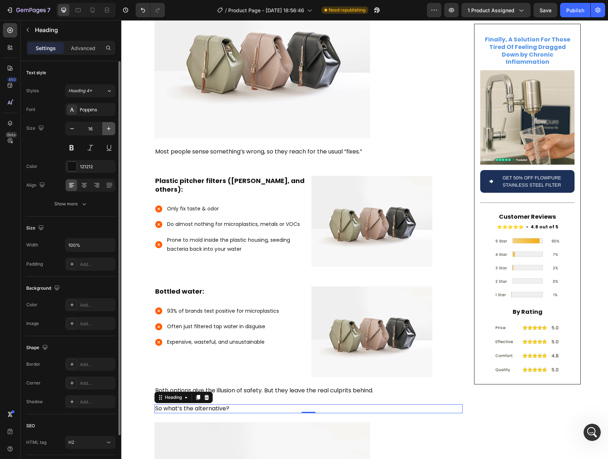
click at [112, 130] on button "button" at bounding box center [108, 128] width 13 height 13
click at [71, 148] on button at bounding box center [71, 147] width 13 height 13
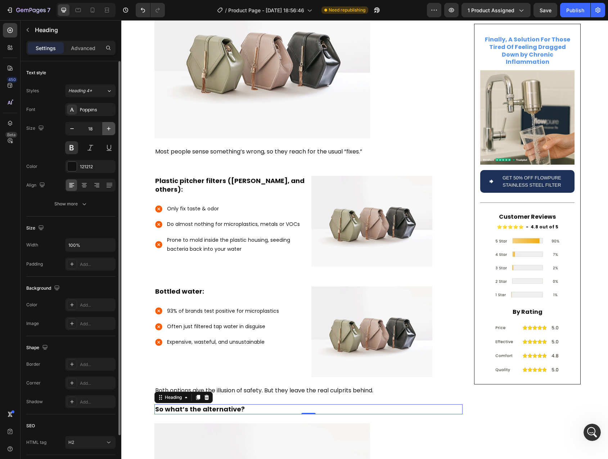
click at [107, 131] on icon "button" at bounding box center [108, 128] width 7 height 7
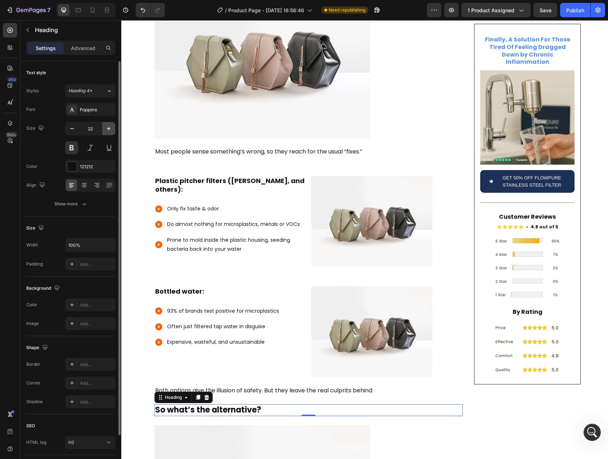
click at [107, 131] on icon "button" at bounding box center [108, 128] width 7 height 7
type input "26"
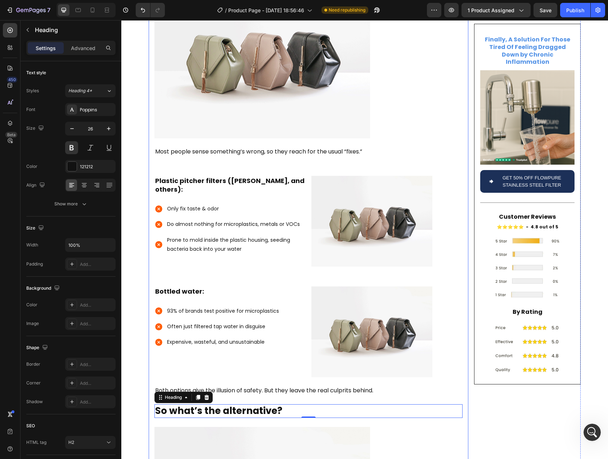
click at [145, 360] on div "Is Your Tap Water Secretly Fueling Inflammation , Fatigue , and Brain Fog ? Hea…" at bounding box center [364, 25] width 487 height 1150
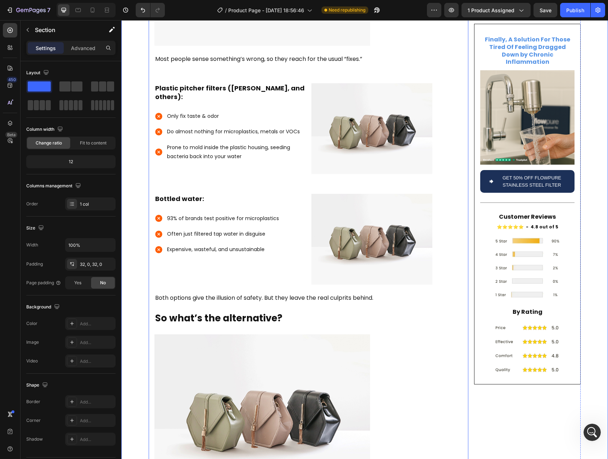
scroll to position [700, 0]
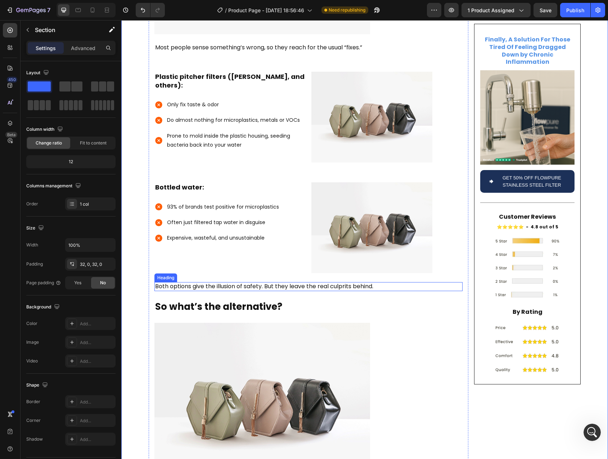
click at [262, 283] on p "Both options give the illusion of safety. But they leave the real culprits behi…" at bounding box center [308, 287] width 307 height 8
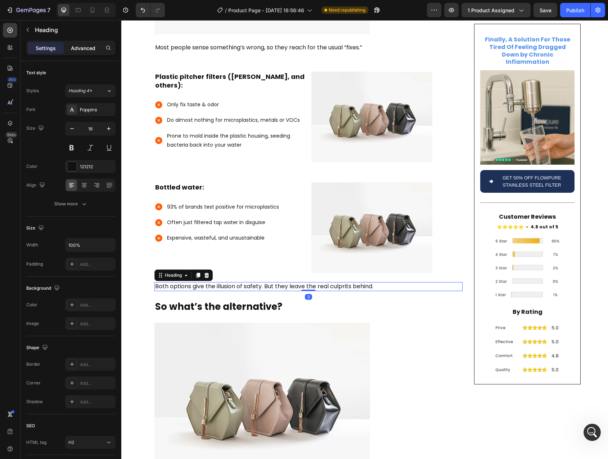
click at [94, 47] on p "Advanced" at bounding box center [83, 48] width 24 height 8
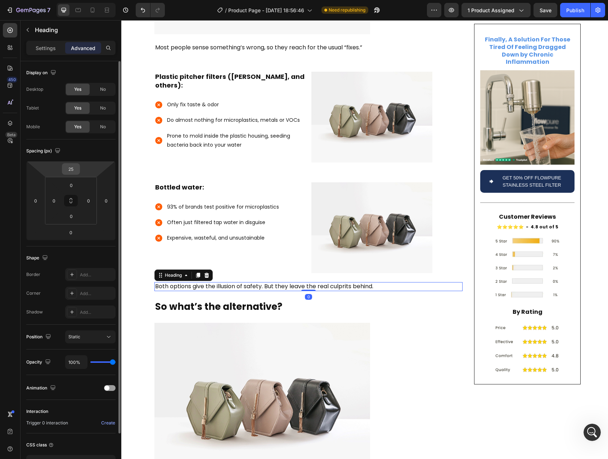
click at [73, 167] on input "25" at bounding box center [71, 169] width 14 height 11
type input "35"
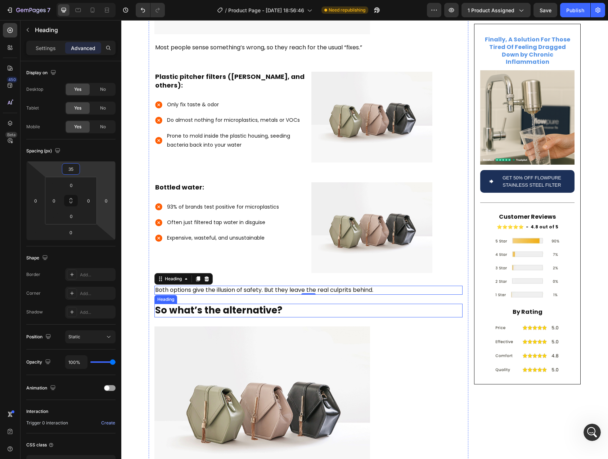
click at [209, 304] on p "So what’s the alternative?" at bounding box center [308, 310] width 307 height 12
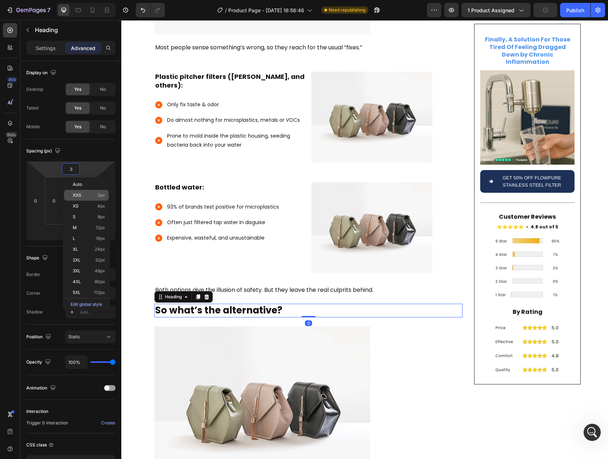
type input "35"
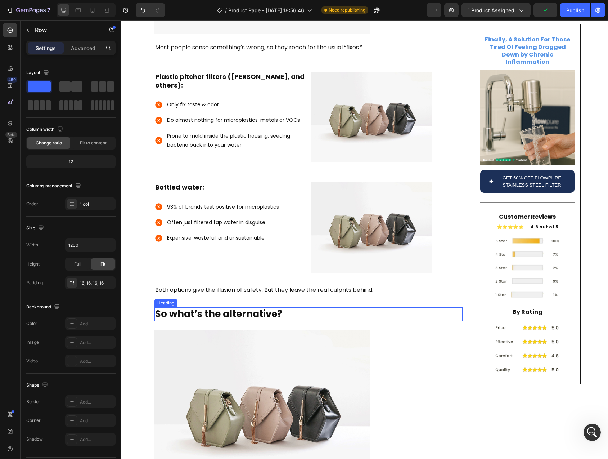
click at [204, 308] on p "So what’s the alternative?" at bounding box center [308, 314] width 307 height 12
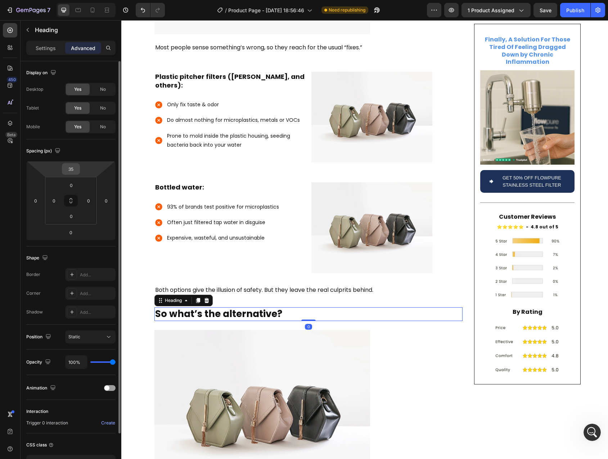
click at [73, 171] on input "35" at bounding box center [71, 169] width 14 height 11
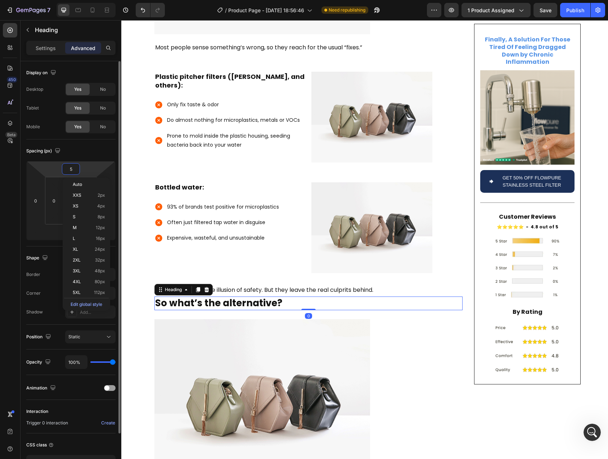
type input "50"
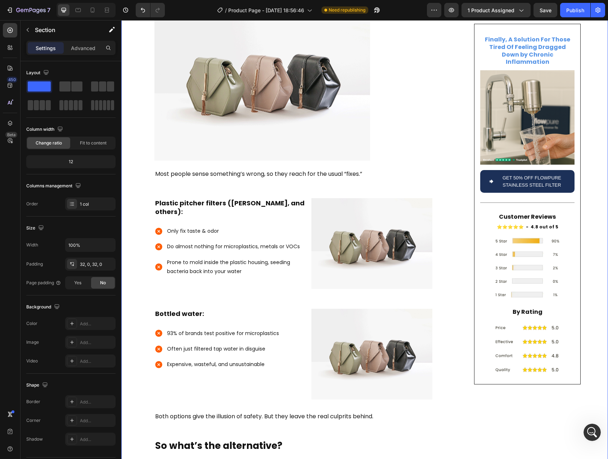
scroll to position [573, 0]
click at [204, 171] on p "Most people sense something’s wrong, so they reach for the usual “fixes.”" at bounding box center [308, 175] width 307 height 8
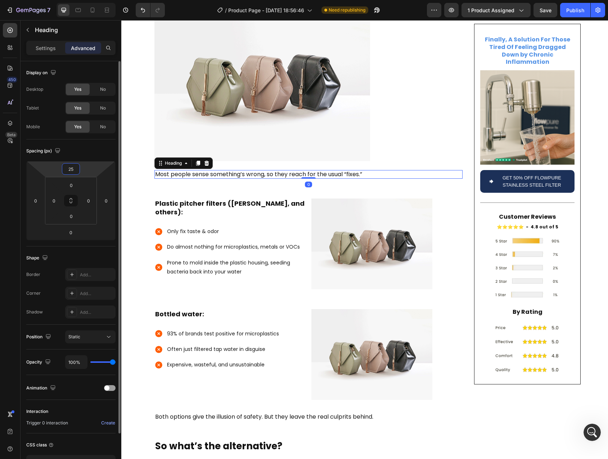
click at [71, 168] on input "25" at bounding box center [71, 169] width 14 height 11
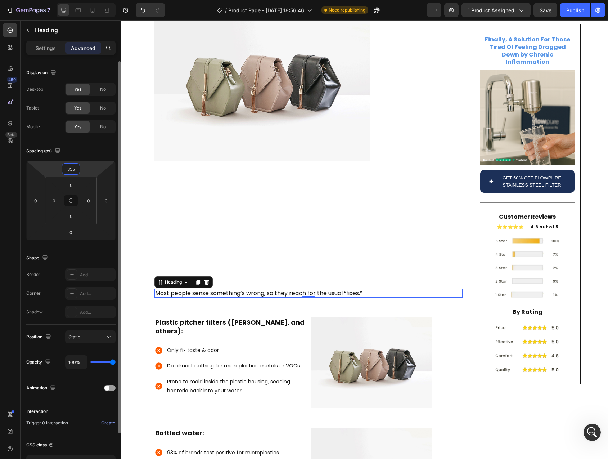
click at [74, 170] on input "355" at bounding box center [71, 169] width 14 height 11
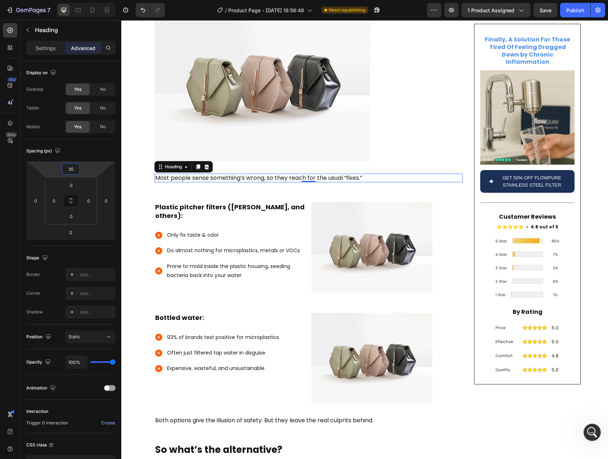
type input "35"
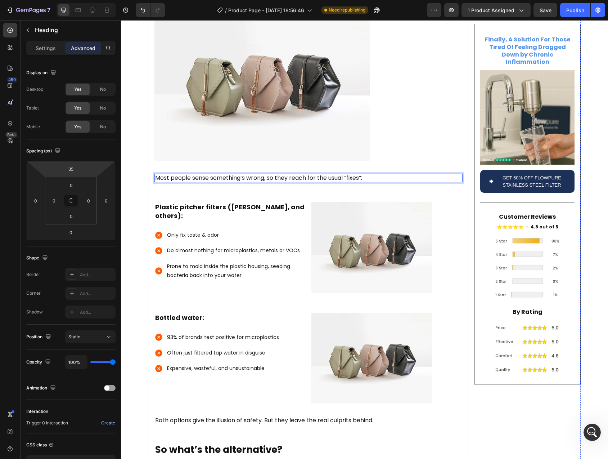
click at [208, 175] on div "Is Your Tap Water Secretly Fueling Inflammation , Fatigue , and Brain Fog ? Hea…" at bounding box center [309, 53] width 308 height 1149
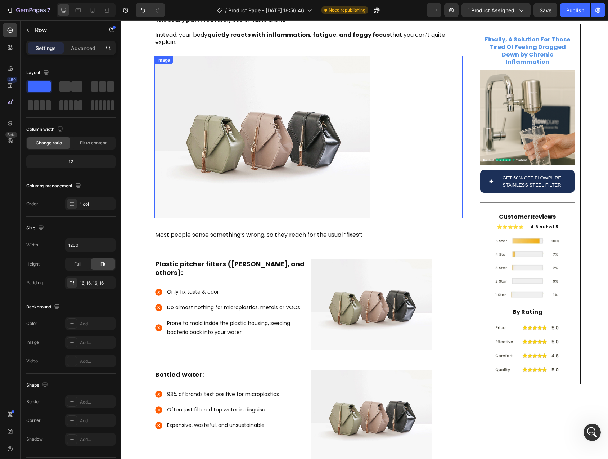
scroll to position [520, 0]
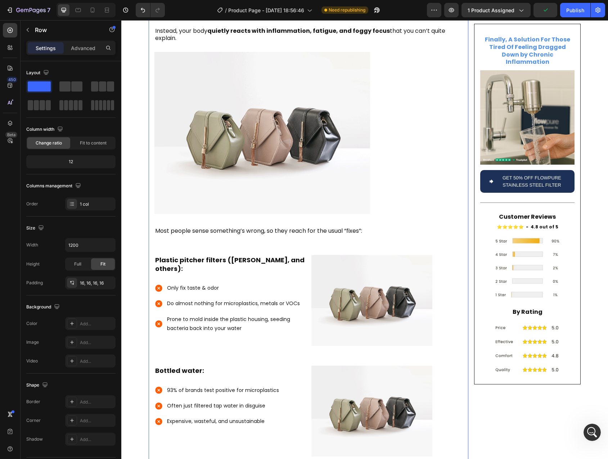
click at [252, 225] on div "Is Your Tap Water Secretly Fueling Inflammation , Fatigue , and Brain Fog ? Hea…" at bounding box center [309, 106] width 308 height 1149
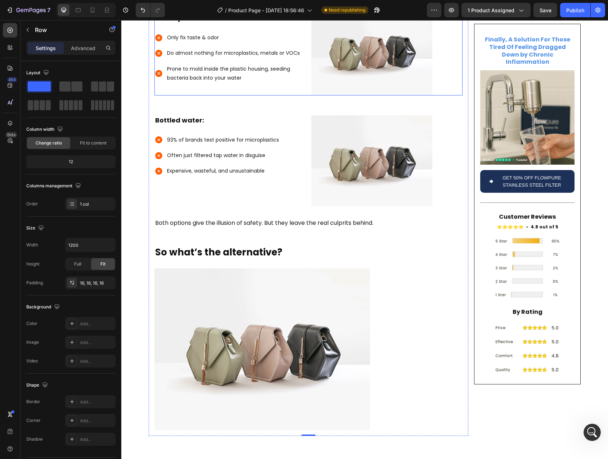
scroll to position [784, 0]
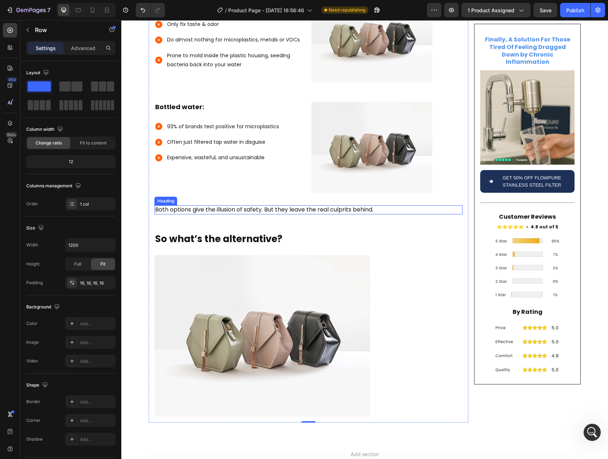
click at [282, 206] on p "Both options give the illusion of safety. But they leave the real culprits behi…" at bounding box center [308, 210] width 307 height 8
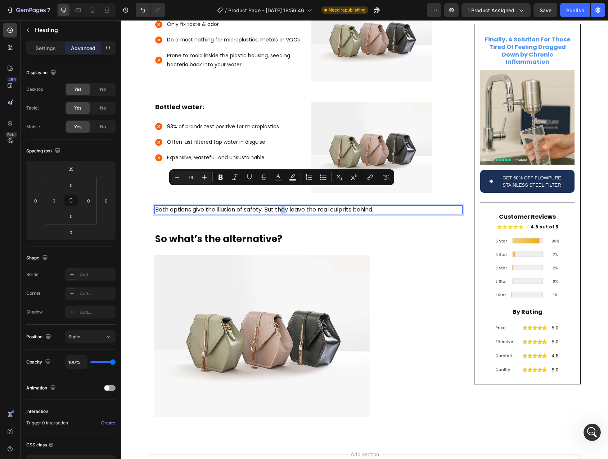
click at [282, 206] on p "Both options give the illusion of safety. But they leave the real culprits behi…" at bounding box center [308, 210] width 307 height 8
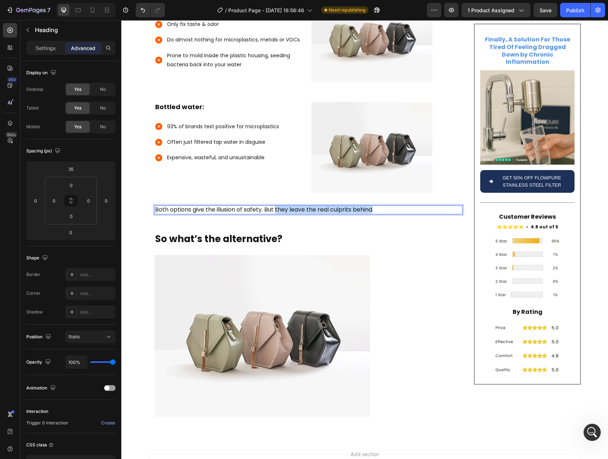
drag, startPoint x: 282, startPoint y: 191, endPoint x: 359, endPoint y: 190, distance: 77.1
click at [359, 206] on p "Both options give the illusion of safety. But they leave the real culprits behi…" at bounding box center [308, 210] width 307 height 8
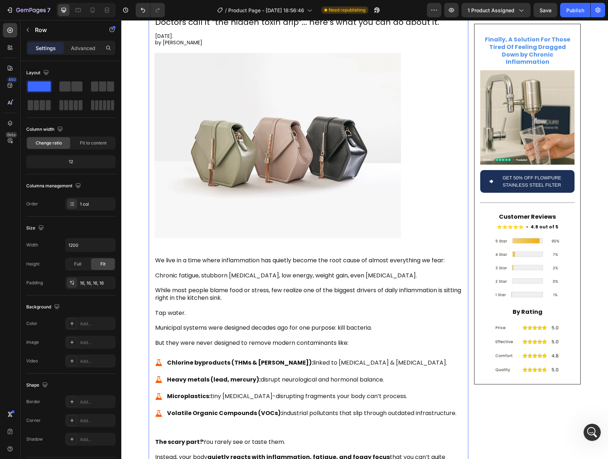
scroll to position [176, 0]
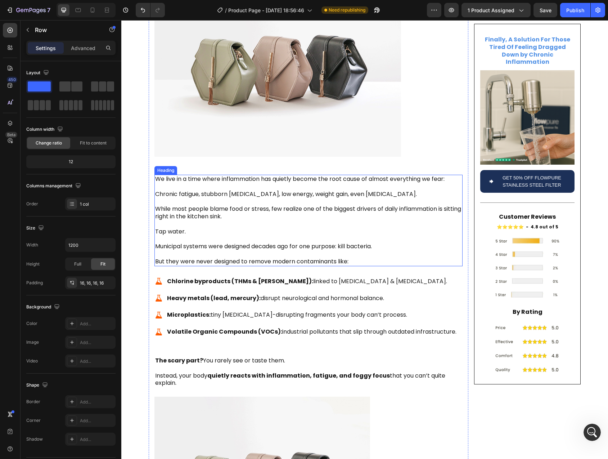
click at [183, 216] on h2 "We live in a time where inflammation has quietly become the root cause of almos…" at bounding box center [309, 220] width 308 height 91
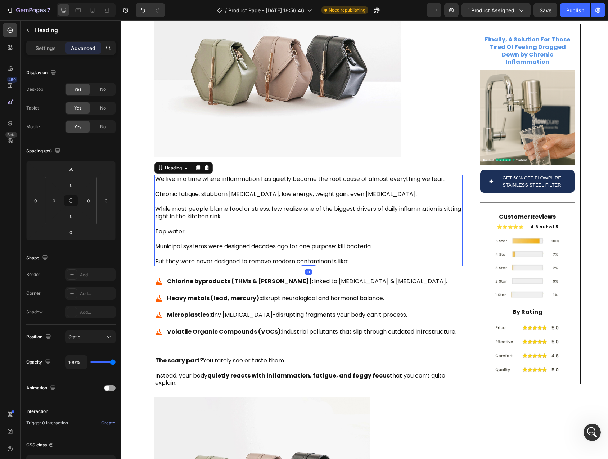
click at [181, 210] on h2 "We live in a time where inflammation has quietly become the root cause of almos…" at bounding box center [309, 220] width 308 height 91
click at [191, 217] on p "We live in a time where inflammation has quietly become the root cause of almos…" at bounding box center [308, 220] width 307 height 90
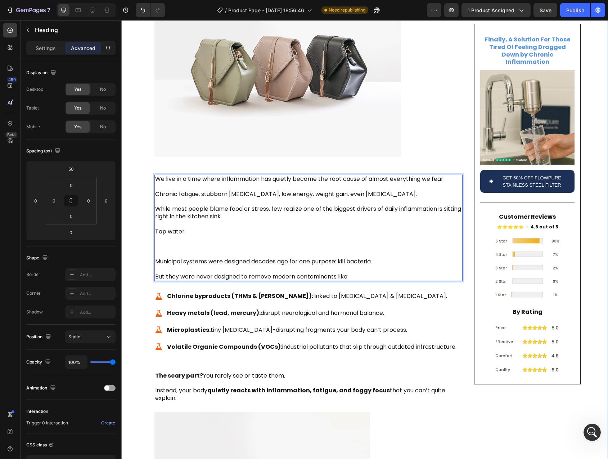
click at [137, 232] on div "Is Your Tap Water Secretly Fueling Inflammation , Fatigue , and Brain Fog ? Hea…" at bounding box center [364, 461] width 487 height 1181
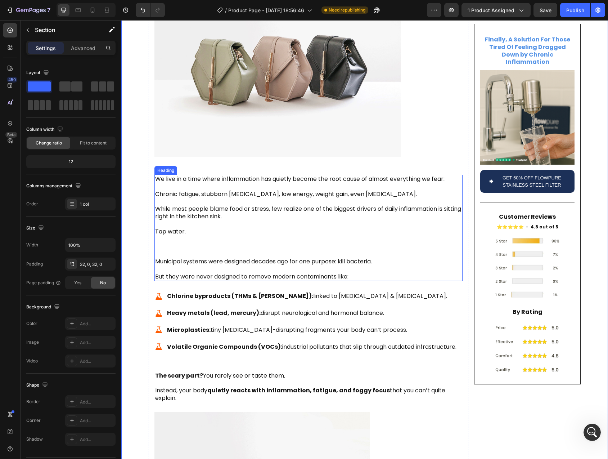
click at [185, 210] on p "We live in a time where inflammation has quietly become the root cause of almos…" at bounding box center [308, 227] width 307 height 105
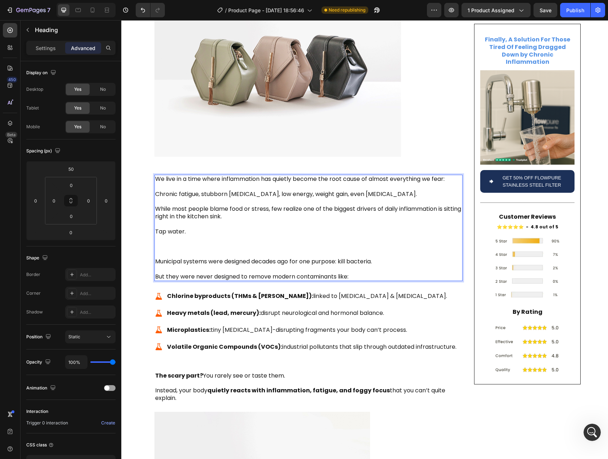
click at [175, 193] on p "We live in a time where inflammation has quietly become the root cause of almos…" at bounding box center [308, 227] width 307 height 105
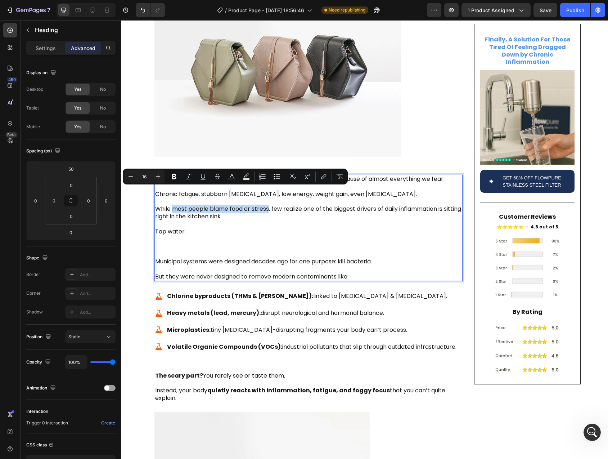
drag, startPoint x: 175, startPoint y: 193, endPoint x: 250, endPoint y: 192, distance: 74.9
click at [250, 192] on p "We live in a time where inflammation has quietly become the root cause of almos…" at bounding box center [308, 227] width 307 height 105
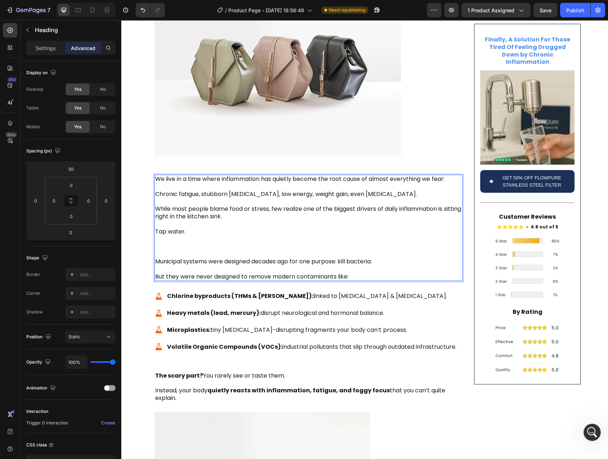
click at [259, 199] on p "We live in a time where inflammation has quietly become the root cause of almos…" at bounding box center [308, 227] width 307 height 105
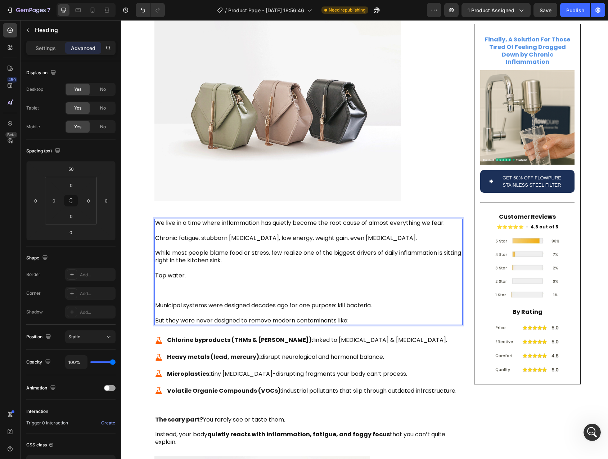
scroll to position [130, 0]
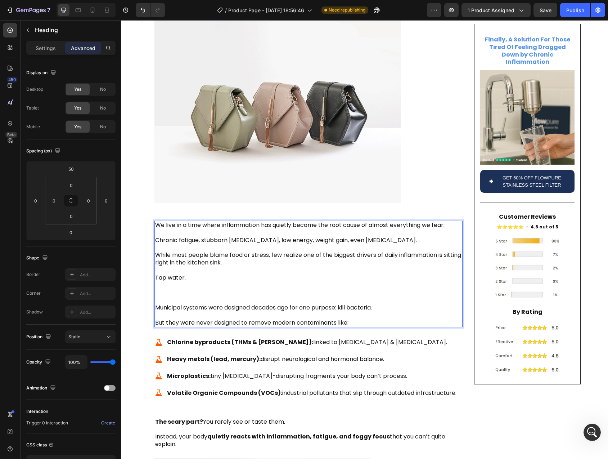
click at [240, 222] on p "We live in a time where inflammation has quietly become the root cause of almos…" at bounding box center [308, 274] width 307 height 105
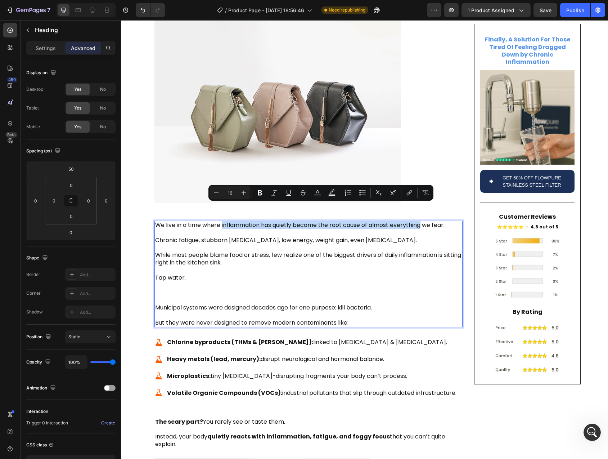
drag, startPoint x: 240, startPoint y: 207, endPoint x: 415, endPoint y: 208, distance: 174.7
click at [415, 222] on p "We live in a time where inflammation has quietly become the root cause of almos…" at bounding box center [308, 274] width 307 height 105
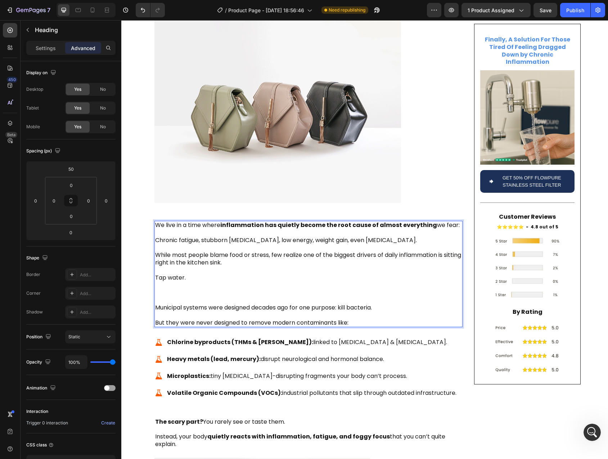
click at [271, 233] on p "We live in a time where inflammation has quietly become the root cause of almos…" at bounding box center [308, 274] width 307 height 105
click at [178, 238] on p "We live in a time where inflammation has quietly become the root cause of almos…" at bounding box center [308, 274] width 307 height 105
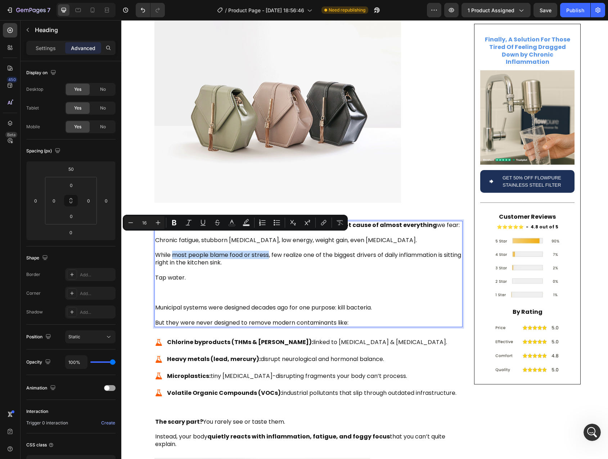
drag, startPoint x: 178, startPoint y: 238, endPoint x: 252, endPoint y: 239, distance: 73.8
click at [252, 239] on p "We live in a time where inflammation has quietly become the root cause of almos…" at bounding box center [308, 274] width 307 height 105
click at [344, 239] on p "We live in a time where inflammation has quietly become the root cause of almos…" at bounding box center [308, 274] width 307 height 105
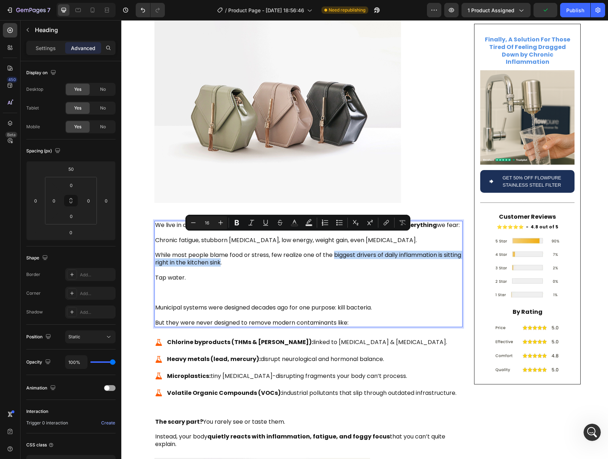
drag, startPoint x: 344, startPoint y: 239, endPoint x: 228, endPoint y: 247, distance: 116.3
click at [228, 247] on p "We live in a time where inflammation has quietly become the root cause of almos…" at bounding box center [308, 274] width 307 height 105
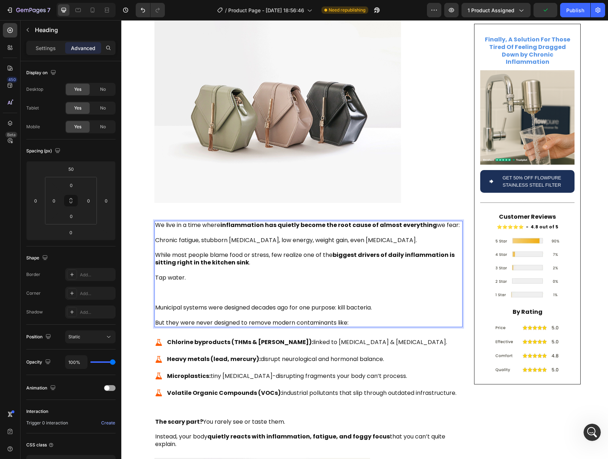
click at [298, 245] on p "We live in a time where inflammation has quietly become the root cause of almos…" at bounding box center [308, 274] width 307 height 105
click at [239, 221] on strong "inflammation has quietly become the root cause of almost everything" at bounding box center [328, 225] width 217 height 8
drag, startPoint x: 239, startPoint y: 207, endPoint x: 399, endPoint y: 208, distance: 160.6
click at [399, 221] on strong "inflammation has quietly become the root cause of almost everything" at bounding box center [328, 225] width 217 height 8
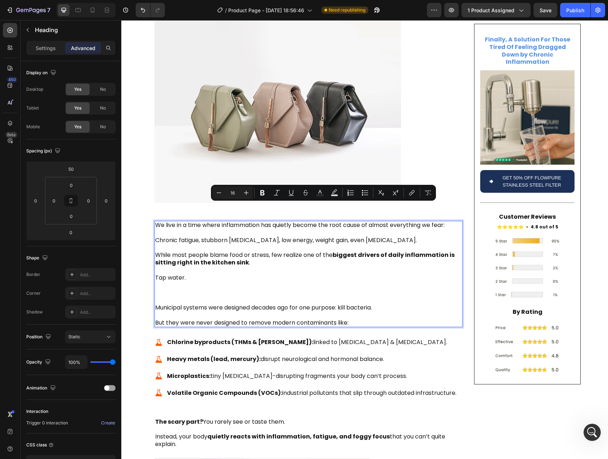
click at [306, 237] on p "We live in a time where inflammation has quietly become the root cause of almos…" at bounding box center [308, 274] width 307 height 105
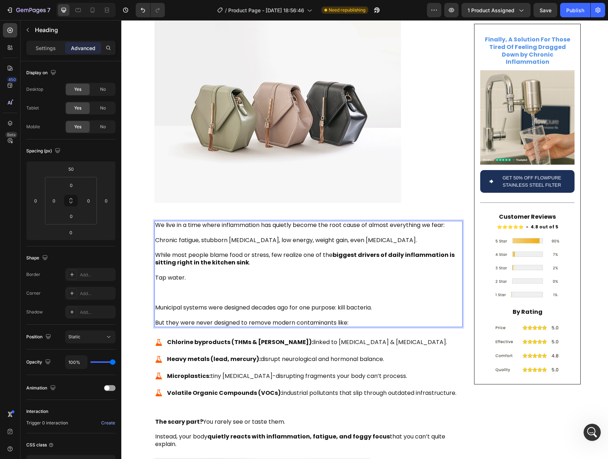
click at [296, 264] on p "We live in a time where inflammation has quietly become the root cause of almos…" at bounding box center [308, 274] width 307 height 105
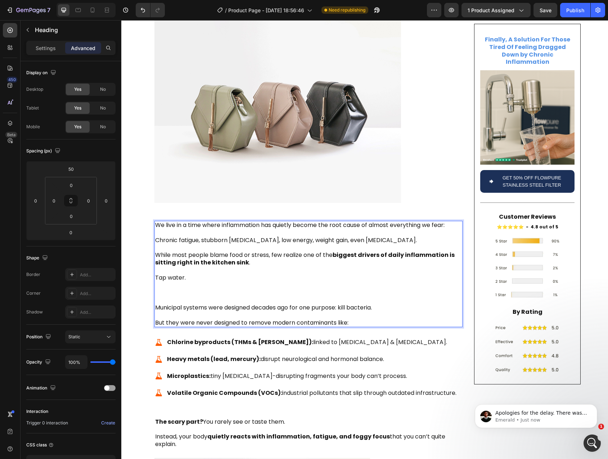
scroll to position [4206, 0]
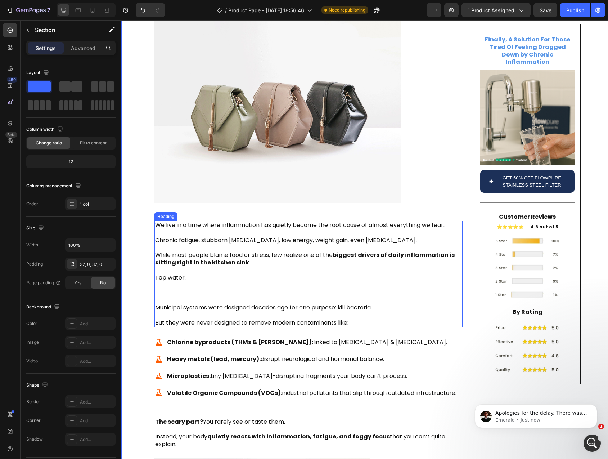
click at [327, 238] on p "We live in a time where inflammation has quietly become the root cause of almos…" at bounding box center [308, 274] width 307 height 105
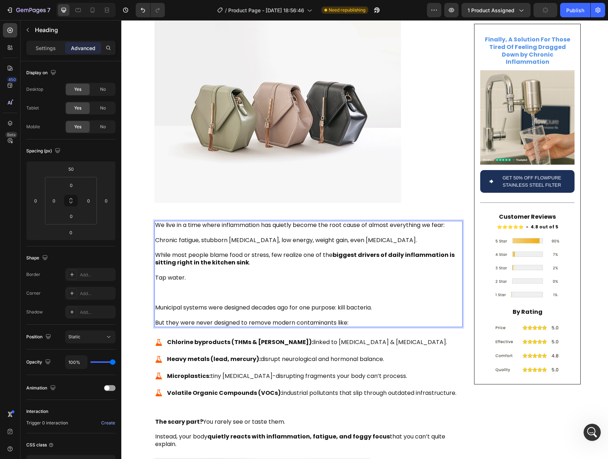
click at [327, 238] on p "We live in a time where inflammation has quietly become the root cause of almos…" at bounding box center [308, 274] width 307 height 105
click at [321, 254] on p "We live in a time where inflammation has quietly become the root cause of almos…" at bounding box center [308, 274] width 307 height 105
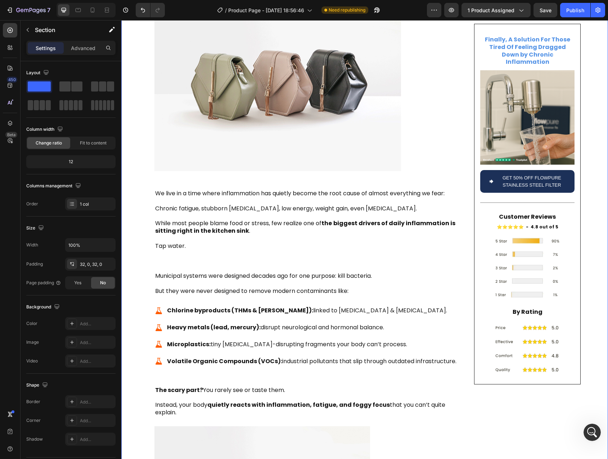
scroll to position [182, 0]
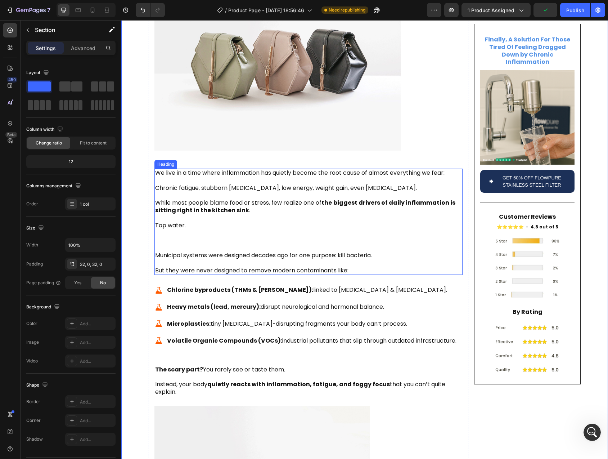
click at [440, 198] on strong "biggest drivers of daily inflammation is sitting right in the kitchen sink" at bounding box center [305, 206] width 300 height 16
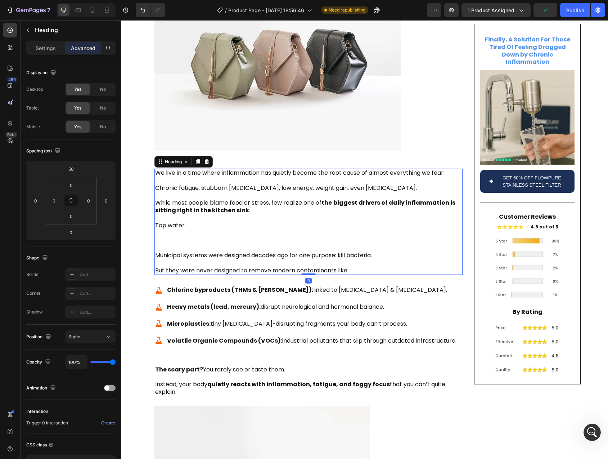
click at [447, 198] on strong "biggest drivers of daily inflammation is sitting right in the kitchen sink" at bounding box center [305, 206] width 300 height 16
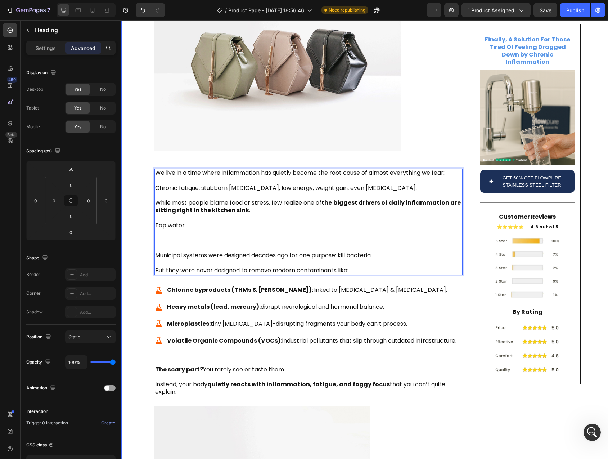
click at [135, 237] on div "Is Your Tap Water Secretly Fueling Inflammation , Fatigue , and Brain Fog ? Hea…" at bounding box center [364, 455] width 487 height 1181
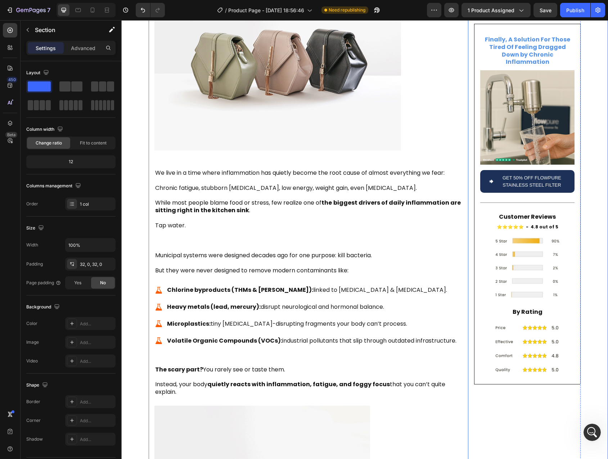
click at [183, 344] on div "Is Your Tap Water Secretly Fueling Inflammation , Fatigue , and [MEDICAL_DATA] …" at bounding box center [309, 452] width 308 height 1164
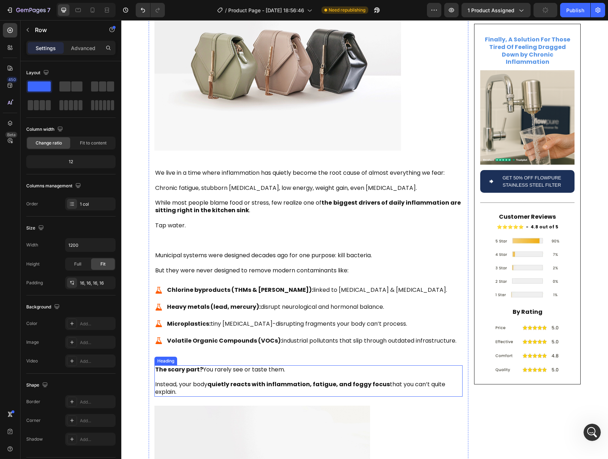
click at [205, 365] on h2 "The scary part? You rarely see or taste them. Instead, your body quietly reacts…" at bounding box center [309, 380] width 308 height 31
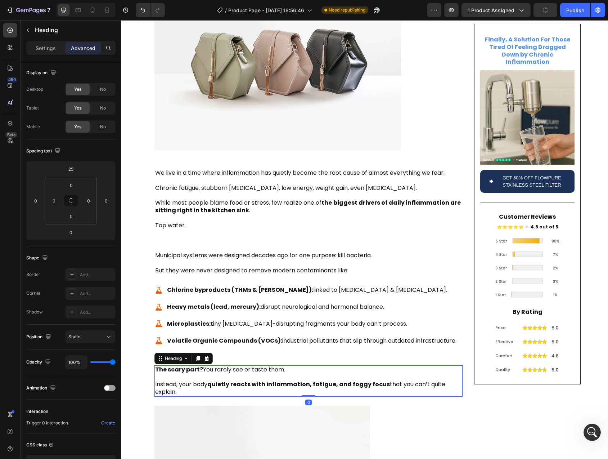
scroll to position [4279, 0]
click at [200, 365] on h2 "The scary part? You rarely see or taste them. Instead, your body quietly reacts…" at bounding box center [309, 380] width 308 height 31
click at [216, 380] on strong "quietly reacts with inflammation, fatigue, and foggy focus" at bounding box center [298, 384] width 183 height 8
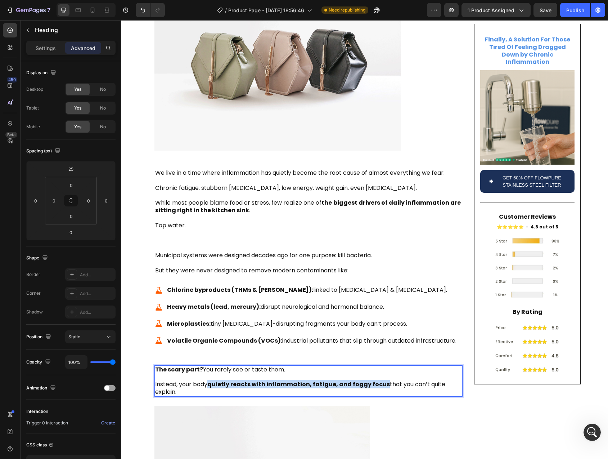
drag, startPoint x: 216, startPoint y: 367, endPoint x: 368, endPoint y: 366, distance: 152.0
click at [368, 380] on strong "quietly reacts with inflammation, fatigue, and foggy focus" at bounding box center [298, 384] width 183 height 8
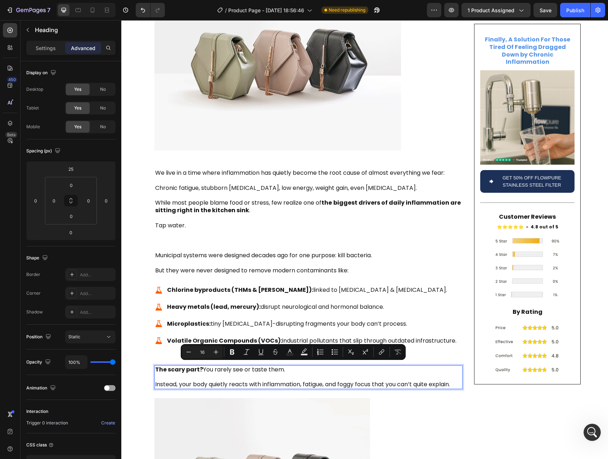
click at [185, 368] on p "The scary part? You rarely see or taste them. Instead, your body quietly reacts…" at bounding box center [308, 377] width 307 height 22
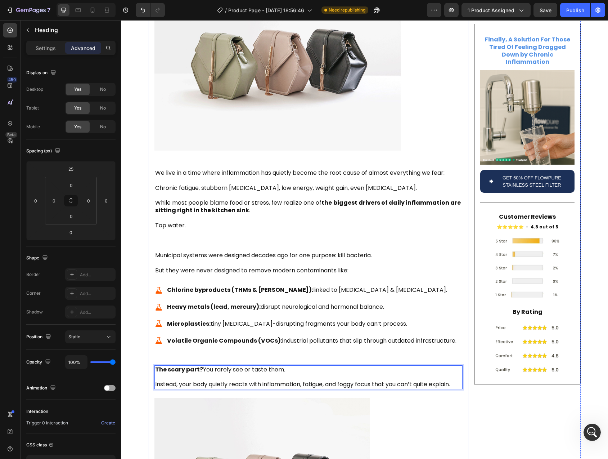
click at [202, 338] on div "Is Your Tap Water Secretly Fueling Inflammation , Fatigue , and [MEDICAL_DATA] …" at bounding box center [309, 448] width 308 height 1156
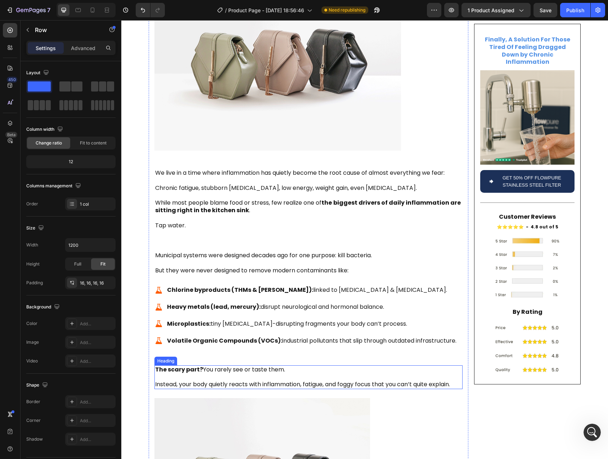
click at [206, 366] on p "⁠⁠⁠⁠⁠⁠⁠ The scary part? You rarely see or taste them. Instead, your body quietl…" at bounding box center [308, 377] width 307 height 22
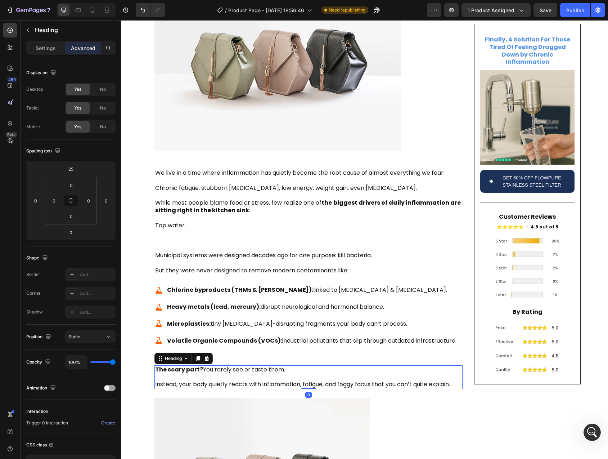
scroll to position [4296, 0]
click at [257, 340] on div "Is Your Tap Water Secretly Fueling Inflammation , Fatigue , and [MEDICAL_DATA] …" at bounding box center [309, 448] width 308 height 1156
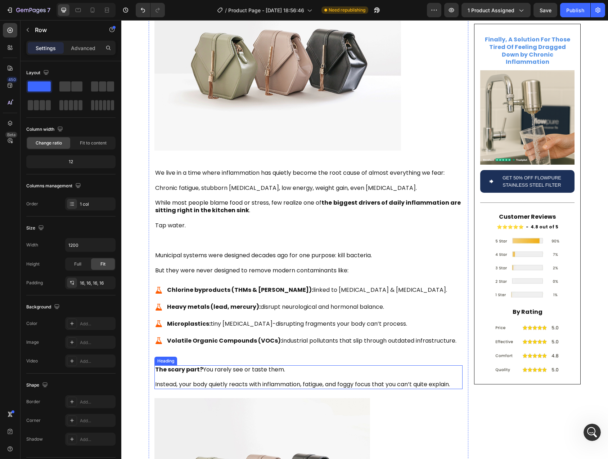
click at [220, 366] on p "⁠⁠⁠⁠⁠⁠⁠ The scary part? You rarely see or taste them. Instead, your body quietl…" at bounding box center [308, 377] width 307 height 22
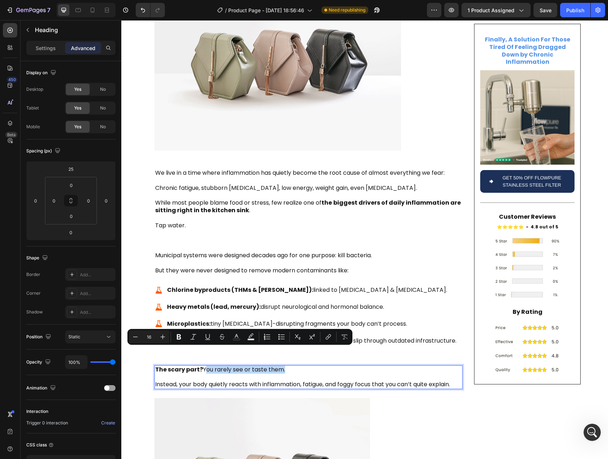
drag, startPoint x: 207, startPoint y: 352, endPoint x: 267, endPoint y: 352, distance: 59.1
click at [267, 366] on p "The scary part? You rarely see or taste them. Instead, your body quietly reacts…" at bounding box center [308, 377] width 307 height 22
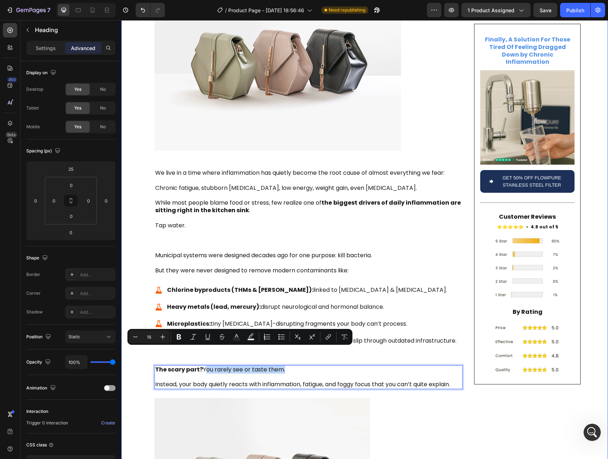
click at [143, 363] on div "Is Your Tap Water Secretly Fueling Inflammation , Fatigue , and [MEDICAL_DATA] …" at bounding box center [364, 452] width 487 height 1174
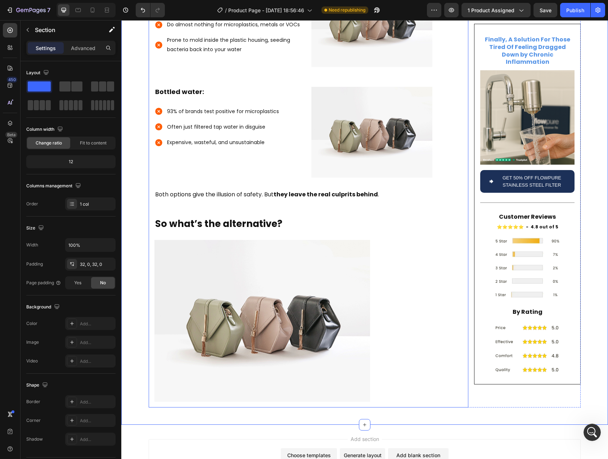
scroll to position [808, 0]
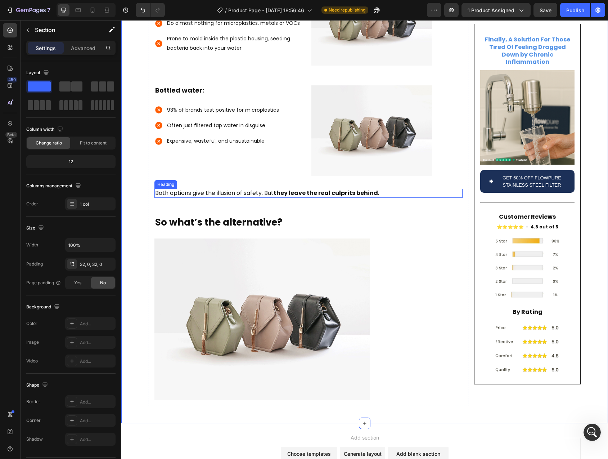
click at [211, 189] on p "Both options give the illusion of safety. But they leave the real culprits behi…" at bounding box center [308, 193] width 307 height 8
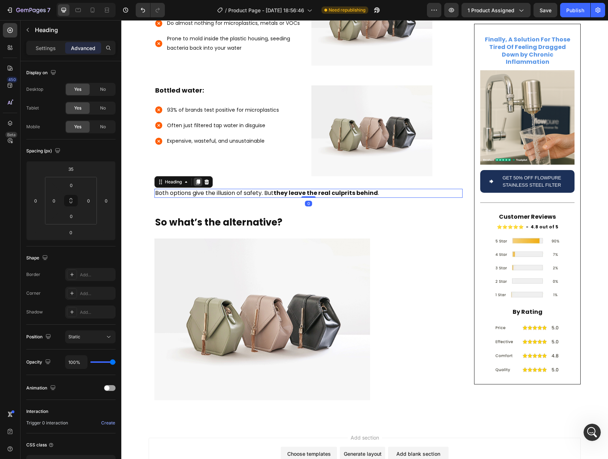
click at [196, 179] on icon at bounding box center [198, 181] width 4 height 5
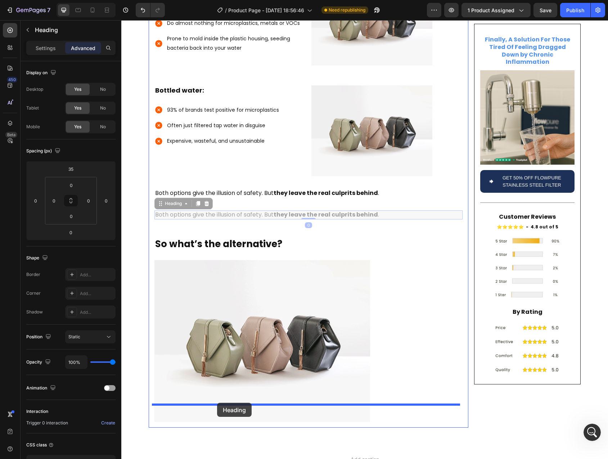
drag, startPoint x: 174, startPoint y: 227, endPoint x: 217, endPoint y: 403, distance: 181.0
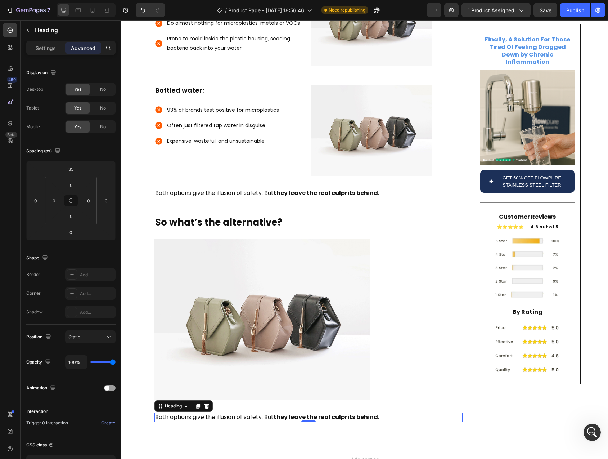
click at [162, 413] on h2 "Both options give the illusion of safety. But they leave the real culprits behi…" at bounding box center [309, 417] width 308 height 9
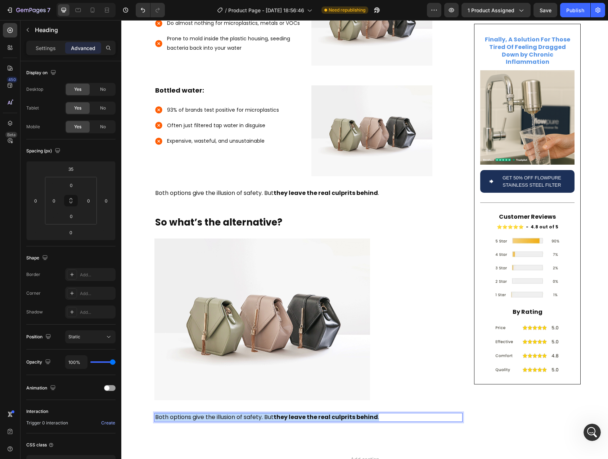
drag, startPoint x: 162, startPoint y: 400, endPoint x: 390, endPoint y: 399, distance: 228.7
click at [390, 414] on p "Both options give the illusion of safety. But they leave the real culprits behi…" at bounding box center [308, 418] width 307 height 8
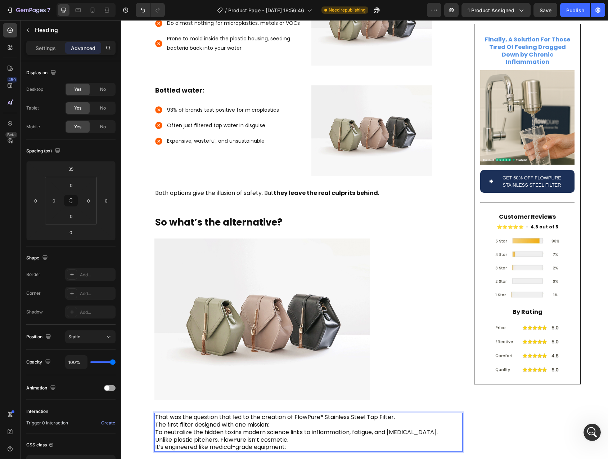
click at [398, 414] on p "That was the question that led to the creation of FlowPure® Stainless Steel Tap…" at bounding box center [308, 432] width 307 height 37
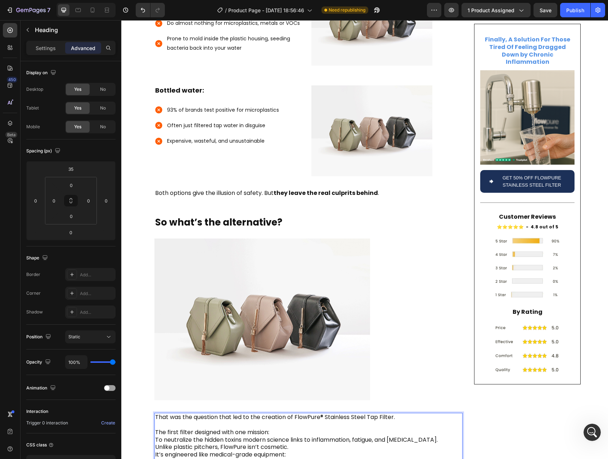
click at [275, 415] on p "That was the question that led to the creation of FlowPure® Stainless Steel Tap…" at bounding box center [308, 436] width 307 height 45
click at [426, 429] on p "That was the question that led to the creation of FlowPure® Stainless Steel Tap…" at bounding box center [308, 440] width 307 height 53
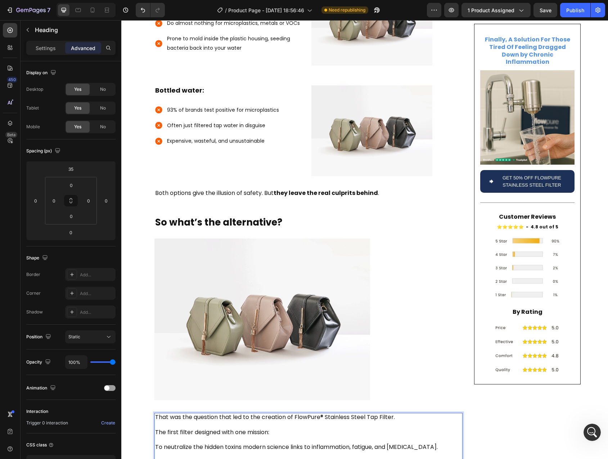
click at [298, 445] on p "That was the question that led to the creation of FlowPure® Stainless Steel Tap…" at bounding box center [308, 444] width 307 height 60
click at [305, 414] on p "That was the question that led to the creation of FlowPure® Stainless Steel Tap…" at bounding box center [308, 447] width 307 height 67
drag, startPoint x: 305, startPoint y: 399, endPoint x: 382, endPoint y: 401, distance: 77.1
click at [382, 414] on p "That was the question that led to the creation of FlowPure® Stainless Steel Tap…" at bounding box center [308, 447] width 307 height 67
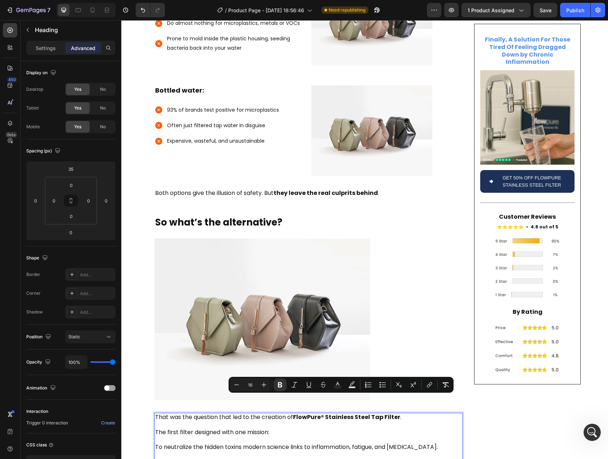
click at [375, 414] on p "That was the question that led to the creation of FlowPure® Stainless Steel Tap…" at bounding box center [308, 447] width 307 height 67
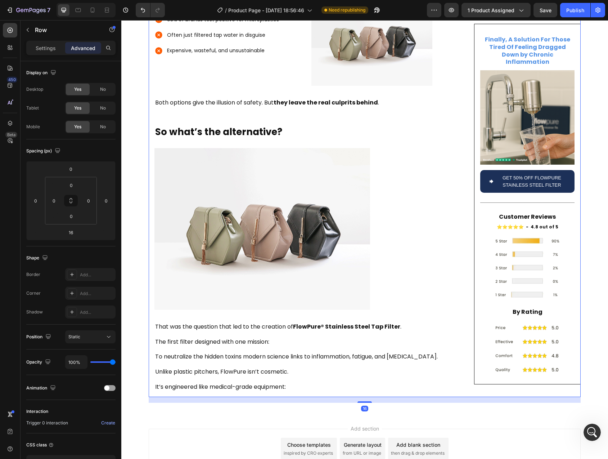
scroll to position [906, 0]
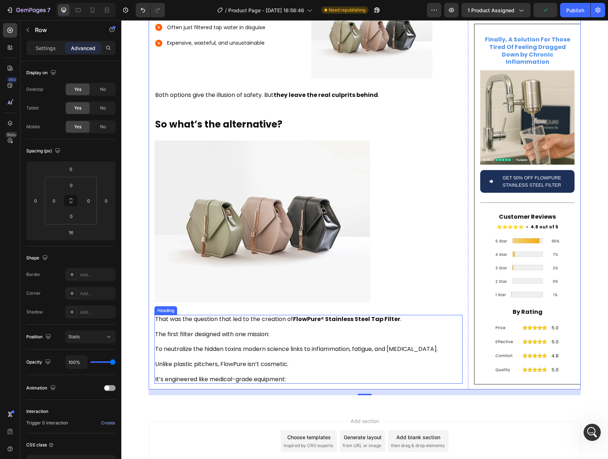
click at [157, 332] on p "That was the question that led to the creation of FlowPure® Stainless Steel Tap…" at bounding box center [308, 349] width 307 height 67
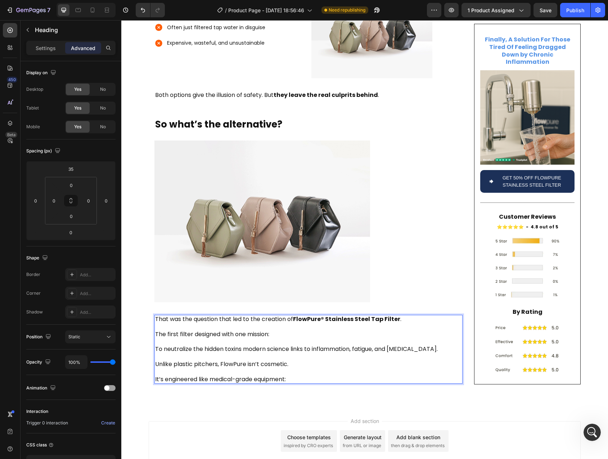
click at [156, 332] on p "That was the question that led to the creation of FlowPure® Stainless Steel Tap…" at bounding box center [308, 349] width 307 height 67
drag, startPoint x: 156, startPoint y: 332, endPoint x: 416, endPoint y: 332, distance: 259.7
click at [416, 332] on p "That was the question that led to the creation of FlowPure® Stainless Steel Tap…" at bounding box center [308, 349] width 307 height 67
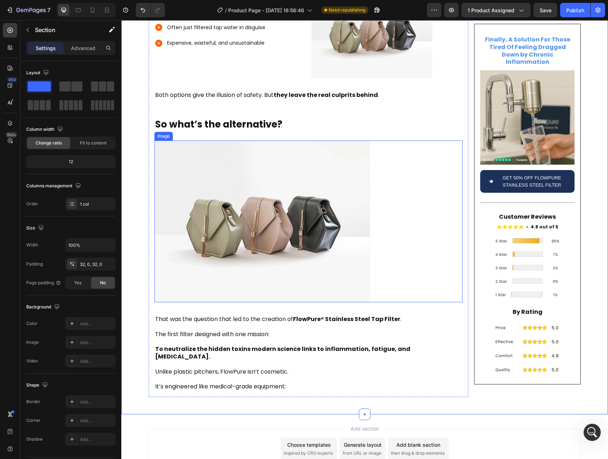
click at [213, 213] on img at bounding box center [263, 221] width 216 height 162
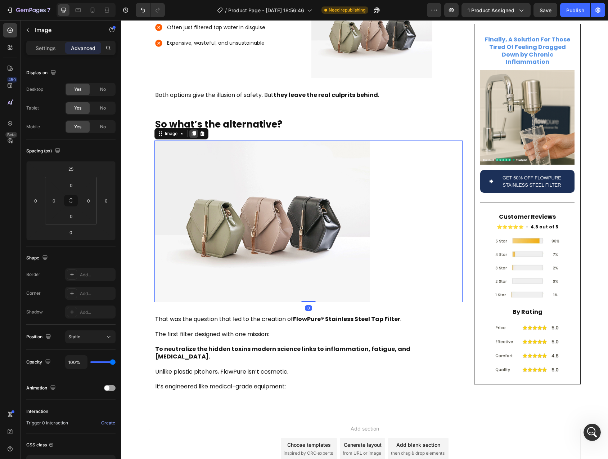
click at [192, 131] on icon at bounding box center [194, 133] width 4 height 5
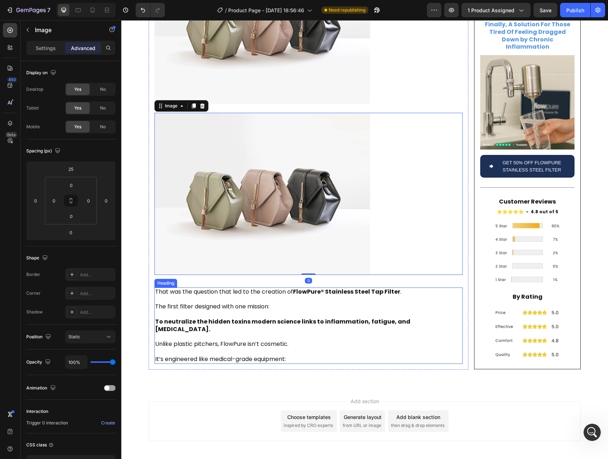
scroll to position [1112, 0]
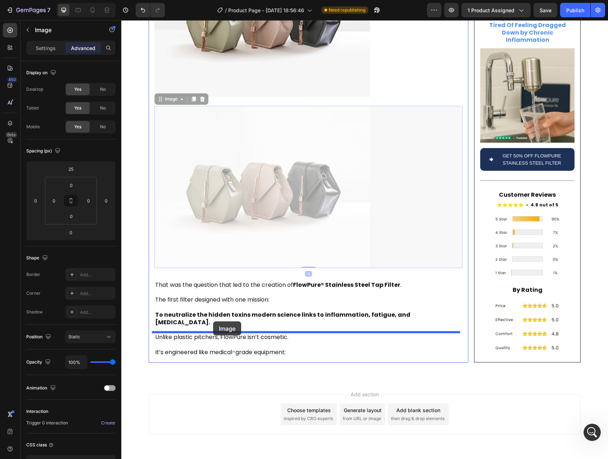
drag, startPoint x: 162, startPoint y: 81, endPoint x: 213, endPoint y: 321, distance: 245.6
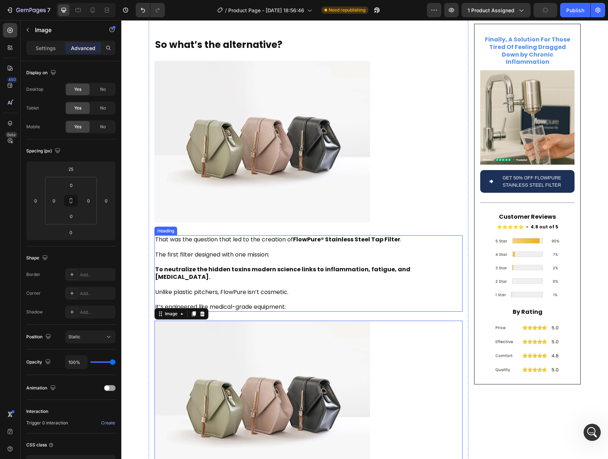
scroll to position [1000, 0]
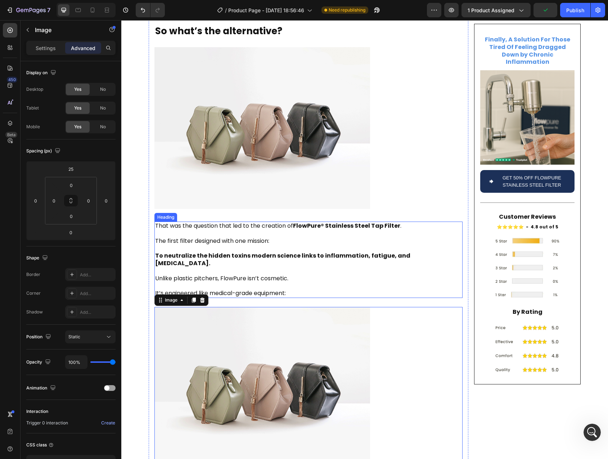
click at [233, 243] on p "That was the question that led to the creation of FlowPure® Stainless Steel Tap…" at bounding box center [308, 259] width 307 height 75
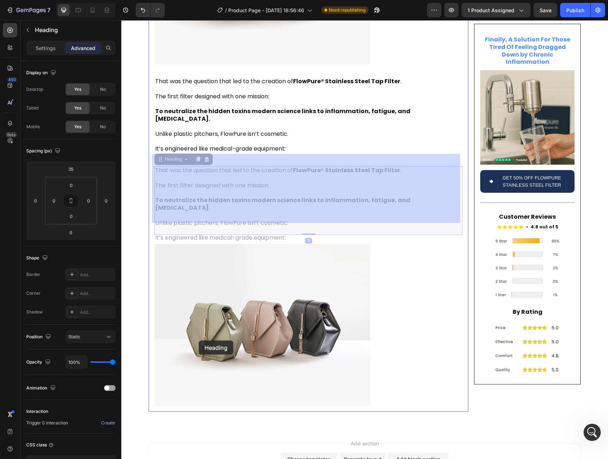
scroll to position [1193, 0]
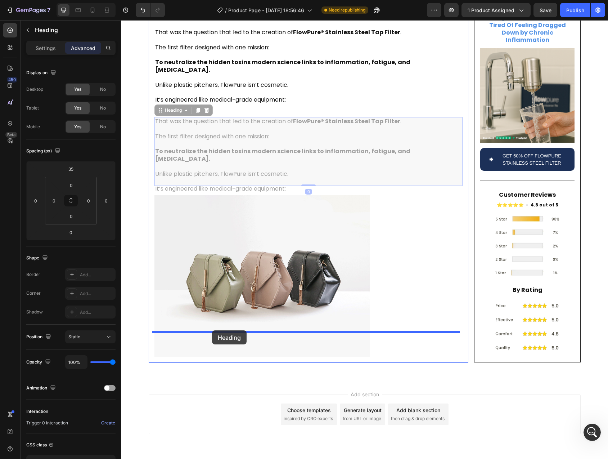
drag, startPoint x: 164, startPoint y: 277, endPoint x: 212, endPoint y: 330, distance: 71.4
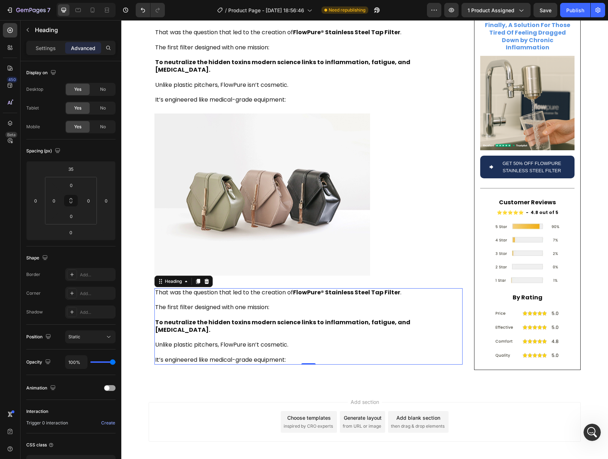
click at [160, 288] on h2 "That was the question that led to the creation of FlowPure® Stainless Steel Tap…" at bounding box center [309, 326] width 308 height 76
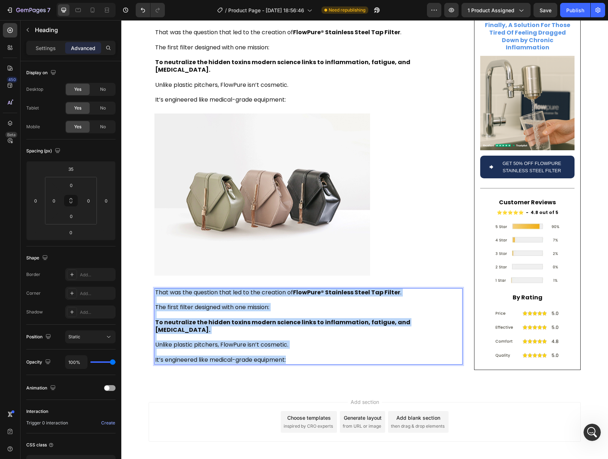
drag, startPoint x: 160, startPoint y: 267, endPoint x: 292, endPoint y: 326, distance: 144.3
click at [292, 326] on p "That was the question that led to the creation of FlowPure® Stainless Steel Tap…" at bounding box center [308, 326] width 307 height 75
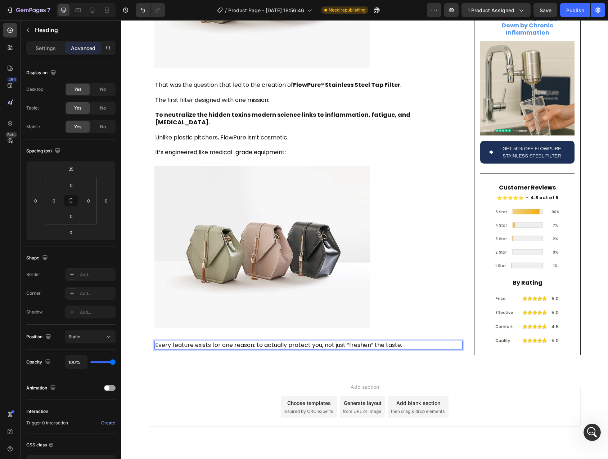
scroll to position [1133, 0]
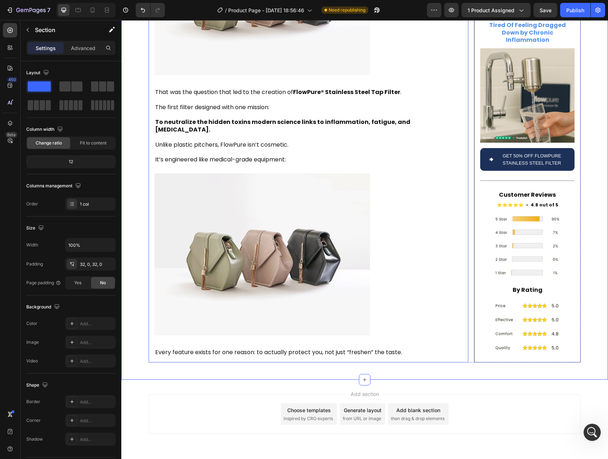
click at [194, 232] on img at bounding box center [263, 254] width 216 height 162
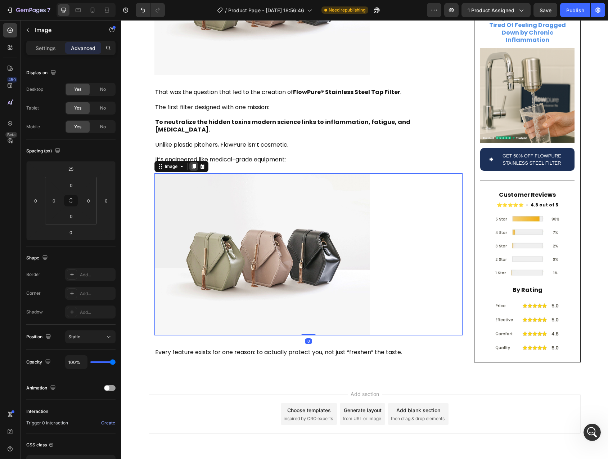
click at [192, 164] on icon at bounding box center [194, 166] width 4 height 5
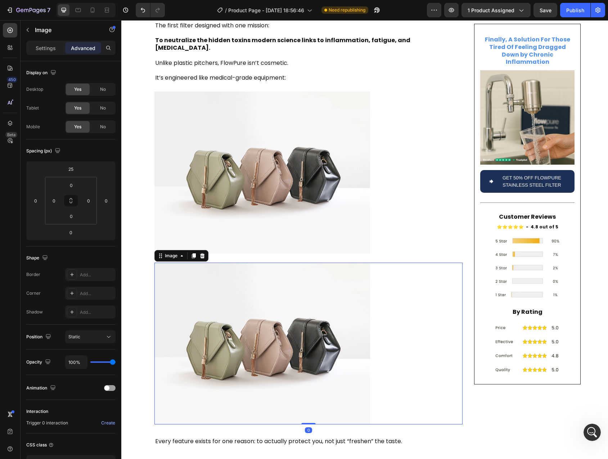
scroll to position [1244, 0]
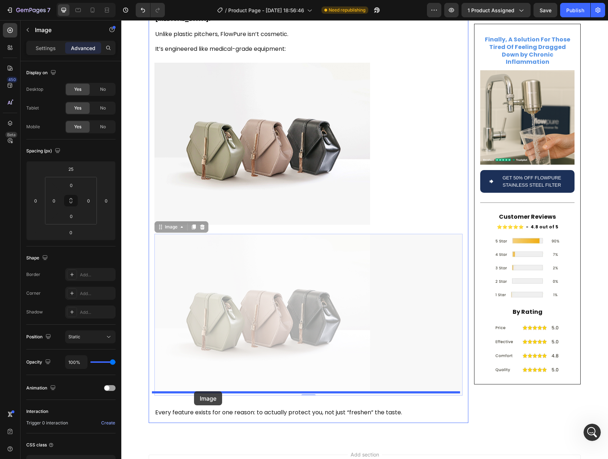
drag, startPoint x: 166, startPoint y: 201, endPoint x: 194, endPoint y: 391, distance: 192.2
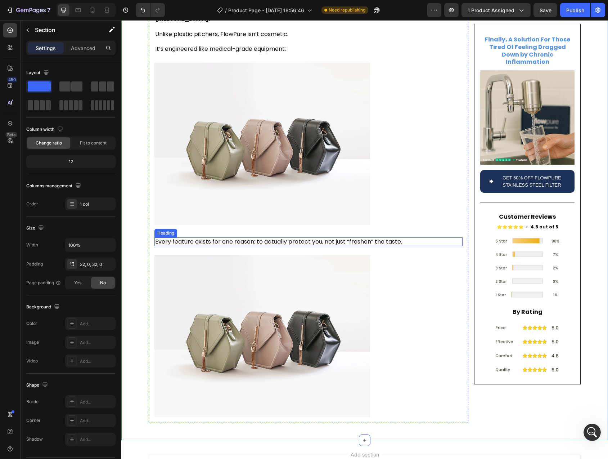
click at [237, 238] on p "Every feature exists for one reason: to actually protect you, not just “freshen…" at bounding box center [308, 242] width 307 height 8
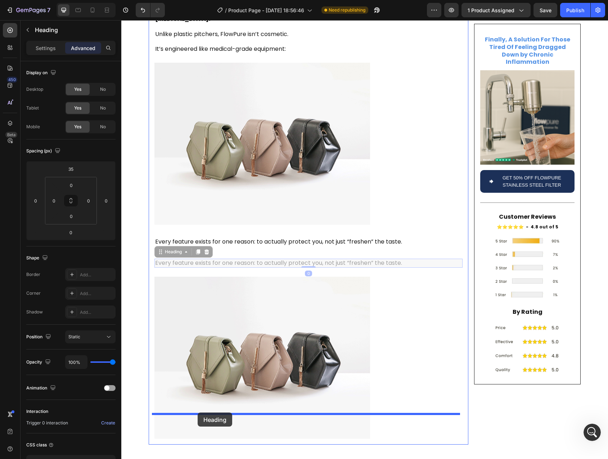
drag, startPoint x: 160, startPoint y: 229, endPoint x: 198, endPoint y: 412, distance: 187.2
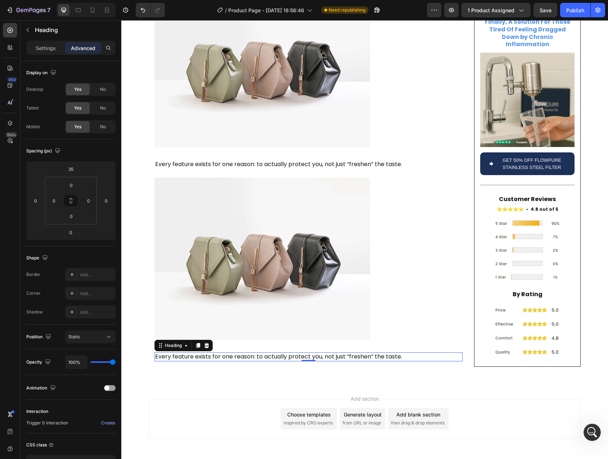
scroll to position [1326, 0]
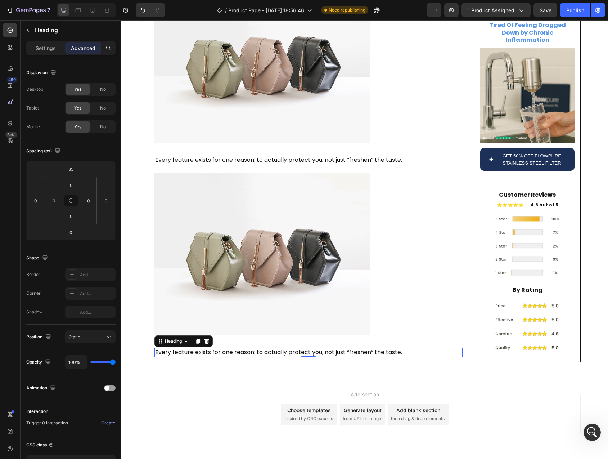
click at [160, 348] on h2 "Every feature exists for one reason: to actually protect you, not just “freshen…" at bounding box center [309, 352] width 308 height 9
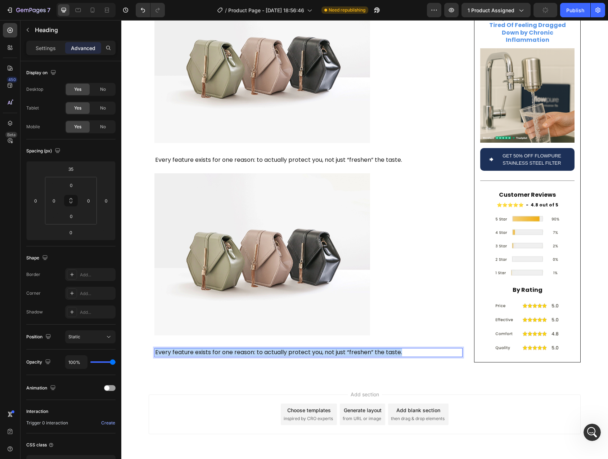
drag, startPoint x: 160, startPoint y: 329, endPoint x: 402, endPoint y: 328, distance: 241.3
click at [402, 349] on p "Every feature exists for one reason: to actually protect you, not just “freshen…" at bounding box center [308, 353] width 307 height 8
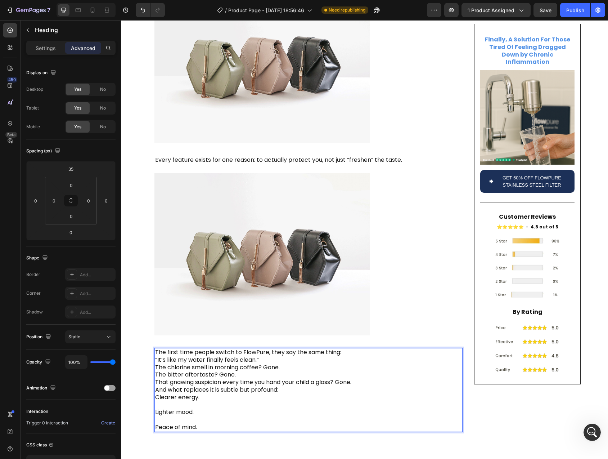
click at [166, 416] on p "Peace of mind." at bounding box center [308, 423] width 307 height 15
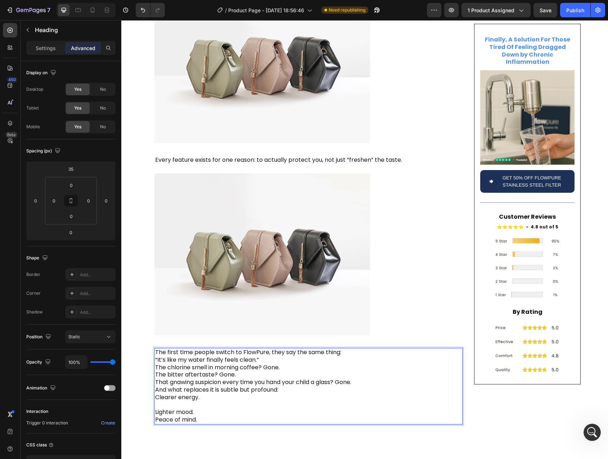
click at [165, 401] on p "Lighter mood. Peace of mind." at bounding box center [308, 412] width 307 height 22
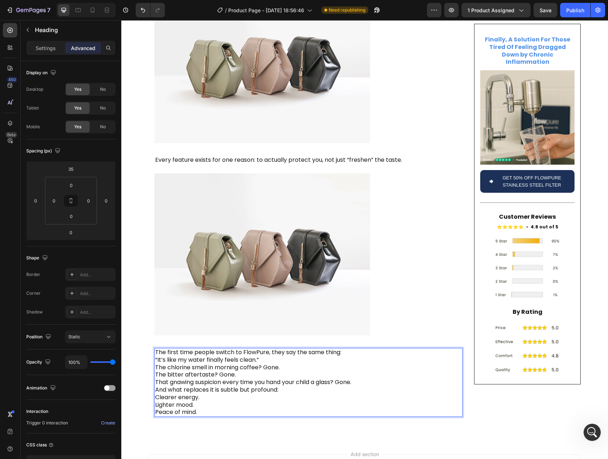
click at [155, 373] on p "The first time people switch to FlowPure, they say the same thing: “It’s like m…" at bounding box center [308, 382] width 307 height 67
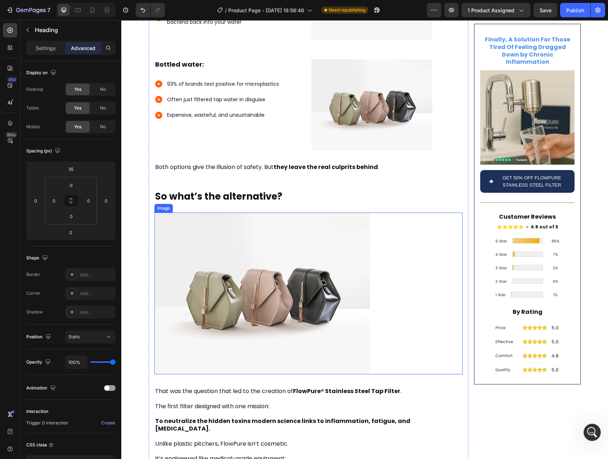
scroll to position [684, 0]
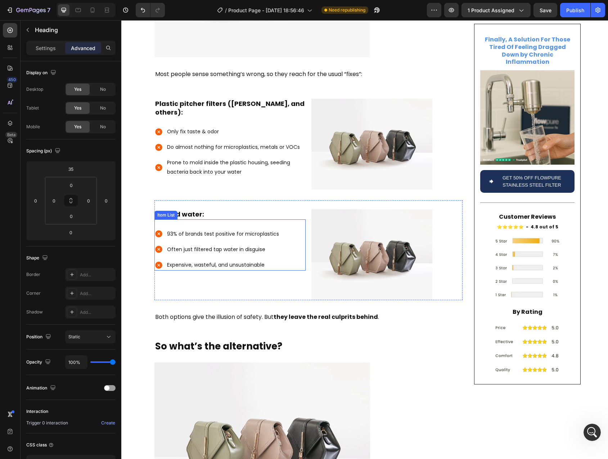
click at [209, 219] on div "93% of brands test positive for microplastics Often just filtered tap water in …" at bounding box center [230, 245] width 151 height 52
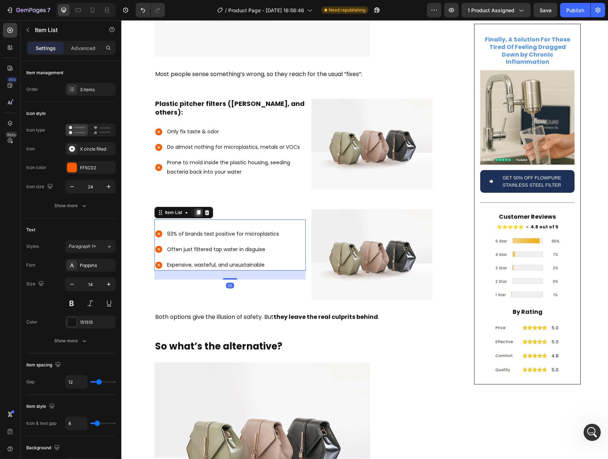
click at [195, 208] on div at bounding box center [198, 212] width 9 height 9
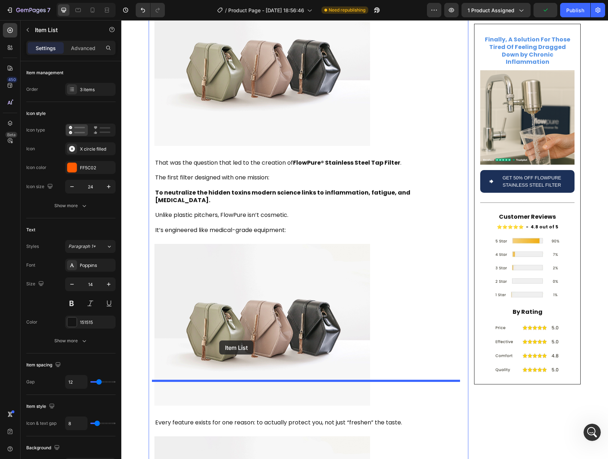
scroll to position [1362, 0]
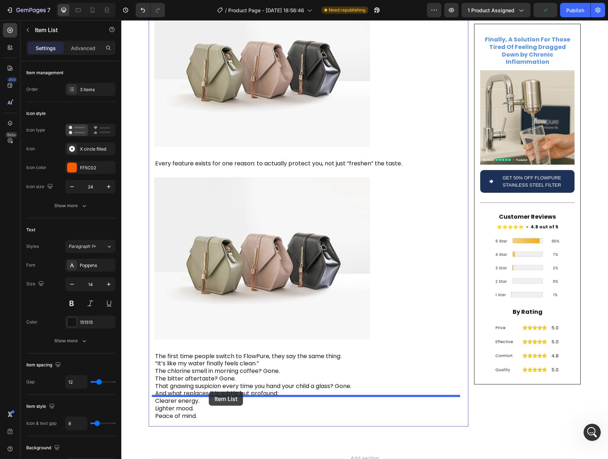
drag, startPoint x: 159, startPoint y: 258, endPoint x: 209, endPoint y: 392, distance: 142.9
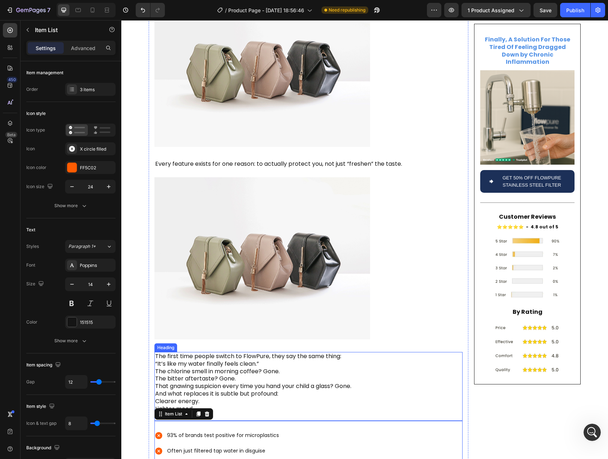
click at [191, 368] on p "The first time people switch to FlowPure, they say the same thing: “It’s like m…" at bounding box center [308, 386] width 307 height 67
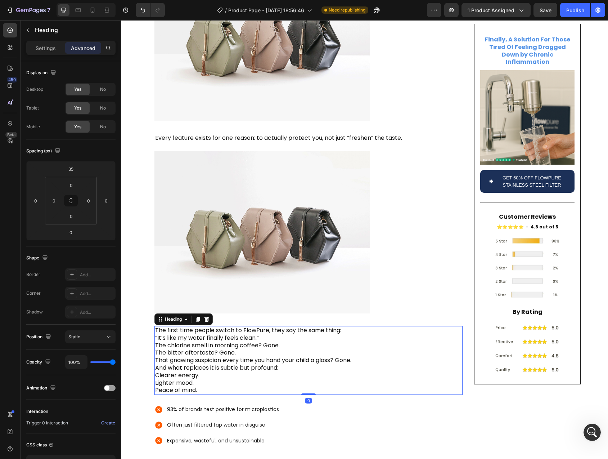
scroll to position [1380, 0]
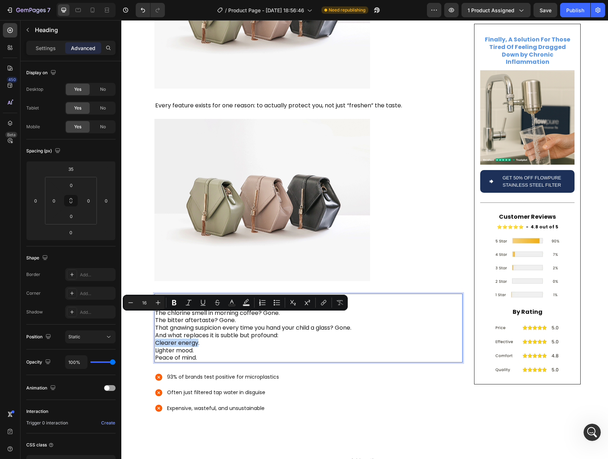
drag, startPoint x: 166, startPoint y: 318, endPoint x: 193, endPoint y: 319, distance: 27.4
click at [193, 319] on p "The first time people switch to FlowPure, they say the same thing: “It’s like m…" at bounding box center [308, 327] width 307 height 67
click at [177, 372] on p "93% of brands test positive for microplastics" at bounding box center [223, 376] width 112 height 9
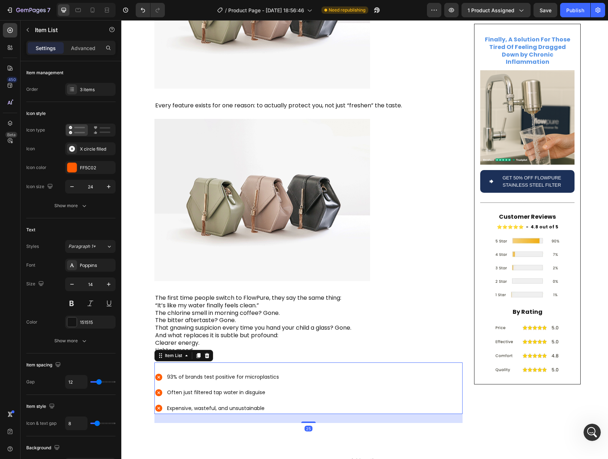
click at [170, 372] on p "93% of brands test positive for microplastics" at bounding box center [223, 376] width 112 height 9
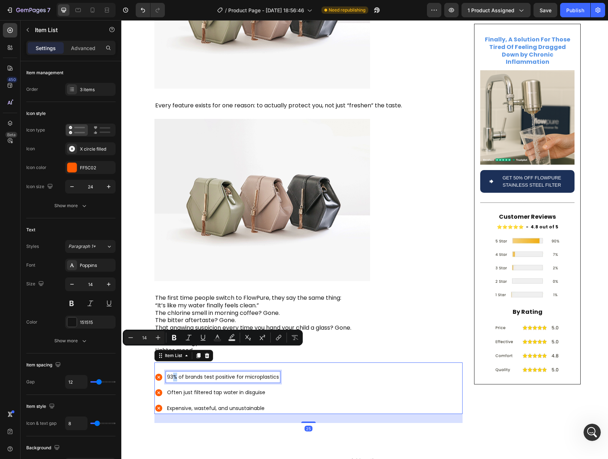
click at [171, 372] on p "93% of brands test positive for microplastics" at bounding box center [223, 376] width 112 height 9
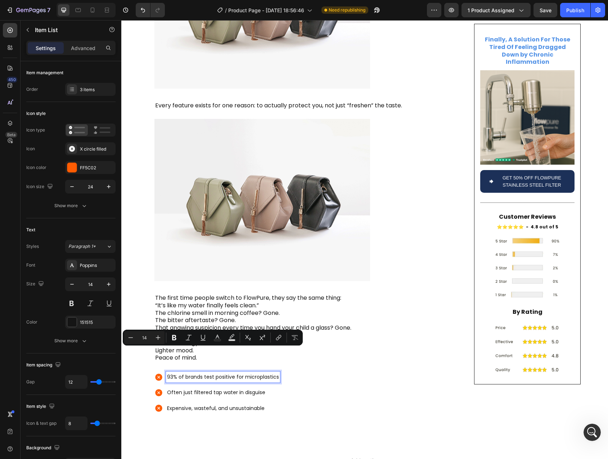
click at [167, 372] on p "93% of brands test positive for microplastics" at bounding box center [223, 376] width 112 height 9
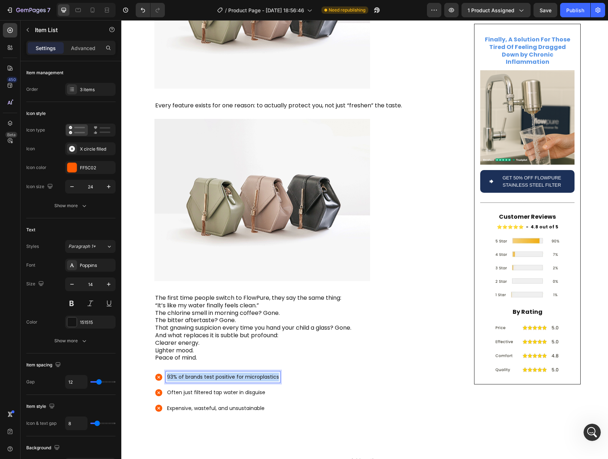
drag, startPoint x: 166, startPoint y: 352, endPoint x: 269, endPoint y: 352, distance: 103.0
click at [269, 372] on p "93% of brands test positive for microplastics" at bounding box center [223, 376] width 112 height 9
click at [179, 326] on p "The first time people switch to FlowPure, they say the same thing: “It’s like m…" at bounding box center [308, 327] width 307 height 67
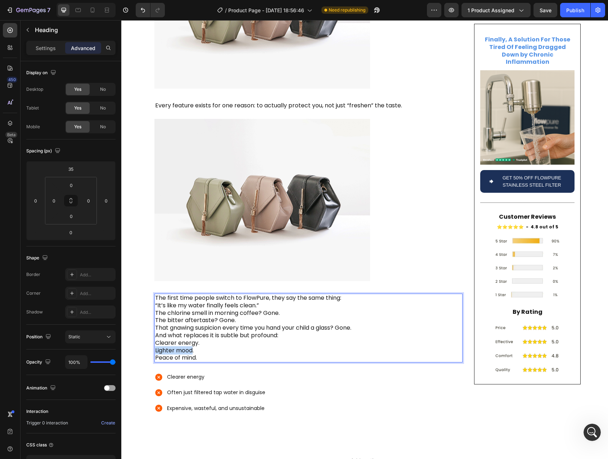
drag, startPoint x: 157, startPoint y: 325, endPoint x: 185, endPoint y: 327, distance: 28.5
click at [185, 327] on p "The first time people switch to FlowPure, they say the same thing: “It’s like m…" at bounding box center [308, 327] width 307 height 67
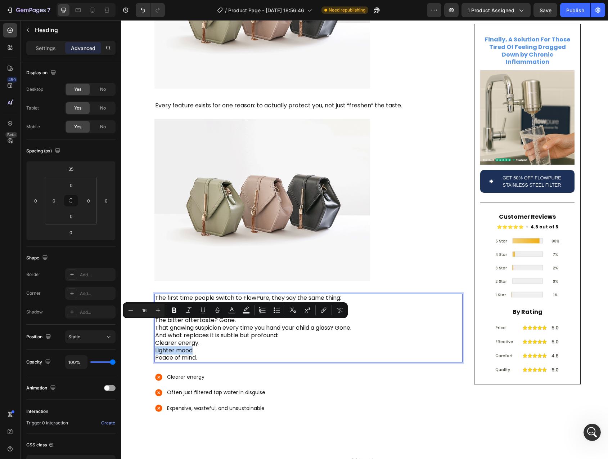
copy p "Lighter mood"
click at [180, 388] on p "Often just filtered tap water in disguise" at bounding box center [216, 392] width 98 height 9
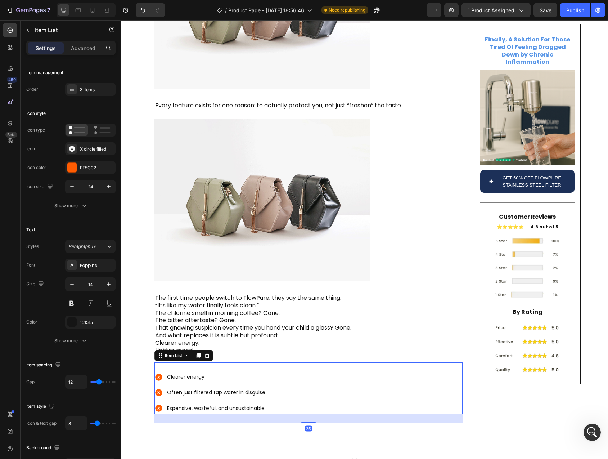
click at [170, 388] on p "Often just filtered tap water in disguise" at bounding box center [216, 392] width 98 height 9
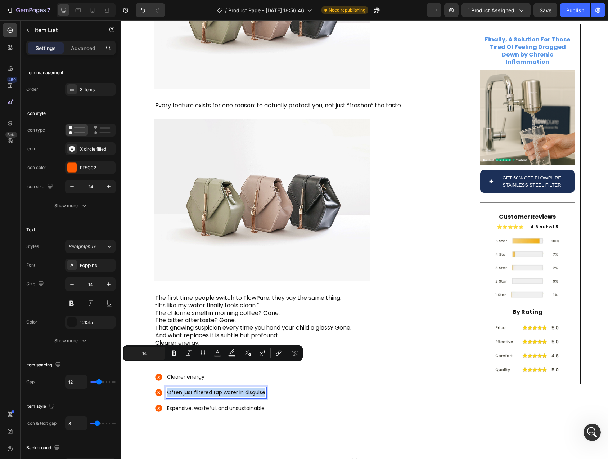
drag, startPoint x: 170, startPoint y: 368, endPoint x: 215, endPoint y: 368, distance: 44.3
click at [215, 388] on p "Often just filtered tap water in disguise" at bounding box center [216, 392] width 98 height 9
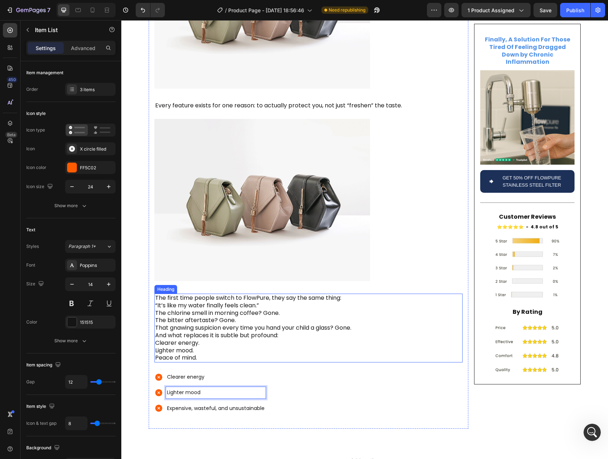
click at [162, 331] on p "The first time people switch to FlowPure, they say the same thing: “It’s like m…" at bounding box center [308, 327] width 307 height 67
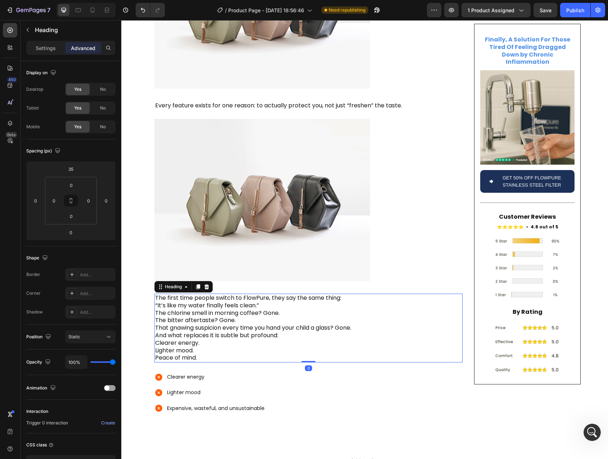
click at [161, 332] on p "The first time people switch to FlowPure, they say the same thing: “It’s like m…" at bounding box center [308, 327] width 307 height 67
drag, startPoint x: 161, startPoint y: 332, endPoint x: 184, endPoint y: 334, distance: 23.5
click at [184, 334] on p "The first time people switch to FlowPure, they say the same thing: “It’s like m…" at bounding box center [308, 327] width 307 height 67
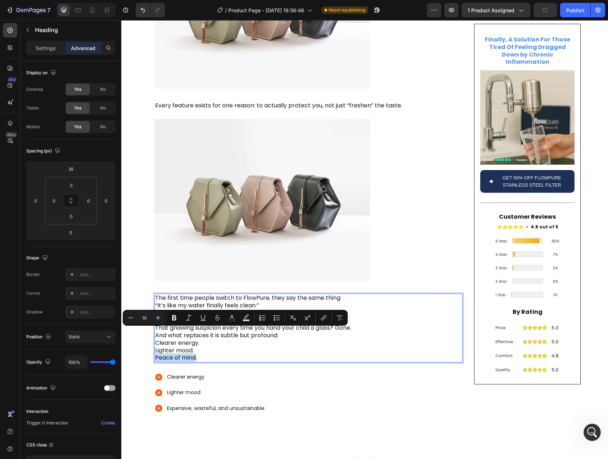
copy p "Peace of mind"
click at [177, 404] on p "Expensive, wasteful, and unsustainable" at bounding box center [216, 408] width 98 height 9
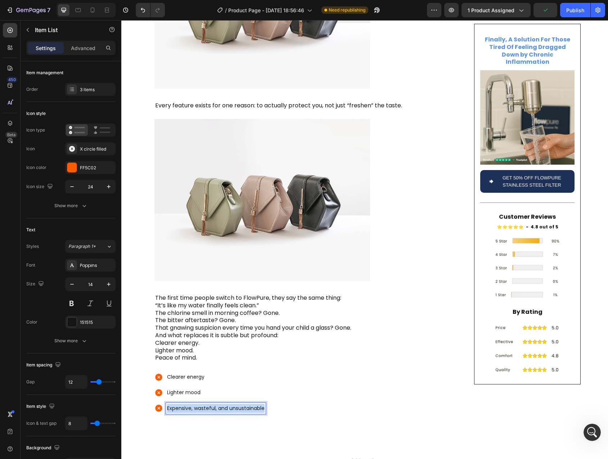
drag, startPoint x: 177, startPoint y: 383, endPoint x: 254, endPoint y: 382, distance: 76.7
click at [254, 404] on p "Expensive, wasteful, and unsustainable" at bounding box center [216, 408] width 98 height 9
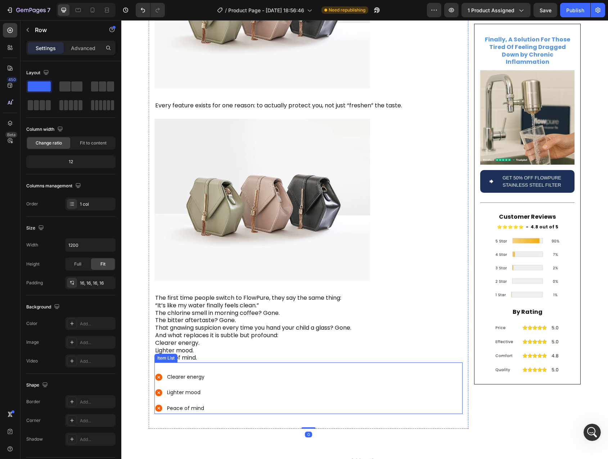
click at [222, 371] on div "Clearer energy Lighter mood Peace of mind" at bounding box center [309, 392] width 308 height 43
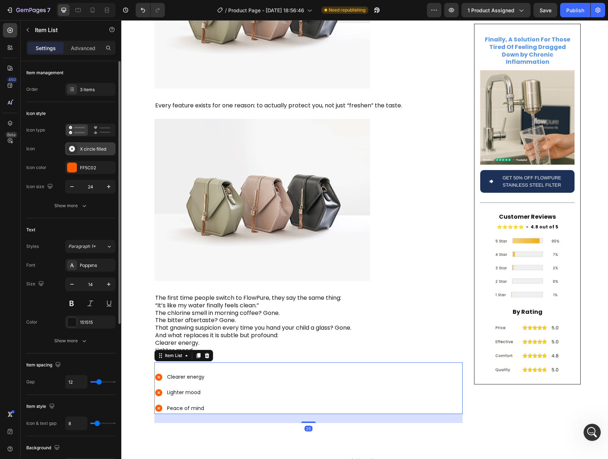
click at [70, 147] on icon at bounding box center [72, 149] width 6 height 6
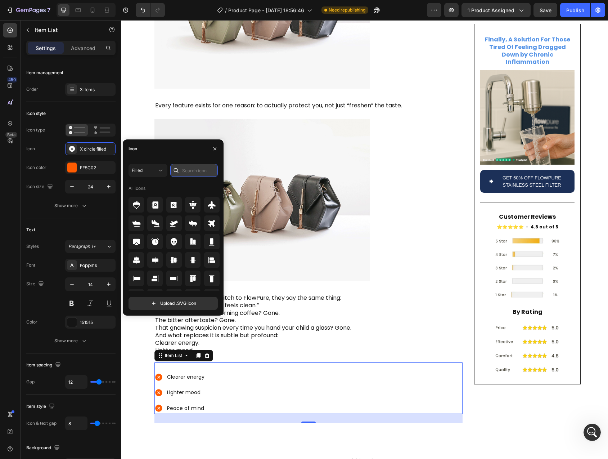
click at [191, 171] on input "text" at bounding box center [194, 170] width 48 height 13
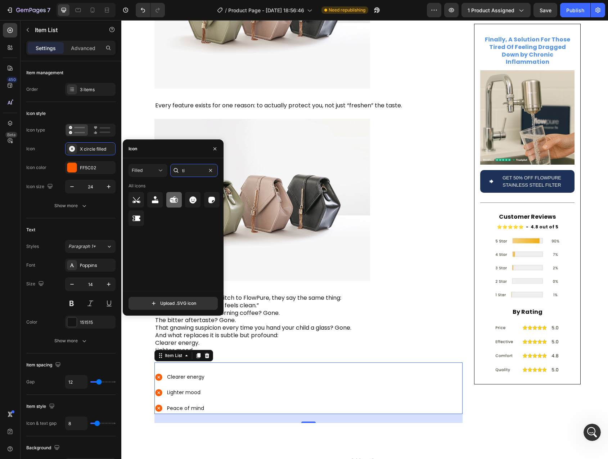
type input "t"
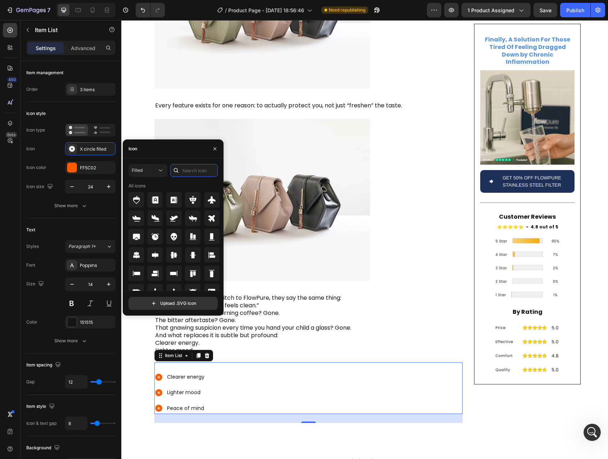
type input "v"
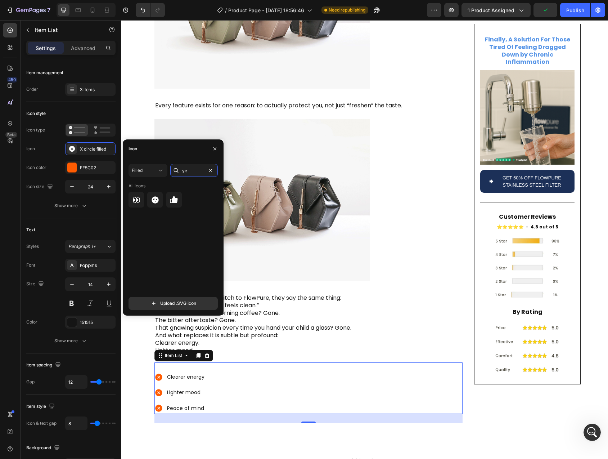
type input "y"
type input "g"
type input "done"
click at [154, 197] on icon at bounding box center [155, 199] width 7 height 7
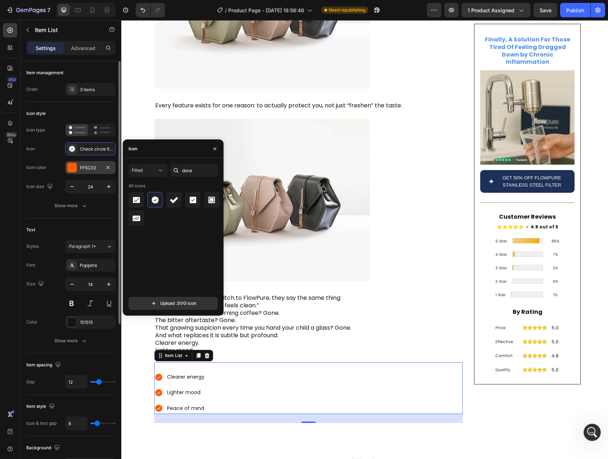
click at [78, 167] on div "FF5C02" at bounding box center [90, 167] width 50 height 13
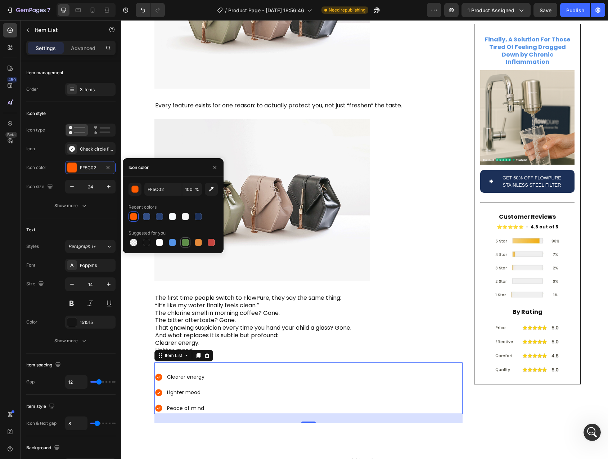
click at [188, 243] on div at bounding box center [185, 242] width 7 height 7
click at [136, 191] on div "button" at bounding box center [135, 189] width 7 height 7
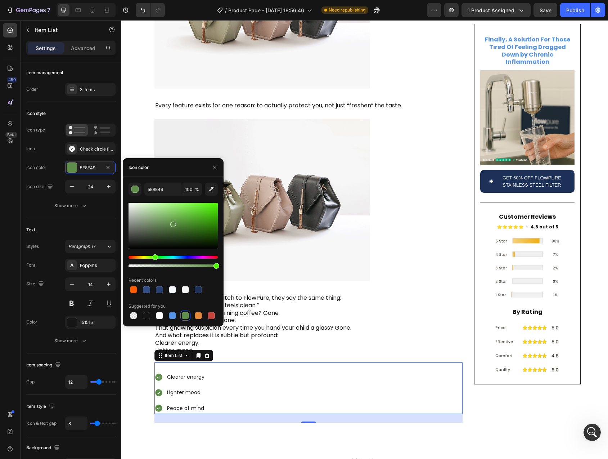
click at [194, 226] on div at bounding box center [173, 226] width 89 height 46
click at [202, 220] on div at bounding box center [173, 226] width 89 height 46
click at [204, 215] on div at bounding box center [173, 226] width 89 height 46
click at [205, 216] on div at bounding box center [204, 217] width 6 height 6
click at [206, 215] on div at bounding box center [173, 226] width 89 height 46
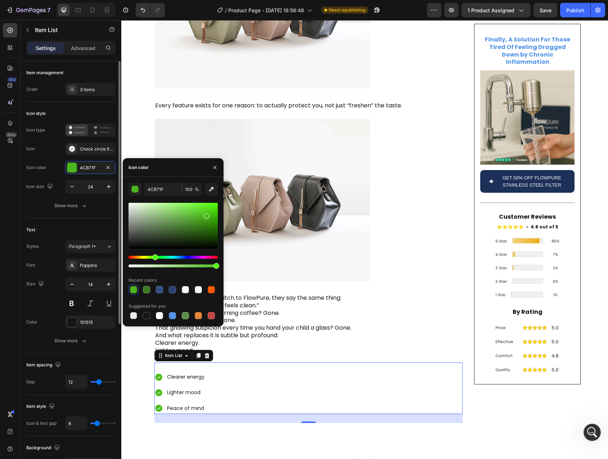
type input "4BBC1A"
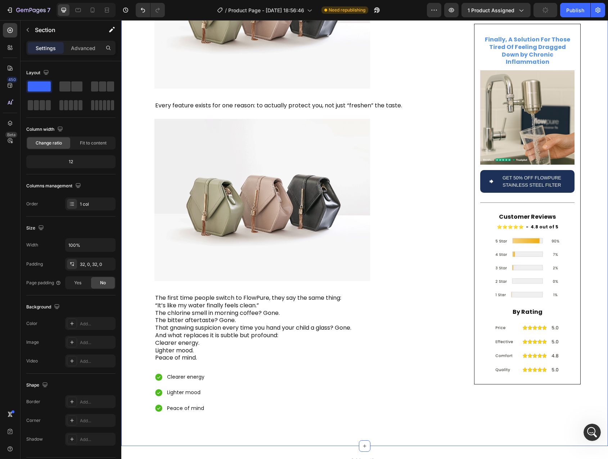
click at [232, 371] on div "Clearer energy Lighter mood Peace of mind" at bounding box center [309, 392] width 308 height 43
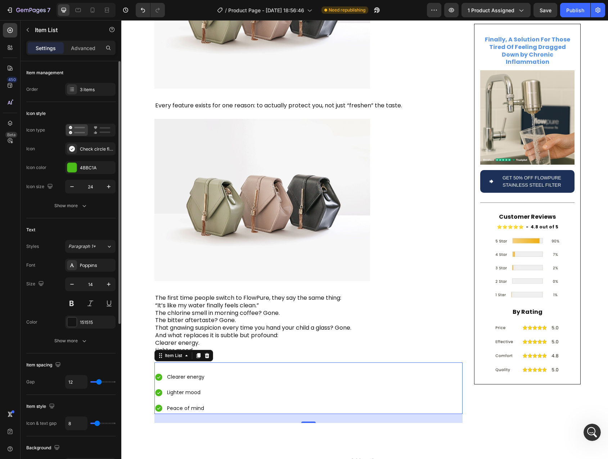
scroll to position [4331, 0]
type input "10"
type input "9"
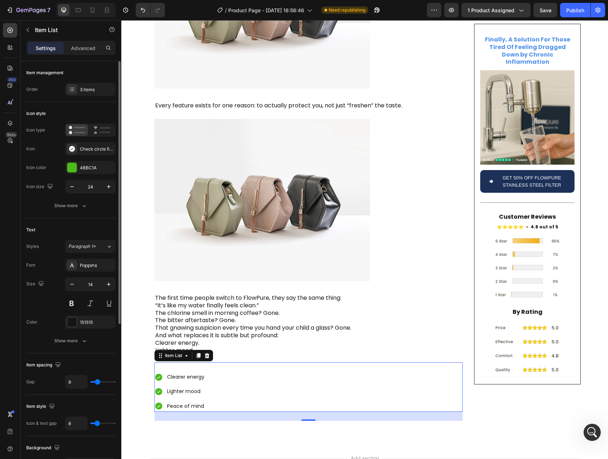
type input "8"
type input "7"
type input "6"
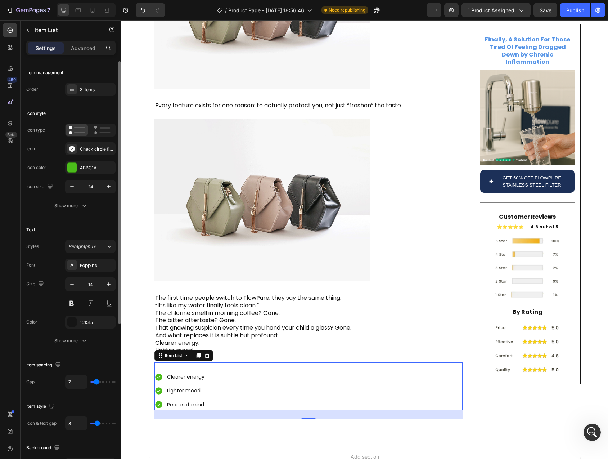
type input "6"
type input "4"
type input "1"
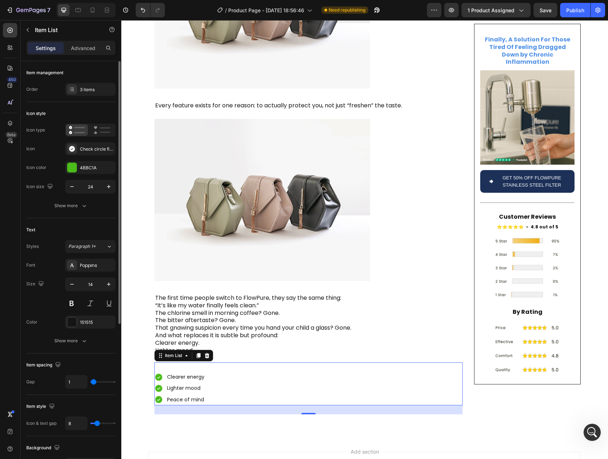
type input "0"
type input "1"
type input "2"
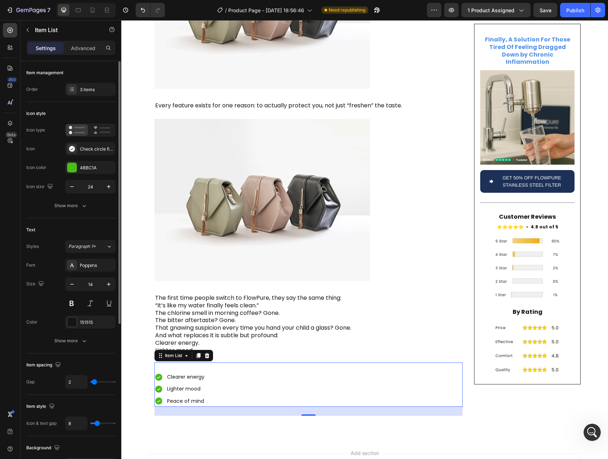
drag, startPoint x: 98, startPoint y: 383, endPoint x: 94, endPoint y: 382, distance: 4.0
type input "2"
click at [94, 382] on input "range" at bounding box center [102, 381] width 25 height 1
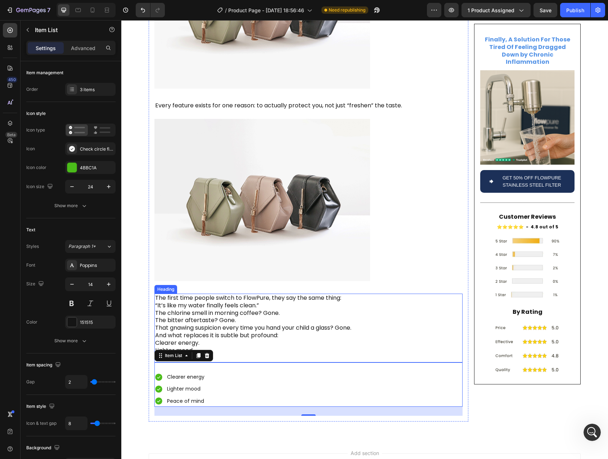
scroll to position [4353, 0]
click at [232, 324] on p "The first time people switch to FlowPure, they say the same thing: “It’s like m…" at bounding box center [308, 327] width 307 height 67
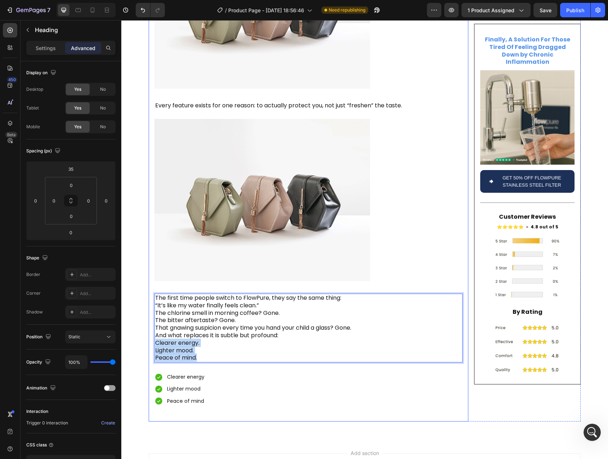
drag, startPoint x: 202, startPoint y: 333, endPoint x: 148, endPoint y: 317, distance: 57.0
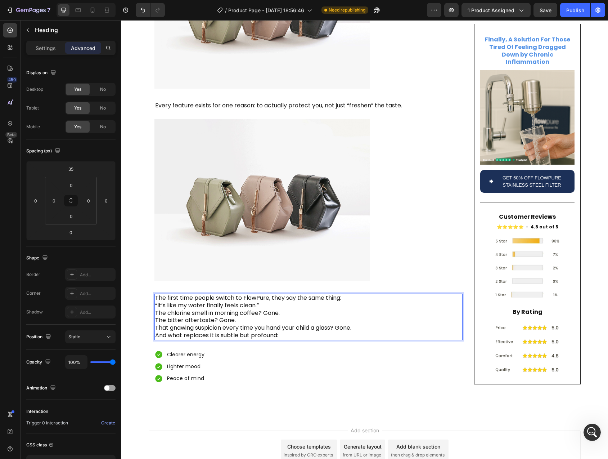
click at [367, 303] on p "The first time people switch to FlowPure, they say the same thing: “It’s like m…" at bounding box center [308, 316] width 307 height 45
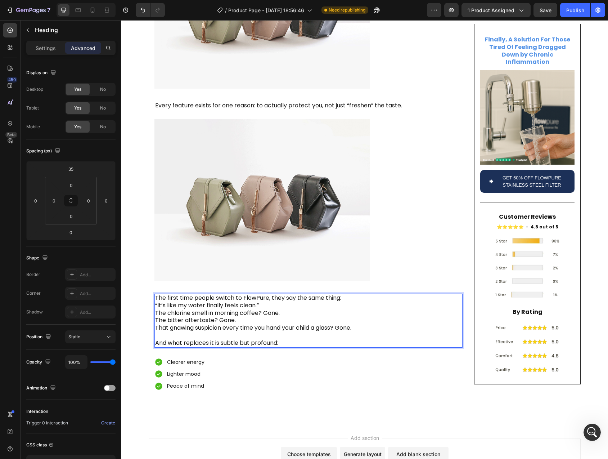
click at [246, 294] on p "The first time people switch to FlowPure, they say the same thing: “It’s like m…" at bounding box center [308, 320] width 307 height 53
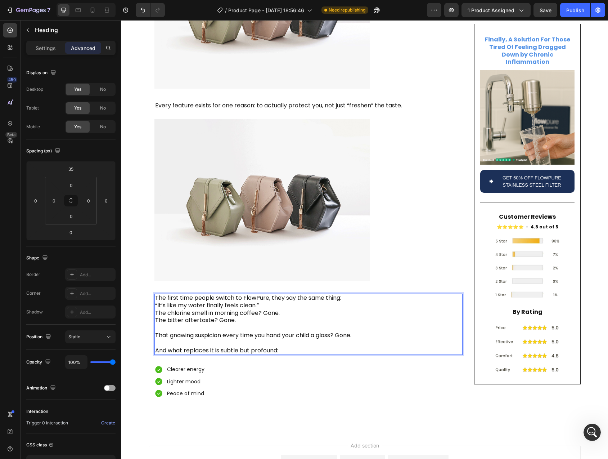
click at [285, 294] on p "The first time people switch to FlowPure, they say the same thing: “It’s like m…" at bounding box center [308, 324] width 307 height 60
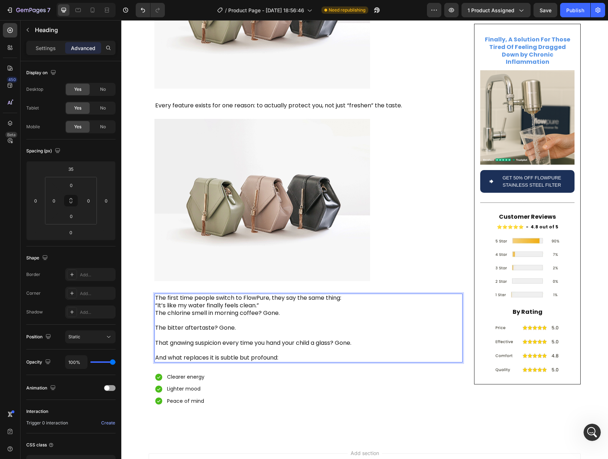
click at [267, 294] on p "The first time people switch to FlowPure, they say the same thing: “It’s like m…" at bounding box center [308, 327] width 307 height 67
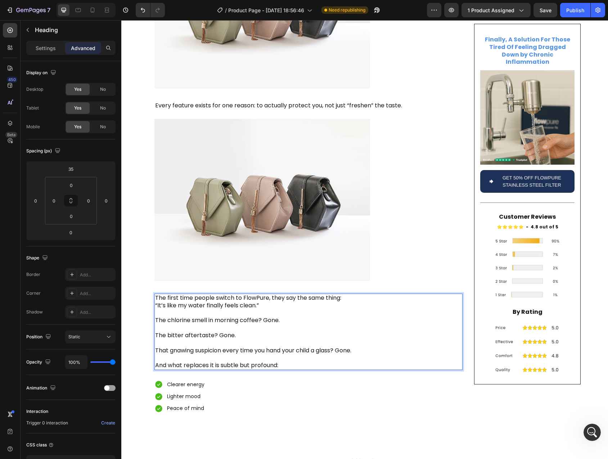
click at [346, 294] on p "The first time people switch to FlowPure, they say the same thing: “It’s like m…" at bounding box center [308, 331] width 307 height 75
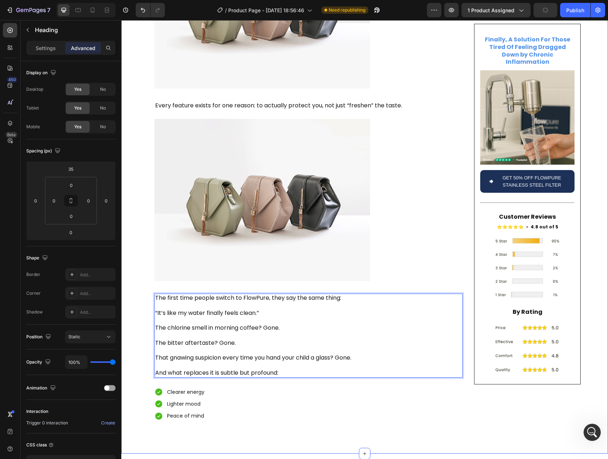
click at [183, 294] on p "The first time people switch to FlowPure, they say the same thing: “It’s like m…" at bounding box center [308, 335] width 307 height 82
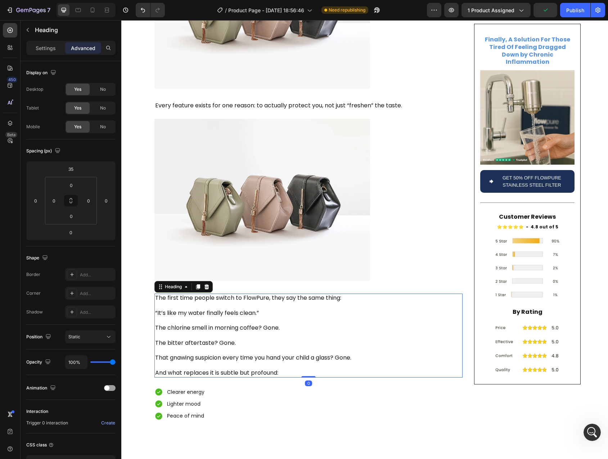
scroll to position [4369, 0]
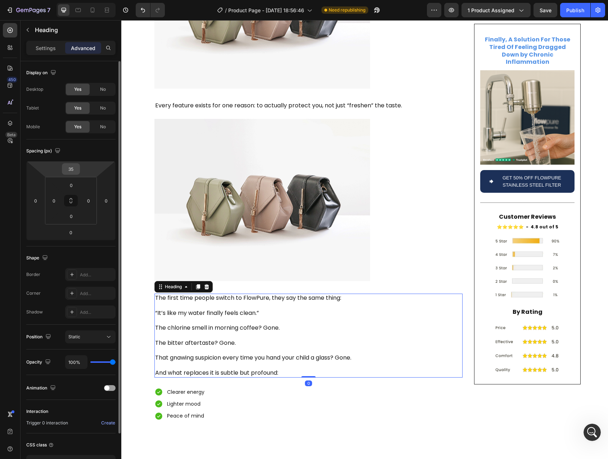
click at [73, 170] on input "35" at bounding box center [71, 169] width 14 height 11
type input "50"
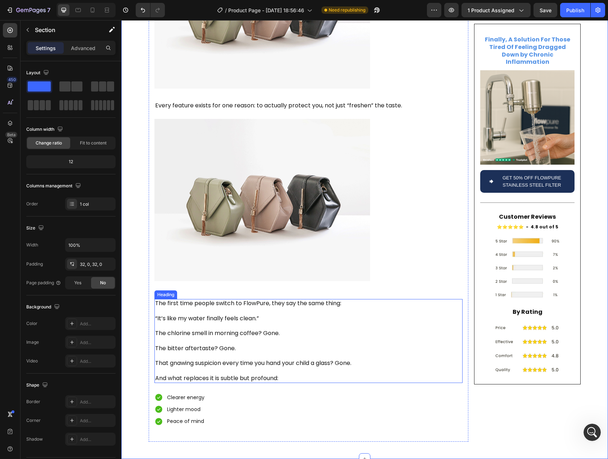
click at [304, 350] on p "The first time people switch to FlowPure, they say the same thing: “It’s like m…" at bounding box center [308, 341] width 307 height 82
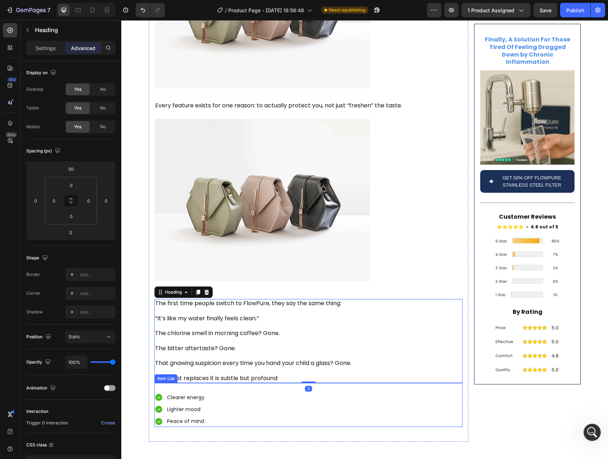
click at [245, 392] on div "Clearer energy Lighter mood Peace of mind" at bounding box center [309, 409] width 308 height 35
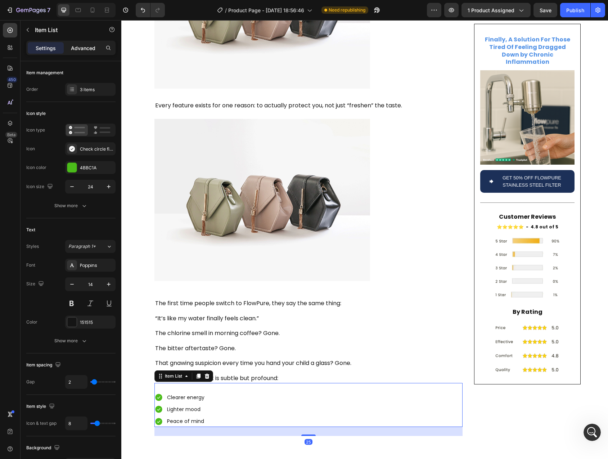
click at [82, 48] on p "Advanced" at bounding box center [83, 48] width 24 height 8
type input "100%"
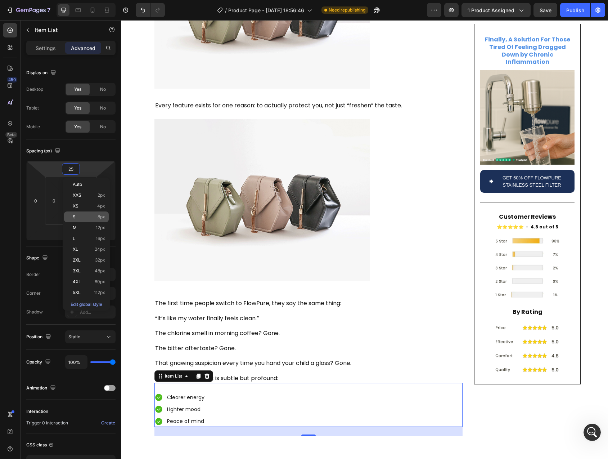
type input "5"
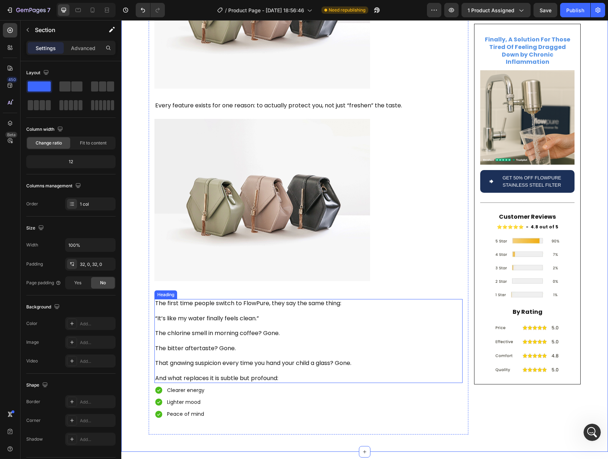
click at [189, 348] on p "The first time people switch to FlowPure, they say the same thing: “It’s like m…" at bounding box center [308, 341] width 307 height 82
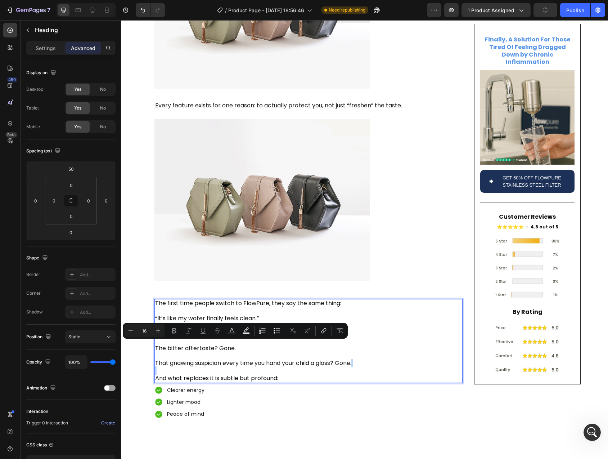
click at [179, 347] on p "The first time people switch to FlowPure, they say the same thing: “It’s like m…" at bounding box center [308, 341] width 307 height 82
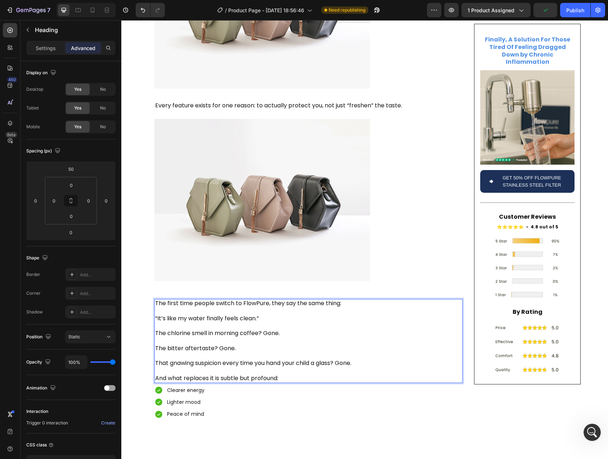
scroll to position [4452, 0]
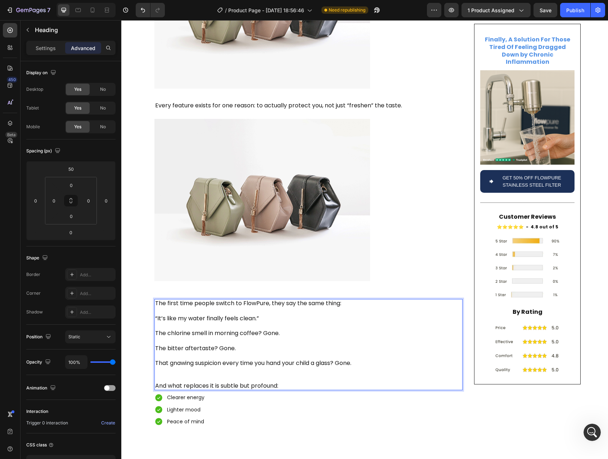
click at [180, 300] on p "The first time people switch to FlowPure, they say the same thing: “It’s like m…" at bounding box center [308, 345] width 307 height 90
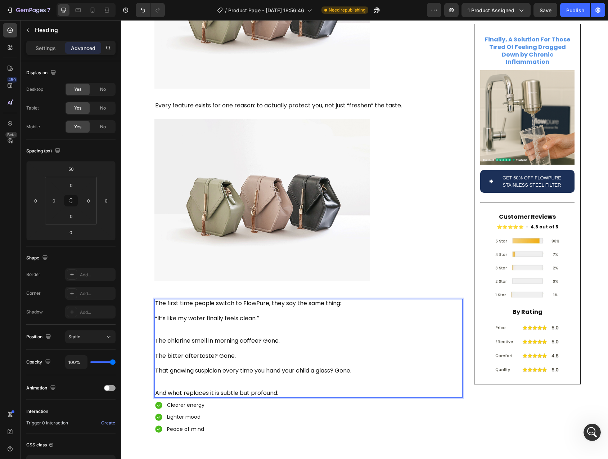
click at [162, 300] on p "The first time people switch to FlowPure, they say the same thing: “It’s like m…" at bounding box center [308, 348] width 307 height 97
click at [172, 318] on p "The first time people switch to FlowPure, they say the same thing: ⁠⁠⁠⁠⁠⁠⁠ “It’…" at bounding box center [308, 348] width 307 height 97
click at [173, 323] on p "The first time people switch to FlowPure, they say the same thing: “It’s like m…" at bounding box center [308, 348] width 307 height 97
click at [259, 316] on p "The first time people switch to FlowPure, they say the same thing: “It’s like m…" at bounding box center [308, 348] width 307 height 97
click at [269, 316] on p "The first time people switch to FlowPure, they say the same thing: “It’s like m…" at bounding box center [308, 348] width 307 height 97
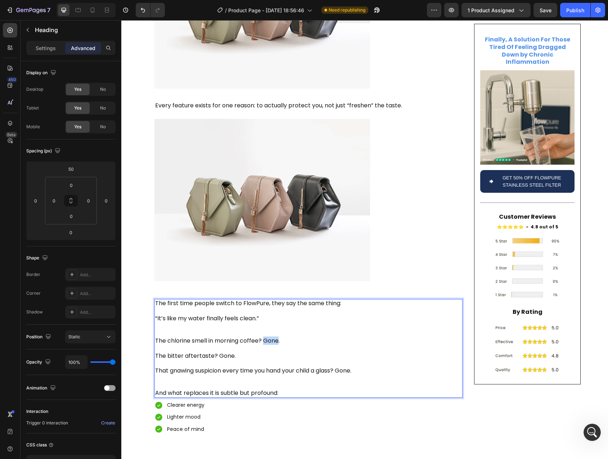
click at [269, 316] on p "The first time people switch to FlowPure, they say the same thing: “It’s like m…" at bounding box center [308, 348] width 307 height 97
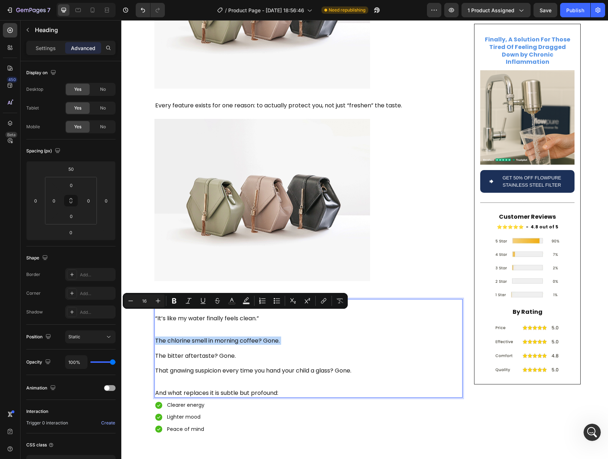
click at [264, 319] on p "The first time people switch to FlowPure, they say the same thing: “It’s like m…" at bounding box center [308, 348] width 307 height 97
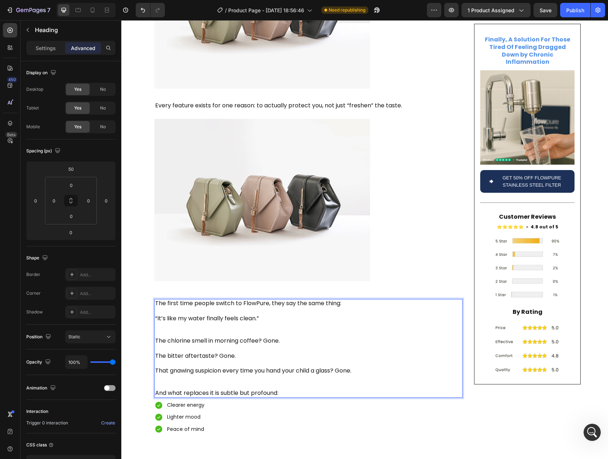
click at [269, 316] on p "The first time people switch to FlowPure, they say the same thing: “It’s like m…" at bounding box center [308, 348] width 307 height 97
click at [243, 324] on p "The first time people switch to FlowPure, they say the same thing: “It’s like m…" at bounding box center [308, 348] width 307 height 97
click at [193, 331] on p "The first time people switch to FlowPure, they say the same thing: “It’s like m…" at bounding box center [308, 348] width 307 height 97
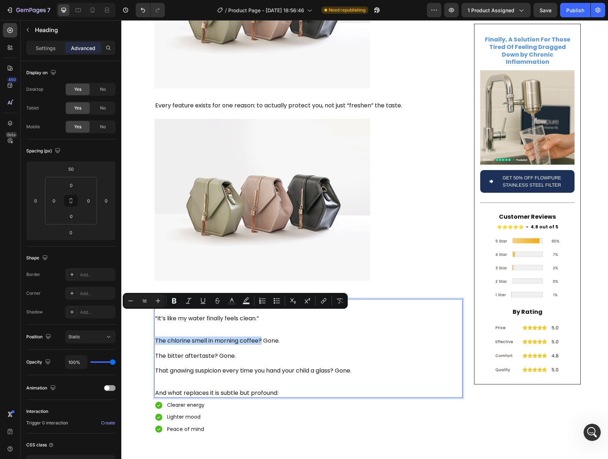
drag, startPoint x: 258, startPoint y: 317, endPoint x: 153, endPoint y: 317, distance: 104.8
click at [155, 317] on p "The first time people switch to FlowPure, they say the same thing: “It’s like m…" at bounding box center [308, 348] width 307 height 97
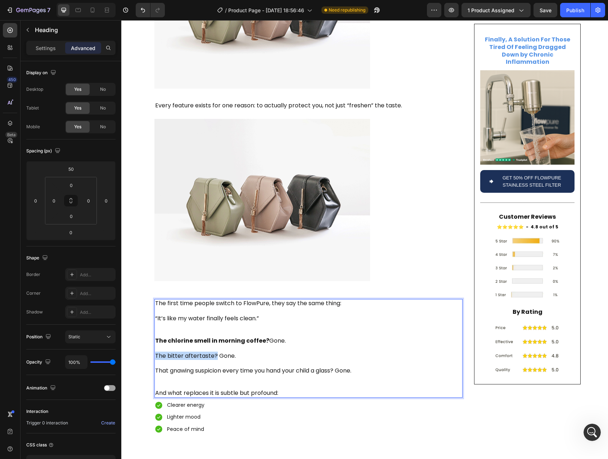
drag, startPoint x: 212, startPoint y: 330, endPoint x: 153, endPoint y: 332, distance: 58.4
click at [155, 332] on p "The first time people switch to FlowPure, they say the same thing: “It’s like m…" at bounding box center [308, 348] width 307 height 97
drag, startPoint x: 330, startPoint y: 345, endPoint x: 153, endPoint y: 345, distance: 177.6
click at [155, 345] on p "The first time people switch to FlowPure, they say the same thing: “It’s like m…" at bounding box center [308, 348] width 307 height 97
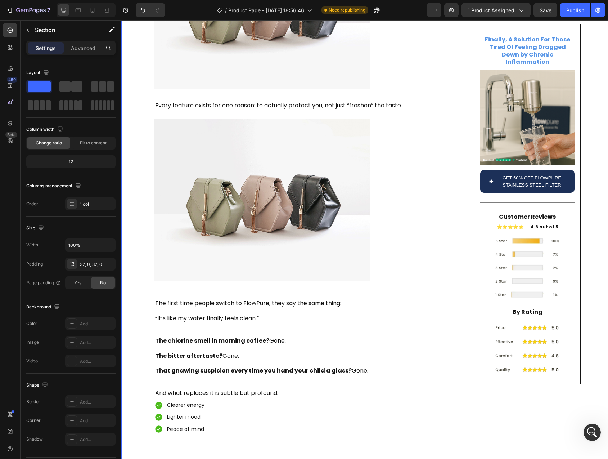
scroll to position [4492, 0]
click at [204, 370] on p "The first time people switch to FlowPure, they say the same thing: “It’s like m…" at bounding box center [308, 348] width 307 height 97
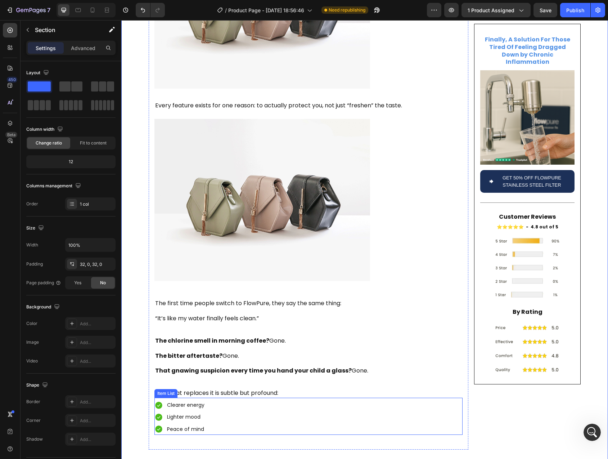
click at [234, 399] on div "Clearer energy Lighter mood Peace of mind" at bounding box center [309, 416] width 308 height 35
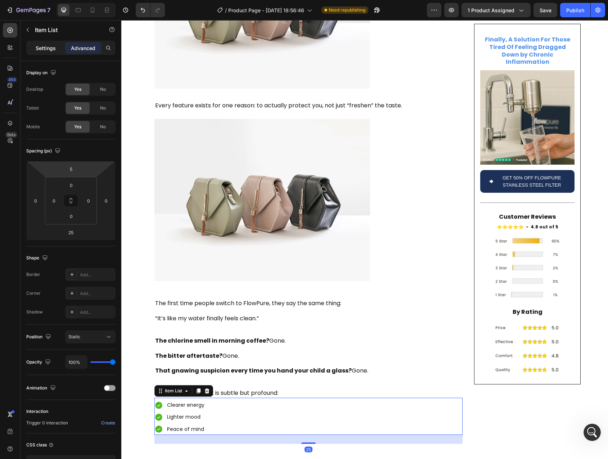
click at [50, 49] on p "Settings" at bounding box center [46, 48] width 20 height 8
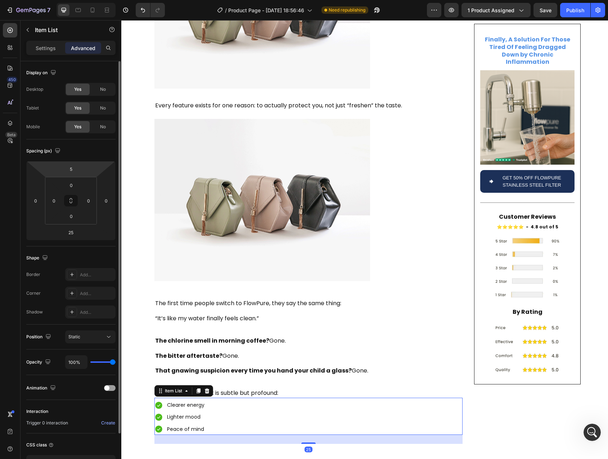
type input "8"
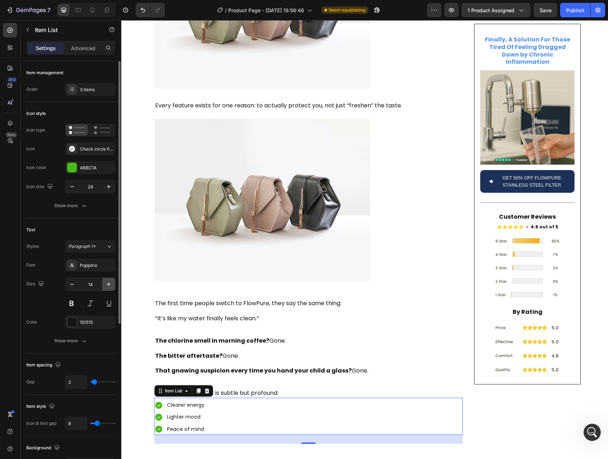
click at [111, 285] on icon "button" at bounding box center [108, 284] width 7 height 7
type input "16"
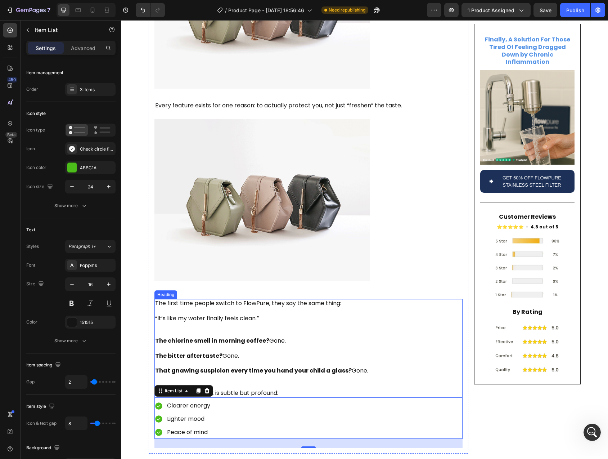
click at [167, 366] on strong "That gnawing suspicion every time you hand your child a glass?" at bounding box center [253, 370] width 197 height 8
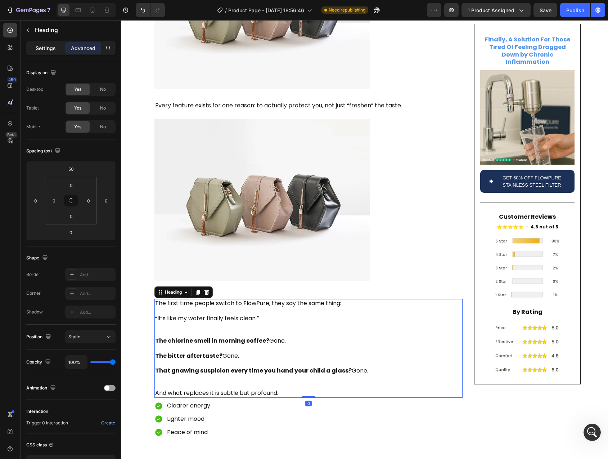
click at [46, 50] on p "Settings" at bounding box center [46, 48] width 20 height 8
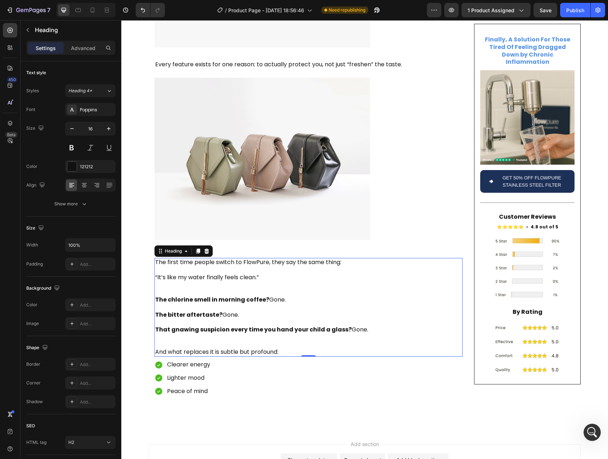
scroll to position [1430, 0]
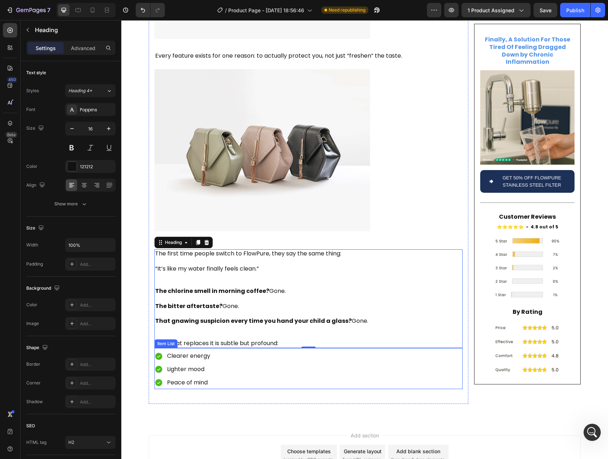
click at [249, 350] on div "Clearer energy Lighter mood Peace of mind" at bounding box center [309, 369] width 308 height 39
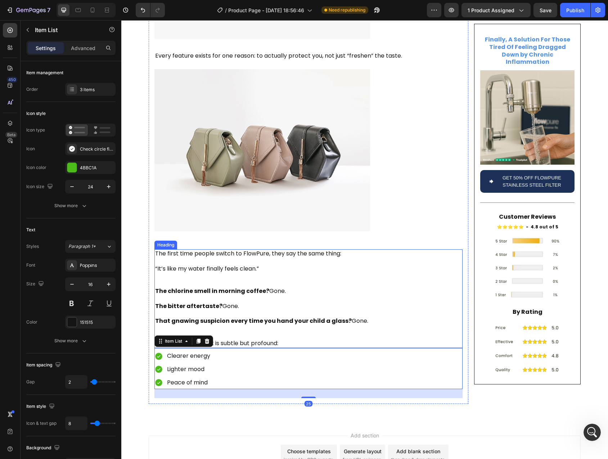
click at [280, 288] on p "The first time people switch to FlowPure, they say the same thing: “It’s like m…" at bounding box center [308, 298] width 307 height 97
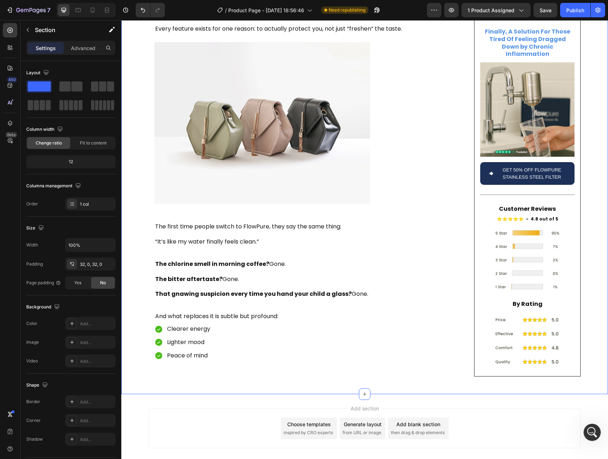
scroll to position [1462, 0]
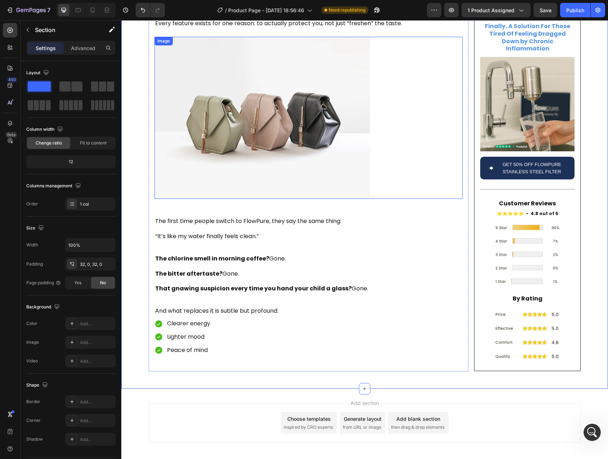
click at [184, 131] on img at bounding box center [263, 118] width 216 height 162
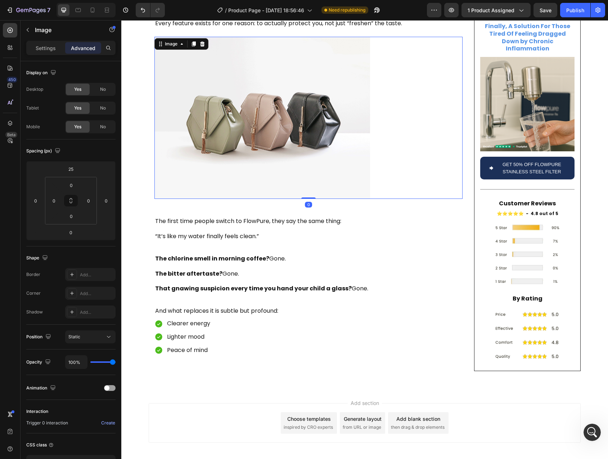
scroll to position [1338, 0]
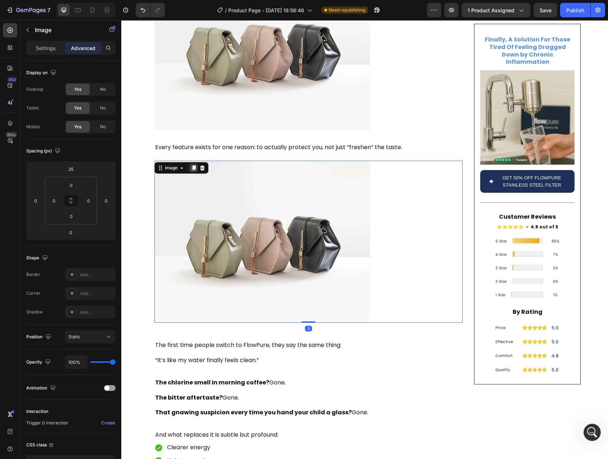
click at [192, 166] on icon at bounding box center [194, 168] width 4 height 5
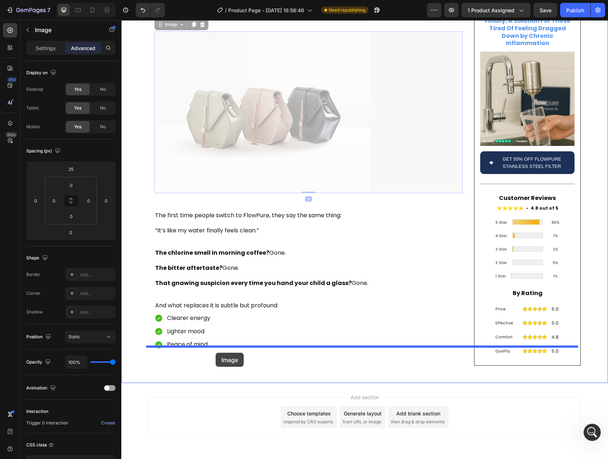
scroll to position [1641, 0]
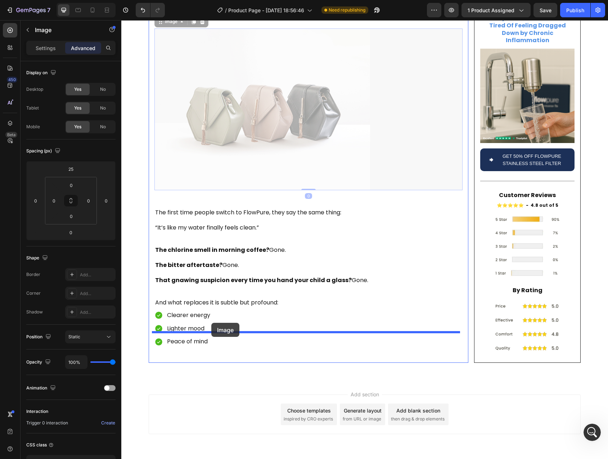
drag, startPoint x: 160, startPoint y: 302, endPoint x: 211, endPoint y: 323, distance: 55.9
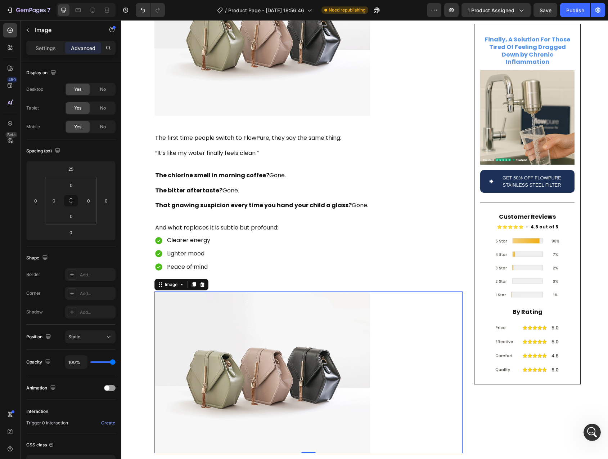
scroll to position [1571, 0]
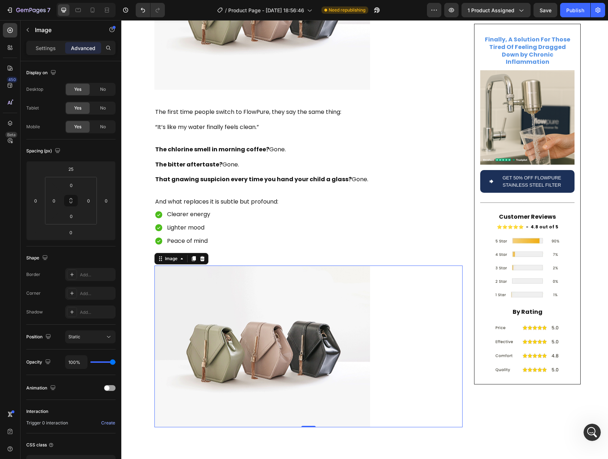
click at [215, 318] on img at bounding box center [263, 346] width 216 height 162
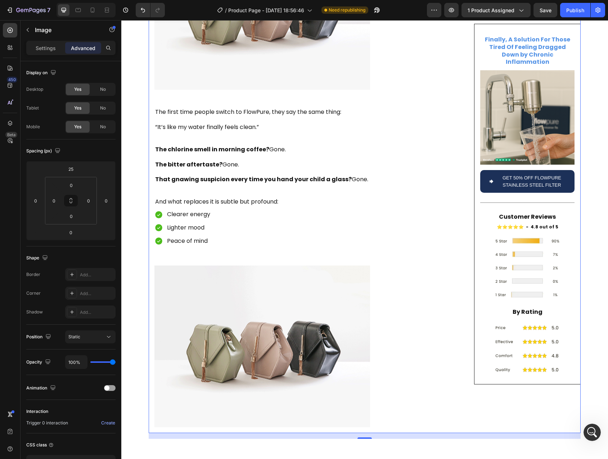
click at [321, 352] on img at bounding box center [263, 346] width 216 height 162
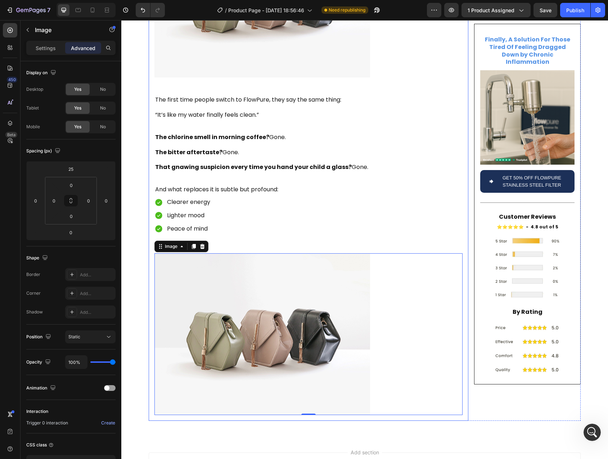
scroll to position [1582, 0]
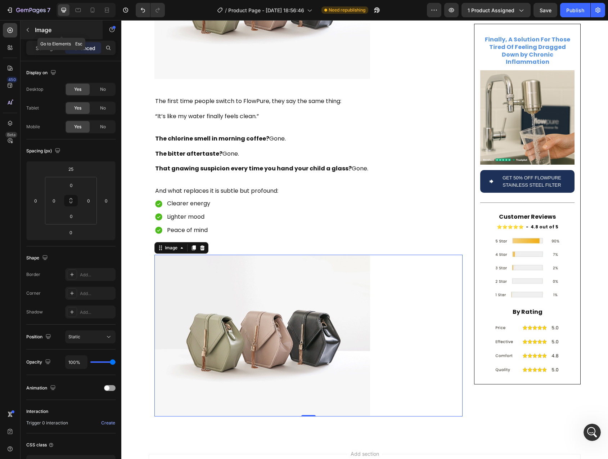
click at [29, 29] on icon "button" at bounding box center [28, 30] width 6 height 6
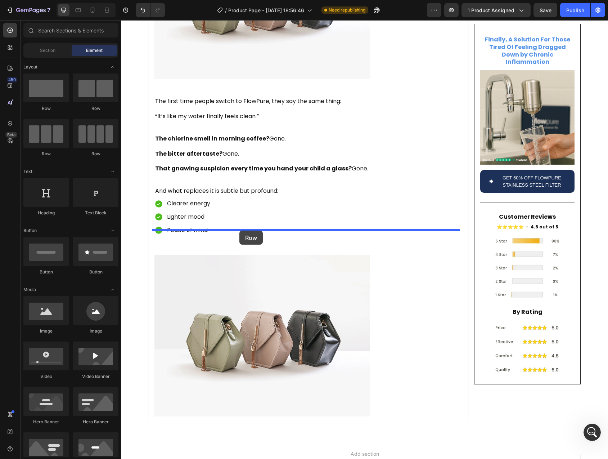
drag, startPoint x: 209, startPoint y: 112, endPoint x: 240, endPoint y: 231, distance: 122.7
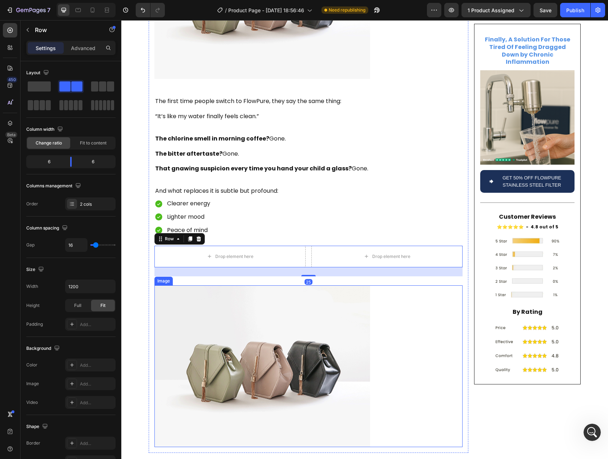
click at [249, 288] on img at bounding box center [263, 366] width 216 height 162
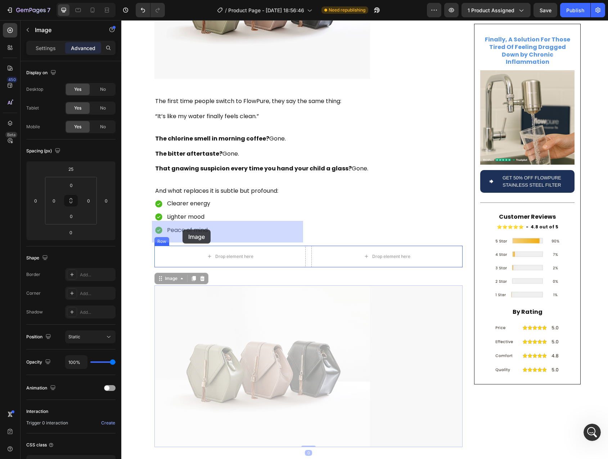
drag, startPoint x: 176, startPoint y: 231, endPoint x: 182, endPoint y: 229, distance: 6.7
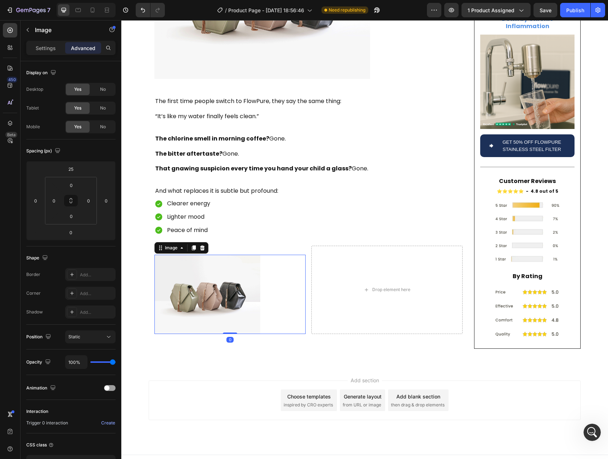
scroll to position [1568, 0]
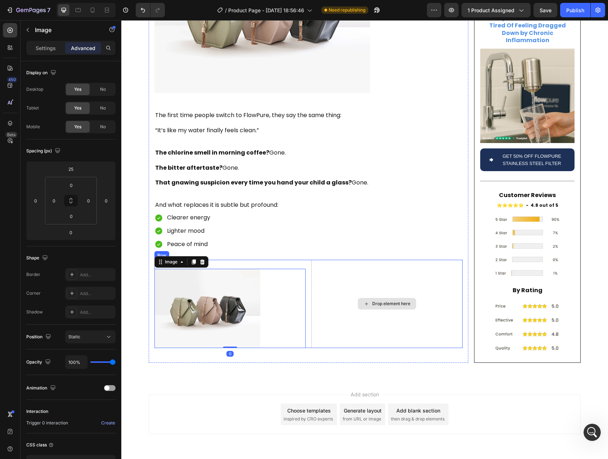
click at [345, 277] on div "Drop element here" at bounding box center [387, 304] width 151 height 89
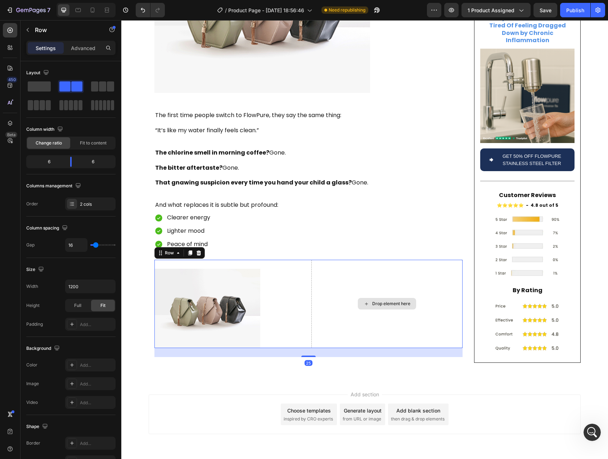
click at [240, 277] on img at bounding box center [208, 309] width 106 height 80
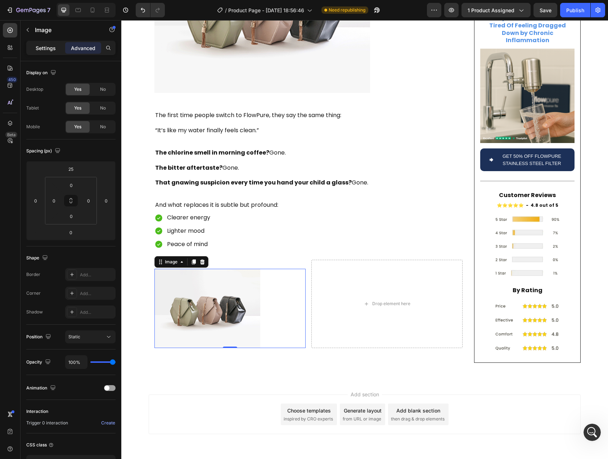
click at [51, 45] on p "Settings" at bounding box center [46, 48] width 20 height 8
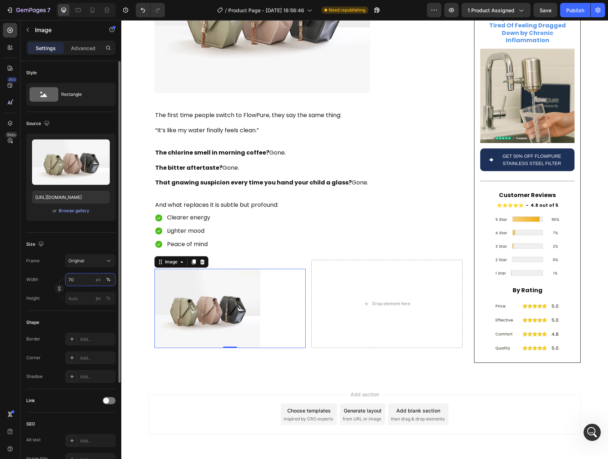
click at [75, 280] on input "70" at bounding box center [90, 279] width 50 height 13
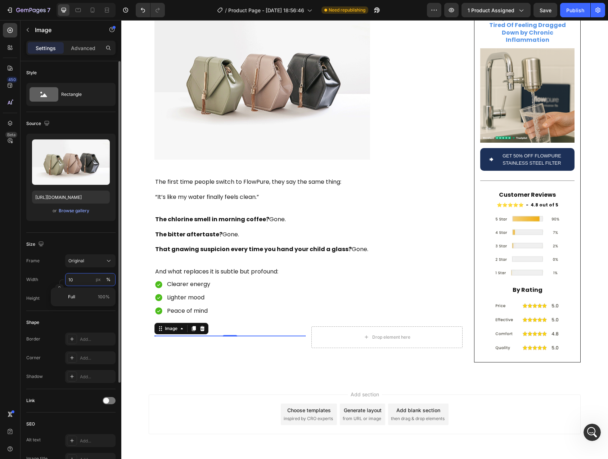
type input "100"
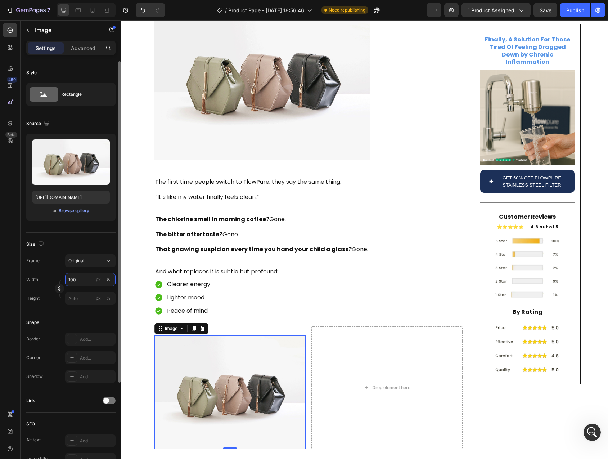
scroll to position [1582, 0]
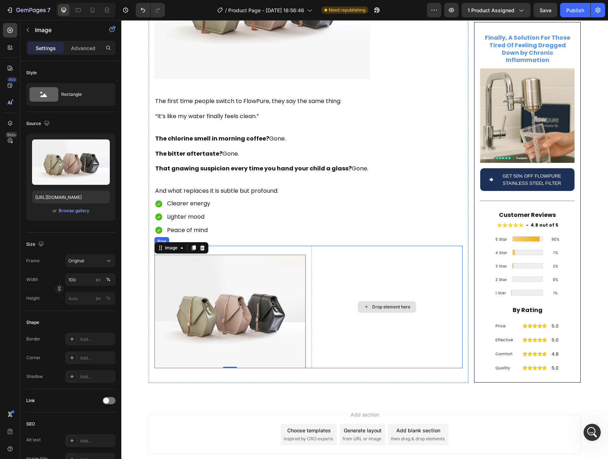
click at [366, 274] on div "Drop element here" at bounding box center [387, 307] width 151 height 122
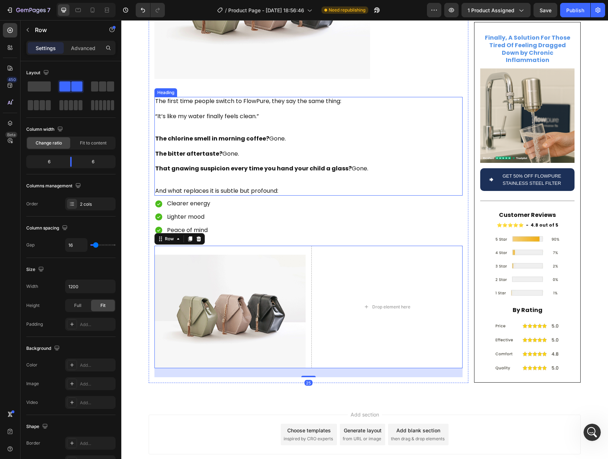
click at [222, 98] on p "The first time people switch to FlowPure, they say the same thing: “It’s like m…" at bounding box center [308, 146] width 307 height 97
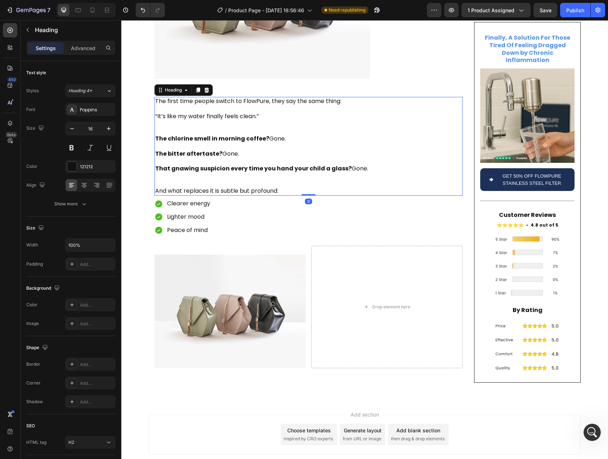
click at [197, 198] on p "Clearer energy" at bounding box center [188, 203] width 43 height 10
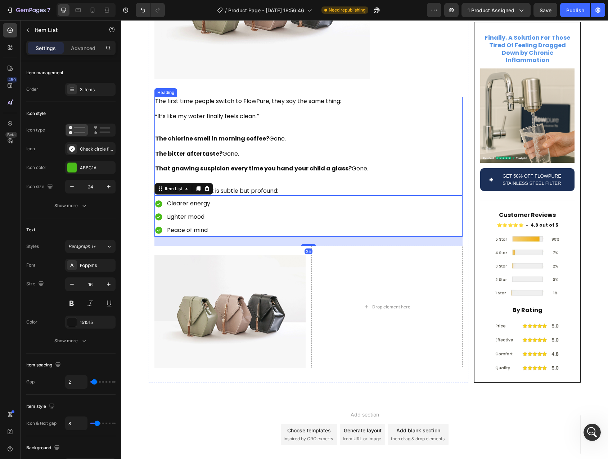
click at [252, 98] on p "The first time people switch to FlowPure, they say the same thing: “It’s like m…" at bounding box center [308, 146] width 307 height 97
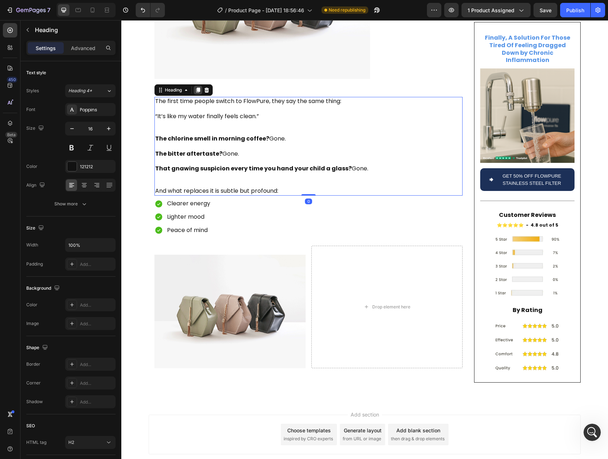
click at [195, 87] on icon at bounding box center [198, 90] width 6 height 6
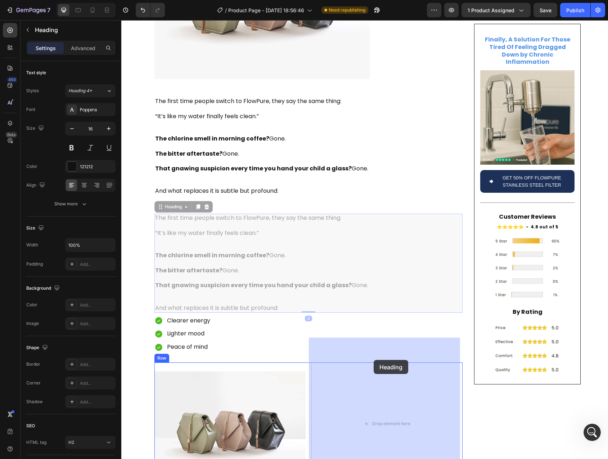
drag, startPoint x: 167, startPoint y: 182, endPoint x: 374, endPoint y: 360, distance: 272.3
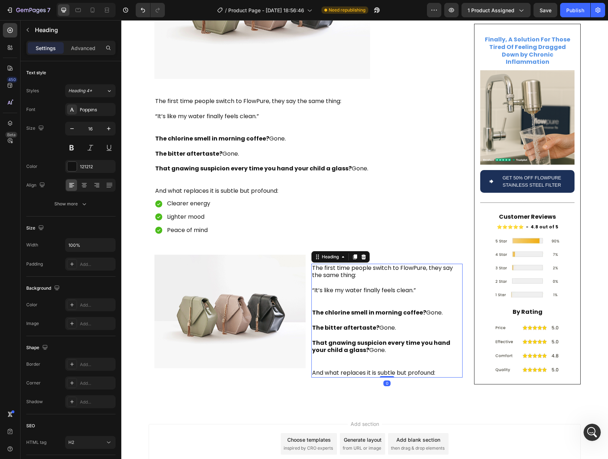
click at [332, 264] on h2 "The first time people switch to FlowPure, they say the same thing: “It’s like m…" at bounding box center [387, 321] width 151 height 114
click at [332, 264] on p "The first time people switch to FlowPure, they say the same thing: “It’s like m…" at bounding box center [387, 320] width 150 height 112
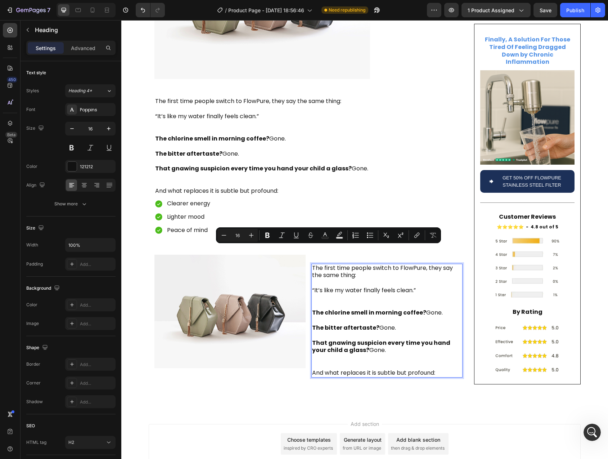
click at [333, 264] on p "The first time people switch to FlowPure, they say the same thing: “It’s like m…" at bounding box center [387, 320] width 150 height 112
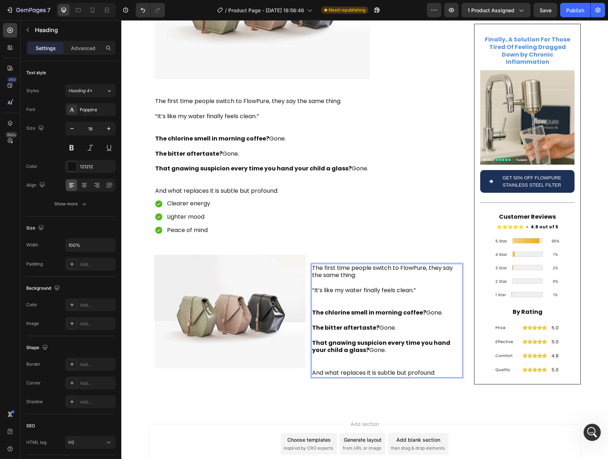
click at [327, 264] on p "The first time people switch to FlowPure, they say the same thing: “It’s like m…" at bounding box center [387, 320] width 150 height 112
drag, startPoint x: 327, startPoint y: 243, endPoint x: 352, endPoint y: 252, distance: 26.7
click at [352, 264] on p "The first time people switch to FlowPure, they say the same thing: “It’s like m…" at bounding box center [387, 320] width 150 height 112
click at [389, 264] on p "⁠⁠⁠⁠⁠⁠⁠[PERSON_NAME], 38, mother of [DEMOGRAPHIC_DATA] “It’s like my water fina…" at bounding box center [387, 320] width 150 height 112
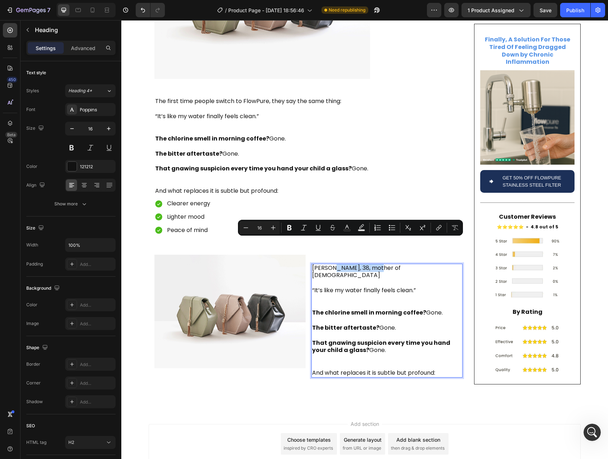
drag, startPoint x: 362, startPoint y: 242, endPoint x: 331, endPoint y: 245, distance: 31.1
click at [331, 264] on p "⁠⁠⁠⁠⁠⁠⁠[PERSON_NAME], 38, mother of [DEMOGRAPHIC_DATA] “It’s like my water fina…" at bounding box center [387, 320] width 150 height 112
copy p "38, mother of [DEMOGRAPHIC_DATA]"
click at [330, 264] on p "[PERSON_NAME], 38, mother of [DEMOGRAPHIC_DATA] “It’s like my water finally fee…" at bounding box center [387, 320] width 150 height 112
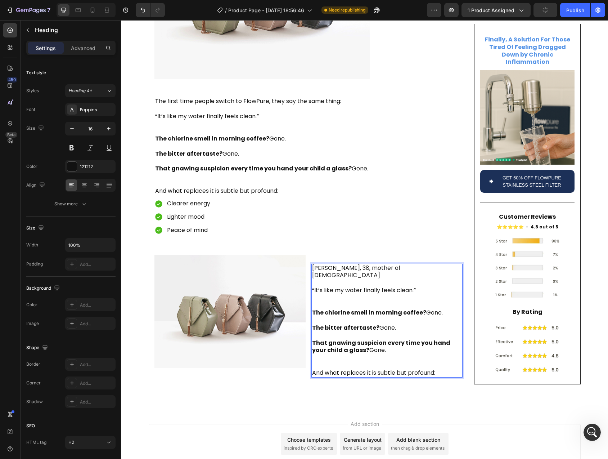
click at [342, 269] on p "[PERSON_NAME], 38, mother of [DEMOGRAPHIC_DATA] “It’s like my water finally fee…" at bounding box center [387, 320] width 150 height 112
click at [337, 264] on p "[PERSON_NAME], 38, mother of [DEMOGRAPHIC_DATA] “It’s like my water finally fee…" at bounding box center [387, 320] width 150 height 112
click at [336, 270] on p "[PERSON_NAME], 38, mother of [DEMOGRAPHIC_DATA] “It’s like my water finally fee…" at bounding box center [387, 320] width 150 height 112
click at [313, 264] on p "[PERSON_NAME], 38, mother of [DEMOGRAPHIC_DATA] “It’s like my water finally fee…" at bounding box center [387, 320] width 150 height 112
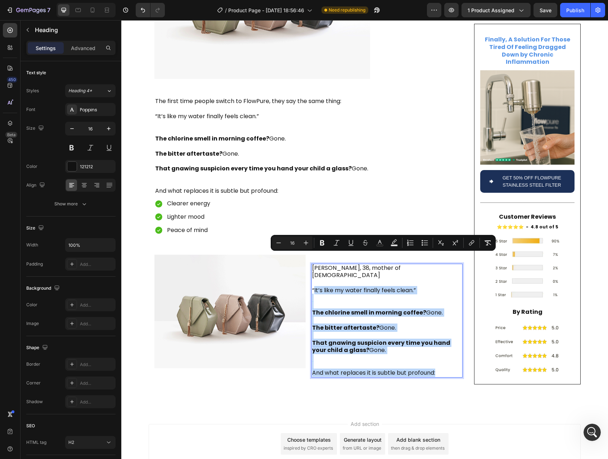
drag, startPoint x: 313, startPoint y: 257, endPoint x: 445, endPoint y: 340, distance: 155.4
click at [445, 340] on p "[PERSON_NAME], 38, mother of [DEMOGRAPHIC_DATA] “It’s like my water finally fee…" at bounding box center [387, 320] width 150 height 112
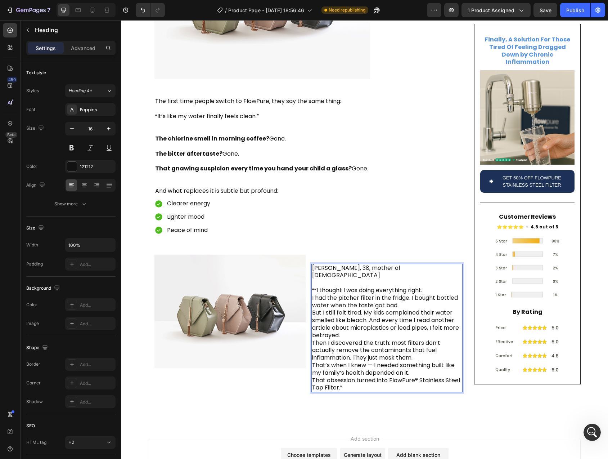
click at [312, 264] on p "[PERSON_NAME], 38, mother of [DEMOGRAPHIC_DATA] ““I thought I was doing everyth…" at bounding box center [387, 328] width 150 height 128
click at [429, 264] on p "[PERSON_NAME], 38, mother of [DEMOGRAPHIC_DATA] “I thought I was doing everythi…" at bounding box center [387, 328] width 150 height 128
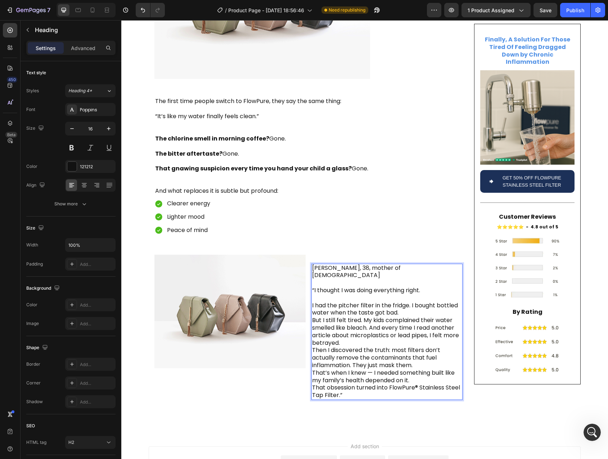
click at [409, 272] on p "[PERSON_NAME], 38, mother of [DEMOGRAPHIC_DATA] “I thought I was doing everythi…" at bounding box center [387, 331] width 150 height 135
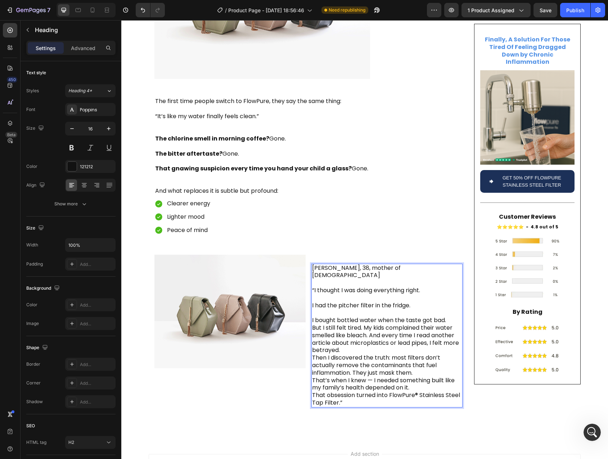
click at [362, 296] on p "[PERSON_NAME], 38, mother of [DEMOGRAPHIC_DATA] “I thought I was doing everythi…" at bounding box center [387, 335] width 150 height 142
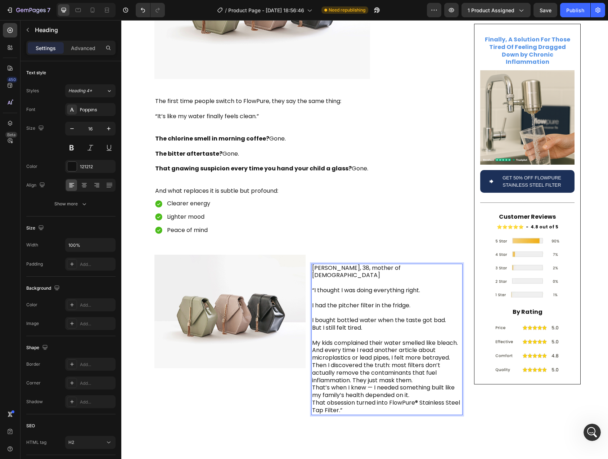
click at [446, 319] on p "[PERSON_NAME], 38, mother of [DEMOGRAPHIC_DATA] “I thought I was doing everythi…" at bounding box center [387, 339] width 150 height 150
click at [312, 318] on p "[PERSON_NAME], 38, mother of [DEMOGRAPHIC_DATA] “I thought I was doing everythi…" at bounding box center [387, 339] width 150 height 150
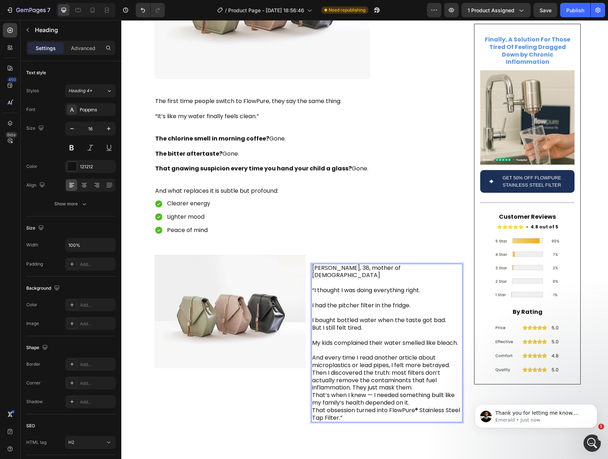
scroll to position [4528, 0]
click at [451, 333] on p "[PERSON_NAME], 38, mother of [DEMOGRAPHIC_DATA] “I thought I was doing everythi…" at bounding box center [387, 342] width 150 height 157
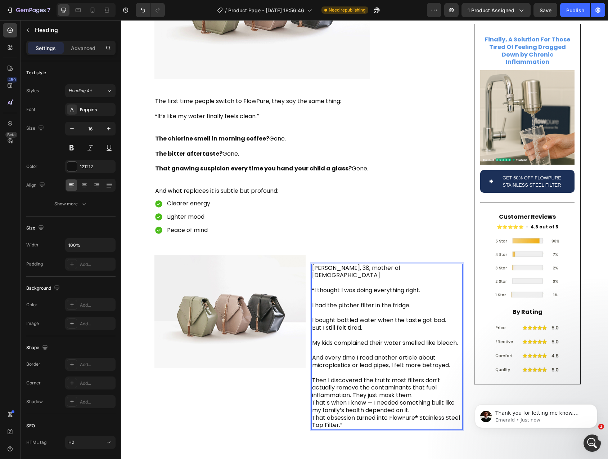
click at [422, 363] on p "[PERSON_NAME], 38, mother of [DEMOGRAPHIC_DATA] “I thought I was doing everythi…" at bounding box center [387, 346] width 150 height 165
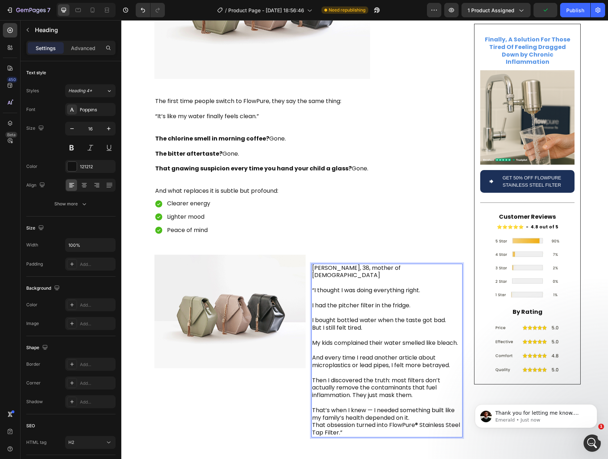
click at [370, 379] on p "[PERSON_NAME], 38, mother of [DEMOGRAPHIC_DATA] “I thought I was doing everythi…" at bounding box center [387, 350] width 150 height 172
click at [411, 385] on p "[PERSON_NAME], 38, mother of [DEMOGRAPHIC_DATA] “I thought I was doing everythi…" at bounding box center [387, 350] width 150 height 172
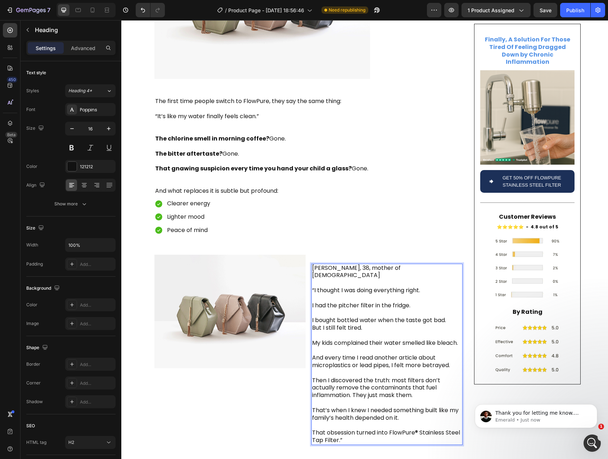
click at [393, 402] on p "[PERSON_NAME], 38, mother of [DEMOGRAPHIC_DATA] “I thought I was doing everythi…" at bounding box center [387, 354] width 150 height 180
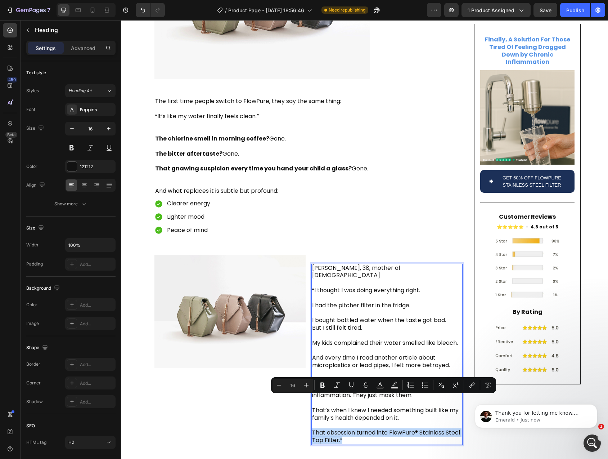
drag, startPoint x: 348, startPoint y: 410, endPoint x: 309, endPoint y: 401, distance: 39.8
click at [312, 401] on h2 "[PERSON_NAME], 38, mother of [DEMOGRAPHIC_DATA] “I thought I was doing everythi…" at bounding box center [387, 354] width 151 height 181
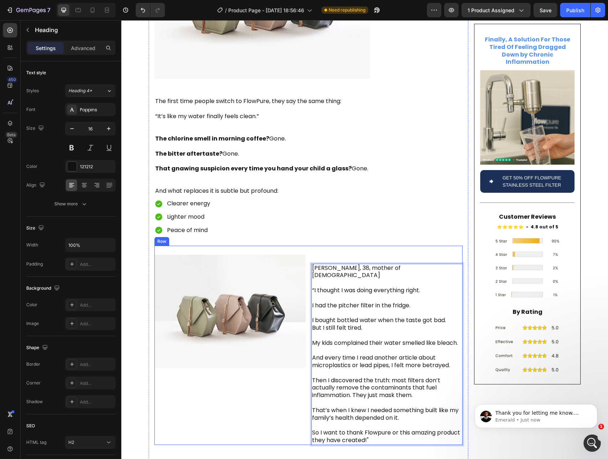
click at [259, 390] on div "Image" at bounding box center [230, 345] width 151 height 199
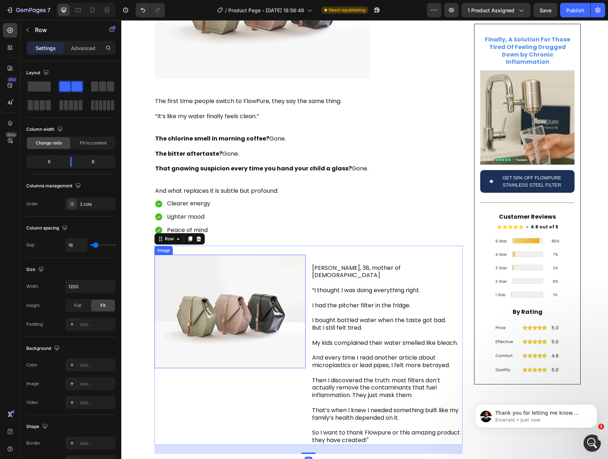
click at [245, 309] on img at bounding box center [230, 311] width 151 height 113
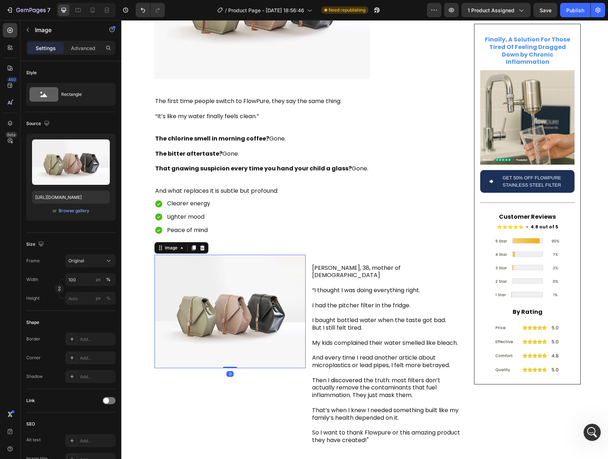
click at [222, 370] on div "Image 0" at bounding box center [230, 345] width 151 height 199
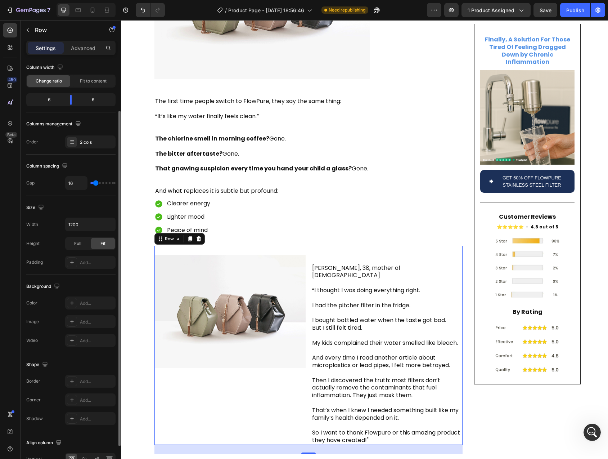
scroll to position [103, 0]
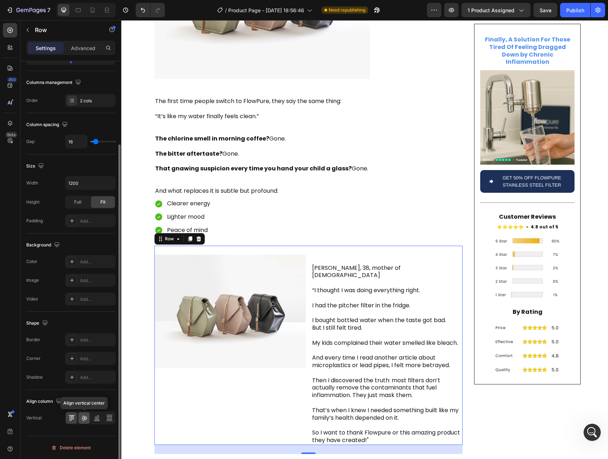
click at [84, 418] on icon at bounding box center [84, 418] width 6 height 5
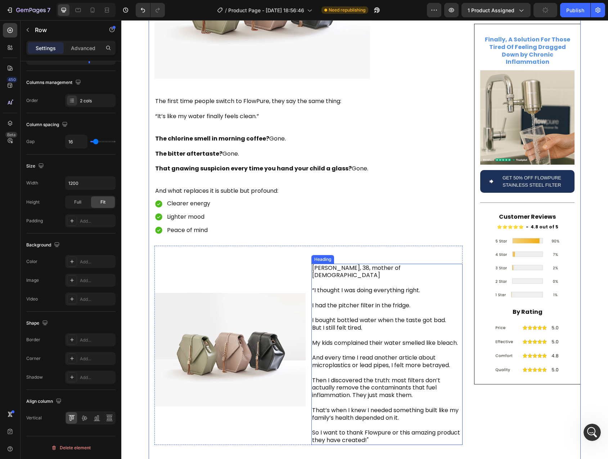
click at [394, 328] on p "[PERSON_NAME], 38, mother of [DEMOGRAPHIC_DATA] “I thought I was doing everythi…" at bounding box center [387, 354] width 150 height 180
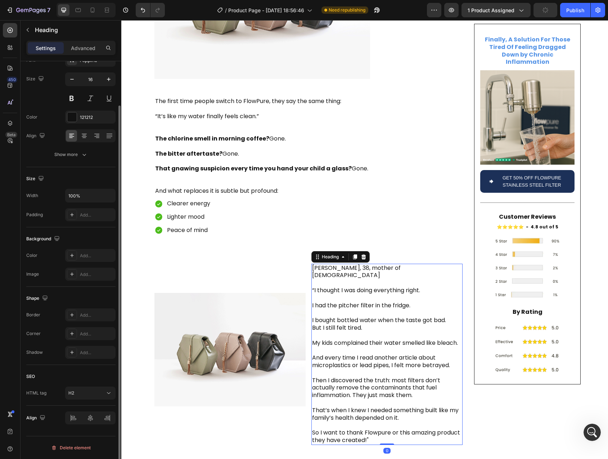
scroll to position [0, 0]
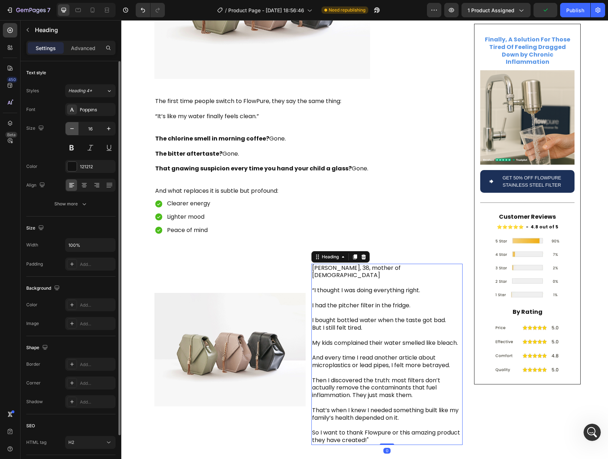
click at [72, 126] on icon "button" at bounding box center [71, 128] width 7 height 7
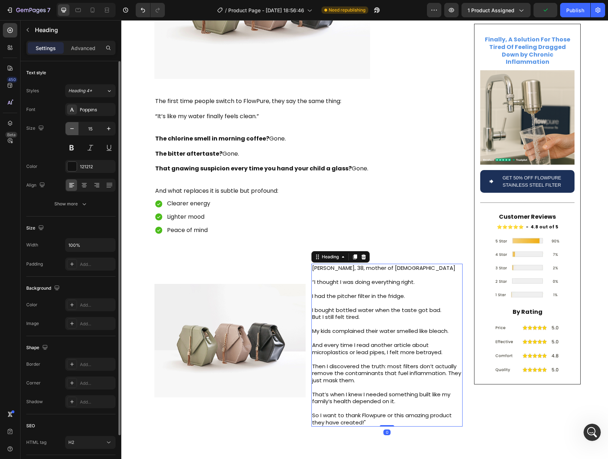
type input "14"
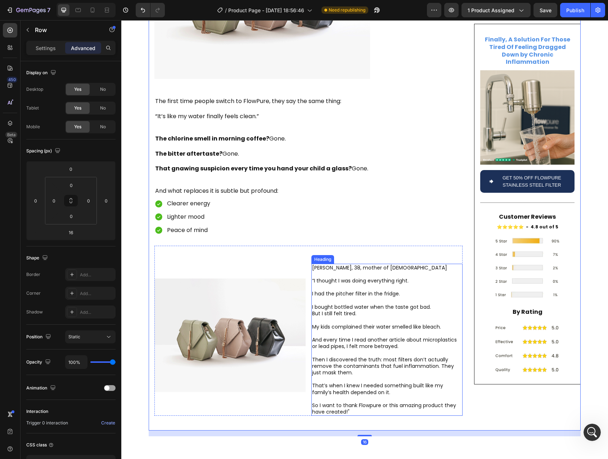
click at [356, 282] on p "[PERSON_NAME], 38, mother of [DEMOGRAPHIC_DATA] “I thought I was doing everythi…" at bounding box center [387, 339] width 150 height 151
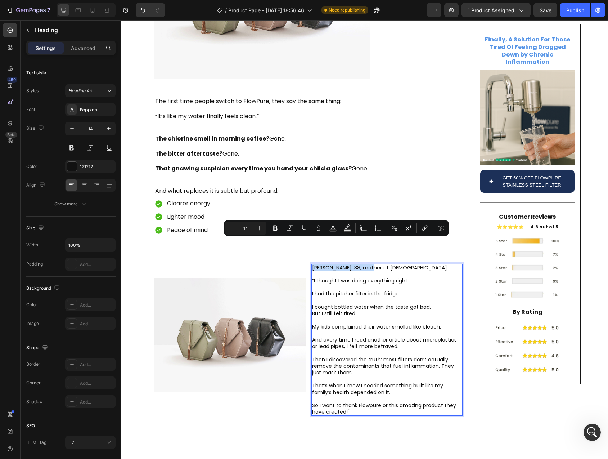
drag, startPoint x: 354, startPoint y: 241, endPoint x: 309, endPoint y: 241, distance: 45.0
click at [312, 264] on p "[PERSON_NAME], 38, mother of [DEMOGRAPHIC_DATA] “I thought I was doing everythi…" at bounding box center [387, 339] width 150 height 151
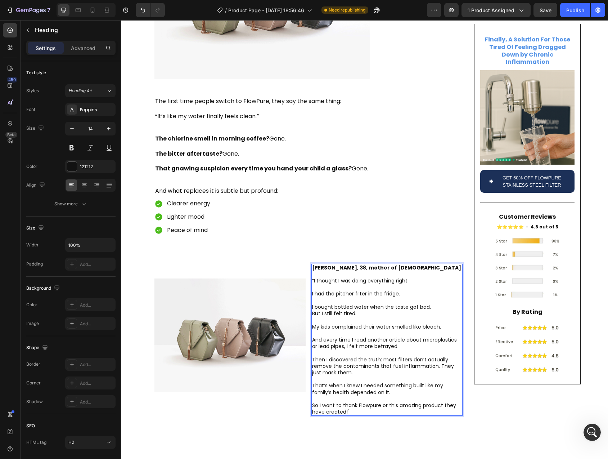
click at [389, 278] on p "[PERSON_NAME], 38, mother of [DEMOGRAPHIC_DATA] “I thought I was doing everythi…" at bounding box center [387, 339] width 150 height 151
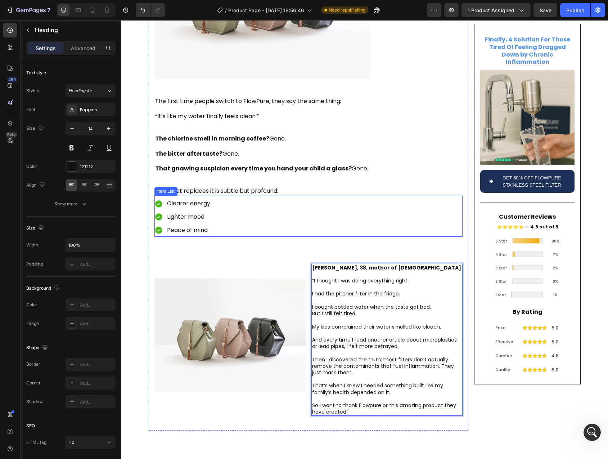
click at [399, 197] on div "Clearer energy Lighter mood Peace of mind" at bounding box center [309, 216] width 308 height 39
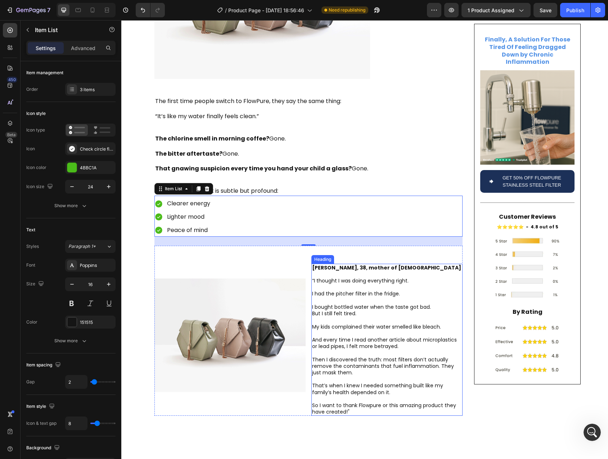
click at [336, 280] on p "⁠⁠⁠⁠⁠⁠⁠ [PERSON_NAME], 38, mother of [DEMOGRAPHIC_DATA] “I thought I was doing …" at bounding box center [387, 339] width 150 height 151
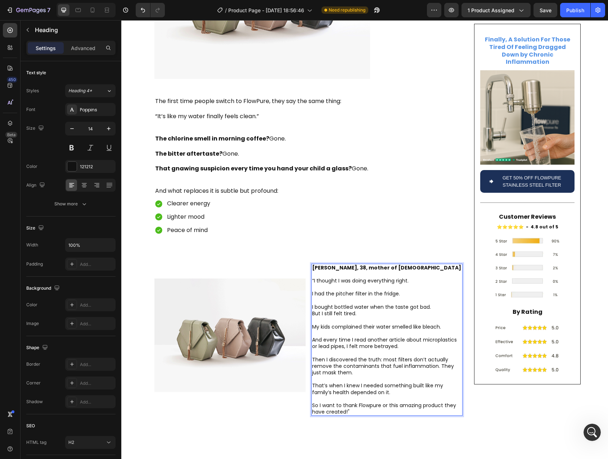
click at [312, 264] on p "[PERSON_NAME], 38, mother of [DEMOGRAPHIC_DATA] “I thought I was doing everythi…" at bounding box center [387, 339] width 150 height 151
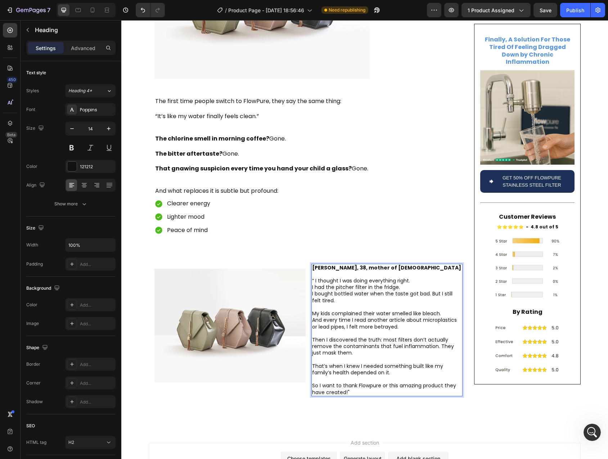
click at [313, 264] on p "[PERSON_NAME], 38, mother of [DEMOGRAPHIC_DATA] “ I thought I was doing everyth…" at bounding box center [387, 329] width 150 height 131
click at [312, 267] on p "[PERSON_NAME], 38, mother of [DEMOGRAPHIC_DATA] “ I thought I was doing everyth…" at bounding box center [387, 329] width 150 height 131
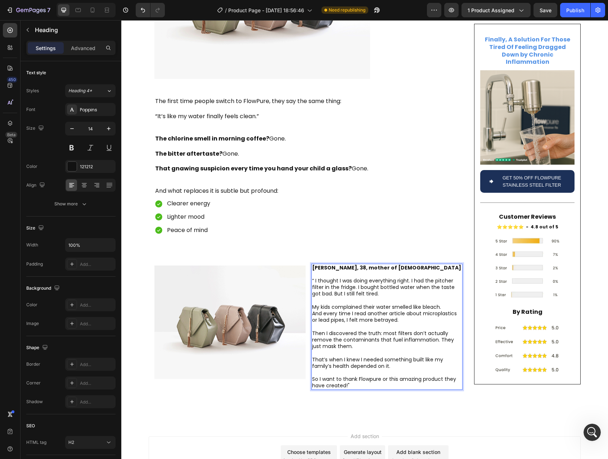
click at [323, 306] on p "[PERSON_NAME], 38, mother of [DEMOGRAPHIC_DATA] “ I thought I was doing everyth…" at bounding box center [387, 326] width 150 height 125
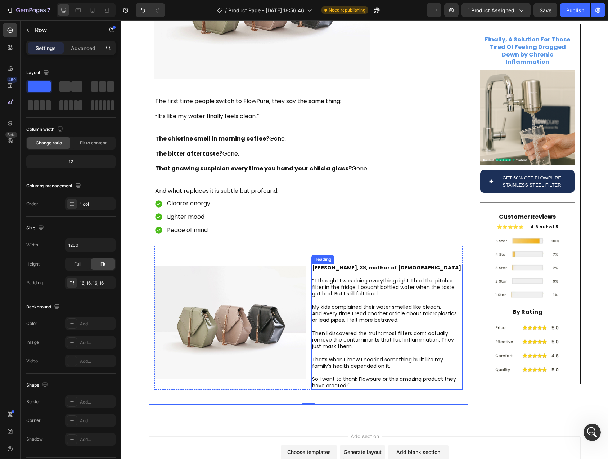
click at [356, 361] on p "⁠⁠⁠⁠⁠⁠⁠ [PERSON_NAME], 38, mother of [DEMOGRAPHIC_DATA] “ I thought I was doing…" at bounding box center [387, 326] width 150 height 125
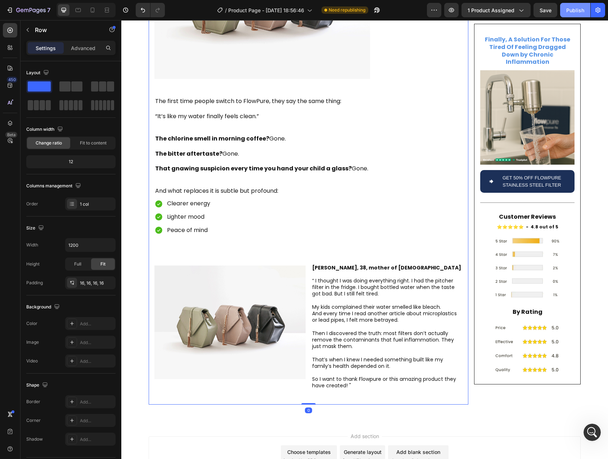
click at [573, 8] on div "Publish" at bounding box center [576, 10] width 18 height 8
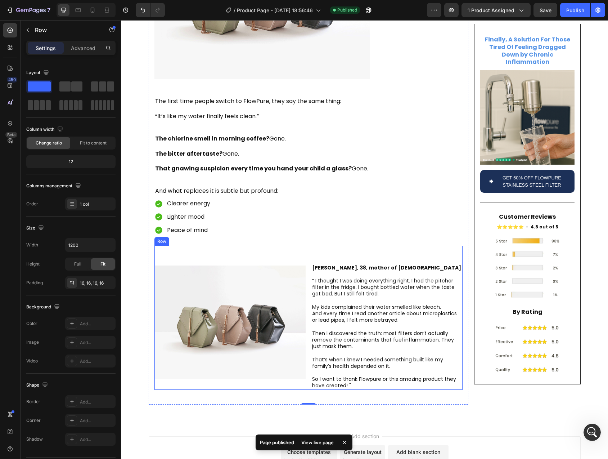
click at [295, 246] on div "Image" at bounding box center [230, 318] width 151 height 144
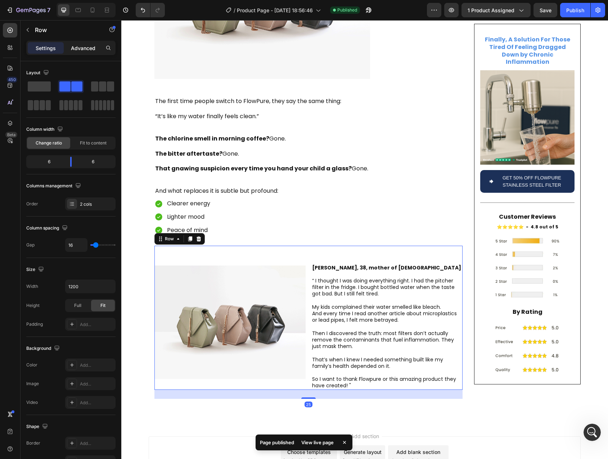
click at [85, 50] on p "Advanced" at bounding box center [83, 48] width 24 height 8
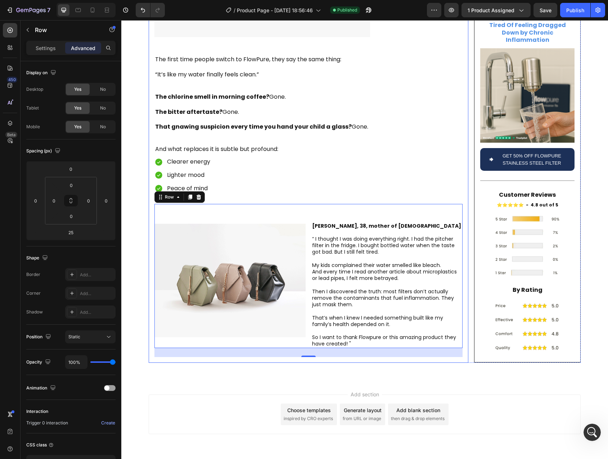
scroll to position [4582, 0]
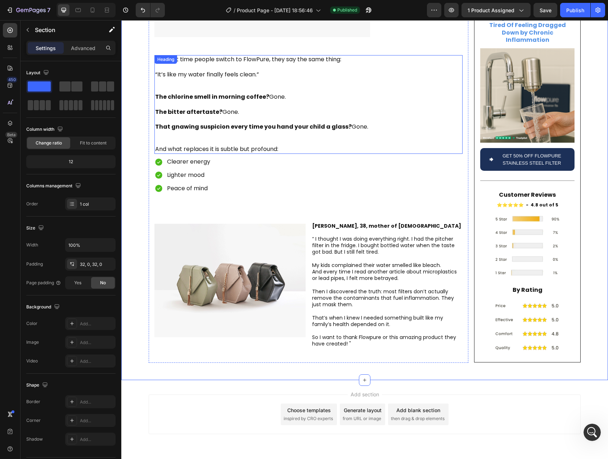
click at [231, 111] on p "The first time people switch to FlowPure, they say the same thing: “It’s like m…" at bounding box center [308, 104] width 307 height 97
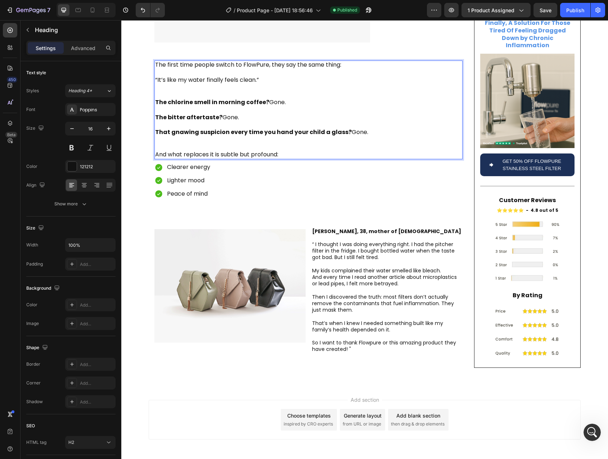
scroll to position [1611, 0]
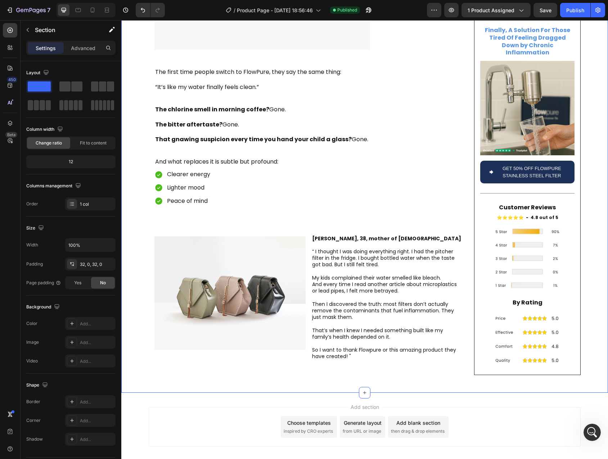
click at [187, 68] on p "The first time people switch to FlowPure, they say the same thing: “It’s like m…" at bounding box center [308, 116] width 307 height 97
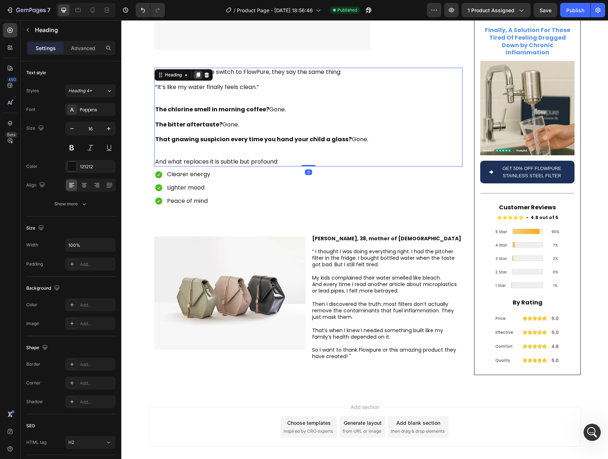
click at [195, 71] on div at bounding box center [198, 75] width 9 height 9
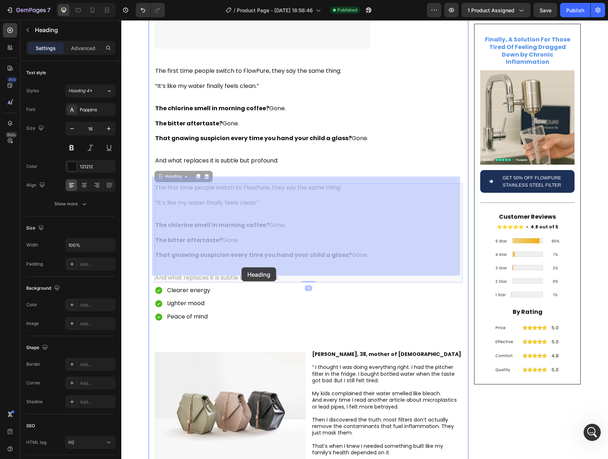
scroll to position [1740, 0]
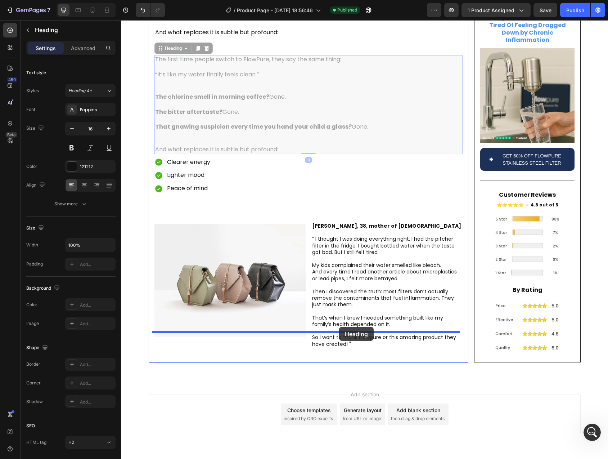
drag, startPoint x: 163, startPoint y: 151, endPoint x: 339, endPoint y: 327, distance: 248.8
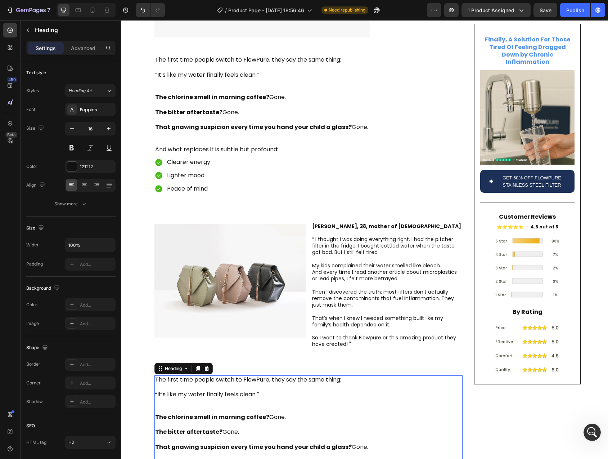
click at [160, 375] on h2 "The first time people switch to FlowPure, they say the same thing: “It’s like m…" at bounding box center [309, 424] width 308 height 99
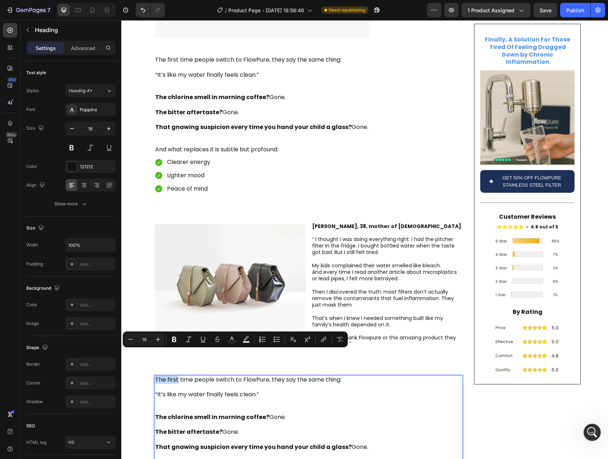
click at [159, 376] on p "The first time people switch to FlowPure, they say the same thing: “It’s like m…" at bounding box center [308, 424] width 307 height 97
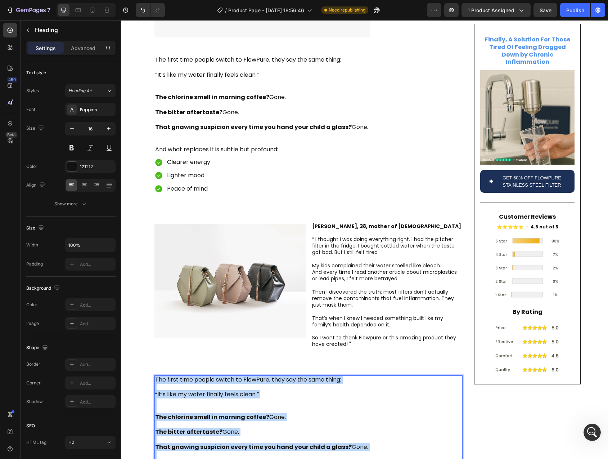
drag, startPoint x: 159, startPoint y: 355, endPoint x: 291, endPoint y: 443, distance: 158.7
click at [291, 443] on p "The first time people switch to FlowPure, they say the same thing: “It’s like m…" at bounding box center [308, 424] width 307 height 97
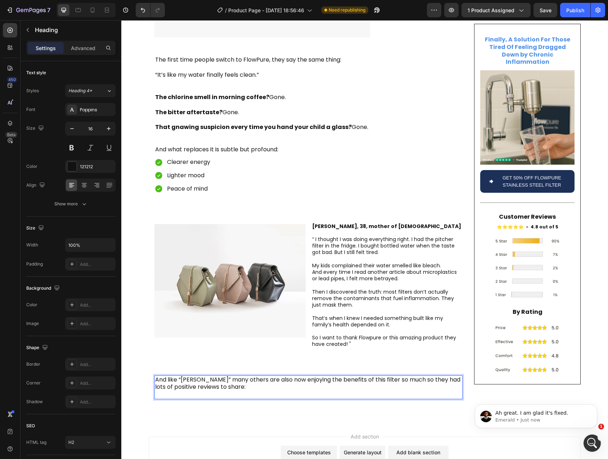
scroll to position [0, 0]
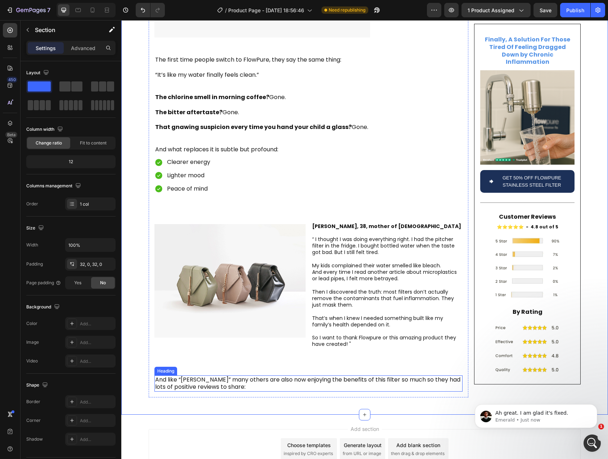
click at [180, 376] on p "And like “[PERSON_NAME]” many others are also now enjoying the benefits of this…" at bounding box center [308, 383] width 307 height 15
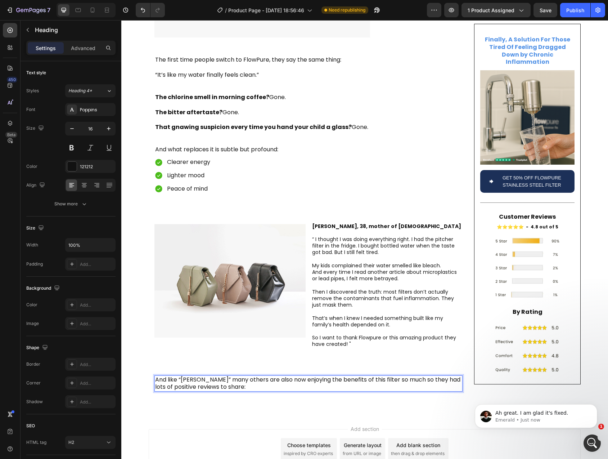
click at [193, 376] on p "And like “[PERSON_NAME]” many others are also now enjoying the benefits of this…" at bounding box center [308, 383] width 307 height 15
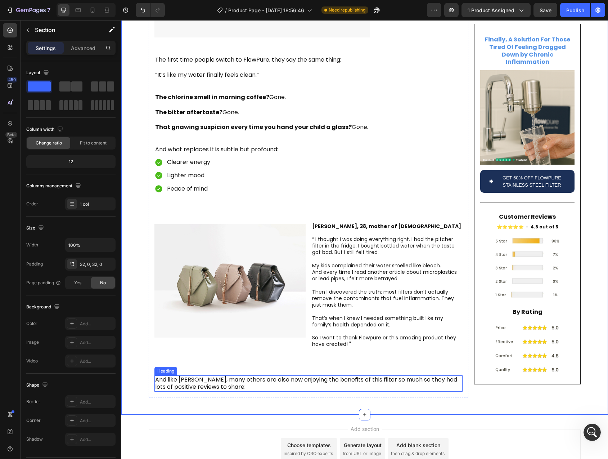
click at [267, 376] on p "And like [PERSON_NAME], many others are also now enjoying the benefits of this …" at bounding box center [308, 383] width 307 height 15
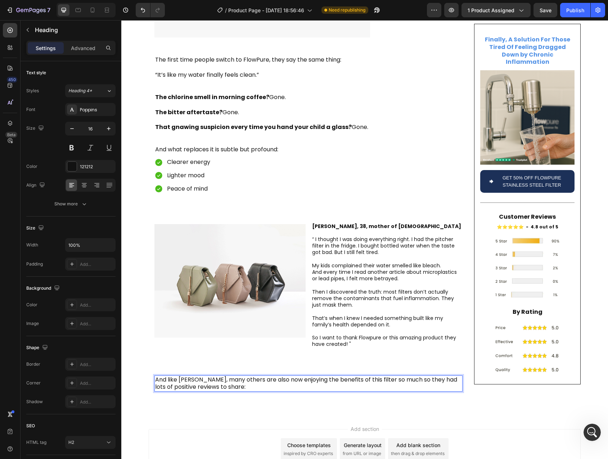
click at [265, 376] on p "And like [PERSON_NAME], many others are also now enjoying the benefits of this …" at bounding box center [308, 383] width 307 height 15
click at [356, 376] on p "And like [PERSON_NAME], many others are also enjoying the benefits of this filt…" at bounding box center [308, 383] width 307 height 15
drag, startPoint x: 356, startPoint y: 356, endPoint x: 441, endPoint y: 355, distance: 85.0
click at [441, 376] on p "And like [PERSON_NAME], many others are also enjoying the benefits of this filt…" at bounding box center [308, 383] width 307 height 15
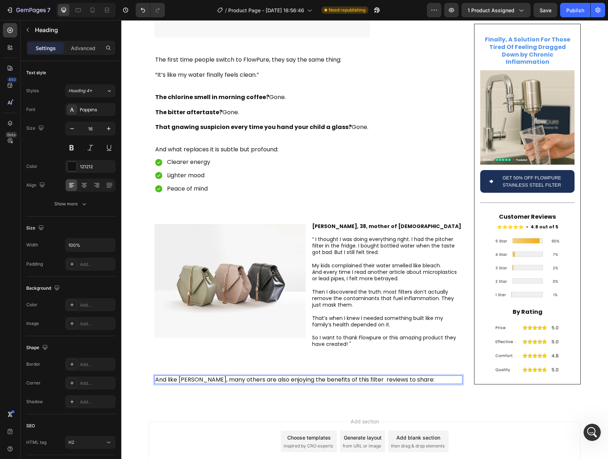
click at [369, 376] on p "And like [PERSON_NAME], many others are also enjoying the benefits of this filt…" at bounding box center [308, 380] width 307 height 8
drag, startPoint x: 369, startPoint y: 354, endPoint x: 412, endPoint y: 356, distance: 42.9
click at [412, 376] on p "And like [PERSON_NAME], many others are also enjoying the benefits of this filt…" at bounding box center [308, 380] width 307 height 8
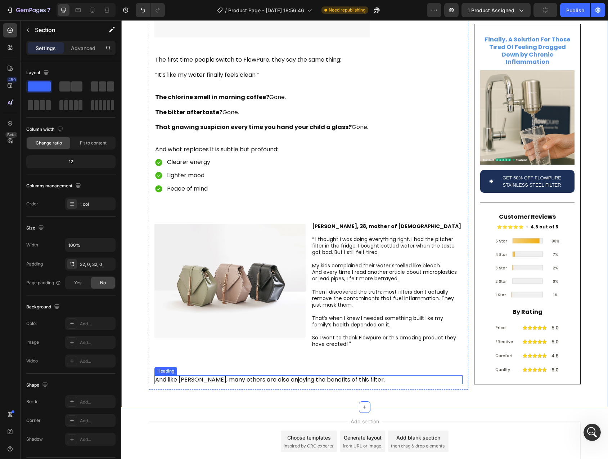
click at [164, 376] on p "And like [PERSON_NAME], many others are also enjoying the benefits of this filt…" at bounding box center [308, 380] width 307 height 8
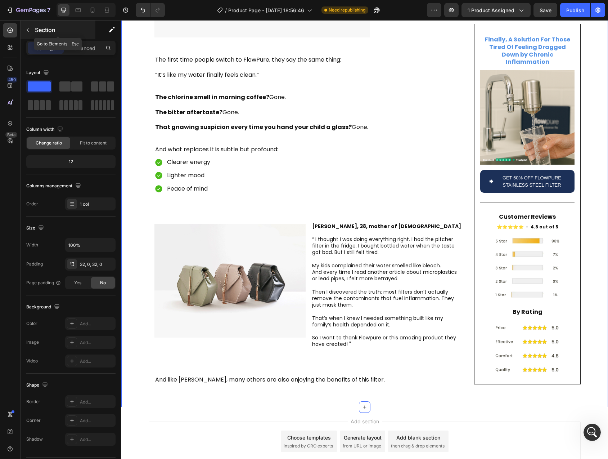
click at [29, 32] on icon "button" at bounding box center [28, 30] width 6 height 6
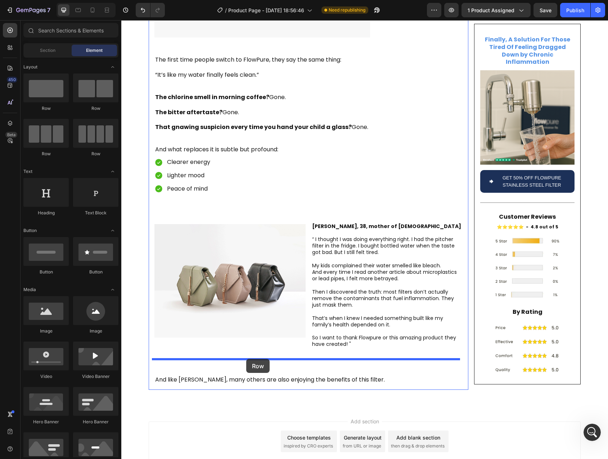
drag, startPoint x: 172, startPoint y: 157, endPoint x: 247, endPoint y: 357, distance: 213.1
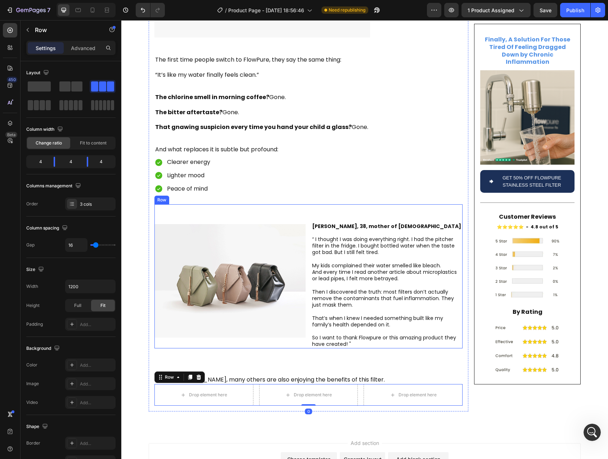
click at [236, 283] on img at bounding box center [230, 280] width 151 height 113
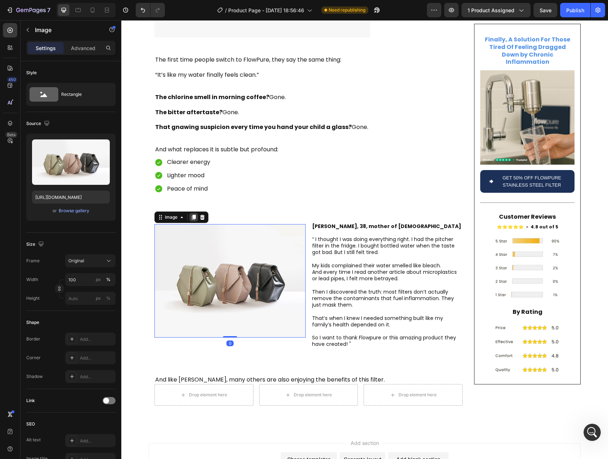
click at [192, 215] on icon at bounding box center [194, 217] width 4 height 5
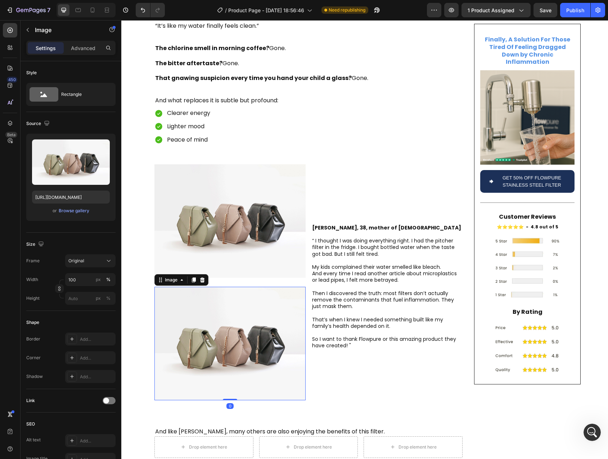
scroll to position [1752, 0]
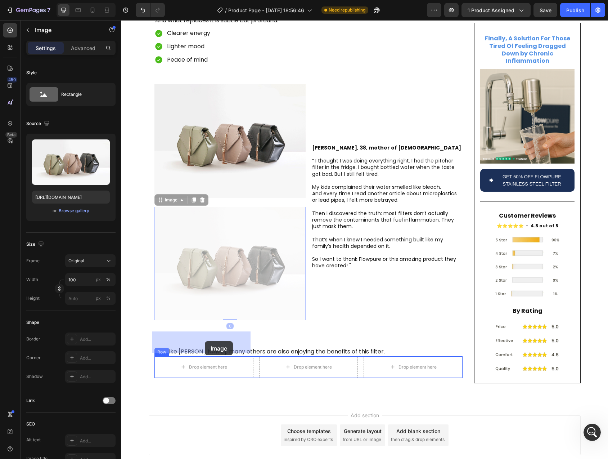
drag, startPoint x: 161, startPoint y: 173, endPoint x: 205, endPoint y: 342, distance: 174.1
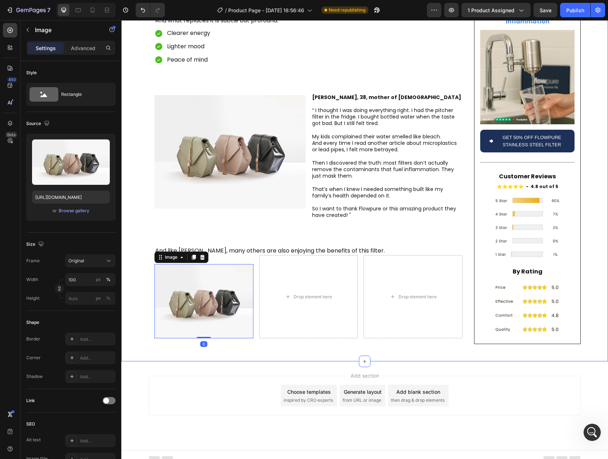
scroll to position [1734, 0]
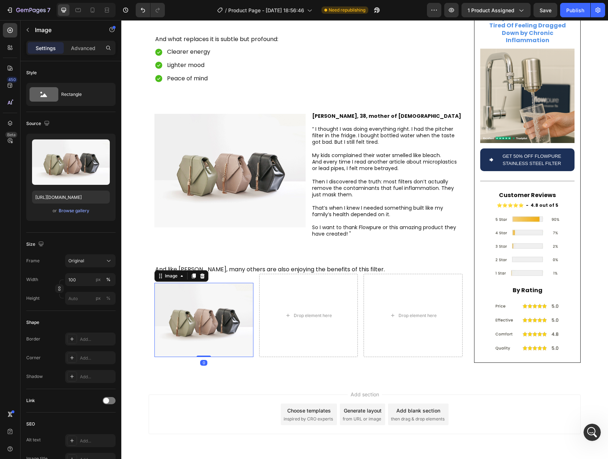
click at [192, 274] on icon at bounding box center [194, 276] width 4 height 5
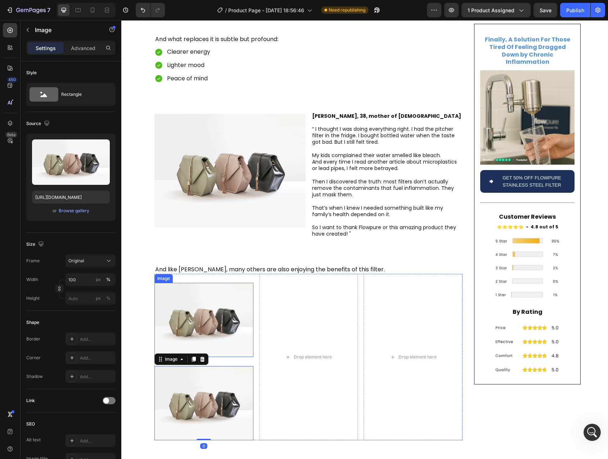
scroll to position [1752, 0]
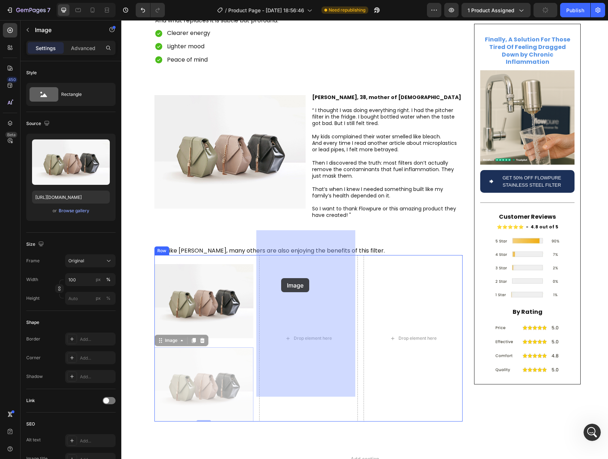
drag, startPoint x: 169, startPoint y: 315, endPoint x: 274, endPoint y: 283, distance: 109.2
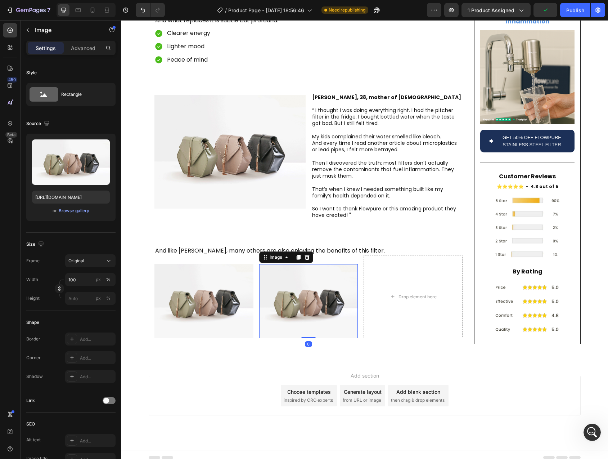
scroll to position [1734, 0]
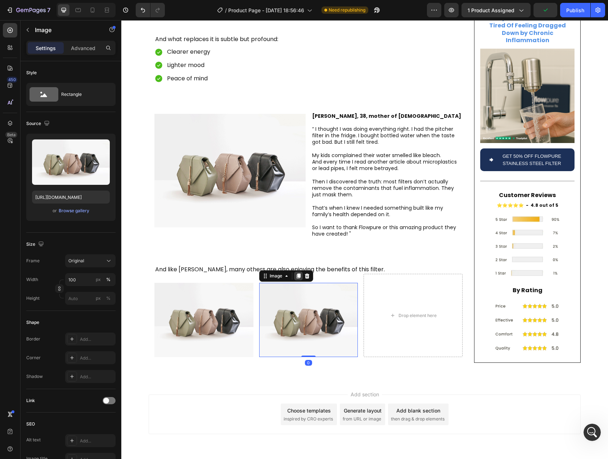
click at [299, 273] on icon at bounding box center [299, 276] width 6 height 6
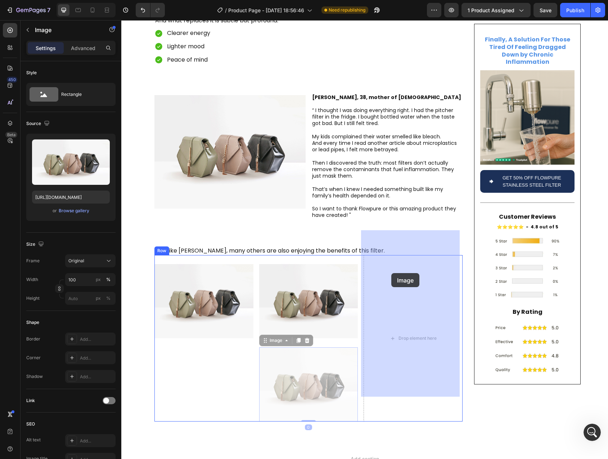
drag, startPoint x: 267, startPoint y: 318, endPoint x: 392, endPoint y: 273, distance: 132.8
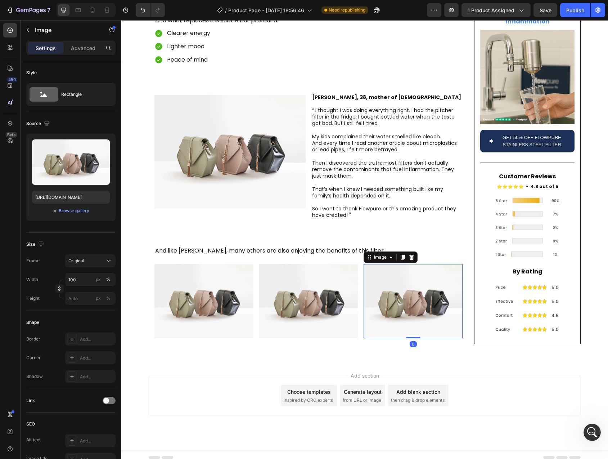
scroll to position [1734, 0]
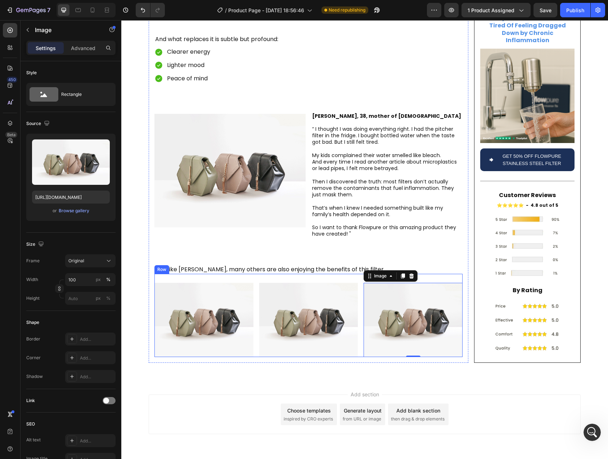
click at [359, 276] on div "Image Image Image 0 Row" at bounding box center [309, 315] width 308 height 83
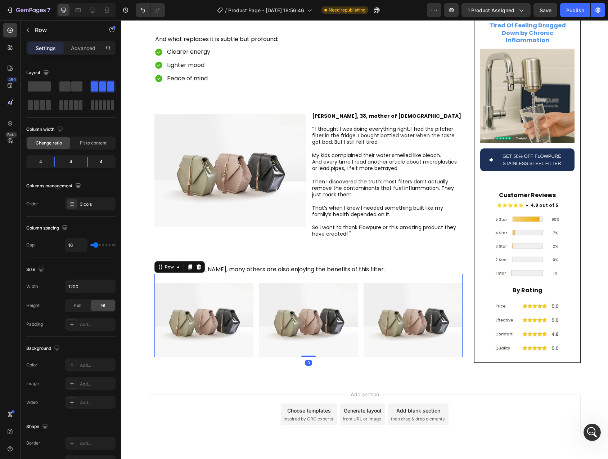
click at [84, 49] on p "Advanced" at bounding box center [83, 48] width 24 height 8
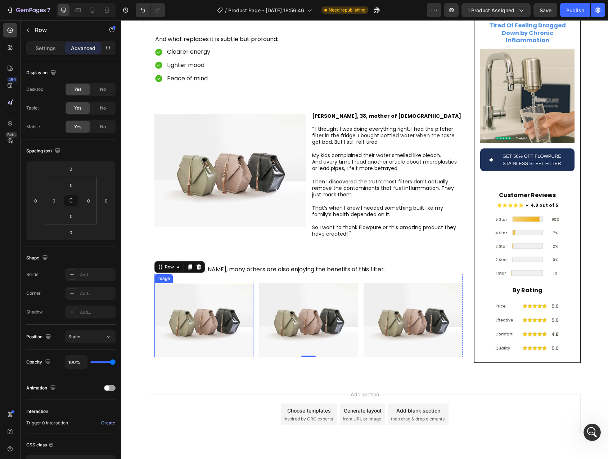
click at [199, 274] on div "Image" at bounding box center [204, 315] width 99 height 83
click at [188, 265] on icon at bounding box center [190, 267] width 4 height 5
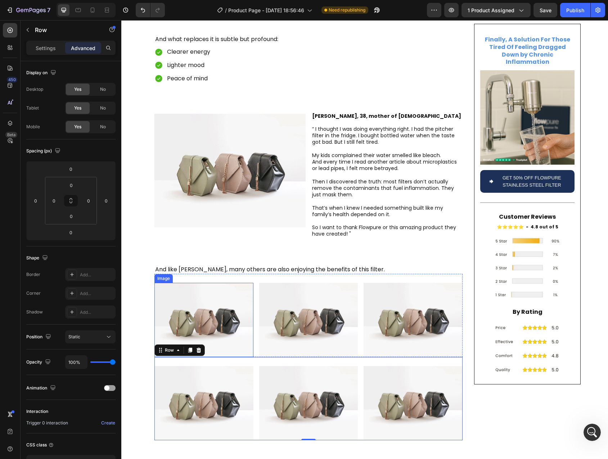
scroll to position [1752, 0]
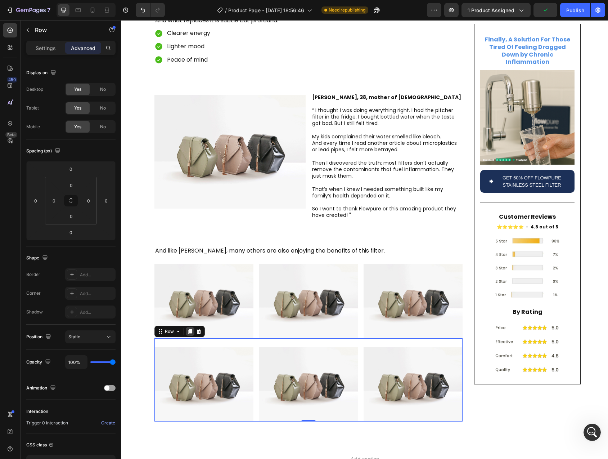
click at [188, 329] on icon at bounding box center [190, 331] width 4 height 5
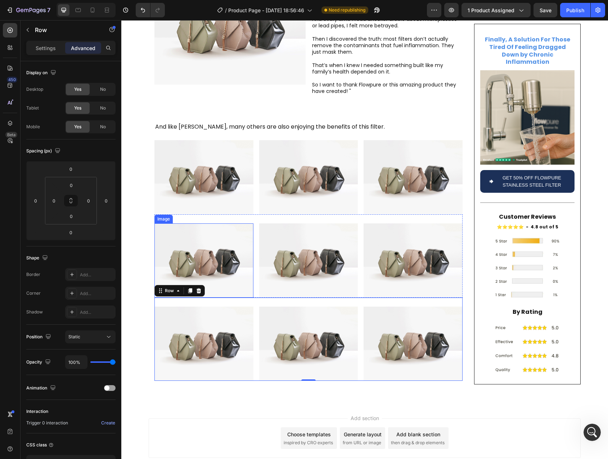
scroll to position [1757, 0]
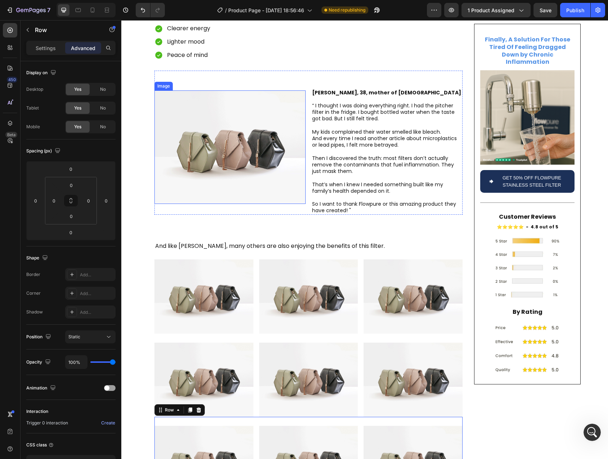
click at [226, 149] on img at bounding box center [230, 146] width 151 height 113
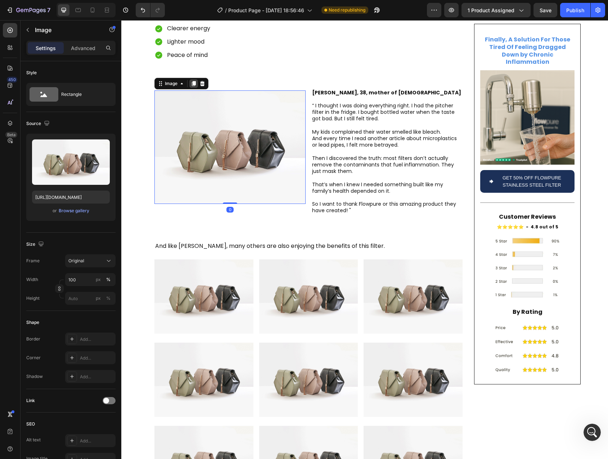
click at [192, 81] on icon at bounding box center [194, 83] width 4 height 5
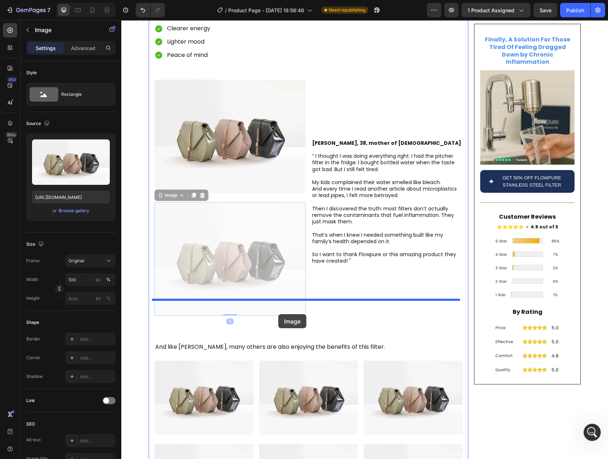
scroll to position [2001, 0]
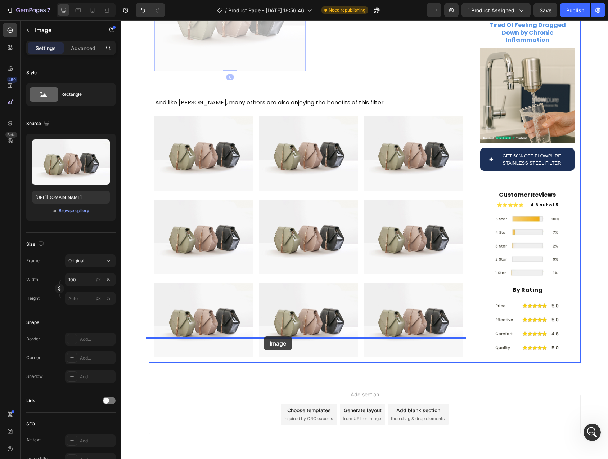
drag, startPoint x: 163, startPoint y: 171, endPoint x: 264, endPoint y: 336, distance: 193.7
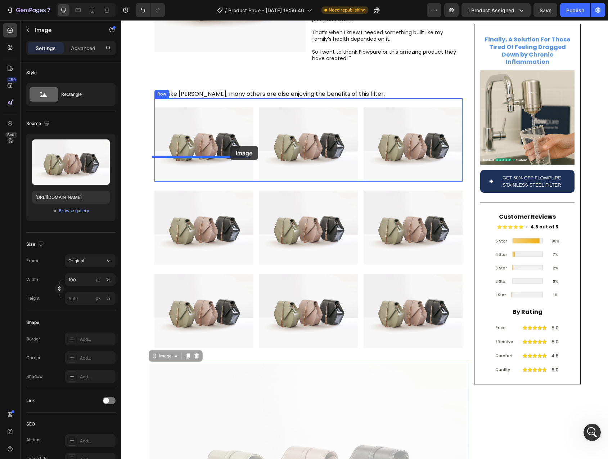
scroll to position [1906, 0]
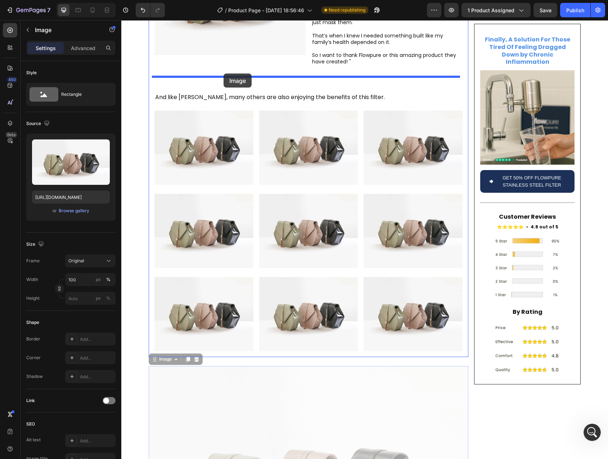
drag, startPoint x: 162, startPoint y: 240, endPoint x: 224, endPoint y: 75, distance: 176.1
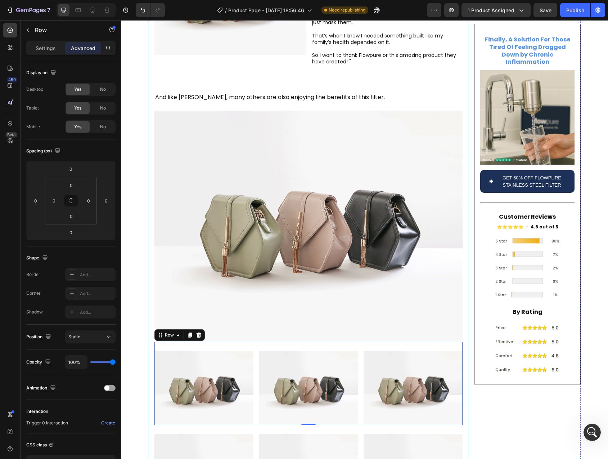
drag, startPoint x: 157, startPoint y: 314, endPoint x: 200, endPoint y: 78, distance: 240.6
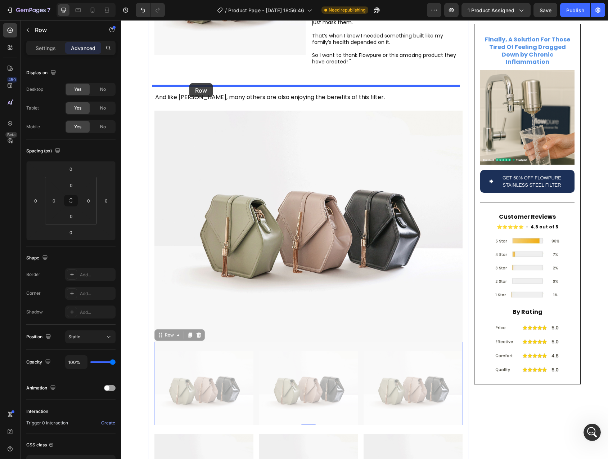
drag, startPoint x: 163, startPoint y: 312, endPoint x: 189, endPoint y: 83, distance: 230.2
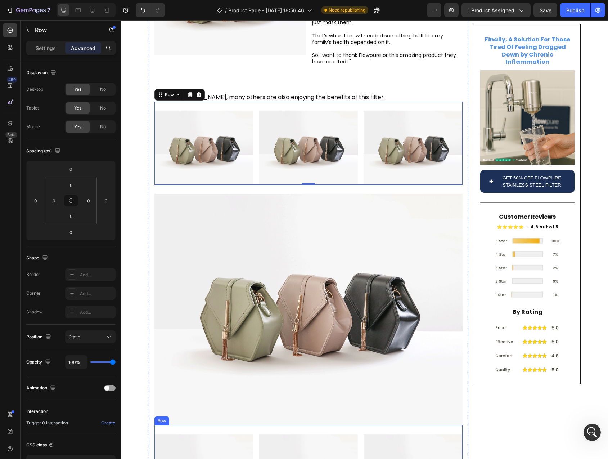
click at [188, 425] on div "Image" at bounding box center [204, 466] width 99 height 83
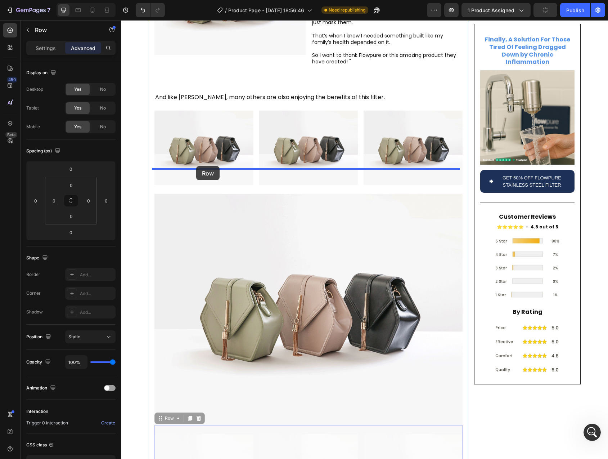
drag, startPoint x: 160, startPoint y: 394, endPoint x: 196, endPoint y: 166, distance: 231.3
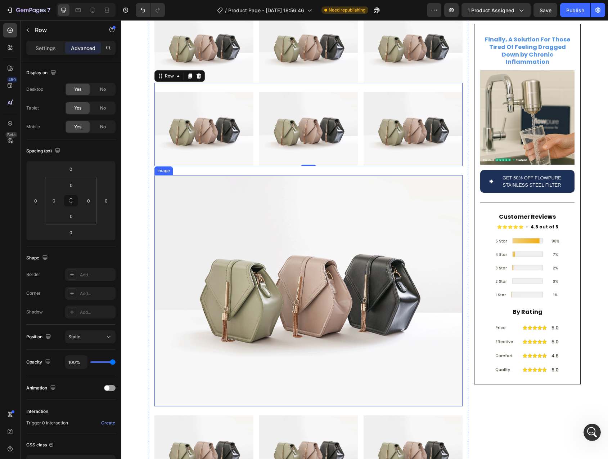
scroll to position [2022, 0]
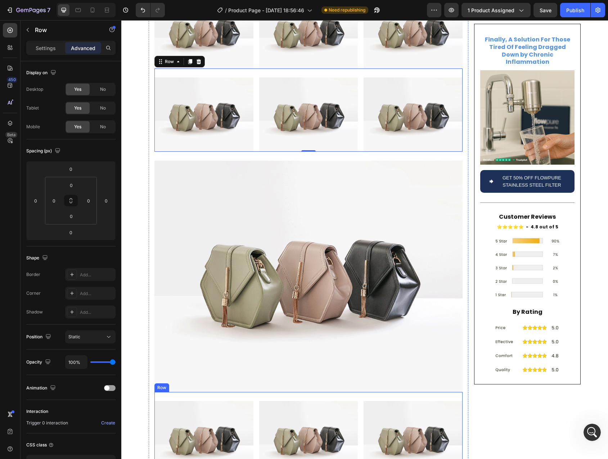
click at [188, 392] on div "Image" at bounding box center [204, 433] width 99 height 83
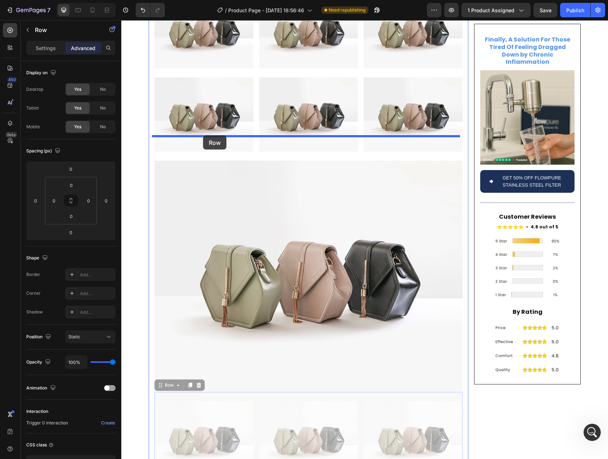
drag, startPoint x: 161, startPoint y: 361, endPoint x: 203, endPoint y: 135, distance: 229.7
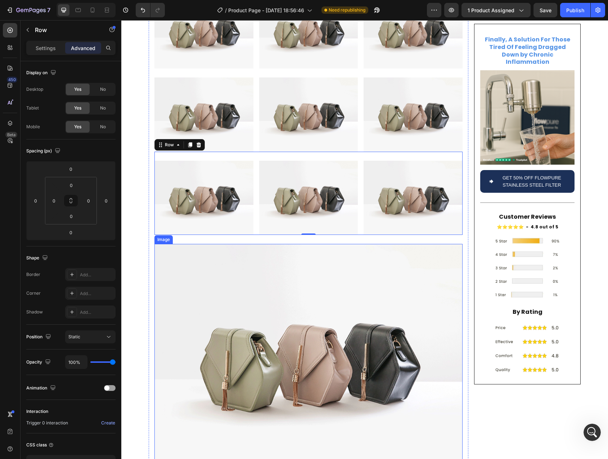
click at [268, 267] on img at bounding box center [309, 359] width 308 height 231
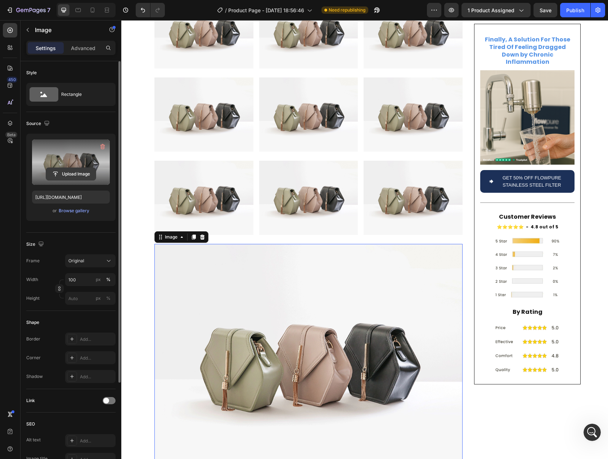
click at [69, 174] on input "file" at bounding box center [71, 174] width 50 height 12
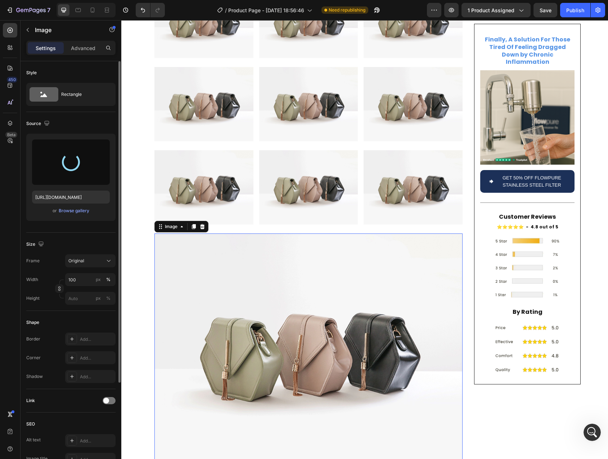
type input "https://cdn.shopify.com/s/files/1/0744/9876/9163/files/gempages_547265743364817…"
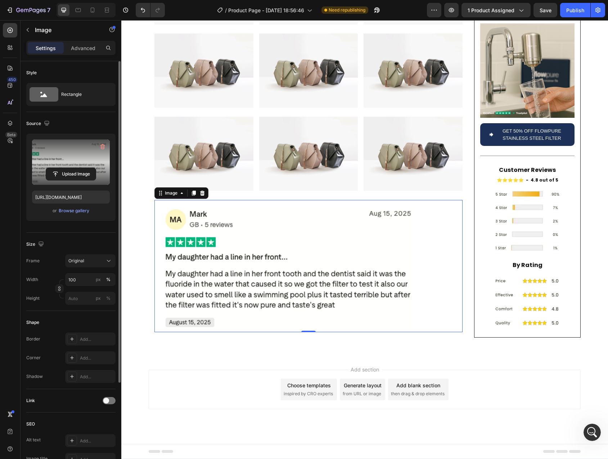
scroll to position [2041, 0]
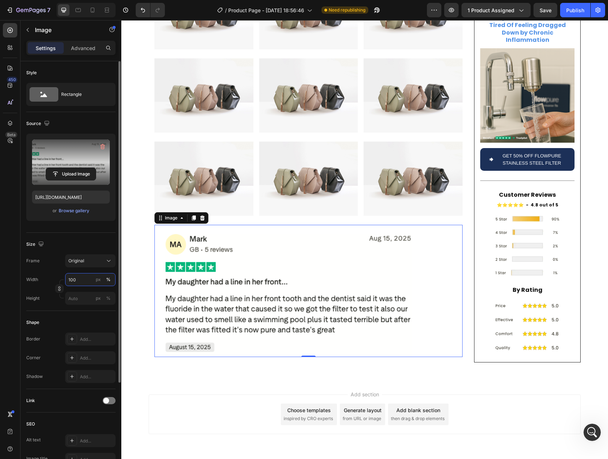
click at [76, 281] on input "100" at bounding box center [90, 279] width 50 height 13
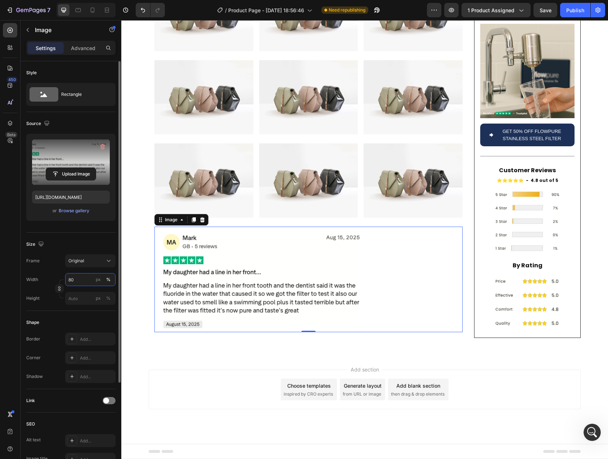
scroll to position [2015, 0]
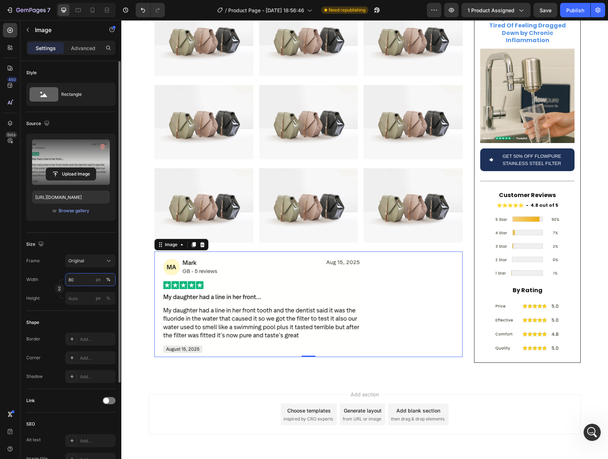
click at [71, 279] on input "80" at bounding box center [90, 279] width 50 height 13
type input "70"
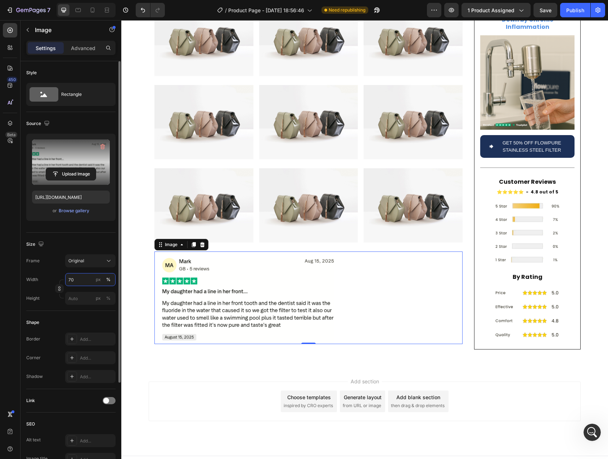
scroll to position [2002, 0]
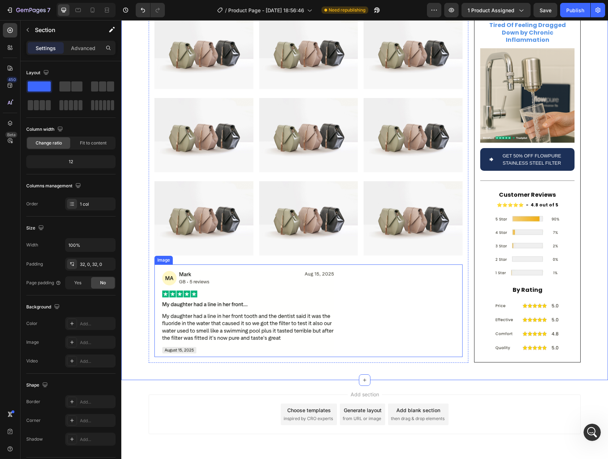
click at [363, 269] on img at bounding box center [263, 310] width 216 height 92
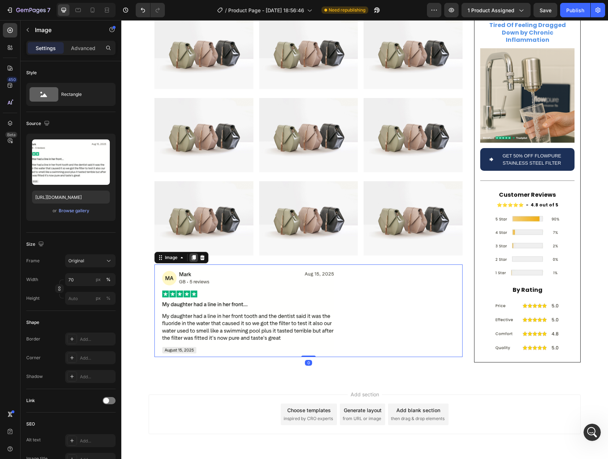
click at [192, 255] on icon at bounding box center [194, 257] width 4 height 5
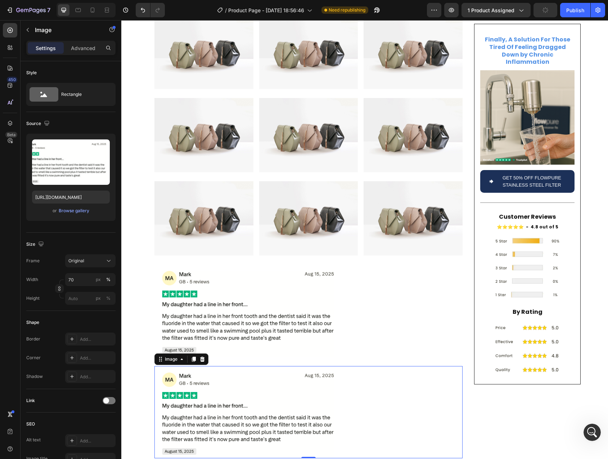
scroll to position [2103, 0]
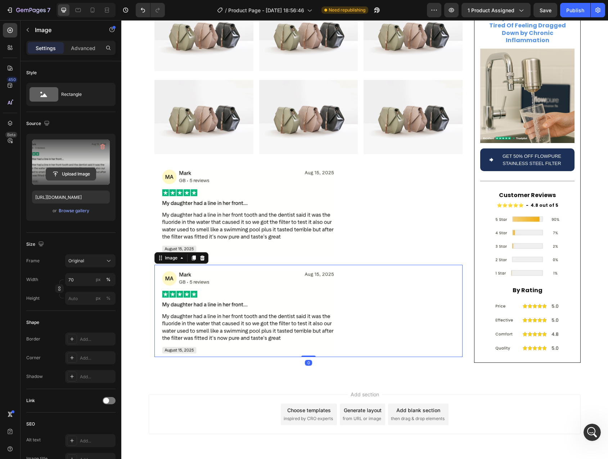
click at [65, 173] on input "file" at bounding box center [71, 174] width 50 height 12
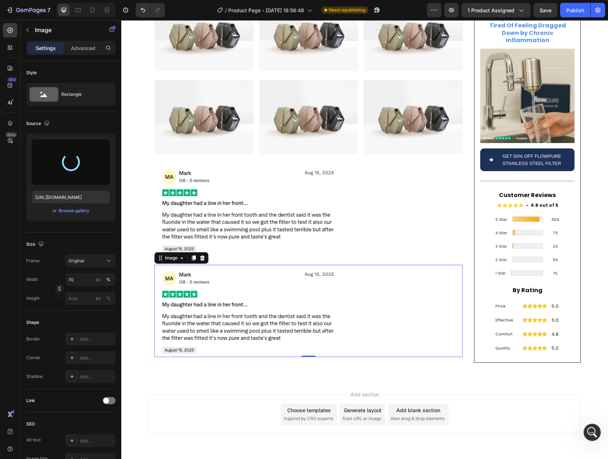
type input "https://cdn.shopify.com/s/files/1/0744/9876/9163/files/gempages_547265743364817…"
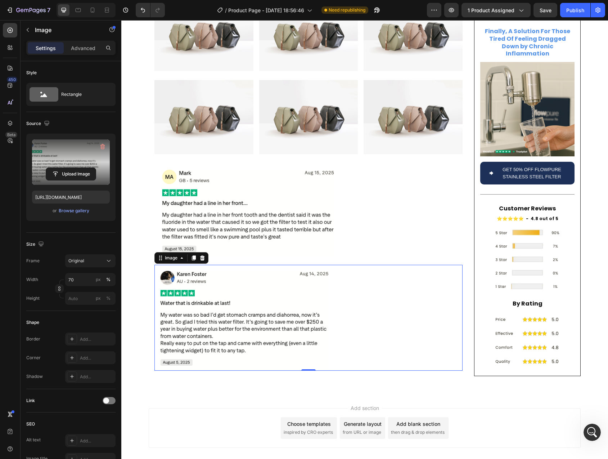
scroll to position [2114, 0]
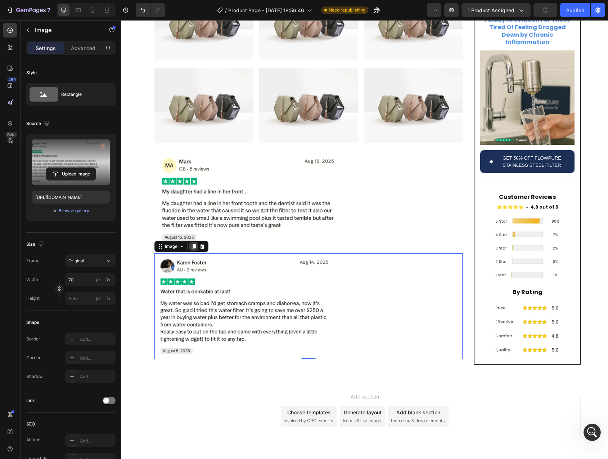
click at [191, 243] on icon at bounding box center [194, 246] width 6 height 6
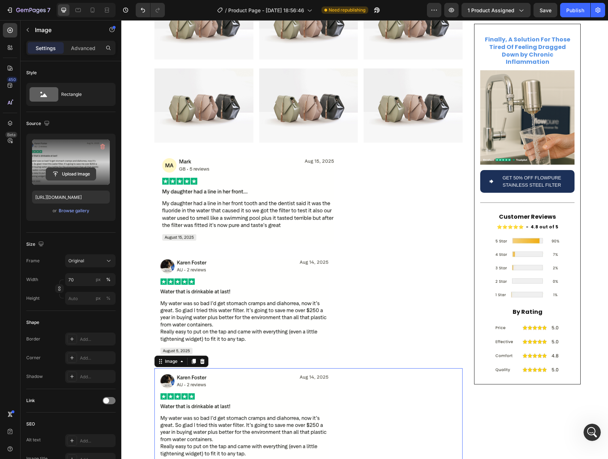
click at [77, 171] on input "file" at bounding box center [71, 174] width 50 height 12
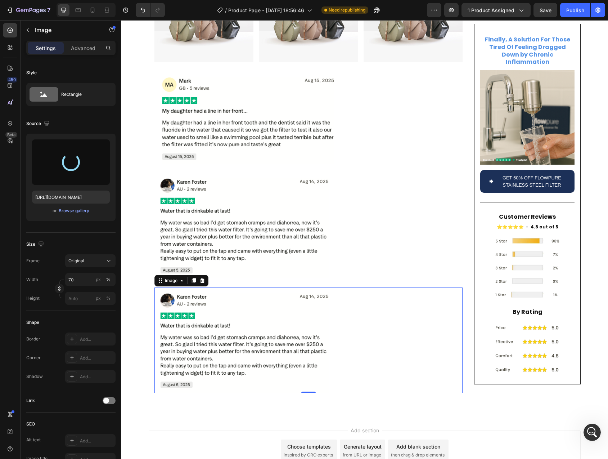
scroll to position [2230, 0]
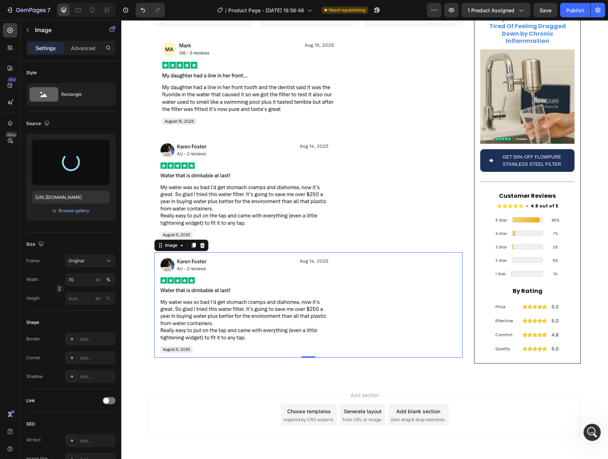
type input "https://cdn.shopify.com/s/files/1/0744/9876/9163/files/gempages_547265743364817…"
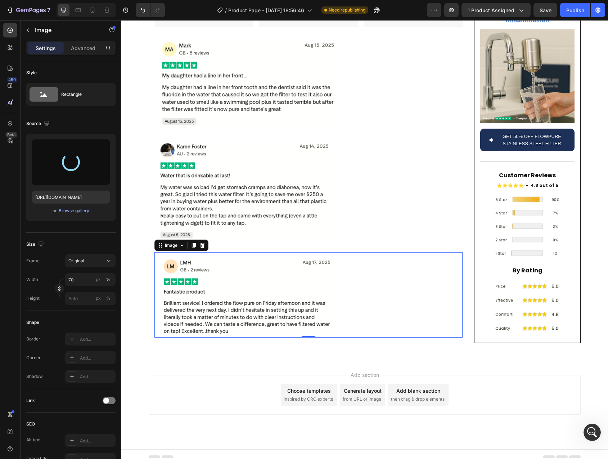
scroll to position [2211, 0]
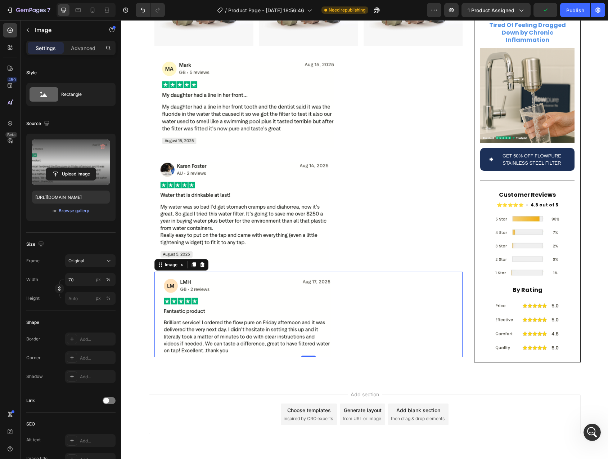
click at [192, 262] on icon at bounding box center [194, 264] width 4 height 5
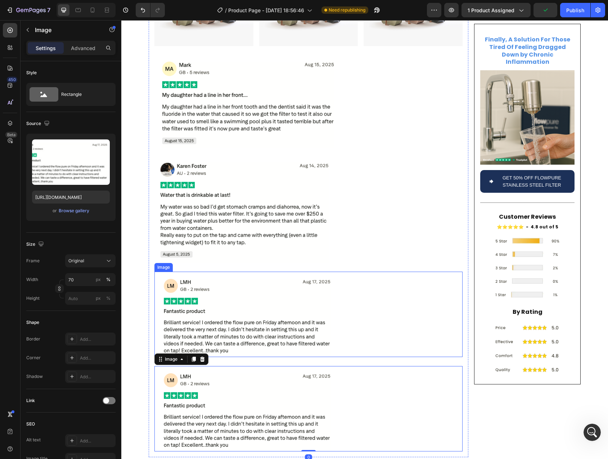
scroll to position [2230, 0]
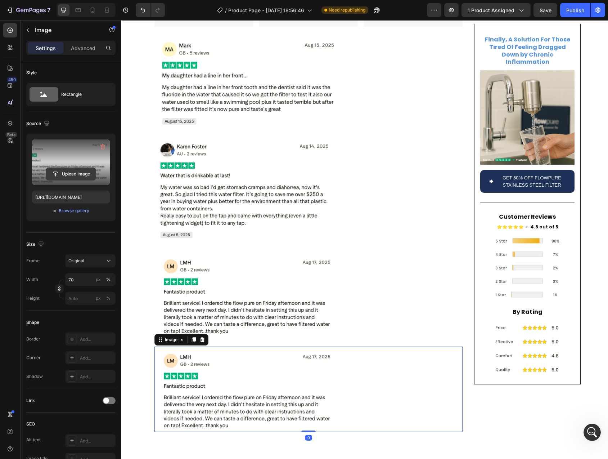
click at [74, 178] on input "file" at bounding box center [71, 174] width 50 height 12
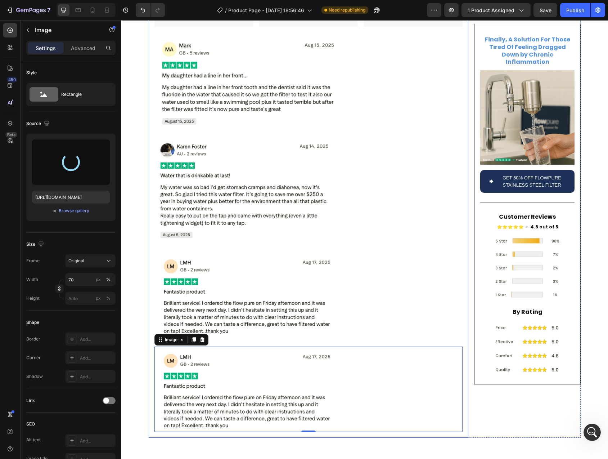
type input "[URL][DOMAIN_NAME]"
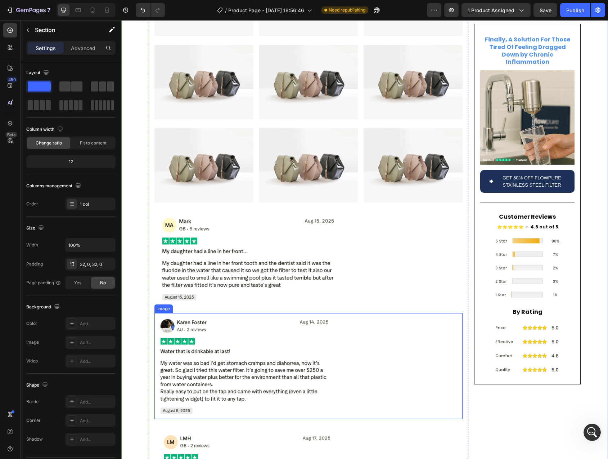
scroll to position [2022, 0]
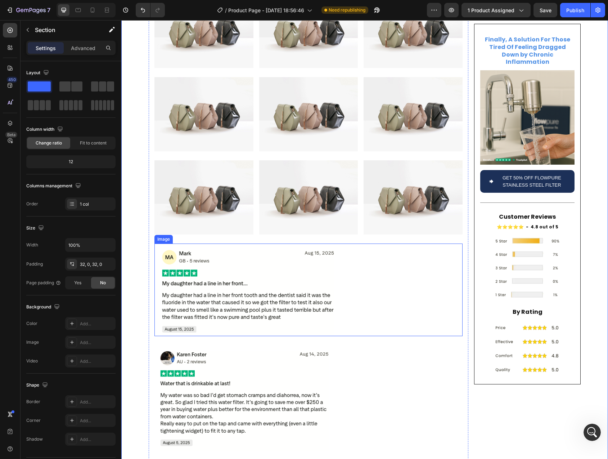
click at [260, 267] on img at bounding box center [263, 289] width 216 height 92
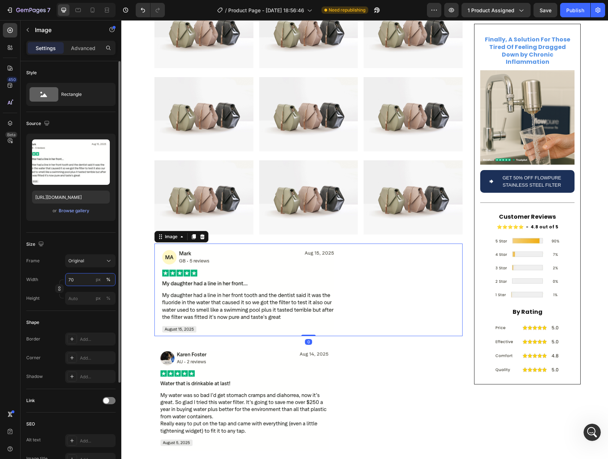
click at [74, 279] on input "70" at bounding box center [90, 279] width 50 height 13
type input "60"
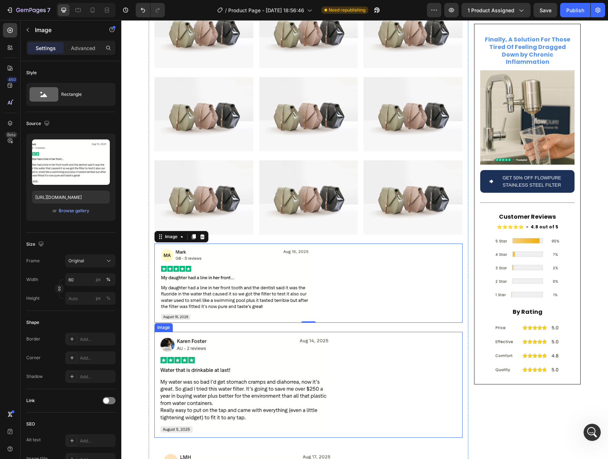
click at [212, 346] on img at bounding box center [263, 385] width 216 height 106
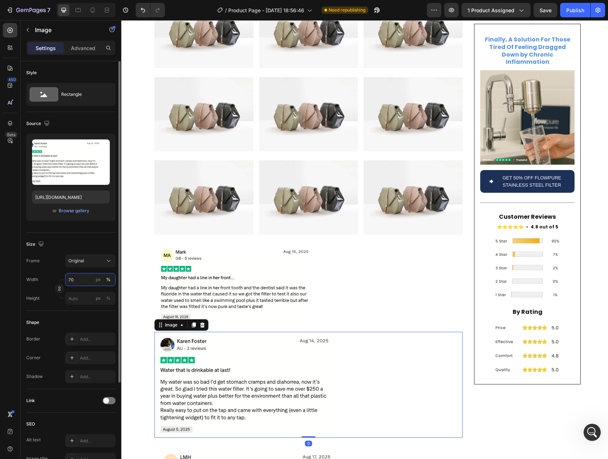
click at [75, 280] on input "70" at bounding box center [90, 279] width 50 height 13
type input "60"
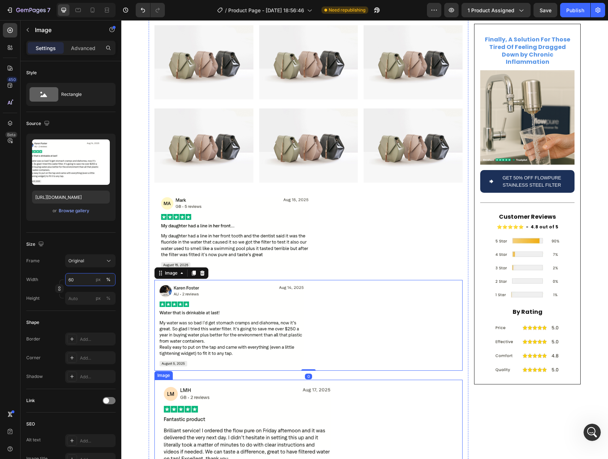
scroll to position [2076, 0]
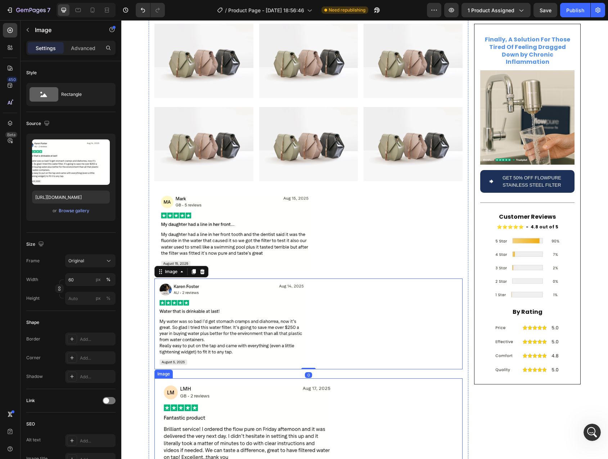
click at [219, 384] on img at bounding box center [263, 420] width 216 height 85
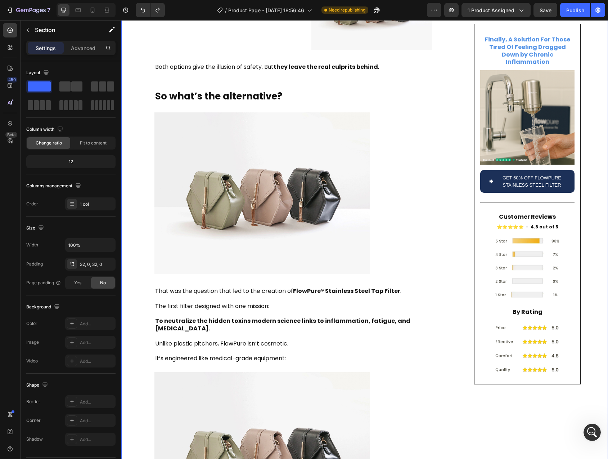
scroll to position [769, 0]
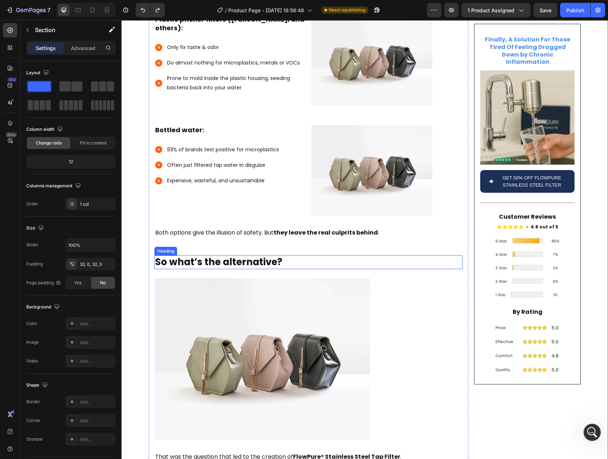
click at [207, 256] on p "So what’s the alternative?" at bounding box center [308, 262] width 307 height 12
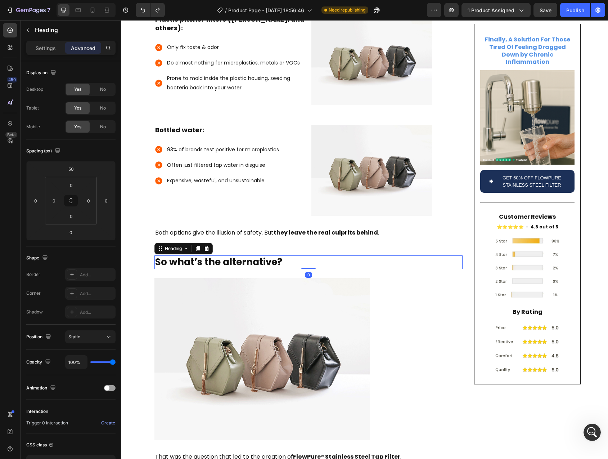
click at [196, 246] on icon at bounding box center [198, 248] width 4 height 5
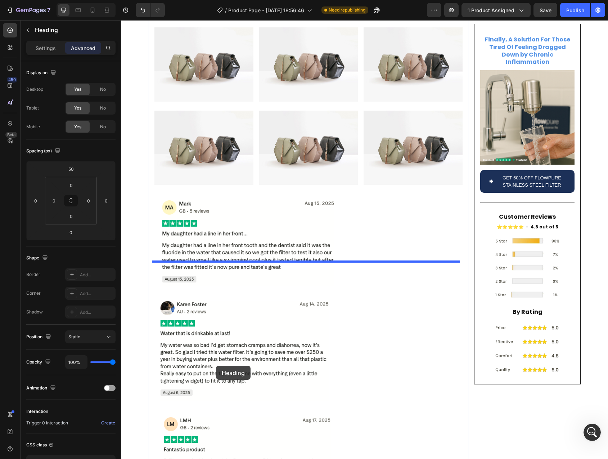
scroll to position [2335, 0]
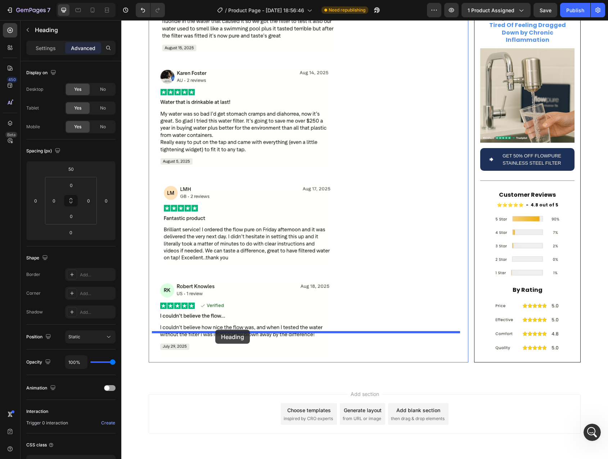
drag, startPoint x: 161, startPoint y: 263, endPoint x: 215, endPoint y: 330, distance: 86.0
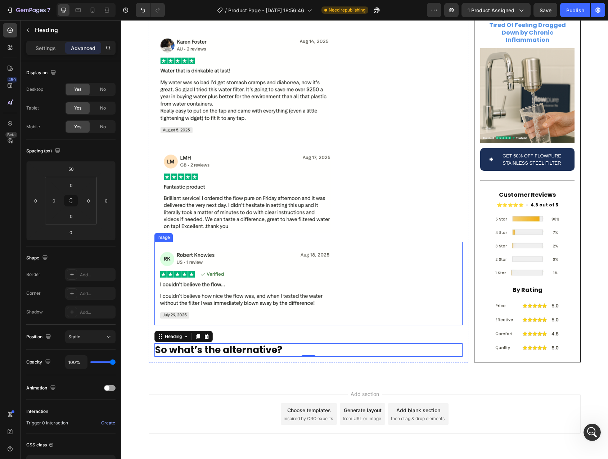
scroll to position [2304, 0]
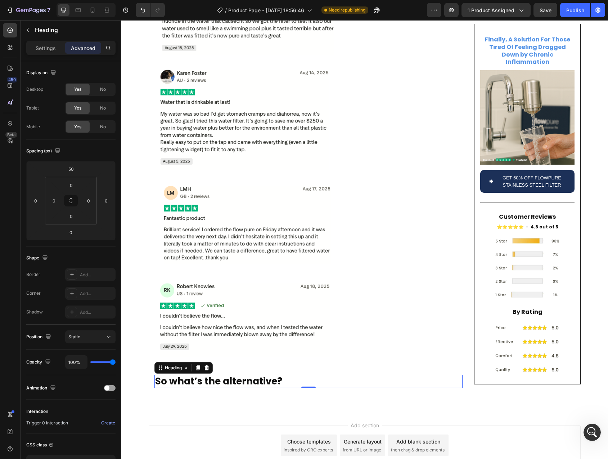
click at [160, 375] on h2 "So what’s the alternative?" at bounding box center [309, 382] width 308 height 14
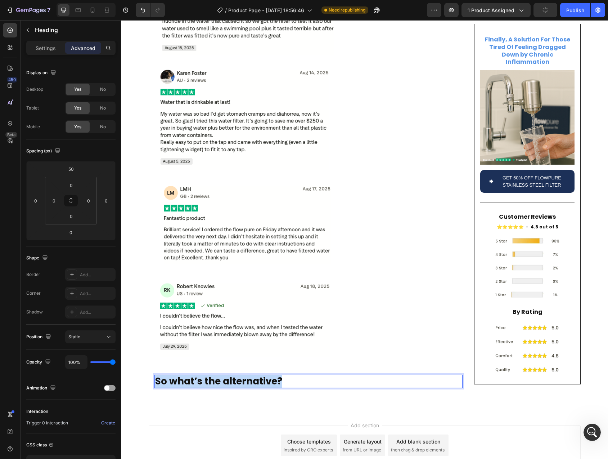
drag, startPoint x: 160, startPoint y: 355, endPoint x: 279, endPoint y: 354, distance: 118.9
click at [279, 375] on p "So what’s the alternative?" at bounding box center [308, 381] width 307 height 12
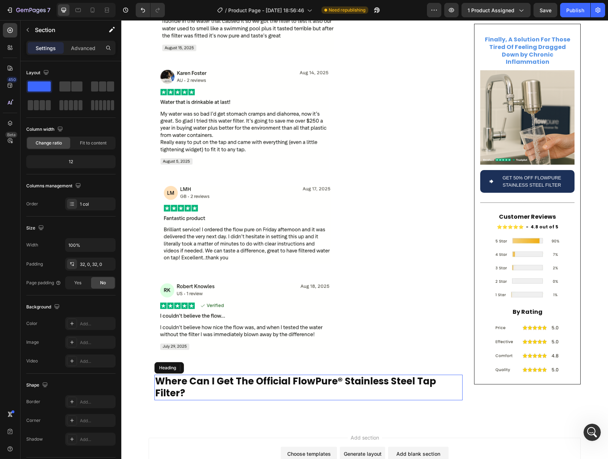
click at [206, 375] on p "Where Can I Get The Official FlowPure® Stainless Steel Tap Filter?" at bounding box center [308, 387] width 307 height 24
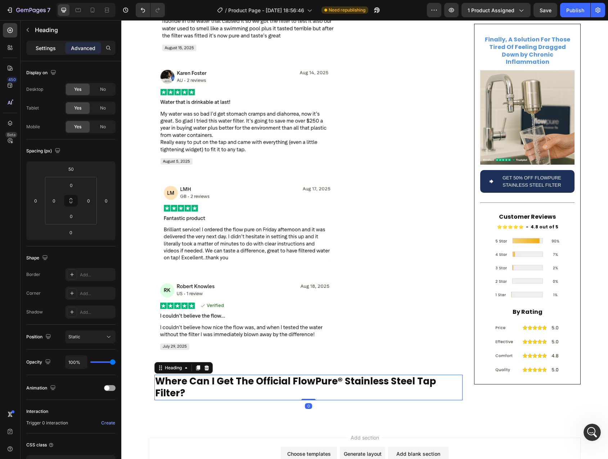
click at [41, 42] on div "Settings" at bounding box center [46, 48] width 36 height 12
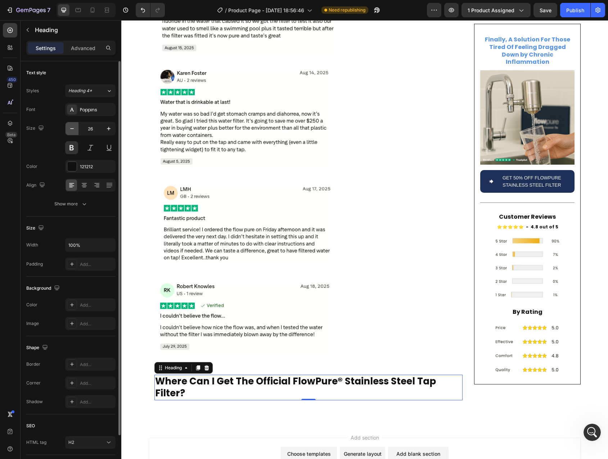
click at [71, 129] on icon "button" at bounding box center [71, 128] width 7 height 7
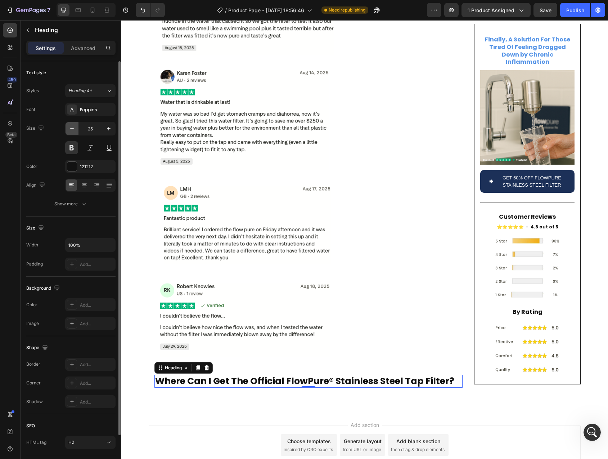
type input "24"
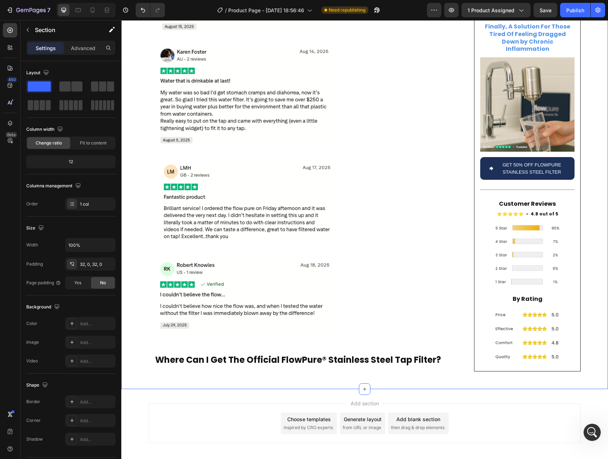
scroll to position [2334, 0]
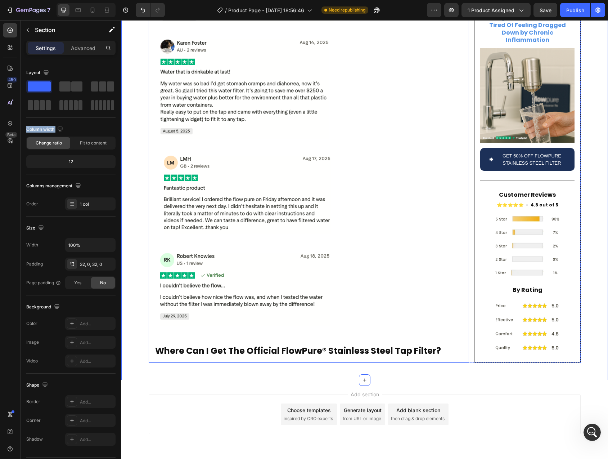
drag, startPoint x: 157, startPoint y: 108, endPoint x: 205, endPoint y: 334, distance: 230.9
click at [28, 29] on icon "button" at bounding box center [28, 30] width 6 height 6
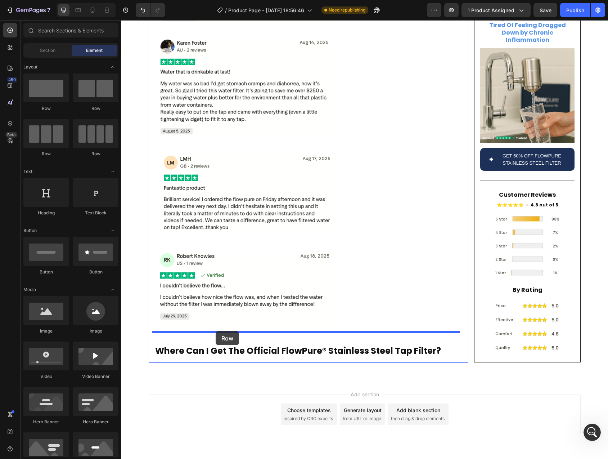
drag, startPoint x: 172, startPoint y: 111, endPoint x: 216, endPoint y: 331, distance: 224.4
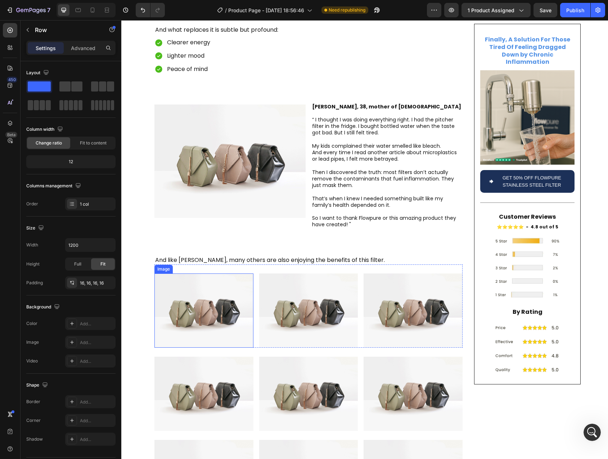
scroll to position [1643, 0]
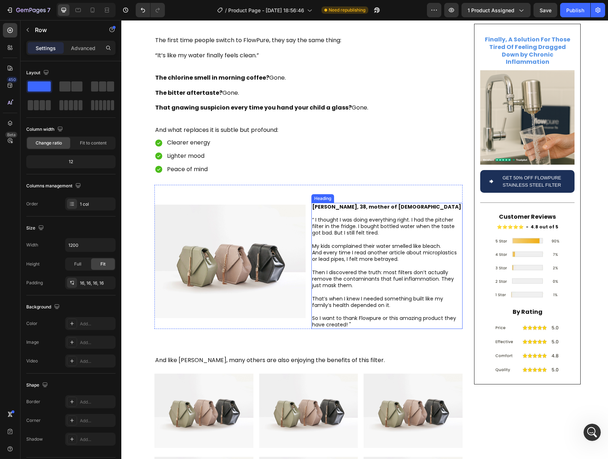
click at [350, 237] on p "⁠⁠⁠⁠⁠⁠⁠ Jenna, 38, mother of 1 “ I thought I was doing everything right. I had …" at bounding box center [387, 266] width 150 height 125
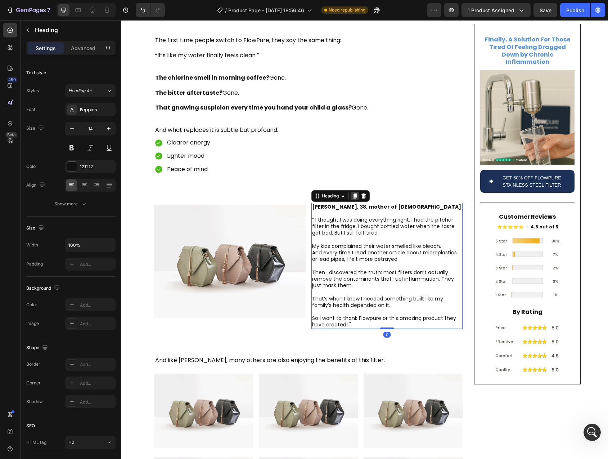
click at [353, 193] on icon at bounding box center [355, 195] width 4 height 5
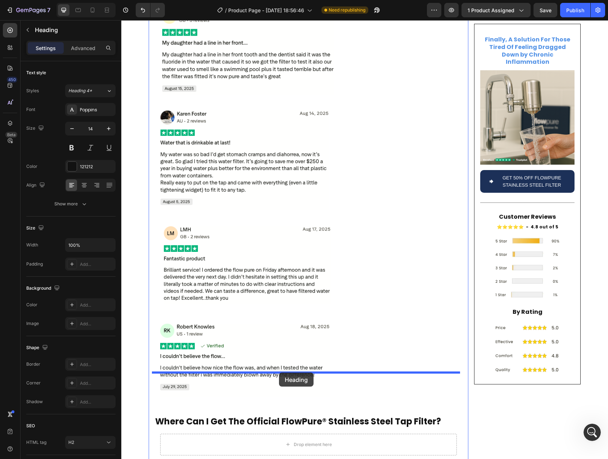
scroll to position [2413, 0]
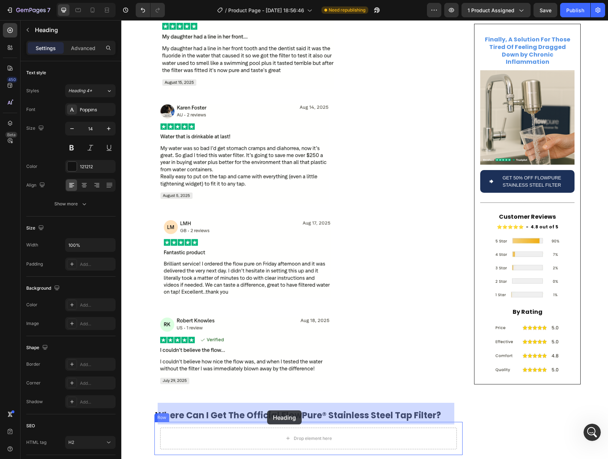
drag, startPoint x: 321, startPoint y: 320, endPoint x: 267, endPoint y: 410, distance: 105.0
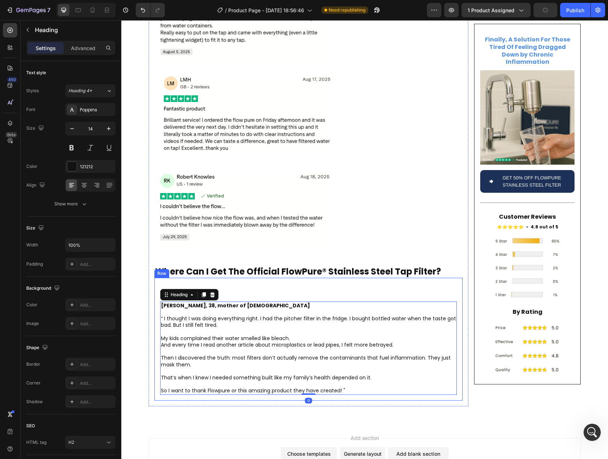
scroll to position [2270, 0]
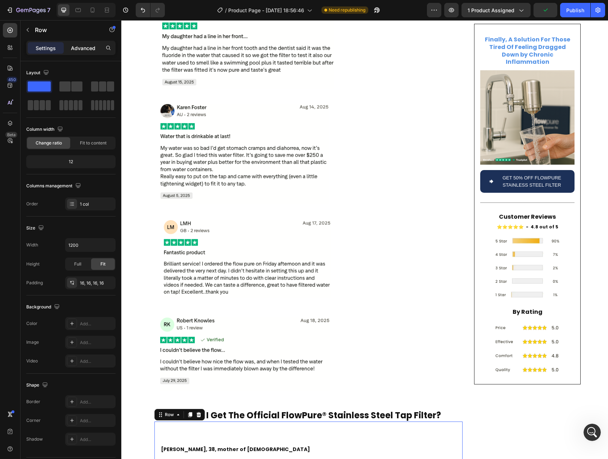
click at [80, 45] on p "Advanced" at bounding box center [83, 48] width 24 height 8
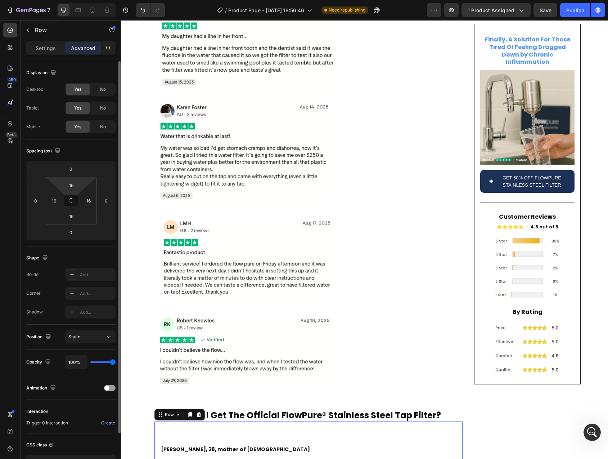
click at [71, 187] on input "16" at bounding box center [71, 185] width 14 height 11
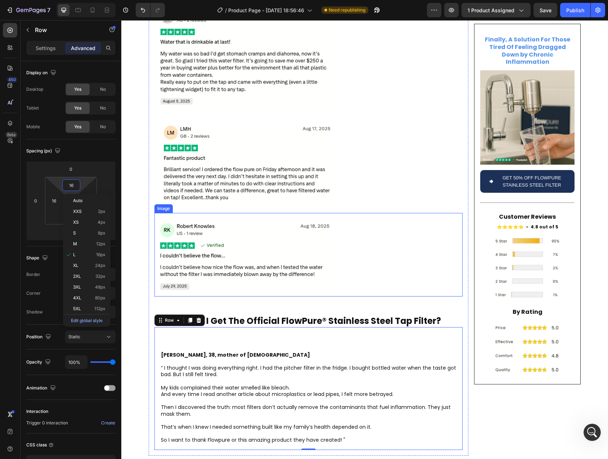
scroll to position [2393, 0]
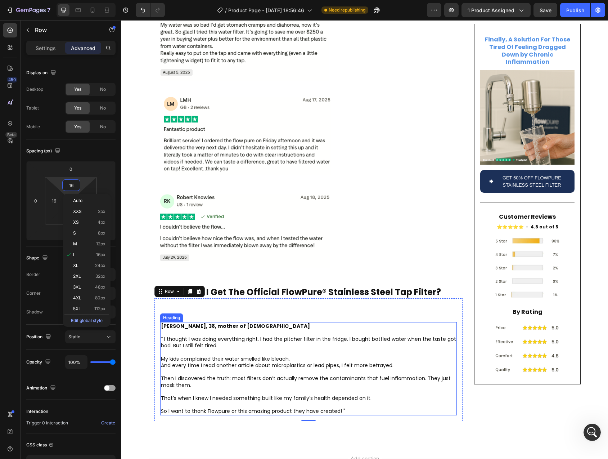
click at [246, 330] on h2 "Jenna, 38, mother of 1 “ I thought I was doing everything right. I had the pitc…" at bounding box center [308, 368] width 297 height 93
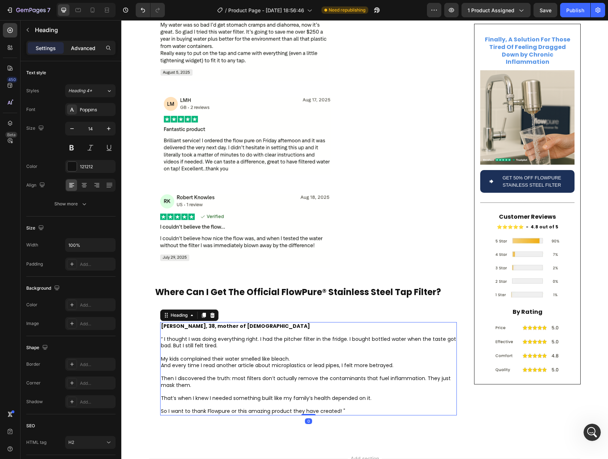
click at [79, 48] on p "Advanced" at bounding box center [83, 48] width 24 height 8
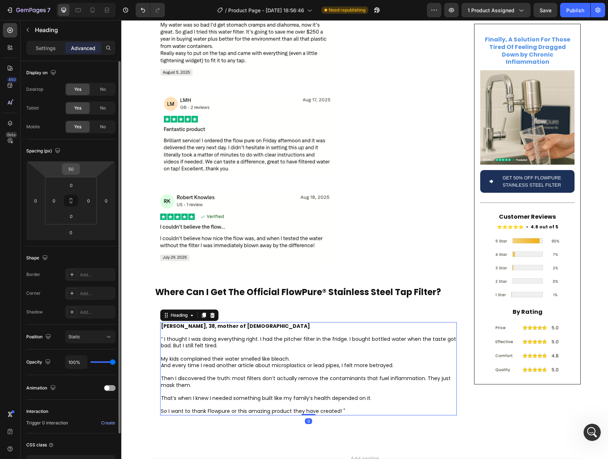
click at [70, 169] on input "50" at bounding box center [71, 169] width 14 height 11
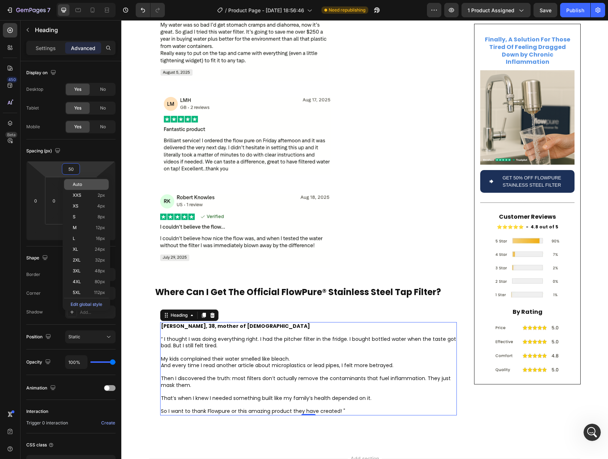
type input "0"
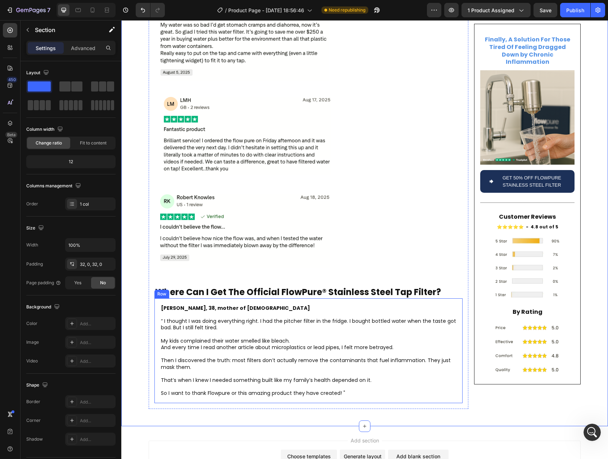
click at [155, 302] on div "Jenna, 38, mother of 1 “ I thought I was doing everything right. I had the pitc…" at bounding box center [309, 350] width 308 height 105
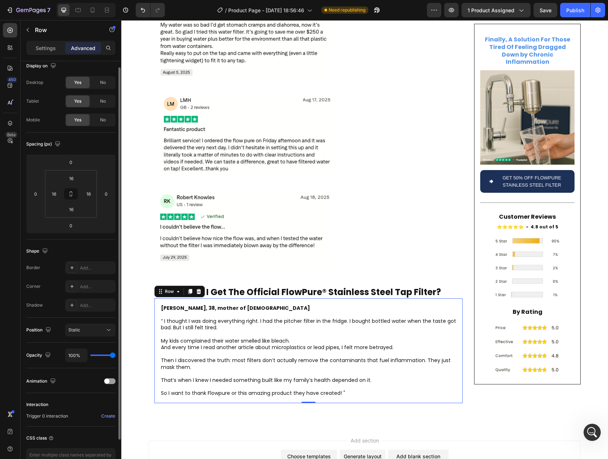
scroll to position [0, 0]
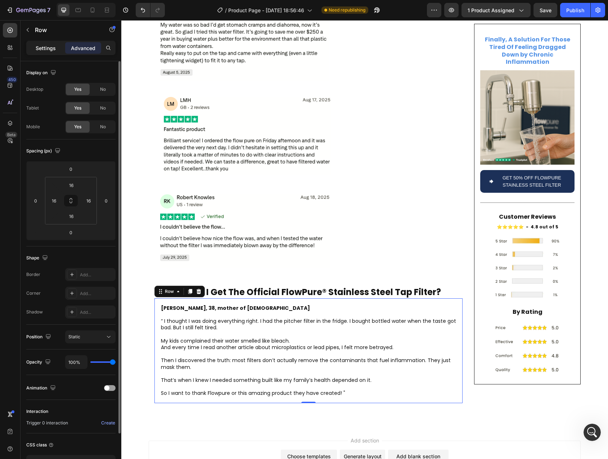
click at [48, 48] on p "Settings" at bounding box center [46, 48] width 20 height 8
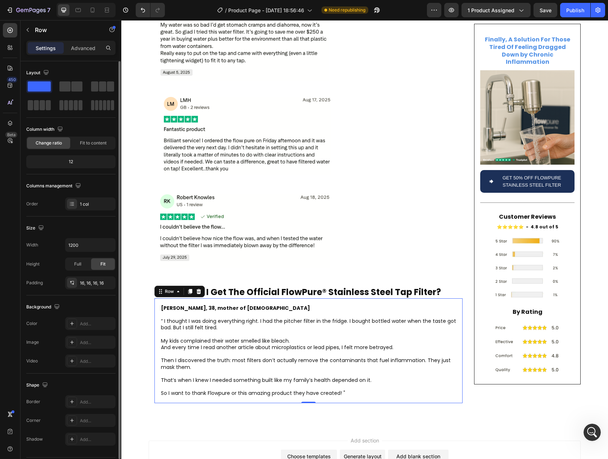
scroll to position [21, 0]
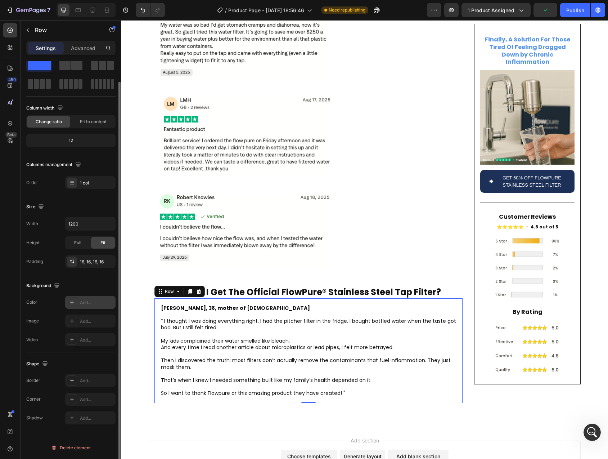
click at [85, 307] on div "Add..." at bounding box center [90, 302] width 50 height 13
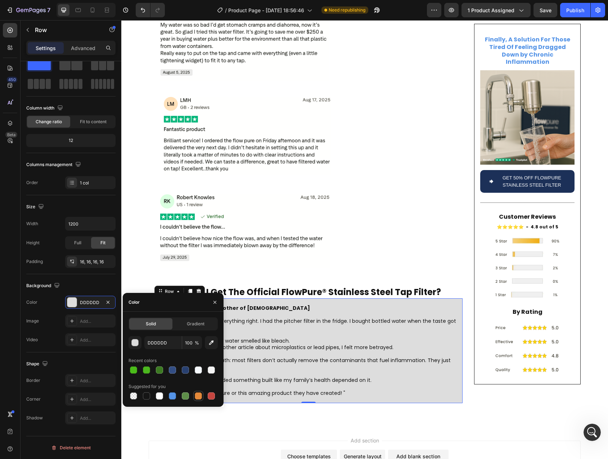
click at [199, 398] on div at bounding box center [198, 395] width 7 height 7
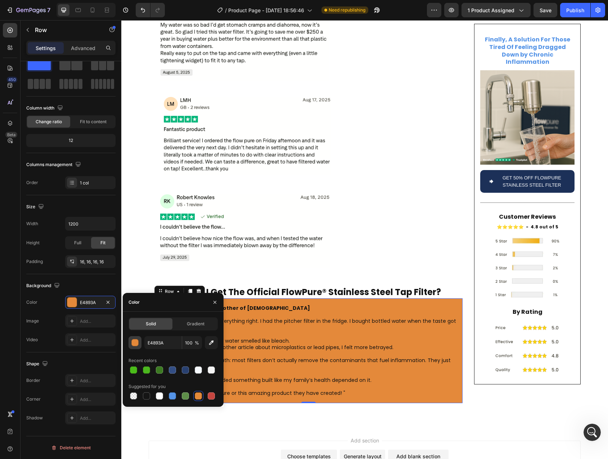
click at [135, 344] on div "button" at bounding box center [135, 342] width 7 height 7
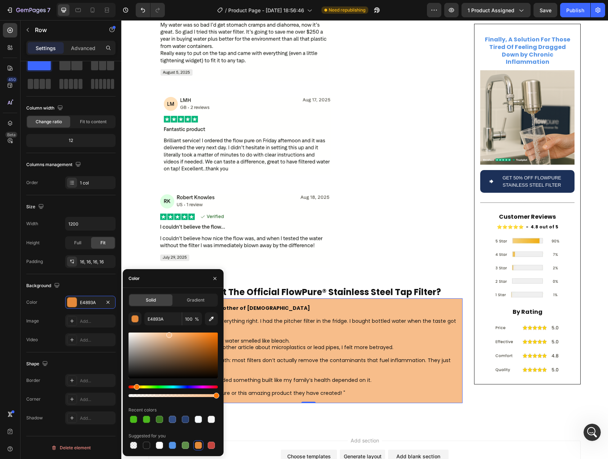
click at [167, 333] on div at bounding box center [173, 355] width 89 height 46
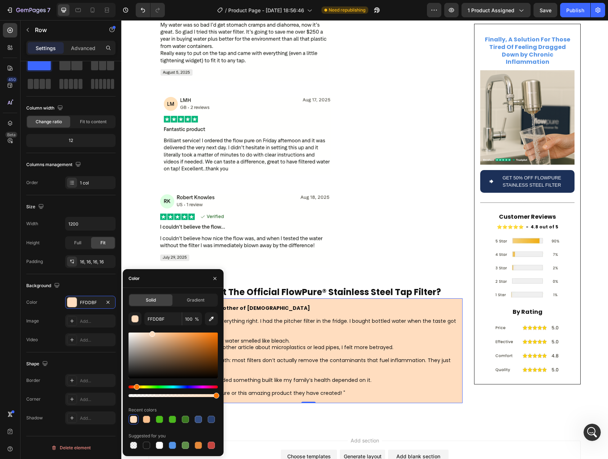
drag, startPoint x: 160, startPoint y: 334, endPoint x: 151, endPoint y: 331, distance: 9.0
click at [151, 332] on div at bounding box center [173, 355] width 89 height 46
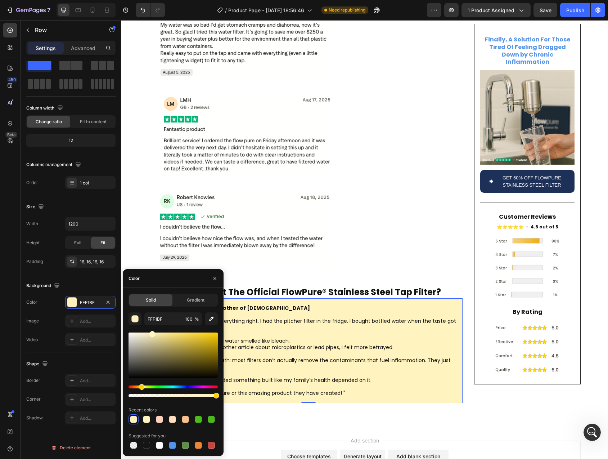
drag, startPoint x: 135, startPoint y: 387, endPoint x: 141, endPoint y: 386, distance: 5.5
click at [141, 386] on div "Hue" at bounding box center [142, 387] width 6 height 6
type input "FFF3BF"
click at [151, 332] on div at bounding box center [152, 334] width 6 height 6
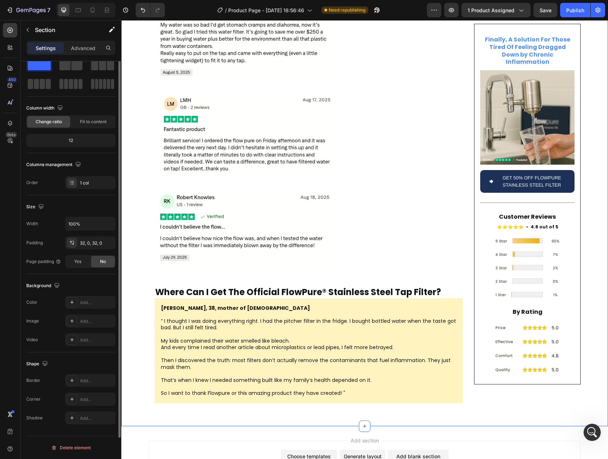
scroll to position [0, 0]
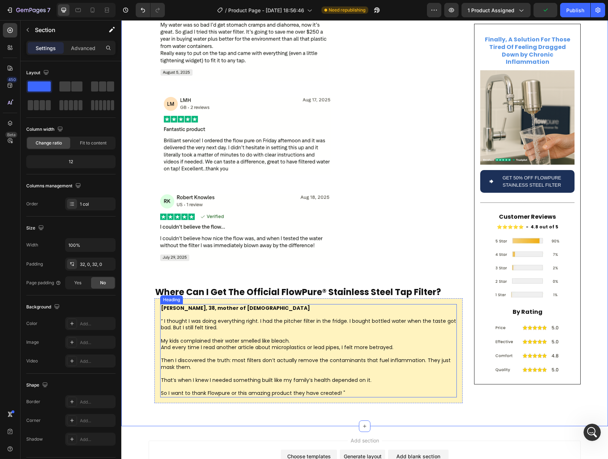
click at [191, 304] on h2 "Jenna, 38, mother of 1 “ I thought I was doing everything right. I had the pitc…" at bounding box center [308, 350] width 297 height 93
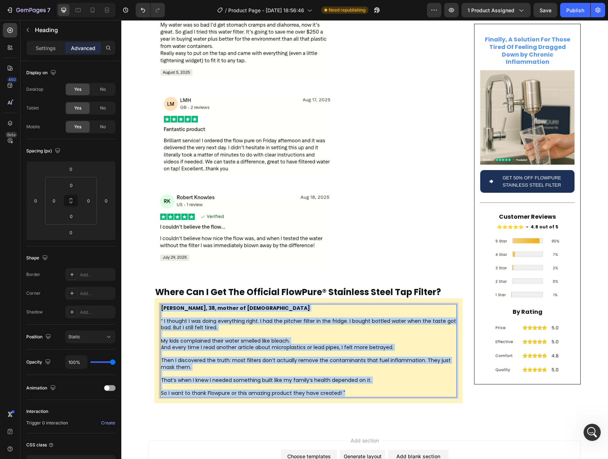
drag, startPoint x: 164, startPoint y: 284, endPoint x: 350, endPoint y: 366, distance: 203.7
click at [350, 366] on p "Jenna, 38, mother of 1 “ I thought I was doing everything right. I had the pitc…" at bounding box center [308, 351] width 295 height 92
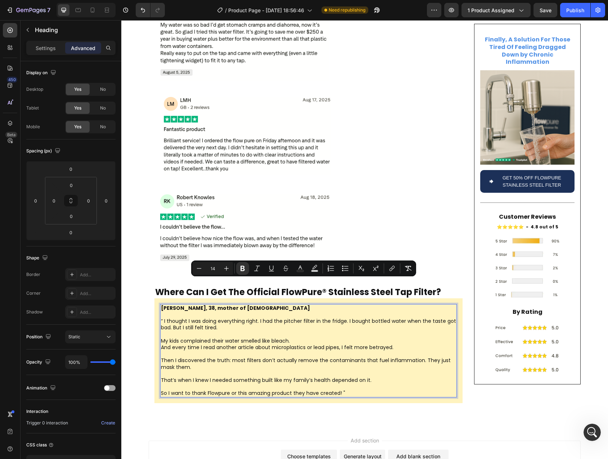
scroll to position [2360, 0]
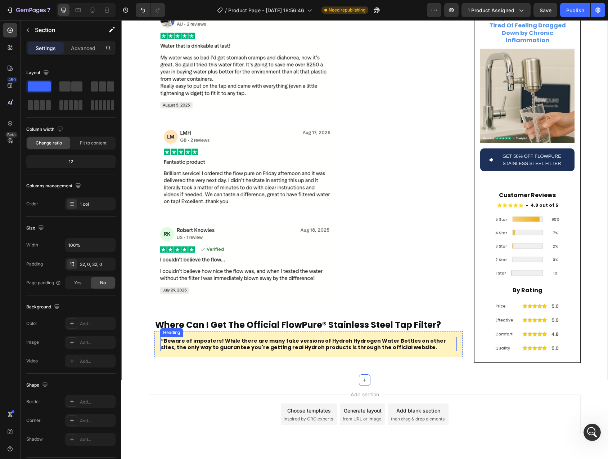
click at [165, 337] on strong "“Beware of imposters! While there are many fake versions of Hydroh Hydrogen Wat…" at bounding box center [303, 344] width 285 height 14
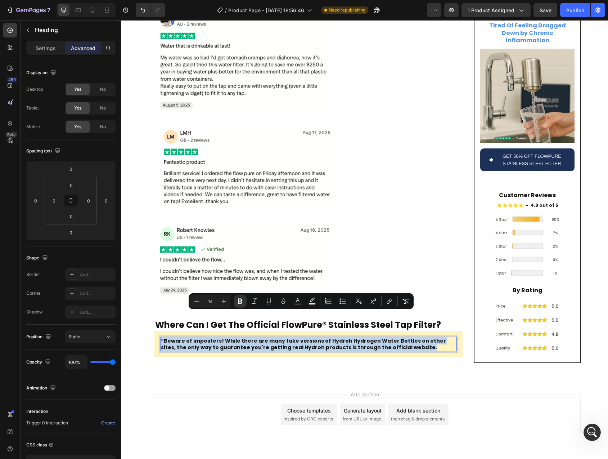
drag, startPoint x: 165, startPoint y: 317, endPoint x: 433, endPoint y: 326, distance: 268.5
click at [433, 338] on p "“Beware of imposters! While there are many fake versions of Hydroh Hydrogen Wat…" at bounding box center [308, 344] width 295 height 13
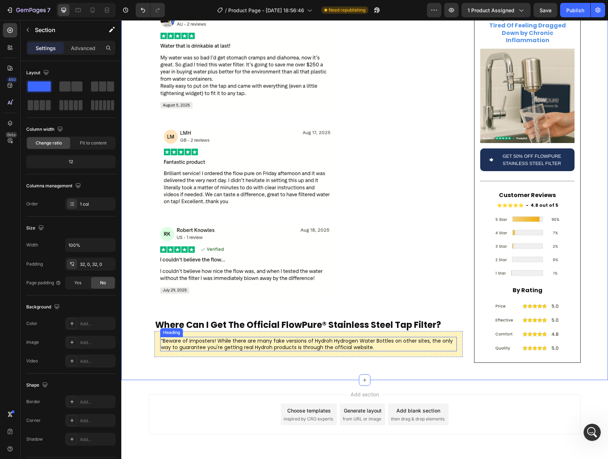
click at [164, 338] on p "“Beware of imposters! While there are many fake versions of Hydroh Hydrogen Wat…" at bounding box center [308, 344] width 295 height 13
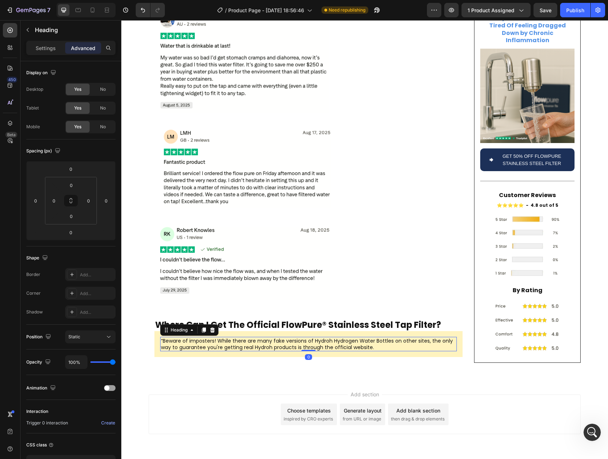
click at [161, 338] on p "“Beware of imposters! While there are many fake versions of Hydroh Hydrogen Wat…" at bounding box center [308, 344] width 295 height 13
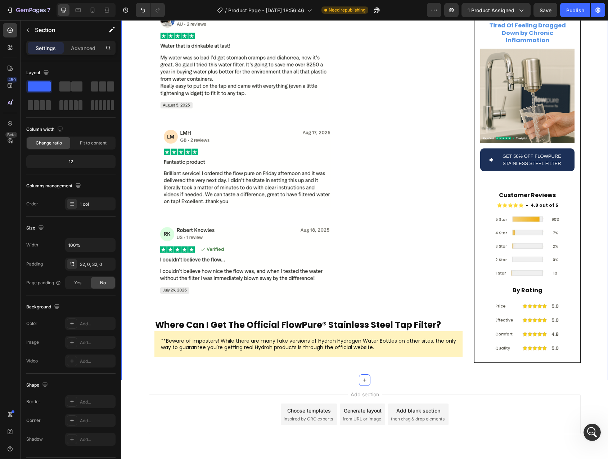
scroll to position [4627, 0]
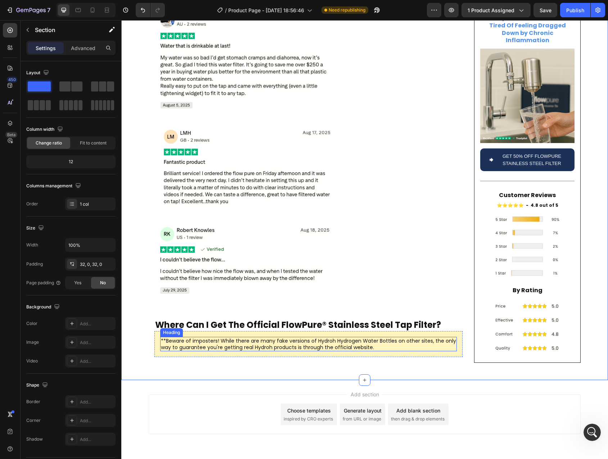
click at [297, 338] on p "**Beware of imposters! While there are many fake versions of Hydroh Hydrogen Wa…" at bounding box center [308, 344] width 295 height 13
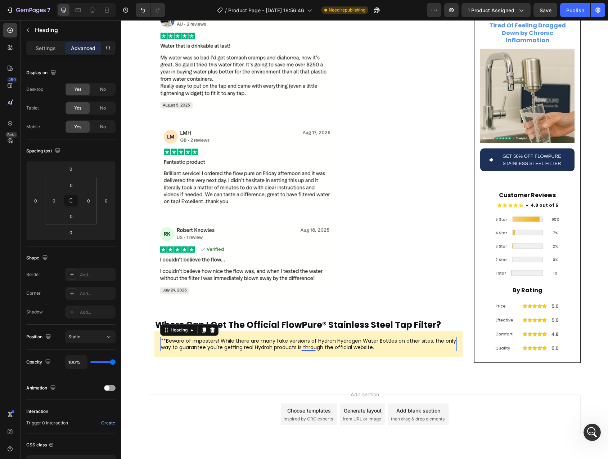
drag, startPoint x: 317, startPoint y: 316, endPoint x: 346, endPoint y: 316, distance: 29.2
click at [346, 338] on p "**Beware of imposters! While there are many fake versions of Hydroh Hydrogen Wa…" at bounding box center [308, 344] width 295 height 13
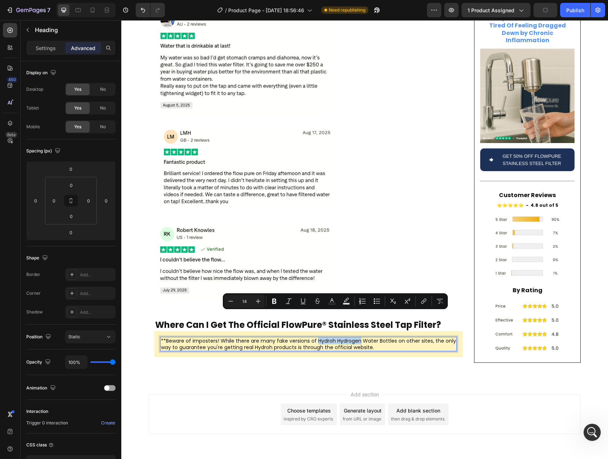
click at [331, 338] on p "**Beware of imposters! While there are many fake versions of Hydroh Hydrogen Wa…" at bounding box center [308, 344] width 295 height 13
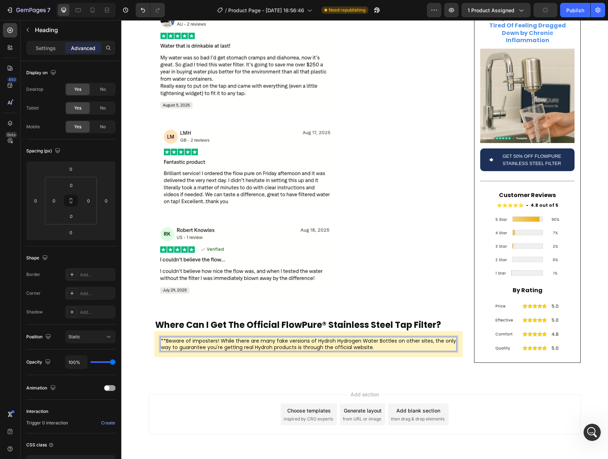
click at [322, 338] on p "**Beware of imposters! While there are many fake versions of Hydroh Hydrogen Wa…" at bounding box center [308, 344] width 295 height 13
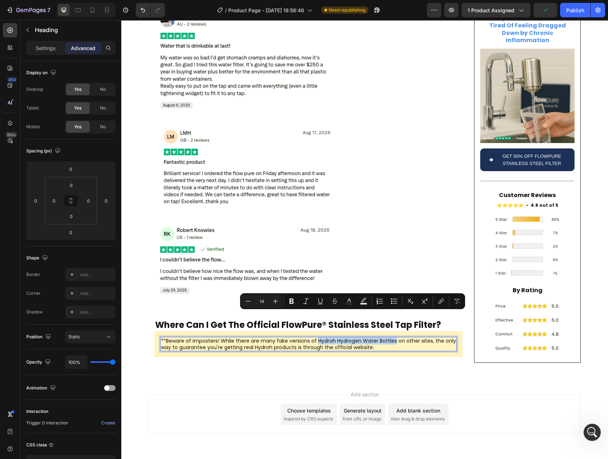
drag, startPoint x: 322, startPoint y: 315, endPoint x: 379, endPoint y: 316, distance: 56.2
click at [379, 338] on p "**Beware of imposters! While there are many fake versions of Hydroh Hydrogen Wa…" at bounding box center [308, 344] width 295 height 13
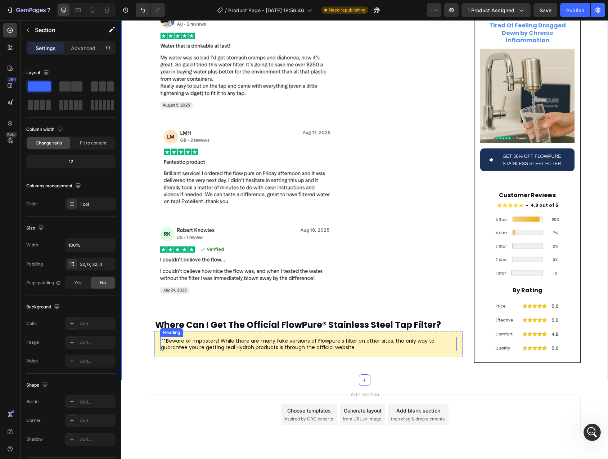
click at [390, 338] on p "**Beware of imposters! While there are many fake versions of Flowpure's filter …" at bounding box center [308, 344] width 295 height 13
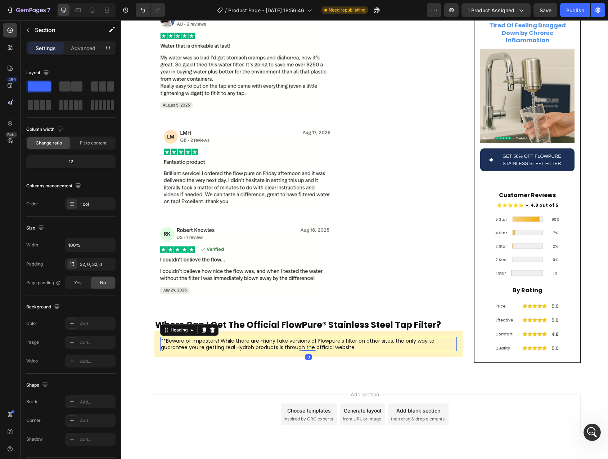
click at [388, 338] on p "**Beware of imposters! While there are many fake versions of Flowpure's filter …" at bounding box center [308, 344] width 295 height 13
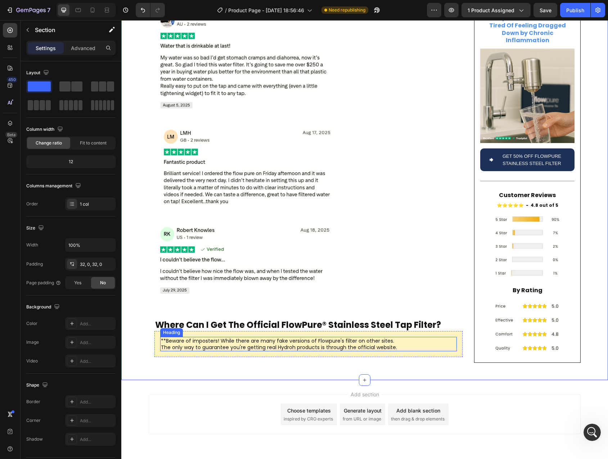
click at [285, 338] on p "**Beware of imposters! While there are many fake versions of Flowpure's filter …" at bounding box center [308, 344] width 295 height 13
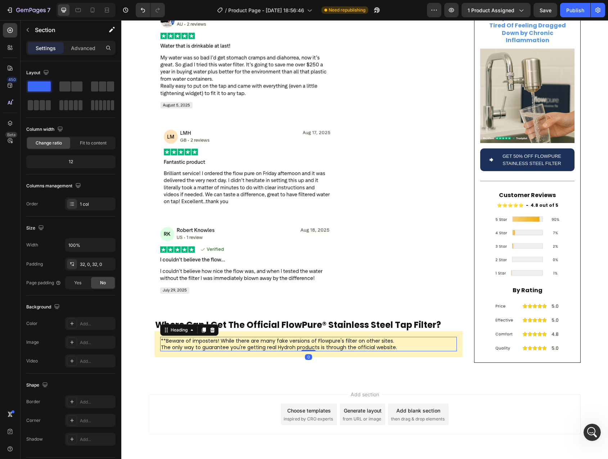
click at [282, 338] on p "**Beware of imposters! While there are many fake versions of Flowpure's filter …" at bounding box center [308, 344] width 295 height 13
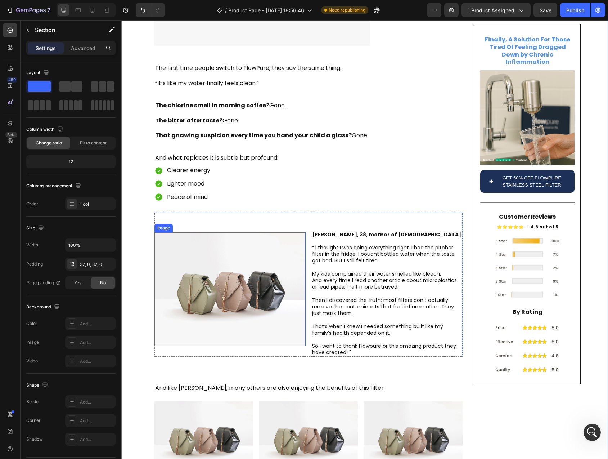
scroll to position [1519, 0]
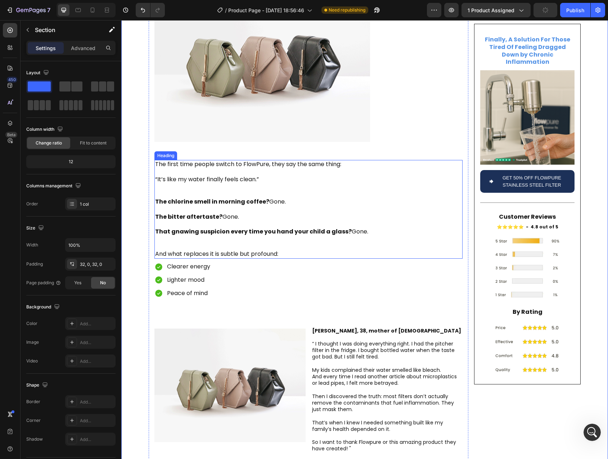
click at [239, 161] on p "The first time people switch to FlowPure, they say the same thing: “It’s like m…" at bounding box center [308, 209] width 307 height 97
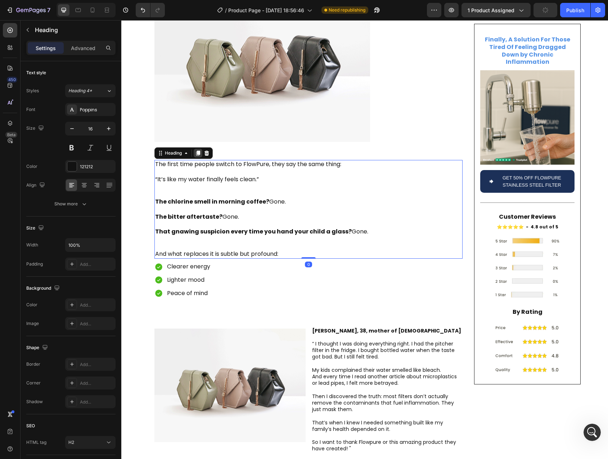
click at [195, 150] on icon at bounding box center [198, 153] width 6 height 6
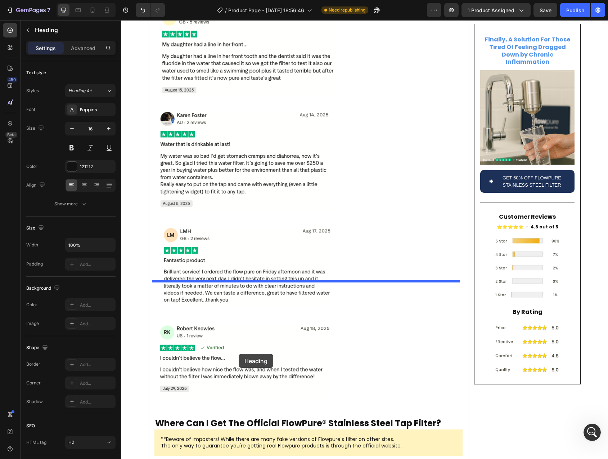
scroll to position [2477, 0]
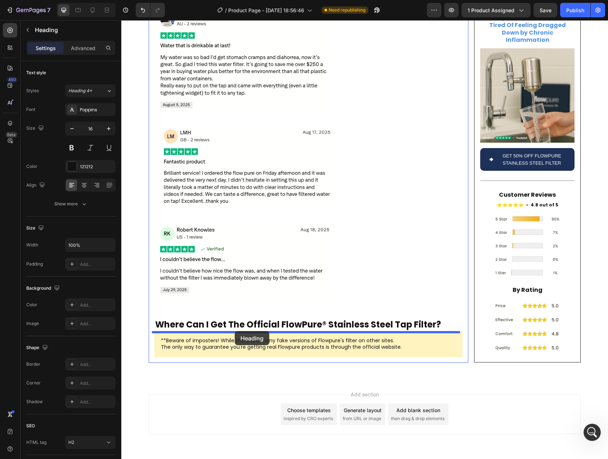
drag, startPoint x: 188, startPoint y: 266, endPoint x: 235, endPoint y: 331, distance: 80.2
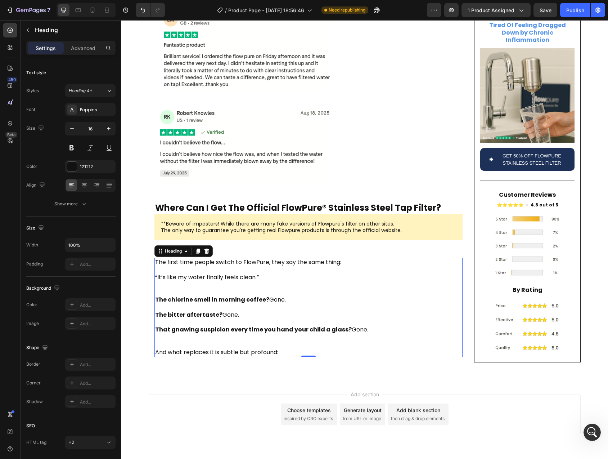
scroll to position [2360, 0]
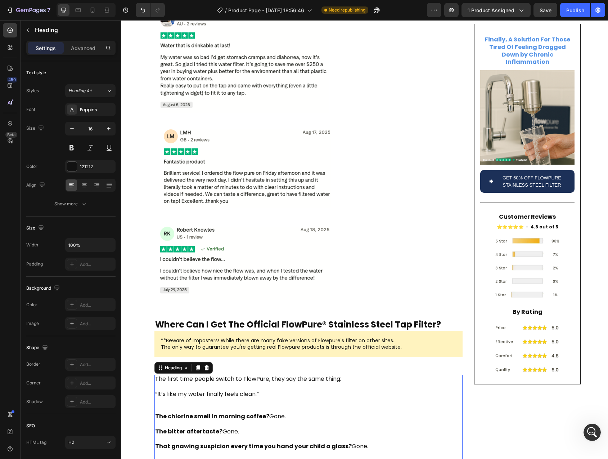
click at [161, 375] on h2 "The first time people switch to FlowPure, they say the same thing: “It’s like m…" at bounding box center [309, 424] width 308 height 99
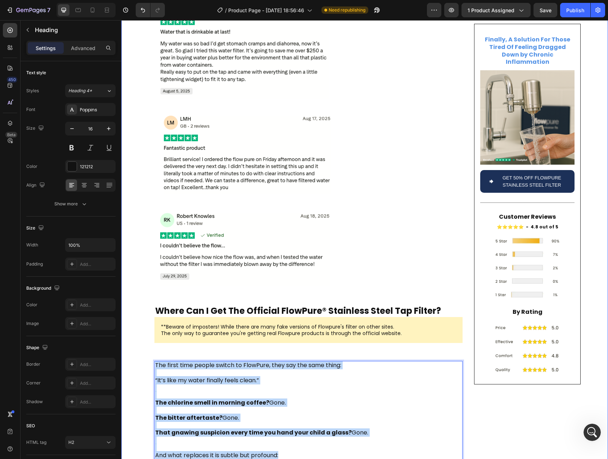
scroll to position [2391, 0]
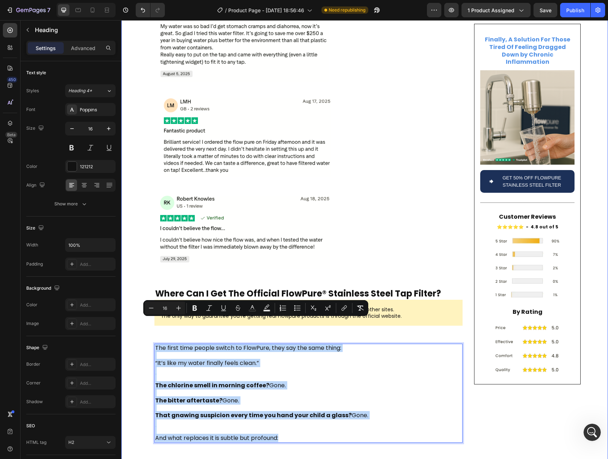
drag, startPoint x: 161, startPoint y: 356, endPoint x: 301, endPoint y: 437, distance: 162.3
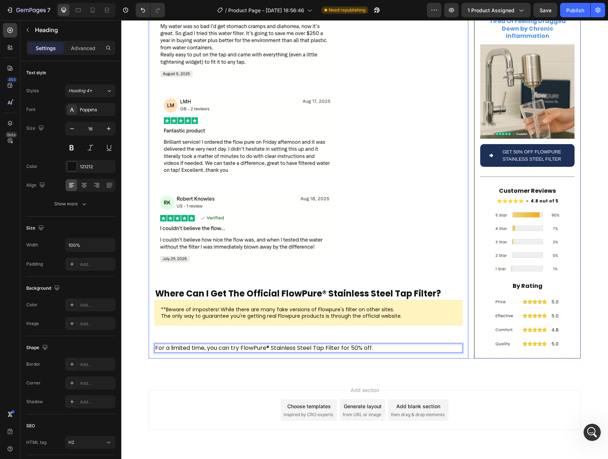
scroll to position [2387, 0]
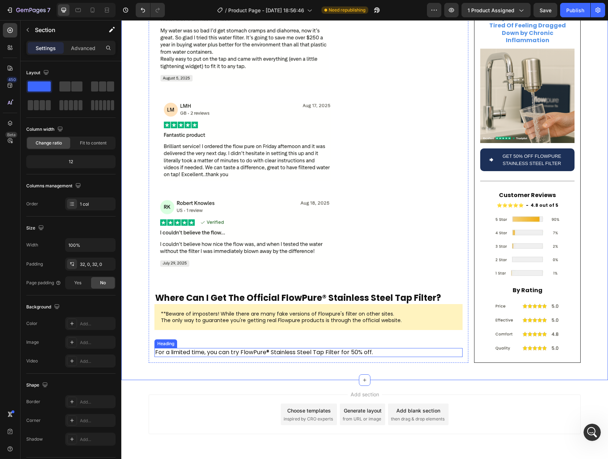
click at [212, 349] on p "For a limited time, you can try FlowPure® Stainless Steel Tap Filter for 50% of…" at bounding box center [308, 353] width 307 height 8
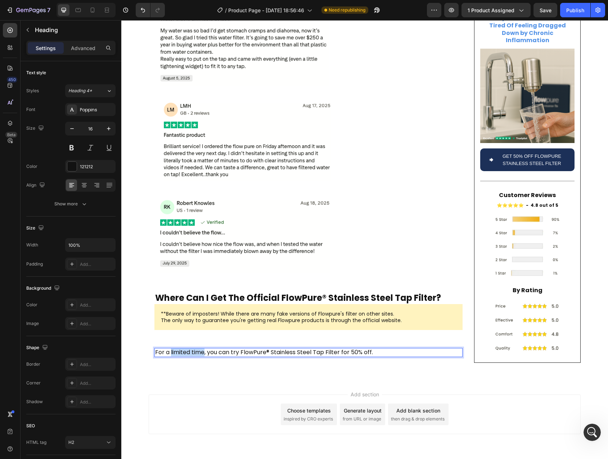
drag, startPoint x: 179, startPoint y: 327, endPoint x: 191, endPoint y: 328, distance: 11.9
click at [191, 349] on p "For a limited time, you can try FlowPure® Stainless Steel Tap Filter for 50% of…" at bounding box center [308, 353] width 307 height 8
click at [315, 349] on p "For a limited time , you can try FlowPure® Stainless Steel Tap Filter for 50% o…" at bounding box center [308, 353] width 307 height 8
click at [354, 349] on p "For a limited time , you can try FlowPure® Stainless Steel Tap Filter for 50% o…" at bounding box center [308, 353] width 307 height 8
drag, startPoint x: 354, startPoint y: 328, endPoint x: 368, endPoint y: 328, distance: 13.7
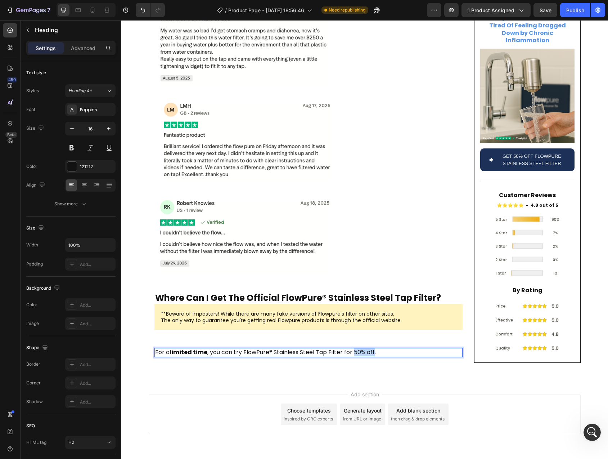
click at [368, 349] on p "For a limited time , you can try FlowPure® Stainless Steel Tap Filter for 50% o…" at bounding box center [308, 353] width 307 height 8
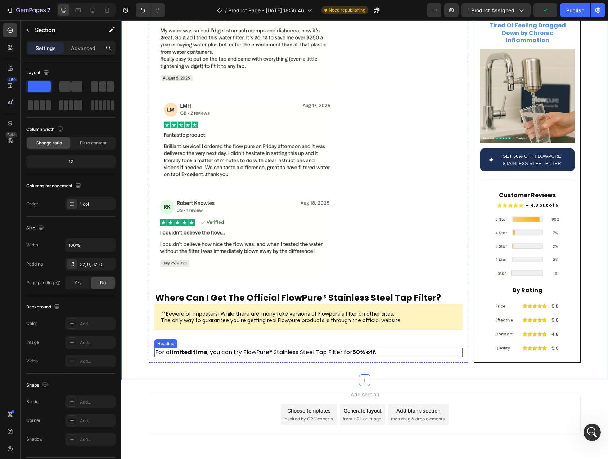
click at [156, 349] on p "For a limited time , you can try FlowPure® Stainless Steel Tap Filter for 50% o…" at bounding box center [308, 353] width 307 height 8
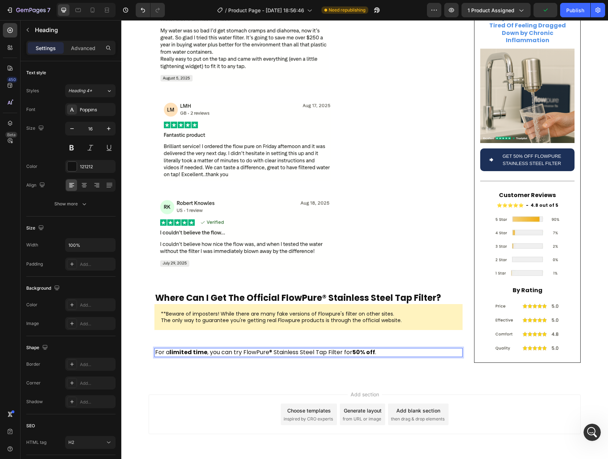
click at [156, 349] on p "For a limited time , you can try FlowPure® Stainless Steel Tap Filter for 50% o…" at bounding box center [308, 353] width 307 height 8
drag, startPoint x: 156, startPoint y: 326, endPoint x: 166, endPoint y: 328, distance: 9.8
click at [166, 349] on p "For a limited time , you can try FlowPure® Stainless Steel Tap Filter for 50% o…" at bounding box center [308, 353] width 307 height 8
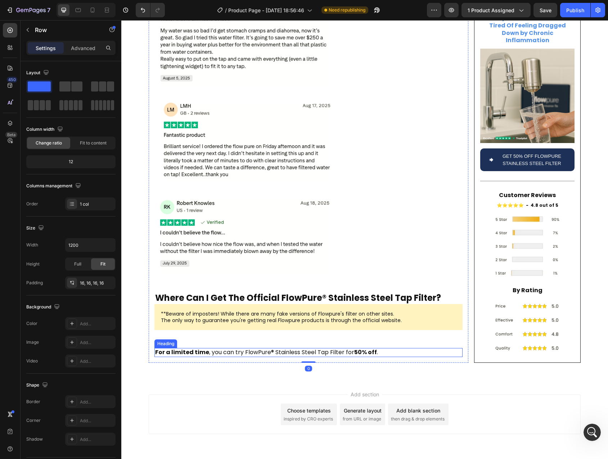
click at [215, 349] on p "⁠⁠⁠⁠⁠⁠⁠ For a limited time , you can try FlowPure® Stainless Steel Tap Filter f…" at bounding box center [308, 353] width 307 height 8
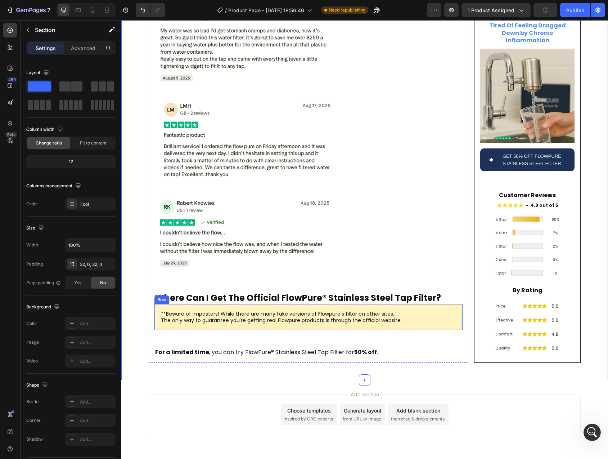
click at [217, 304] on div "**Beware of imposters! While there are many fake versions of Flowpure's filter …" at bounding box center [309, 317] width 308 height 26
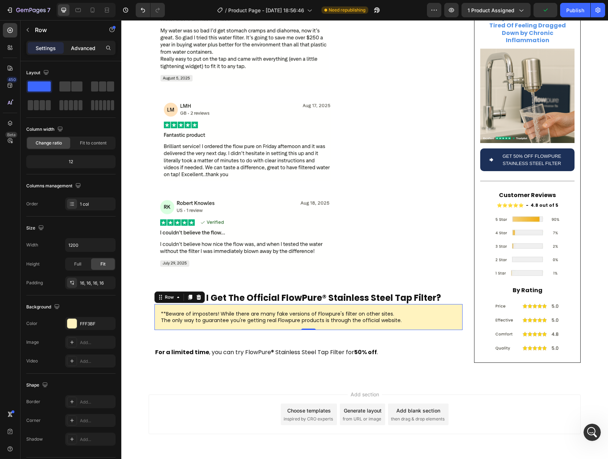
click at [86, 50] on p "Advanced" at bounding box center [83, 48] width 24 height 8
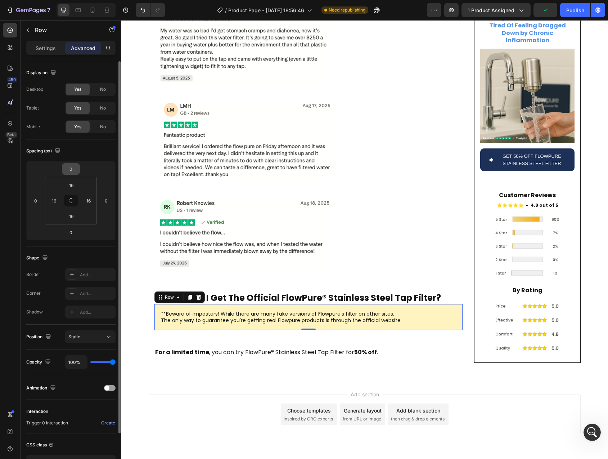
click at [74, 170] on input "0" at bounding box center [71, 169] width 14 height 11
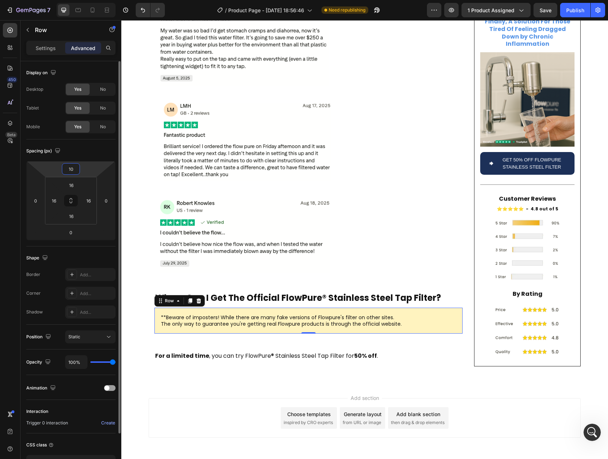
type input "1"
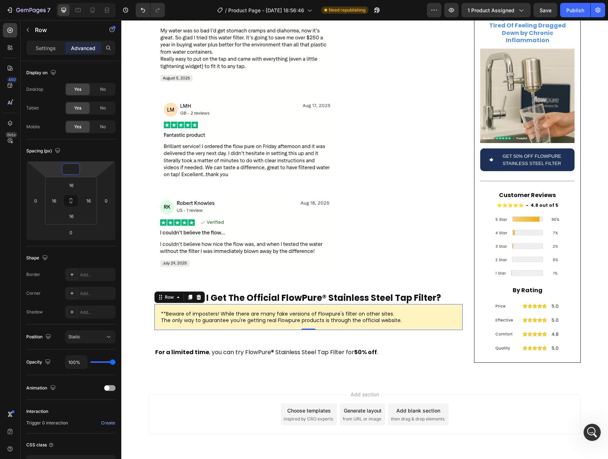
click at [155, 304] on div "**Beware of imposters! While there are many fake versions of Flowpure's filter …" at bounding box center [309, 317] width 308 height 26
type input "0"
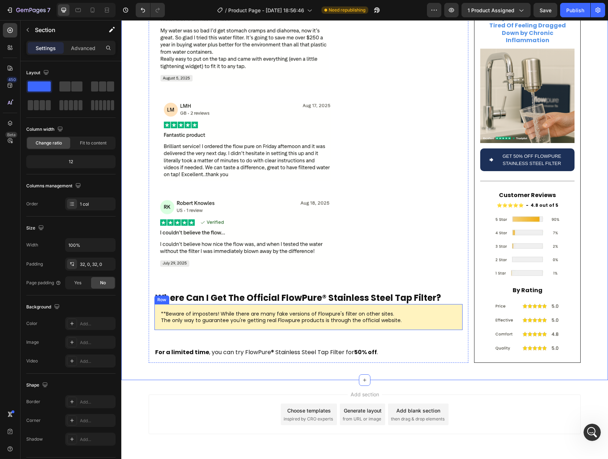
click at [158, 304] on div "**Beware of imposters! While there are many fake versions of Flowpure's filter …" at bounding box center [309, 317] width 308 height 26
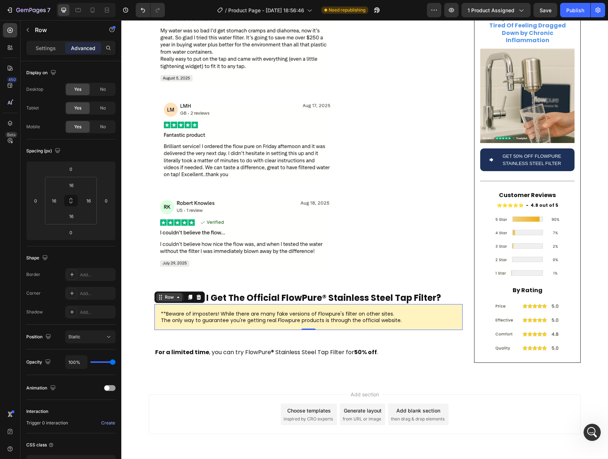
click at [164, 294] on div "Row" at bounding box center [170, 297] width 12 height 6
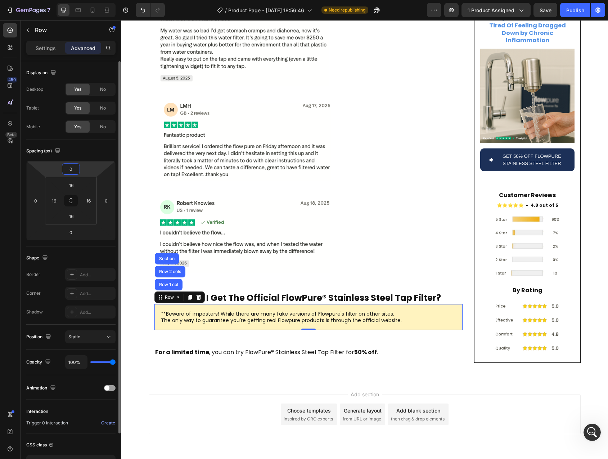
click at [76, 169] on input "0" at bounding box center [71, 169] width 14 height 11
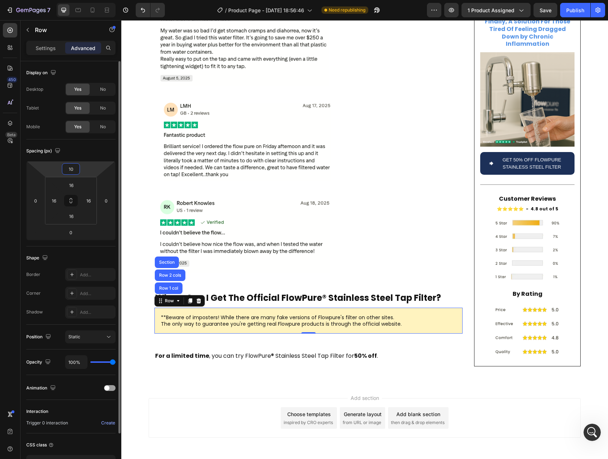
click at [73, 169] on input "10" at bounding box center [71, 169] width 14 height 11
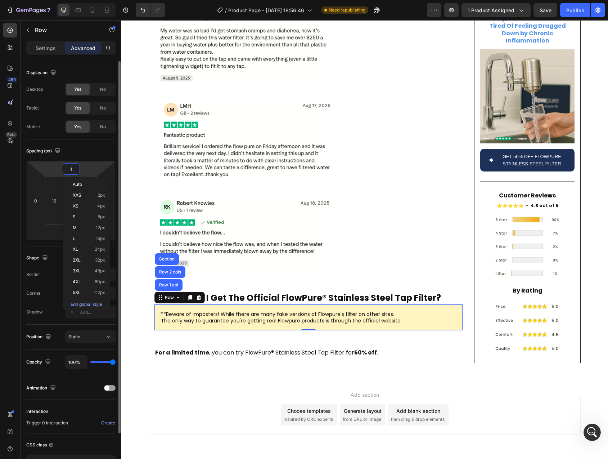
type input "15"
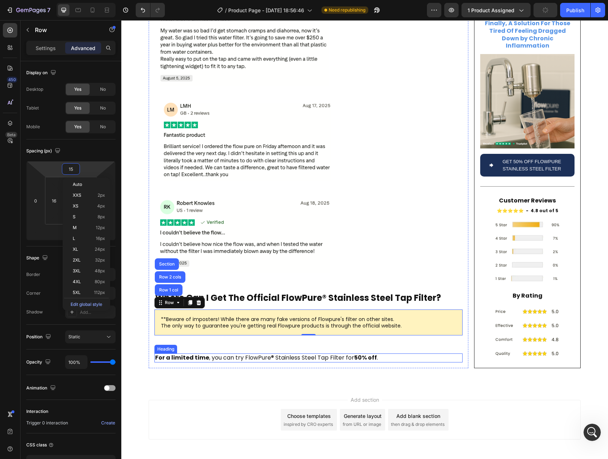
click at [192, 353] on strong "For a limited time" at bounding box center [182, 357] width 54 height 8
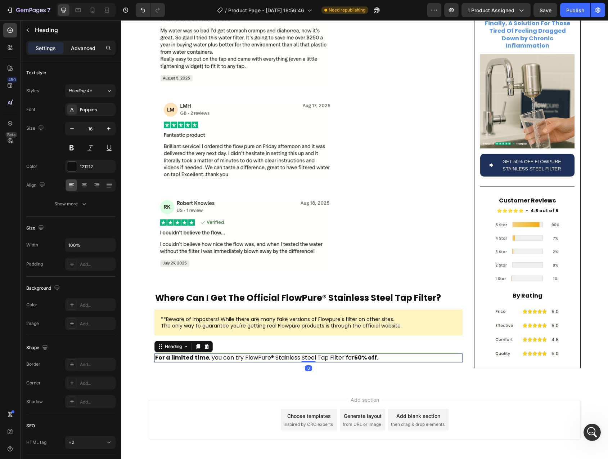
click at [79, 49] on p "Advanced" at bounding box center [83, 48] width 24 height 8
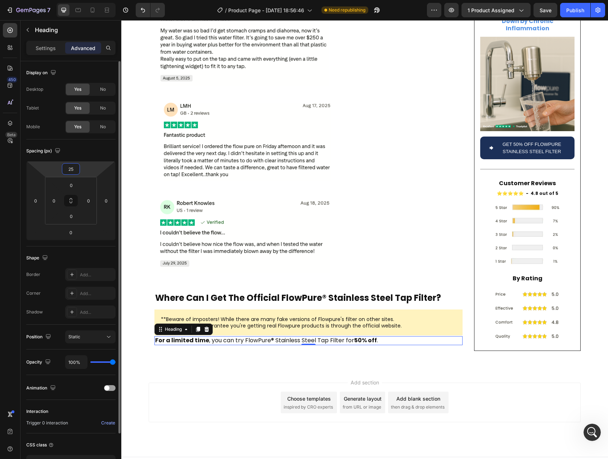
scroll to position [2383, 0]
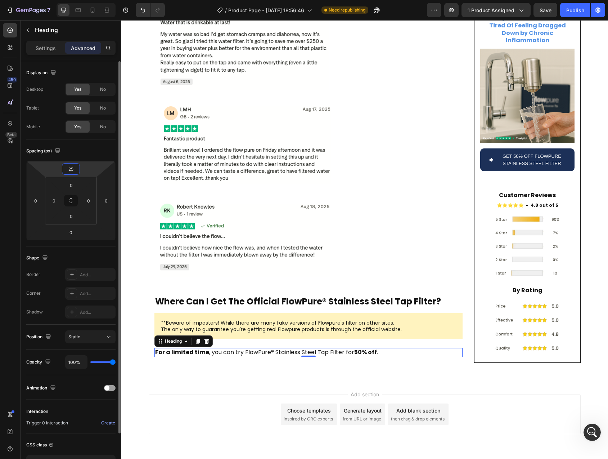
click at [71, 169] on input "25" at bounding box center [71, 169] width 14 height 11
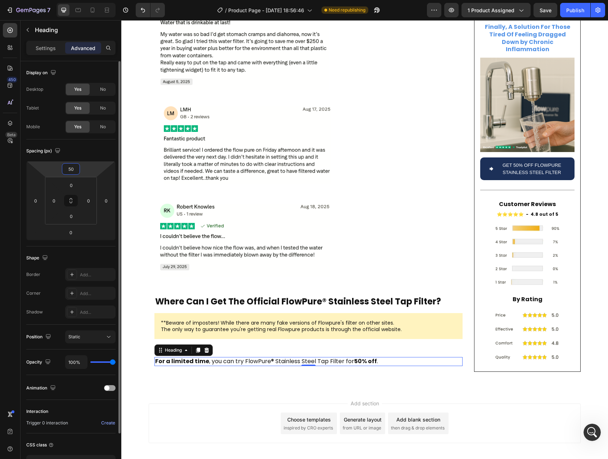
scroll to position [2387, 0]
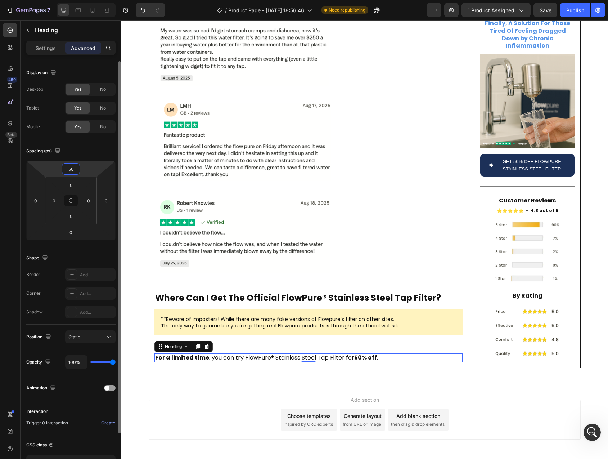
click at [72, 168] on input "50" at bounding box center [71, 169] width 14 height 11
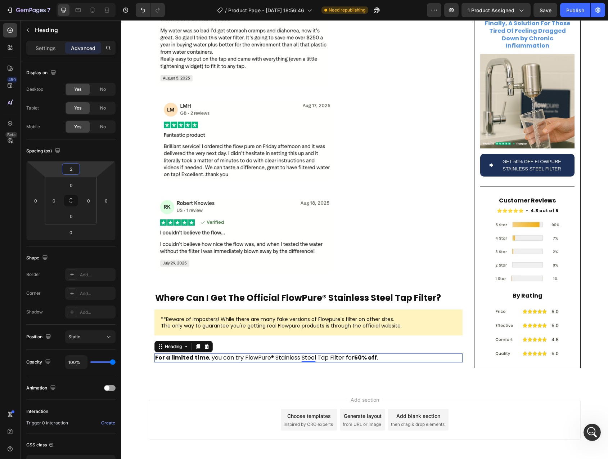
type input "25"
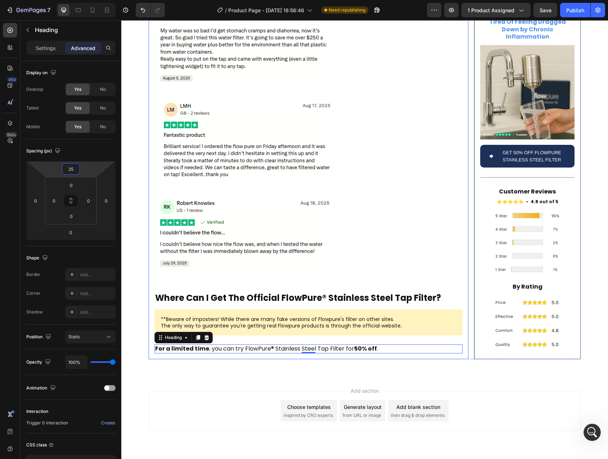
scroll to position [2383, 0]
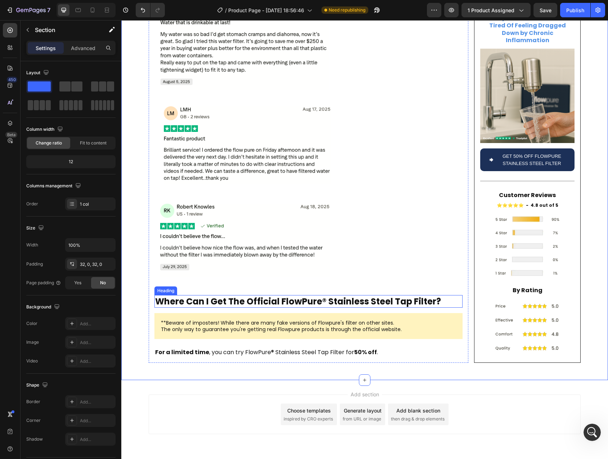
click at [184, 296] on p "Where Can I Get The Official FlowPure® Stainless Steel Tap Filter?" at bounding box center [308, 301] width 307 height 11
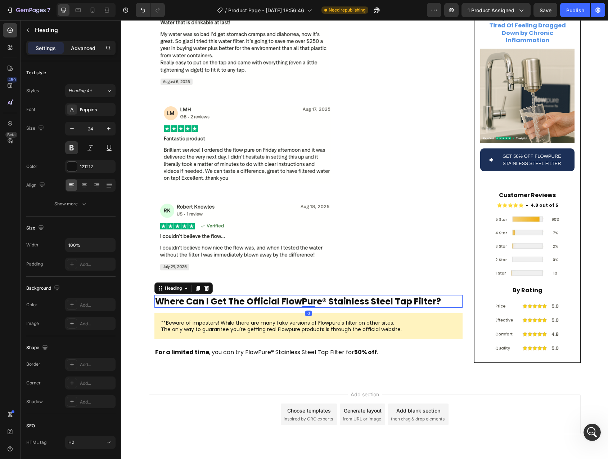
click at [79, 53] on div "Advanced" at bounding box center [83, 48] width 36 height 12
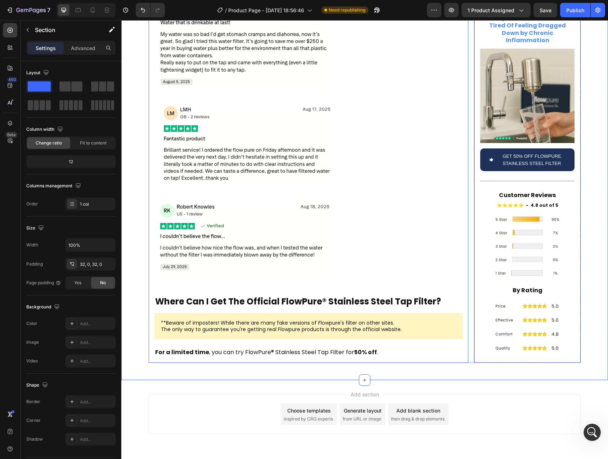
click at [217, 195] on img at bounding box center [263, 235] width 216 height 84
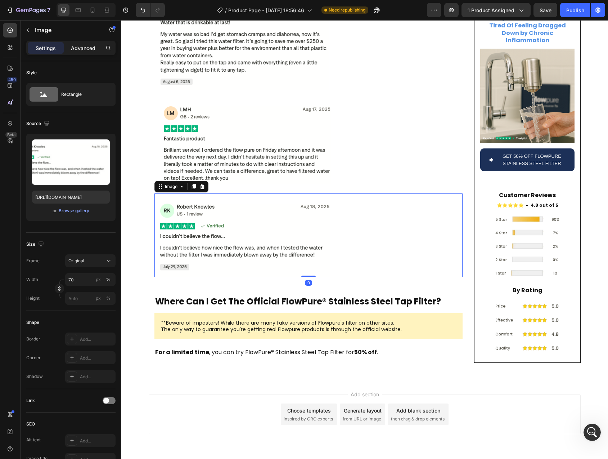
click at [81, 45] on p "Advanced" at bounding box center [83, 48] width 24 height 8
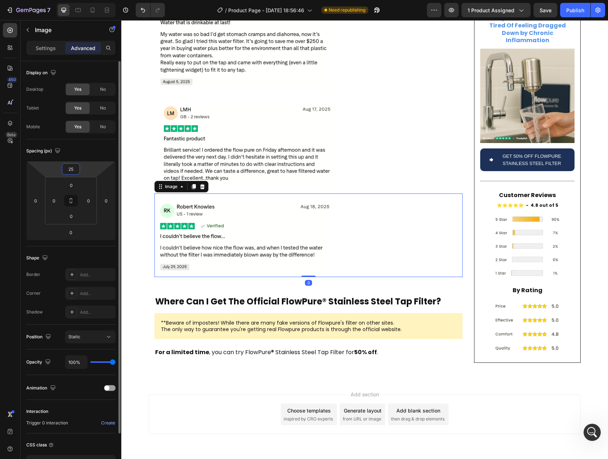
click at [72, 168] on input "25" at bounding box center [71, 169] width 14 height 11
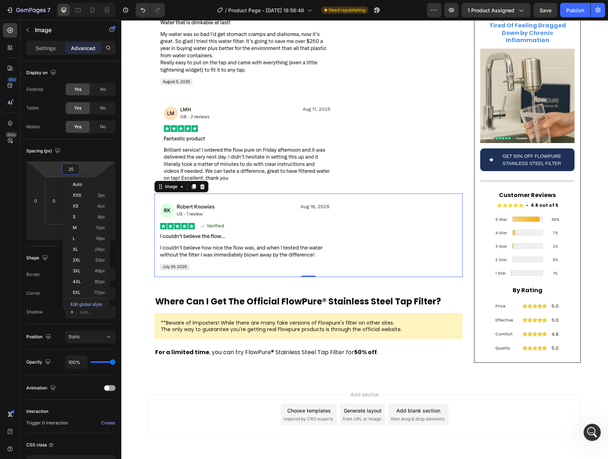
type input "5"
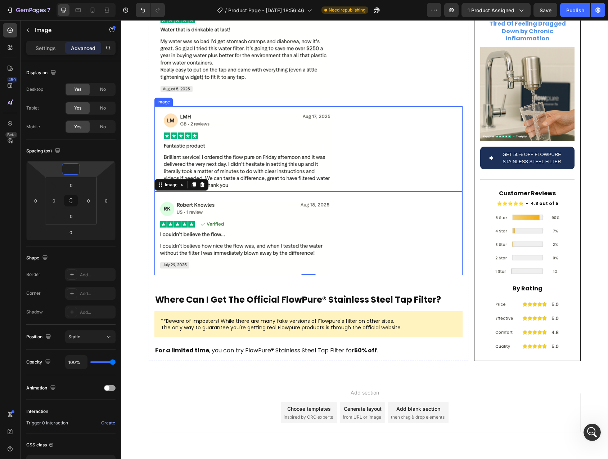
scroll to position [2374, 0]
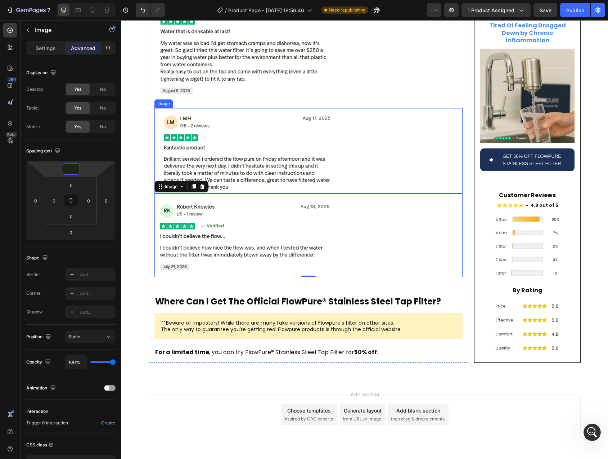
click at [230, 141] on img at bounding box center [263, 150] width 216 height 85
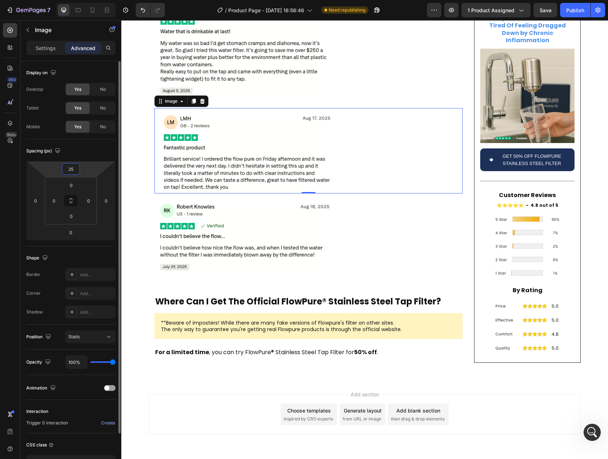
click at [70, 170] on input "25" at bounding box center [71, 169] width 14 height 11
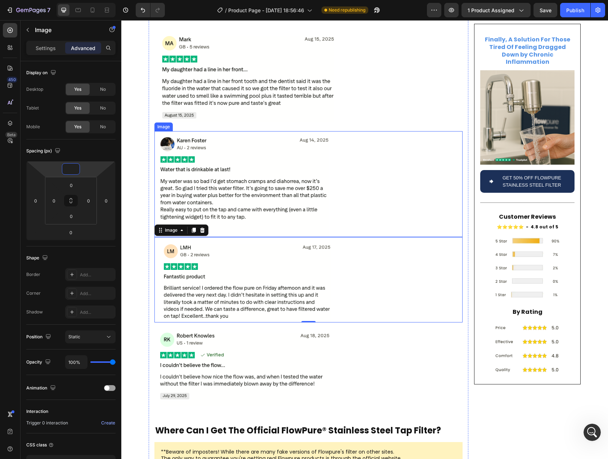
scroll to position [2235, 0]
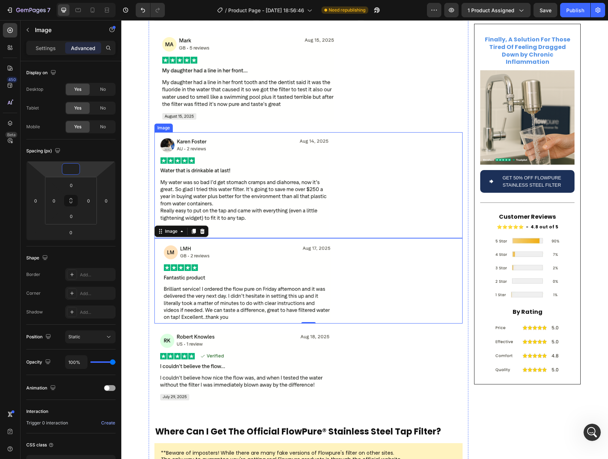
click at [222, 148] on img at bounding box center [263, 185] width 216 height 106
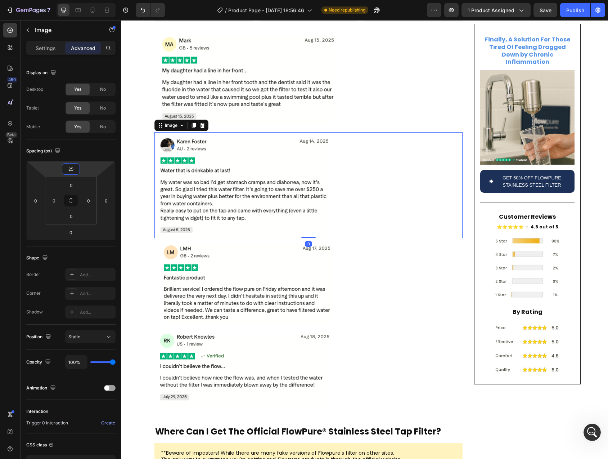
click at [73, 169] on input "25" at bounding box center [71, 169] width 14 height 11
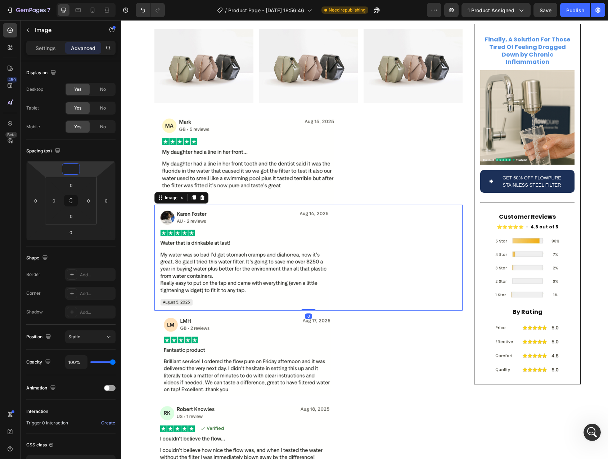
scroll to position [2131, 0]
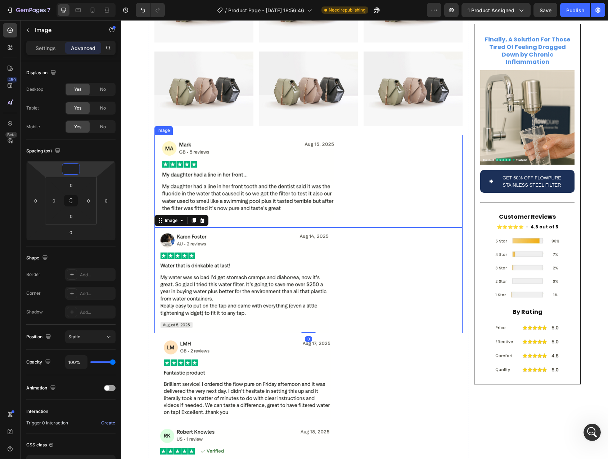
click at [218, 155] on img at bounding box center [263, 181] width 216 height 92
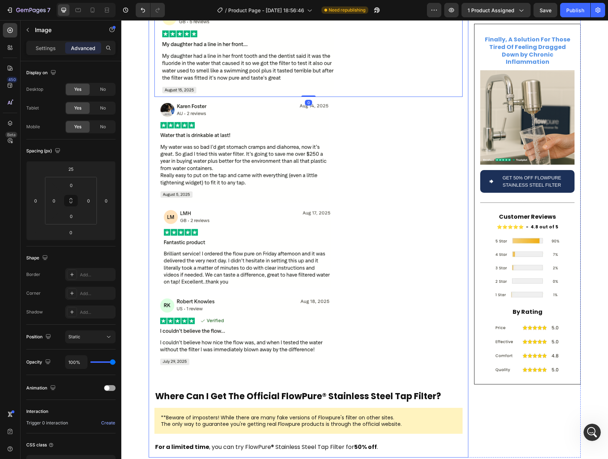
scroll to position [2356, 0]
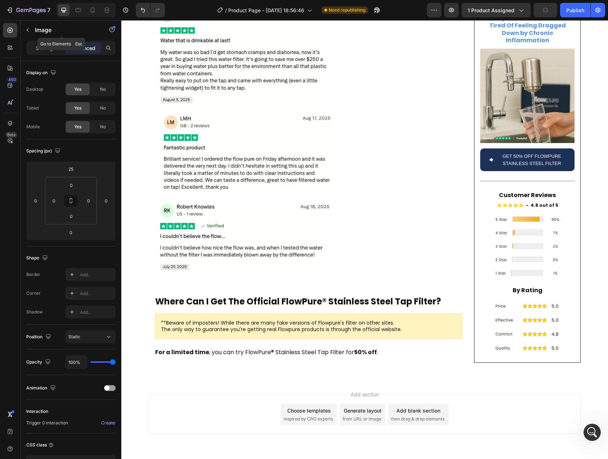
click at [29, 33] on button "button" at bounding box center [28, 30] width 12 height 12
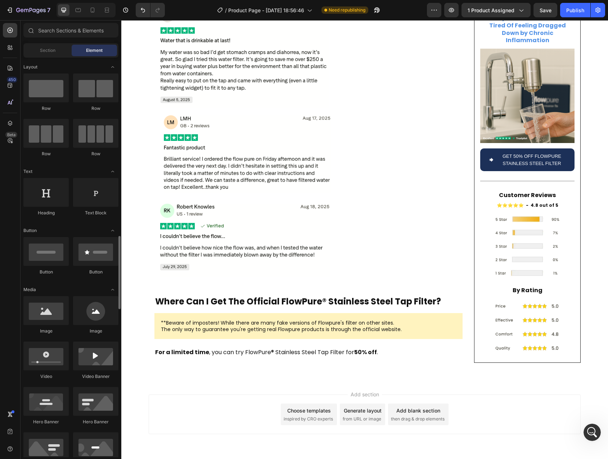
scroll to position [237, 0]
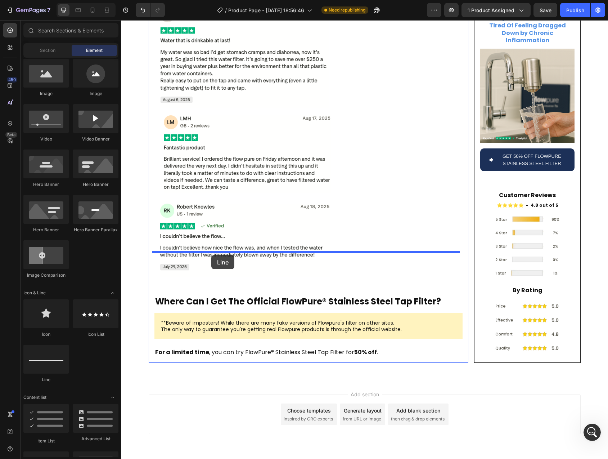
drag, startPoint x: 174, startPoint y: 375, endPoint x: 211, endPoint y: 255, distance: 125.7
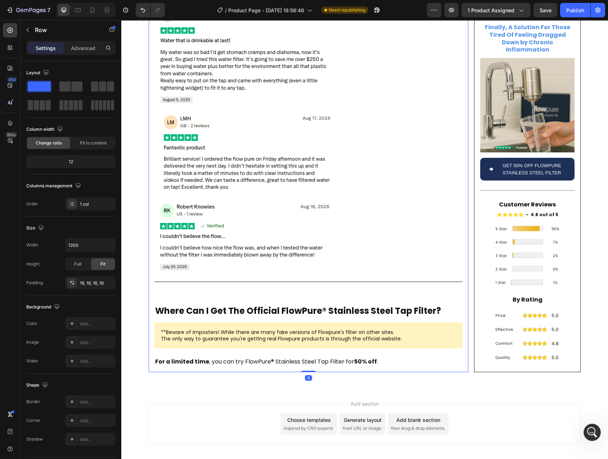
click at [195, 305] on p "Where Can I Get The Official FlowPure® Stainless Steel Tap Filter?" at bounding box center [308, 310] width 307 height 11
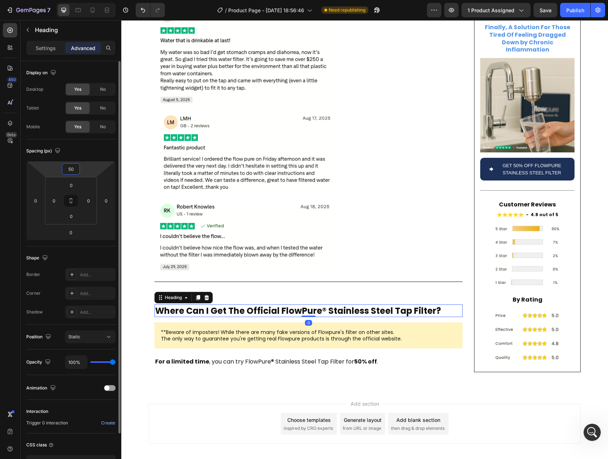
click at [71, 170] on input "50" at bounding box center [71, 169] width 14 height 11
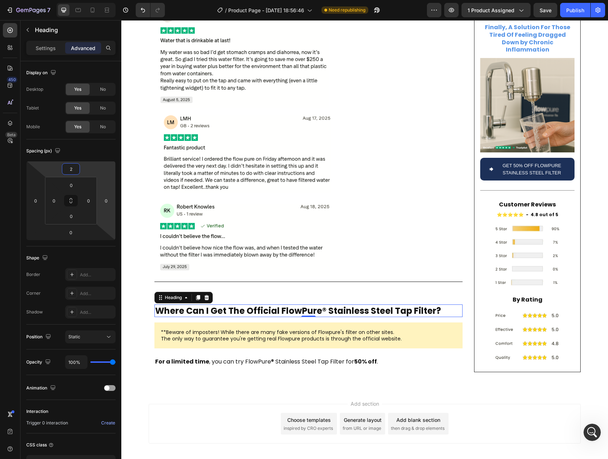
type input "25"
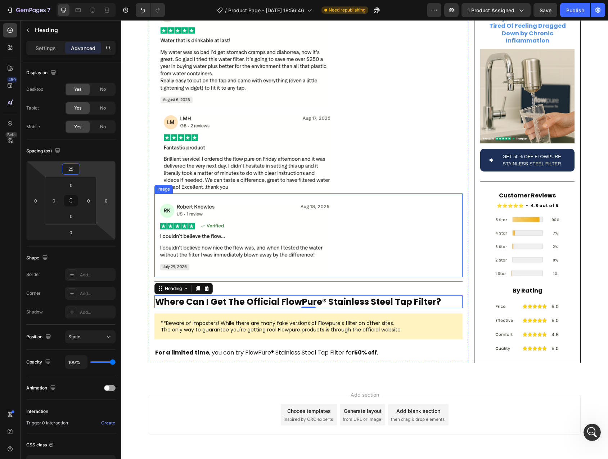
click at [246, 240] on img at bounding box center [263, 235] width 216 height 84
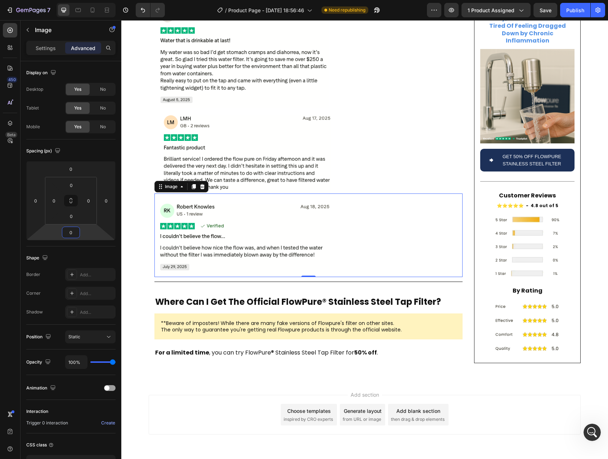
click at [74, 235] on input "0" at bounding box center [71, 232] width 14 height 11
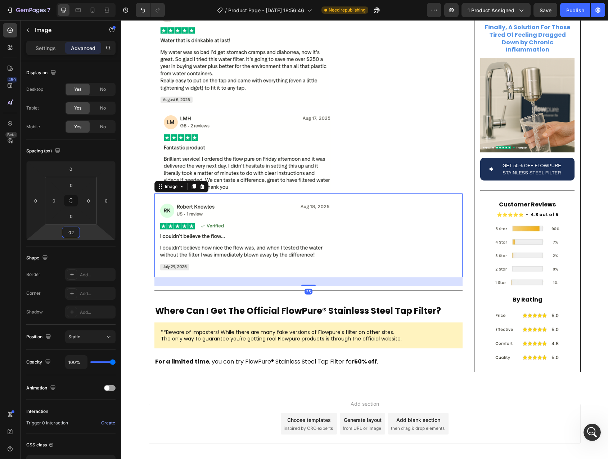
type input "025"
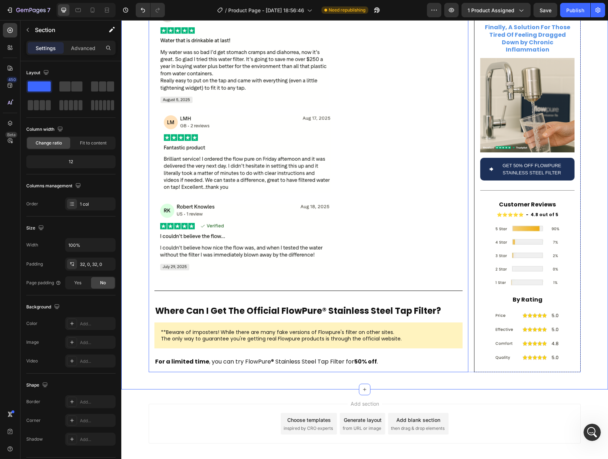
click at [167, 286] on div "Title Line" at bounding box center [309, 290] width 308 height 9
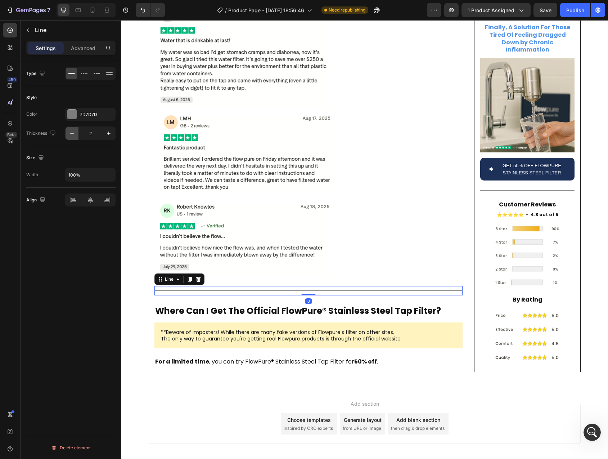
click at [75, 134] on icon "button" at bounding box center [71, 133] width 7 height 7
type input "1"
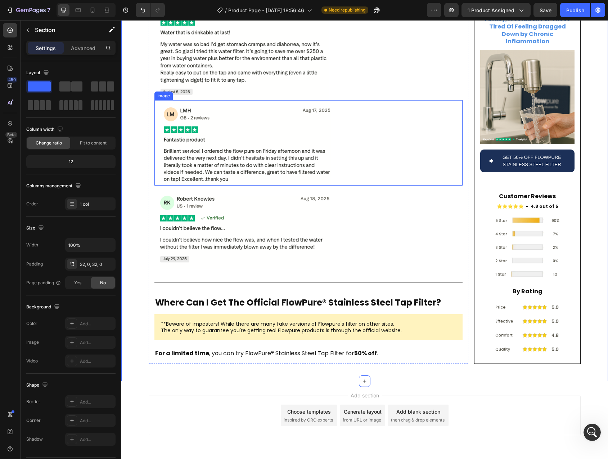
scroll to position [2365, 0]
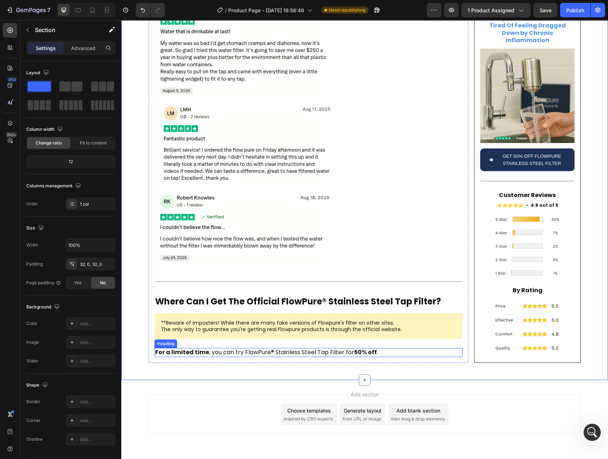
click at [241, 349] on p "⁠⁠⁠⁠⁠⁠⁠ For a limited time , you can try FlowPure® Stainless Steel Tap Filter f…" at bounding box center [308, 353] width 307 height 8
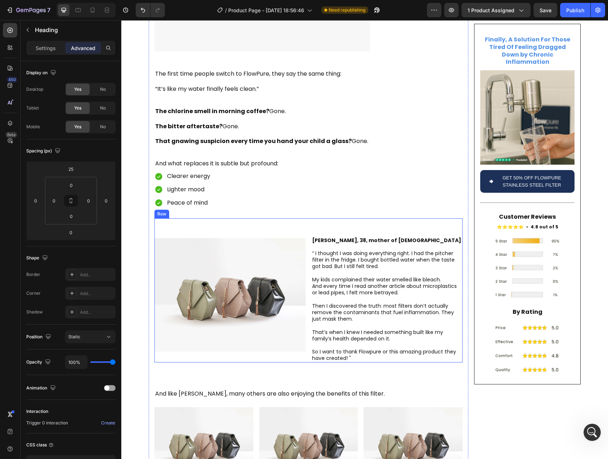
scroll to position [1510, 0]
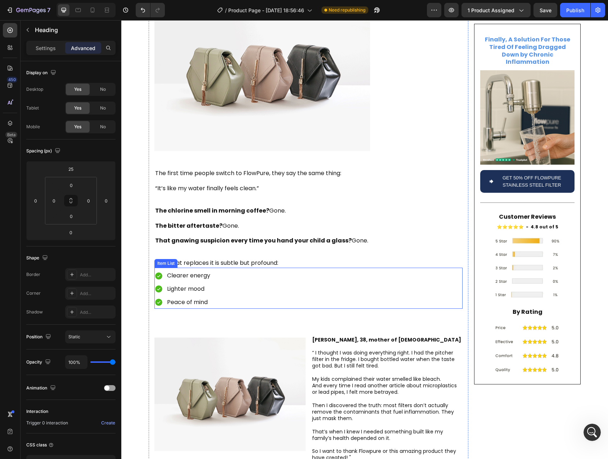
click at [231, 269] on div "Clearer energy Lighter mood Peace of mind" at bounding box center [309, 288] width 308 height 39
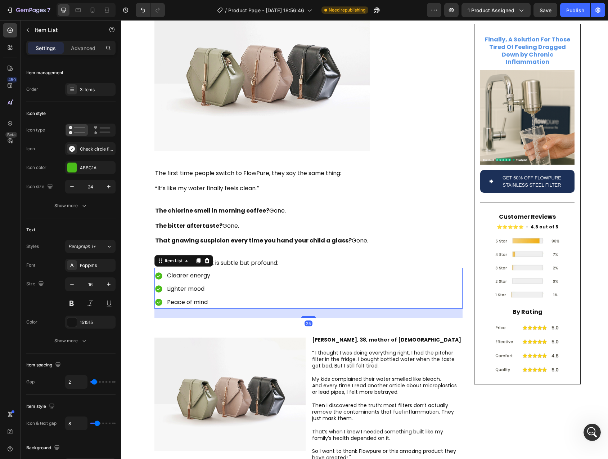
click at [200, 256] on div at bounding box center [198, 260] width 9 height 9
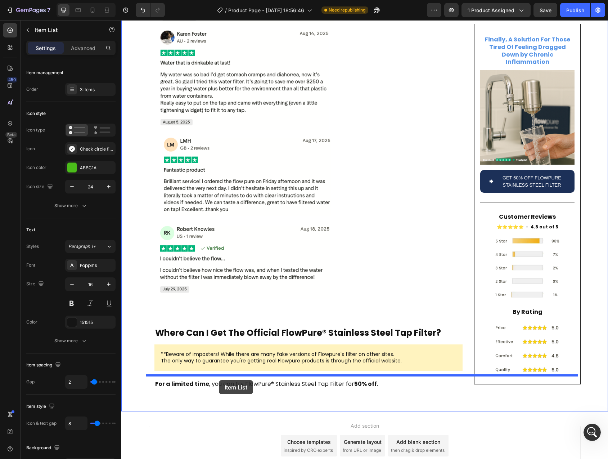
scroll to position [2415, 0]
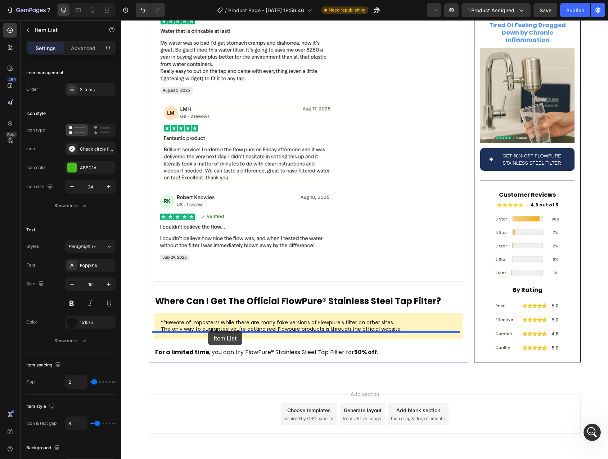
drag, startPoint x: 175, startPoint y: 302, endPoint x: 208, endPoint y: 331, distance: 44.4
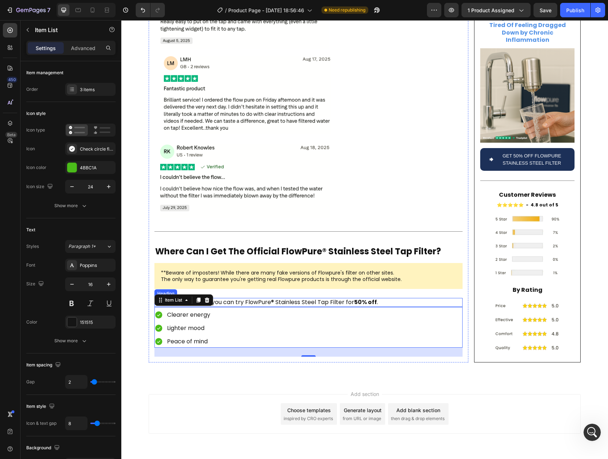
scroll to position [2366, 0]
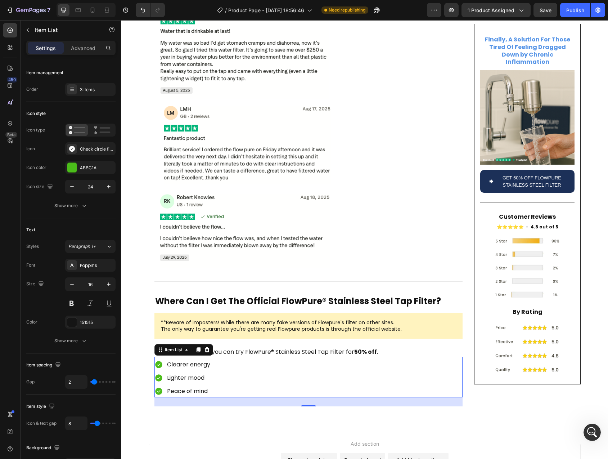
click at [172, 359] on p "Clearer energy" at bounding box center [188, 364] width 43 height 10
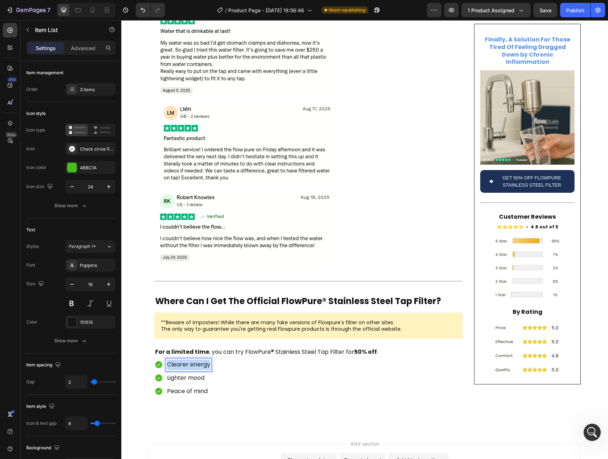
drag, startPoint x: 172, startPoint y: 339, endPoint x: 198, endPoint y: 340, distance: 25.6
click at [198, 359] on p "Clearer energy" at bounding box center [188, 364] width 43 height 10
click at [233, 359] on p "One-time investment — replaces endless plastic filters & bottled water" at bounding box center [268, 364] width 203 height 10
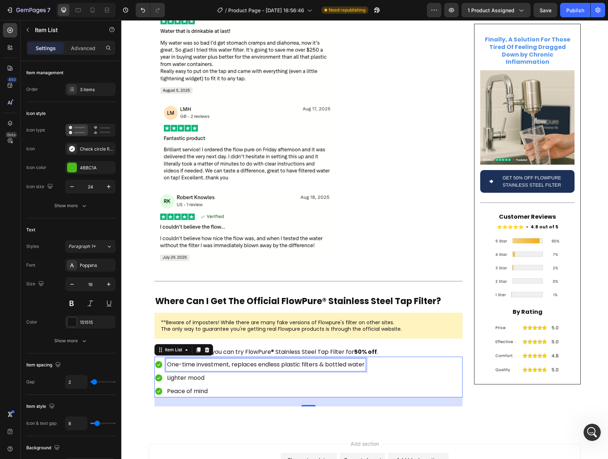
click at [174, 373] on p "Lighter mood" at bounding box center [266, 378] width 198 height 10
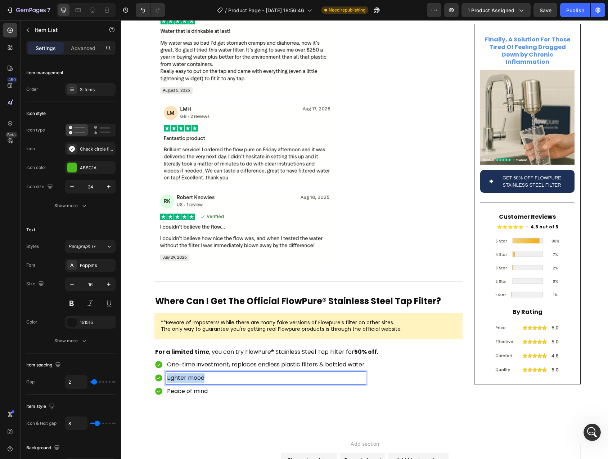
drag, startPoint x: 174, startPoint y: 353, endPoint x: 192, endPoint y: 353, distance: 18.0
click at [192, 373] on p "Lighter mood" at bounding box center [266, 378] width 198 height 10
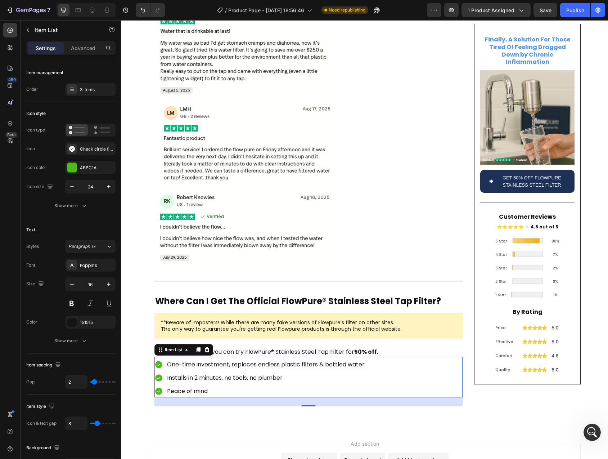
click at [178, 386] on p "Peace of mind" at bounding box center [266, 391] width 198 height 10
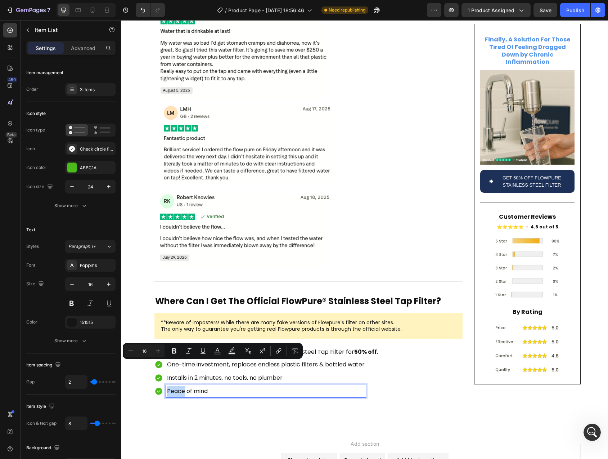
click at [174, 386] on p "Peace of mind" at bounding box center [266, 391] width 198 height 10
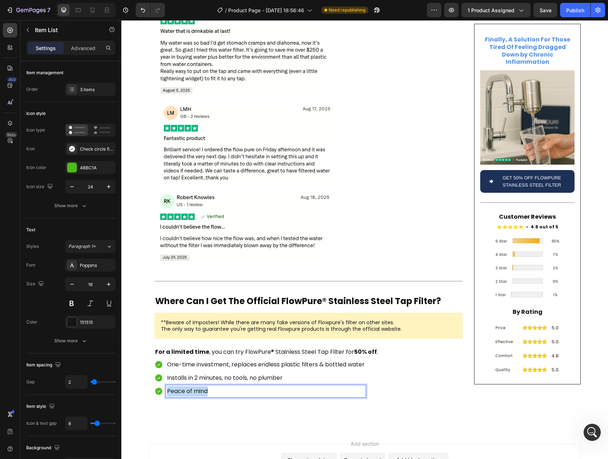
drag, startPoint x: 174, startPoint y: 367, endPoint x: 201, endPoint y: 368, distance: 27.4
click at [201, 386] on p "Peace of mind" at bounding box center [266, 391] width 198 height 10
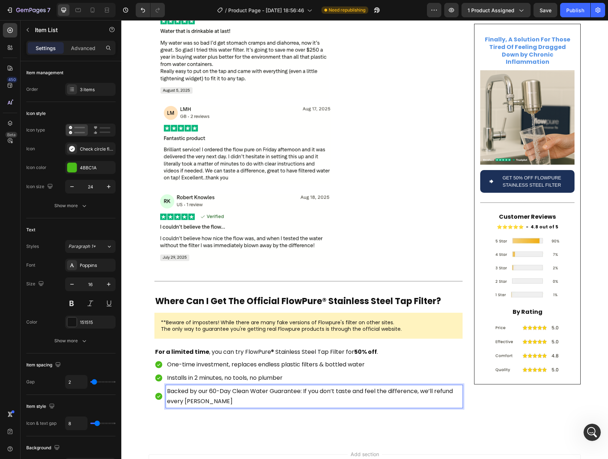
click at [210, 386] on p "Backed by our 60-Day Clean Water Guarantee: If you don’t taste and feel the dif…" at bounding box center [314, 396] width 295 height 21
click at [238, 386] on p "Backed by our 30-Day Clean Water Guarantee: If you don’t taste and feel the dif…" at bounding box center [314, 396] width 295 height 21
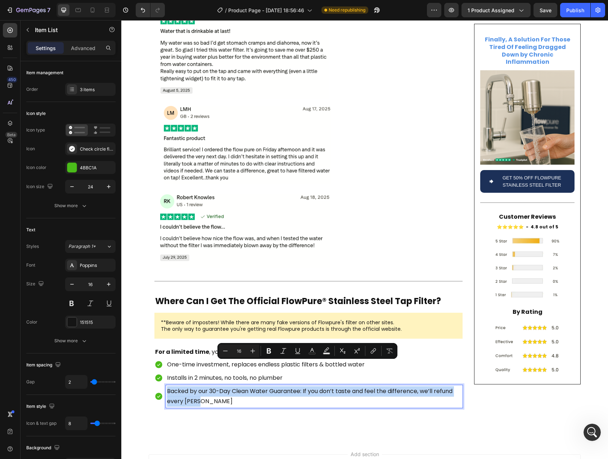
drag, startPoint x: 238, startPoint y: 366, endPoint x: 247, endPoint y: 367, distance: 9.0
click at [243, 386] on p "Backed by our 30-Day Clean Water Guarantee: If you don’t taste and feel the dif…" at bounding box center [314, 396] width 295 height 21
click at [260, 386] on p "Backed by our 30-Day Clean Water Guarantee: If you don’t taste and feel the dif…" at bounding box center [314, 396] width 295 height 21
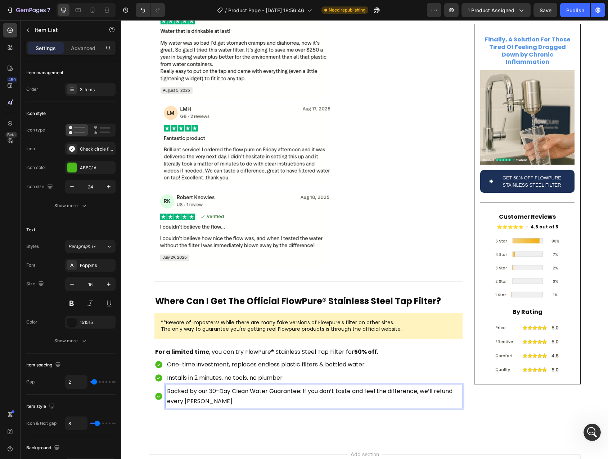
click at [258, 386] on p "Backed by our 30-Day Clean Water Guarantee: If you don’t taste and feel the dif…" at bounding box center [314, 396] width 295 height 21
drag, startPoint x: 258, startPoint y: 366, endPoint x: 243, endPoint y: 366, distance: 14.4
click at [243, 386] on p "Backed by our 30-Day Clean Water Guarantee: If you don’t taste and feel the dif…" at bounding box center [314, 396] width 295 height 21
click at [276, 386] on p "Backed by our 30-day guarantee: If you don’t taste and feel the difference, we’…" at bounding box center [314, 396] width 295 height 21
click at [263, 386] on p "Backed by our 30-day guarantee: If you don’t taste and feel the difference, we’…" at bounding box center [314, 396] width 295 height 21
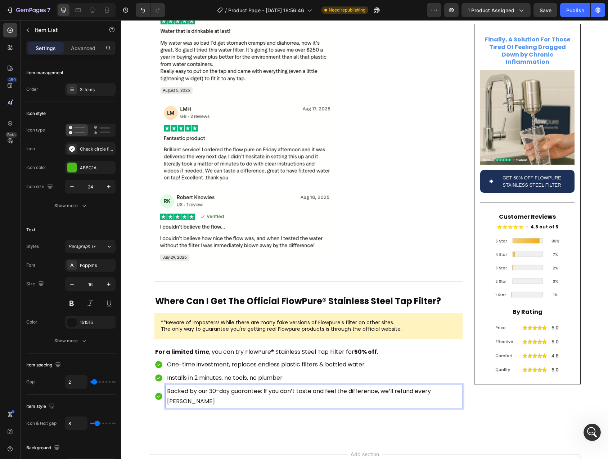
click at [323, 386] on p "Backed by our 30-day guarantee: If you don’t taste and feel the difference, we’…" at bounding box center [314, 396] width 295 height 21
click at [355, 386] on p "Backed by our 30-day guarantee: If you don’t taste and feel the difference, we’…" at bounding box center [314, 396] width 295 height 21
click at [321, 386] on p "Backed by our 30-day guarantee: If you don’t taste and feel the difference, we’…" at bounding box center [314, 396] width 295 height 21
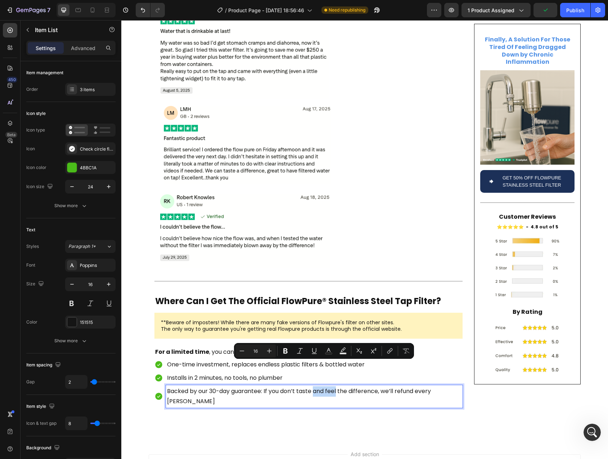
drag, startPoint x: 321, startPoint y: 367, endPoint x: 330, endPoint y: 367, distance: 8.6
click at [330, 386] on p "Backed by our 30-day guarantee: If you don’t taste and feel the difference, we’…" at bounding box center [314, 396] width 295 height 21
click at [323, 386] on p "Backed by our 30-day guarantee: If you don’t taste and feel the difference, we’…" at bounding box center [314, 396] width 295 height 21
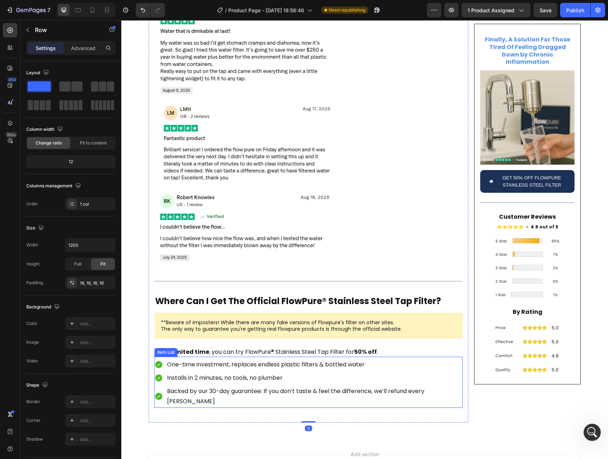
click at [321, 386] on p "Backed by our 30-day guarantee: If you don’t taste & feel the difference, we’ll…" at bounding box center [314, 396] width 295 height 21
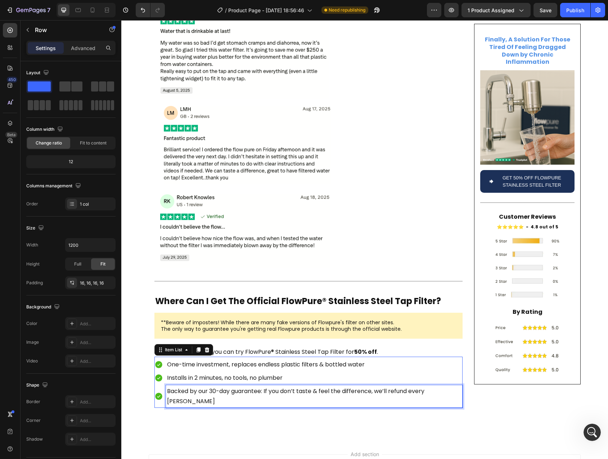
click at [313, 386] on p "Backed by our 30-day guarantee: If you don’t taste & feel the difference, we’ll…" at bounding box center [314, 396] width 295 height 21
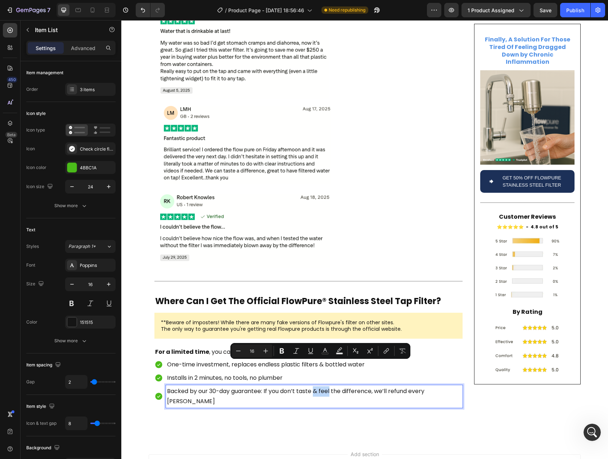
drag, startPoint x: 321, startPoint y: 366, endPoint x: 326, endPoint y: 367, distance: 5.9
click at [326, 386] on p "Backed by our 30-day guarantee: If you don’t taste & feel the difference, we’ll…" at bounding box center [314, 396] width 295 height 21
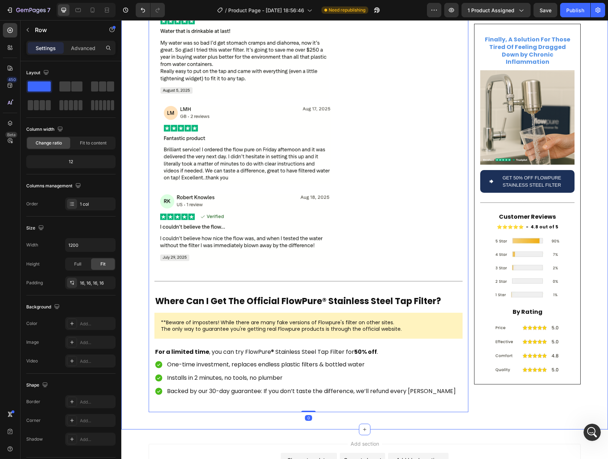
click at [287, 348] on p "⁠⁠⁠⁠⁠⁠⁠ For a limited time , you can try FlowPure® Stainless Steel Tap Filter f…" at bounding box center [308, 352] width 307 height 8
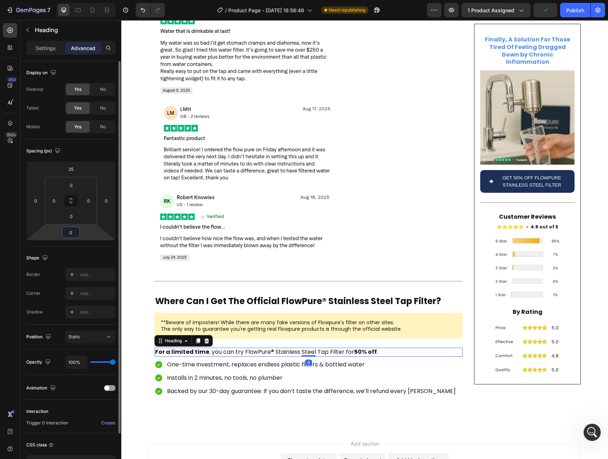
click at [72, 231] on input "0" at bounding box center [71, 232] width 14 height 11
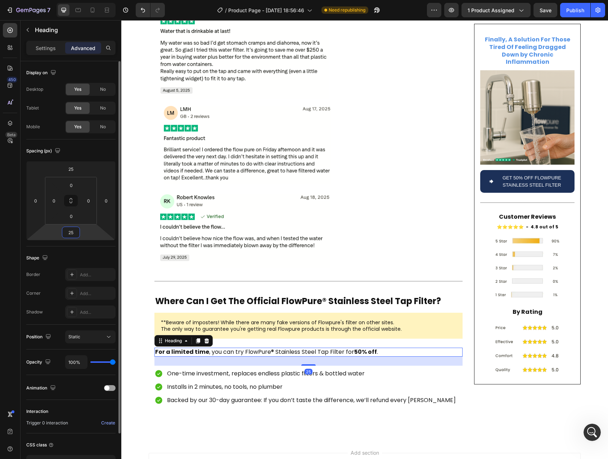
click at [73, 233] on input "25" at bounding box center [71, 232] width 14 height 11
click at [72, 233] on input "25" at bounding box center [71, 232] width 14 height 11
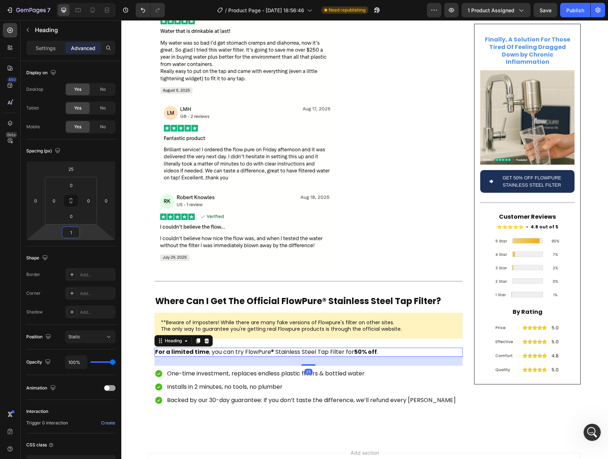
type input "15"
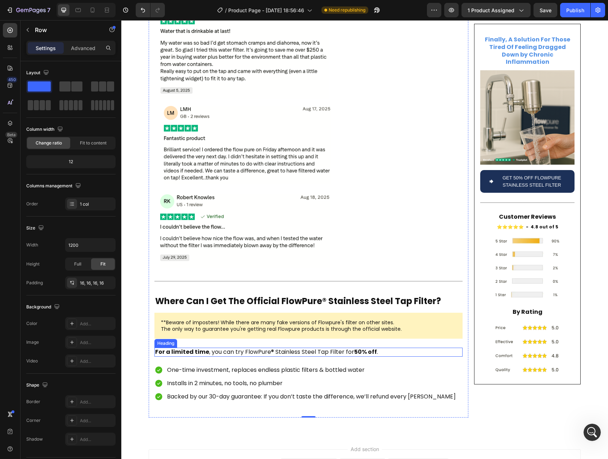
click at [209, 348] on p "⁠⁠⁠⁠⁠⁠⁠ For a limited time , you can try FlowPure® Stainless Steel Tap Filter f…" at bounding box center [308, 352] width 307 height 8
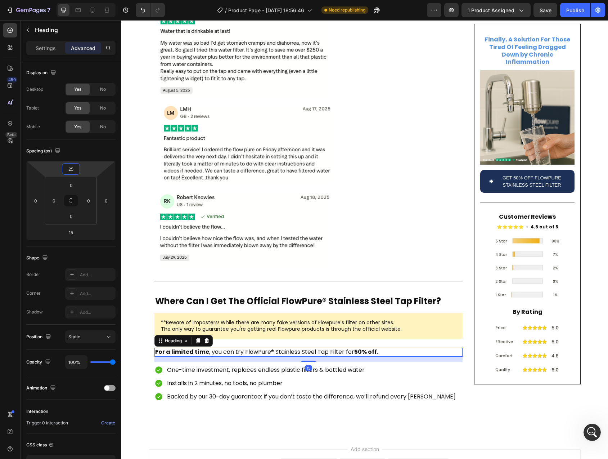
click at [71, 168] on input "25" at bounding box center [71, 169] width 14 height 11
type input "40"
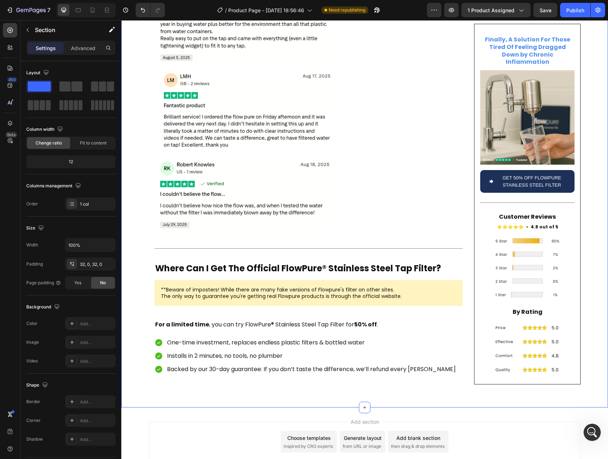
scroll to position [2402, 0]
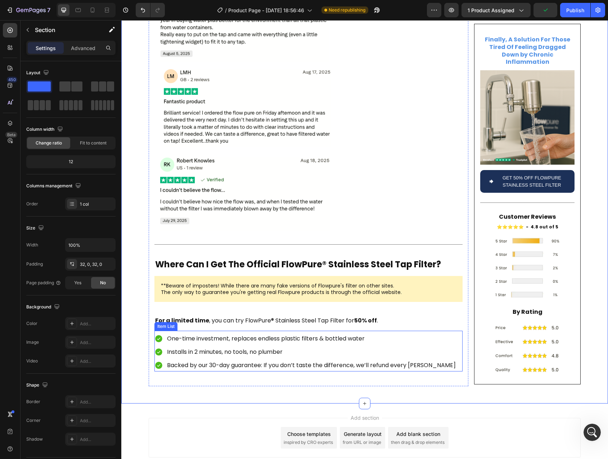
click at [204, 360] on p "Backed by our 30-day guarantee: If you don’t taste the difference, we’ll refund…" at bounding box center [311, 365] width 289 height 10
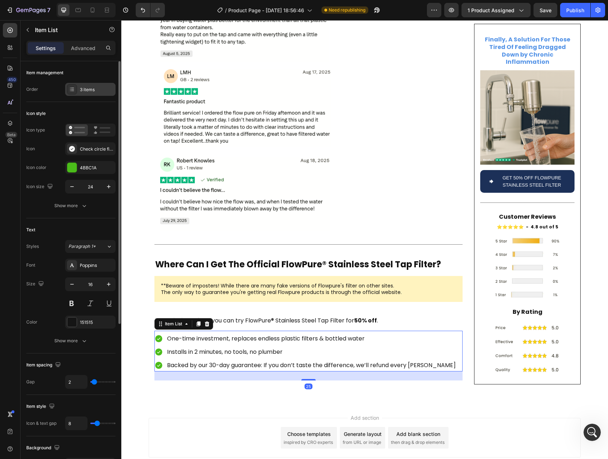
click at [84, 94] on div "3 items" at bounding box center [90, 89] width 50 height 13
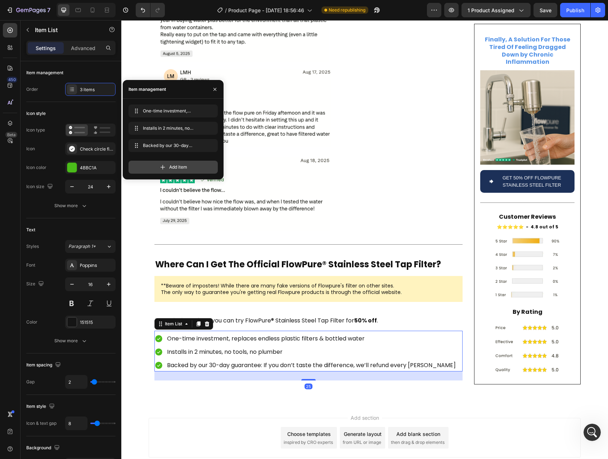
click at [166, 170] on div "Add item" at bounding box center [173, 167] width 89 height 13
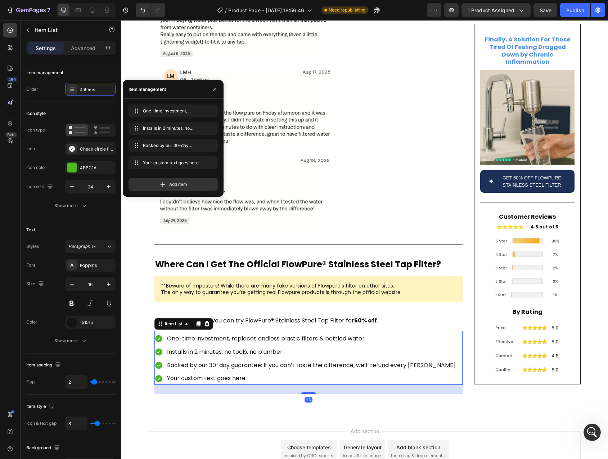
click at [173, 372] on div "Your custom text goes here" at bounding box center [311, 378] width 291 height 13
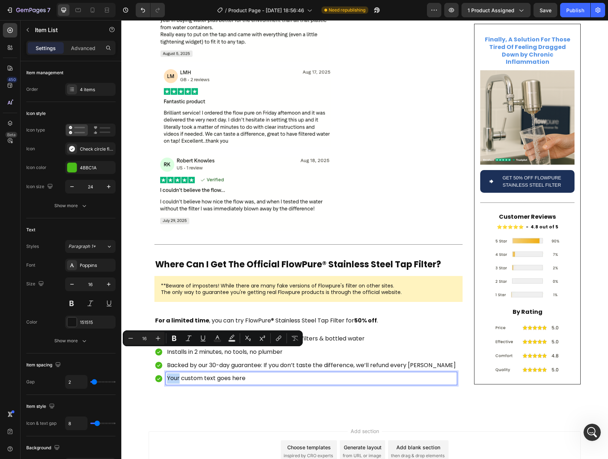
click at [171, 373] on p "Your custom text goes here" at bounding box center [311, 378] width 289 height 10
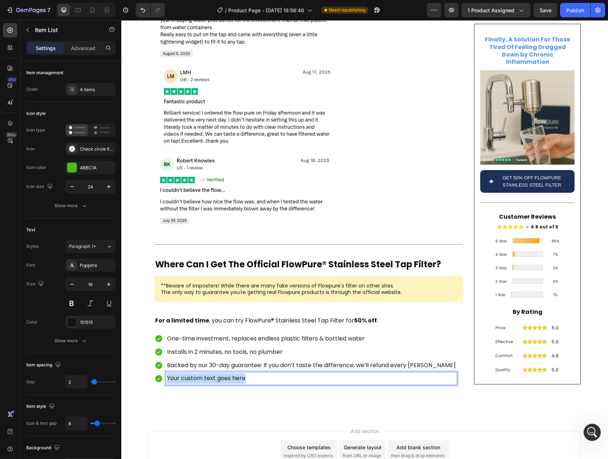
drag, startPoint x: 171, startPoint y: 353, endPoint x: 232, endPoint y: 354, distance: 60.5
click at [232, 373] on p "Your custom text goes here" at bounding box center [311, 378] width 289 height 10
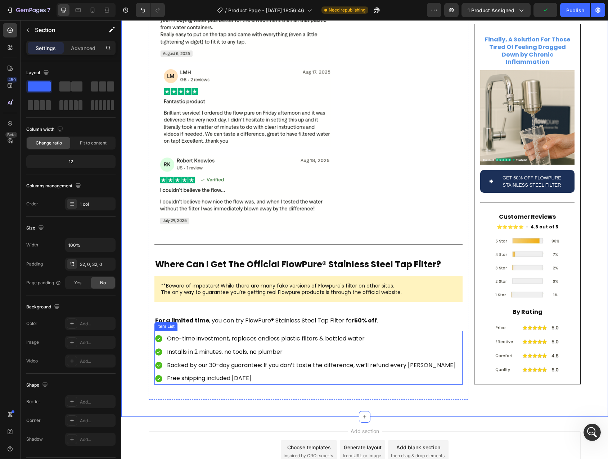
click at [443, 334] on div "One-time investment, replaces endless plastic filters & bottled water Installs …" at bounding box center [309, 358] width 308 height 52
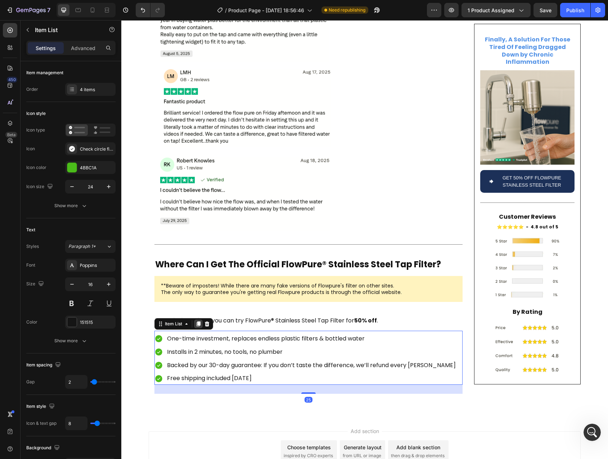
click at [198, 321] on icon at bounding box center [199, 324] width 6 height 6
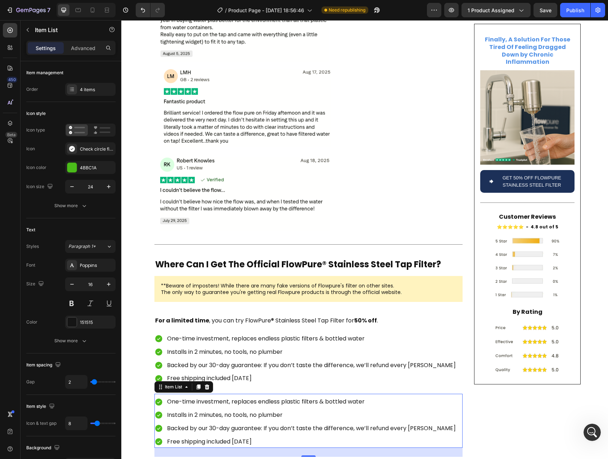
click at [226, 423] on p "Backed by our 30-day guarantee: If you don’t taste the difference, we’ll refund…" at bounding box center [311, 428] width 289 height 10
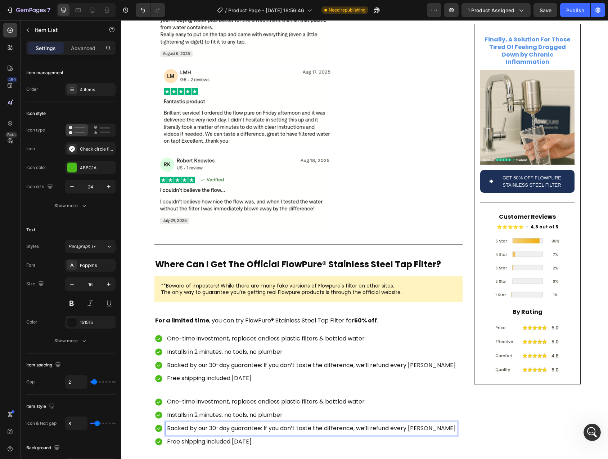
click at [173, 397] on p "One-time investment, replaces endless plastic filters & bottled water" at bounding box center [311, 402] width 289 height 10
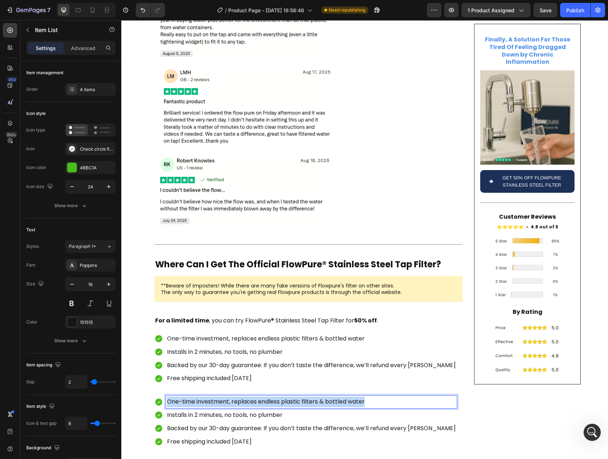
drag, startPoint x: 173, startPoint y: 378, endPoint x: 362, endPoint y: 376, distance: 189.5
click at [362, 397] on p "One-time investment, replaces endless plastic filters & bottled water" at bounding box center [311, 402] width 289 height 10
click at [255, 410] on p "Installs in 2 minutes, no tools, no plumber" at bounding box center [311, 415] width 289 height 10
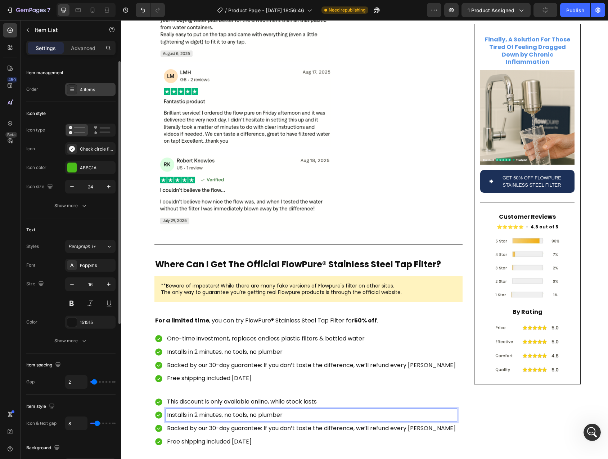
click at [78, 91] on div "4 items" at bounding box center [90, 89] width 50 height 13
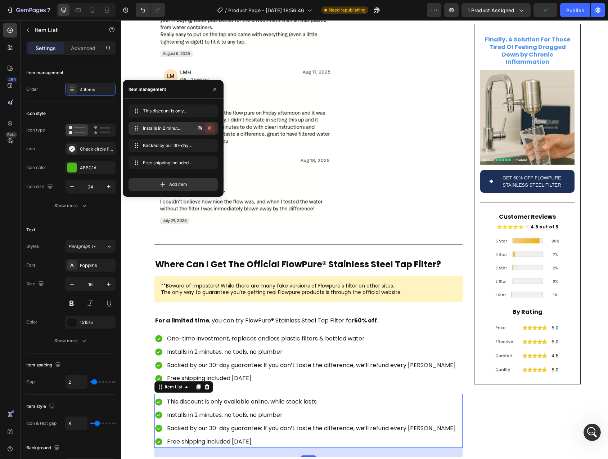
click at [213, 129] on icon "button" at bounding box center [210, 128] width 6 height 6
click at [209, 129] on div "Delete" at bounding box center [204, 128] width 13 height 6
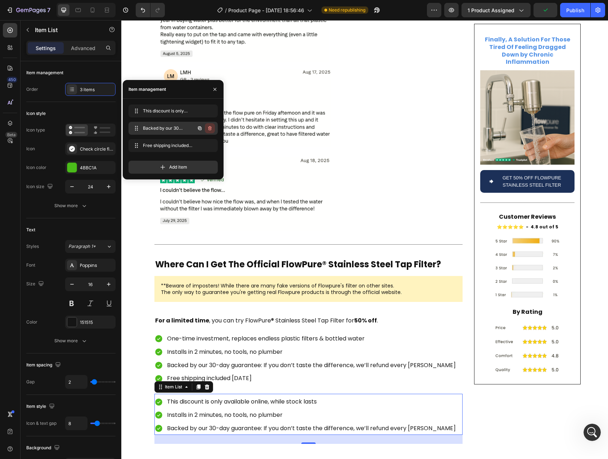
click at [211, 129] on icon "button" at bounding box center [210, 128] width 4 height 4
click at [211, 129] on div "Delete" at bounding box center [204, 128] width 13 height 6
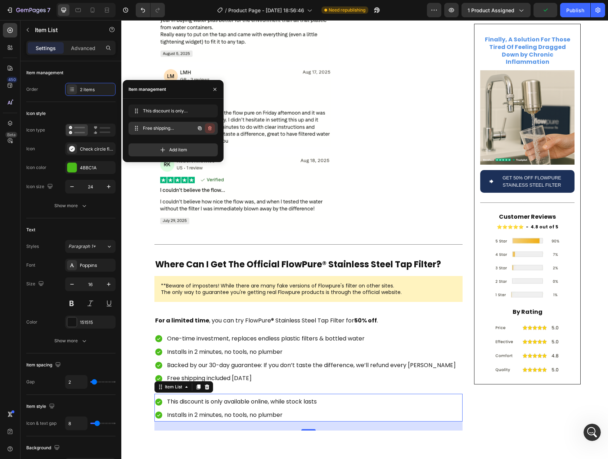
click at [209, 131] on button "button" at bounding box center [210, 128] width 10 height 10
click at [211, 130] on div "Delete" at bounding box center [204, 128] width 13 height 6
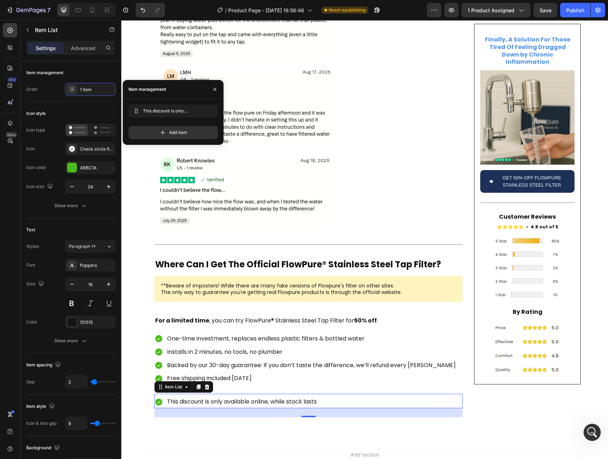
click at [178, 397] on p "This discount is only available online, while stock lasts" at bounding box center [242, 402] width 150 height 10
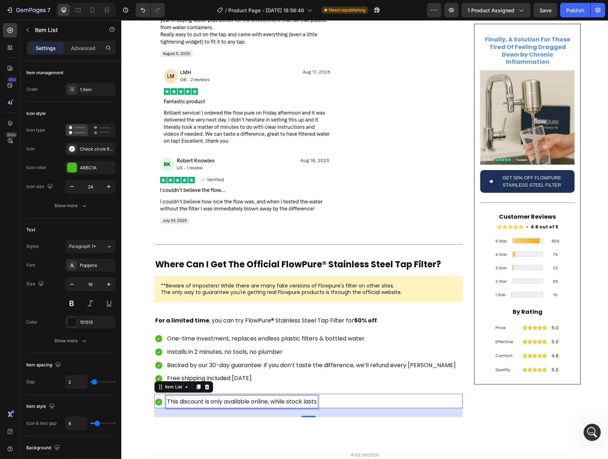
click at [187, 397] on p "This discount is only available online, while stock lasts" at bounding box center [242, 402] width 150 height 10
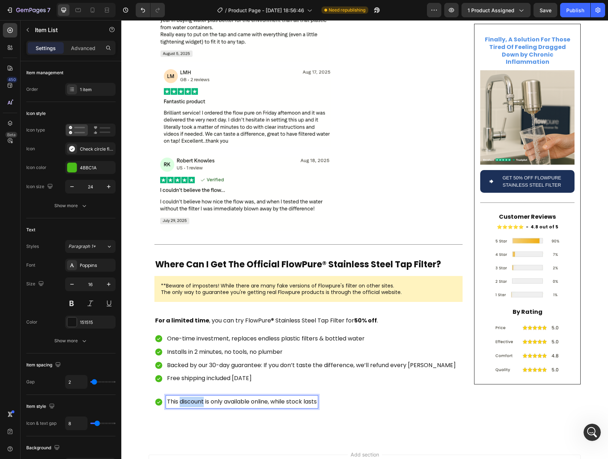
click at [187, 397] on p "This discount is only available online, while stock lasts" at bounding box center [242, 402] width 150 height 10
click at [344, 395] on div "This offer is only available online, while stock lasts" at bounding box center [309, 401] width 308 height 13
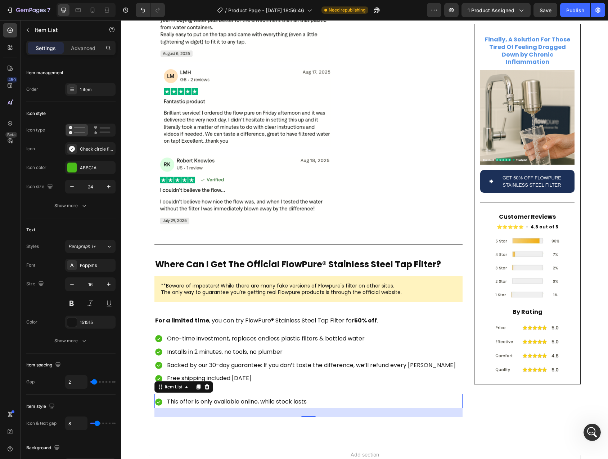
click at [337, 395] on div "This offer is only available online, while stock lasts" at bounding box center [309, 401] width 308 height 13
click at [72, 144] on div at bounding box center [72, 149] width 10 height 10
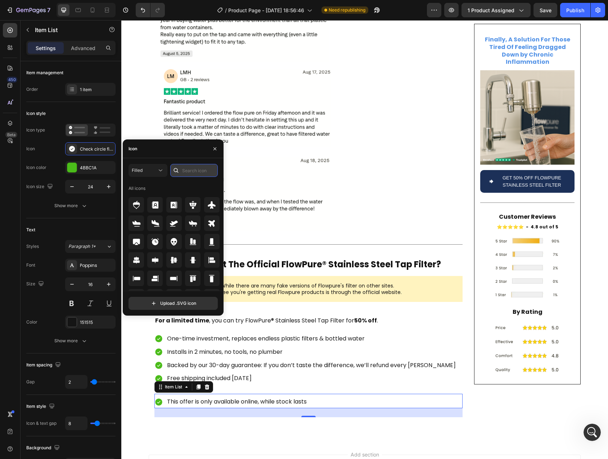
click at [190, 171] on input "text" at bounding box center [194, 170] width 48 height 13
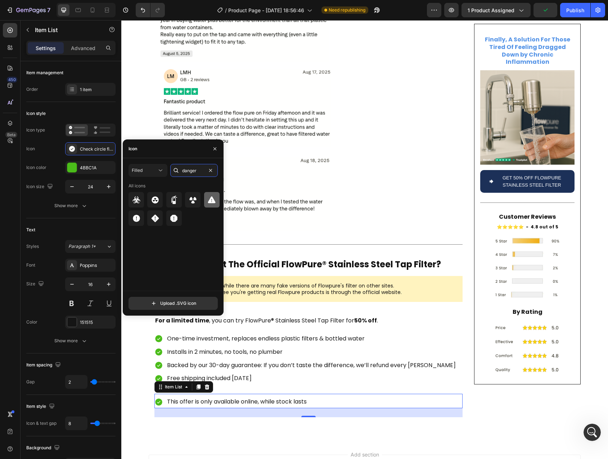
type input "danger"
click at [215, 201] on icon at bounding box center [212, 199] width 8 height 7
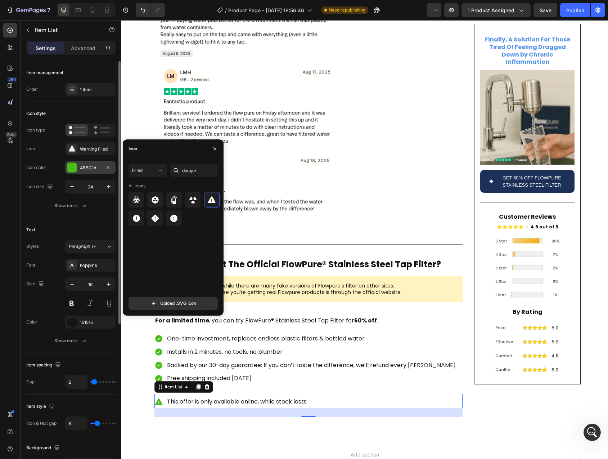
click at [71, 169] on div at bounding box center [71, 167] width 9 height 9
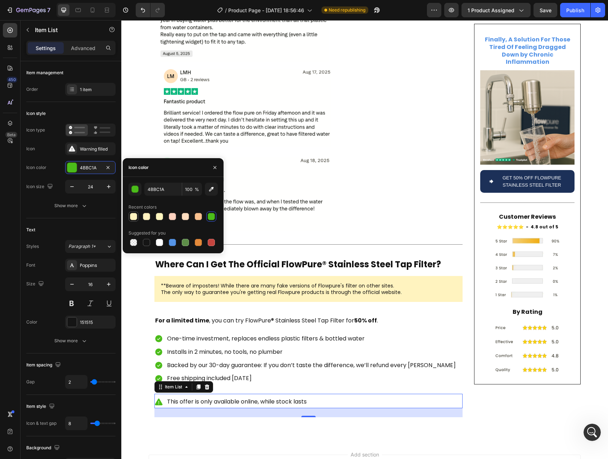
click at [134, 218] on div at bounding box center [133, 216] width 7 height 7
click at [137, 190] on div "button" at bounding box center [135, 189] width 7 height 7
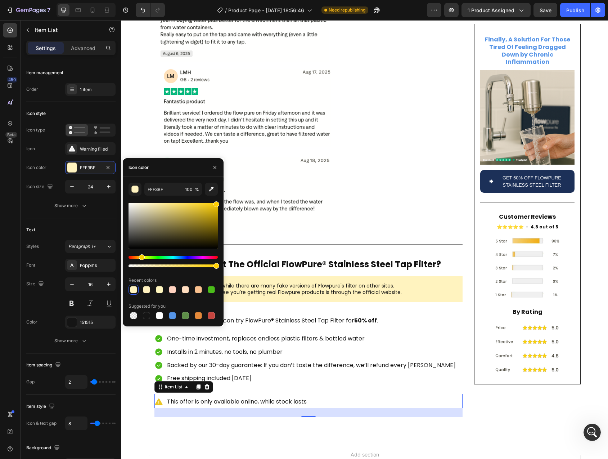
drag, startPoint x: 203, startPoint y: 206, endPoint x: 219, endPoint y: 202, distance: 16.8
click at [219, 202] on div "FFF3BF 100 % Recent colors Suggested for you" at bounding box center [173, 252] width 101 height 138
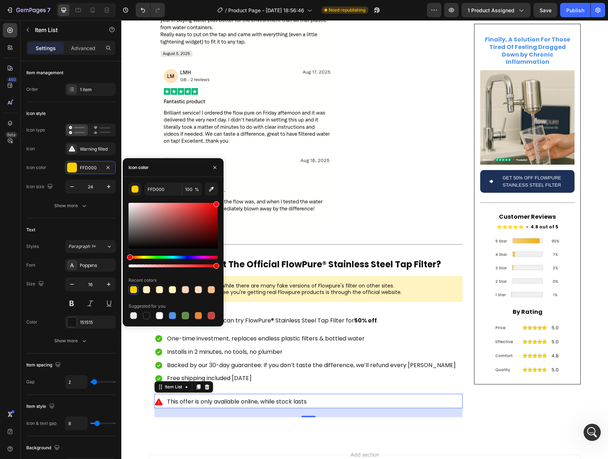
type input "FF0000"
drag, startPoint x: 142, startPoint y: 256, endPoint x: 123, endPoint y: 255, distance: 19.1
click at [123, 255] on div "FF0000 100 % Recent colors Suggested for you" at bounding box center [173, 252] width 101 height 138
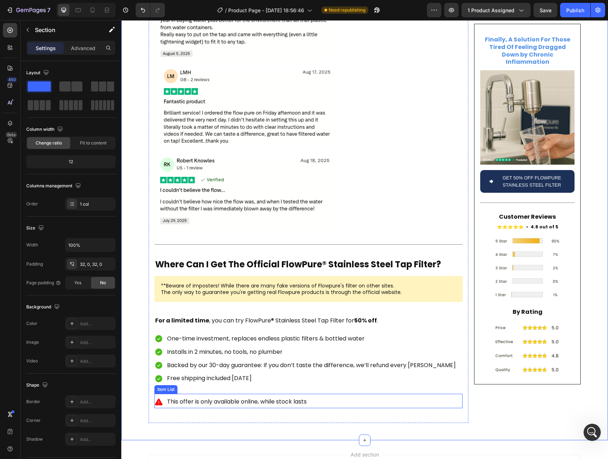
click at [340, 395] on div "This offer is only available online, while stock lasts" at bounding box center [309, 401] width 308 height 13
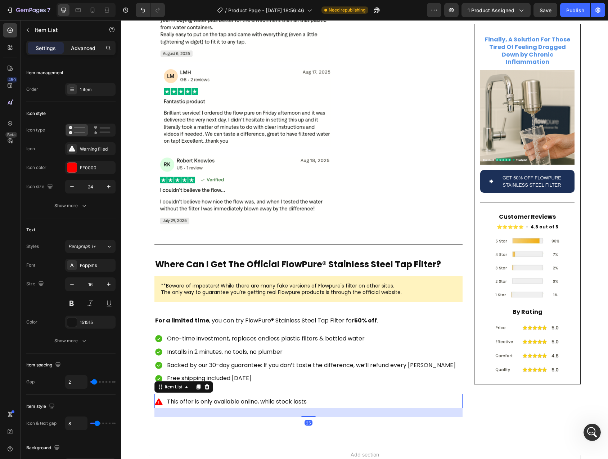
click at [86, 49] on p "Advanced" at bounding box center [83, 48] width 24 height 8
type input "100%"
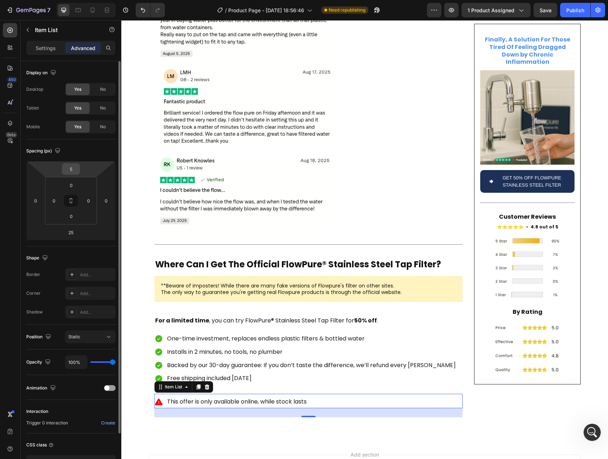
click at [74, 170] on input "5" at bounding box center [71, 169] width 14 height 11
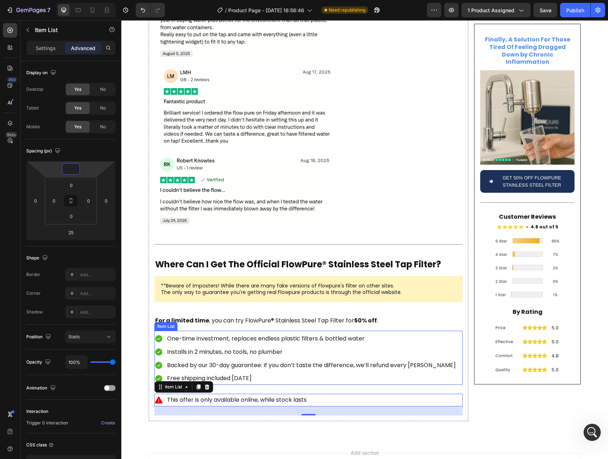
click at [446, 354] on div "One-time investment, replaces endless plastic filters & bottled water Installs …" at bounding box center [309, 358] width 308 height 52
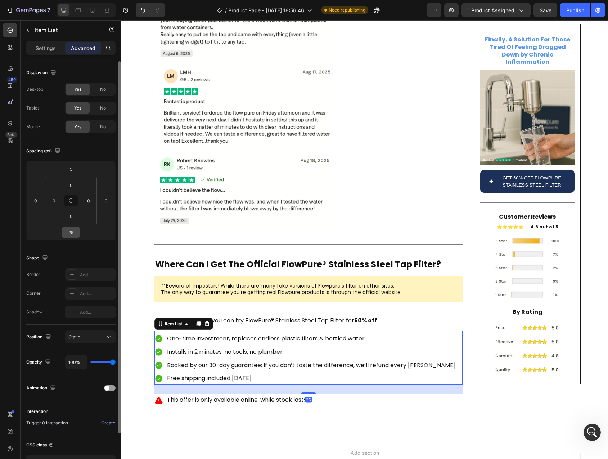
click at [73, 234] on input "25" at bounding box center [71, 232] width 14 height 11
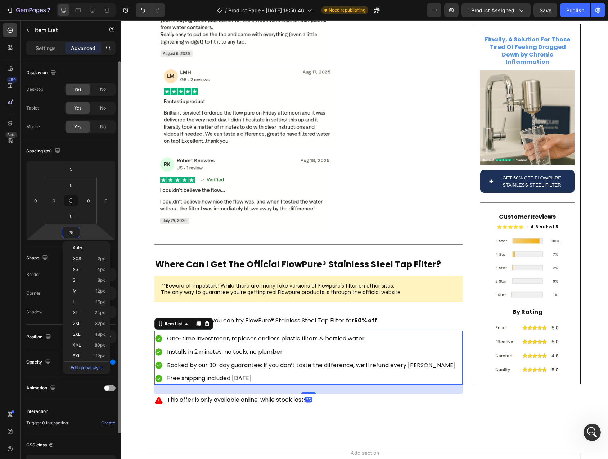
type input "5"
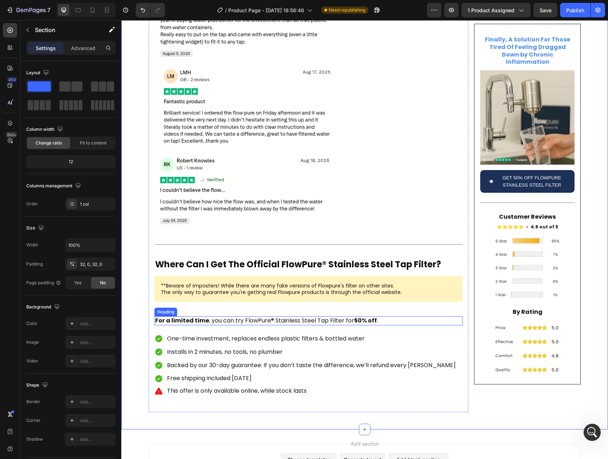
click at [261, 317] on p "⁠⁠⁠⁠⁠⁠⁠ For a limited time , you can try FlowPure® Stainless Steel Tap Filter f…" at bounding box center [308, 321] width 307 height 8
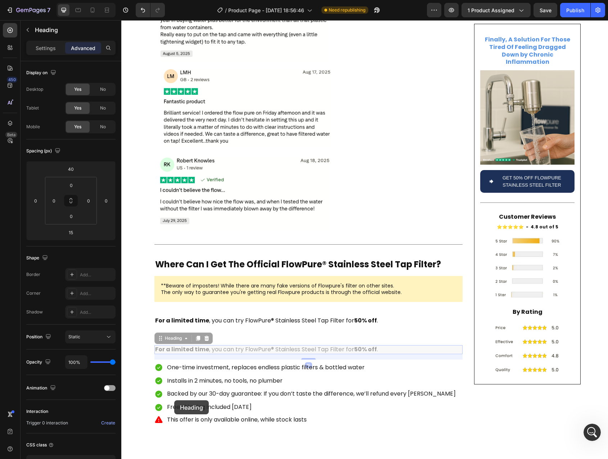
drag, startPoint x: 163, startPoint y: 316, endPoint x: 167, endPoint y: 324, distance: 9.2
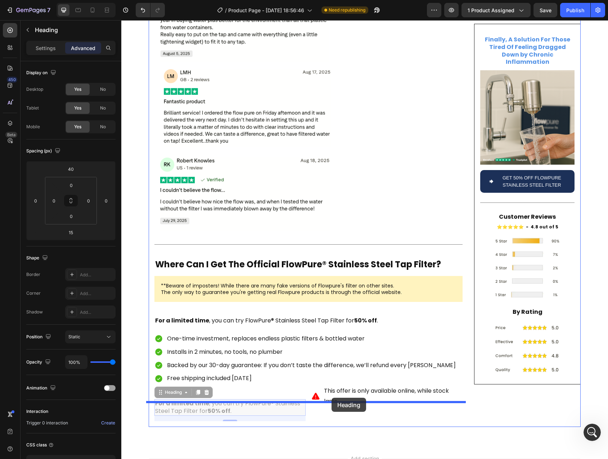
drag, startPoint x: 163, startPoint y: 368, endPoint x: 332, endPoint y: 398, distance: 171.5
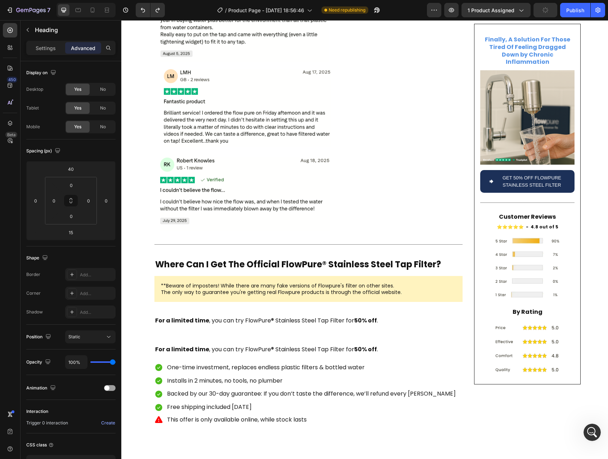
click at [171, 345] on strong "For a limited time" at bounding box center [182, 349] width 54 height 8
click at [182, 362] on p "One-time investment, replaces endless plastic filters & bottled water" at bounding box center [311, 367] width 289 height 10
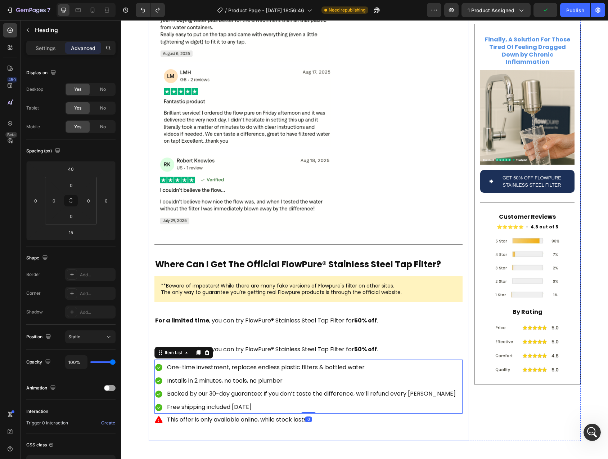
click at [241, 346] on p "⁠⁠⁠⁠⁠⁠⁠ For a limited time , you can try FlowPure® Stainless Steel Tap Filter f…" at bounding box center [308, 350] width 307 height 8
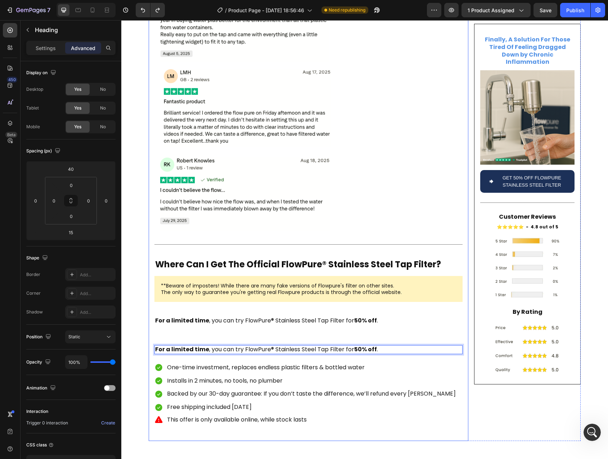
drag, startPoint x: 170, startPoint y: 326, endPoint x: 191, endPoint y: 403, distance: 80.3
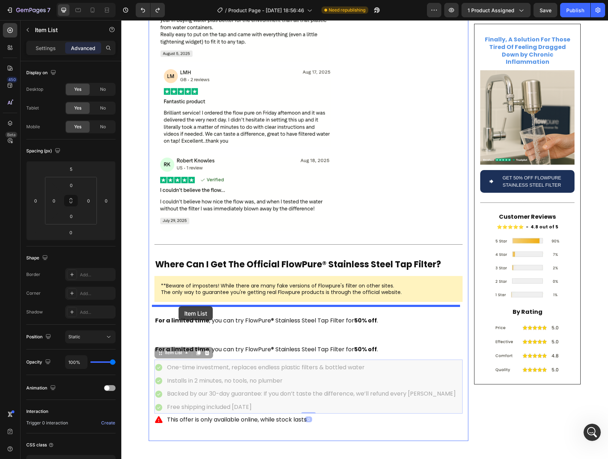
drag, startPoint x: 157, startPoint y: 331, endPoint x: 179, endPoint y: 306, distance: 32.7
type input "15"
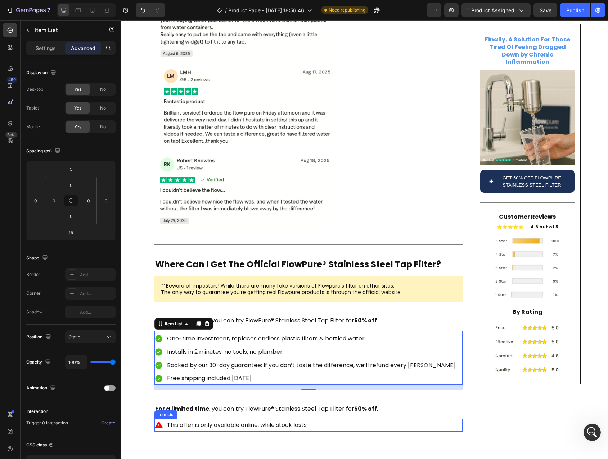
click at [325, 419] on div "This offer is only available online, while stock lasts" at bounding box center [309, 425] width 308 height 13
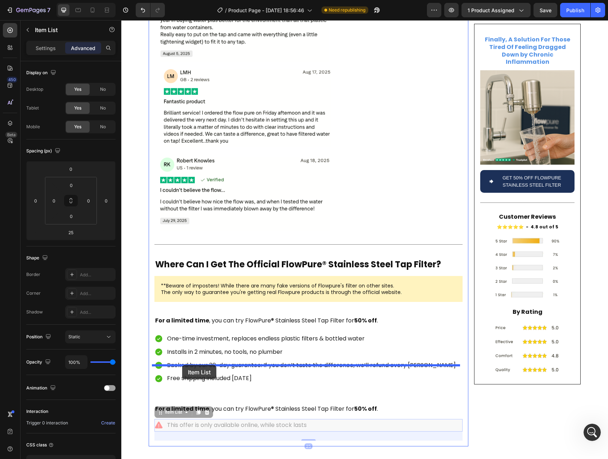
drag, startPoint x: 161, startPoint y: 386, endPoint x: 182, endPoint y: 365, distance: 30.3
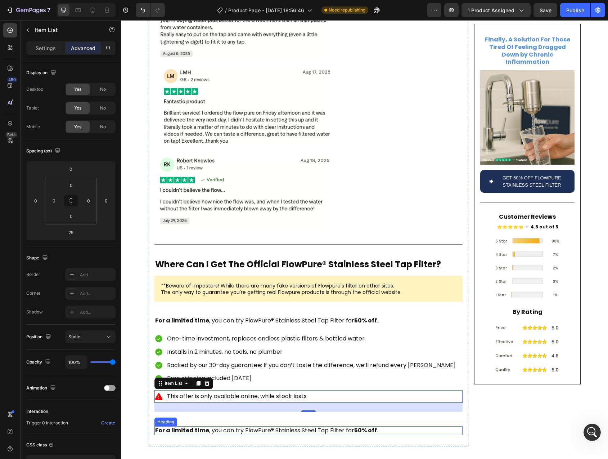
click at [192, 426] on strong "For a limited time" at bounding box center [182, 430] width 54 height 8
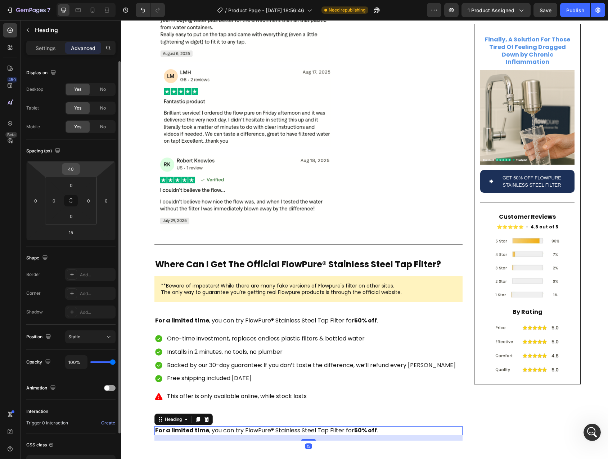
click at [75, 167] on input "40" at bounding box center [71, 169] width 14 height 11
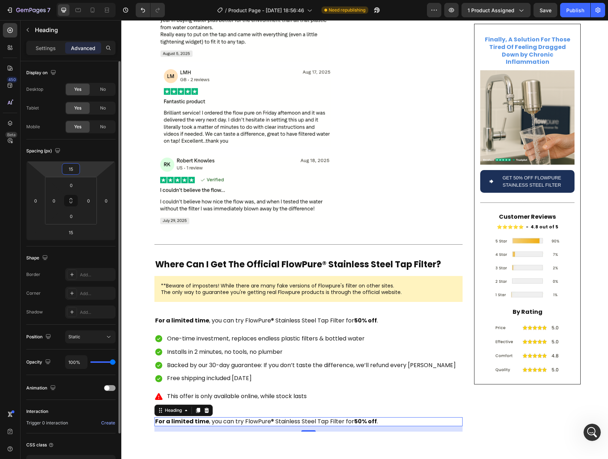
click at [72, 167] on input "15" at bounding box center [71, 169] width 14 height 11
type input "5"
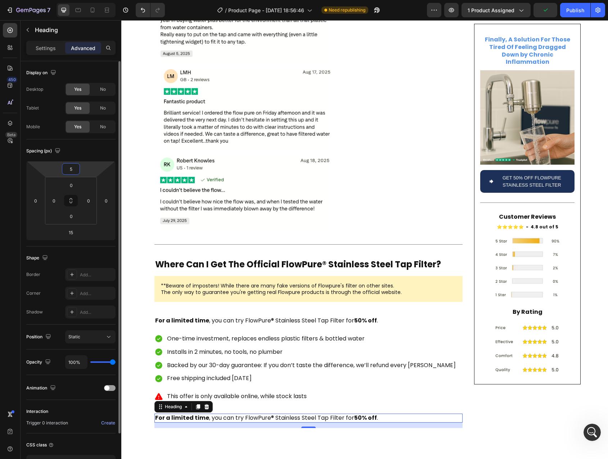
click at [74, 166] on input "5" at bounding box center [71, 169] width 14 height 11
type input "0"
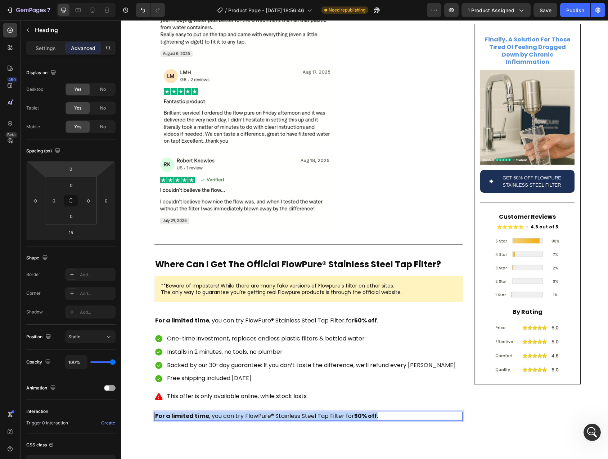
drag, startPoint x: 157, startPoint y: 391, endPoint x: 388, endPoint y: 392, distance: 231.6
click at [394, 412] on p "For a limited time , you can try FlowPure® Stainless Steel Tap Filter for 50% o…" at bounding box center [308, 416] width 307 height 8
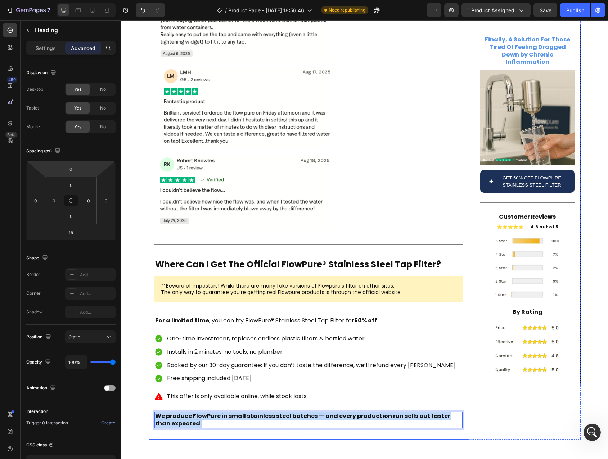
drag, startPoint x: 184, startPoint y: 398, endPoint x: 148, endPoint y: 388, distance: 37.2
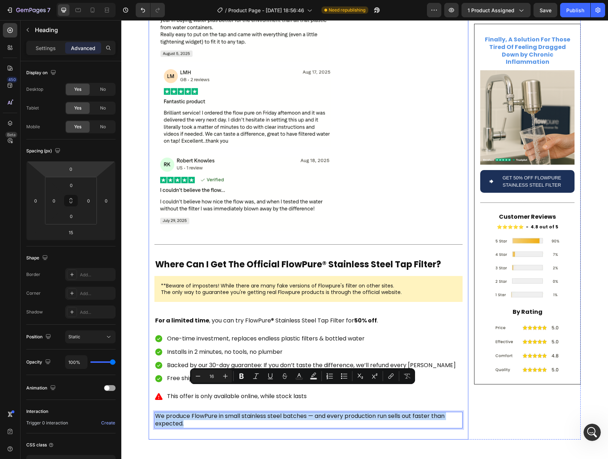
click at [170, 412] on p "We produce FlowPure in small stainless steel batches — and every production run…" at bounding box center [308, 419] width 307 height 15
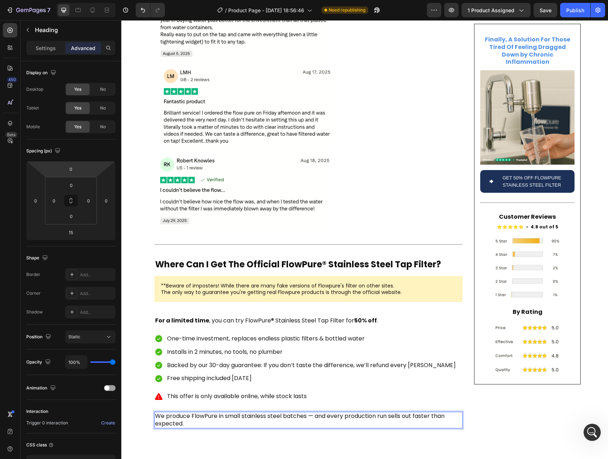
click at [172, 412] on p "We produce FlowPure in small stainless steel batches — and every production run…" at bounding box center [308, 419] width 307 height 15
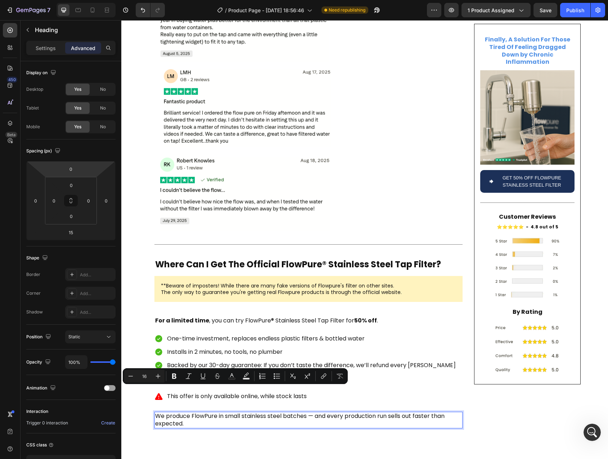
click at [249, 412] on p "We produce FlowPure in small stainless steel batches — and every production run…" at bounding box center [308, 419] width 307 height 15
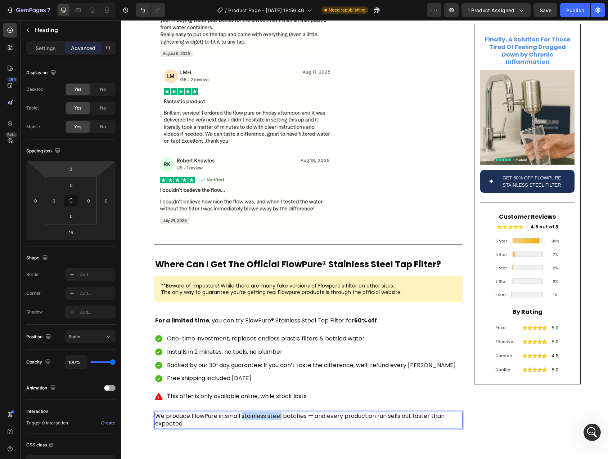
drag, startPoint x: 249, startPoint y: 392, endPoint x: 271, endPoint y: 392, distance: 21.3
click at [271, 412] on p "We produce FlowPure in small stainless steel batches — and every production run…" at bounding box center [308, 419] width 307 height 15
click at [311, 412] on p "We produce FlowPure in small stainless steel batches — and every production run…" at bounding box center [308, 419] width 307 height 15
click at [353, 412] on p "We produce FlowPure in small stainless steel batches and every production run s…" at bounding box center [308, 419] width 307 height 15
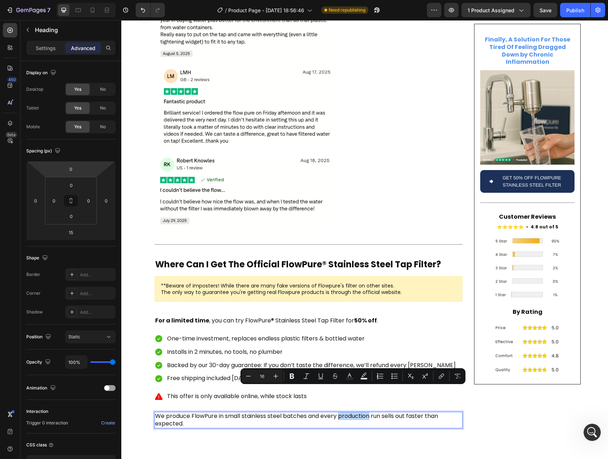
click at [278, 412] on p "We produce FlowPure in small stainless steel batches and every production run s…" at bounding box center [308, 419] width 307 height 15
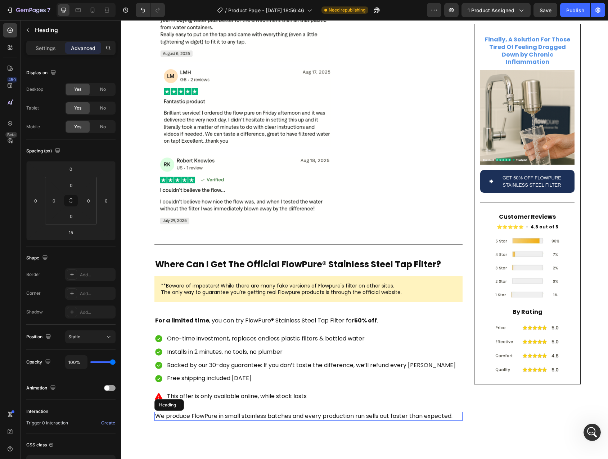
click at [351, 412] on p "We produce FlowPure in small stainless batches and every production run sells o…" at bounding box center [308, 416] width 307 height 8
click at [197, 402] on icon at bounding box center [198, 404] width 4 height 5
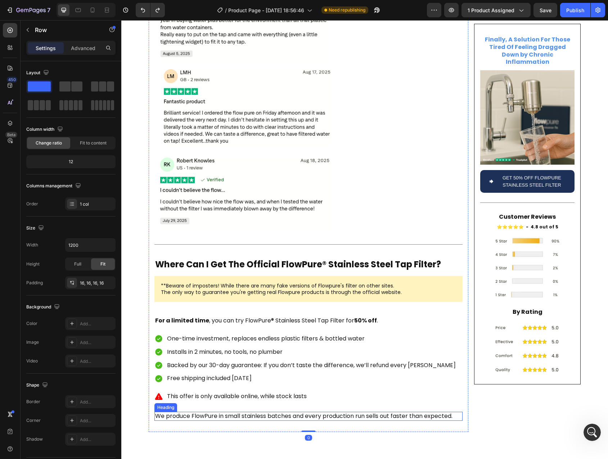
click at [227, 412] on p "We produce FlowPure in small stainless batches and every production run sells o…" at bounding box center [308, 416] width 307 height 8
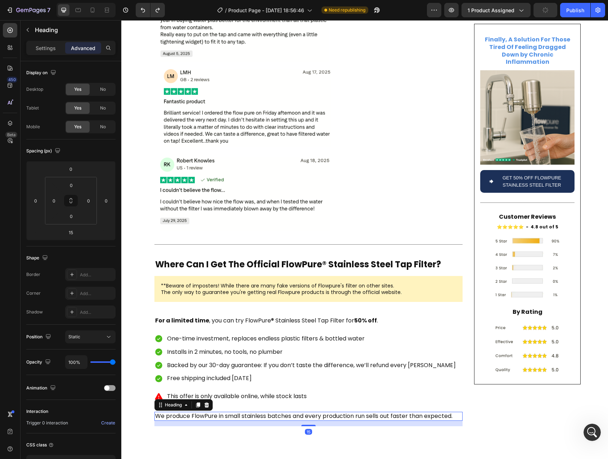
click at [197, 402] on icon at bounding box center [198, 405] width 6 height 6
click at [265, 412] on p "We produce FlowPure in small stainless batches and every production run sells o…" at bounding box center [308, 416] width 307 height 8
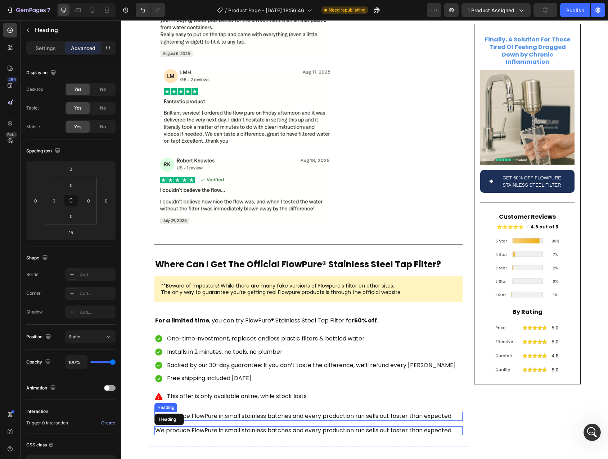
click at [257, 412] on p "We produce FlowPure in small stainless batches and every production run sells o…" at bounding box center [308, 416] width 307 height 8
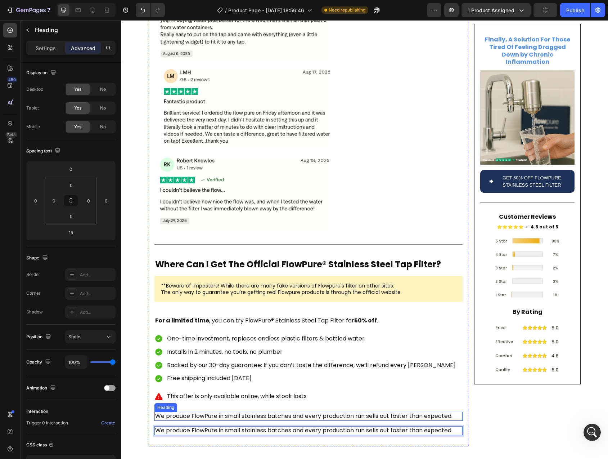
click at [232, 412] on p "We produce FlowPure in small stainless batches and every production run sells o…" at bounding box center [308, 416] width 307 height 8
drag, startPoint x: 232, startPoint y: 390, endPoint x: 269, endPoint y: 390, distance: 36.4
click at [269, 412] on p "We produce FlowPure in small stainless batches and every production run sells o…" at bounding box center [308, 416] width 307 height 8
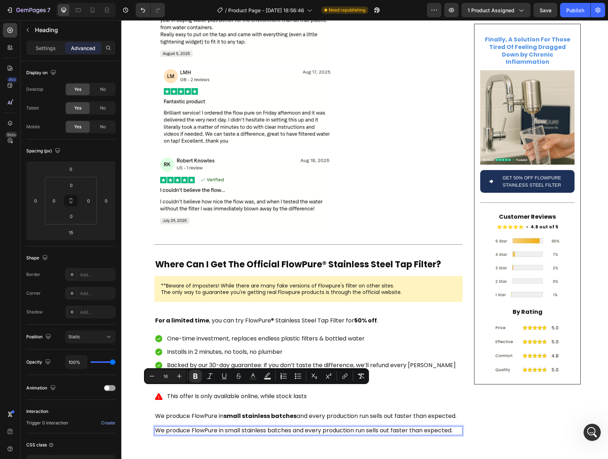
click at [234, 426] on h2 "We produce FlowPure in small stainless batches and every production run sells o…" at bounding box center [309, 430] width 308 height 9
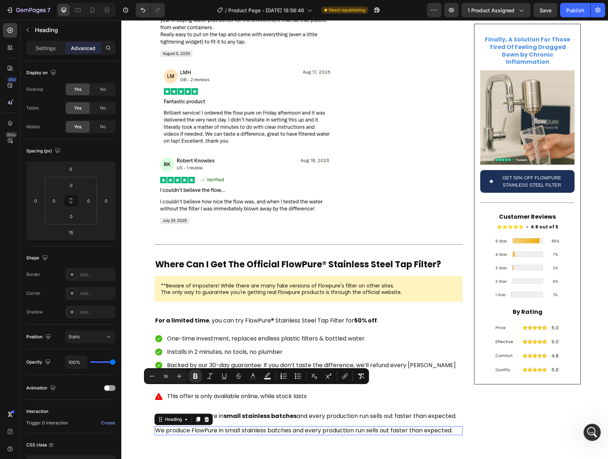
click at [157, 426] on h2 "We produce FlowPure in small stainless batches and every production run sells o…" at bounding box center [309, 430] width 308 height 9
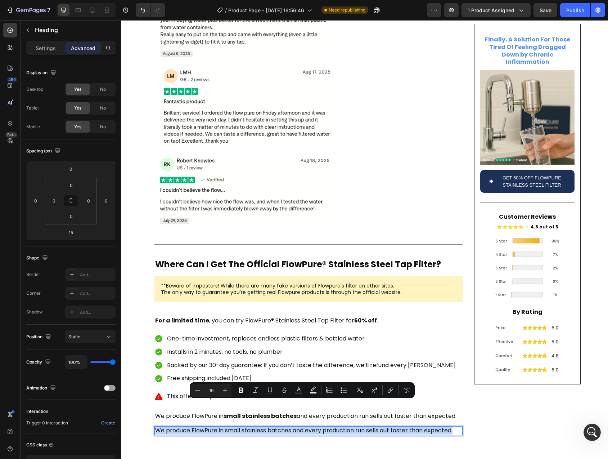
drag, startPoint x: 157, startPoint y: 405, endPoint x: 456, endPoint y: 404, distance: 299.3
click at [456, 427] on p "We produce FlowPure in small stainless batches and every production run sells o…" at bounding box center [308, 431] width 307 height 8
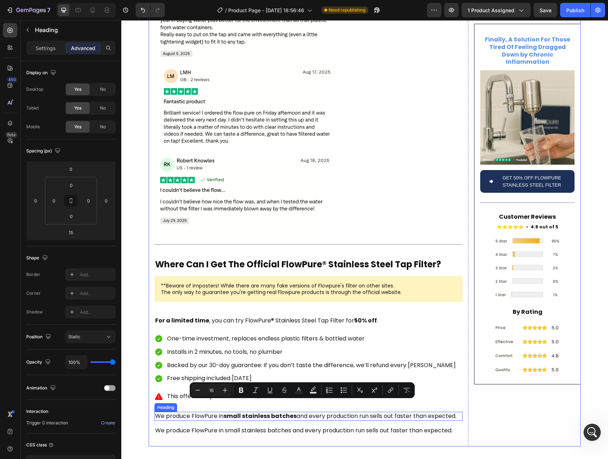
click at [439, 412] on p "We produce FlowPure in small stainless batches and every production run sells o…" at bounding box center [308, 416] width 307 height 8
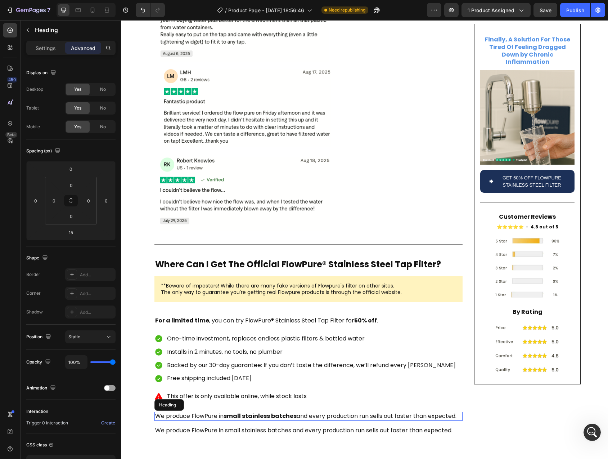
click at [447, 412] on p "We produce FlowPure in small stainless batches and every production run sells o…" at bounding box center [308, 416] width 307 height 8
click at [457, 412] on p "We produce FlowPure in small stainless batches and every production run sells o…" at bounding box center [308, 416] width 307 height 8
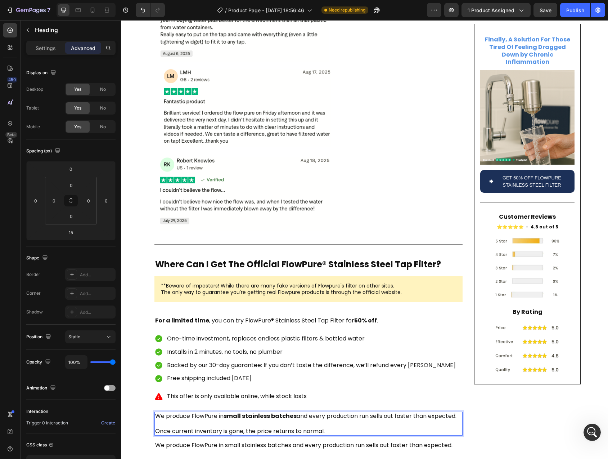
click at [159, 412] on p "We produce FlowPure in small stainless batches and every production run sells o…" at bounding box center [308, 423] width 307 height 22
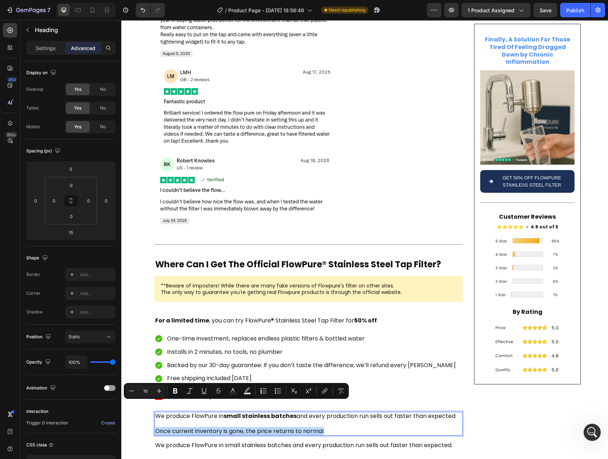
drag, startPoint x: 159, startPoint y: 405, endPoint x: 317, endPoint y: 406, distance: 157.8
click at [317, 412] on p "We produce FlowPure in small stainless batches and every production run sells o…" at bounding box center [308, 423] width 307 height 22
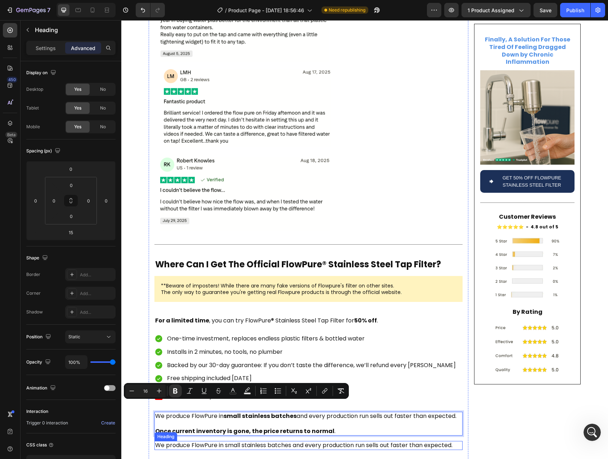
click at [282, 442] on p "We produce FlowPure in small stainless batches and every production run sells o…" at bounding box center [308, 446] width 307 height 8
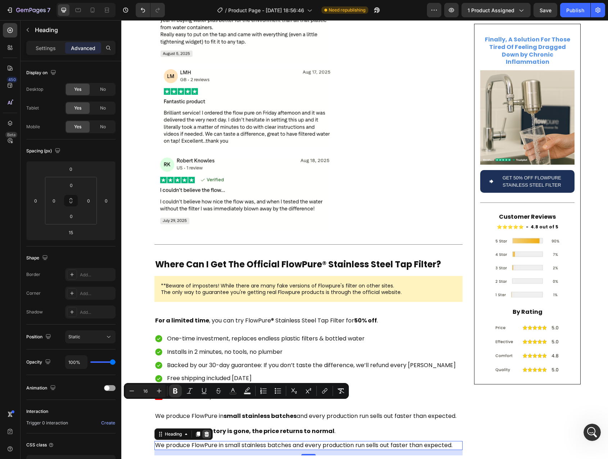
click at [207, 431] on icon at bounding box center [207, 434] width 6 height 6
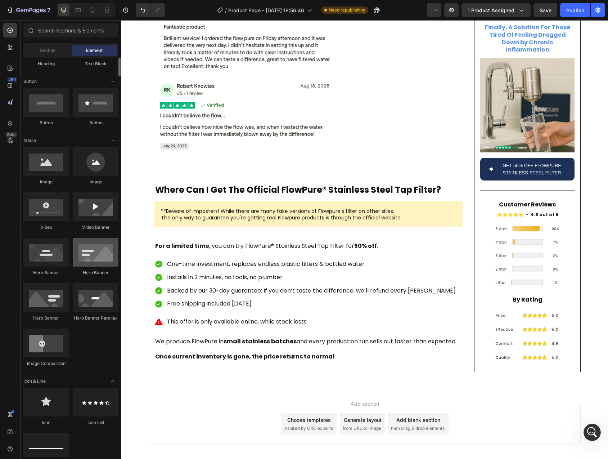
scroll to position [10, 0]
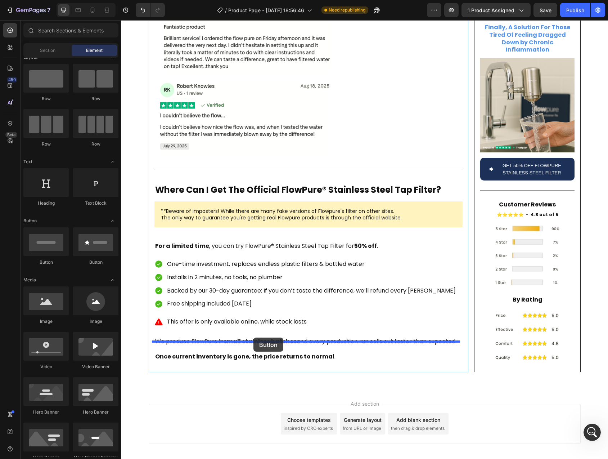
drag, startPoint x: 171, startPoint y: 259, endPoint x: 254, endPoint y: 338, distance: 114.1
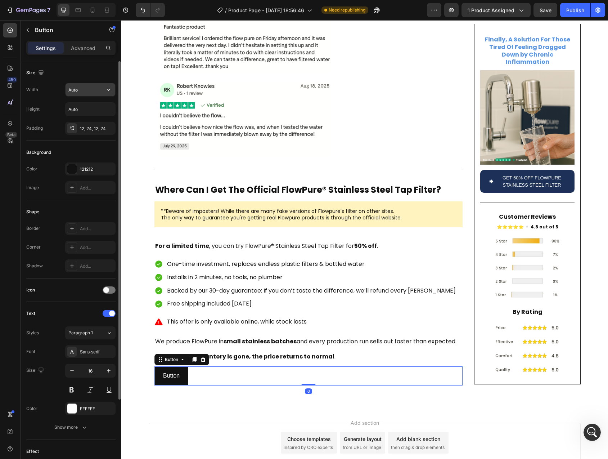
click at [76, 94] on input "Auto" at bounding box center [91, 89] width 50 height 13
click at [109, 91] on icon "button" at bounding box center [108, 89] width 7 height 7
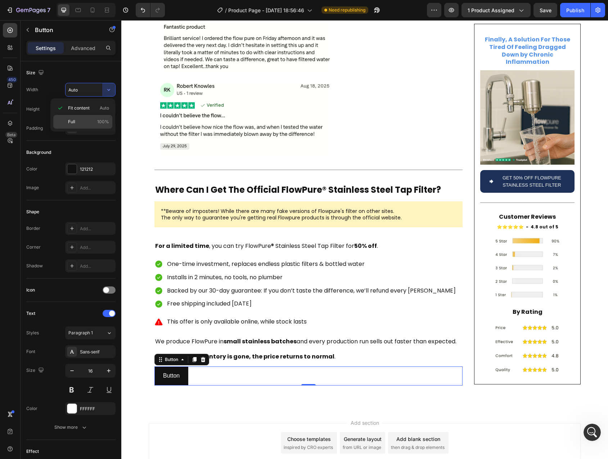
click at [82, 120] on p "Full 100%" at bounding box center [88, 122] width 41 height 6
click at [82, 120] on div "Width Auto Height Auto Padding 12, 24, 12, 24" at bounding box center [70, 109] width 89 height 52
type input "100%"
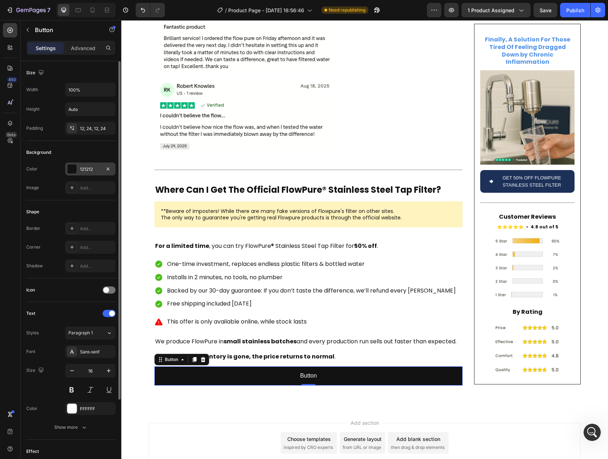
click at [71, 167] on div at bounding box center [71, 168] width 9 height 9
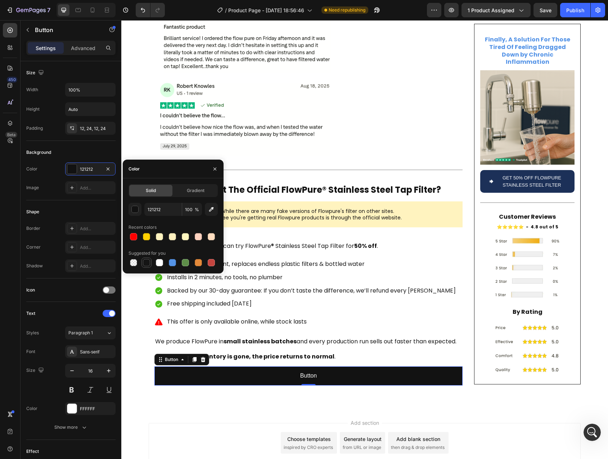
click at [147, 264] on div at bounding box center [146, 262] width 7 height 7
click at [212, 211] on icon "button" at bounding box center [211, 209] width 7 height 7
type input "1C3058"
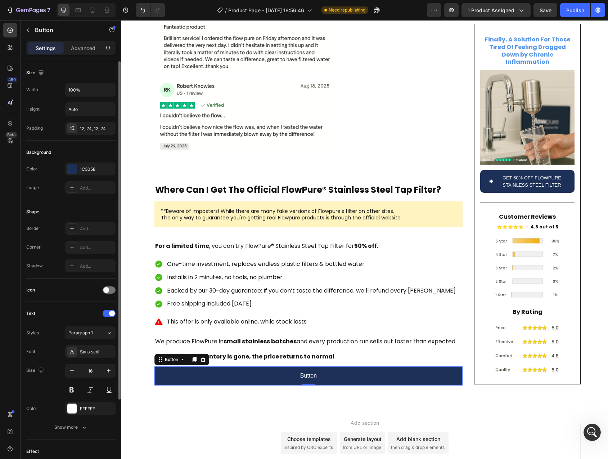
click at [46, 176] on div "Color 1C3058 Image Add..." at bounding box center [70, 178] width 89 height 32
click at [93, 355] on div "Sans-serif" at bounding box center [90, 351] width 50 height 13
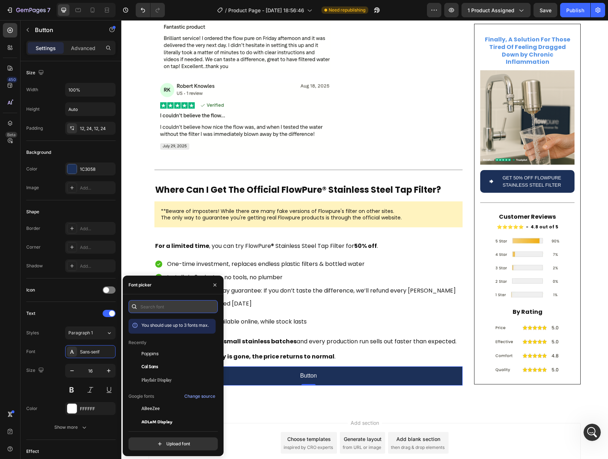
click at [159, 308] on input "text" at bounding box center [173, 306] width 89 height 13
click at [165, 351] on div "Poppins" at bounding box center [178, 353] width 73 height 6
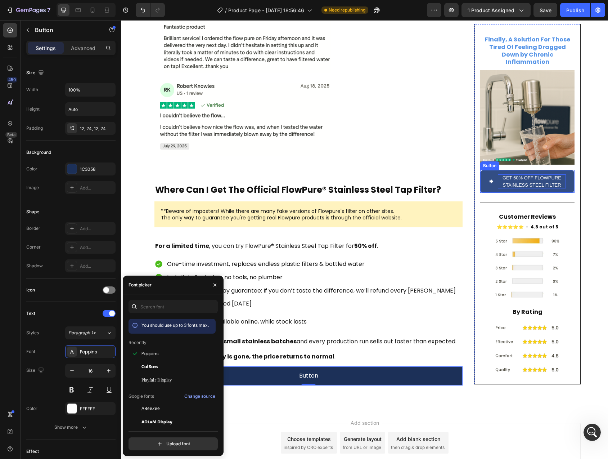
click at [527, 174] on p "Get 50% Off Flowpure Stainless Steel Filter" at bounding box center [532, 181] width 68 height 14
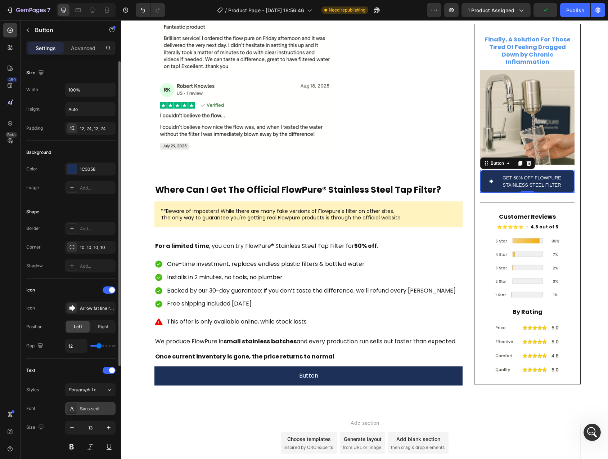
click at [90, 407] on div "Sans-serif" at bounding box center [97, 409] width 34 height 6
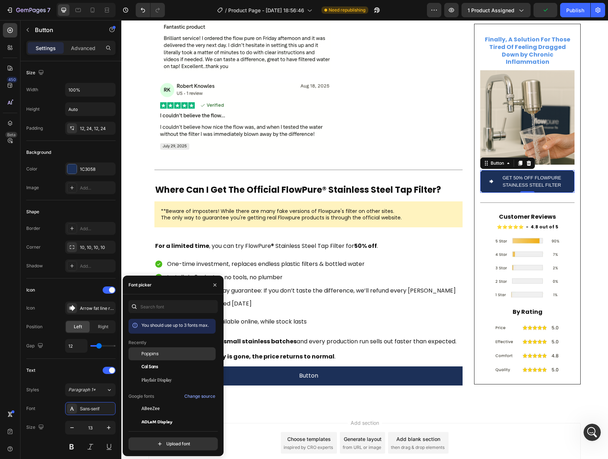
click at [161, 402] on div "Poppins" at bounding box center [172, 408] width 87 height 13
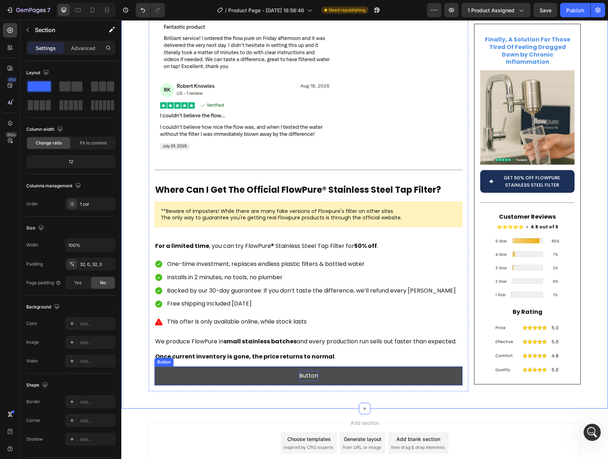
click at [312, 371] on p "Button" at bounding box center [308, 376] width 19 height 10
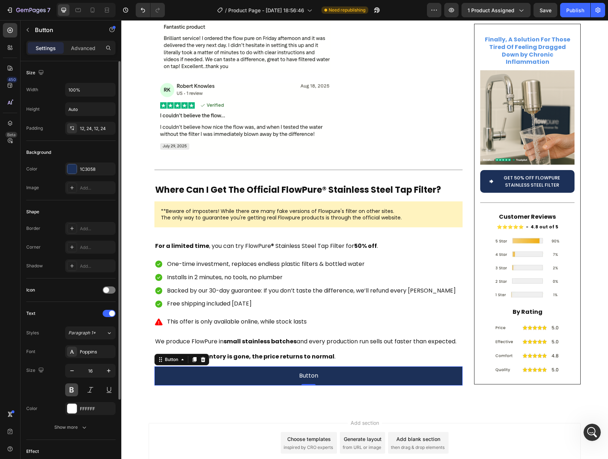
click at [71, 391] on button at bounding box center [71, 389] width 13 height 13
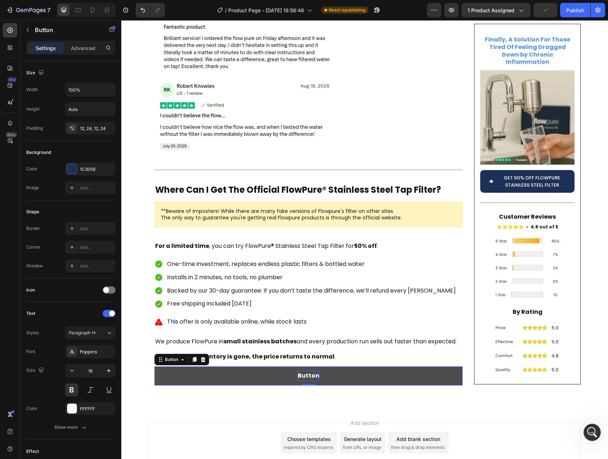
click at [307, 371] on p "Button" at bounding box center [309, 376] width 22 height 10
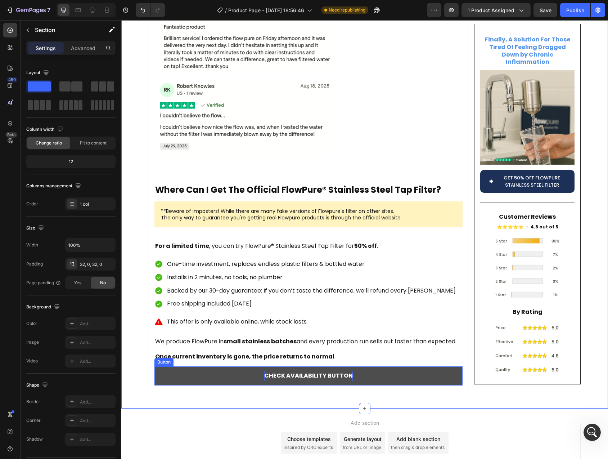
click at [235, 366] on button "CHECK AVAILABILITY BUTTON" at bounding box center [309, 375] width 308 height 19
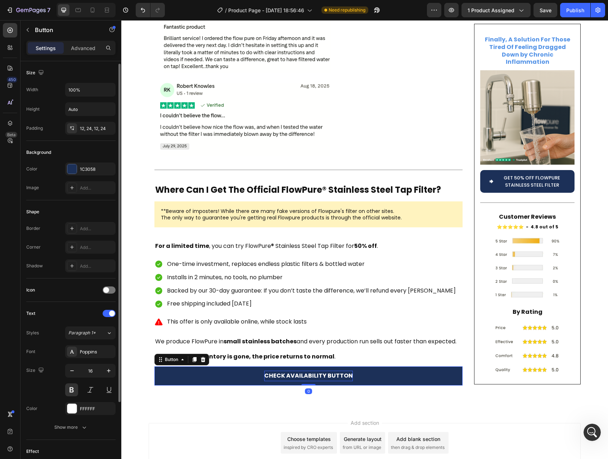
scroll to position [98, 0]
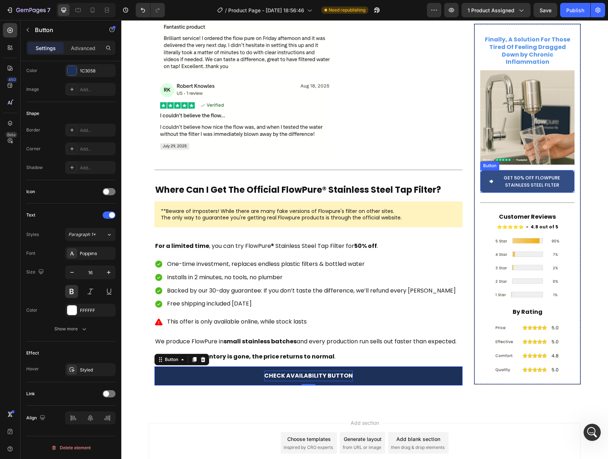
click at [502, 171] on button "Get 50% Off Flowpure Stainless Steel Filter" at bounding box center [527, 181] width 94 height 23
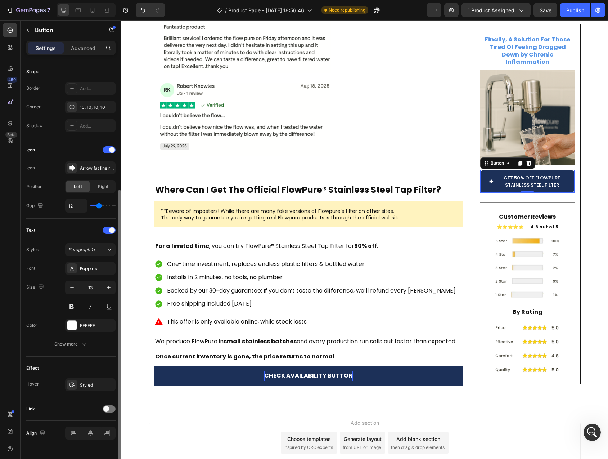
scroll to position [155, 0]
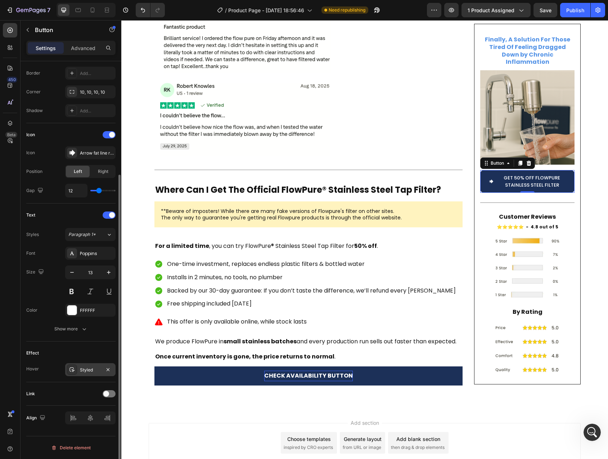
click at [85, 367] on div "Styled" at bounding box center [90, 370] width 21 height 6
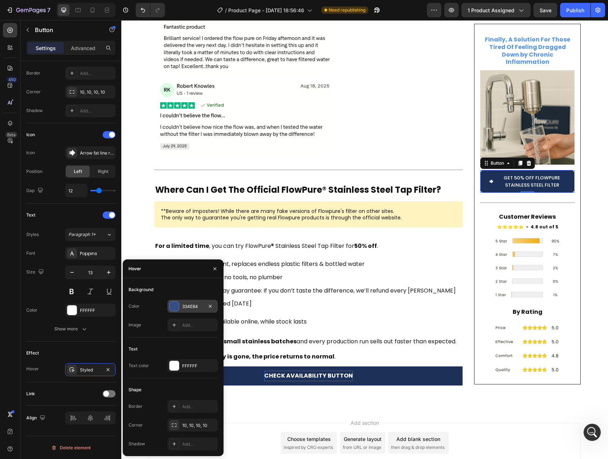
click at [188, 307] on div "334E84" at bounding box center [192, 306] width 21 height 6
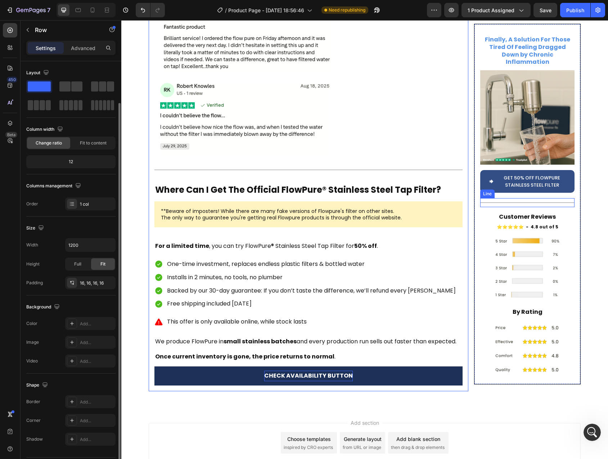
scroll to position [0, 0]
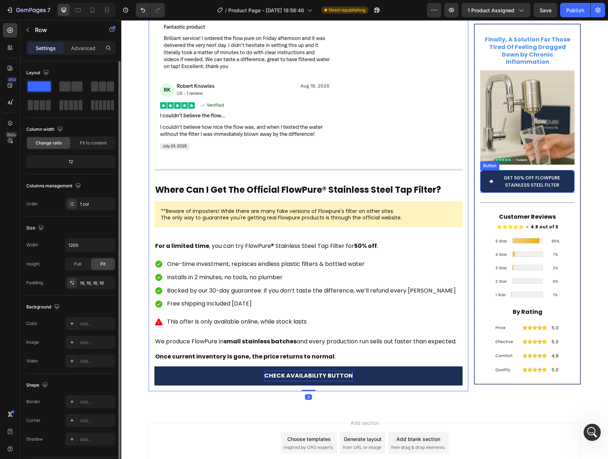
click at [505, 174] on p "Get 50% Off Flowpure Stainless Steel Filter" at bounding box center [532, 181] width 68 height 14
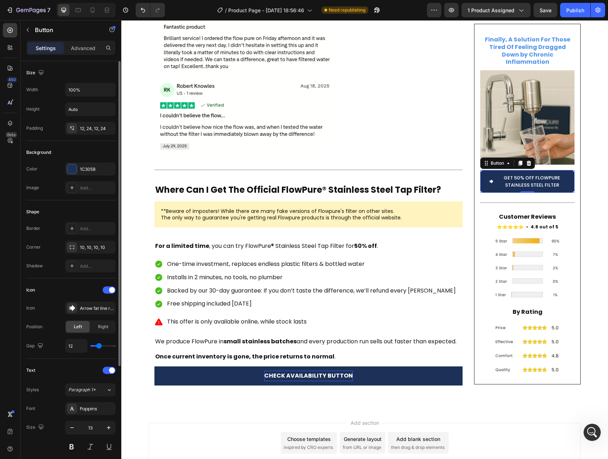
scroll to position [155, 0]
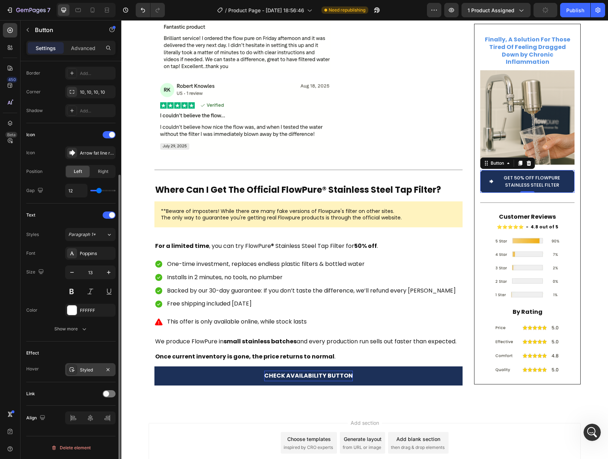
click at [93, 372] on div "Styled" at bounding box center [90, 370] width 21 height 6
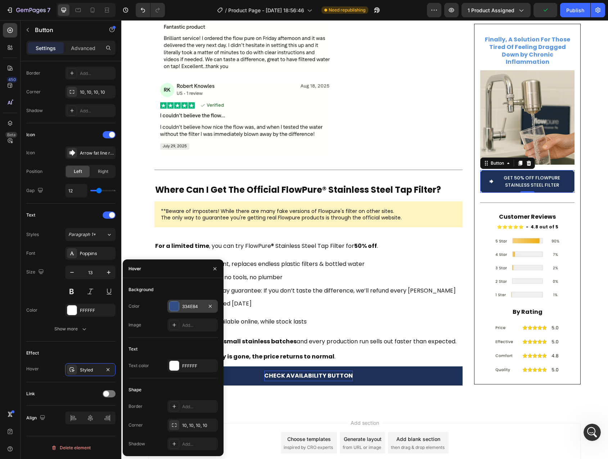
click at [194, 308] on div "334E84" at bounding box center [192, 306] width 21 height 6
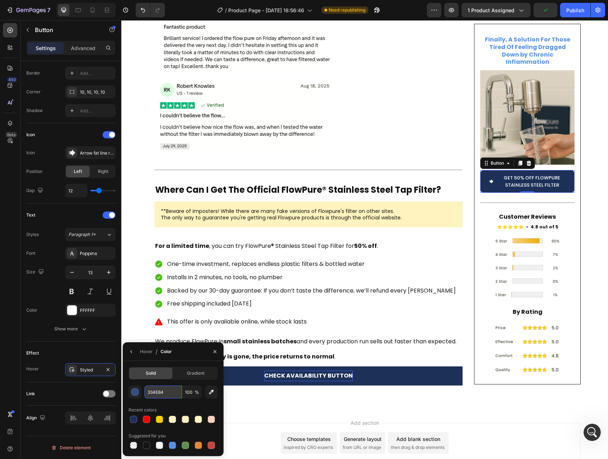
click at [149, 395] on input "334E84" at bounding box center [162, 391] width 37 height 13
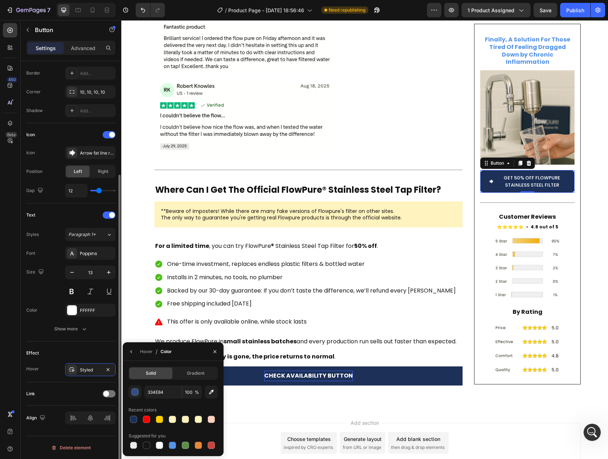
click at [94, 345] on div "Effect Hover Styled" at bounding box center [70, 361] width 89 height 41
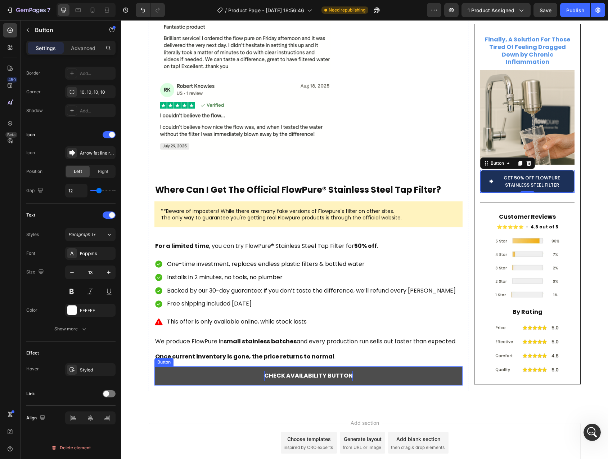
click at [206, 366] on button "CHECK AVAILABILITY BUTTON" at bounding box center [309, 375] width 308 height 19
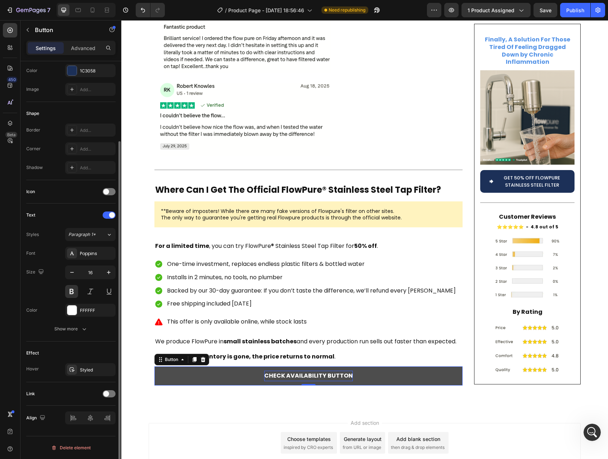
scroll to position [98, 0]
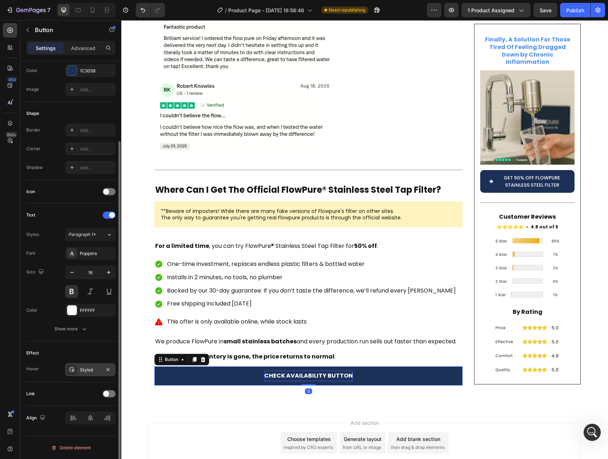
click at [87, 370] on div "Styled" at bounding box center [90, 370] width 21 height 6
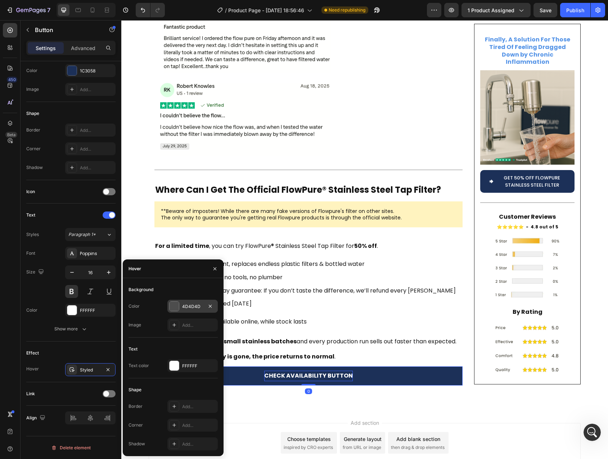
click at [192, 307] on div "4D4D4D" at bounding box center [192, 306] width 21 height 6
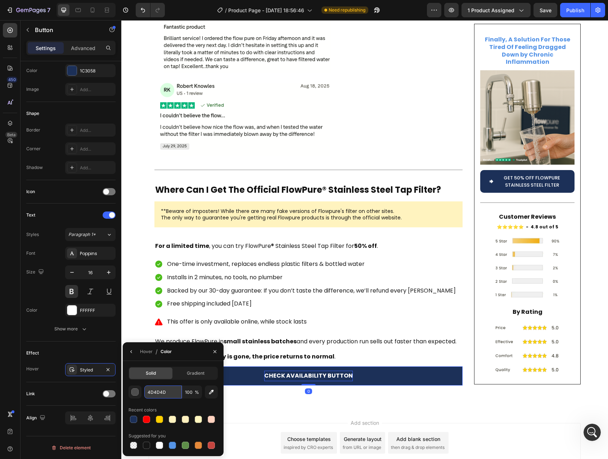
click at [161, 389] on input "4D4D4D" at bounding box center [162, 391] width 37 height 13
click at [160, 392] on input "4D4D4D" at bounding box center [162, 391] width 37 height 13
paste input "334E84"
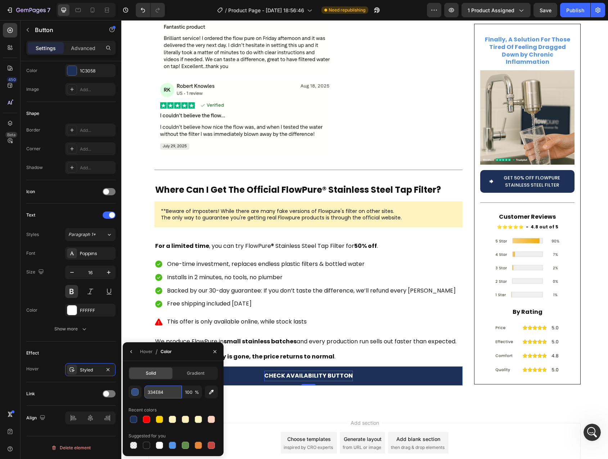
type input "334E84"
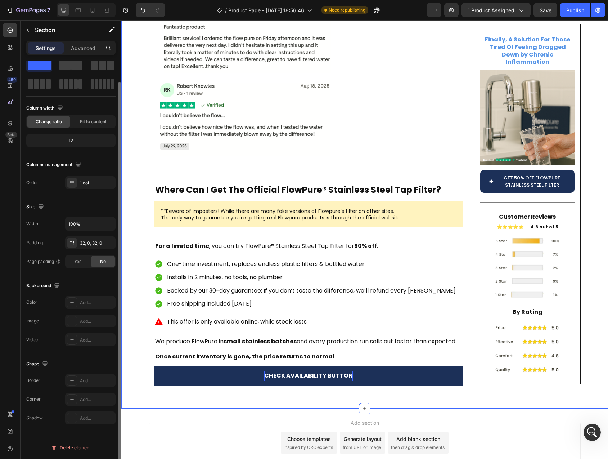
scroll to position [0, 0]
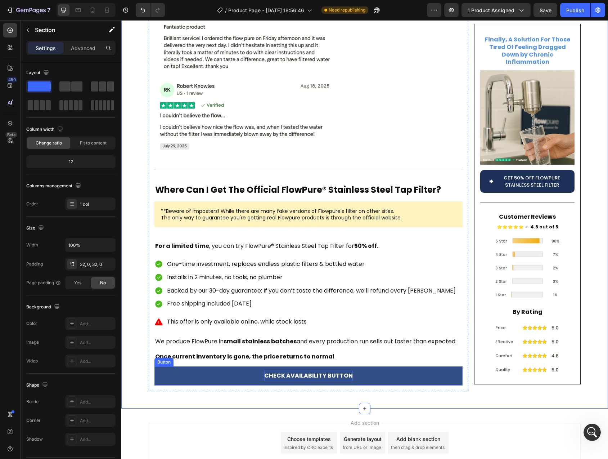
click at [193, 366] on button "CHECK AVAILABILITY BUTTON" at bounding box center [309, 375] width 308 height 19
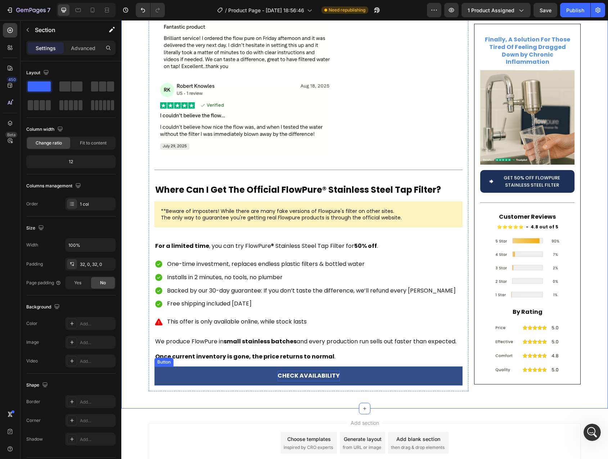
click at [187, 366] on button "CHECK AVAILABILITY" at bounding box center [309, 375] width 308 height 19
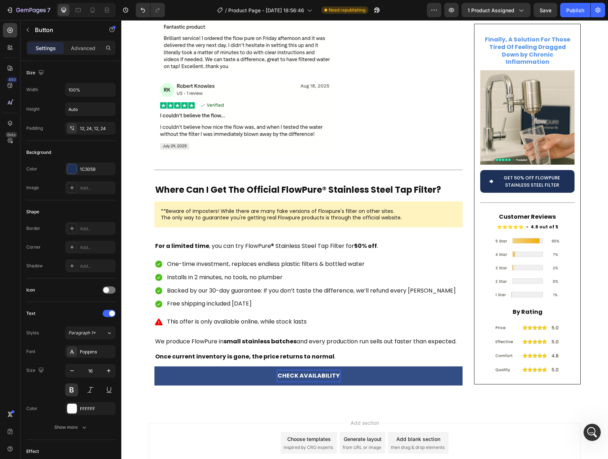
click at [338, 366] on button "CHECK AVAILABILITY" at bounding box center [309, 375] width 308 height 19
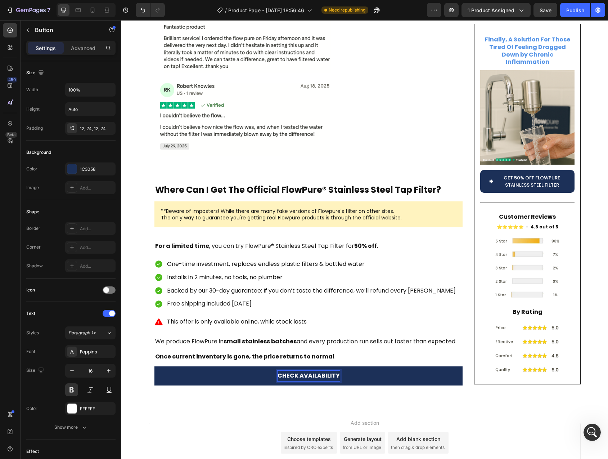
click at [335, 371] on p "CHECK AVAILABILITY" at bounding box center [309, 376] width 62 height 10
click at [155, 366] on button "CHECK AVAILABILITY" at bounding box center [309, 375] width 308 height 19
click at [155, 366] on button "CHECK AVAILABILITY from" at bounding box center [309, 375] width 308 height 19
click at [155, 366] on button "CHECK AVAILABILITY" at bounding box center [309, 375] width 308 height 19
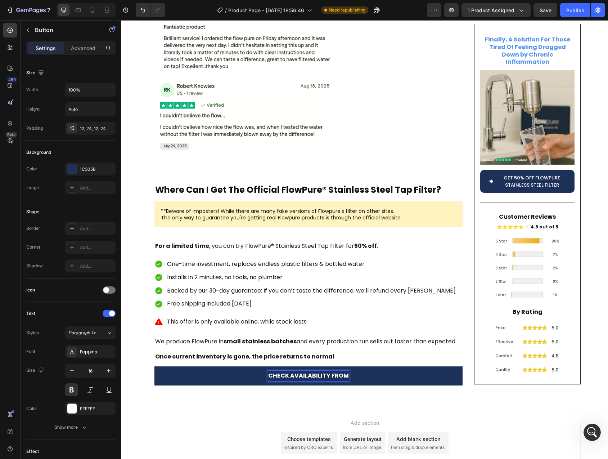
click at [155, 366] on button "CHECK AVAILABILITY FROM" at bounding box center [309, 375] width 308 height 19
click at [155, 366] on button "CHECK AVAILABILITY FROM THE" at bounding box center [309, 375] width 308 height 19
click at [155, 366] on button "CHECK AVAILABILITY FROM THE OFFICIAL" at bounding box center [309, 375] width 308 height 19
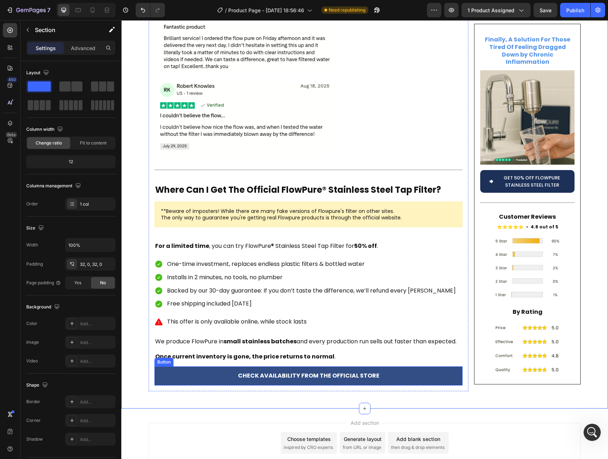
click at [179, 366] on button "CHECK AVAILABILITY FROM THE OFFICIAL STORE" at bounding box center [309, 375] width 308 height 19
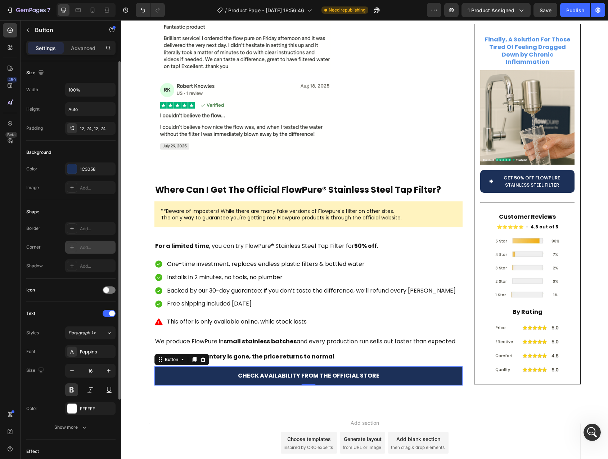
click at [91, 251] on div "Add..." at bounding box center [90, 247] width 50 height 13
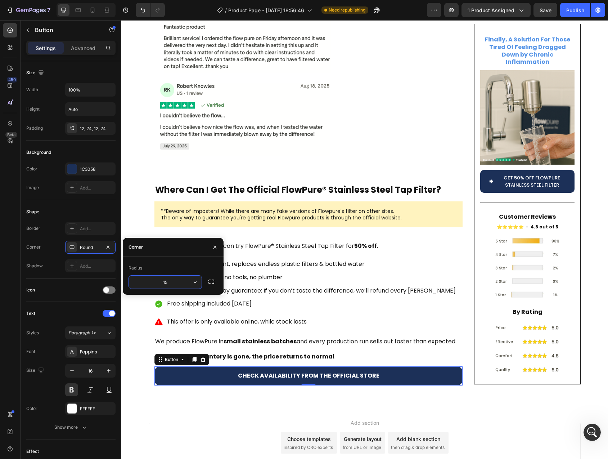
click at [165, 283] on input "15" at bounding box center [165, 282] width 73 height 13
click at [166, 282] on input "10" at bounding box center [165, 282] width 73 height 13
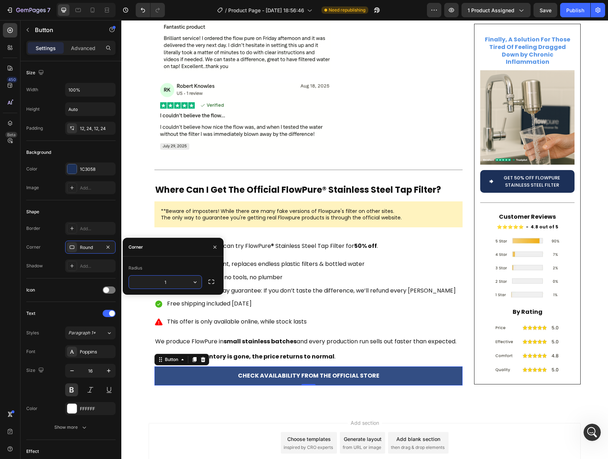
type input "15"
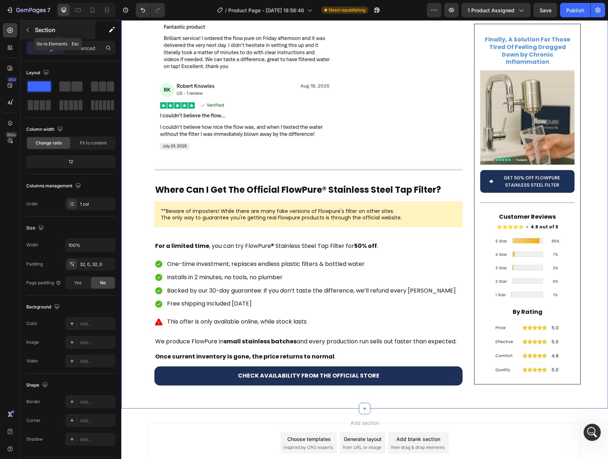
click at [31, 30] on button "button" at bounding box center [28, 30] width 12 height 12
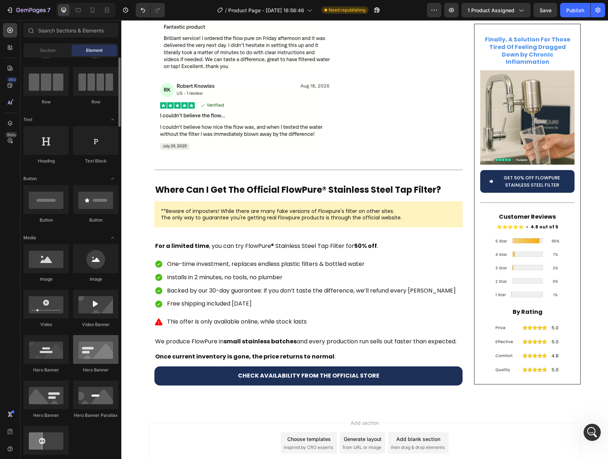
scroll to position [88, 0]
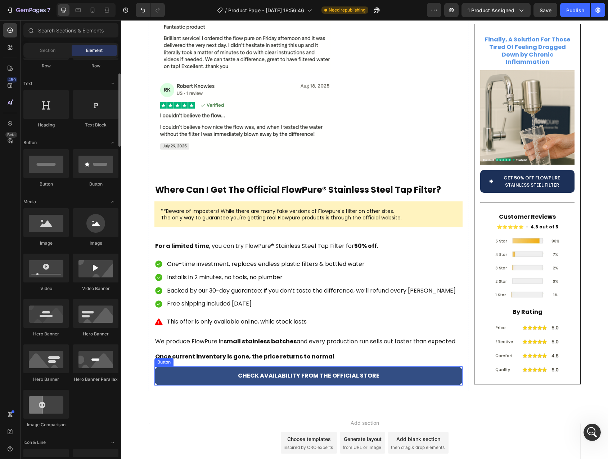
click at [178, 366] on button "CHECK AVAILABILITY FROM THE OFFICIAL STORE" at bounding box center [309, 375] width 308 height 19
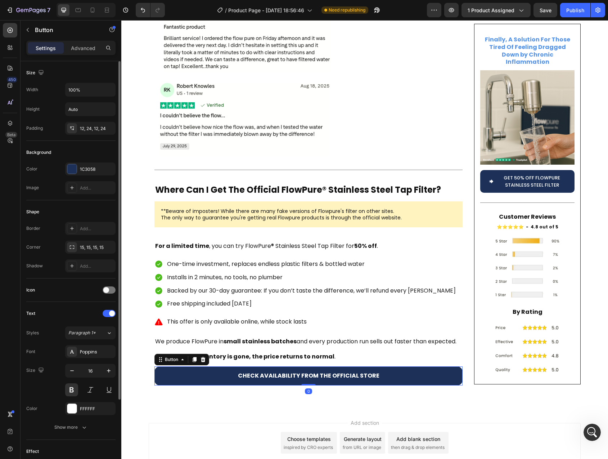
click at [85, 49] on p "Advanced" at bounding box center [83, 48] width 24 height 8
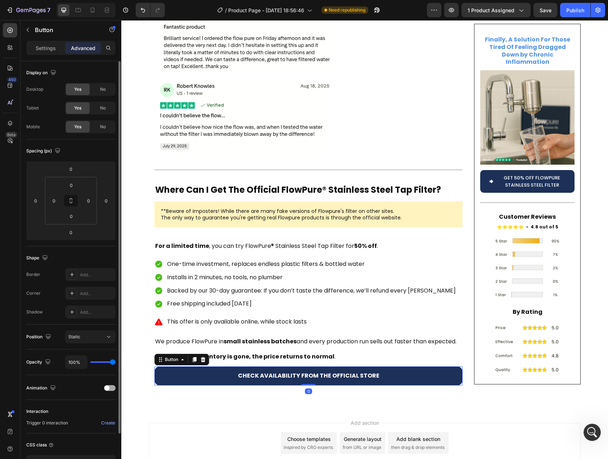
click at [106, 388] on span at bounding box center [106, 387] width 5 height 5
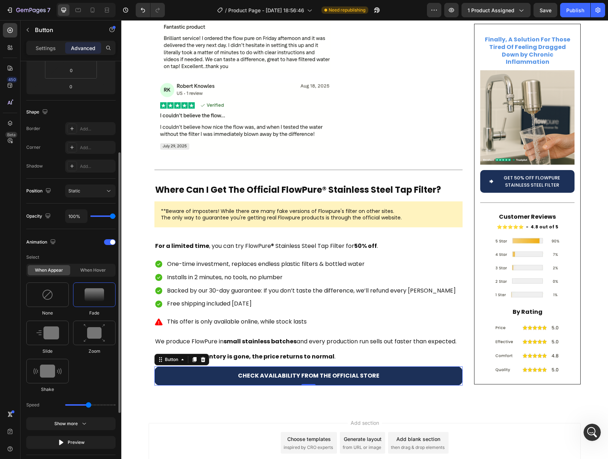
scroll to position [174, 0]
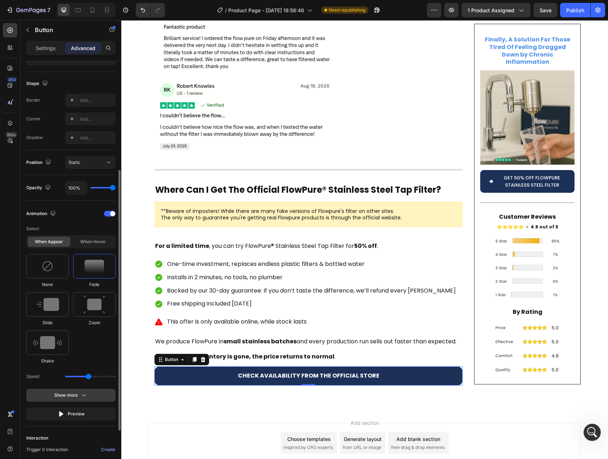
click at [80, 407] on button "Show more" at bounding box center [70, 413] width 89 height 13
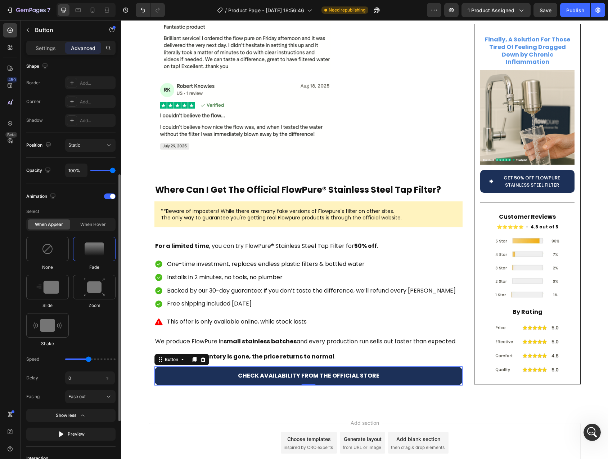
scroll to position [204, 0]
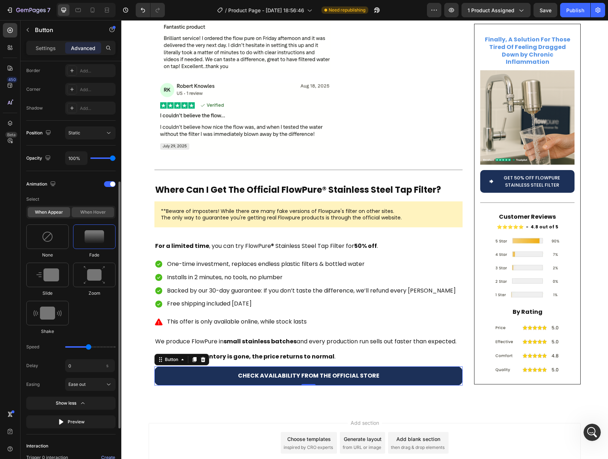
click at [100, 209] on div "When hover" at bounding box center [93, 212] width 43 height 10
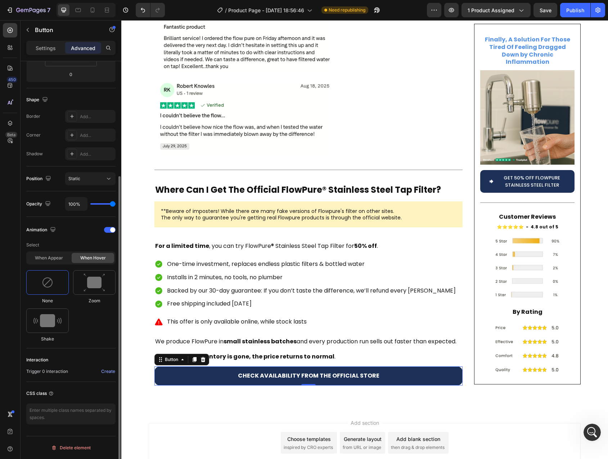
scroll to position [158, 0]
click at [53, 255] on div "When appear" at bounding box center [49, 258] width 43 height 10
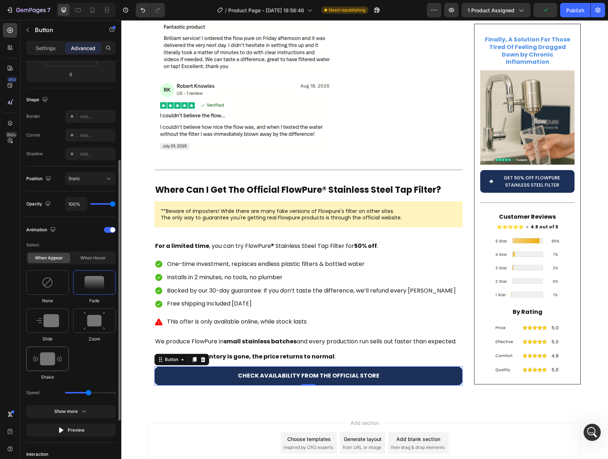
click at [53, 366] on div at bounding box center [47, 359] width 43 height 24
type input "0.7"
drag, startPoint x: 76, startPoint y: 393, endPoint x: 69, endPoint y: 393, distance: 6.5
click at [69, 393] on input "range" at bounding box center [90, 392] width 50 height 1
click at [76, 392] on input "range" at bounding box center [90, 392] width 50 height 1
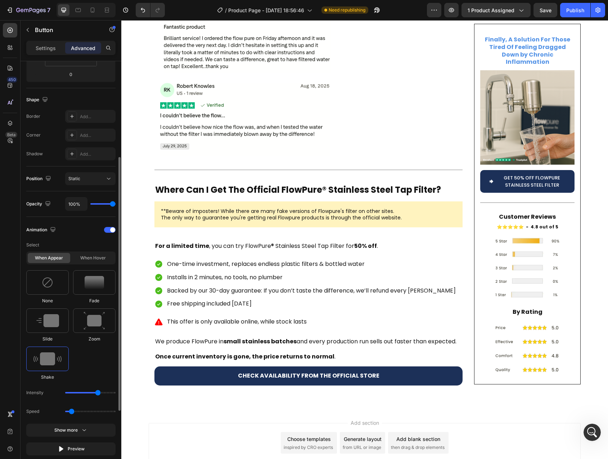
drag, startPoint x: 77, startPoint y: 392, endPoint x: 103, endPoint y: 392, distance: 26.7
click at [102, 392] on input "range" at bounding box center [90, 392] width 50 height 1
drag, startPoint x: 104, startPoint y: 392, endPoint x: 71, endPoint y: 392, distance: 33.5
click at [71, 392] on input "range" at bounding box center [90, 392] width 50 height 1
drag, startPoint x: 72, startPoint y: 392, endPoint x: 76, endPoint y: 392, distance: 3.6
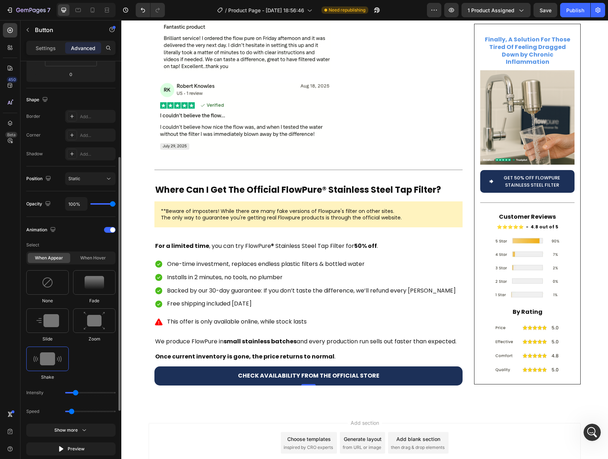
type input "11"
click at [76, 392] on input "range" at bounding box center [90, 392] width 50 height 1
drag, startPoint x: 72, startPoint y: 413, endPoint x: 67, endPoint y: 413, distance: 5.4
click at [67, 412] on input "range" at bounding box center [90, 411] width 50 height 1
drag, startPoint x: 66, startPoint y: 413, endPoint x: 82, endPoint y: 409, distance: 16.6
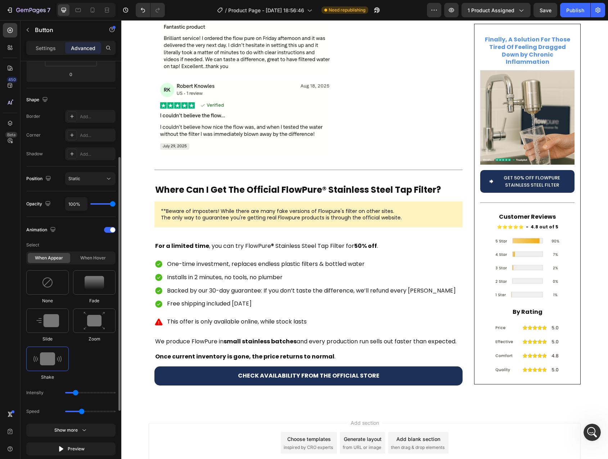
click at [82, 411] on input "range" at bounding box center [90, 411] width 50 height 1
drag, startPoint x: 82, startPoint y: 409, endPoint x: 71, endPoint y: 410, distance: 11.5
click at [71, 411] on input "range" at bounding box center [90, 411] width 50 height 1
drag, startPoint x: 71, startPoint y: 410, endPoint x: 62, endPoint y: 411, distance: 8.7
type input "0.5"
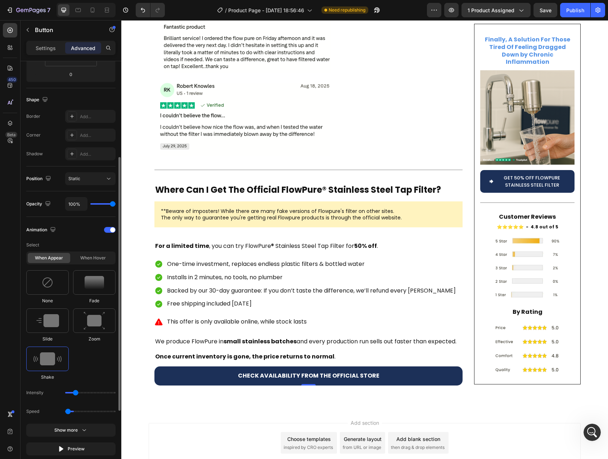
click at [65, 411] on input "range" at bounding box center [90, 411] width 50 height 1
click at [50, 283] on img at bounding box center [48, 283] width 12 height 12
click at [109, 229] on div at bounding box center [110, 230] width 12 height 6
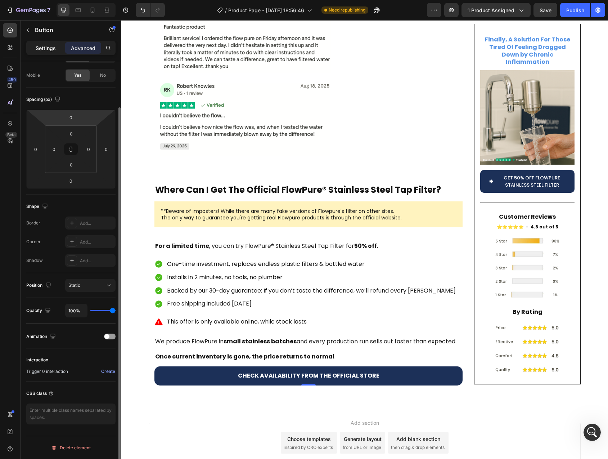
click at [53, 48] on p "Settings" at bounding box center [46, 48] width 20 height 8
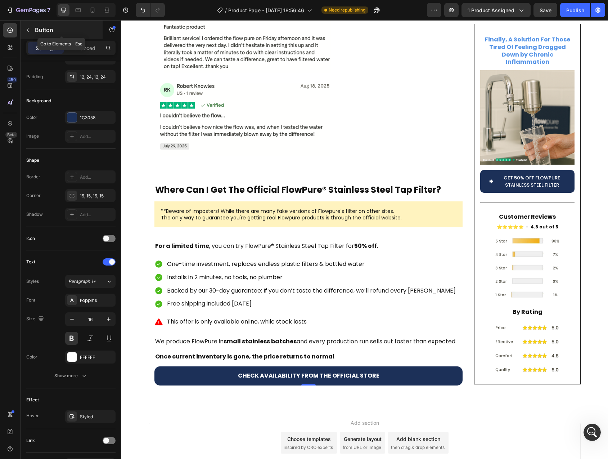
click at [31, 30] on button "button" at bounding box center [28, 30] width 12 height 12
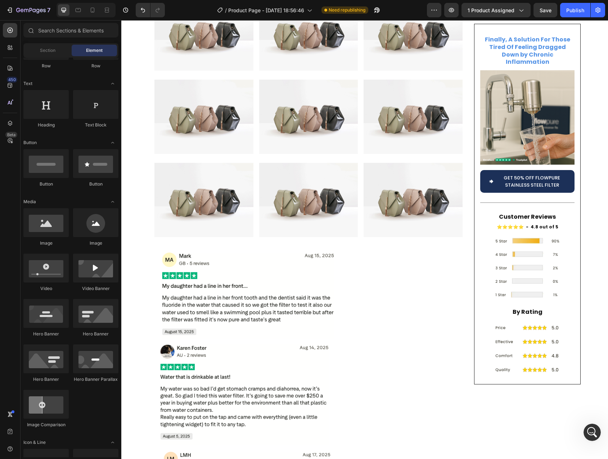
scroll to position [1679, 0]
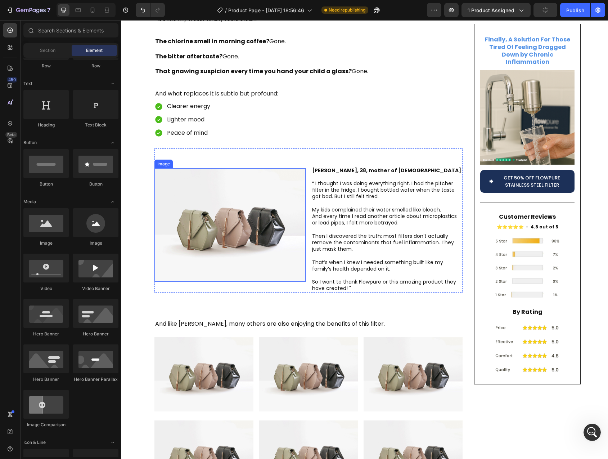
click at [237, 207] on img at bounding box center [230, 224] width 151 height 113
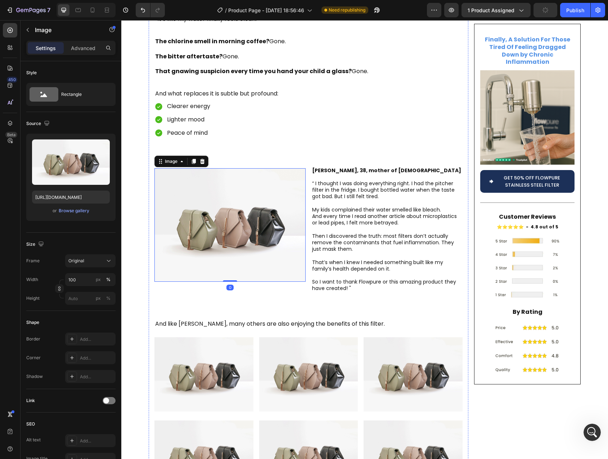
scroll to position [1340, 0]
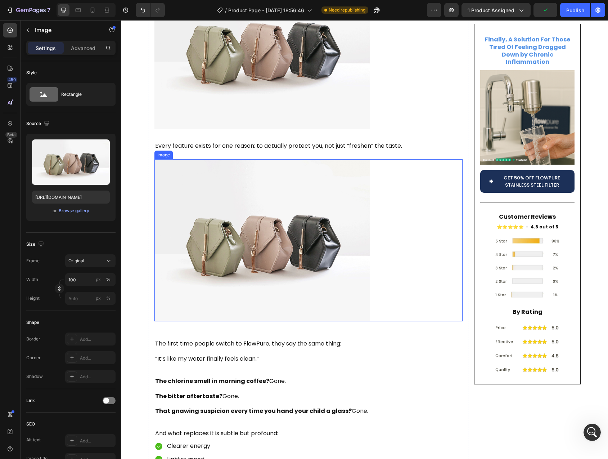
click at [232, 215] on img at bounding box center [263, 240] width 216 height 162
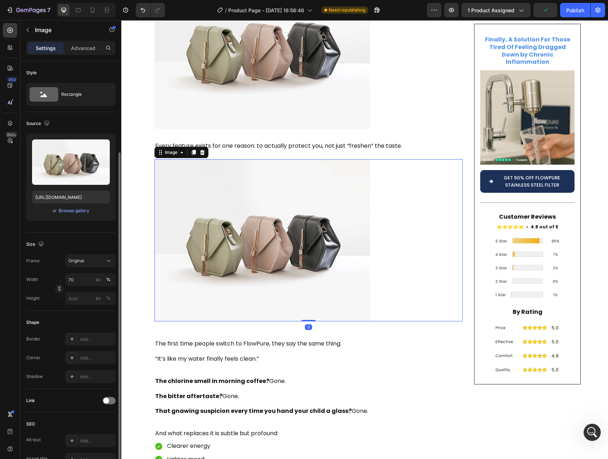
scroll to position [52, 0]
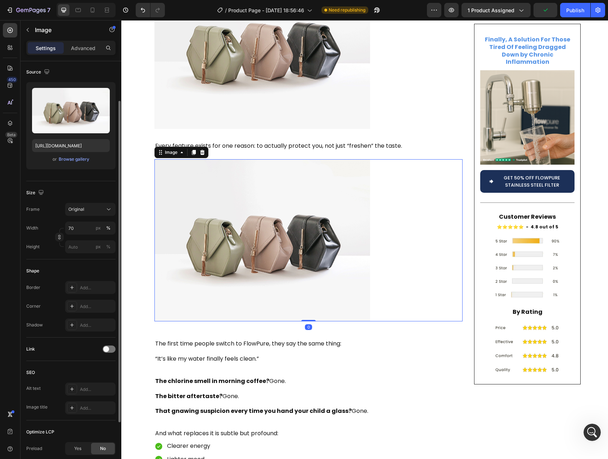
click at [192, 149] on icon at bounding box center [194, 152] width 6 height 6
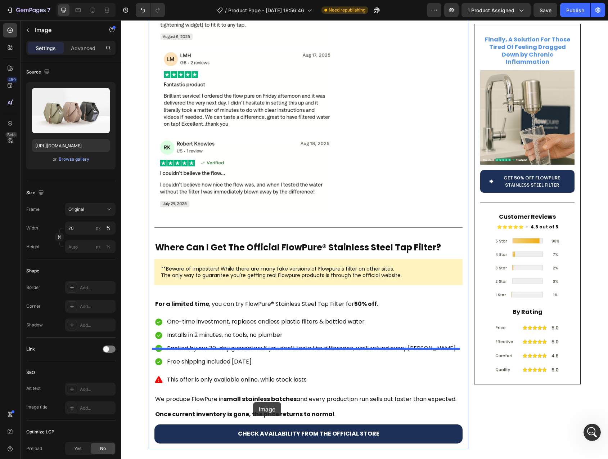
scroll to position [2677, 0]
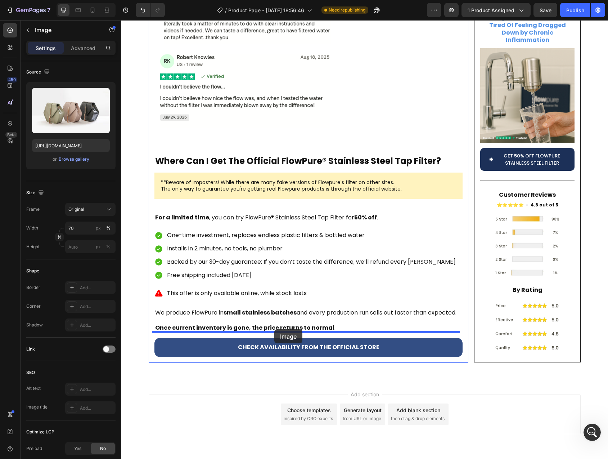
drag, startPoint x: 161, startPoint y: 298, endPoint x: 273, endPoint y: 330, distance: 116.4
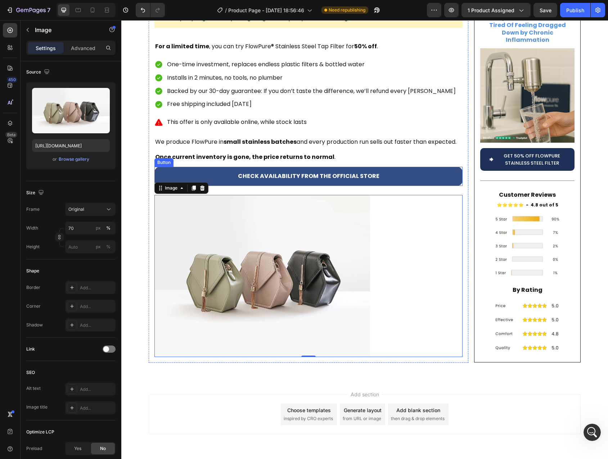
scroll to position [2506, 0]
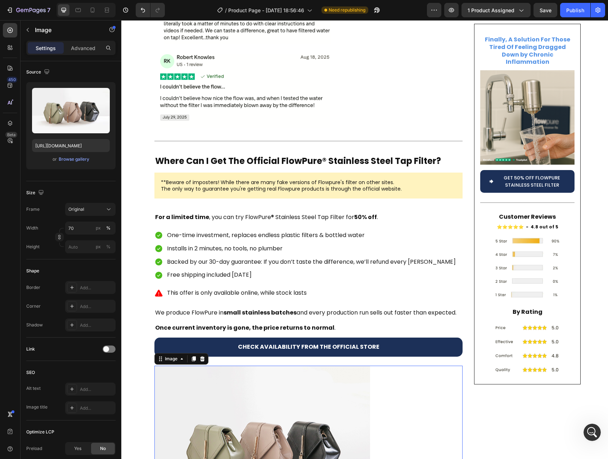
click at [388, 366] on div at bounding box center [309, 447] width 308 height 162
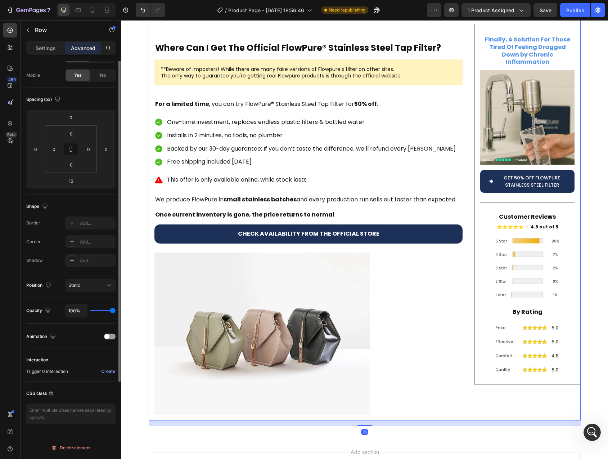
scroll to position [0, 0]
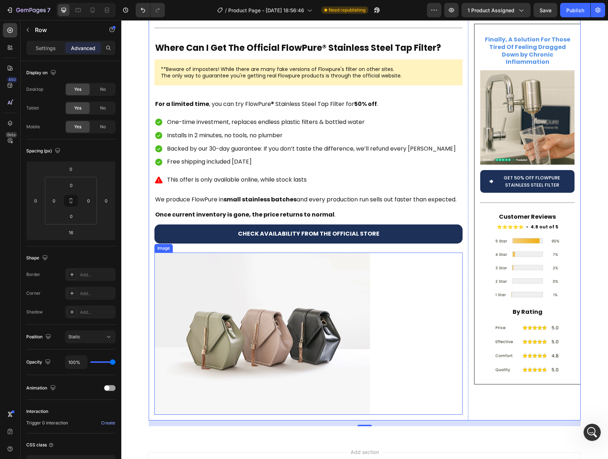
click at [264, 273] on img at bounding box center [263, 333] width 216 height 162
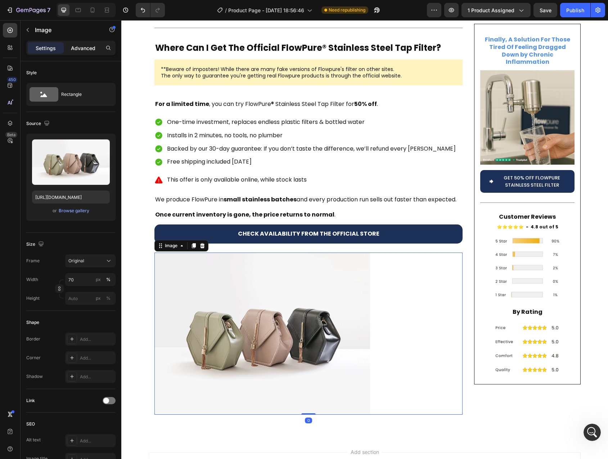
click at [78, 49] on p "Advanced" at bounding box center [83, 48] width 24 height 8
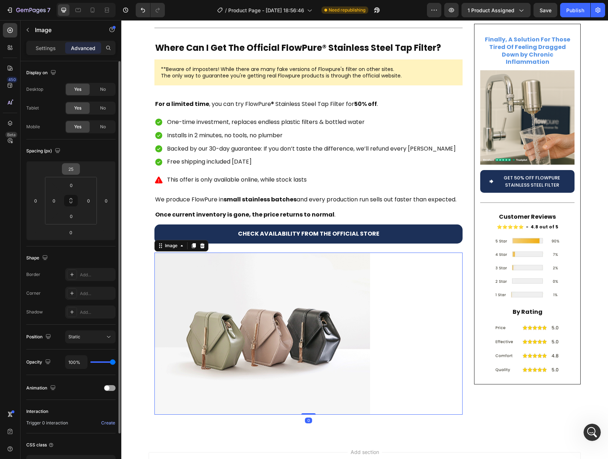
click at [73, 170] on input "25" at bounding box center [71, 169] width 14 height 11
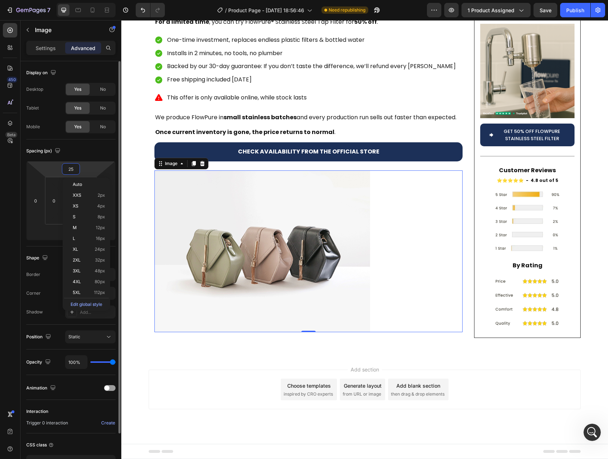
scroll to position [4627, 0]
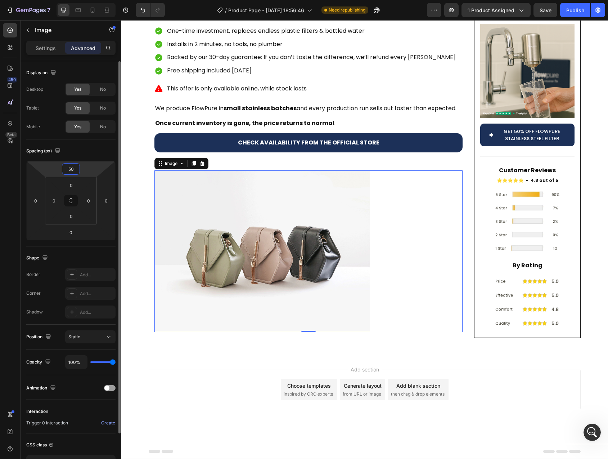
click at [71, 167] on input "50" at bounding box center [71, 169] width 14 height 11
type input "100"
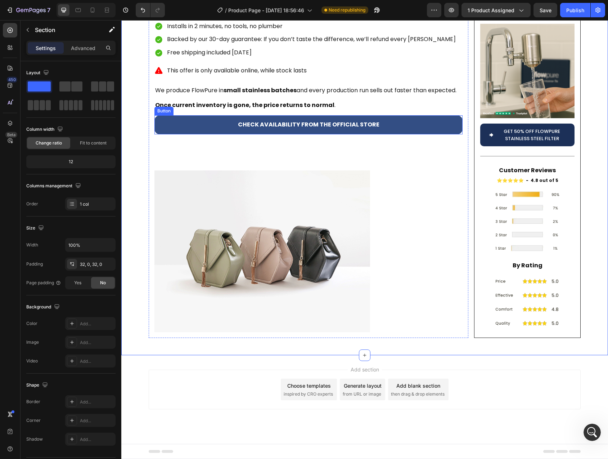
click at [191, 134] on button "CHECK AVAILABILITY FROM THE OFFICIAL STORE" at bounding box center [309, 124] width 308 height 19
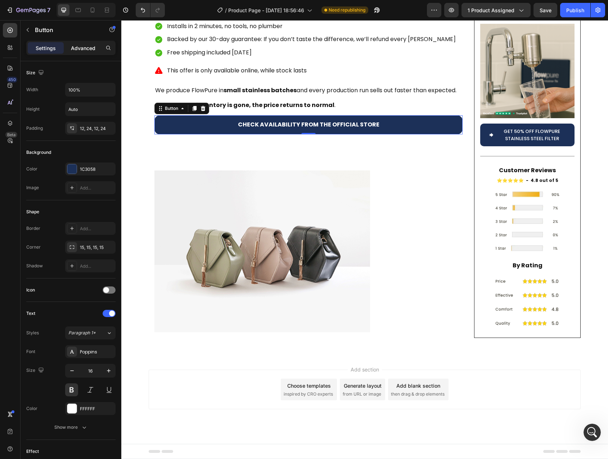
click at [83, 49] on p "Advanced" at bounding box center [83, 48] width 24 height 8
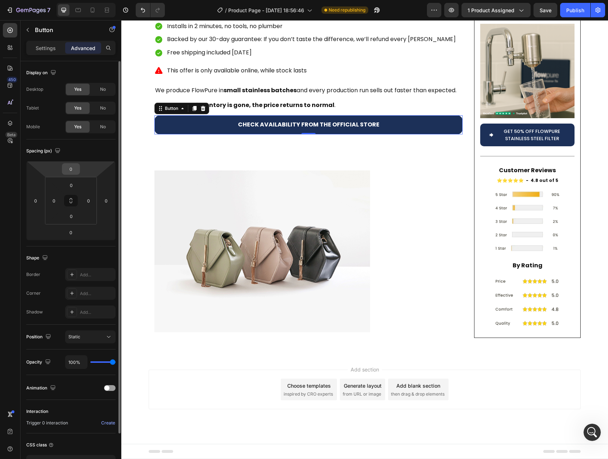
click at [73, 170] on input "0" at bounding box center [71, 169] width 14 height 11
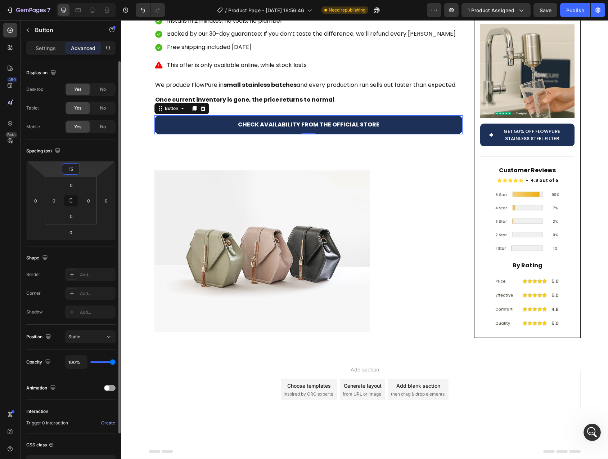
click at [72, 169] on input "15" at bounding box center [71, 169] width 14 height 11
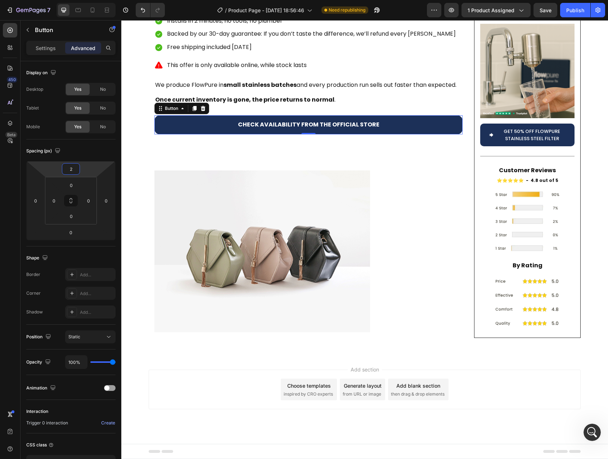
type input "25"
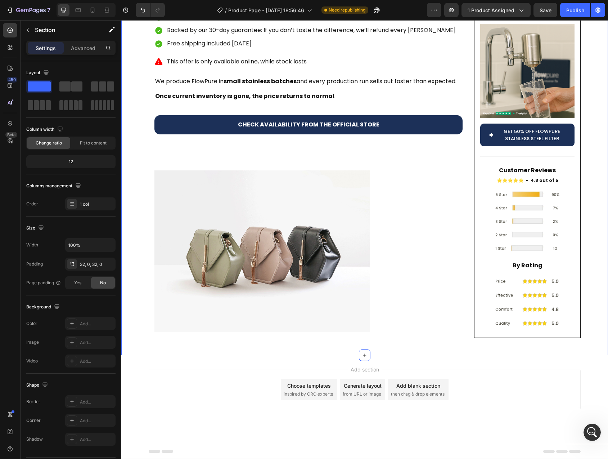
scroll to position [2663, 0]
click at [377, 254] on div at bounding box center [309, 251] width 308 height 162
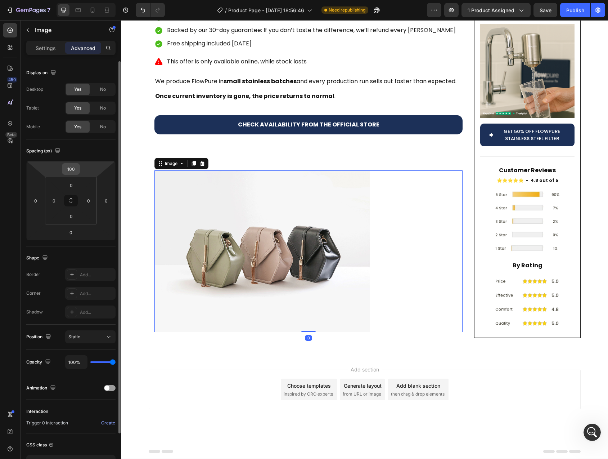
click at [73, 169] on input "100" at bounding box center [71, 169] width 14 height 11
type input "50"
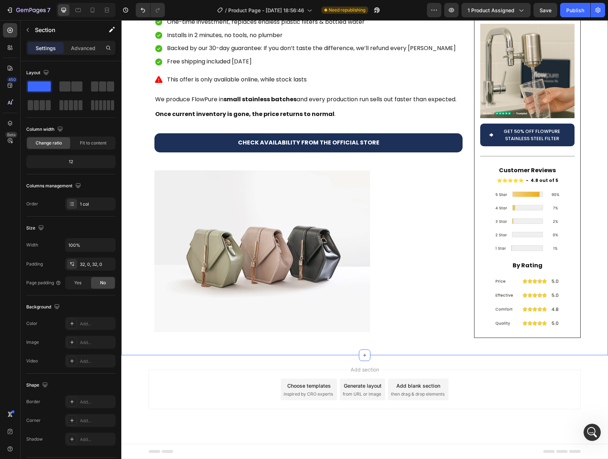
scroll to position [2579, 0]
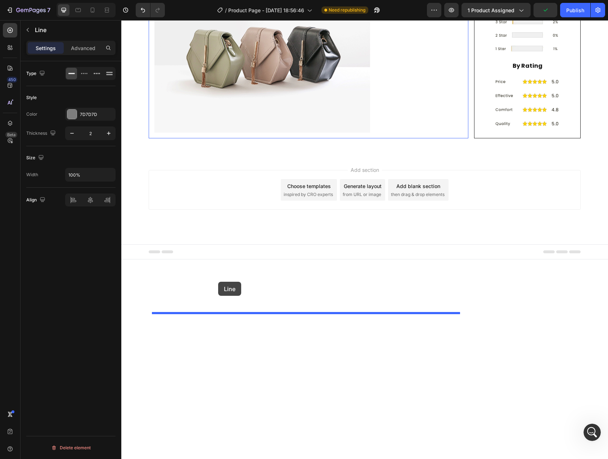
drag, startPoint x: 159, startPoint y: 42, endPoint x: 218, endPoint y: 282, distance: 247.1
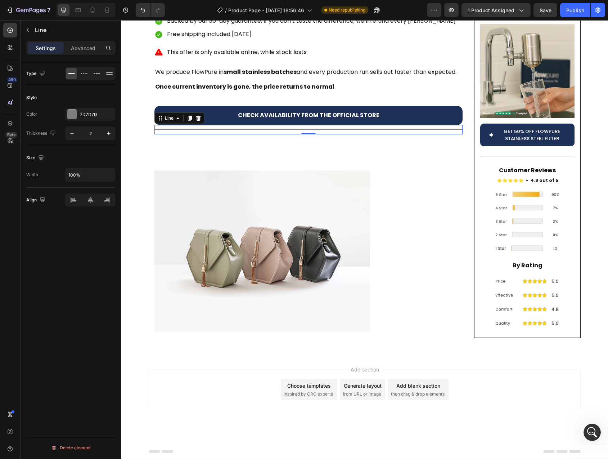
click at [79, 48] on p "Advanced" at bounding box center [83, 48] width 24 height 8
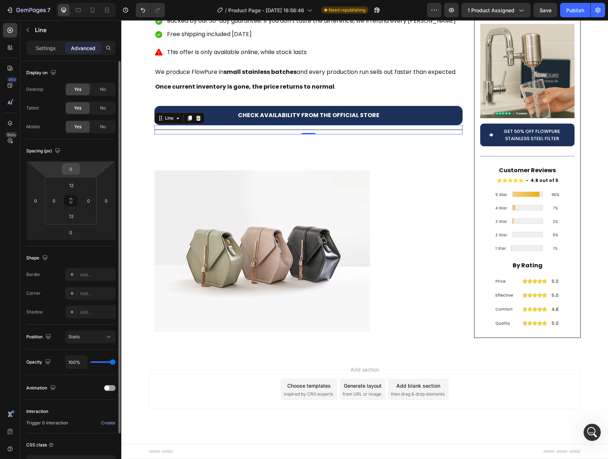
click at [73, 169] on input "0" at bounding box center [71, 169] width 14 height 11
click at [73, 168] on input "0" at bounding box center [71, 169] width 14 height 11
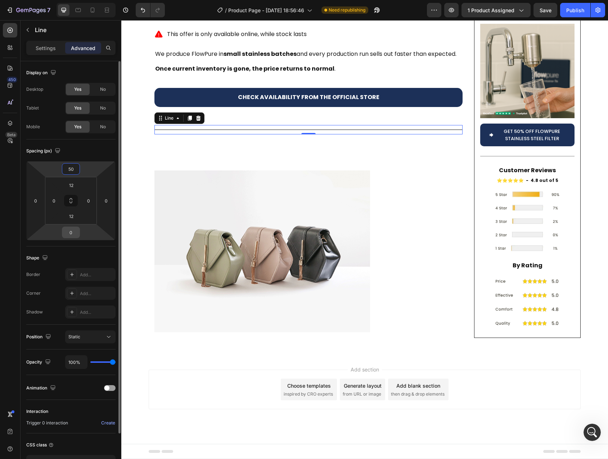
type input "50"
click at [74, 233] on input "0" at bounding box center [71, 232] width 14 height 11
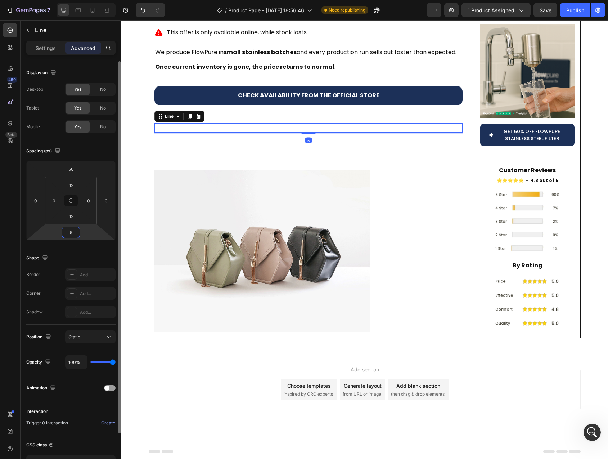
type input "50"
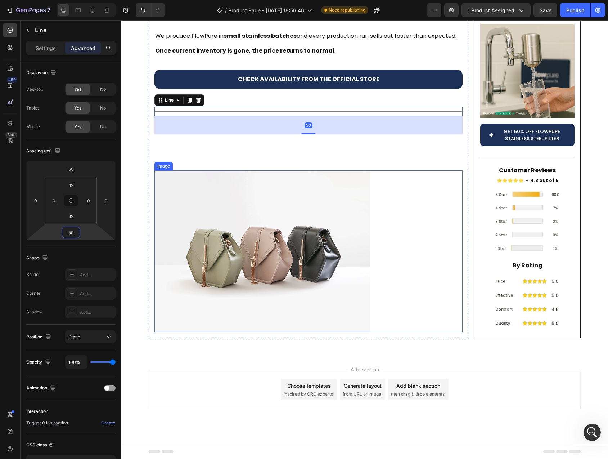
click at [418, 332] on div at bounding box center [309, 251] width 308 height 162
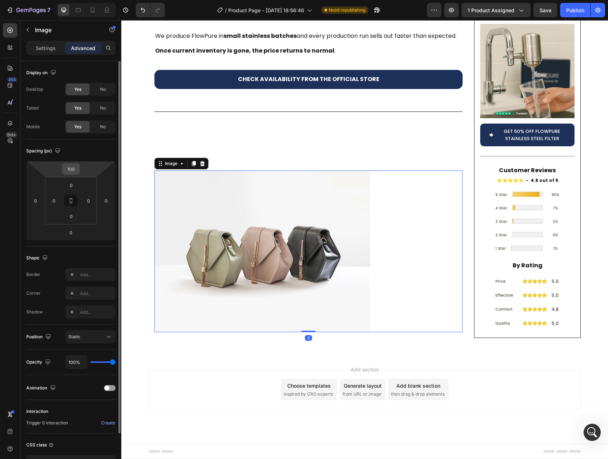
click at [72, 168] on input "100" at bounding box center [71, 169] width 14 height 11
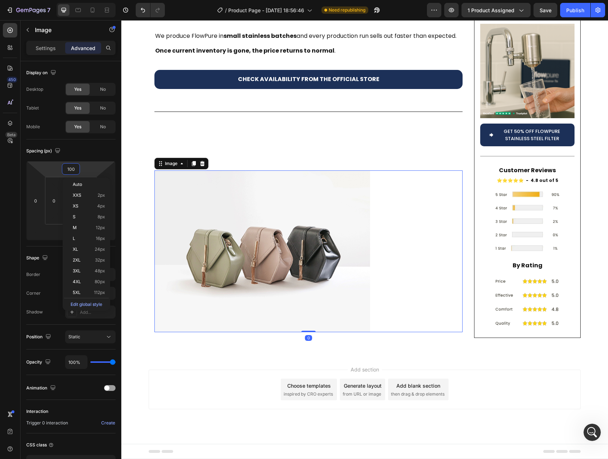
type input "0"
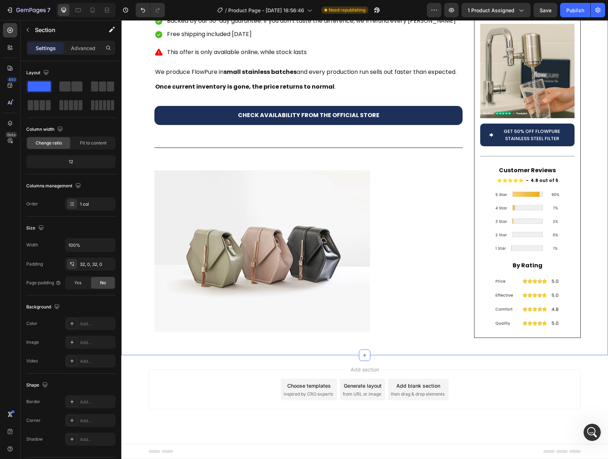
scroll to position [2497, 0]
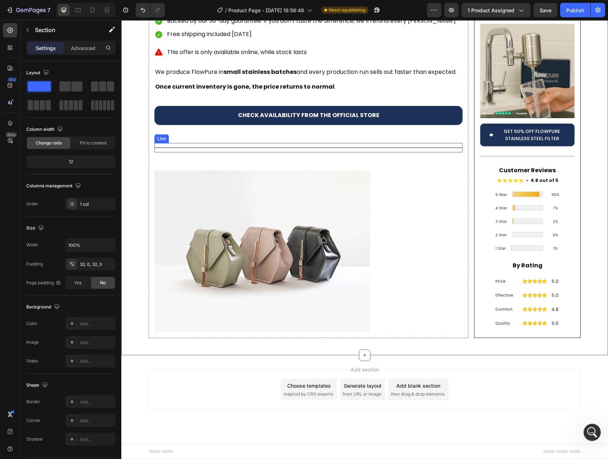
click at [185, 152] on div "Title Line" at bounding box center [309, 147] width 308 height 9
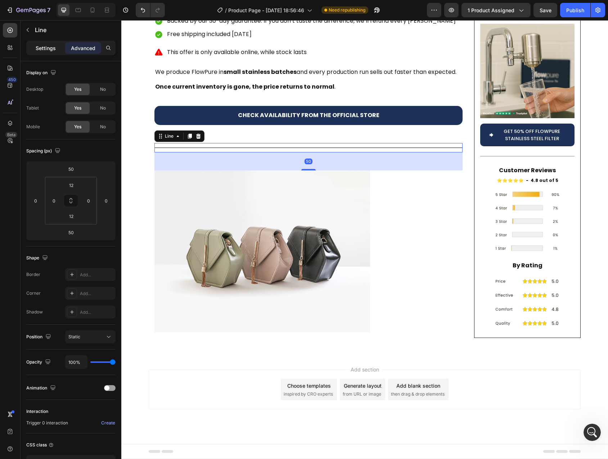
click at [51, 52] on div "Settings" at bounding box center [46, 48] width 36 height 12
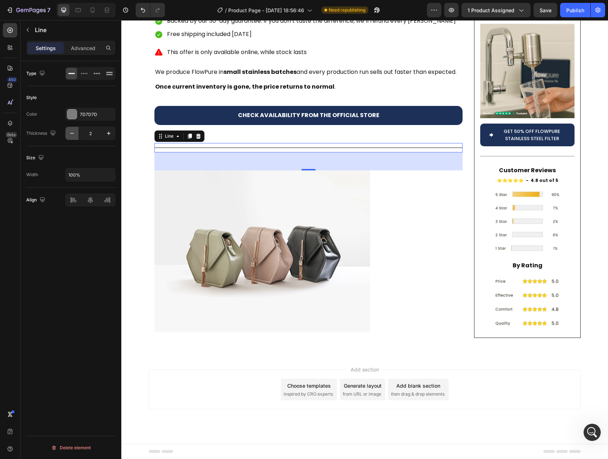
click at [73, 133] on icon "button" at bounding box center [72, 133] width 4 height 1
type input "1"
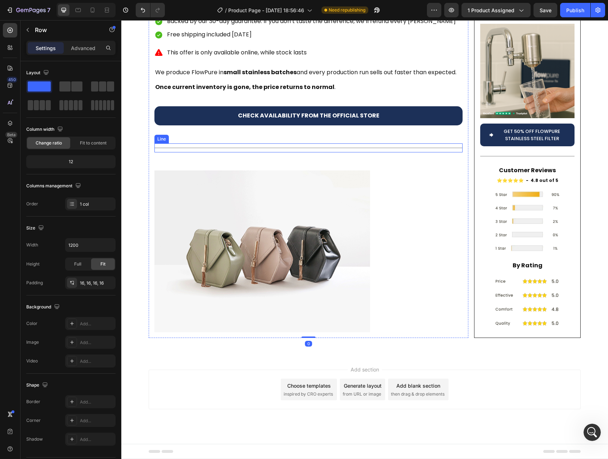
click at [229, 332] on img at bounding box center [263, 251] width 216 height 162
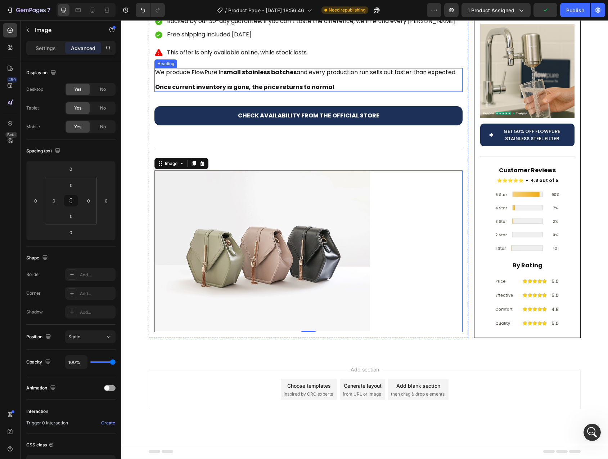
scroll to position [2617, 0]
click at [216, 27] on p "Backed by our 30-day guarantee: If you don’t taste the difference, we’ll refund…" at bounding box center [311, 21] width 289 height 10
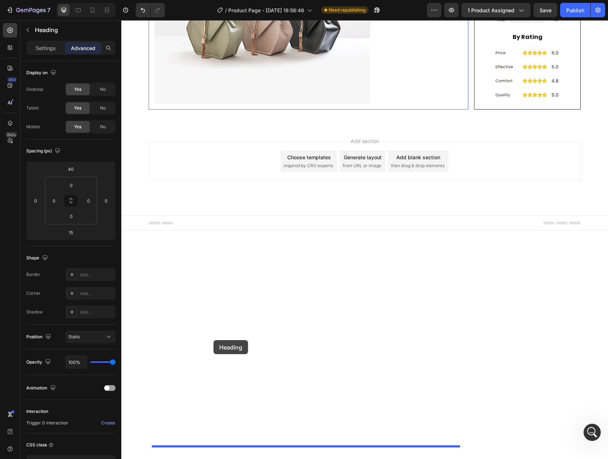
drag, startPoint x: 162, startPoint y: 99, endPoint x: 214, endPoint y: 340, distance: 246.4
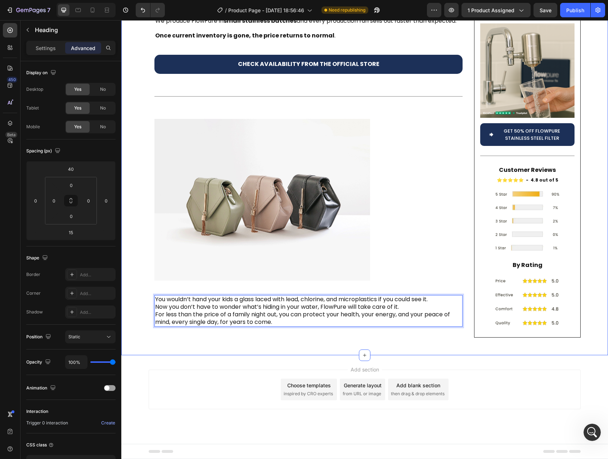
scroll to position [2756, 0]
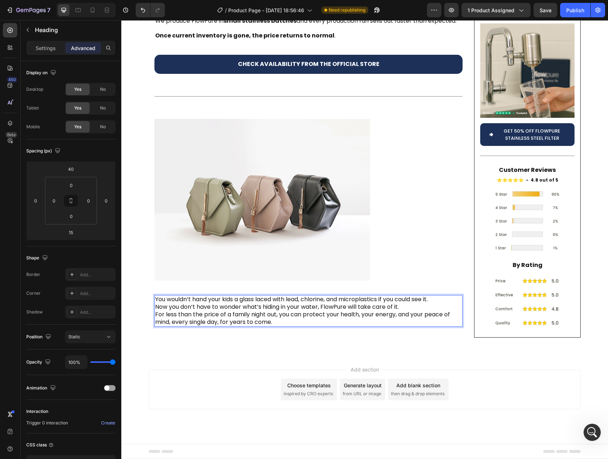
click at [405, 322] on p "You wouldn’t hand your kids a glass laced with lead, chlorine, and microplastic…" at bounding box center [308, 311] width 307 height 30
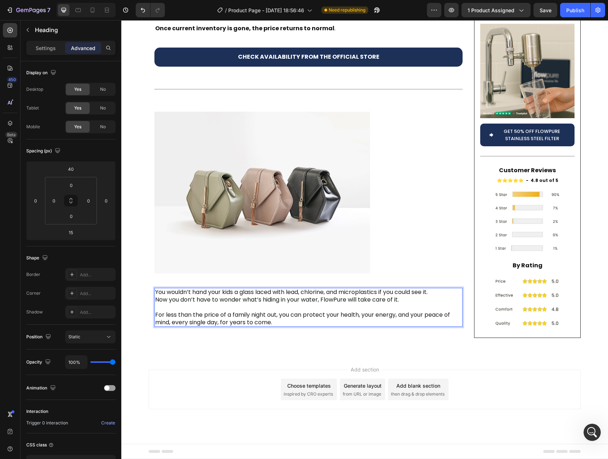
click at [442, 316] on p "You wouldn’t hand your kids a glass laced with lead, chlorine, and microplastic…" at bounding box center [308, 307] width 307 height 37
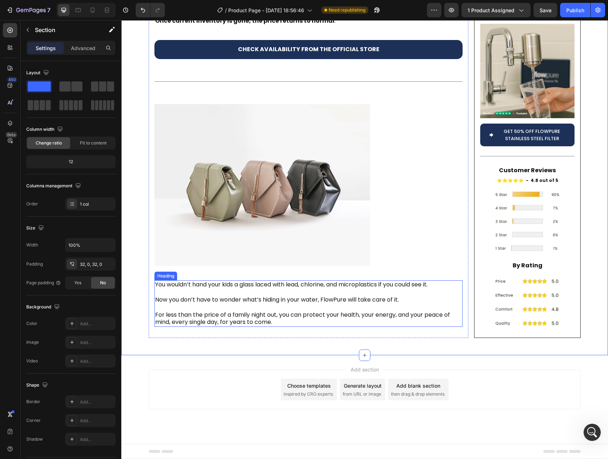
click at [185, 316] on p "You wouldn’t hand your kids a glass laced with lead, chlorine, and microplastic…" at bounding box center [308, 303] width 307 height 45
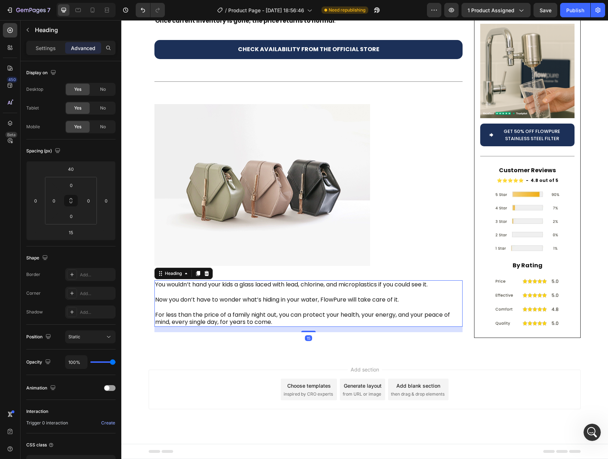
click at [171, 317] on p "You wouldn’t hand your kids a glass laced with lead, chlorine, and microplastic…" at bounding box center [308, 303] width 307 height 45
click at [158, 316] on p "You wouldn’t hand your kids a glass laced with lead, chlorine, and microplastic…" at bounding box center [308, 303] width 307 height 45
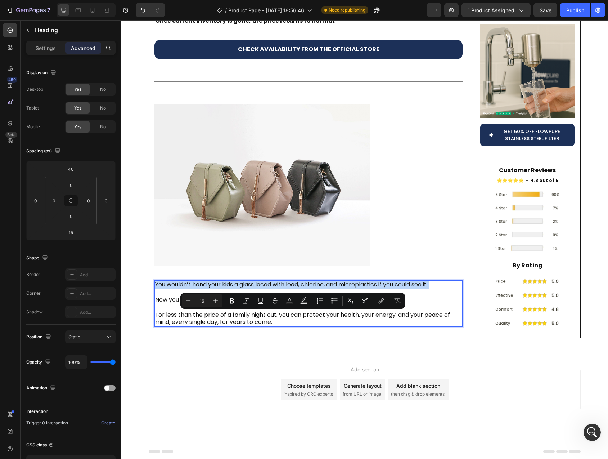
click at [158, 316] on p "You wouldn’t hand your kids a glass laced with lead, chlorine, and microplastic…" at bounding box center [308, 303] width 307 height 45
click at [219, 318] on p "You wouldn’t hand your kids a glass laced with lead, chlorine, and microplastic…" at bounding box center [308, 303] width 307 height 45
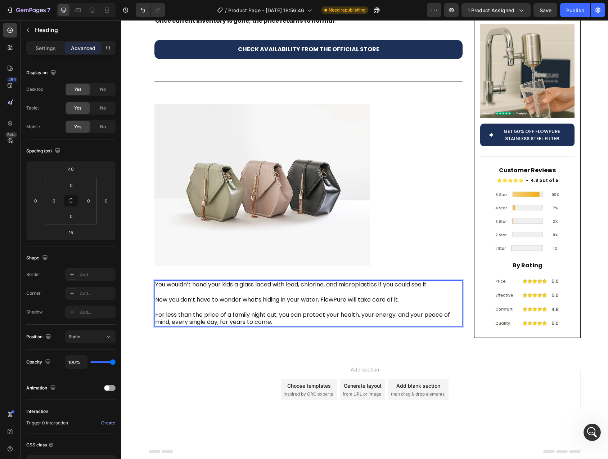
click at [157, 316] on p "You wouldn’t hand your kids a glass laced with lead, chlorine, and microplastic…" at bounding box center [308, 303] width 307 height 45
drag, startPoint x: 157, startPoint y: 316, endPoint x: 434, endPoint y: 319, distance: 277.0
click at [434, 319] on p "You wouldn’t hand your kids a glass laced with lead, chlorine, and microplastic…" at bounding box center [308, 303] width 307 height 45
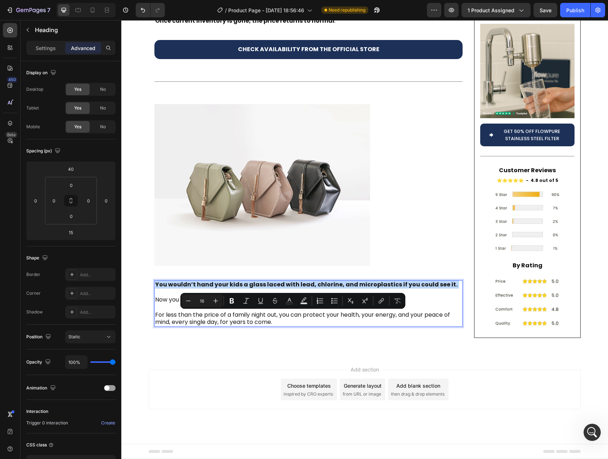
click at [377, 326] on p "You wouldn’t hand your kids a glass laced with lead, chlorine, and microplastic…" at bounding box center [308, 303] width 307 height 45
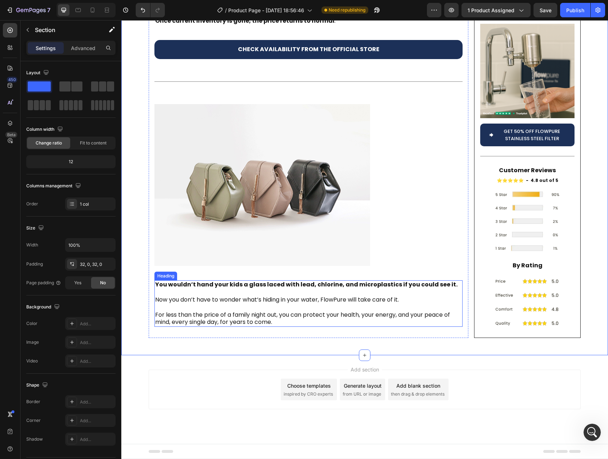
click at [217, 326] on p "⁠⁠⁠⁠⁠⁠⁠ You wouldn’t hand your kids a glass laced with lead, chlorine, and micr…" at bounding box center [308, 303] width 307 height 45
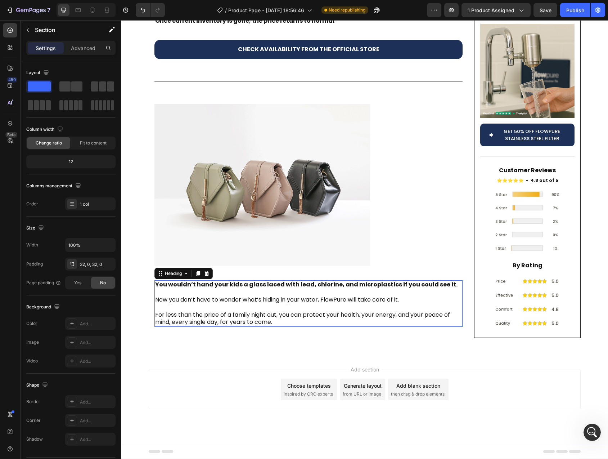
click at [258, 326] on p "You wouldn’t hand your kids a glass laced with lead, chlorine, and microplastic…" at bounding box center [308, 303] width 307 height 45
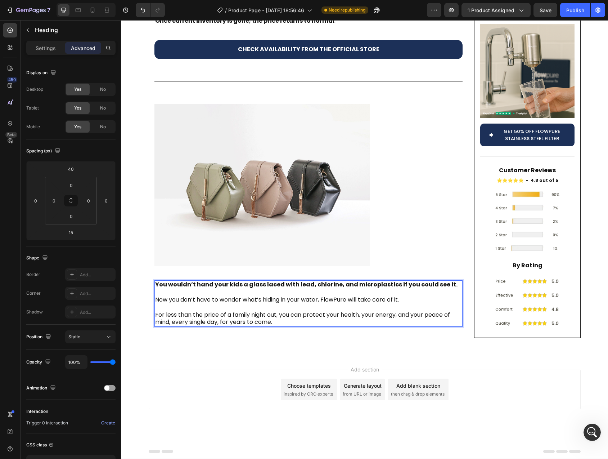
click at [167, 326] on p "You wouldn’t hand your kids a glass laced with lead, chlorine, and microplastic…" at bounding box center [308, 303] width 307 height 45
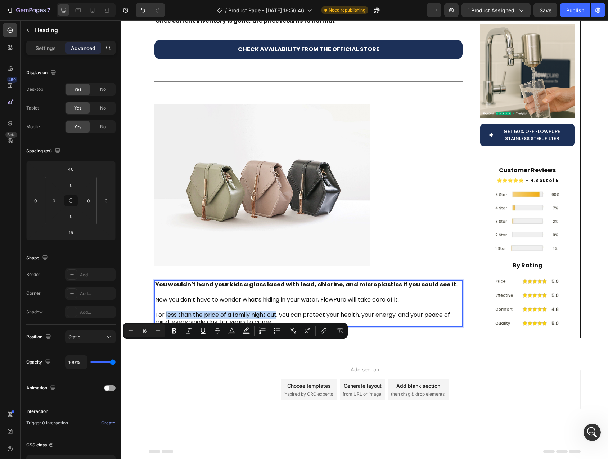
drag, startPoint x: 167, startPoint y: 346, endPoint x: 267, endPoint y: 348, distance: 99.4
click at [267, 326] on p "You wouldn’t hand your kids a glass laced with lead, chlorine, and microplastic…" at bounding box center [308, 303] width 307 height 45
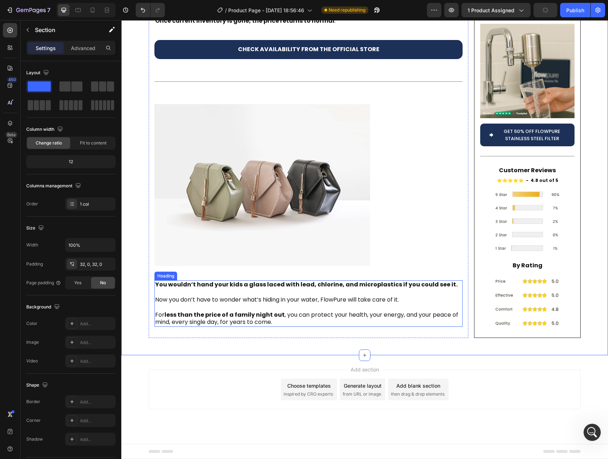
click at [160, 326] on p "⁠⁠⁠⁠⁠⁠⁠ You wouldn’t hand your kids a glass laced with lead, chlorine, and micr…" at bounding box center [308, 303] width 307 height 45
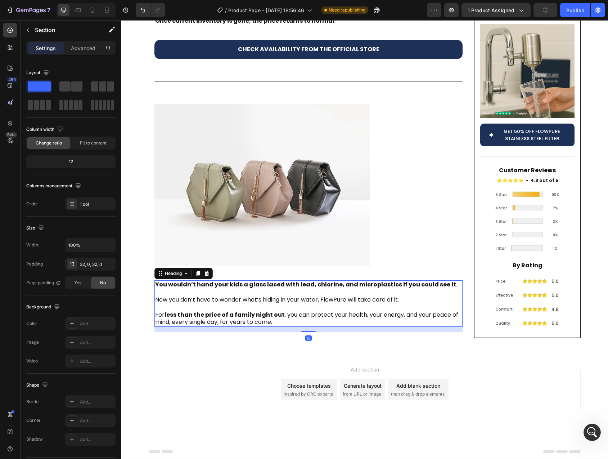
click at [157, 326] on p "You wouldn’t hand your kids a glass laced with lead, chlorine, and microplastic…" at bounding box center [308, 303] width 307 height 45
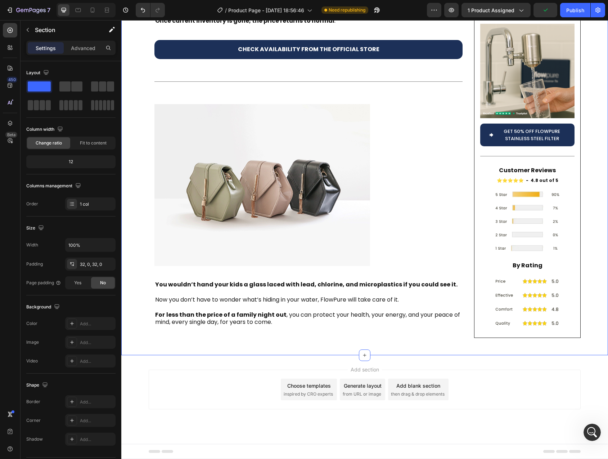
scroll to position [2788, 0]
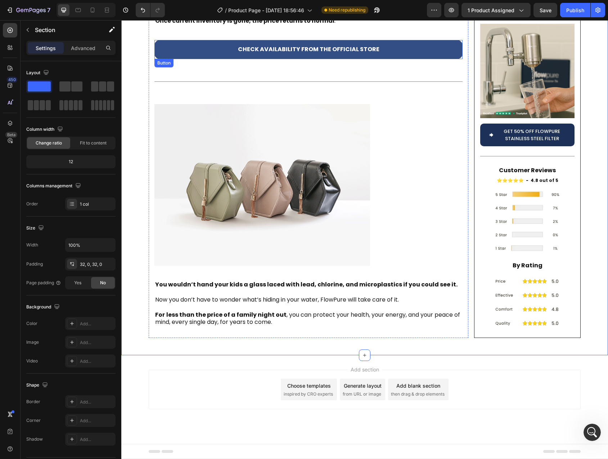
click at [406, 49] on button "CHECK AVAILABILITY FROM THE OFFICIAL STORE" at bounding box center [309, 49] width 308 height 19
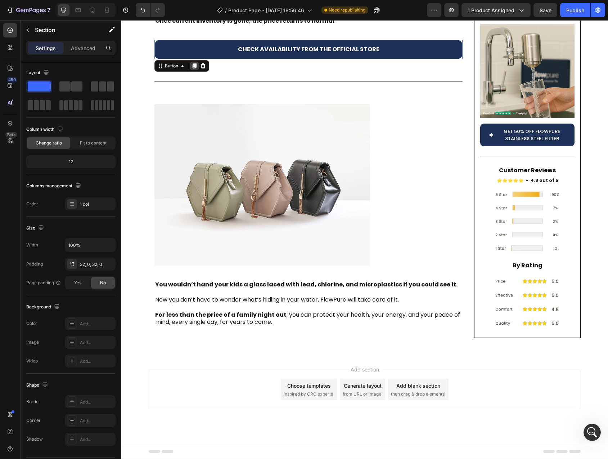
click at [193, 65] on icon at bounding box center [195, 65] width 4 height 5
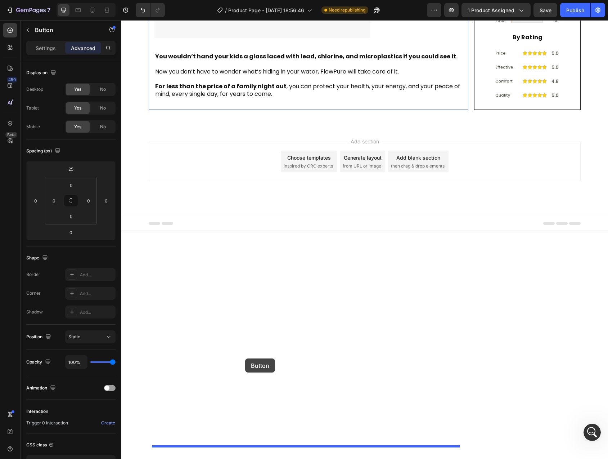
drag, startPoint x: 160, startPoint y: 62, endPoint x: 246, endPoint y: 358, distance: 308.9
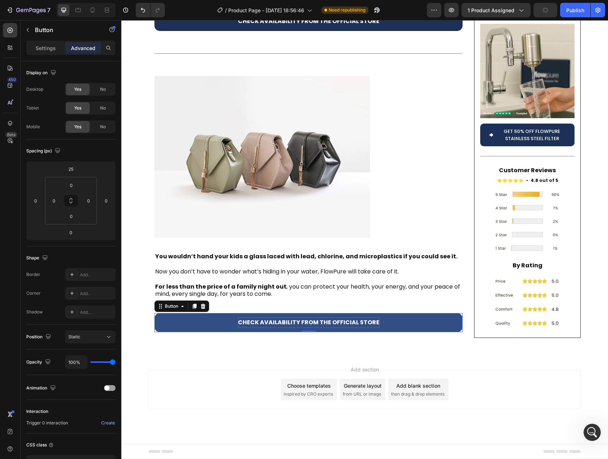
click at [252, 328] on p "CHECK AVAILABILITY FROM THE OFFICIAL STORE" at bounding box center [309, 322] width 142 height 10
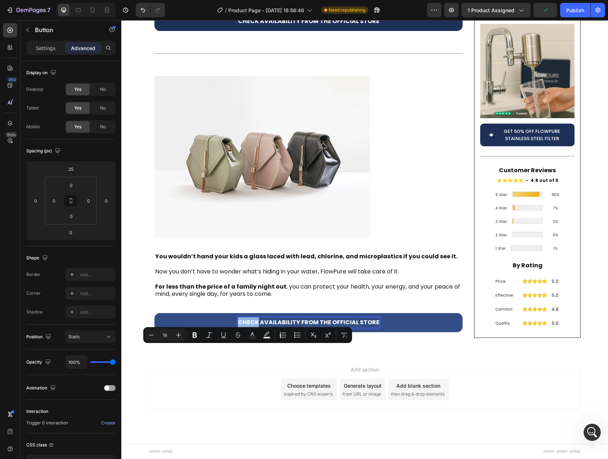
click at [251, 328] on p "CHECK AVAILABILITY FROM THE OFFICIAL STORE" at bounding box center [309, 322] width 142 height 10
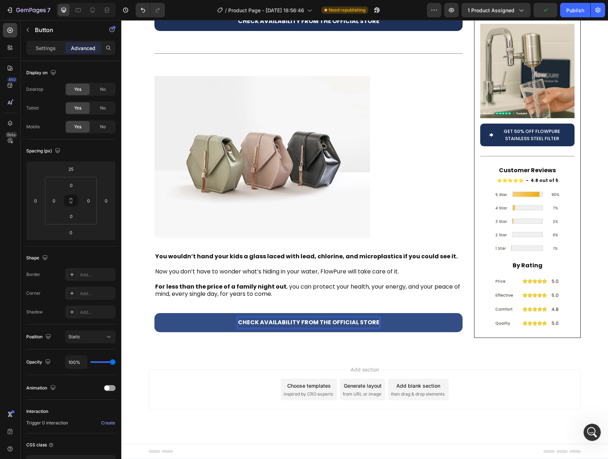
click at [248, 328] on p "CHECK AVAILABILITY FROM THE OFFICIAL STORE" at bounding box center [309, 322] width 142 height 10
drag, startPoint x: 248, startPoint y: 351, endPoint x: 368, endPoint y: 349, distance: 119.6
click at [368, 328] on p "CHECK AVAILABILITY FROM THE OFFICIAL STORE" at bounding box center [309, 322] width 142 height 10
click at [247, 328] on p "👉 Claim Your 50% Off FlowPure Filter [DATE] →" at bounding box center [309, 322] width 142 height 10
click at [155, 313] on button "👉 Claim Your 50% Off FlowPure Filter [DATE] →" at bounding box center [309, 322] width 308 height 19
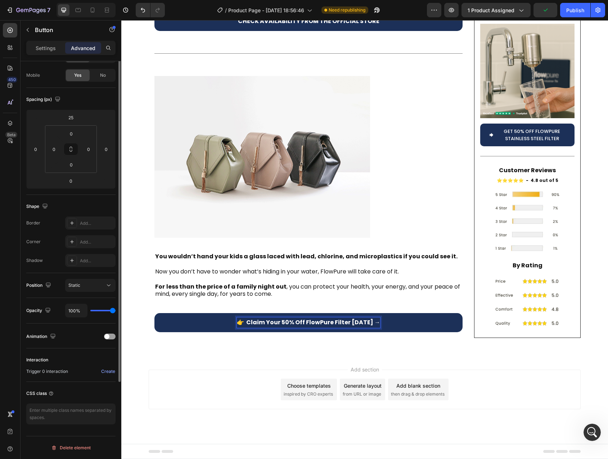
scroll to position [0, 0]
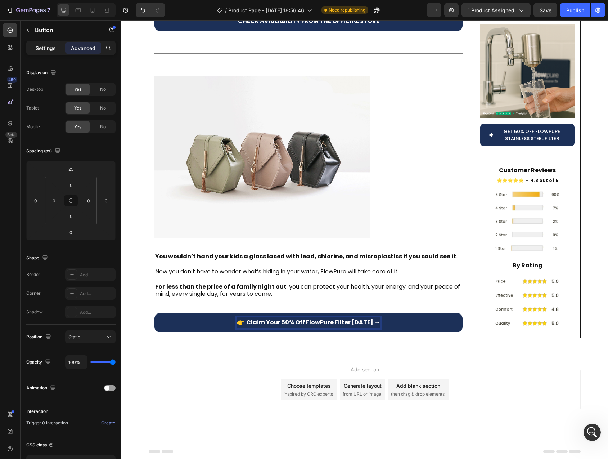
click at [49, 46] on p "Settings" at bounding box center [46, 48] width 20 height 8
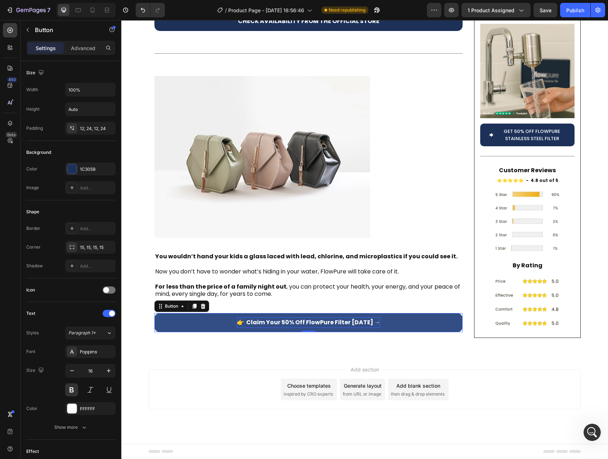
click at [263, 328] on p "👉 Claim Your 50% Off FlowPure Filter [DATE] →" at bounding box center [308, 322] width 143 height 10
click at [261, 328] on p "👉 CLAIM YOUR 50% OFF FLOWPURE FILTER [DATE] →" at bounding box center [308, 322] width 155 height 10
click at [155, 313] on button "👉 CLAIM YOUR 50% OFF FLOWPURE FILTER [DATE] →" at bounding box center [309, 322] width 308 height 19
click at [278, 328] on p "👉 CLAIM YOUR 50% OFF FLOWPURE FILTER [DATE] →" at bounding box center [309, 322] width 156 height 10
click at [155, 313] on button "👉 CLAIM YOUR 50% OFF FLOWPURE FILTER [DATE] →" at bounding box center [309, 322] width 308 height 19
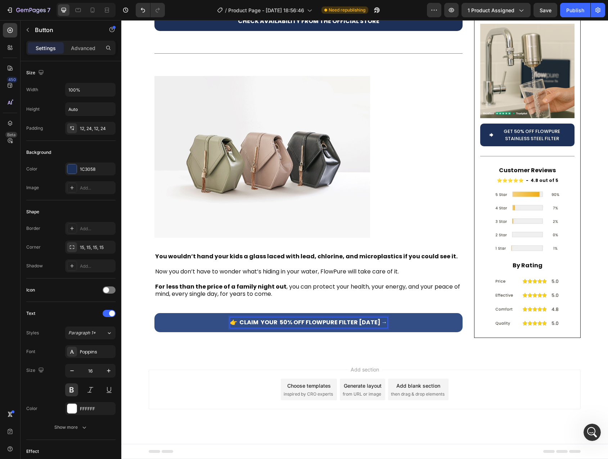
click at [291, 328] on p "👉 CLAIM YOUR 50% OFF FLOWPURE FILTER [DATE] →" at bounding box center [308, 322] width 157 height 10
click at [155, 313] on button "👉 CLAIM YOUR 50% OFF FLOWPURE FILTER [DATE] →" at bounding box center [309, 322] width 308 height 19
click at [305, 328] on p "👉 CLAIM YOUR 50% OFF FLOWPURE FILTER [DATE] →" at bounding box center [308, 322] width 158 height 10
click at [155, 313] on button "👉 CLAIM YOUR 50% OFF FLOWPURE FILTER [DATE] →" at bounding box center [309, 322] width 308 height 19
click at [337, 328] on p "👉 CLAIM YOUR 50% OFF FLOWPURE FILTER [DATE] →" at bounding box center [309, 322] width 160 height 10
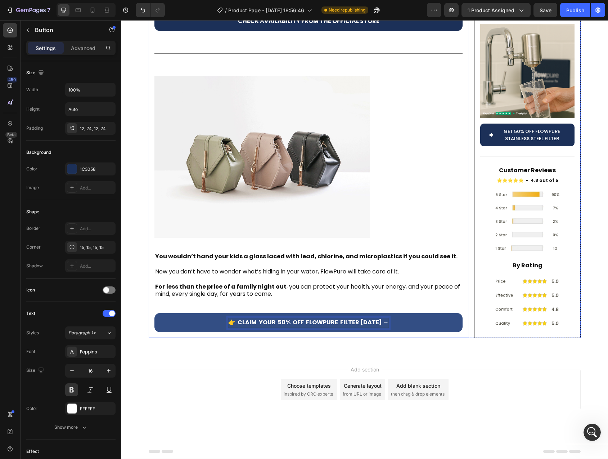
click at [155, 313] on button "👉 CLAIM YOUR 50% OFF FLOWPURE FILTER [DATE] →" at bounding box center [309, 322] width 308 height 19
click at [357, 328] on p "👉 CLAIM YOUR 50% OFF FLOWPURE FILTER [DATE] →" at bounding box center [308, 322] width 161 height 10
click at [155, 313] on button "👉 CLAIM YOUR 50% OFF FLOWPURE FILTER [DATE] →" at bounding box center [309, 322] width 308 height 19
click at [379, 328] on p "👉 CLAIM YOUR 50% OFF FLOWPURE FILTER [DATE] →" at bounding box center [309, 322] width 162 height 10
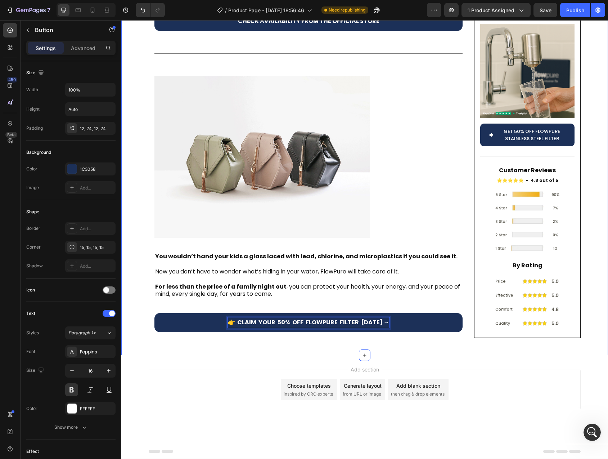
click at [155, 313] on button "👉 CLAIM YOUR 50% OFF FLOWPURE FILTER [DATE] →" at bounding box center [309, 322] width 308 height 19
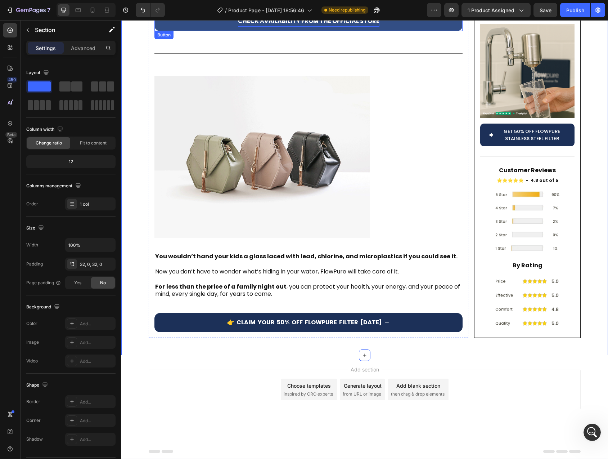
click at [267, 27] on p "CHECK AVAILABILITY FROM THE OFFICIAL STORE" at bounding box center [309, 21] width 142 height 10
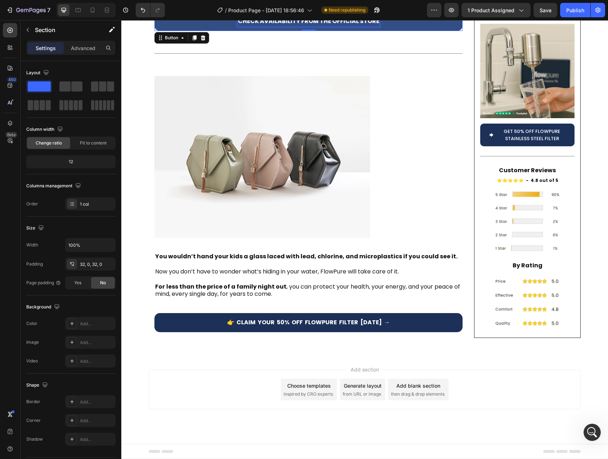
click at [258, 27] on p "CHECK AVAILABILITY FROM THE OFFICIAL STORE" at bounding box center [309, 21] width 142 height 10
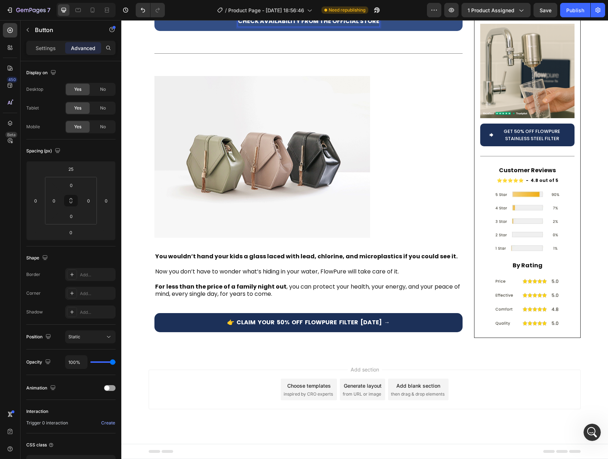
click at [155, 20] on button "CHECK AVAILABILITY FROM THE OFFICIAL STORE" at bounding box center [309, 21] width 308 height 19
click at [300, 27] on p "CHECK AVAILABILITY FROM THE OFFICIAL STORE" at bounding box center [308, 21] width 143 height 10
click at [155, 20] on button "CHECK AVAILABILITY FROM THE OFFICIAL STORE" at bounding box center [309, 21] width 308 height 19
click at [318, 27] on p "CHECK AVAILABILITY FROM THE OFFICIAL STORE" at bounding box center [309, 21] width 144 height 10
click at [155, 20] on button "CHECK AVAILABILITY FROM THE OFFICIAL STORE" at bounding box center [309, 21] width 308 height 19
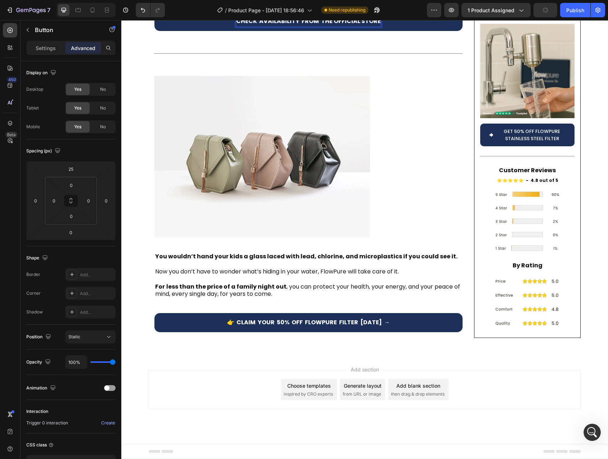
click at [331, 27] on p "CHECK AVAILABILITY FROM THE OFFICIAL STORE" at bounding box center [308, 21] width 145 height 10
click at [155, 20] on button "CHECK AVAILABILITY FROM THE OFFICIAL STORE" at bounding box center [309, 21] width 308 height 19
click at [358, 27] on p "CHECK AVAILABILITY FROM THE OFFICIAL STORE" at bounding box center [309, 21] width 146 height 10
click at [155, 20] on button "CHECK AVAILABILITY FROM THE OFFICIAL STORE" at bounding box center [309, 21] width 308 height 19
click at [384, 58] on div "Title Line" at bounding box center [309, 53] width 308 height 9
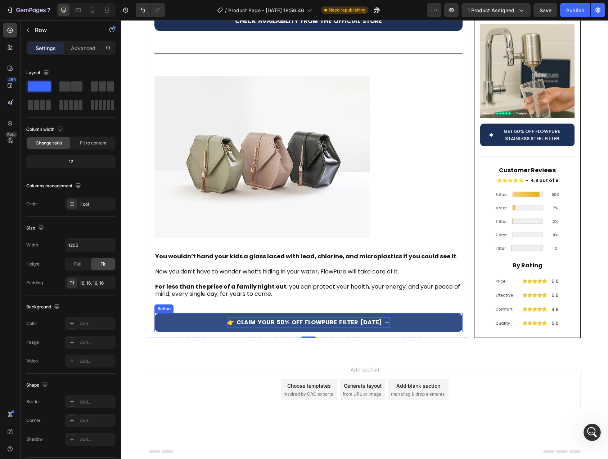
click at [242, 328] on p "👉 CLAIM YOUR 50% OFF FLOWPURE FILTER [DATE] →" at bounding box center [308, 322] width 163 height 10
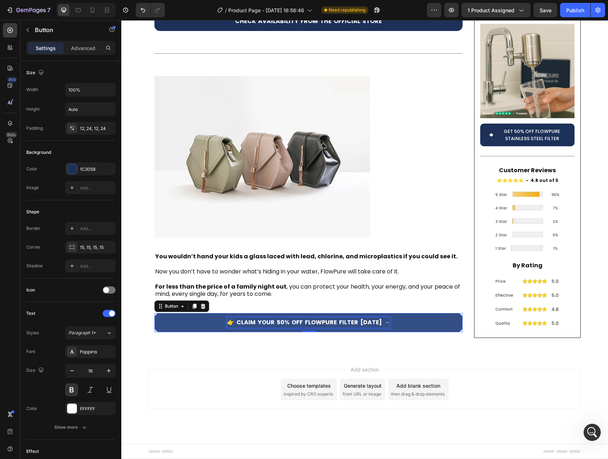
click at [236, 328] on p "👉 CLAIM YOUR 50% OFF FLOWPURE FILTER [DATE] →" at bounding box center [308, 322] width 163 height 10
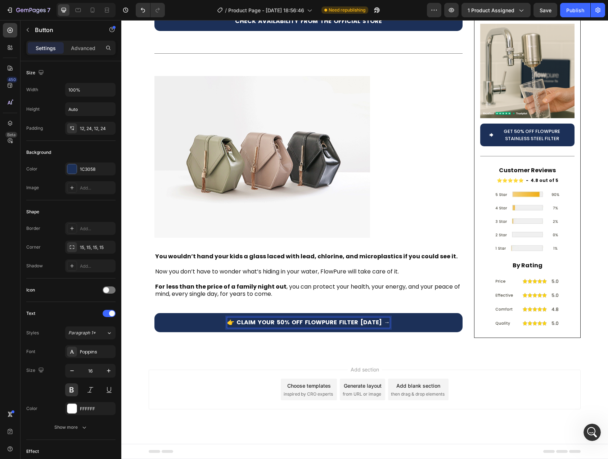
click at [155, 313] on button "👉 CLAIM YOUR 50% OFF FLOWPURE FILTER [DATE] →" at bounding box center [309, 322] width 308 height 19
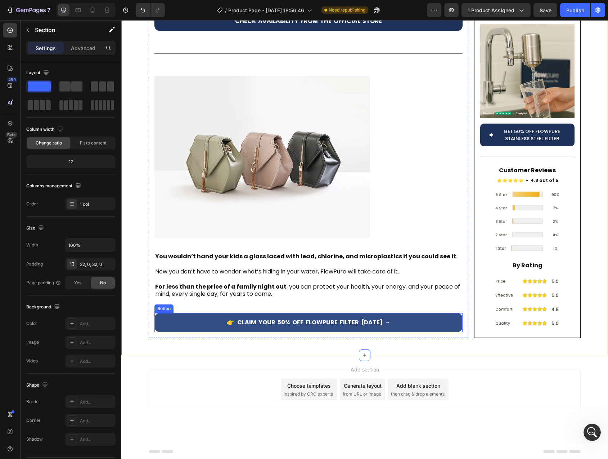
click at [201, 332] on button "👉 CLAIM YOUR 50% OFF FLOWPURE FILTER [DATE] →" at bounding box center [309, 322] width 308 height 19
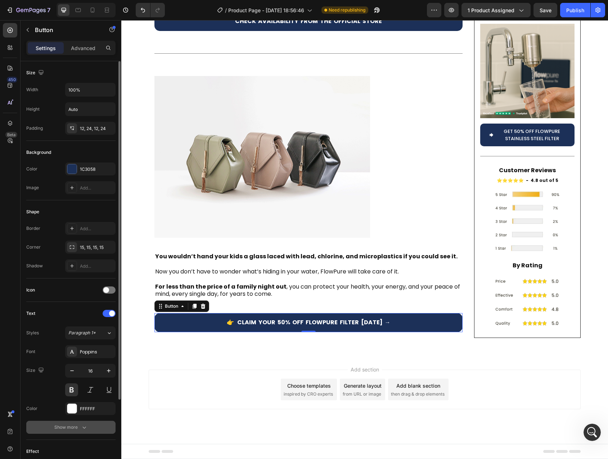
click at [67, 428] on div "Show more" at bounding box center [70, 427] width 33 height 7
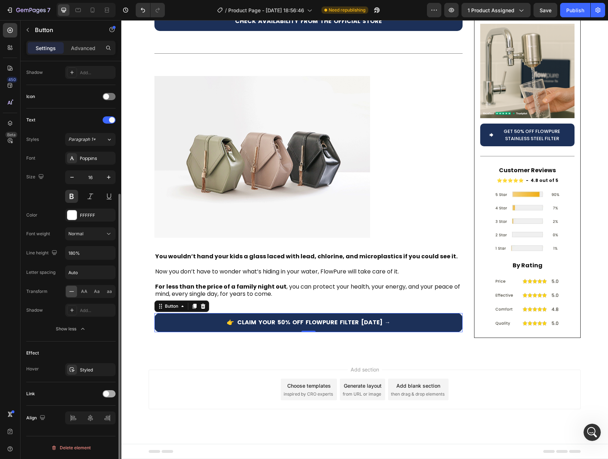
click at [108, 394] on span at bounding box center [106, 394] width 6 height 6
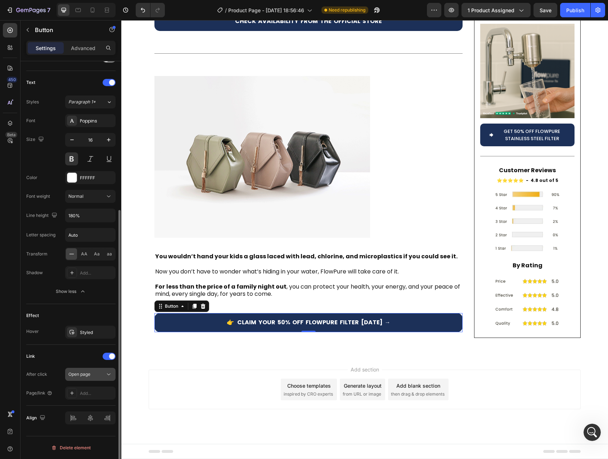
click at [78, 375] on span "Open page" at bounding box center [79, 373] width 22 height 5
click at [44, 367] on div "Link After click Open page Page/link Add..." at bounding box center [70, 374] width 89 height 49
click at [84, 399] on div "Add..." at bounding box center [90, 392] width 50 height 13
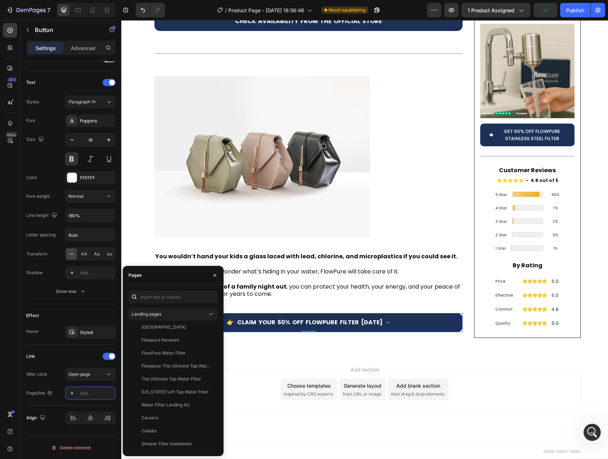
scroll to position [0, 0]
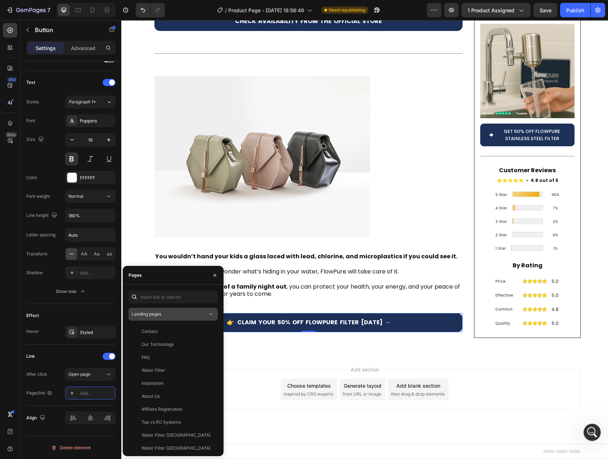
click at [163, 312] on div "Landing pages" at bounding box center [170, 314] width 76 height 6
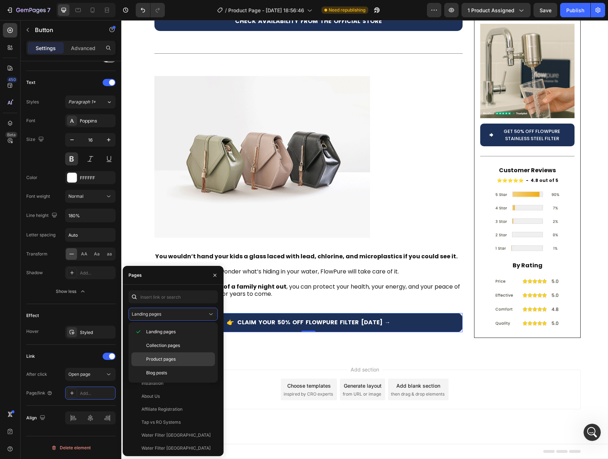
click at [175, 362] on span "Product pages" at bounding box center [161, 359] width 30 height 6
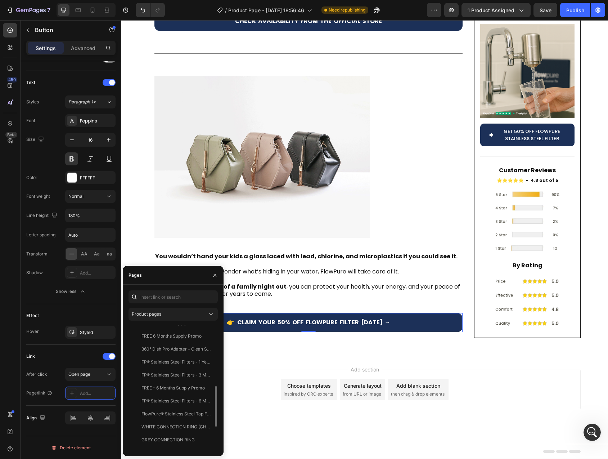
scroll to position [121, 0]
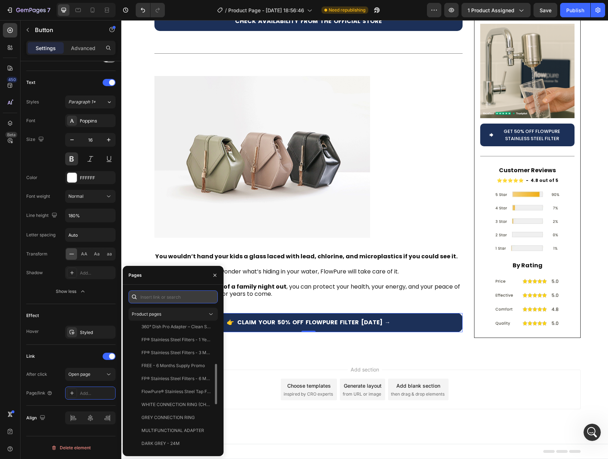
click at [169, 296] on input "text" at bounding box center [173, 296] width 89 height 13
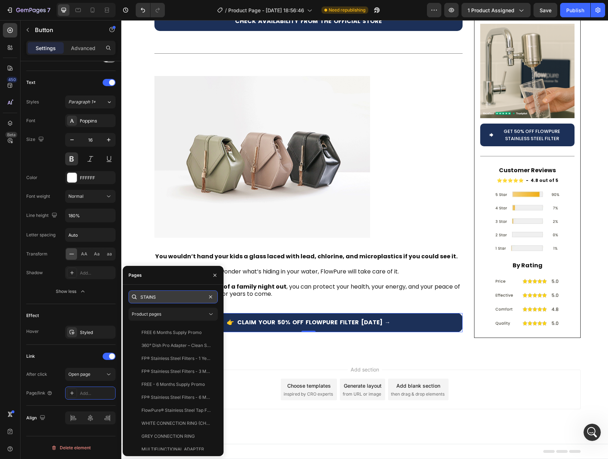
scroll to position [0, 0]
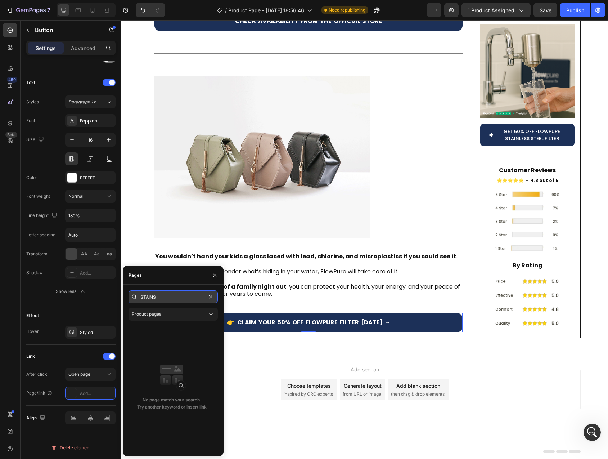
click at [162, 294] on input "STAINS" at bounding box center [173, 296] width 89 height 13
click at [144, 300] on input "STAINS" at bounding box center [173, 296] width 89 height 13
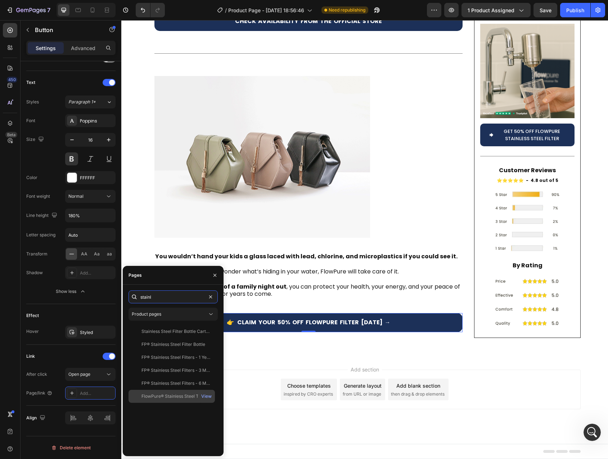
type input "stainl"
click at [178, 394] on div "FlowPure® Stainless Steel Tap Filter" at bounding box center [176, 396] width 69 height 6
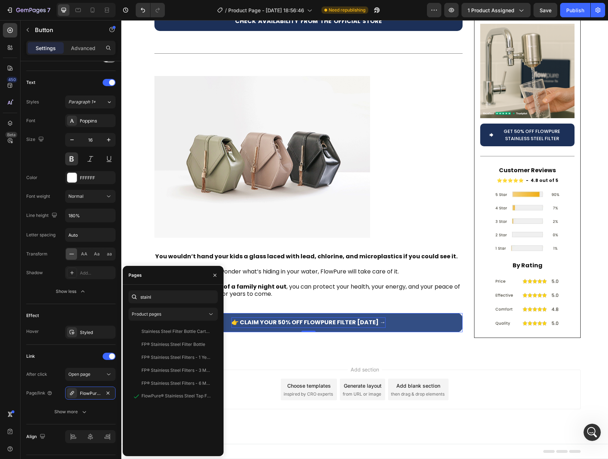
click at [250, 328] on p "👉 CLAIM YOUR 50% OFF FLOWPURE FILTER [DATE] →" at bounding box center [309, 322] width 154 height 10
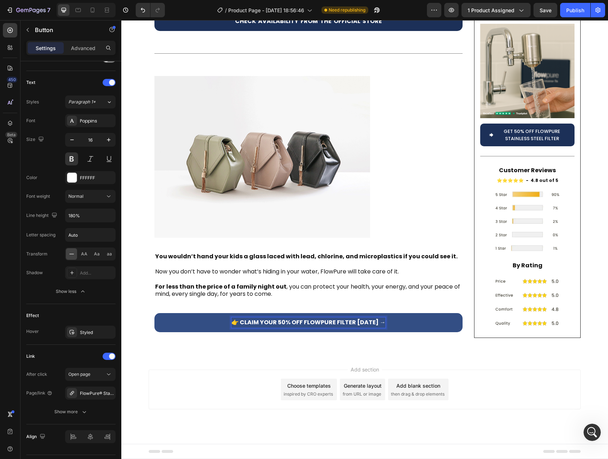
click at [239, 328] on p "👉 CLAIM YOUR 50% OFF FLOWPURE FILTER [DATE] →" at bounding box center [309, 322] width 154 height 10
click at [377, 328] on p "👉 CLAIM YOUR 50% OFF FLOWPURE FILTER [DATE] →" at bounding box center [309, 322] width 156 height 10
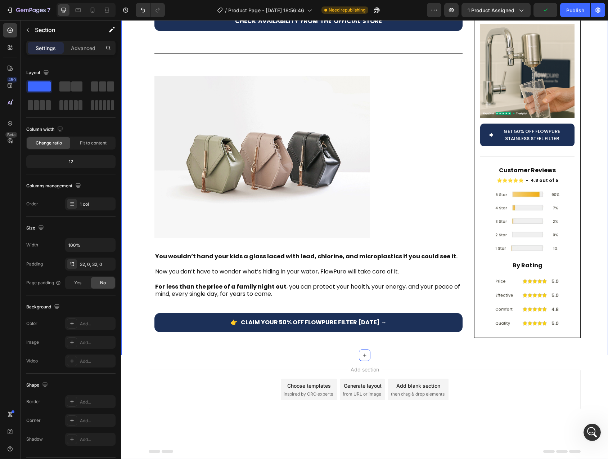
scroll to position [2672, 0]
click at [227, 31] on button "CHECK AVAILABILITY FROM THE OFFICIAL STORE" at bounding box center [309, 21] width 308 height 19
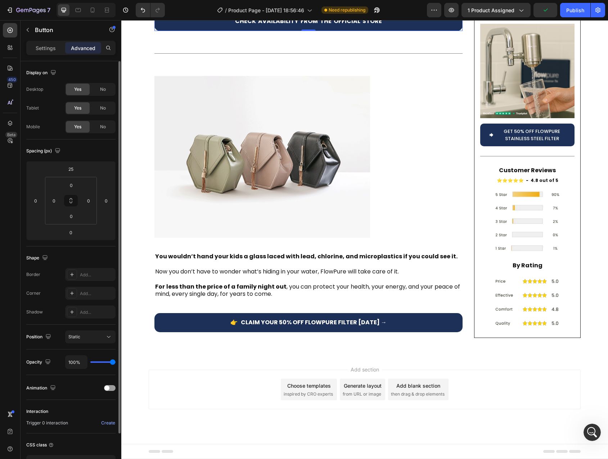
scroll to position [52, 0]
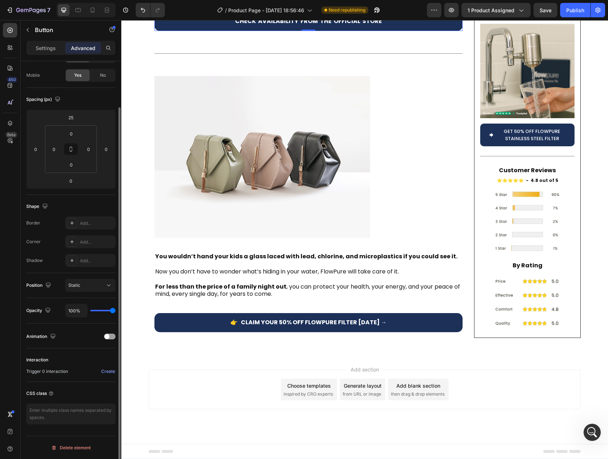
click at [46, 46] on p "Settings" at bounding box center [46, 48] width 20 height 8
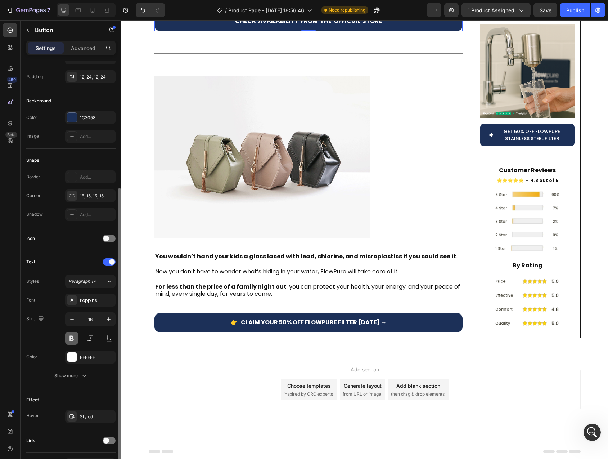
scroll to position [98, 0]
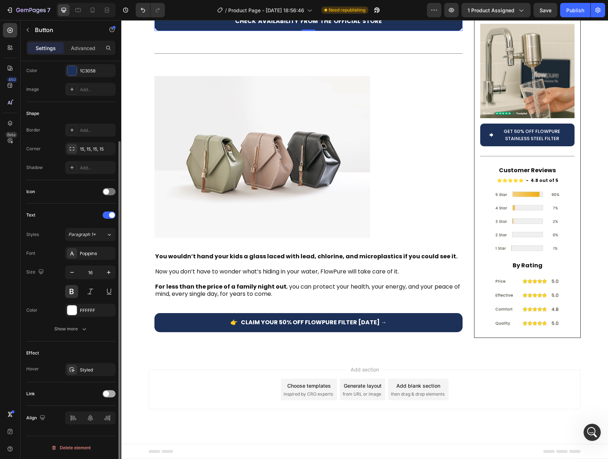
click at [112, 392] on div at bounding box center [109, 393] width 13 height 7
click at [81, 414] on span "Open page" at bounding box center [79, 411] width 22 height 5
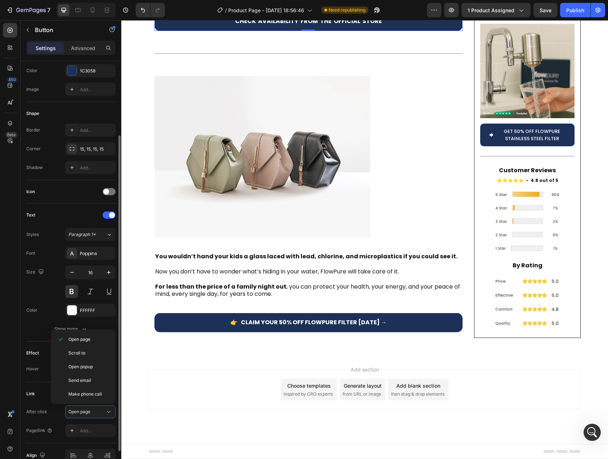
click at [34, 386] on div "Link After click Open page Page/link Add..." at bounding box center [70, 412] width 89 height 61
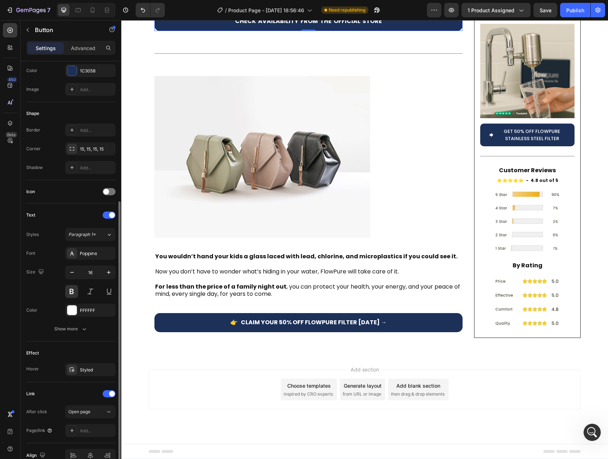
scroll to position [136, 0]
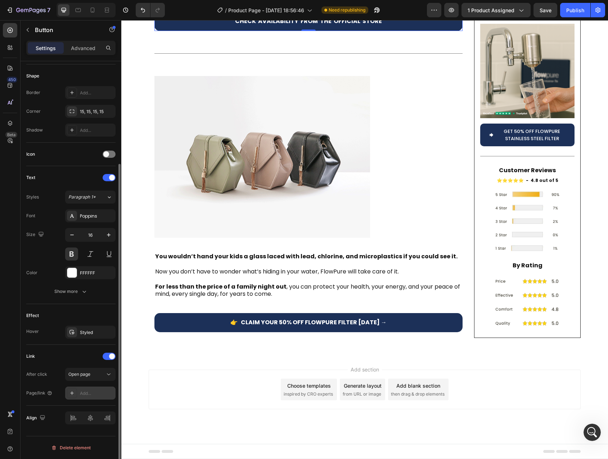
click at [85, 394] on div "Add..." at bounding box center [97, 393] width 34 height 6
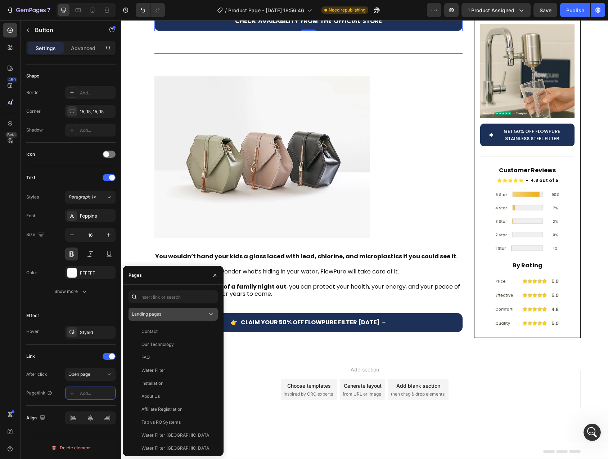
click at [161, 308] on button "Landing pages" at bounding box center [173, 314] width 89 height 13
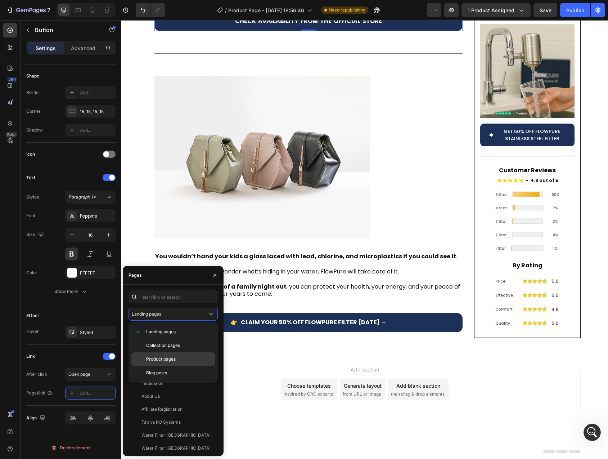
click at [161, 358] on span "Product pages" at bounding box center [161, 359] width 30 height 6
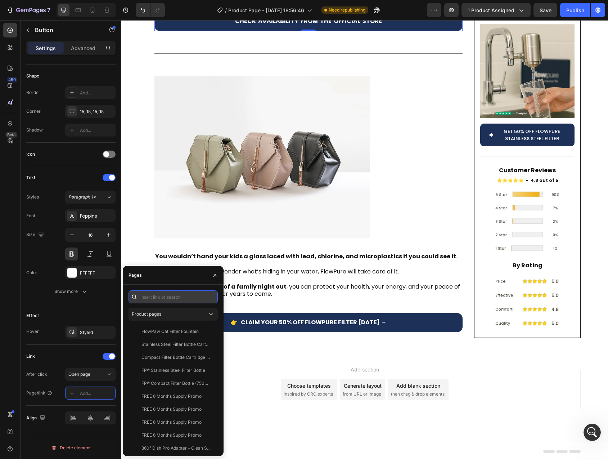
click at [160, 294] on input "text" at bounding box center [173, 296] width 89 height 13
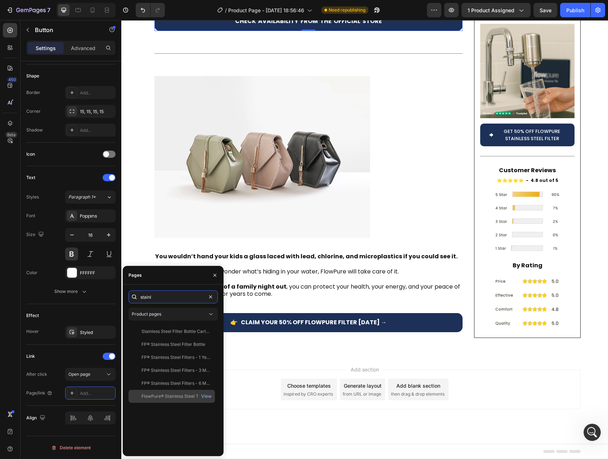
type input "stainl"
click at [175, 401] on div "FlowPure® Stainless Steel Tap Filter View" at bounding box center [172, 396] width 86 height 13
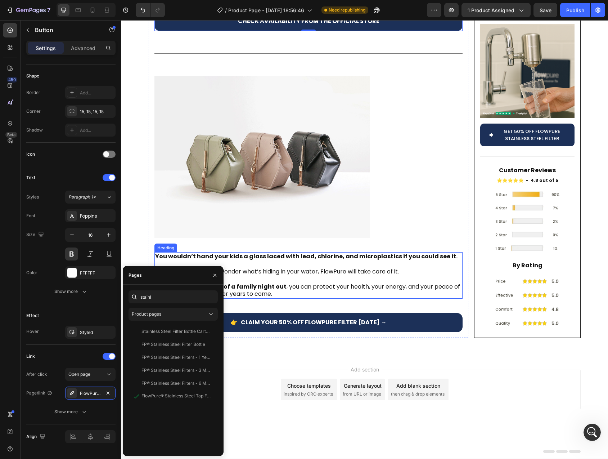
click at [294, 260] on strong "You wouldn’t hand your kids a glass laced with lead, chlorine, and microplastic…" at bounding box center [306, 256] width 303 height 8
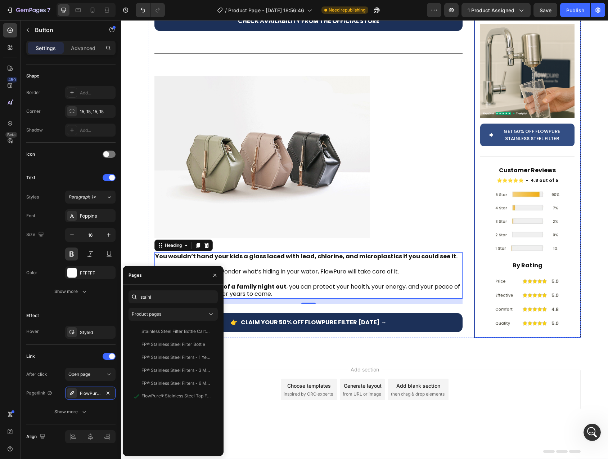
click at [495, 146] on button "Get 50% Off Flowpure Stainless Steel Filter" at bounding box center [527, 135] width 94 height 23
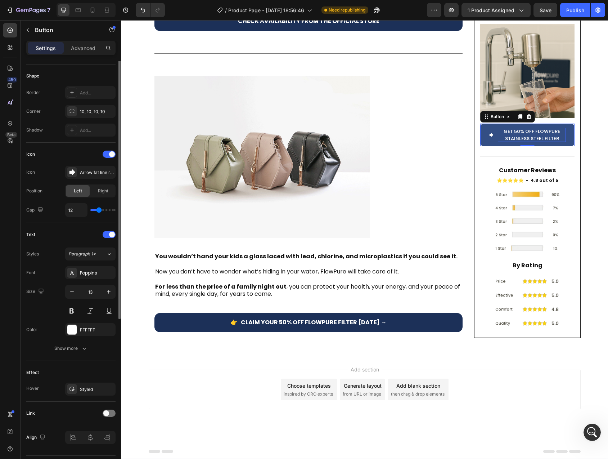
scroll to position [0, 0]
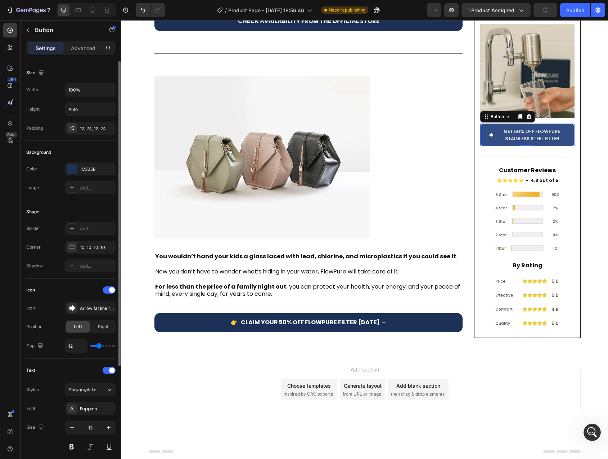
click at [489, 142] on span "<p>Get 50% Off Flowpure Stainless Steel Filter</p>" at bounding box center [491, 135] width 5 height 14
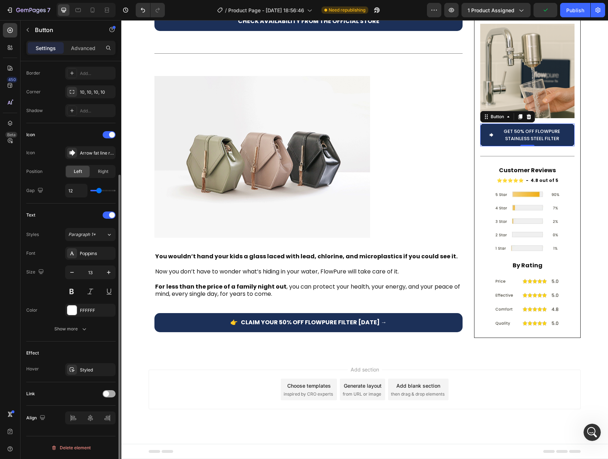
click at [111, 394] on div at bounding box center [109, 393] width 13 height 7
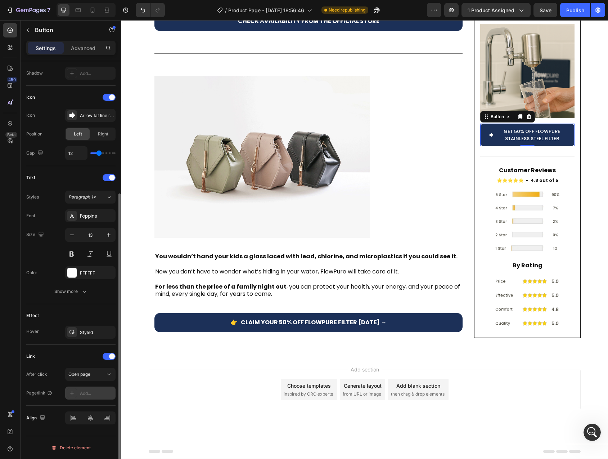
click at [91, 394] on div "Add..." at bounding box center [97, 393] width 34 height 6
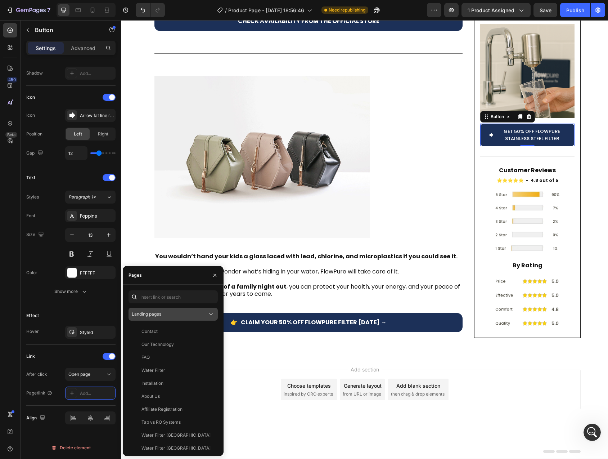
click at [163, 310] on button "Landing pages" at bounding box center [173, 314] width 89 height 13
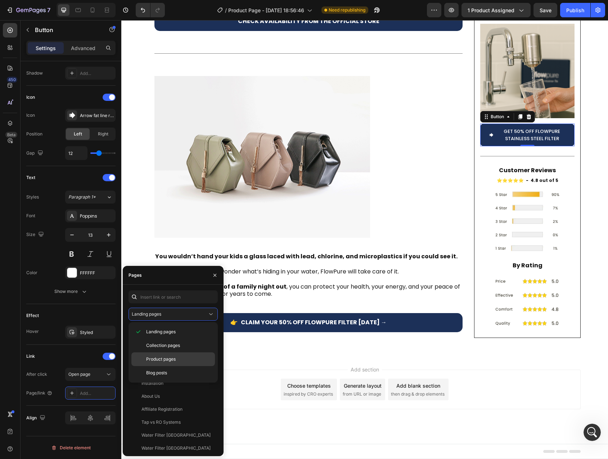
click at [164, 366] on div "Product pages" at bounding box center [173, 373] width 84 height 14
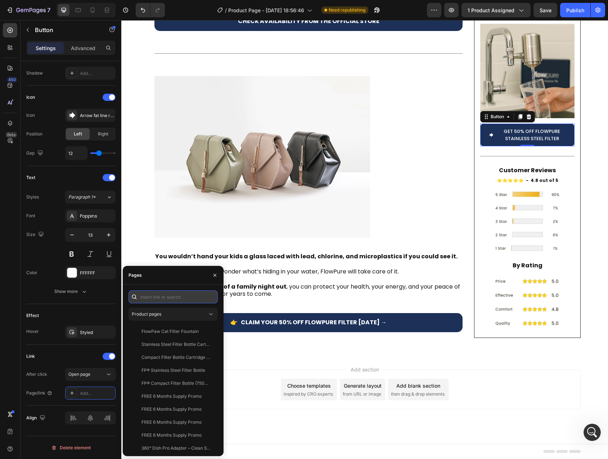
click at [160, 297] on input "text" at bounding box center [173, 296] width 89 height 13
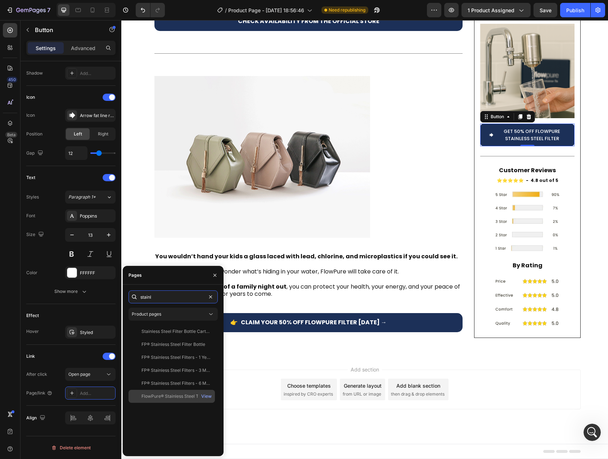
type input "stainl"
click at [173, 394] on div "FlowPure® Stainless Steel Tap Filter" at bounding box center [176, 396] width 69 height 6
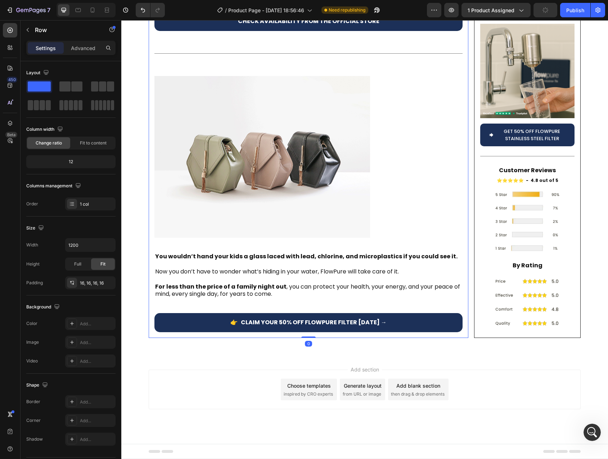
scroll to position [2816, 0]
click at [577, 15] on button "Publish" at bounding box center [575, 10] width 30 height 14
click at [290, 201] on img at bounding box center [263, 157] width 216 height 162
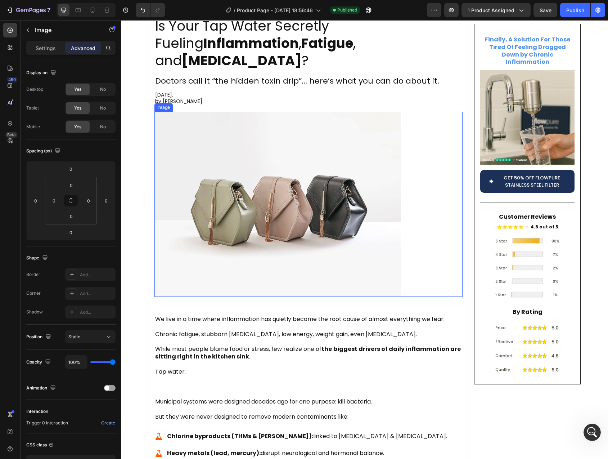
scroll to position [0, 0]
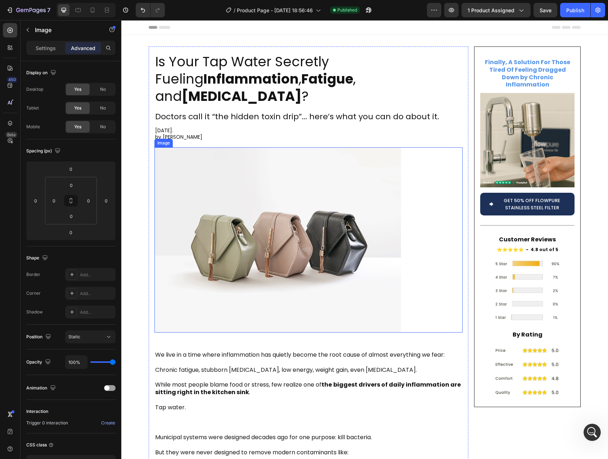
click at [286, 266] on img at bounding box center [278, 239] width 247 height 185
